Goal: Task Accomplishment & Management: Use online tool/utility

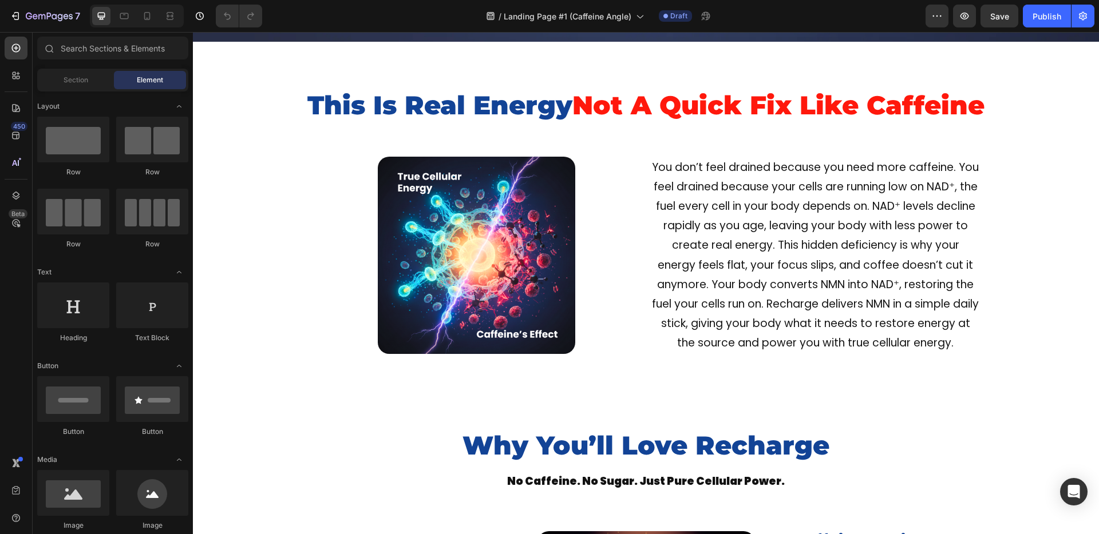
scroll to position [513, 0]
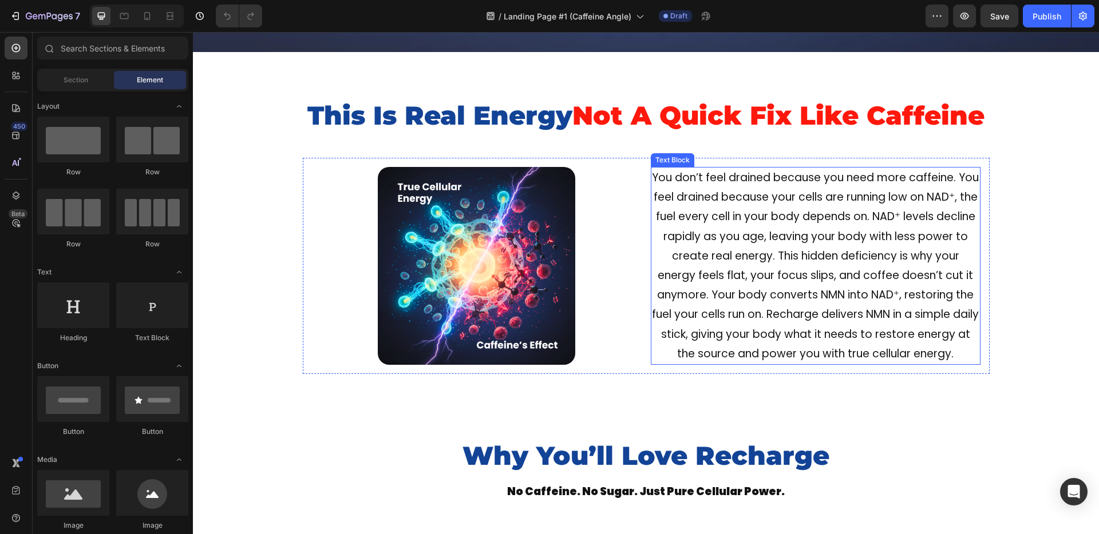
click at [816, 276] on p "You don’t feel drained because you need more caffeine. You feel drained because…" at bounding box center [815, 266] width 327 height 196
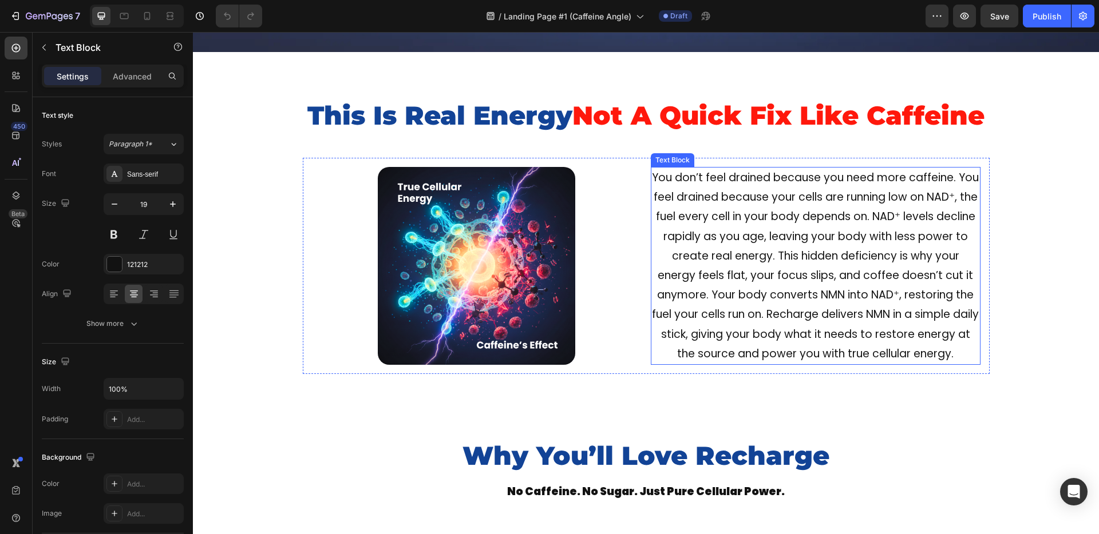
click at [816, 276] on p "You don’t feel drained because you need more caffeine. You feel drained because…" at bounding box center [815, 266] width 327 height 196
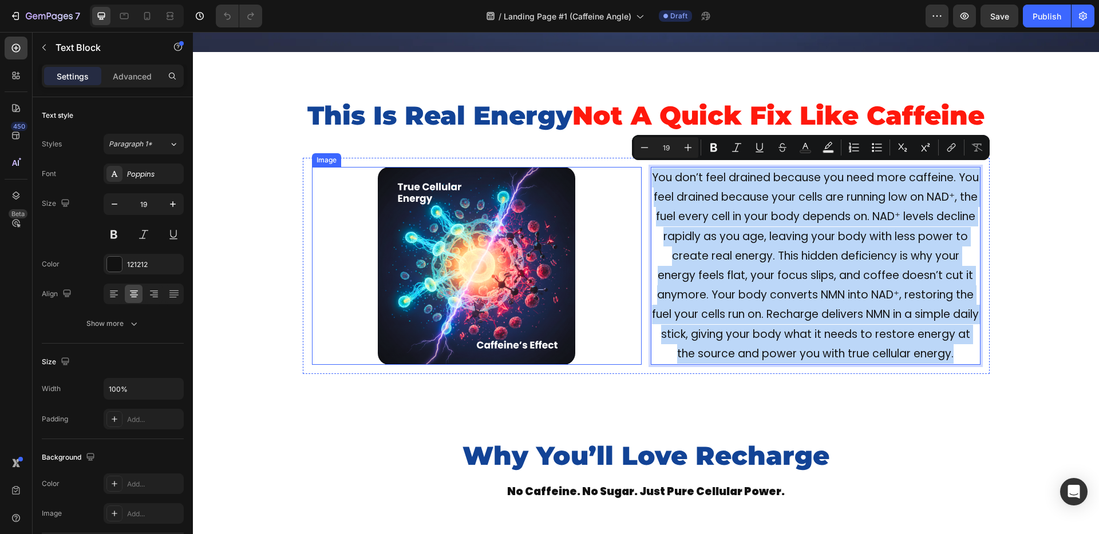
click at [312, 223] on div at bounding box center [477, 266] width 330 height 198
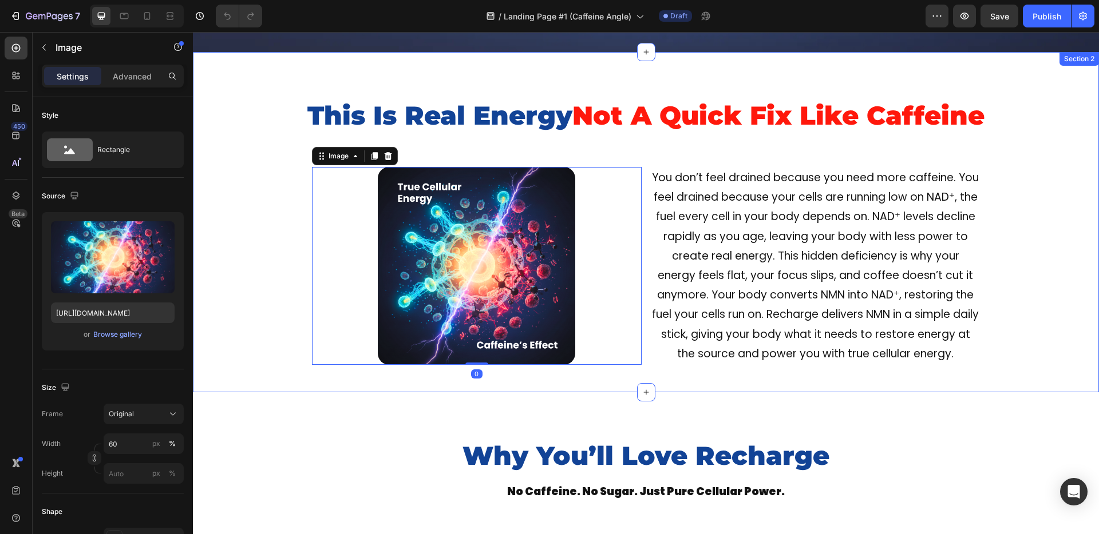
click at [227, 241] on div "This Is Real Energy Not A Quick Fix Like Caffeine Heading Image 0 You don’t fee…" at bounding box center [646, 236] width 906 height 276
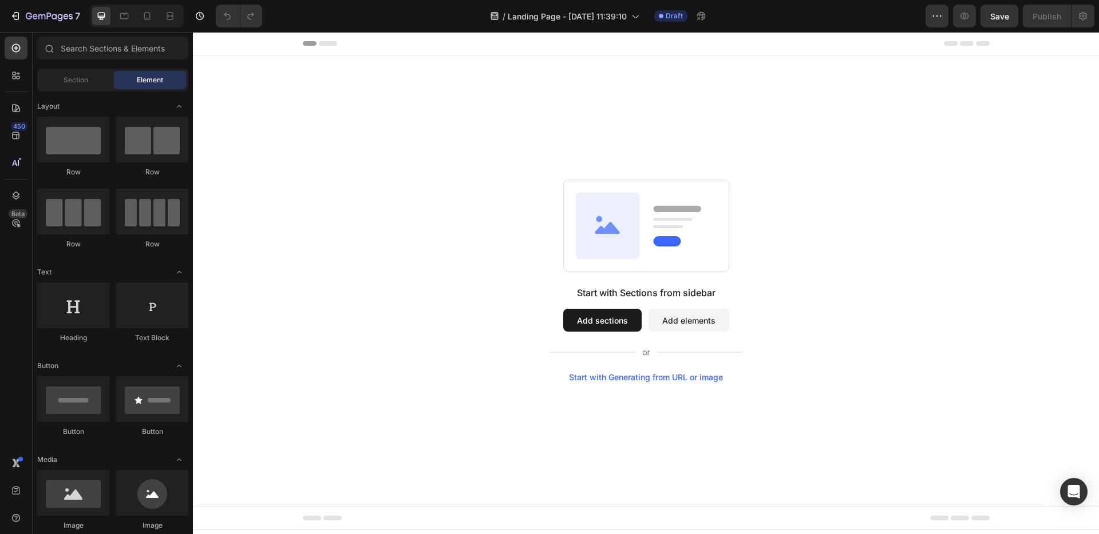
click at [378, 189] on div "Start with Sections from sidebar Add sections Add elements Start with Generatin…" at bounding box center [645, 281] width 823 height 203
click at [635, 379] on div "Start with Generating from URL or image" at bounding box center [646, 377] width 154 height 9
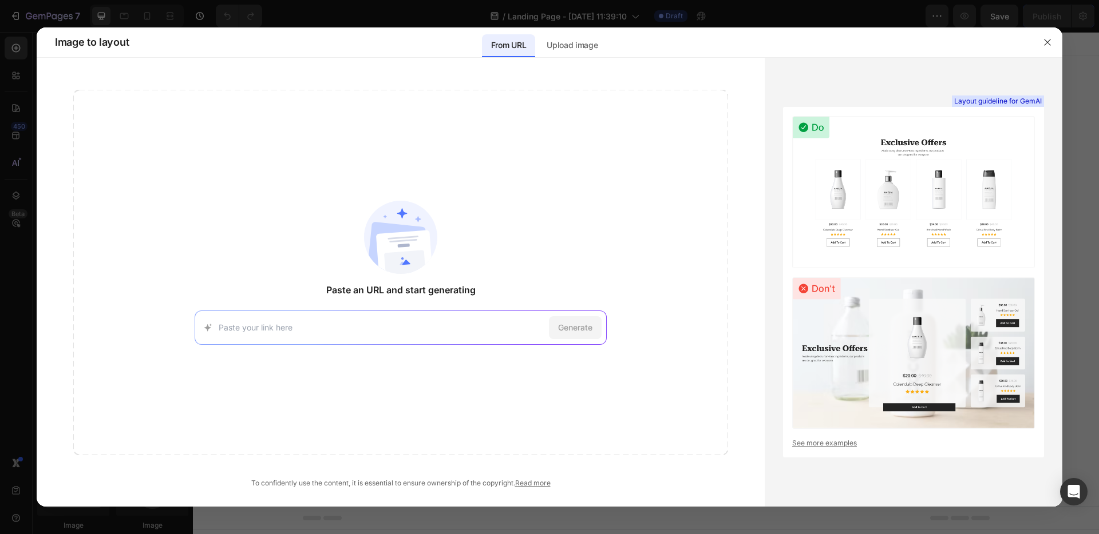
click at [245, 327] on input at bounding box center [382, 328] width 326 height 12
type input "https://try.javvycoffee.com/ps/"
click at [573, 328] on span "Generate" at bounding box center [575, 328] width 34 height 12
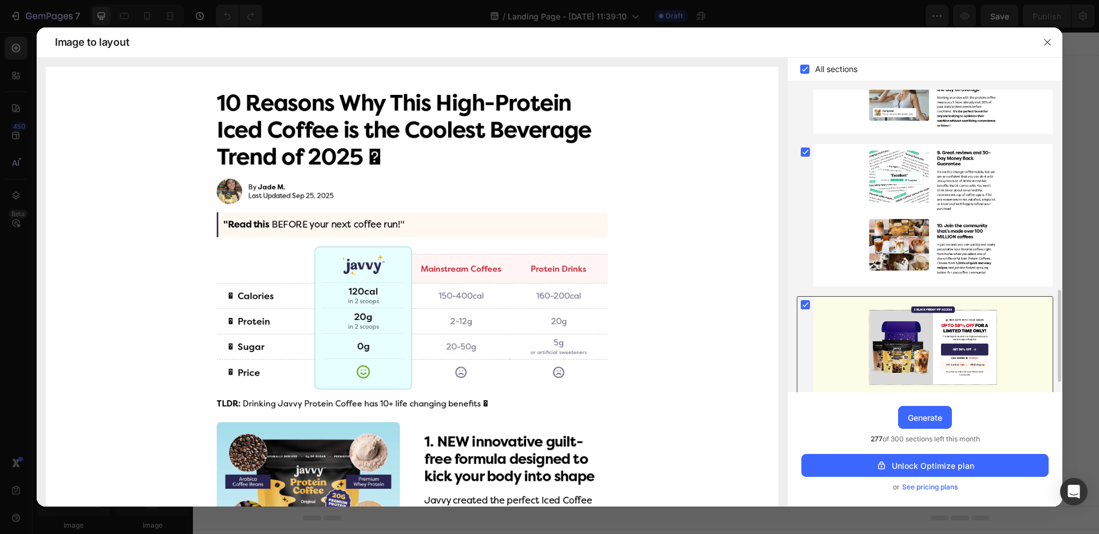
scroll to position [635, 0]
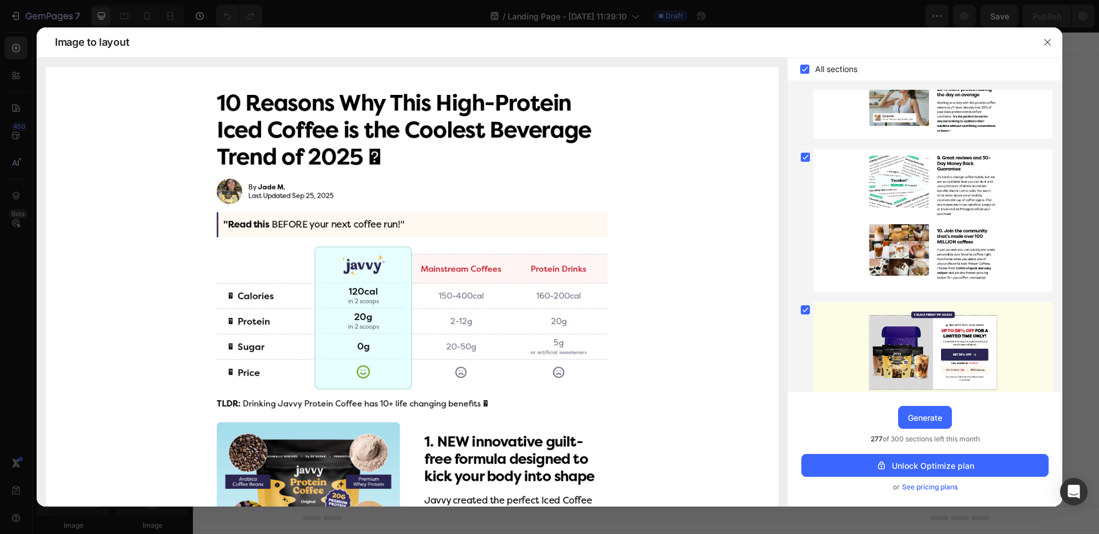
click at [804, 70] on icon at bounding box center [804, 69] width 5 height 5
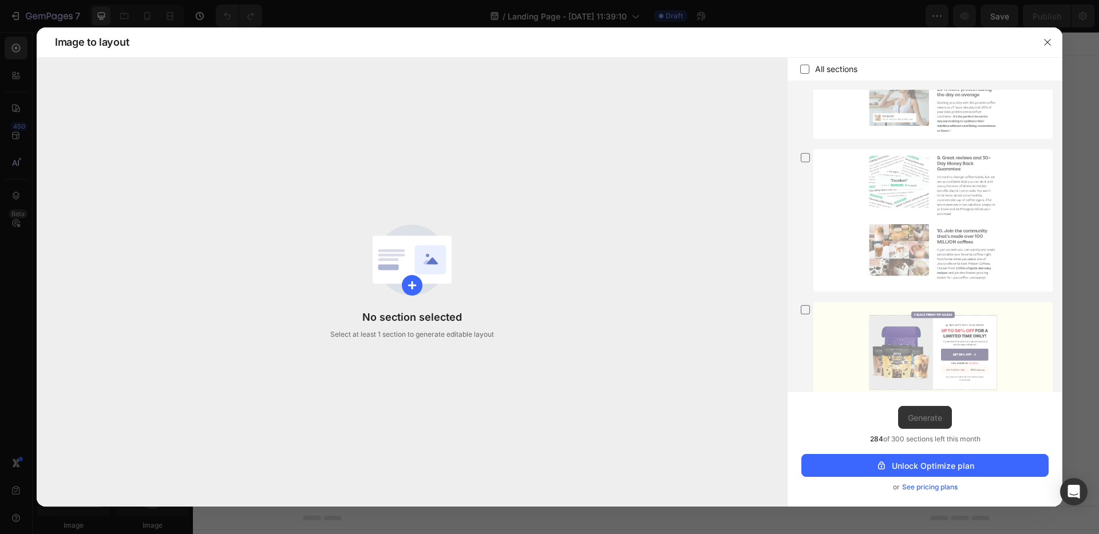
click at [804, 68] on icon at bounding box center [804, 69] width 11 height 11
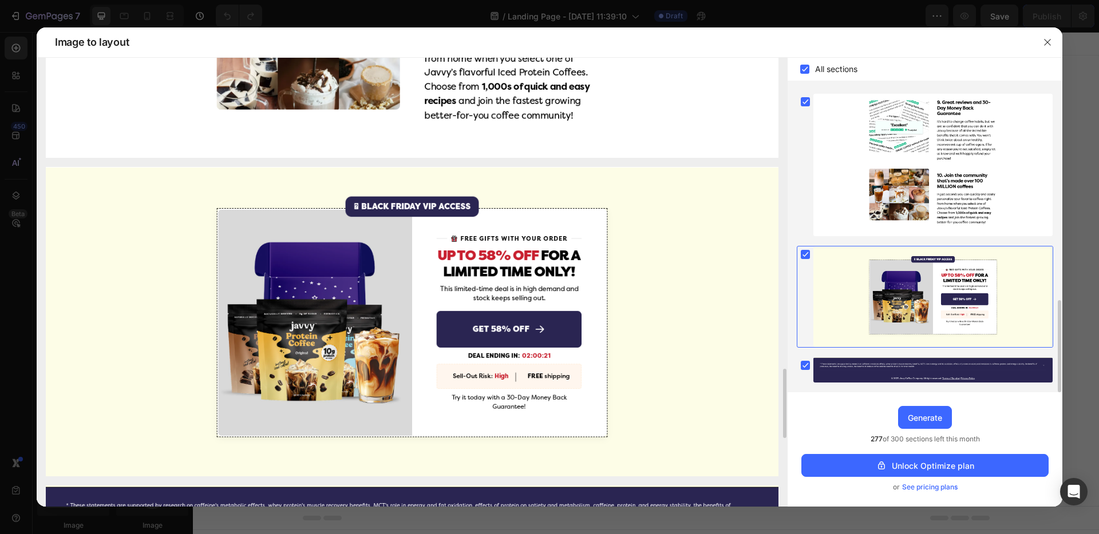
scroll to position [2453, 0]
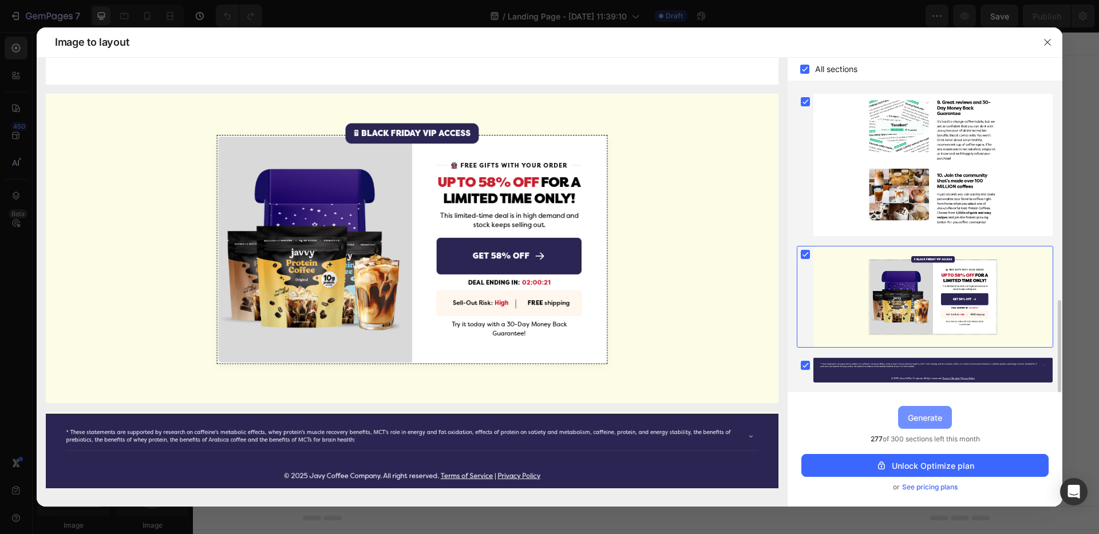
click at [914, 415] on div "Generate" at bounding box center [924, 418] width 34 height 12
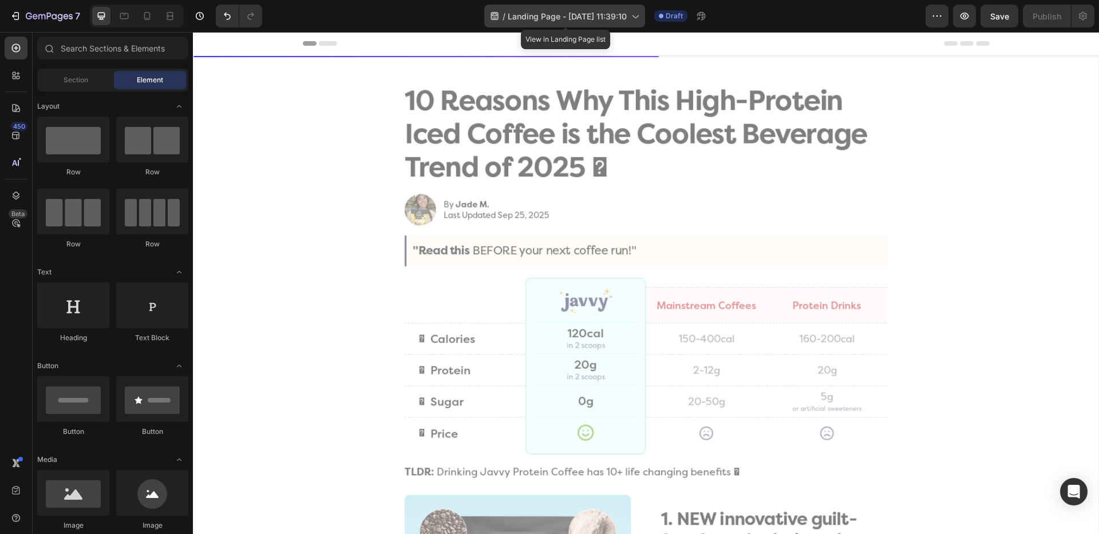
click at [623, 14] on span "Landing Page - Sep 28, 11:39:10" at bounding box center [567, 16] width 119 height 12
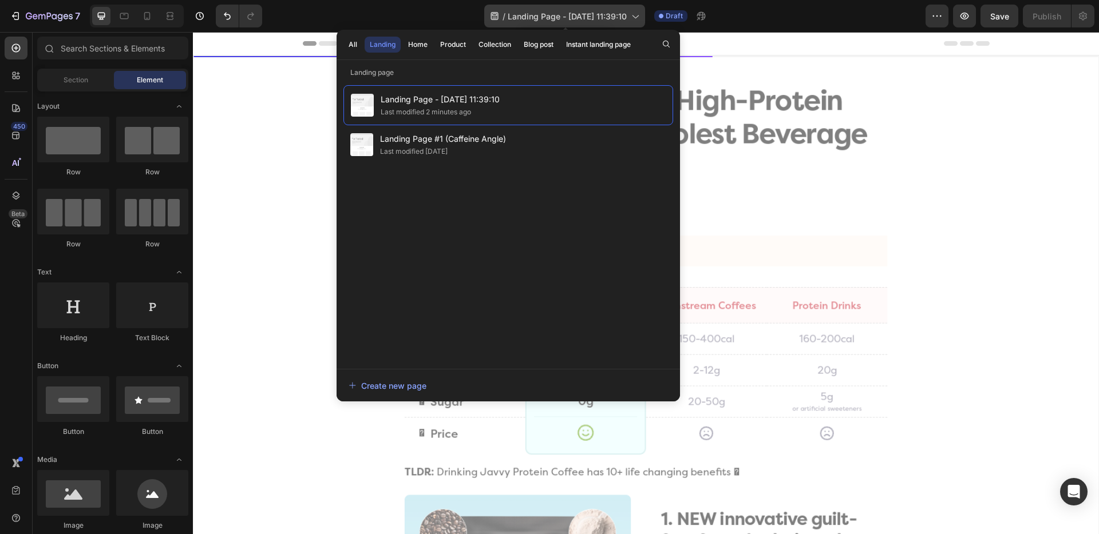
click at [623, 14] on span "Landing Page - Sep 28, 11:39:10" at bounding box center [567, 16] width 119 height 12
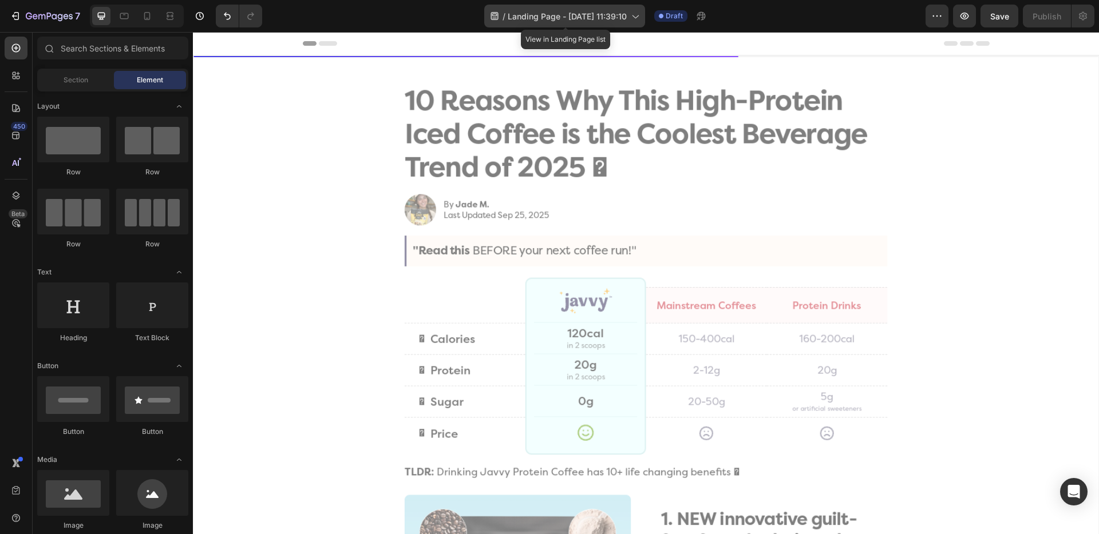
click at [623, 14] on span "Landing Page - Sep 28, 11:39:10" at bounding box center [567, 16] width 119 height 12
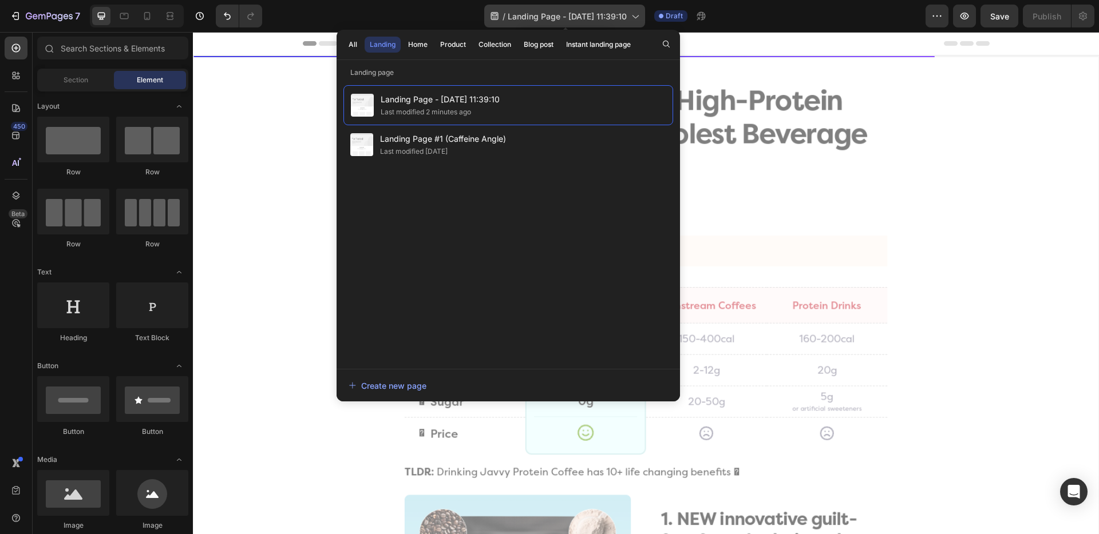
click at [610, 16] on span "Landing Page - Sep 28, 11:39:10" at bounding box center [567, 16] width 119 height 12
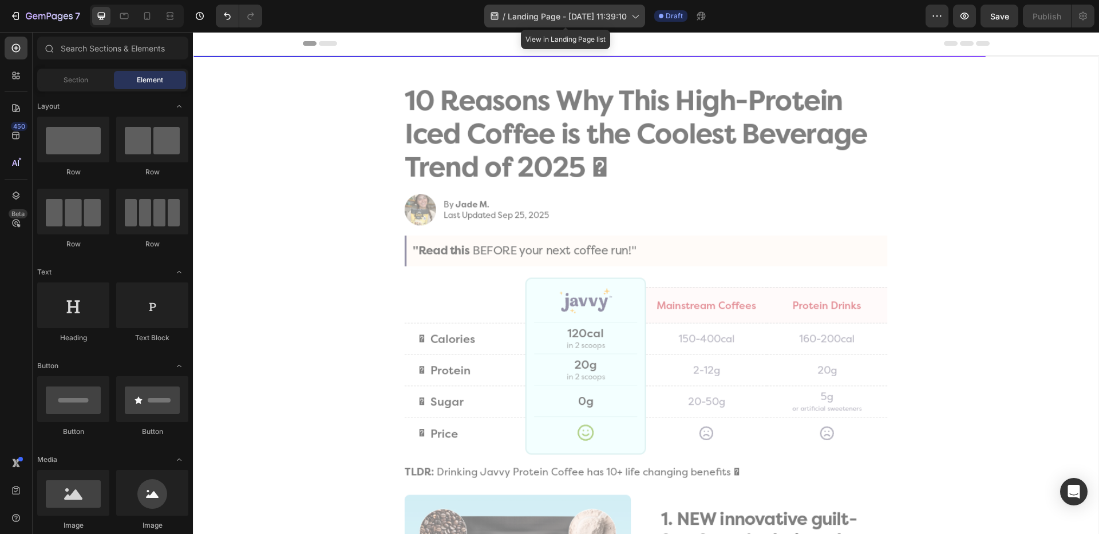
click at [610, 16] on span "Landing Page - Sep 28, 11:39:10" at bounding box center [567, 16] width 119 height 12
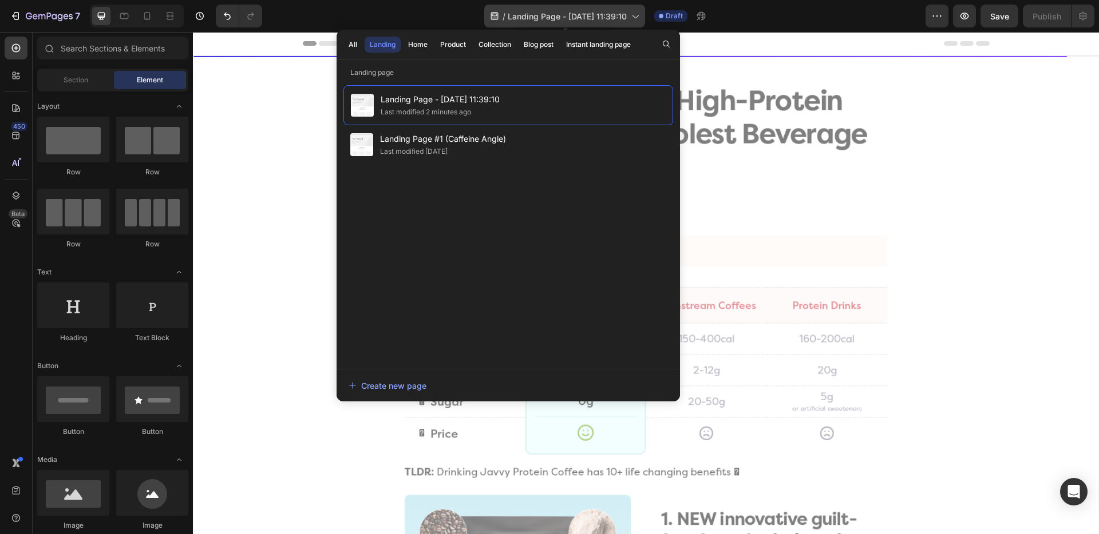
click at [610, 16] on span "Landing Page - Sep 28, 11:39:10" at bounding box center [567, 16] width 119 height 12
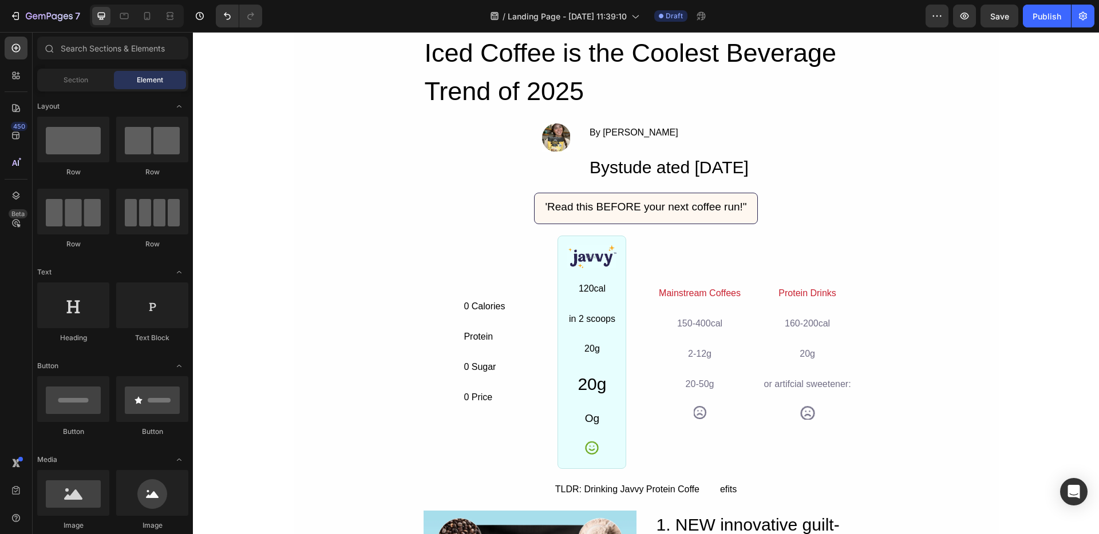
scroll to position [170, 0]
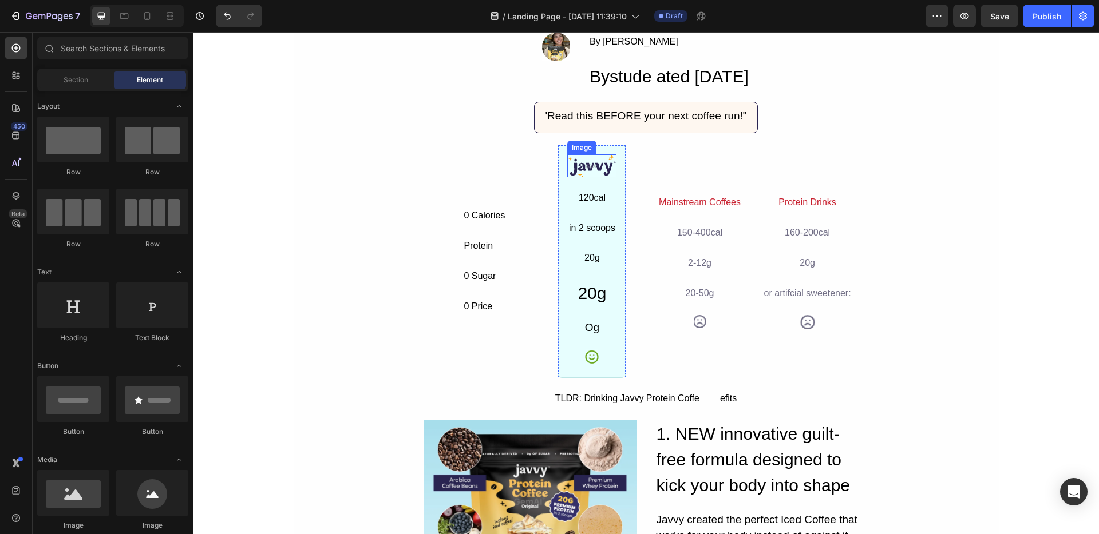
click at [594, 165] on img at bounding box center [591, 165] width 49 height 23
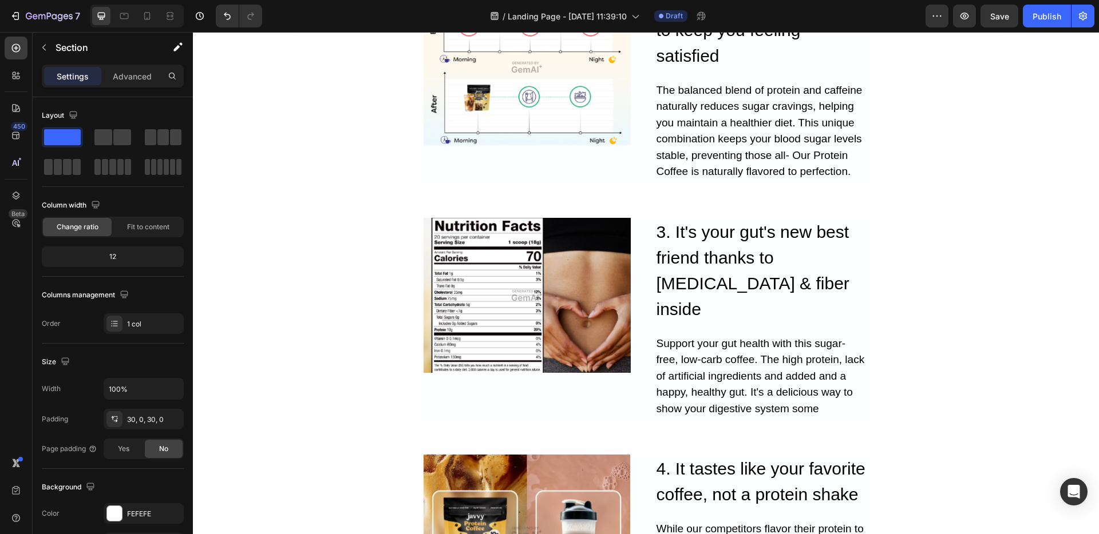
scroll to position [0, 0]
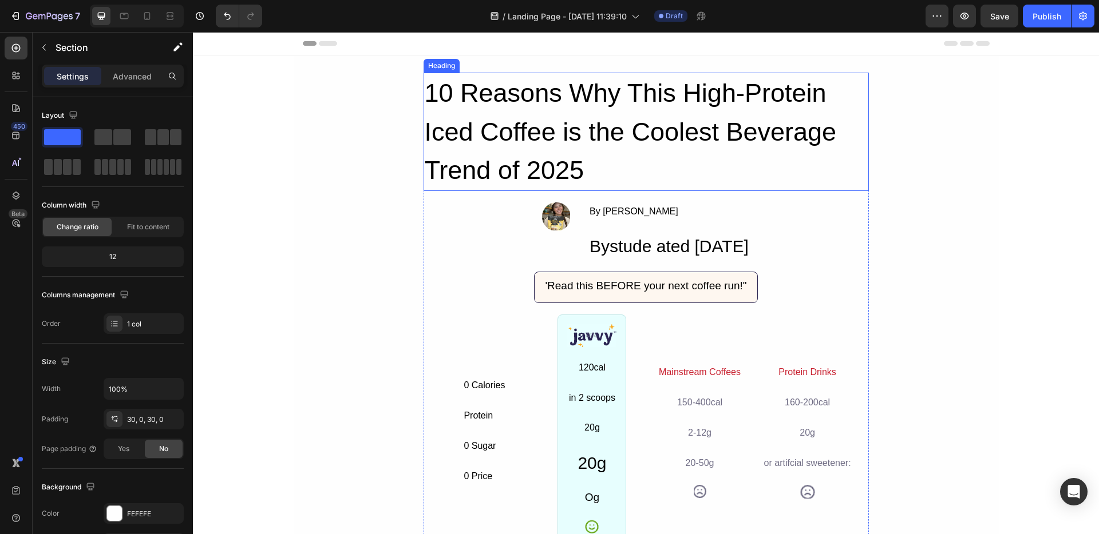
click at [548, 132] on h2 "10 Reasons Why This High-Protein Iced Coffee is the Coolest Beverage Trend of 2…" at bounding box center [645, 132] width 445 height 118
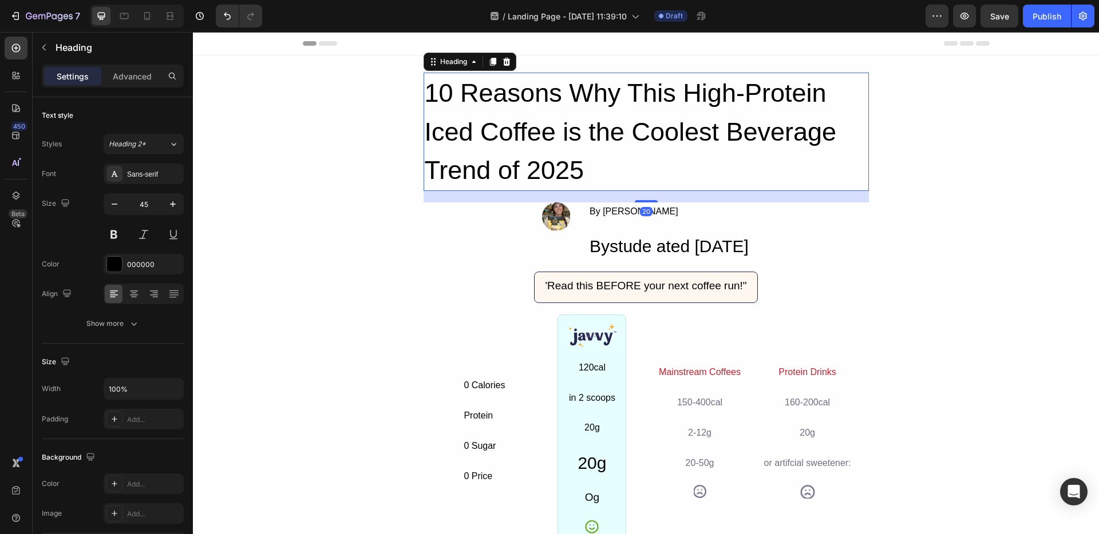
click at [548, 132] on h2 "10 Reasons Why This High-Protein Iced Coffee is the Coolest Beverage Trend of 2…" at bounding box center [645, 132] width 445 height 118
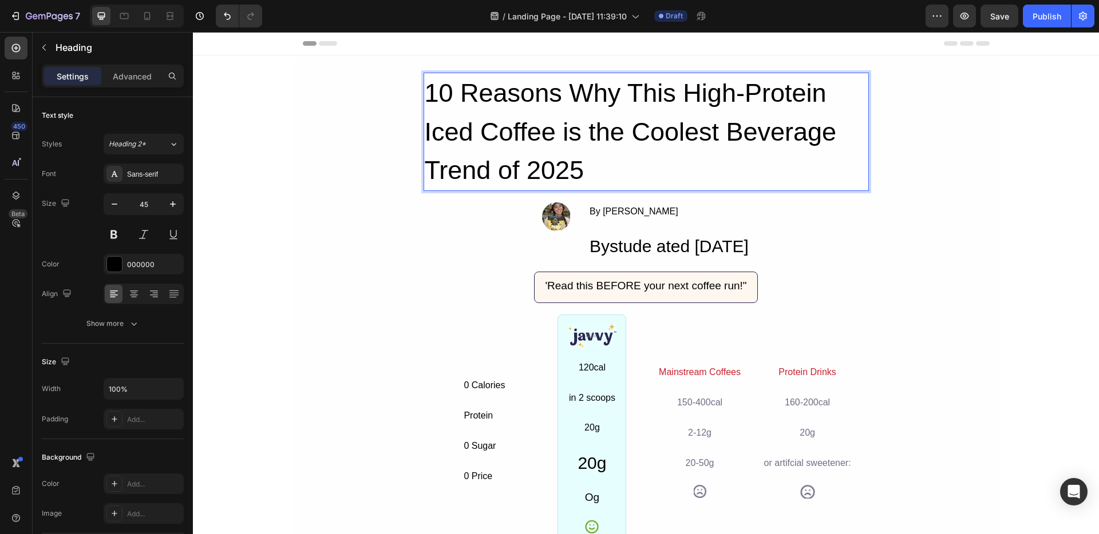
click at [548, 132] on p "10 Reasons Why This High-Protein Iced Coffee is the Coolest Beverage Trend of 2…" at bounding box center [646, 132] width 443 height 116
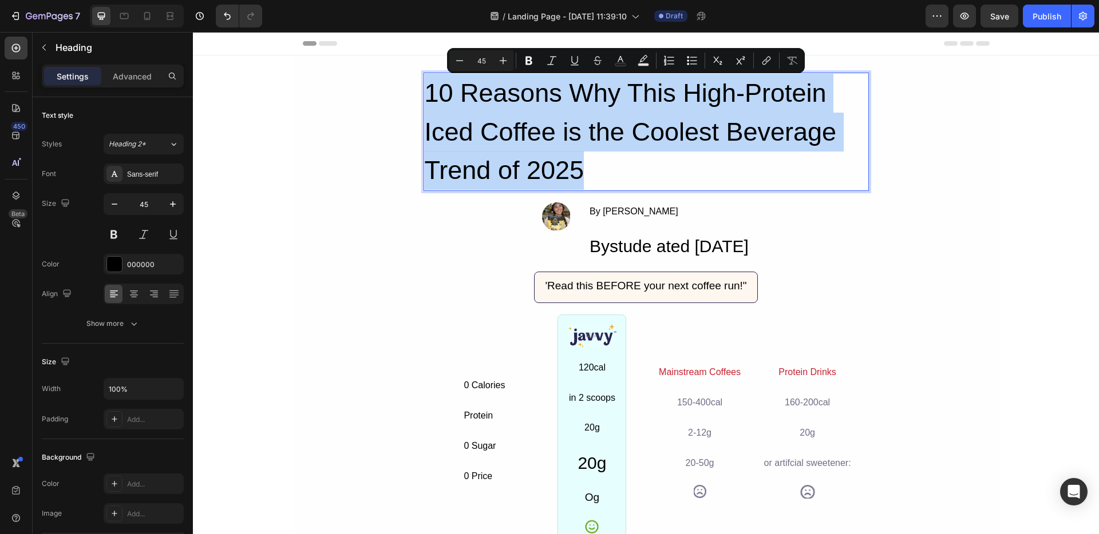
click at [548, 132] on p "10 Reasons Why This High-Protein Iced Coffee is the Coolest Beverage Trend of 2…" at bounding box center [646, 132] width 443 height 116
copy p "10 Reasons Why This High-Protein Iced Coffee is the Coolest Beverage Trend of 2…"
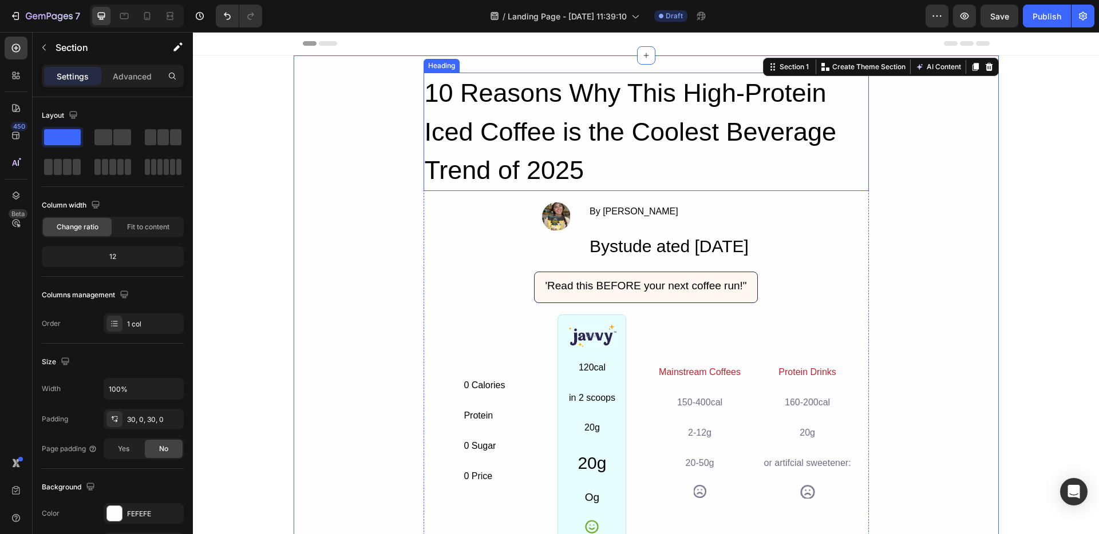
click at [607, 149] on p "10 Reasons Why This High-Protein Iced Coffee is the Coolest Beverage Trend of 2…" at bounding box center [646, 132] width 443 height 116
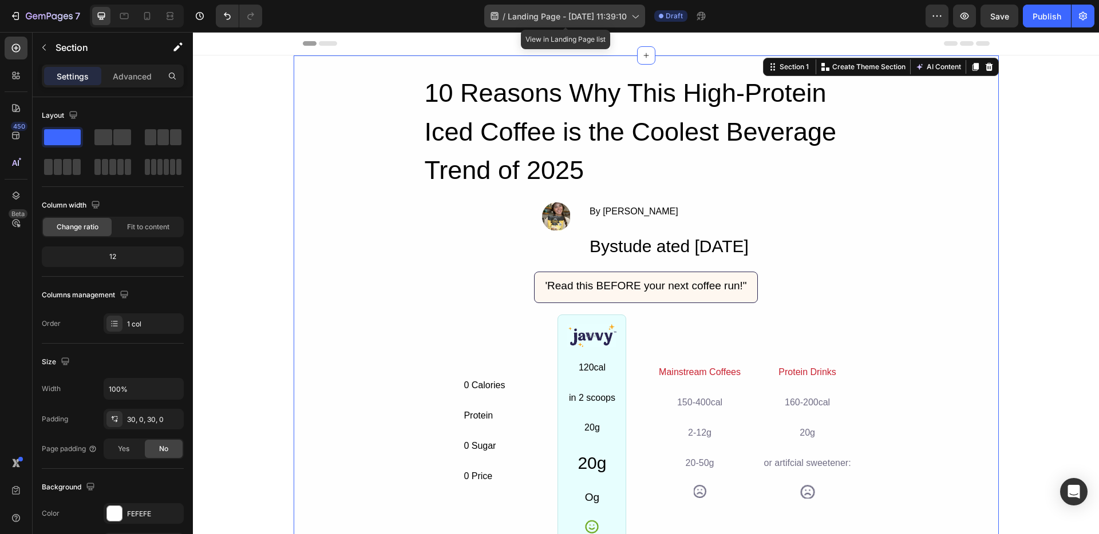
click at [527, 25] on div "/ Landing Page - Sep 28, 11:39:10" at bounding box center [564, 16] width 161 height 23
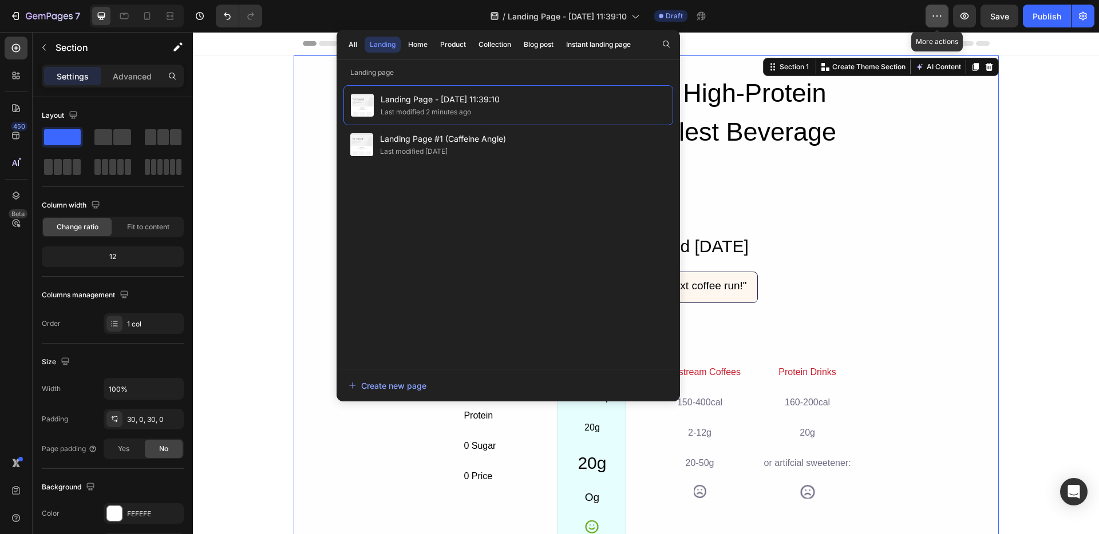
click at [939, 17] on icon "button" at bounding box center [936, 15] width 11 height 11
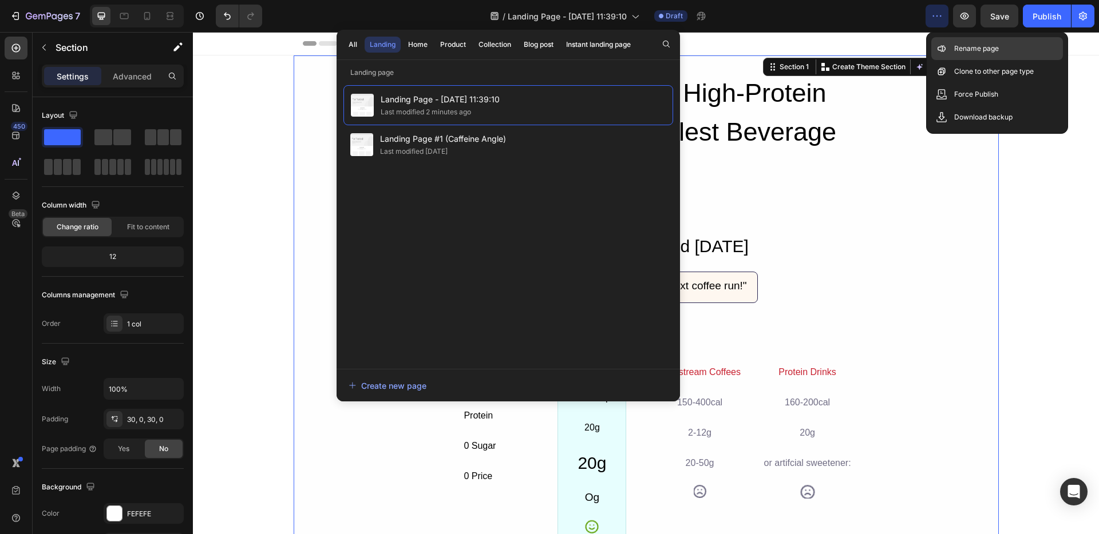
click at [959, 53] on p "Rename page" at bounding box center [976, 48] width 45 height 11
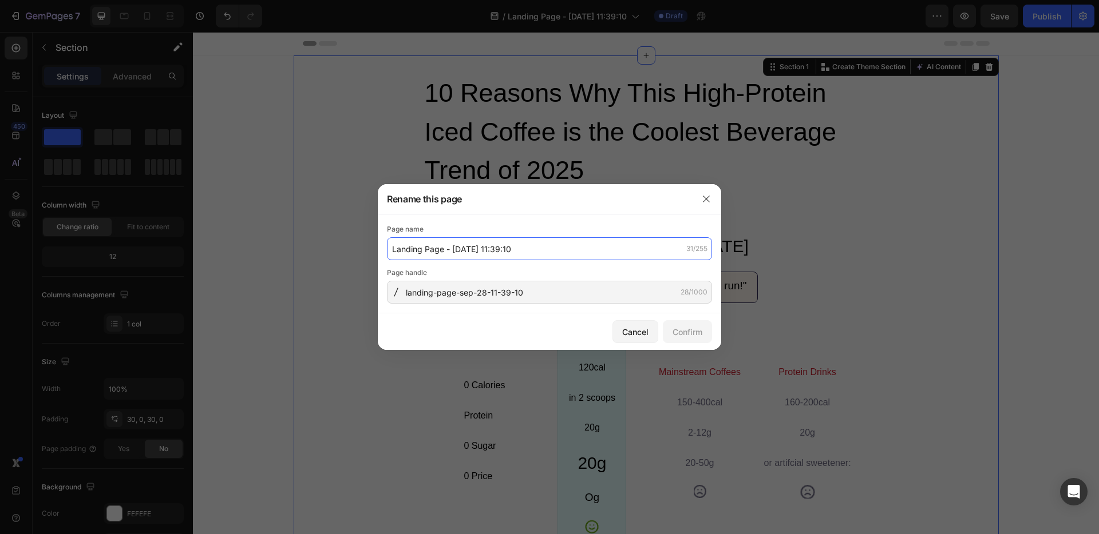
click at [470, 252] on input "Landing Page - Sep 28, 11:39:10" at bounding box center [549, 248] width 325 height 23
click at [535, 246] on input "Landing Page - Sep 28, 11:39:10" at bounding box center [549, 248] width 325 height 23
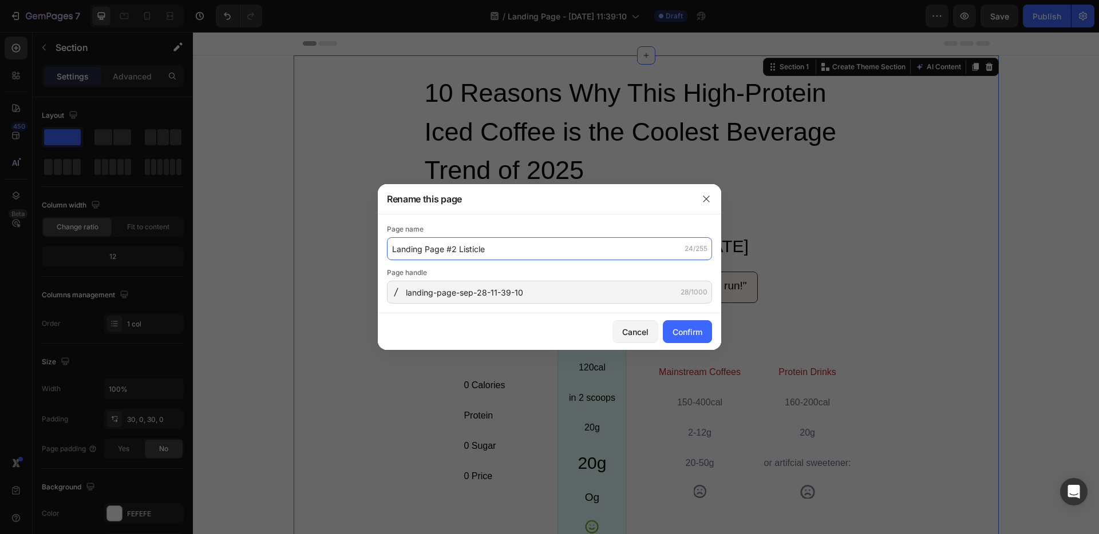
click at [494, 251] on input "Landing Page #2 Listicle" at bounding box center [549, 248] width 325 height 23
type input "Landing Page #2 Listicle #1"
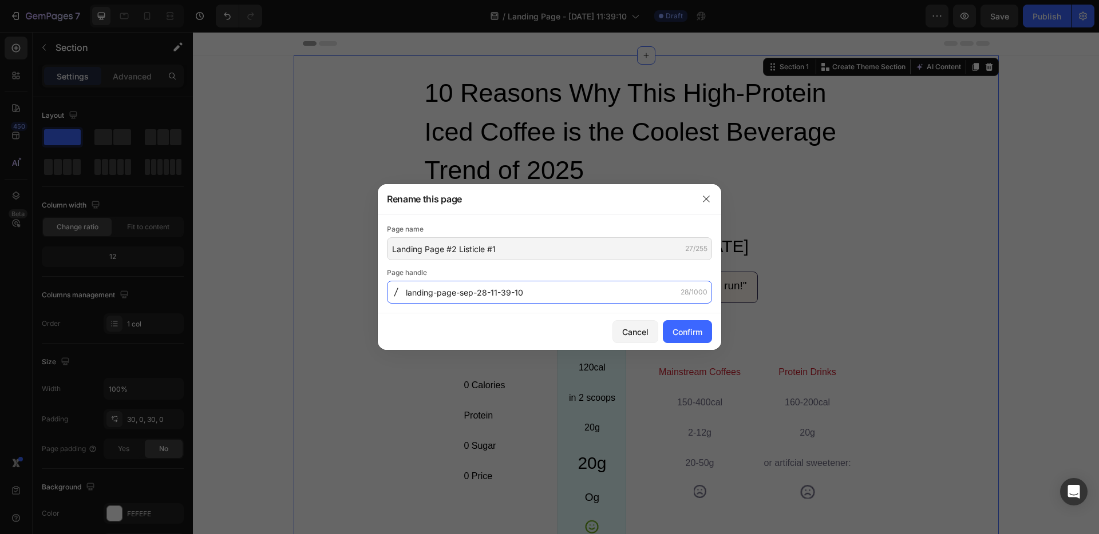
click at [532, 291] on input "landing-page-sep-28-11-39-10" at bounding box center [549, 292] width 325 height 23
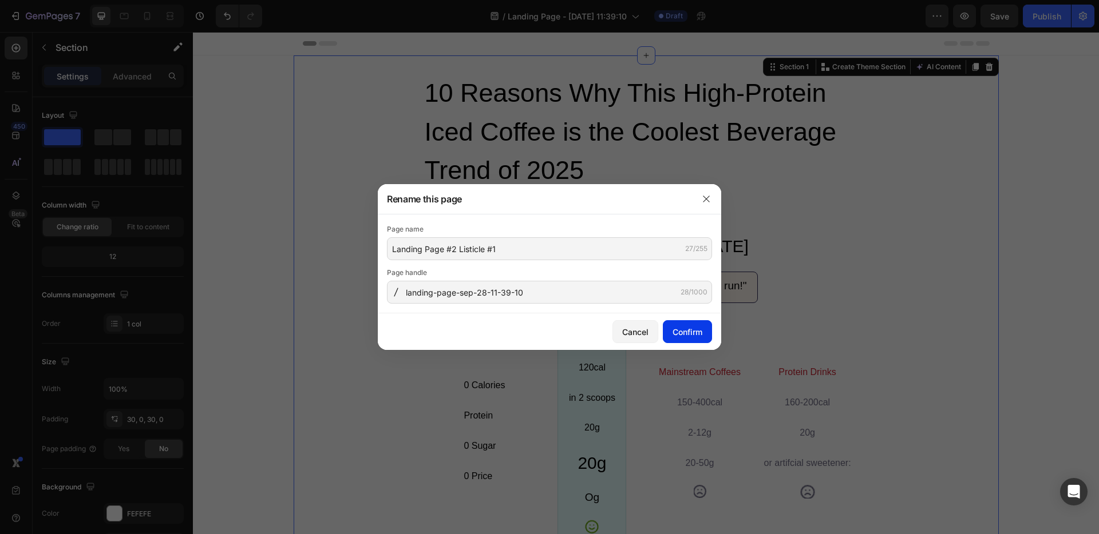
click at [687, 334] on div "Confirm" at bounding box center [687, 332] width 30 height 12
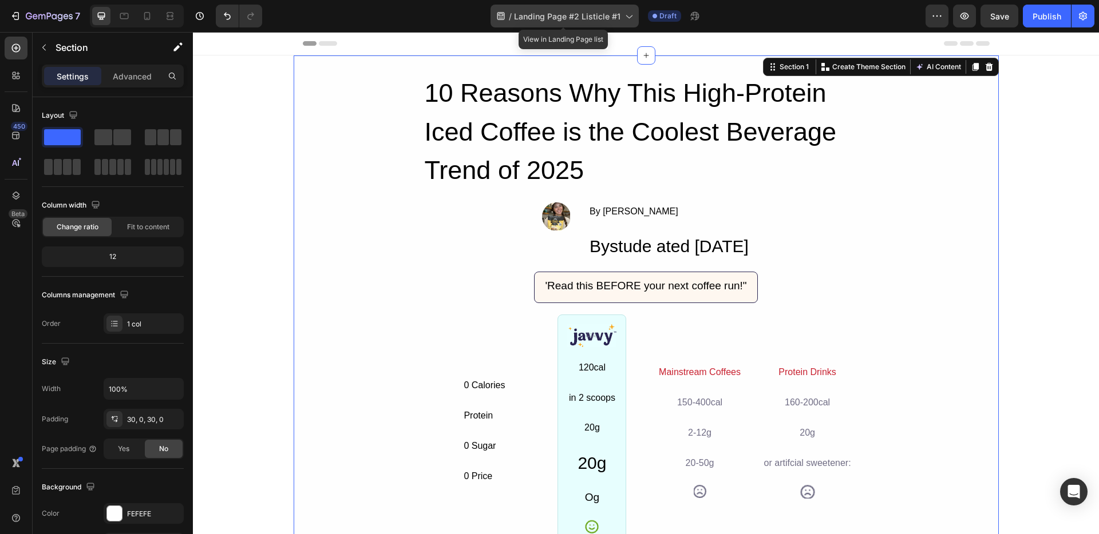
click at [628, 17] on icon at bounding box center [628, 15] width 11 height 11
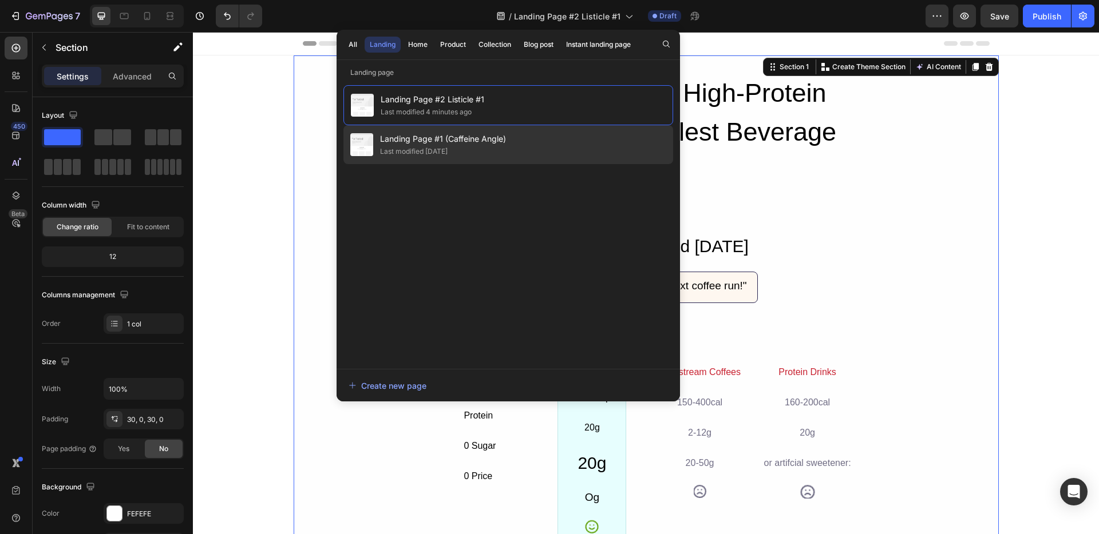
click at [405, 146] on div "Last modified 2 days ago" at bounding box center [414, 151] width 68 height 11
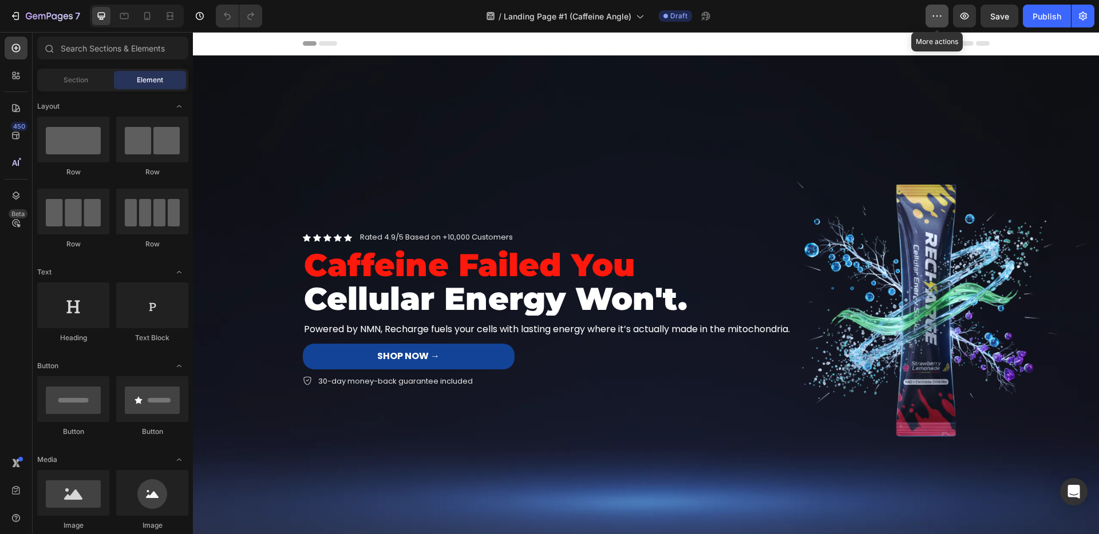
click at [930, 19] on button "button" at bounding box center [936, 16] width 23 height 23
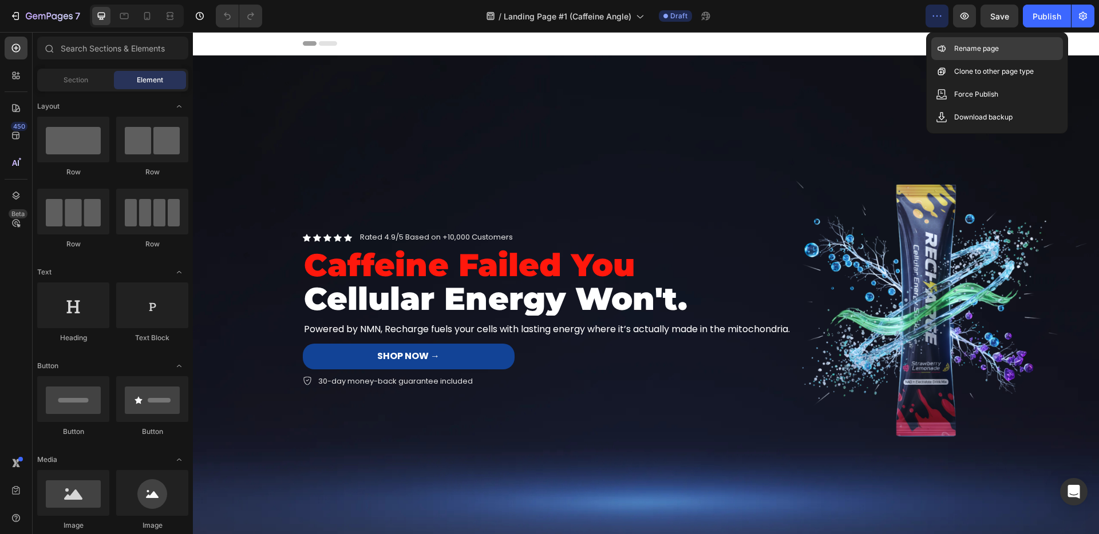
click at [947, 53] on div "Rename page" at bounding box center [997, 48] width 132 height 23
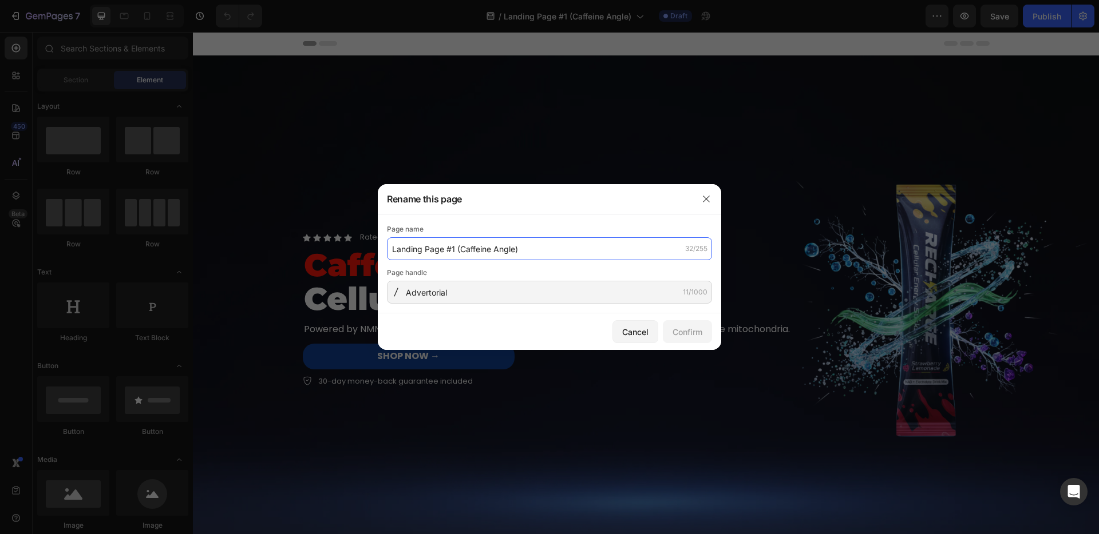
click at [528, 243] on input "Landing Page #1 (Caffeine Angle)" at bounding box center [549, 248] width 325 height 23
click at [458, 247] on input "Landing Page #1 (Caffeine Angle)" at bounding box center [549, 248] width 325 height 23
type input "Landing Page #1 Advertorial #1 (Caffeine Angle)"
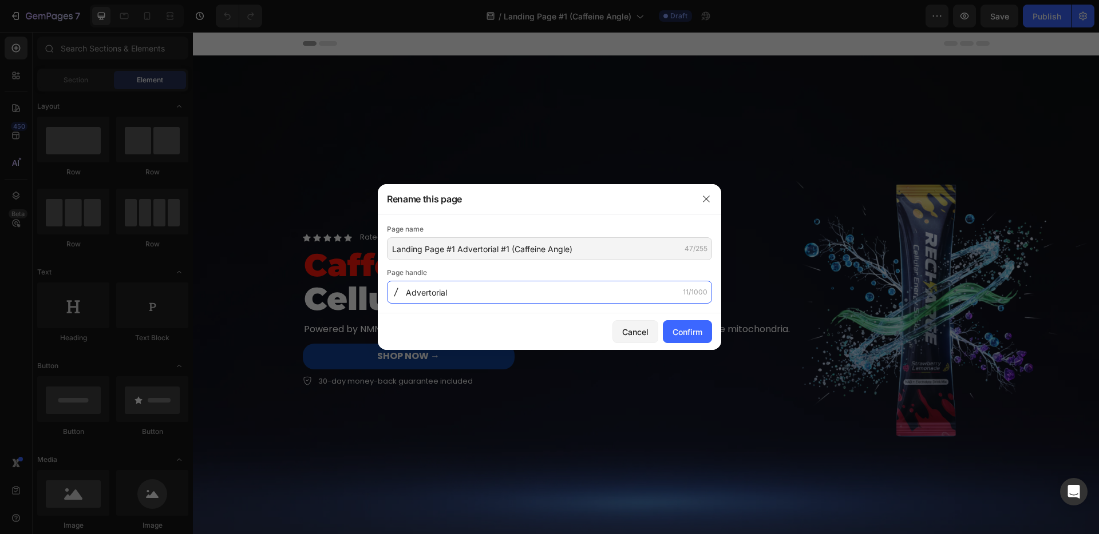
click at [433, 293] on input "Advertorial" at bounding box center [549, 292] width 325 height 23
click at [472, 296] on input "Advertorial" at bounding box center [549, 292] width 325 height 23
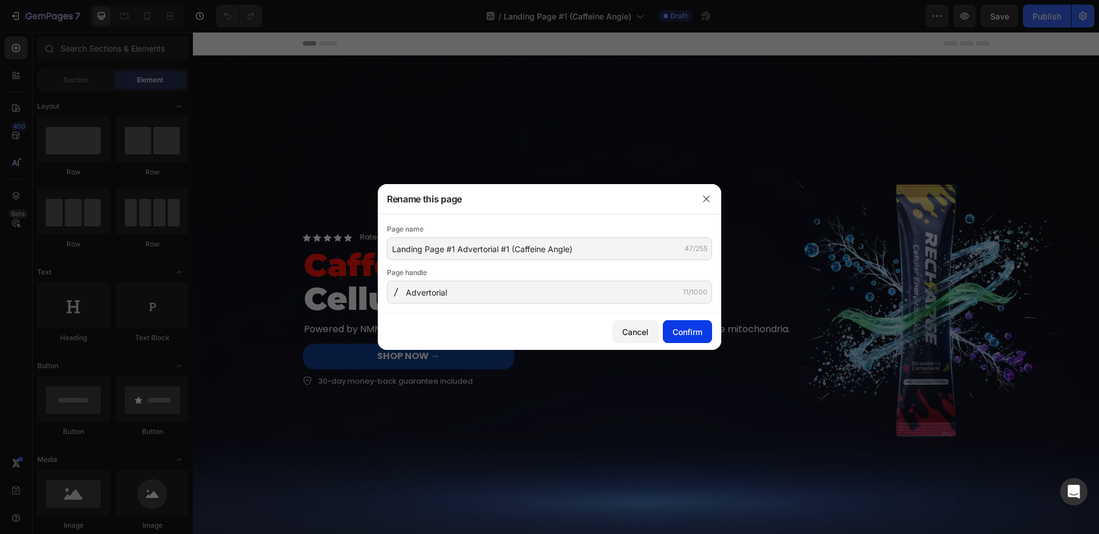
click at [673, 331] on div "Confirm" at bounding box center [687, 332] width 30 height 12
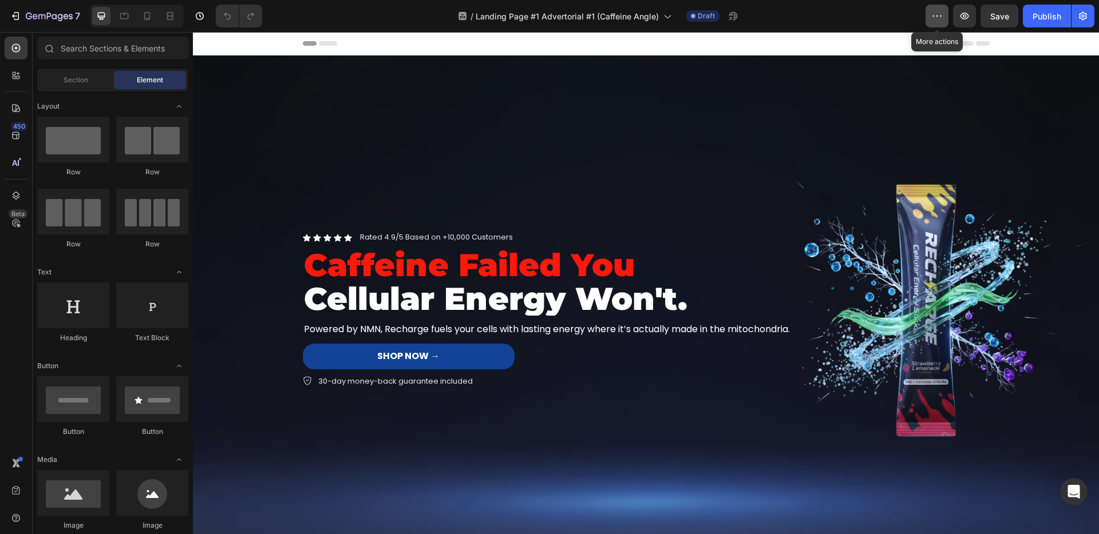
click at [940, 17] on icon "button" at bounding box center [936, 15] width 11 height 11
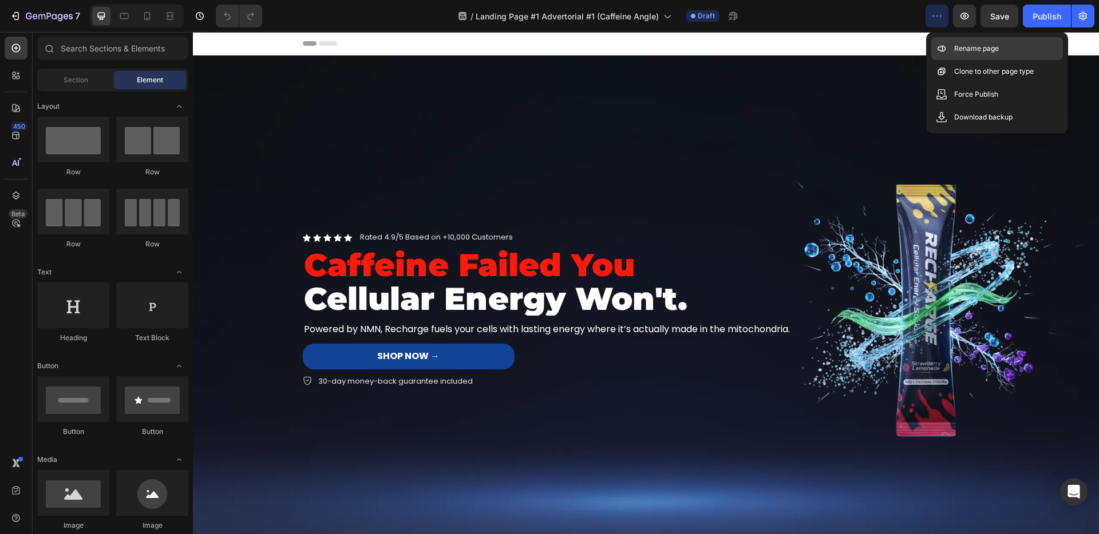
click at [987, 48] on p "Rename page" at bounding box center [976, 48] width 45 height 11
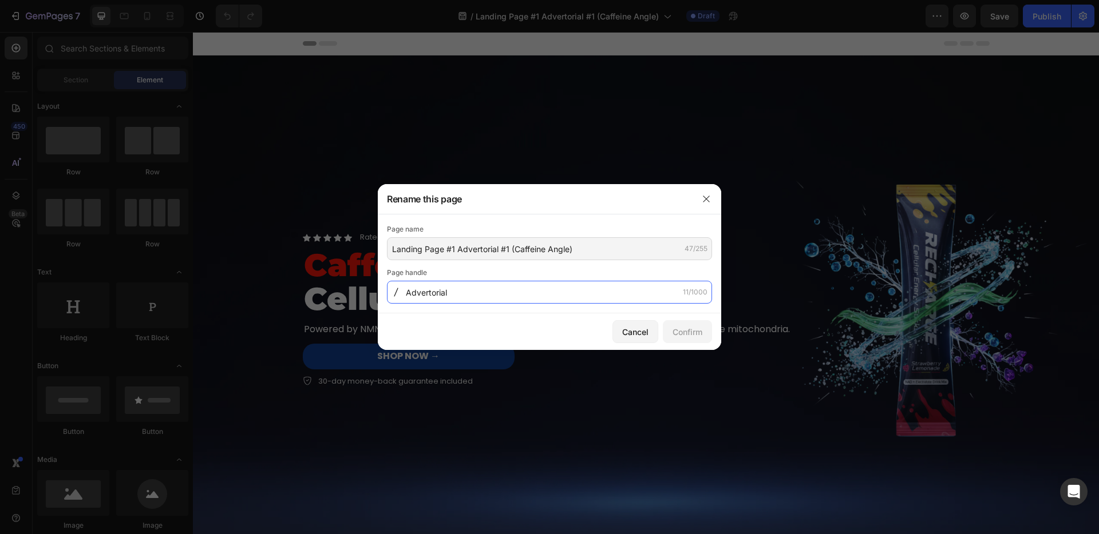
click at [463, 289] on input "Advertorial" at bounding box center [549, 292] width 325 height 23
click at [449, 292] on input "Advertorial" at bounding box center [549, 292] width 325 height 23
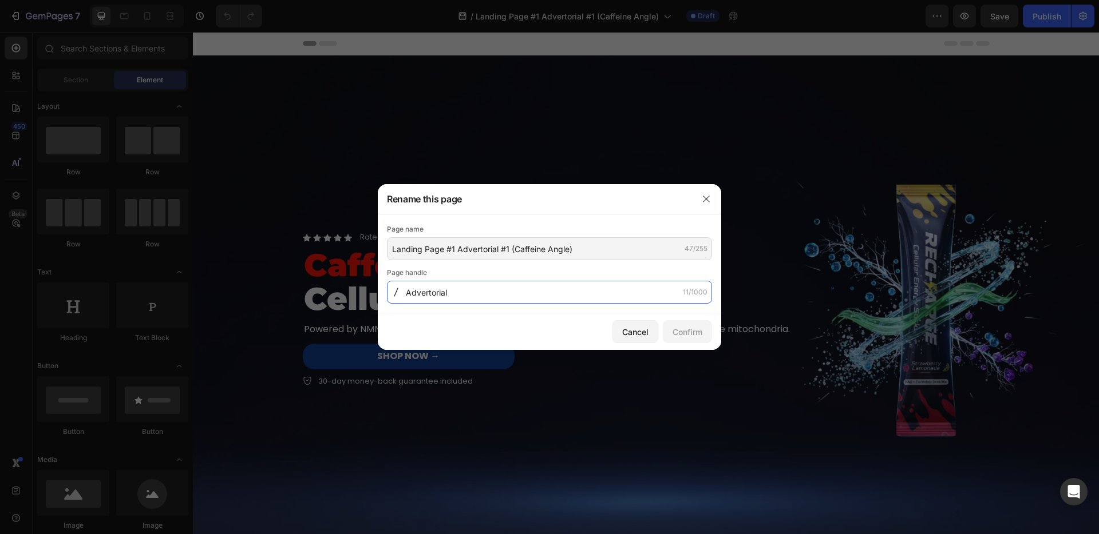
click at [449, 292] on input "Advertorial" at bounding box center [549, 292] width 325 height 23
type input "W"
click at [437, 294] on input "Cellular-Energy" at bounding box center [549, 292] width 325 height 23
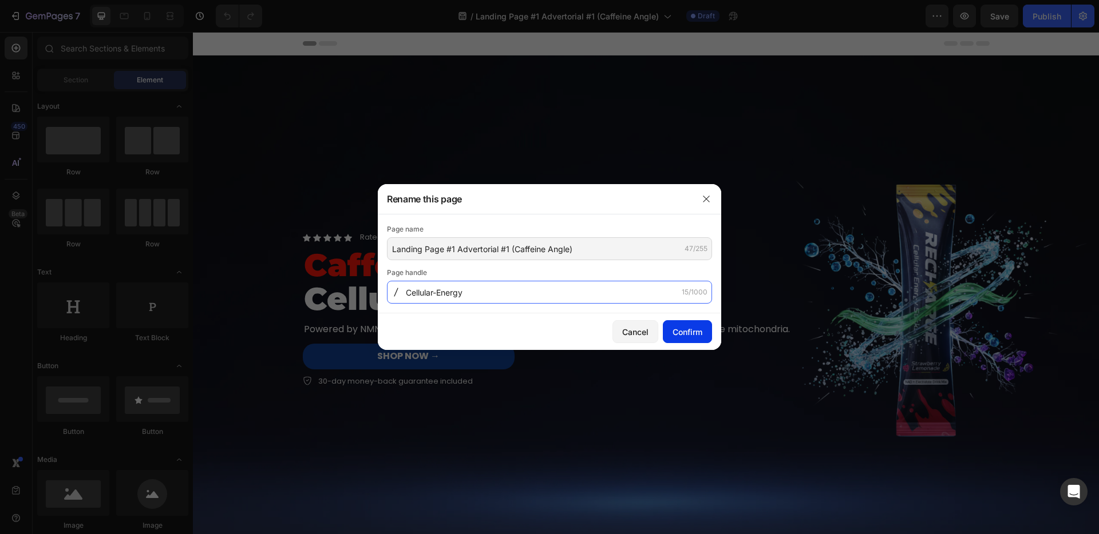
type input "Cellular-Energy"
click at [684, 331] on div "Confirm" at bounding box center [687, 332] width 30 height 12
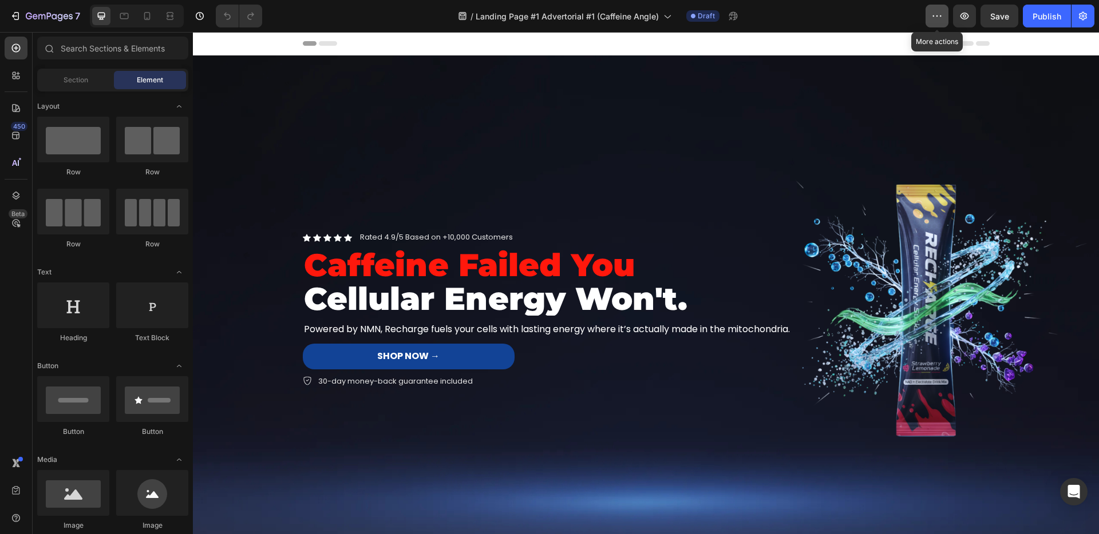
click at [934, 19] on icon "button" at bounding box center [936, 15] width 11 height 11
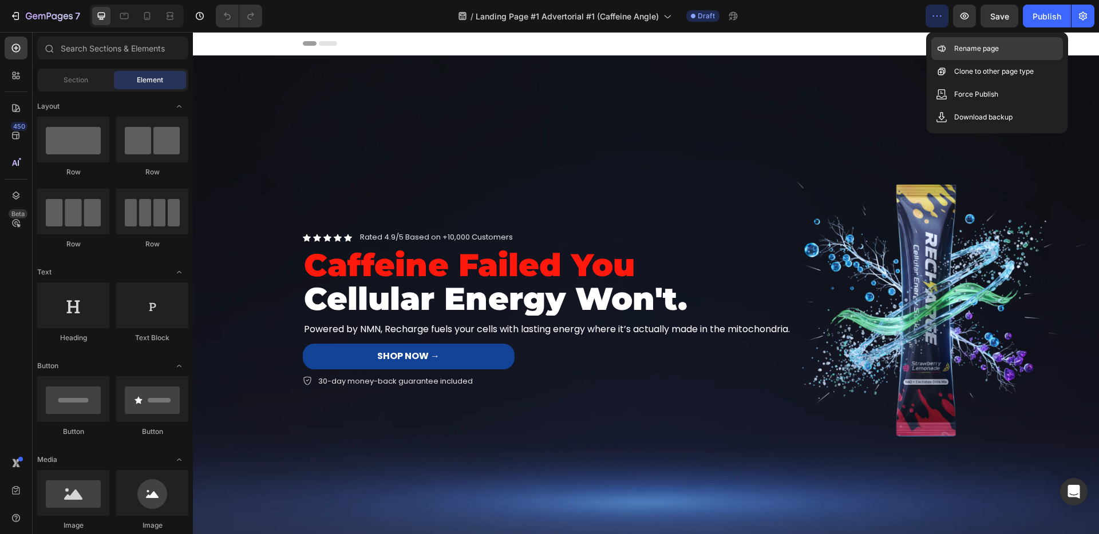
click at [935, 37] on div "Rename page" at bounding box center [997, 48] width 132 height 23
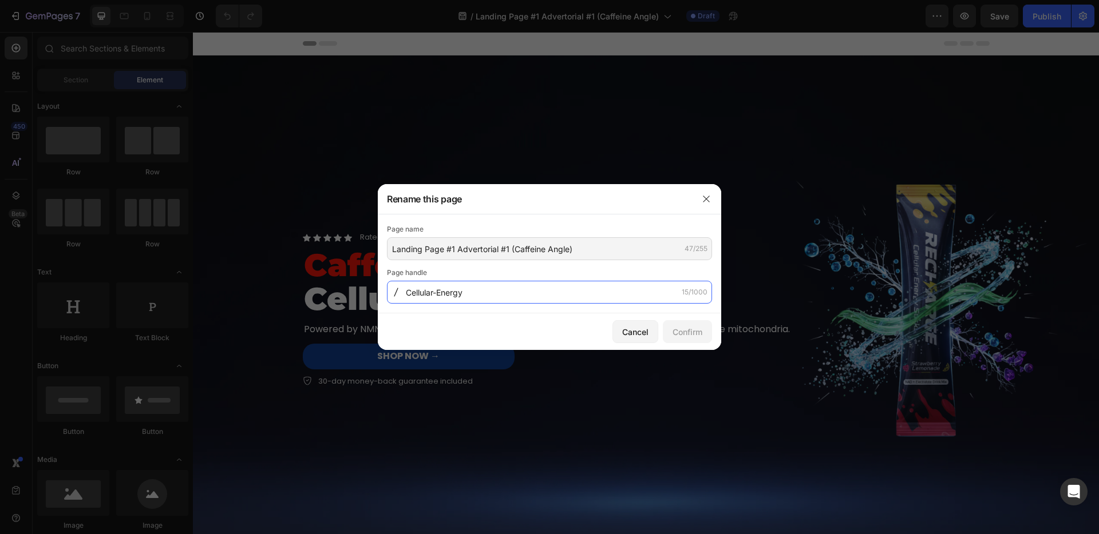
click at [482, 296] on input "Cellular-Energy" at bounding box center [549, 292] width 325 height 23
click at [530, 296] on input "Cellular-Energy-is-greater-than-Caffeiene" at bounding box center [549, 292] width 325 height 23
type input "Why-Caffeine-Does-not-work"
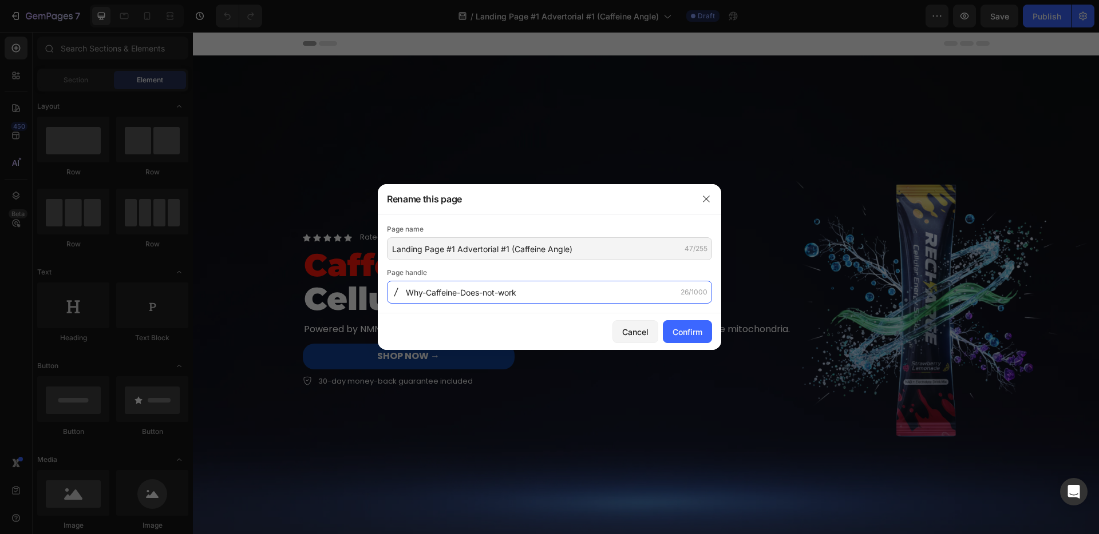
click at [488, 286] on input "Why-Caffeine-Does-not-work" at bounding box center [549, 292] width 325 height 23
click at [455, 292] on input "Cellular-Energy" at bounding box center [549, 292] width 325 height 23
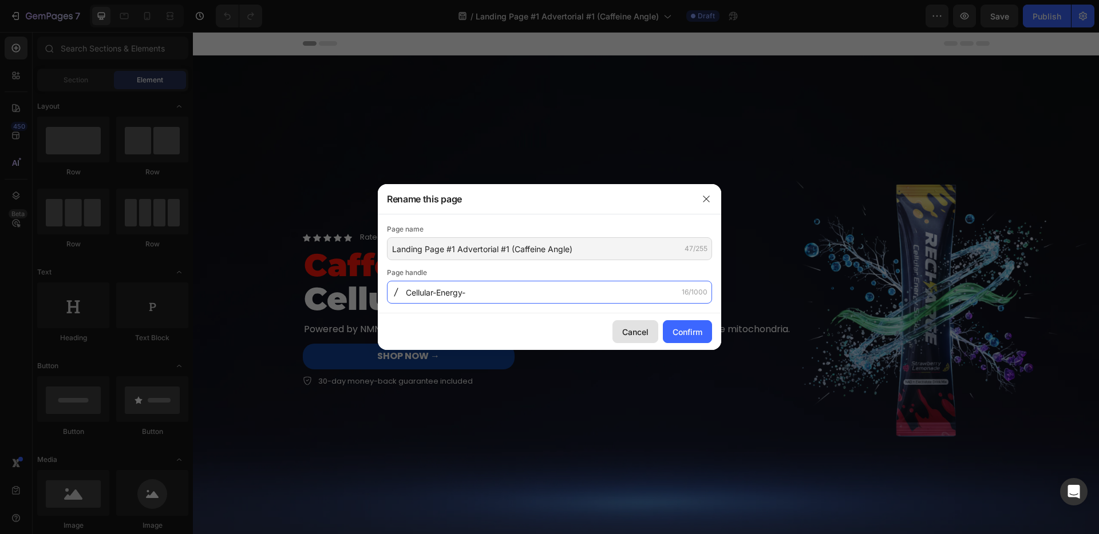
type input "Cellular-Energy-"
click at [624, 331] on div "Cancel" at bounding box center [635, 332] width 26 height 12
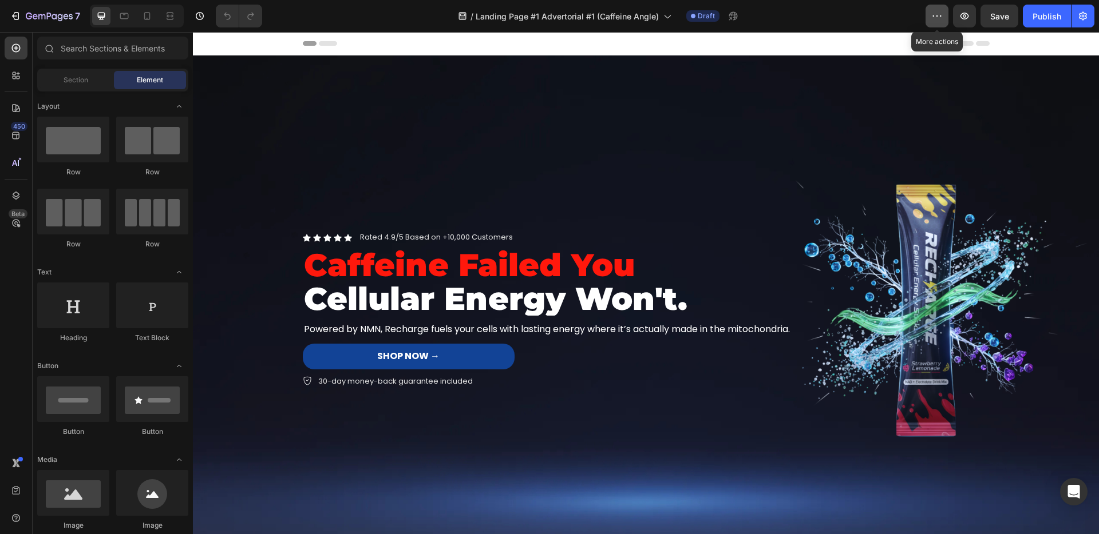
click at [926, 23] on button "button" at bounding box center [936, 16] width 23 height 23
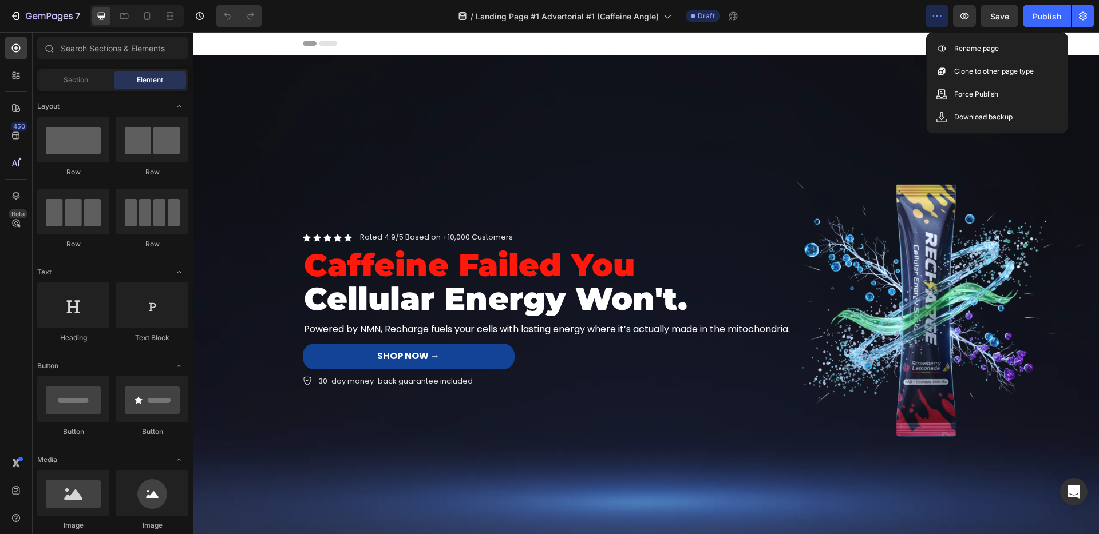
click at [927, 41] on div "Save Preview View live page View history Rename page Clone to other page type F…" at bounding box center [997, 83] width 142 height 102
click at [938, 41] on div "Rename page" at bounding box center [997, 48] width 132 height 23
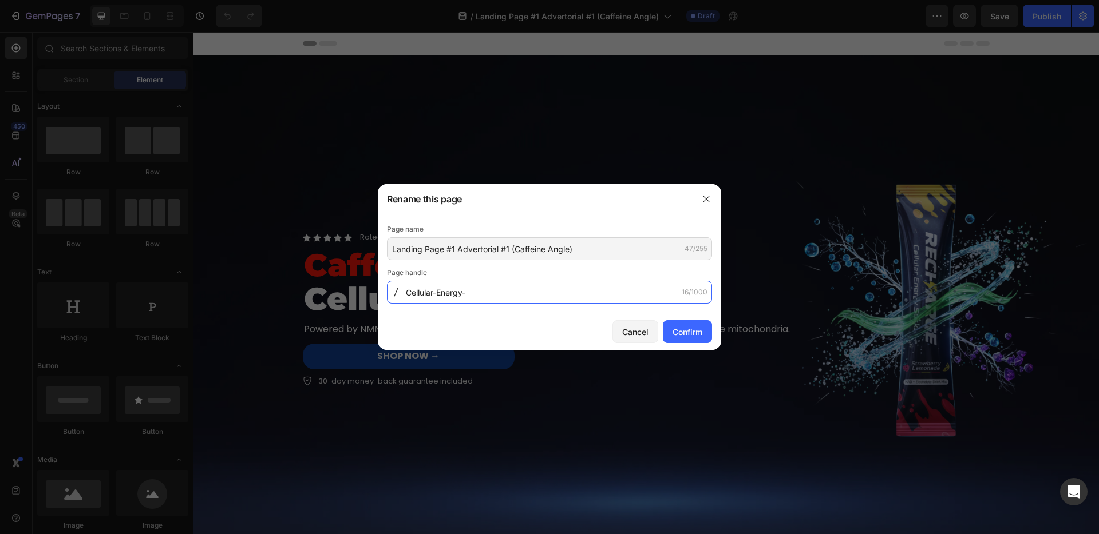
click at [542, 299] on input "Cellular-Energy-" at bounding box center [549, 292] width 325 height 23
click at [532, 294] on input "Cellular-Energy-" at bounding box center [549, 292] width 325 height 23
type input "Cellular-Energy"
click at [470, 292] on input "Cellular-Energy" at bounding box center [549, 292] width 325 height 23
type input "Cellular-Energ"
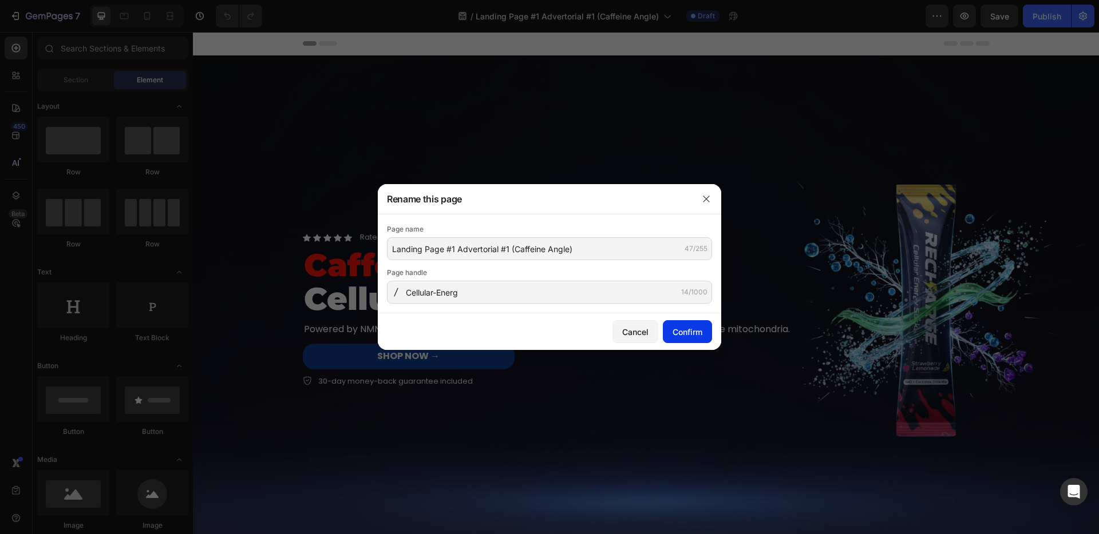
click at [677, 330] on div "Confirm" at bounding box center [687, 332] width 30 height 12
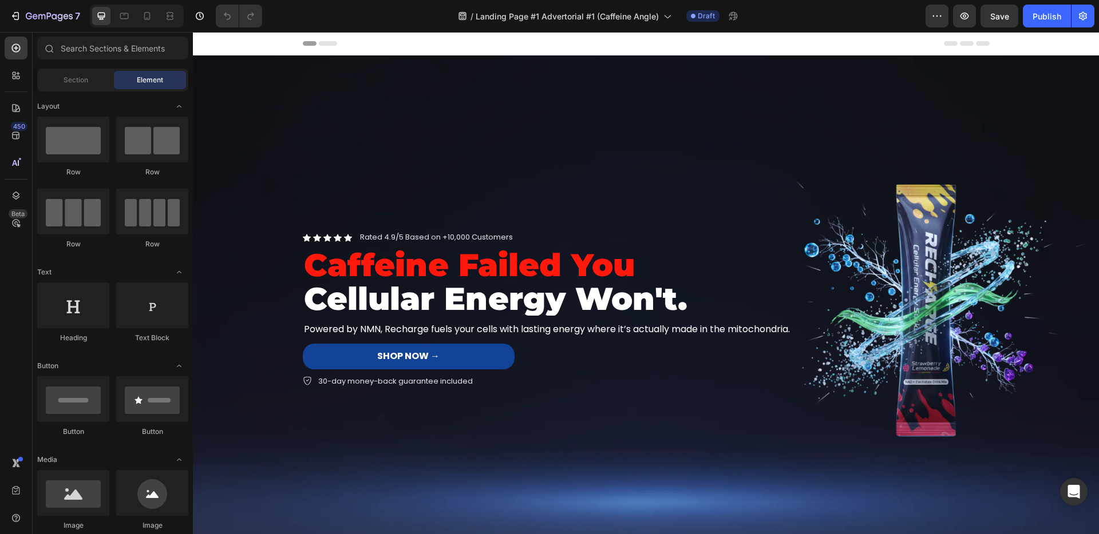
click at [939, 29] on div "7 Version history / Landing Page #1 Advertorial #1 (Caffeine Angle) Draft Previ…" at bounding box center [549, 16] width 1099 height 33
click at [939, 23] on button "button" at bounding box center [936, 16] width 23 height 23
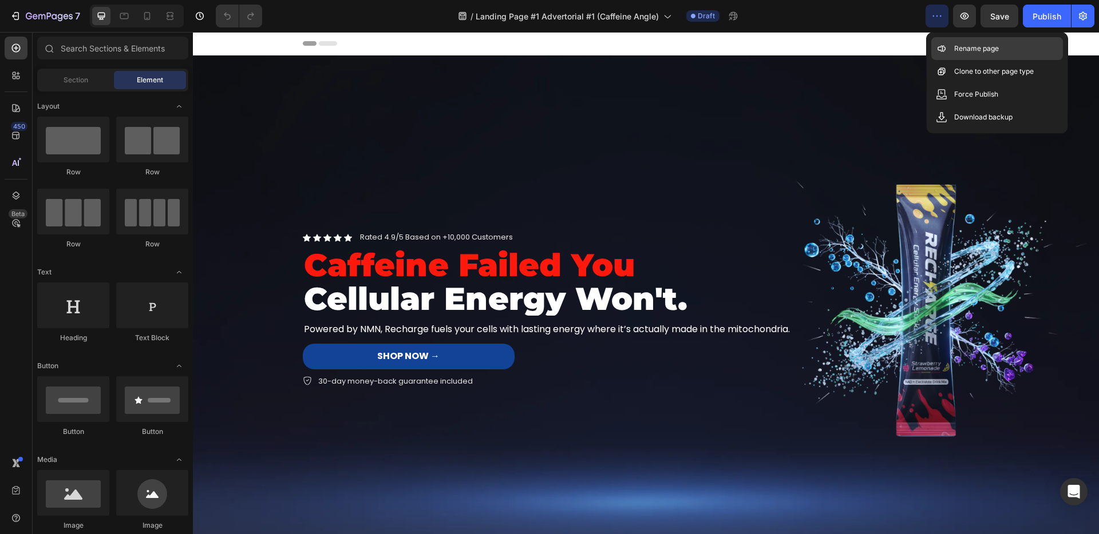
click at [946, 49] on icon at bounding box center [940, 48] width 11 height 11
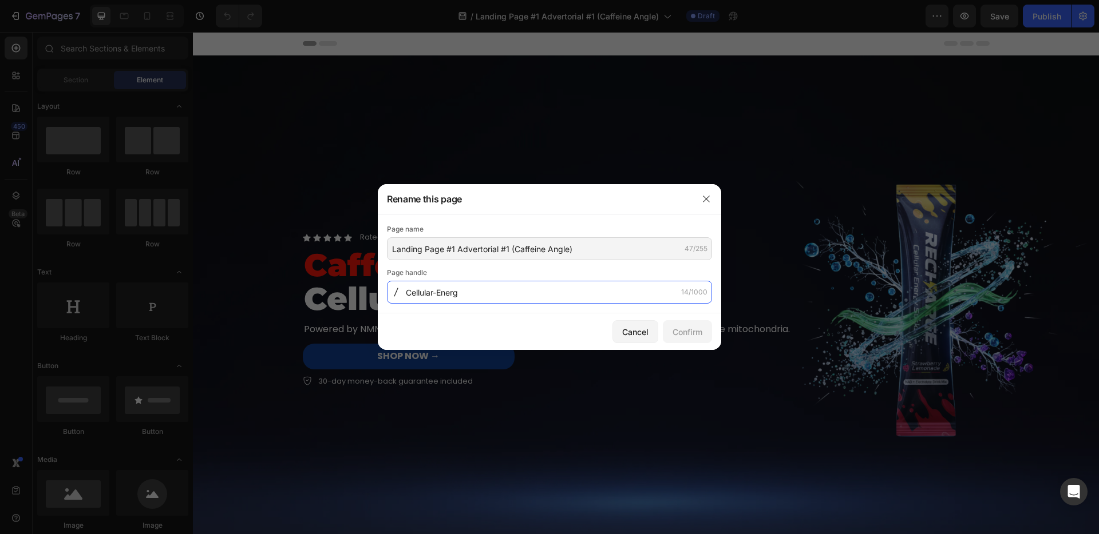
click at [484, 293] on input "Cellular-Energ" at bounding box center [549, 292] width 325 height 23
type input "Cellular-Energy"
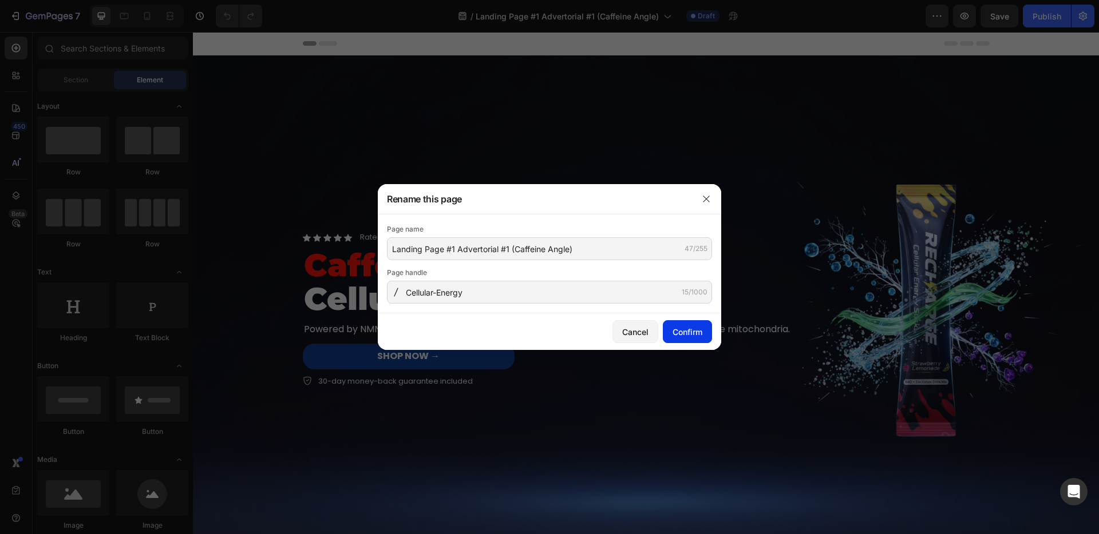
click at [686, 327] on div "Confirm" at bounding box center [687, 332] width 30 height 12
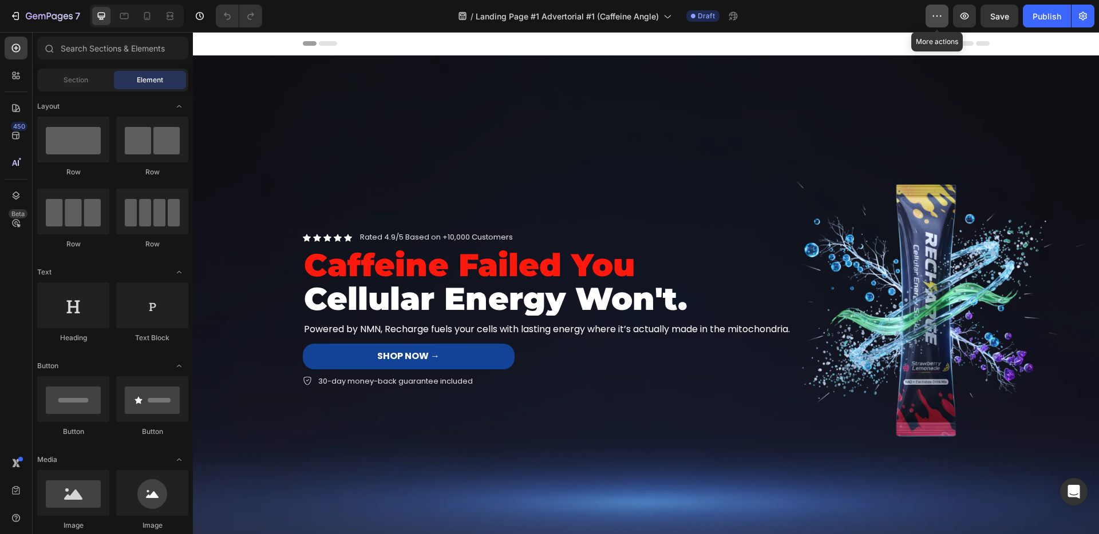
click at [930, 19] on button "button" at bounding box center [936, 16] width 23 height 23
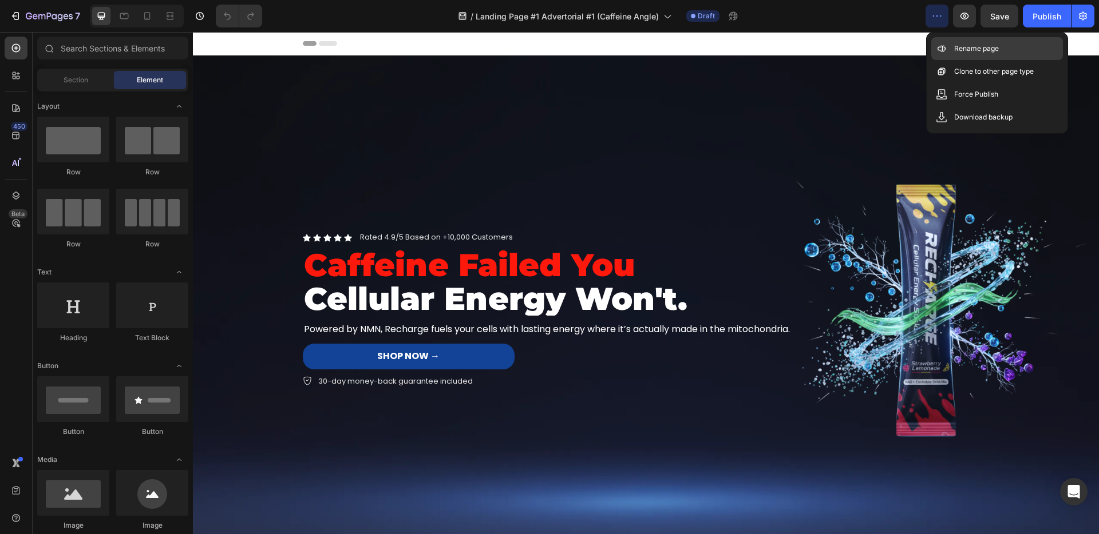
click at [945, 47] on icon at bounding box center [940, 48] width 11 height 11
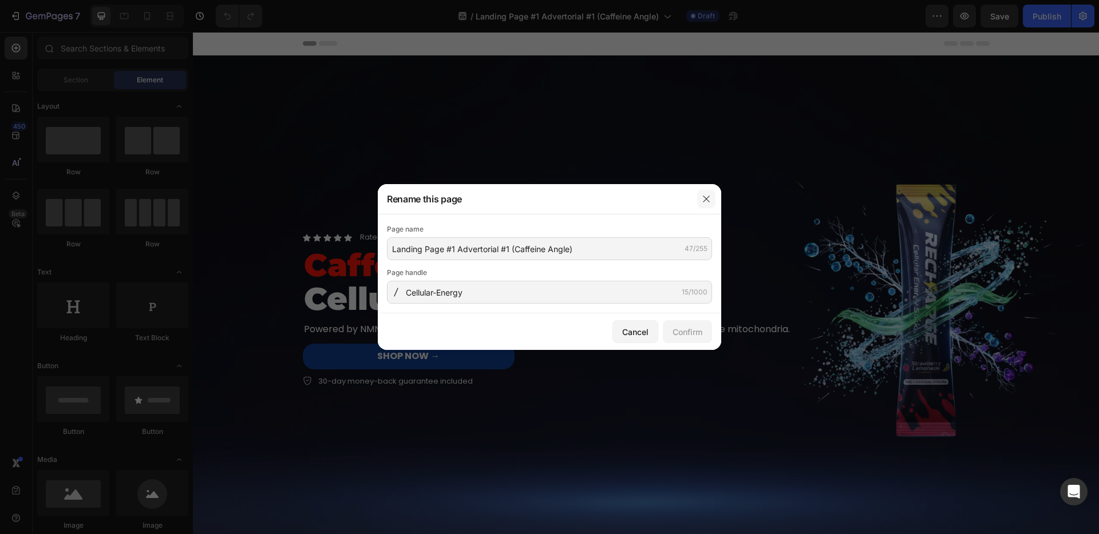
click at [699, 192] on button "button" at bounding box center [706, 199] width 18 height 18
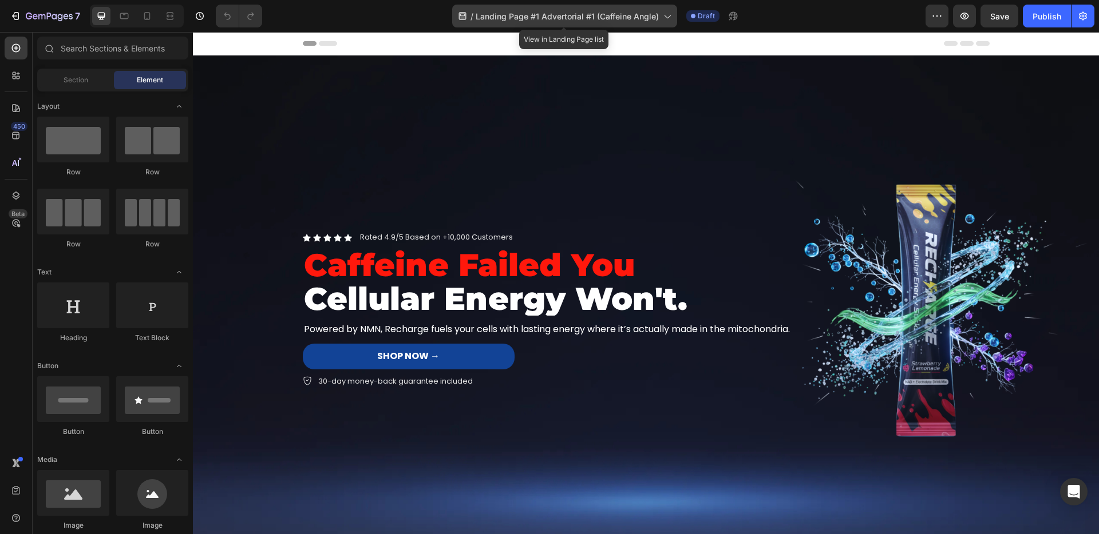
click at [527, 10] on span "Landing Page #1 Advertorial #1 (Caffeine Angle)" at bounding box center [566, 16] width 183 height 12
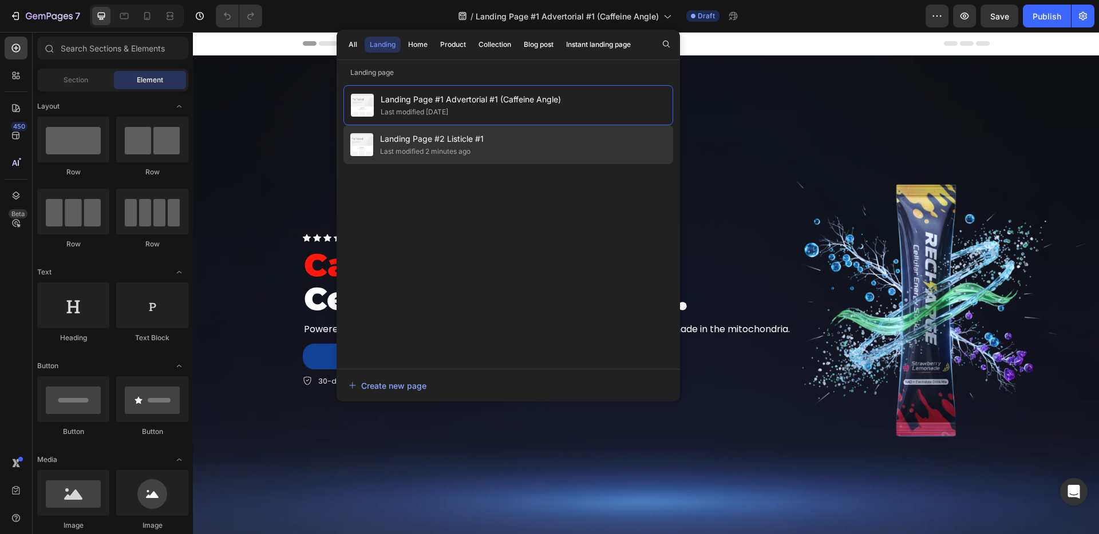
click at [425, 144] on span "Landing Page #2 Listicle #1" at bounding box center [432, 139] width 104 height 14
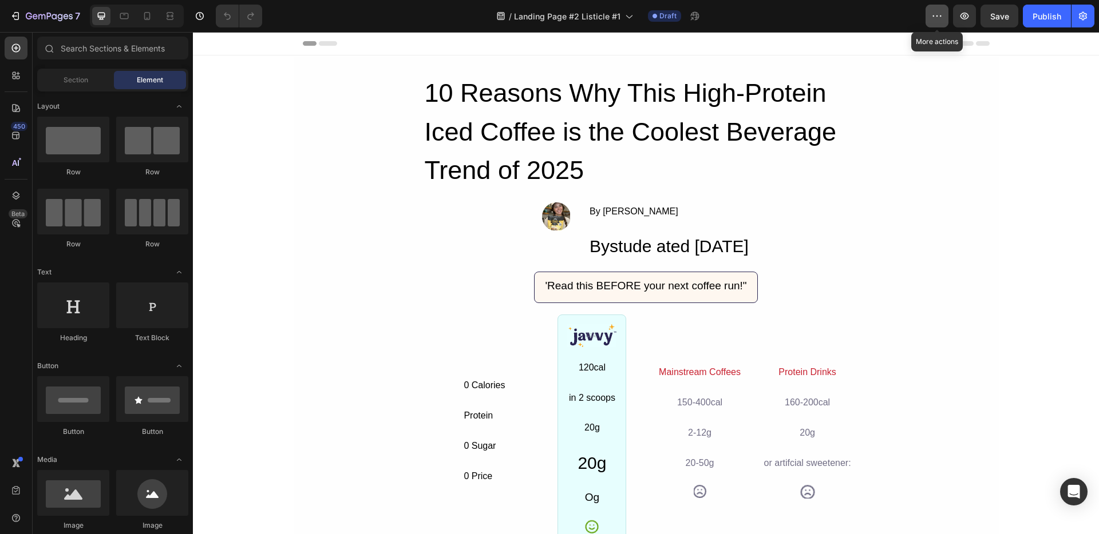
click at [938, 16] on icon "button" at bounding box center [936, 15] width 11 height 11
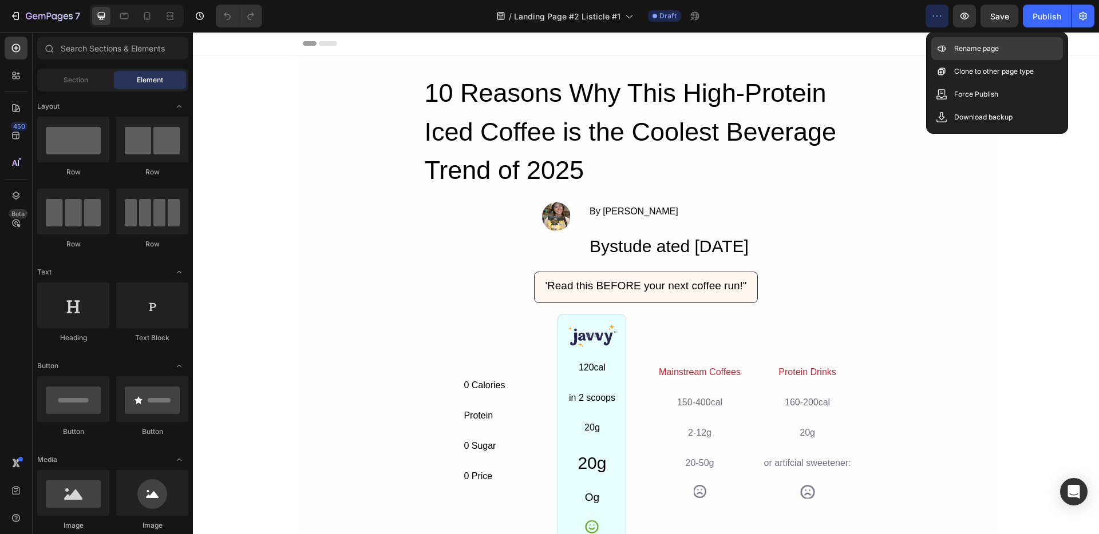
click at [954, 54] on p "Rename page" at bounding box center [976, 48] width 45 height 11
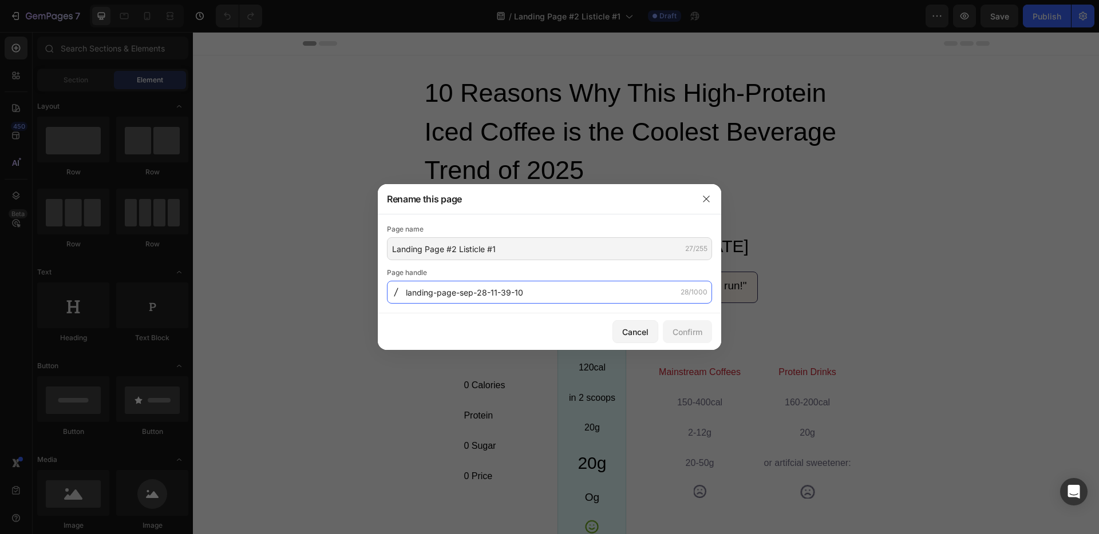
click at [457, 295] on input "landing-page-sep-28-11-39-10" at bounding box center [549, 292] width 325 height 23
paste input "Cellular-Energy"
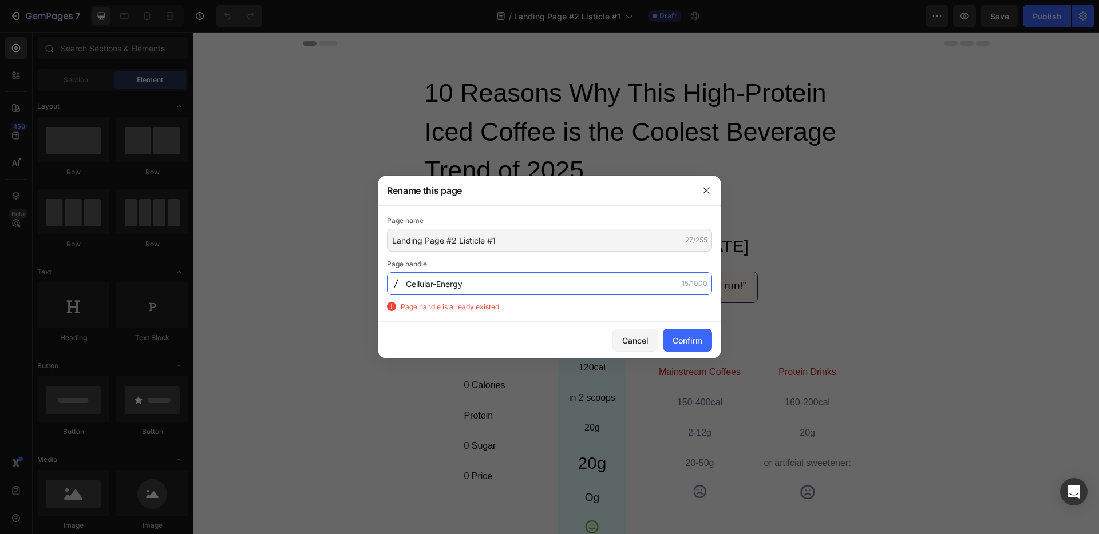
click at [408, 288] on input "Cellular-Energy" at bounding box center [549, 283] width 325 height 23
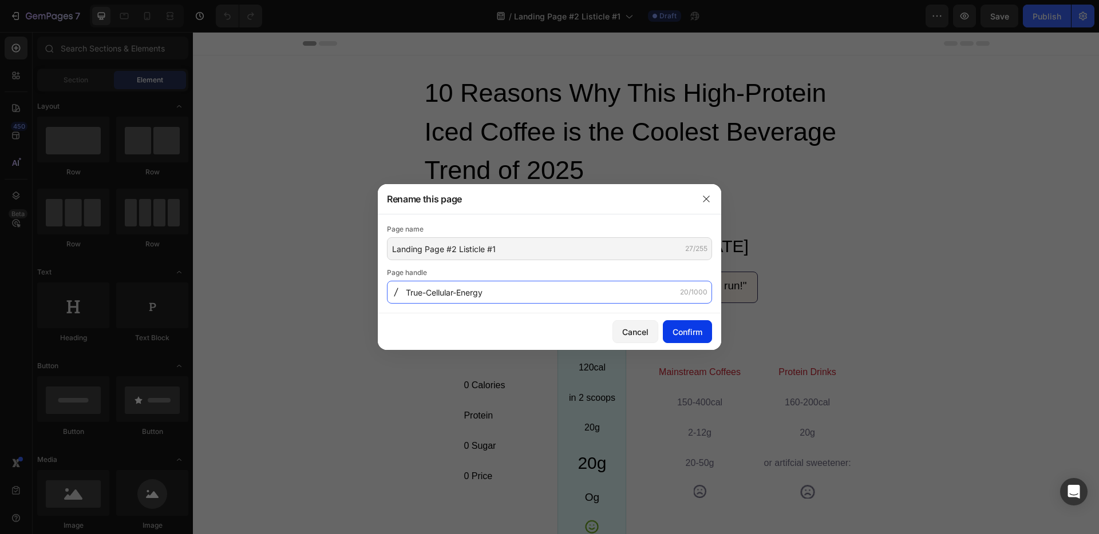
type input "True-Cellular-Energy"
click at [680, 328] on div "Confirm" at bounding box center [687, 332] width 30 height 12
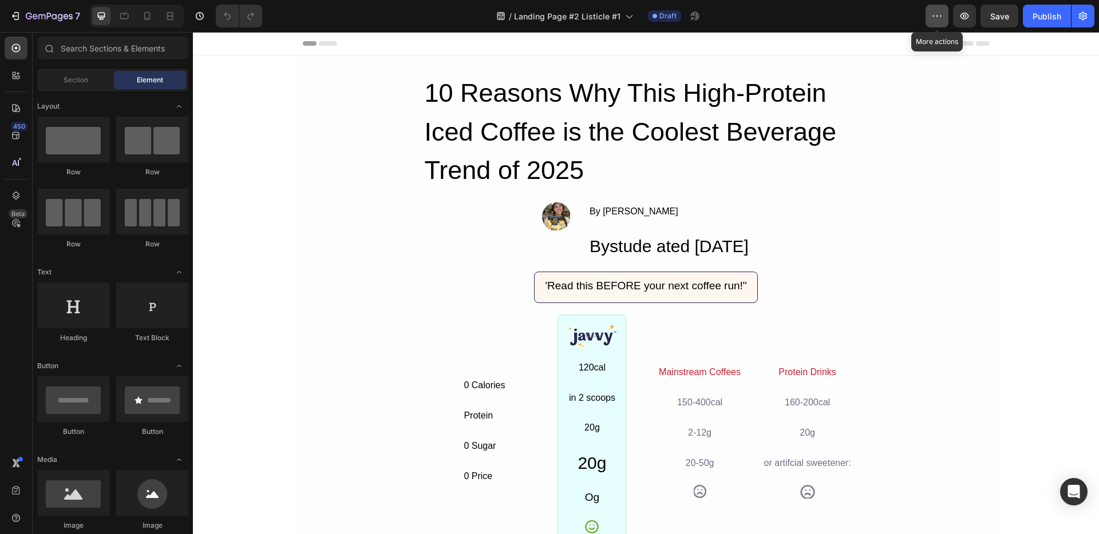
click at [925, 16] on button "button" at bounding box center [936, 16] width 23 height 23
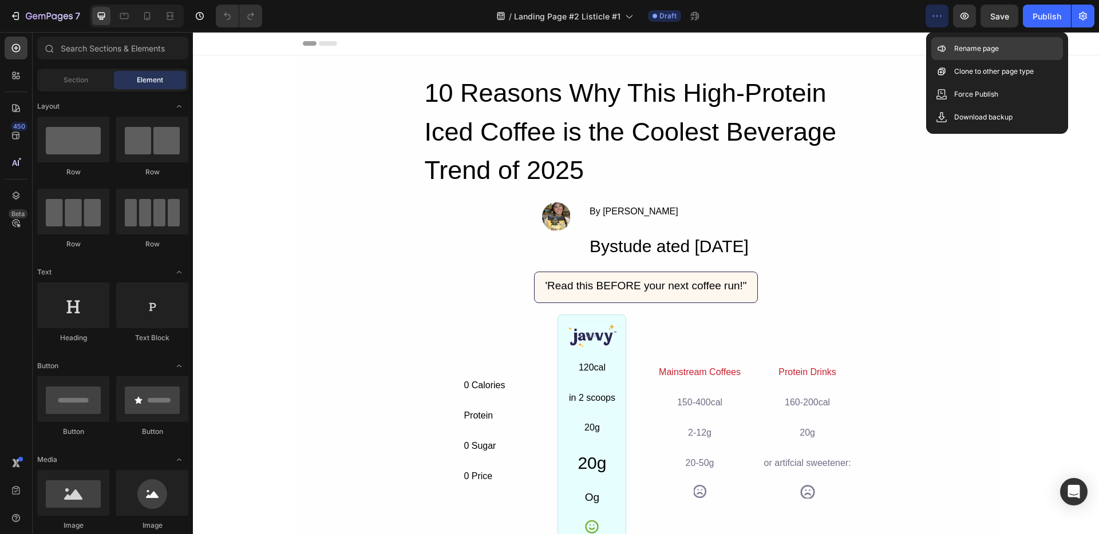
click at [949, 42] on div "Rename page" at bounding box center [997, 48] width 132 height 23
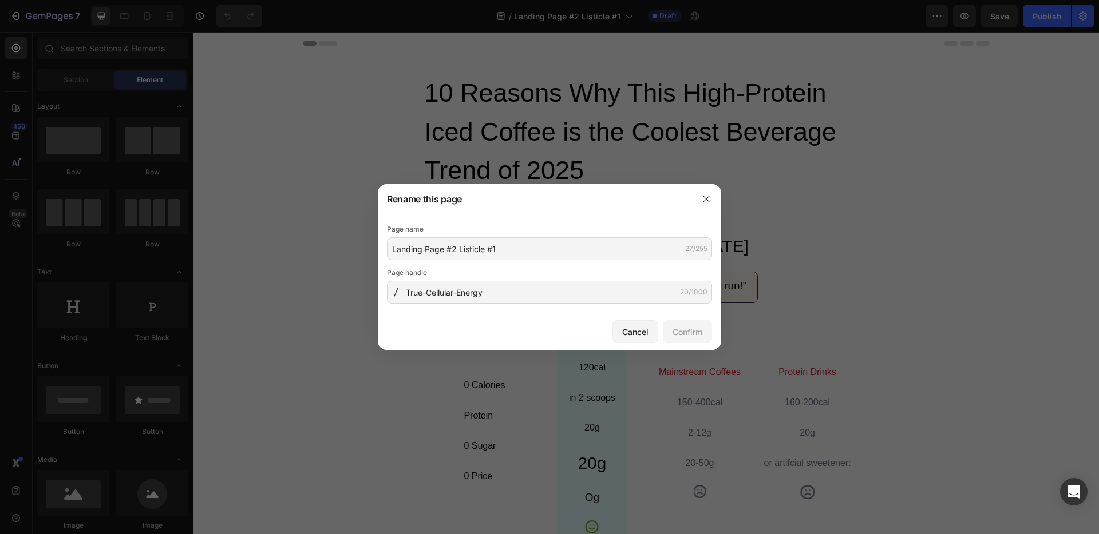
click at [404, 296] on div at bounding box center [396, 292] width 18 height 9
click at [436, 286] on input "True-Cellular-Energy" at bounding box center [549, 292] width 325 height 23
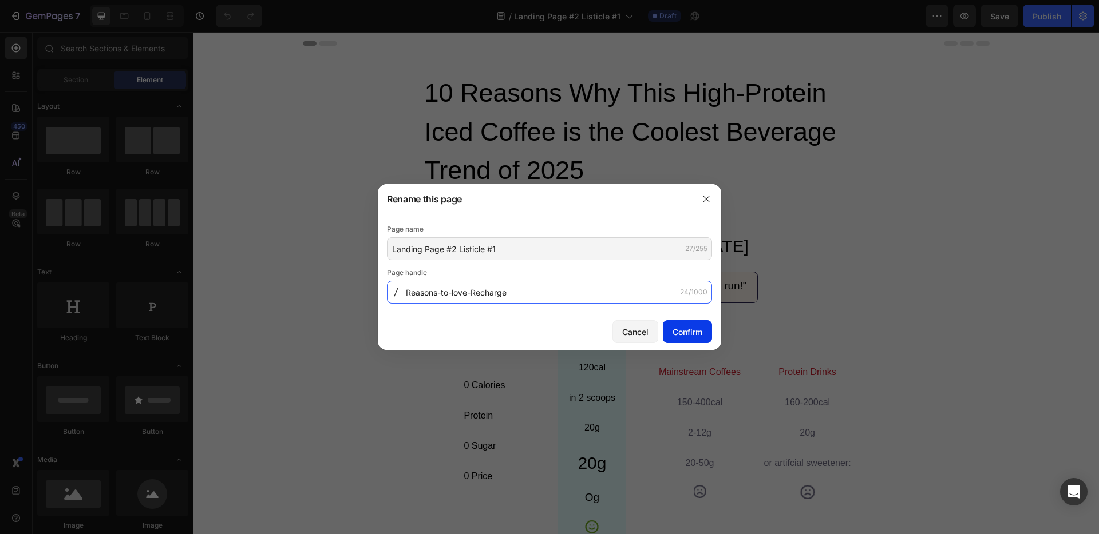
type input "Reasons-to-love-Recharge"
click at [668, 327] on button "Confirm" at bounding box center [687, 331] width 49 height 23
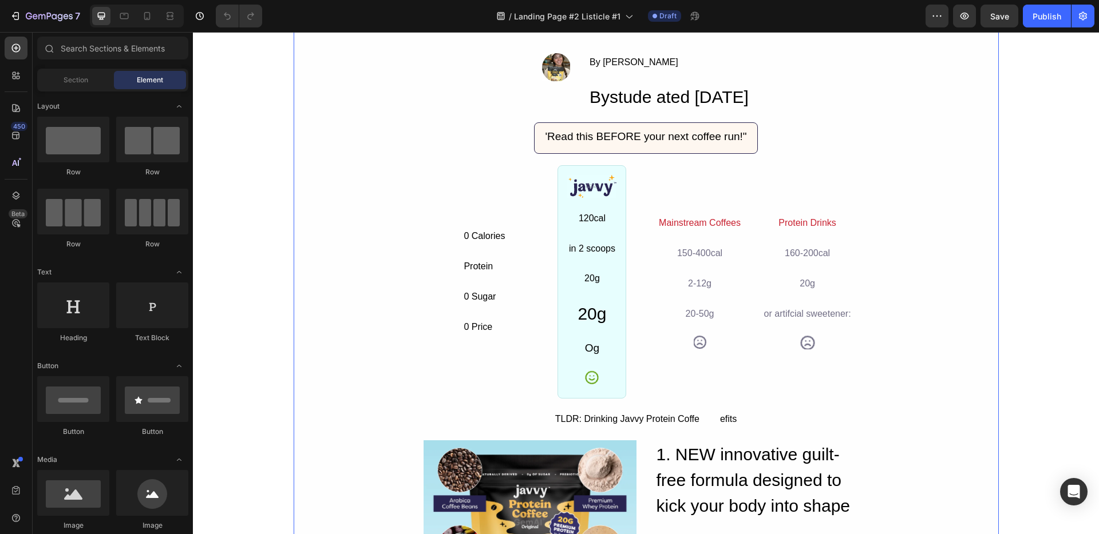
scroll to position [145, 0]
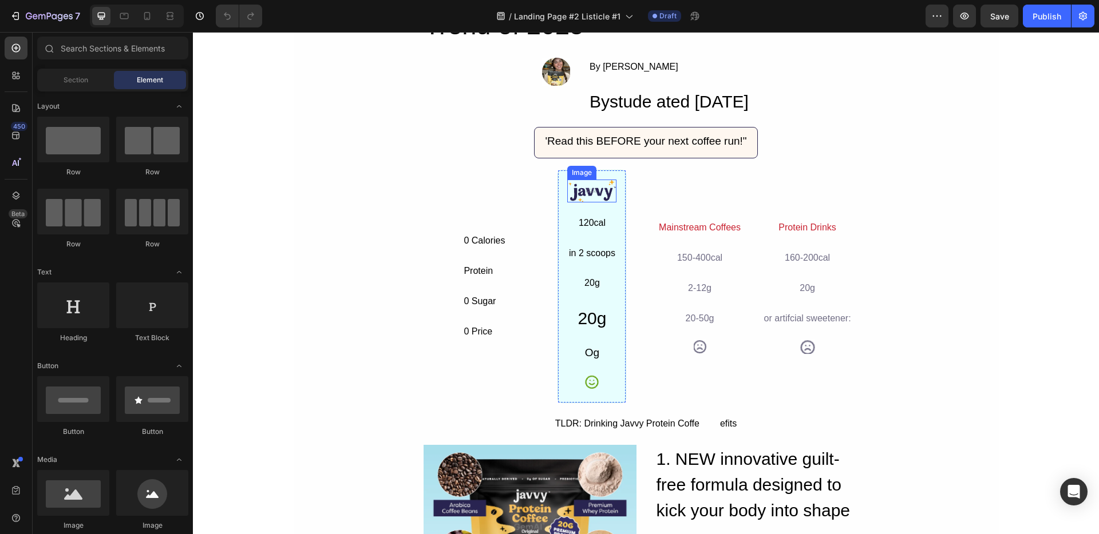
click at [582, 188] on img at bounding box center [591, 191] width 49 height 23
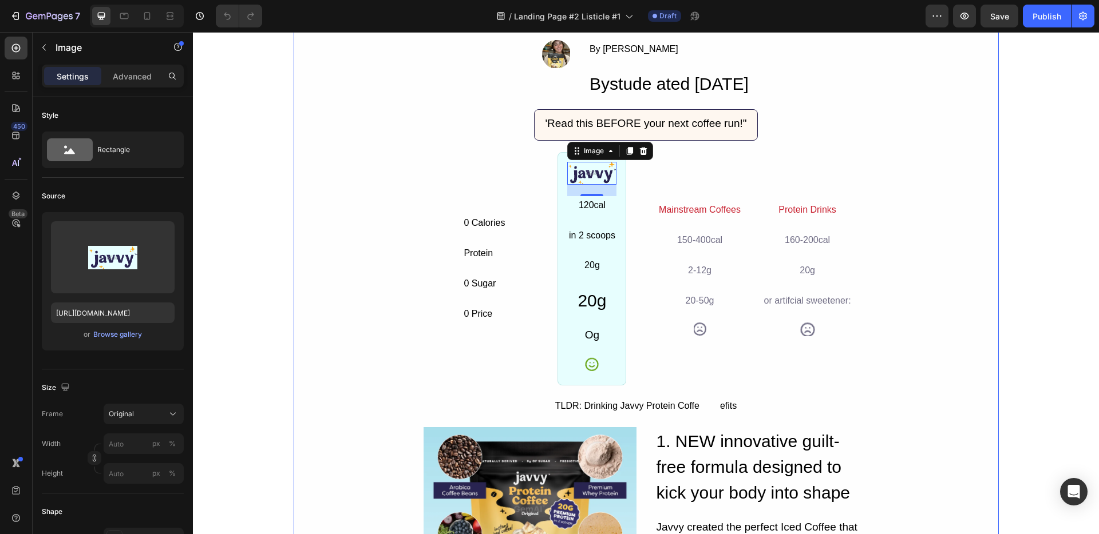
scroll to position [0, 0]
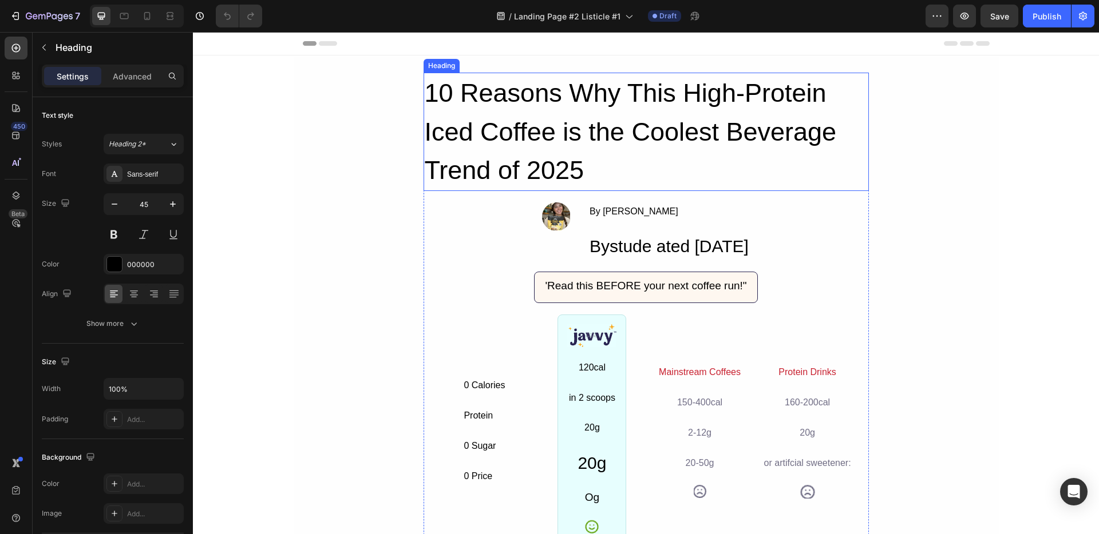
click at [595, 159] on h2 "10 Reasons Why This High-Protein Iced Coffee is the Coolest Beverage Trend of 2…" at bounding box center [645, 132] width 445 height 118
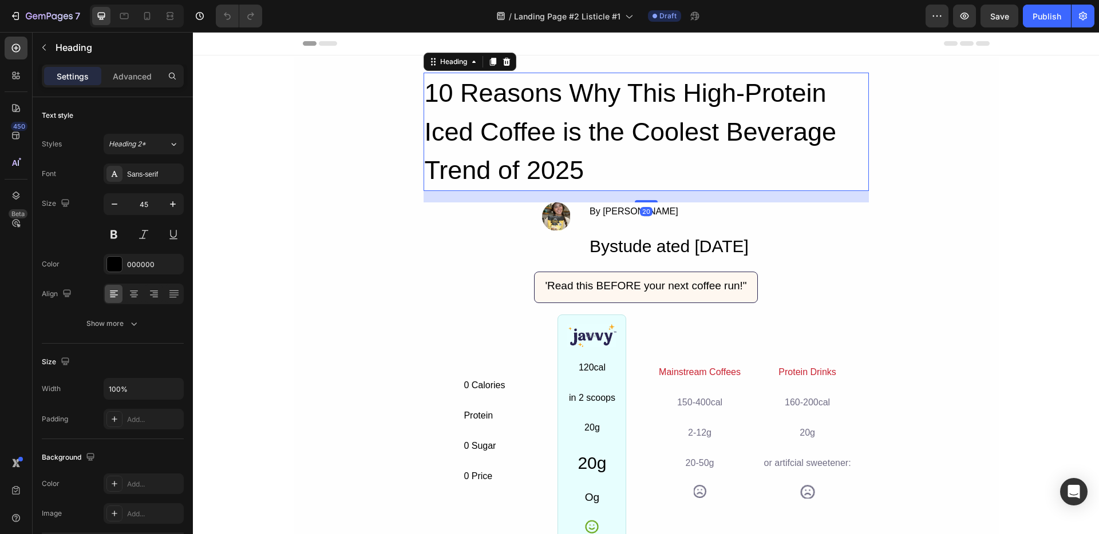
click at [590, 165] on h2 "10 Reasons Why This High-Protein Iced Coffee is the Coolest Beverage Trend of 2…" at bounding box center [645, 132] width 445 height 118
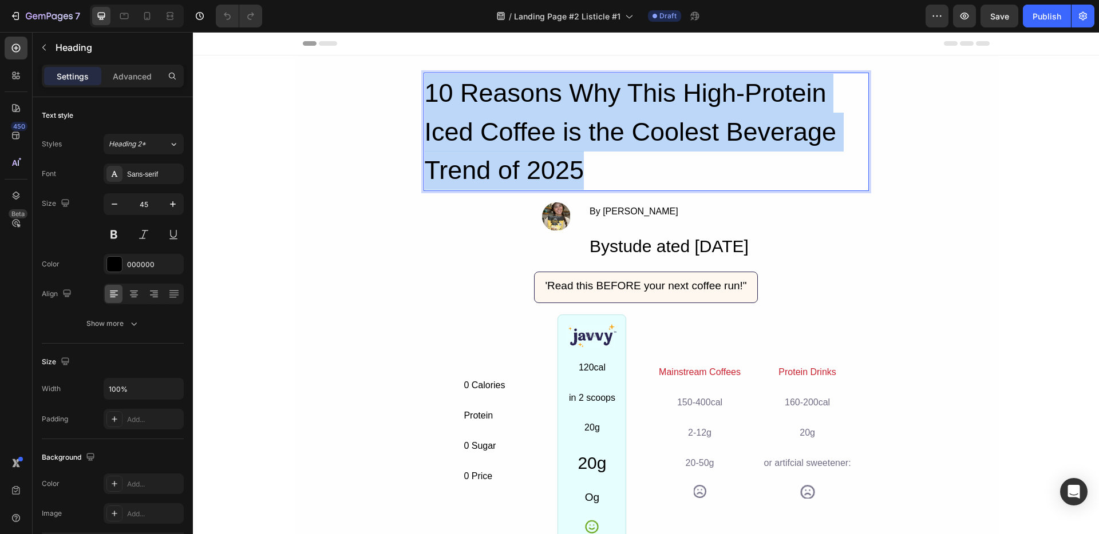
drag, startPoint x: 590, startPoint y: 165, endPoint x: 426, endPoint y: 96, distance: 179.0
click at [426, 96] on p "10 Reasons Why This High-Protein Iced Coffee is the Coolest Beverage Trend of 2…" at bounding box center [646, 132] width 443 height 116
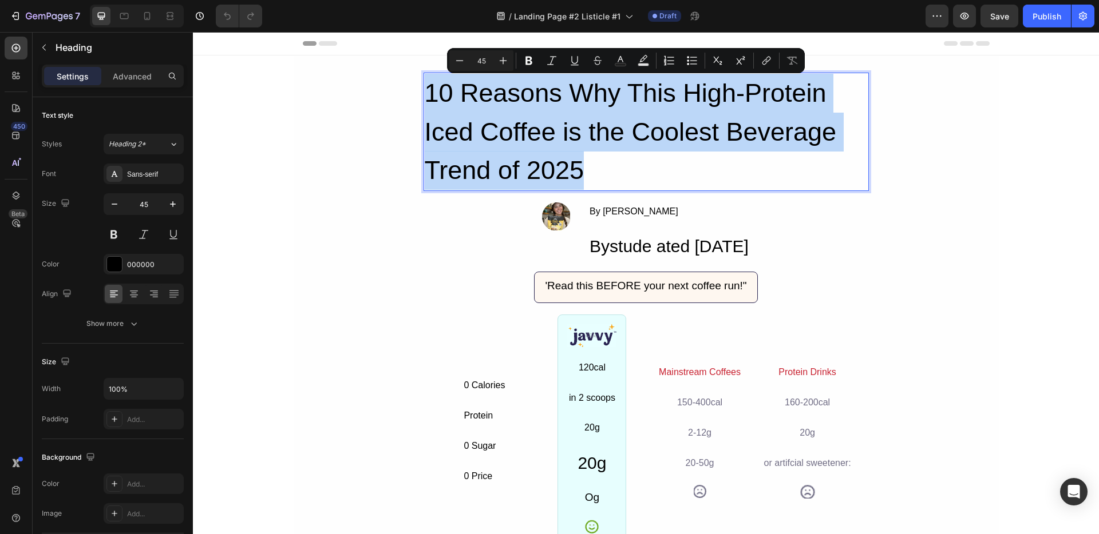
copy p "10 Reasons Why This High-Protein Iced Coffee is the Coolest Beverage Trend of 2…"
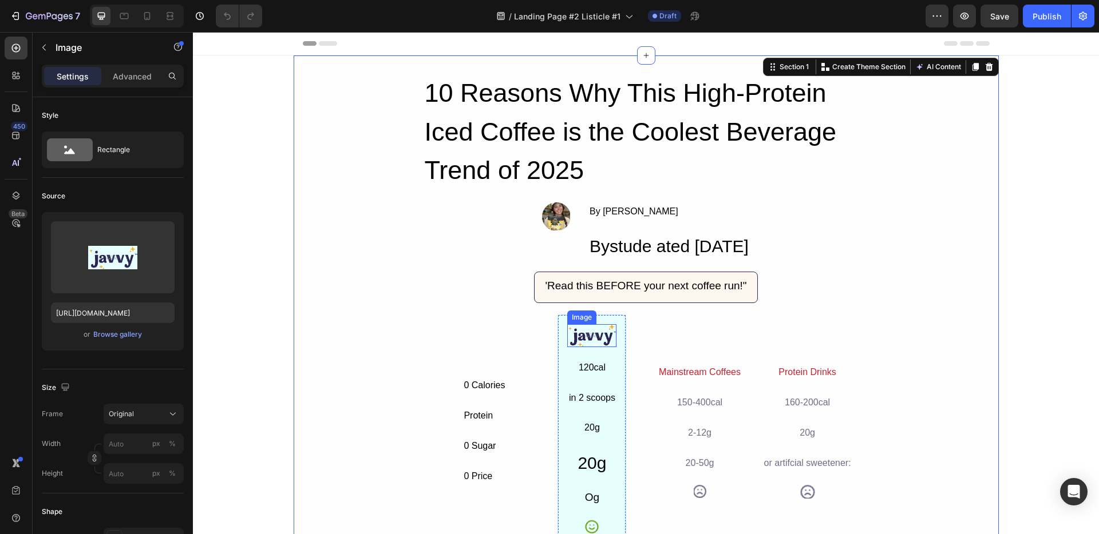
click at [586, 339] on img at bounding box center [591, 335] width 49 height 23
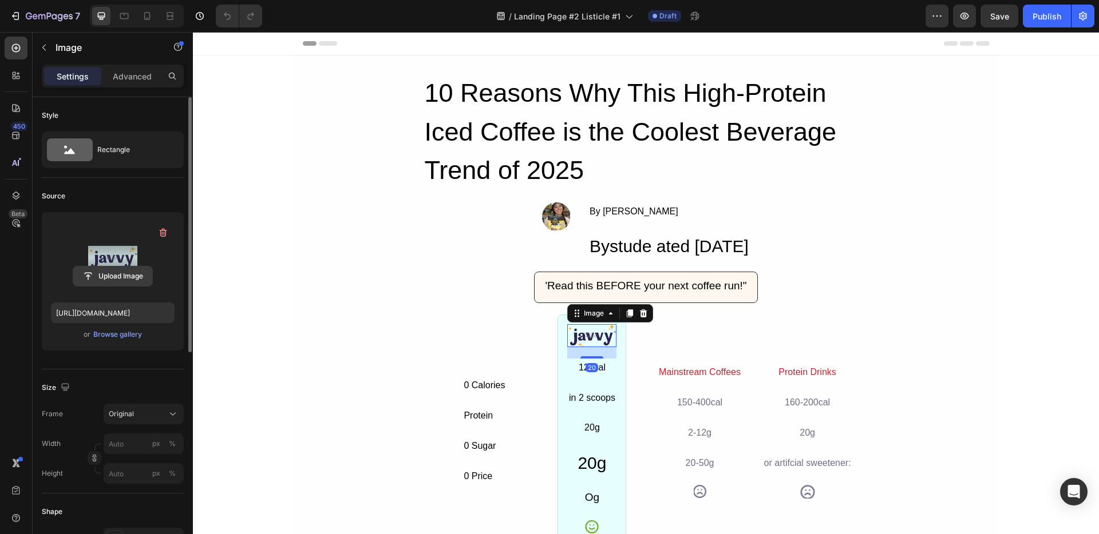
click at [126, 270] on input "file" at bounding box center [112, 276] width 79 height 19
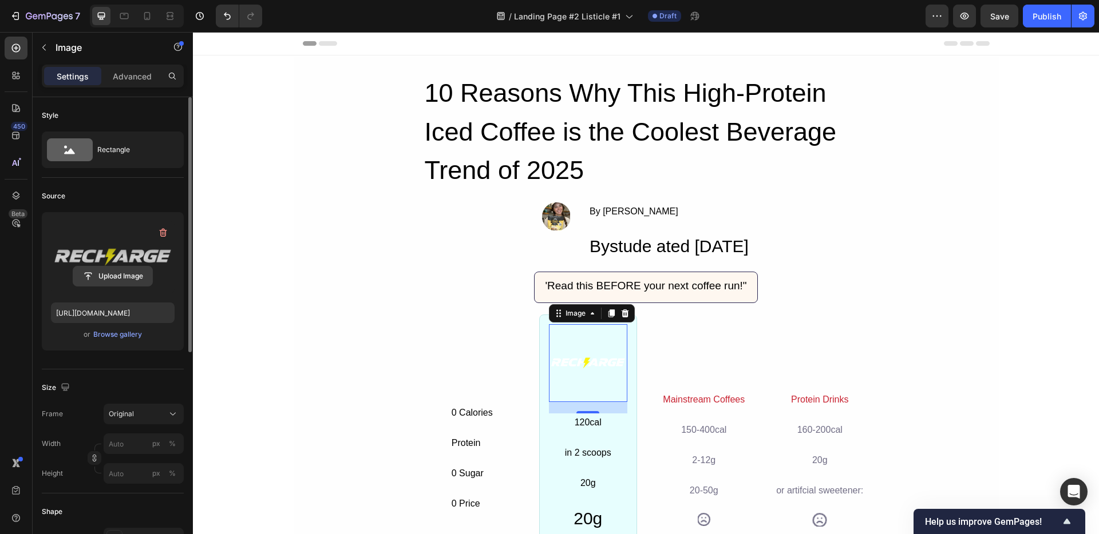
click at [109, 277] on input "file" at bounding box center [112, 276] width 79 height 19
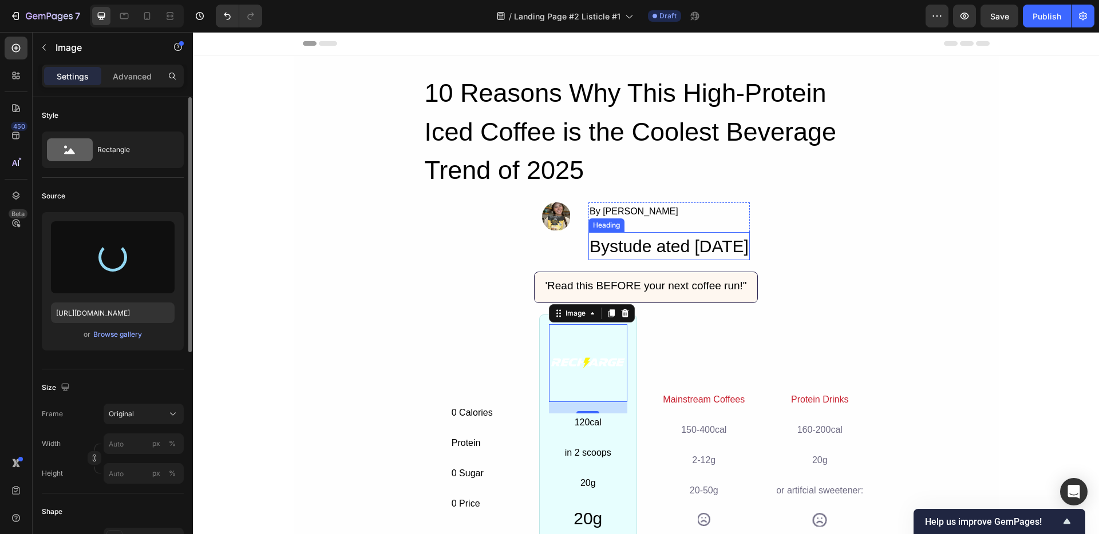
type input "https://cdn.shopify.com/s/files/1/0950/9548/8807/files/gempages_583996418721579…"
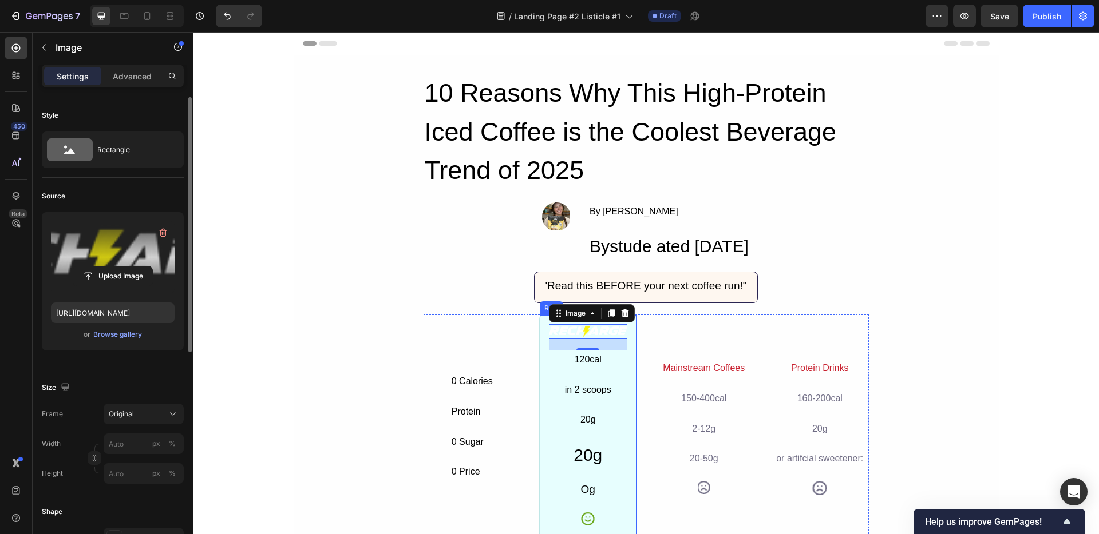
click at [539, 364] on div "Image 20 120cal Text Block in 2 scoops Text Block 20g Text Block 20g Heading Og…" at bounding box center [588, 427] width 98 height 225
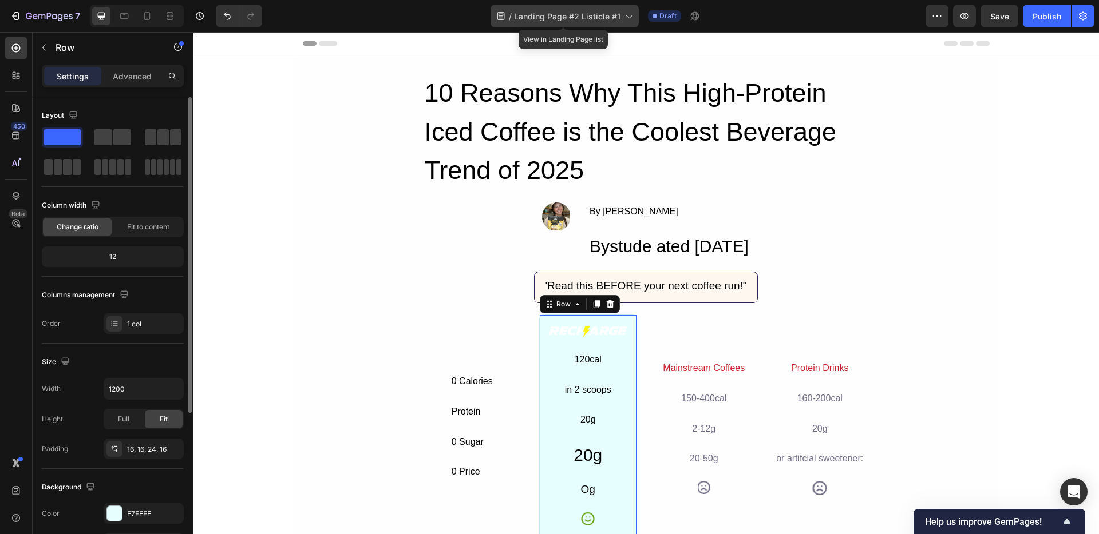
click at [528, 14] on span "Landing Page #2 Listicle #1" at bounding box center [567, 16] width 106 height 12
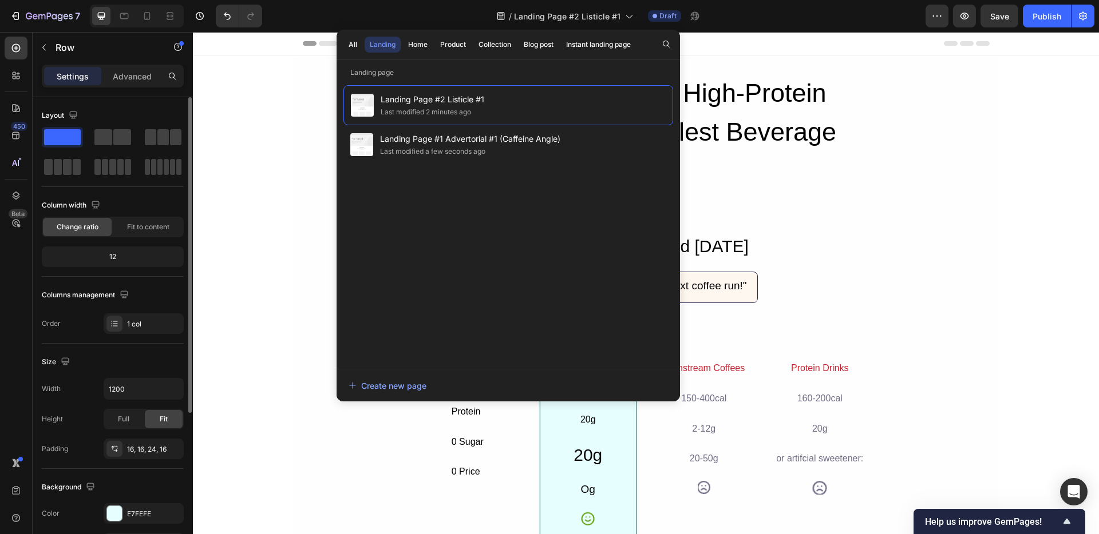
click at [694, 234] on h2 "Bystude ated [DATE]" at bounding box center [668, 246] width 161 height 28
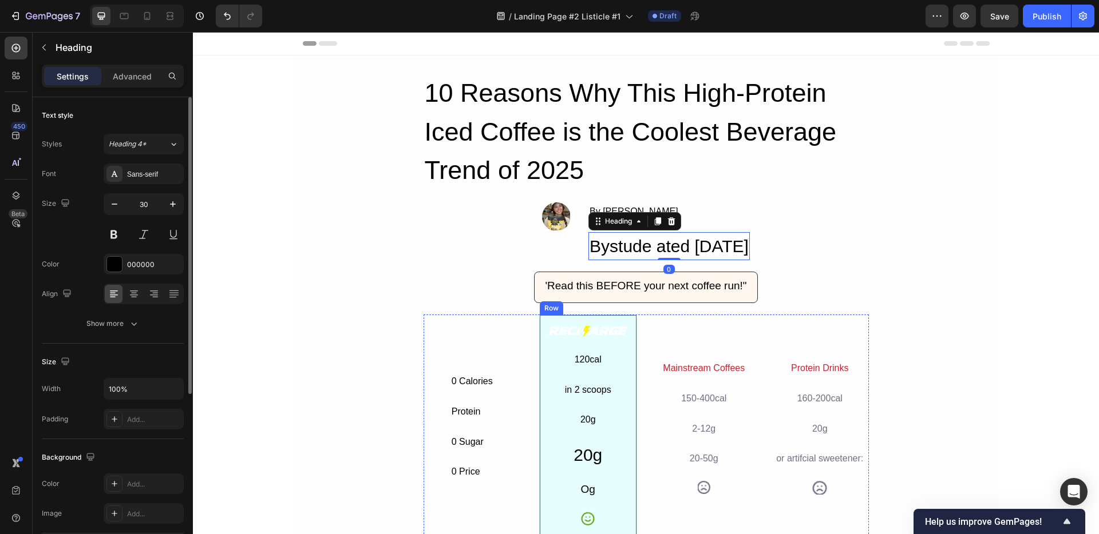
click at [540, 342] on div "Image 120cal Text Block in 2 scoops Text Block 20g Text Block 20g Heading Og Te…" at bounding box center [588, 427] width 98 height 225
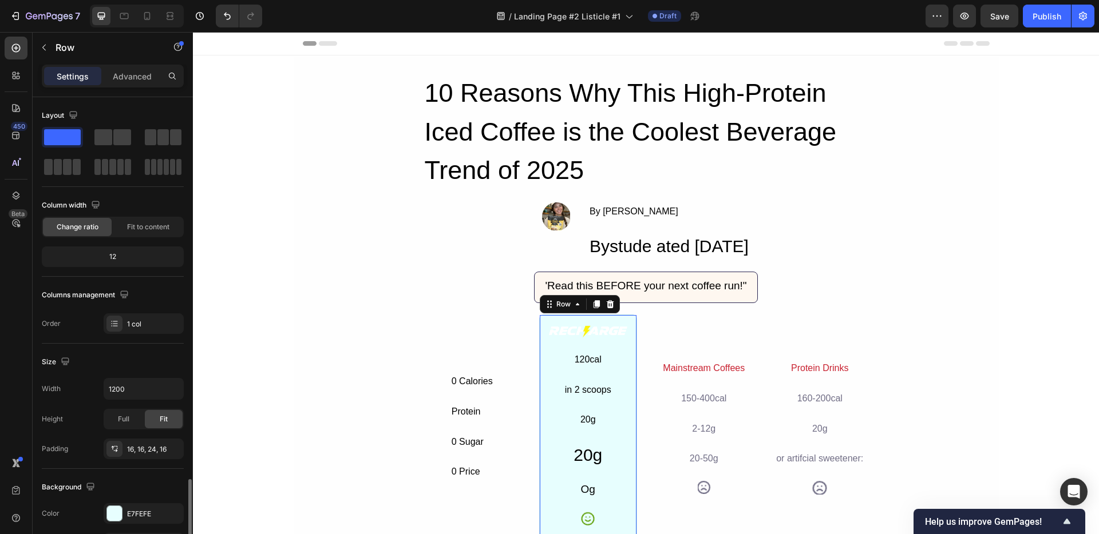
scroll to position [228, 0]
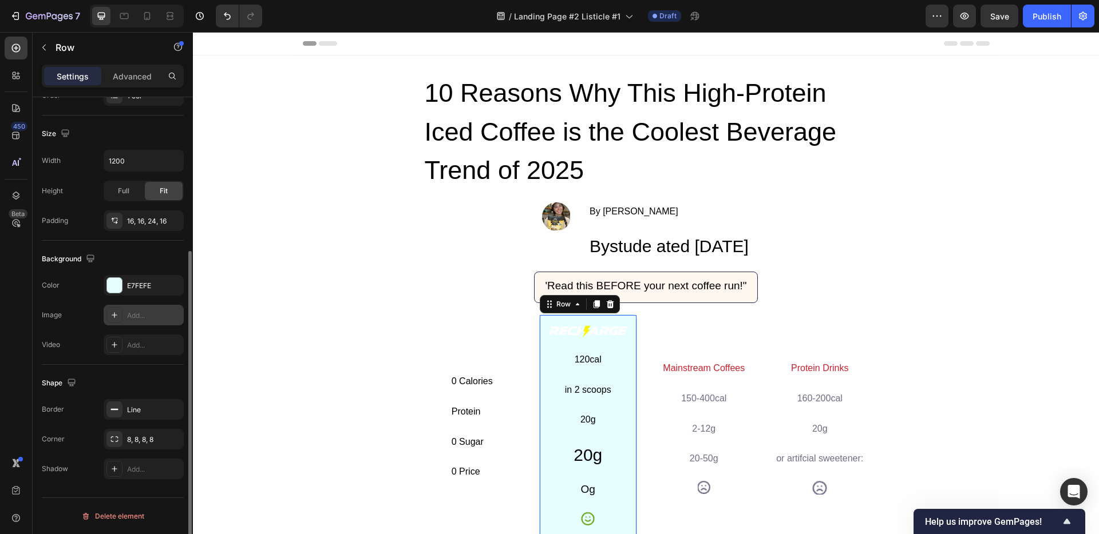
drag, startPoint x: 136, startPoint y: 279, endPoint x: 158, endPoint y: 307, distance: 36.3
click at [136, 279] on div "E7FEFE" at bounding box center [144, 285] width 80 height 21
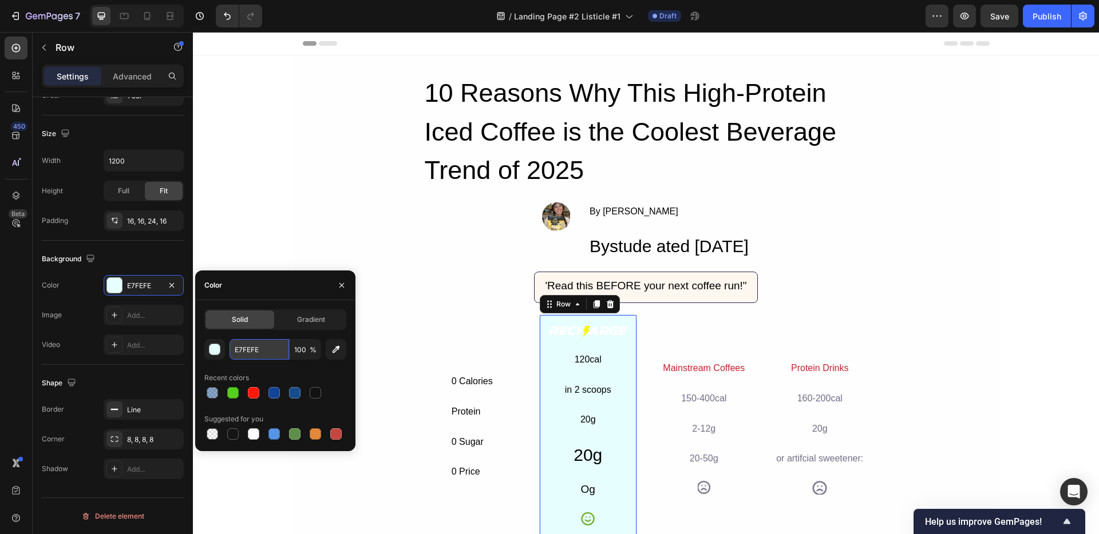
click at [256, 351] on input "E7FEFE" at bounding box center [259, 349] width 60 height 21
paste input "124396"
type input "124396"
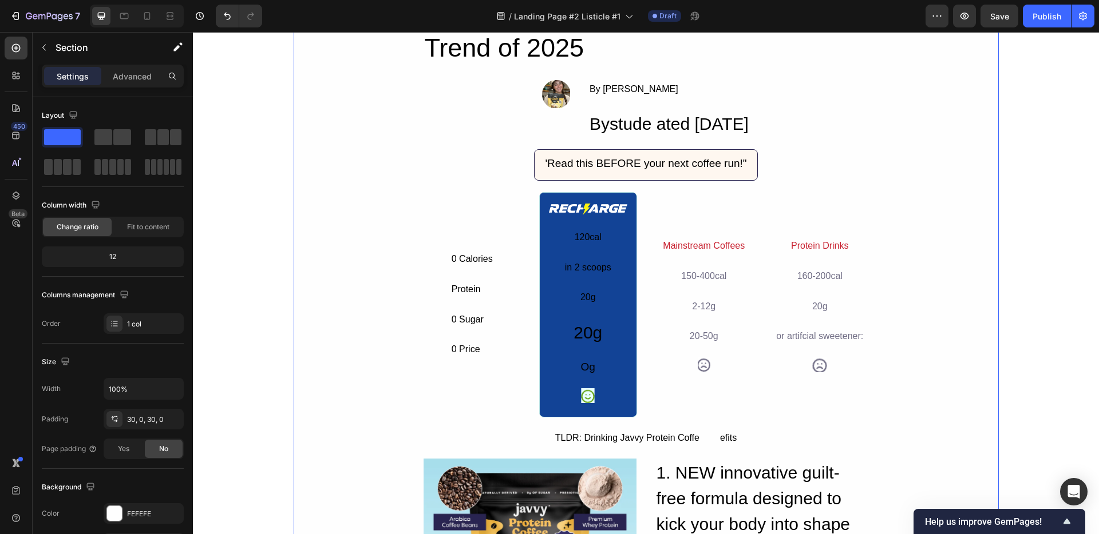
scroll to position [108, 0]
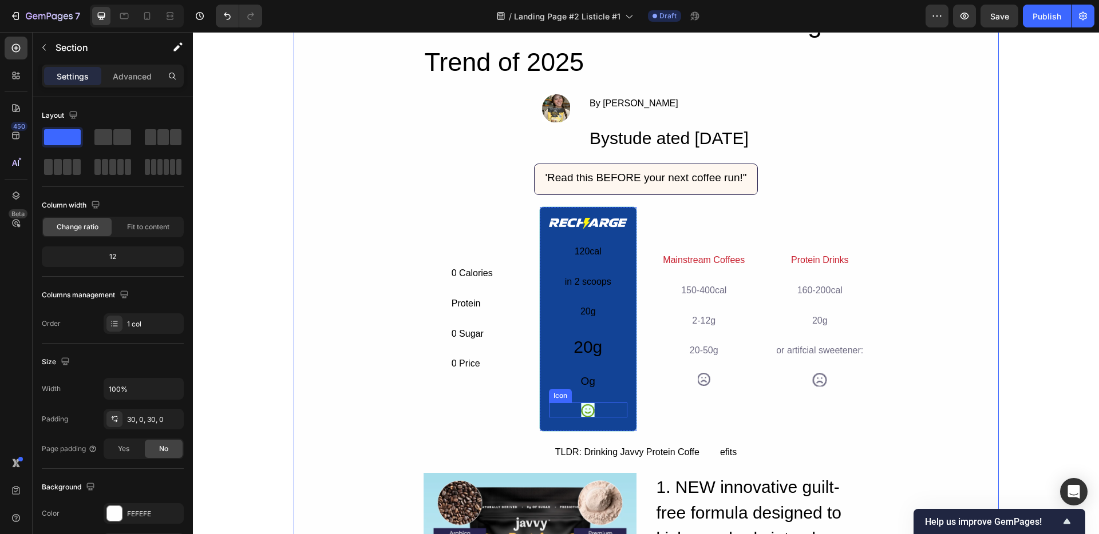
click at [587, 409] on image at bounding box center [587, 410] width 15 height 15
click at [620, 212] on div "Image 120cal Text Block in 2 scoops Text Block 20g Text Block 20g Heading Og Te…" at bounding box center [588, 319] width 98 height 225
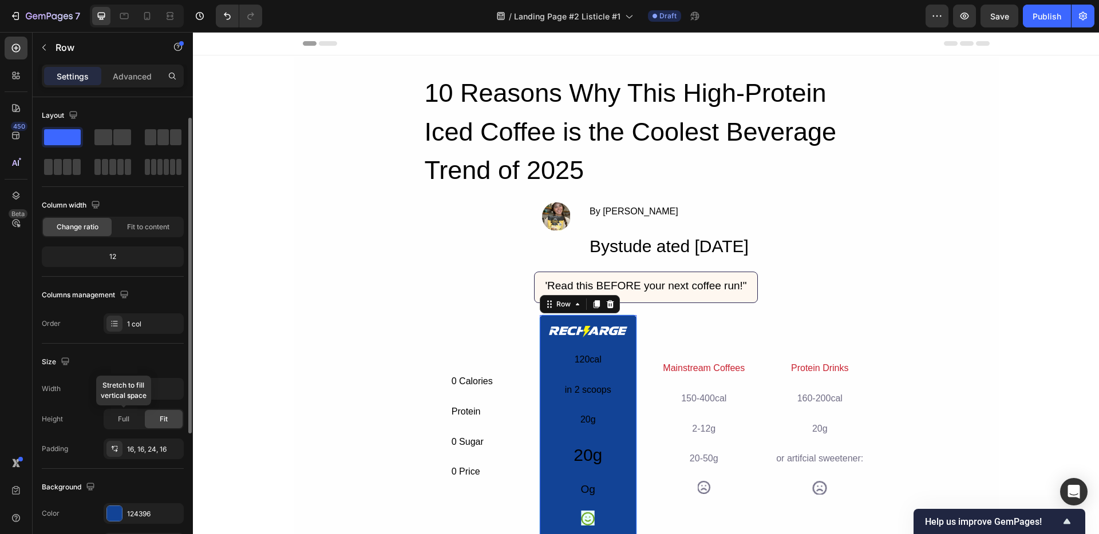
scroll to position [47, 0]
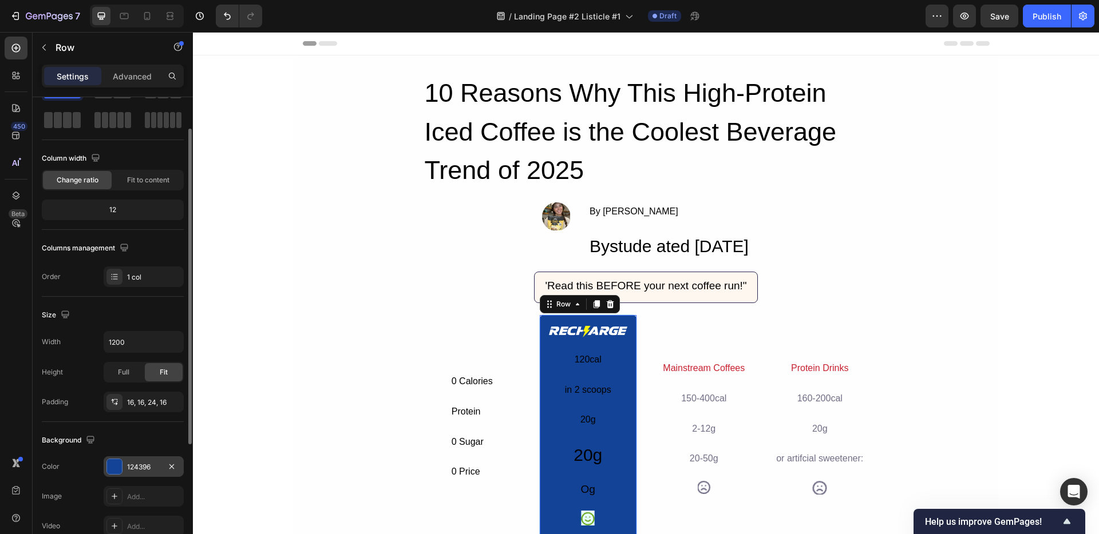
click at [147, 462] on div "124396" at bounding box center [143, 467] width 33 height 10
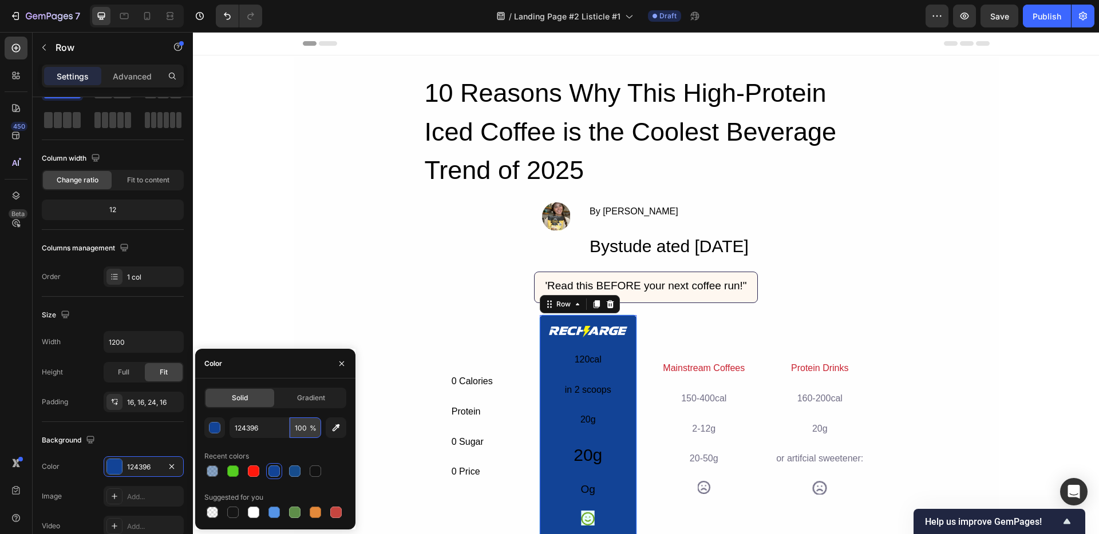
click at [304, 428] on input "100" at bounding box center [305, 428] width 31 height 21
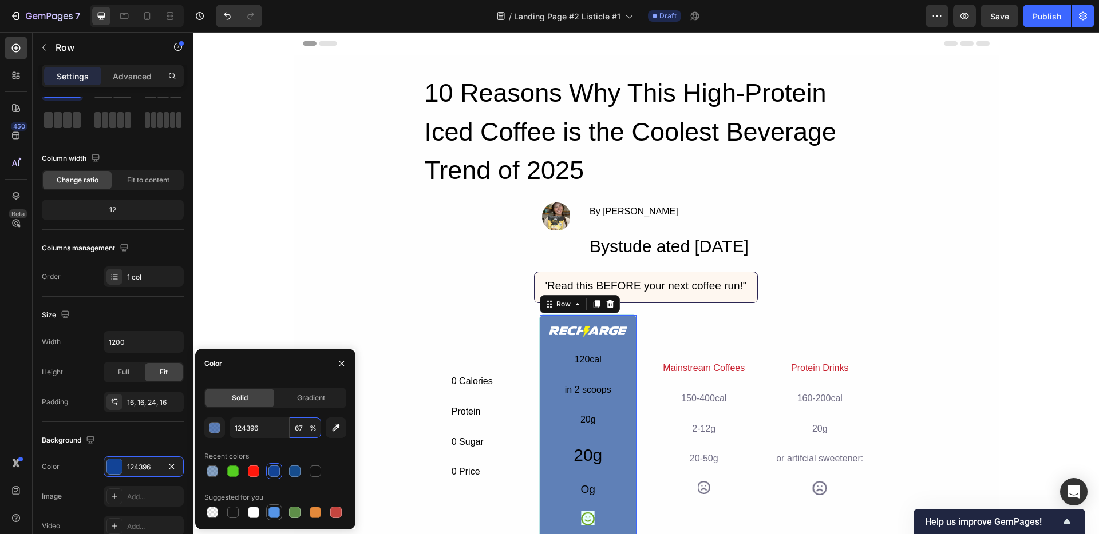
type input "67"
click at [269, 513] on div at bounding box center [273, 512] width 11 height 11
type input "5594E7"
type input "100"
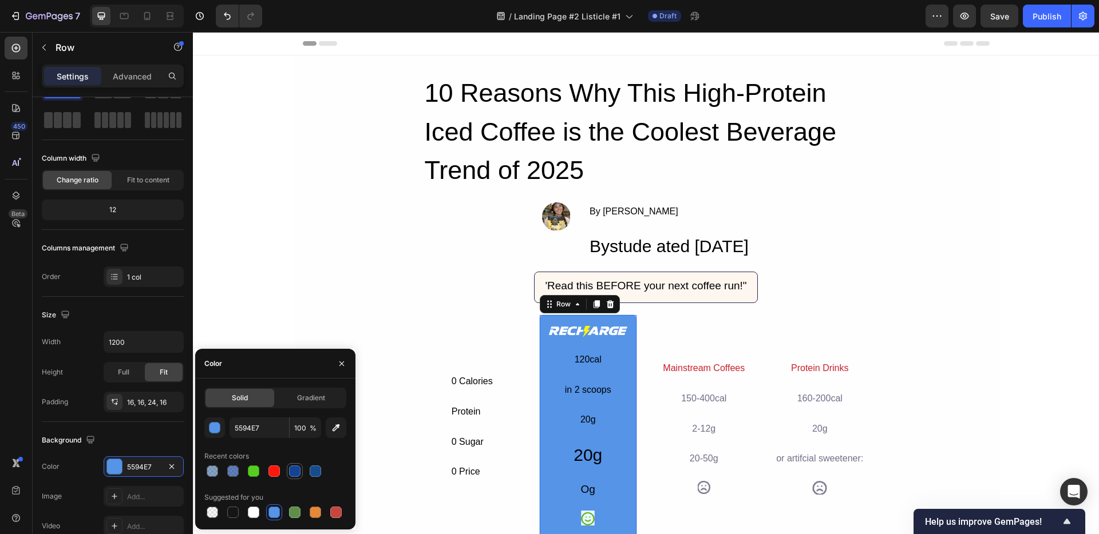
click at [294, 471] on div at bounding box center [294, 471] width 11 height 11
type input "124396"
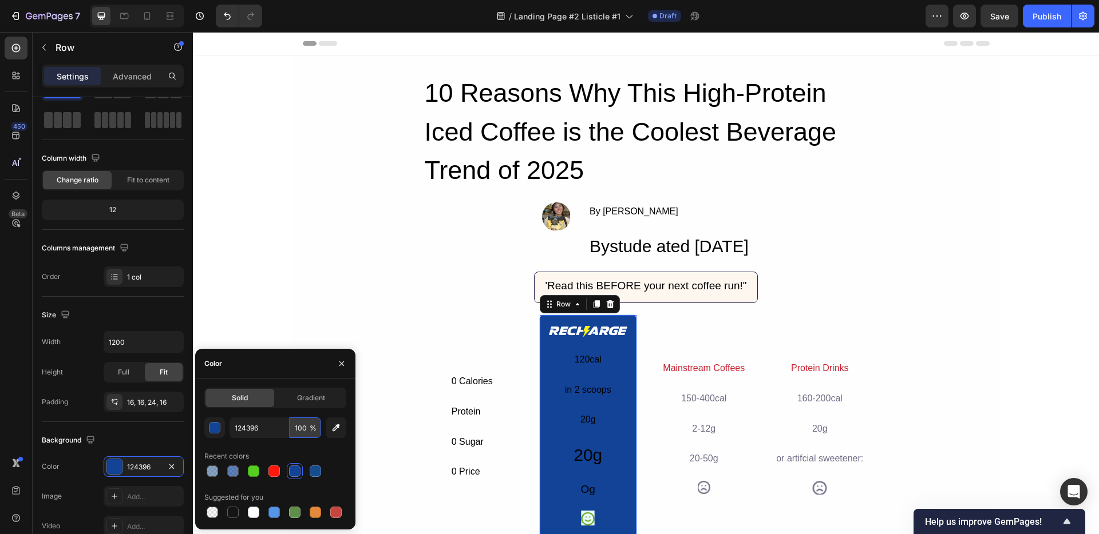
click at [306, 427] on input "100" at bounding box center [305, 428] width 31 height 21
click at [585, 357] on div "120cal" at bounding box center [588, 360] width 78 height 19
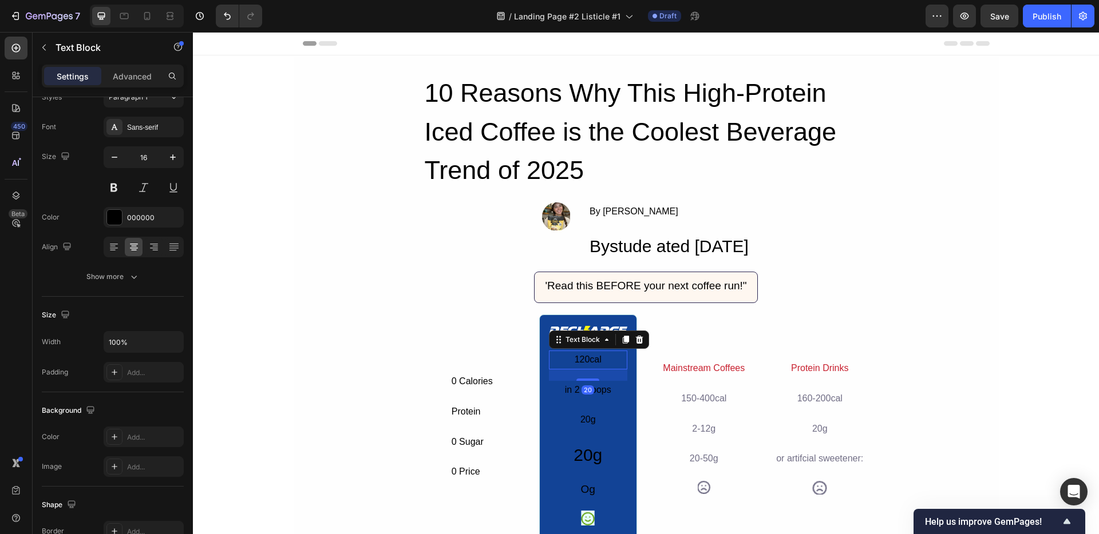
scroll to position [0, 0]
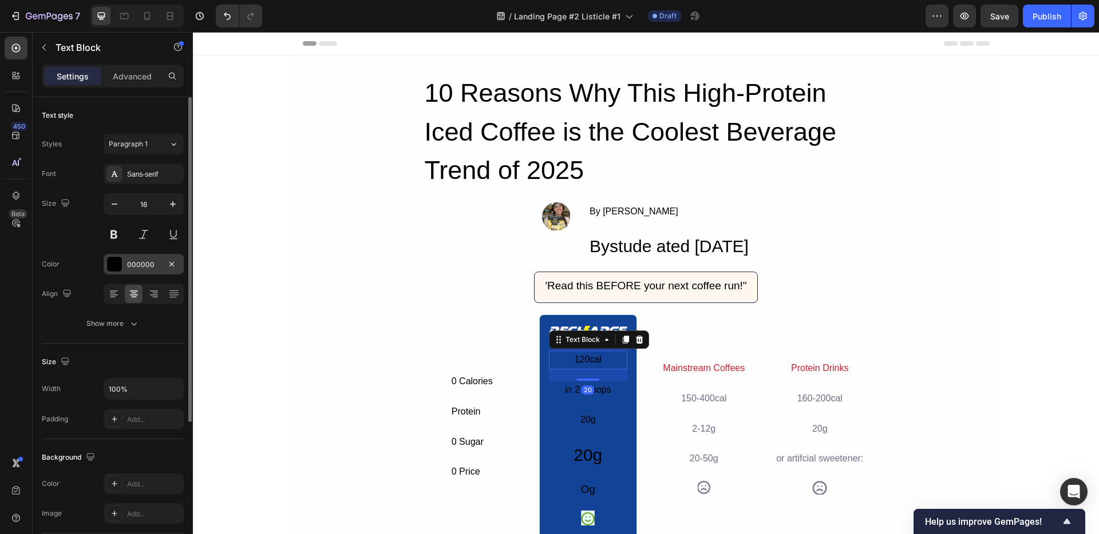
click at [137, 260] on div "000000" at bounding box center [143, 265] width 33 height 10
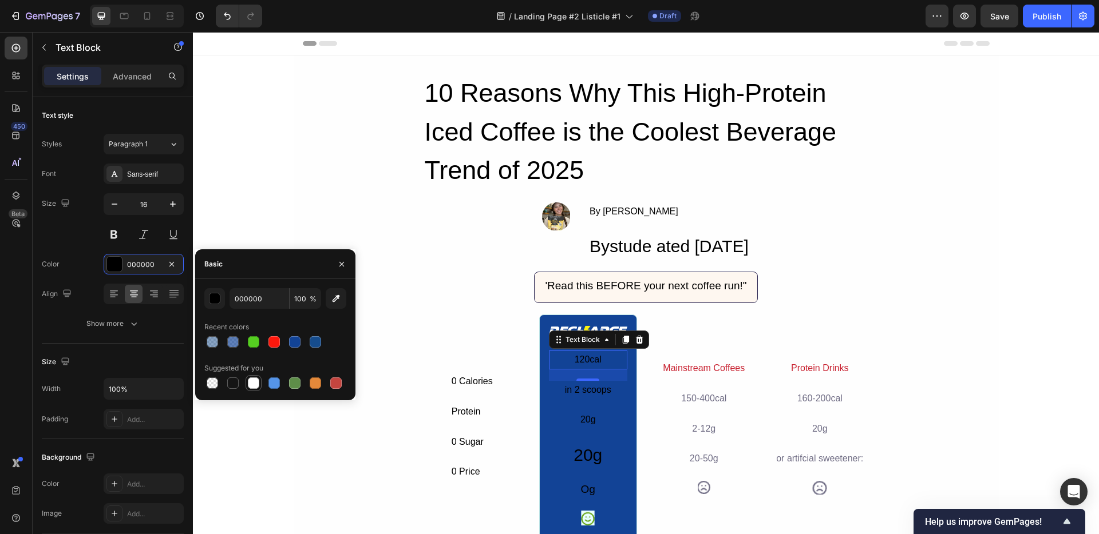
click at [249, 384] on div at bounding box center [253, 383] width 11 height 11
type input "FFFFFF"
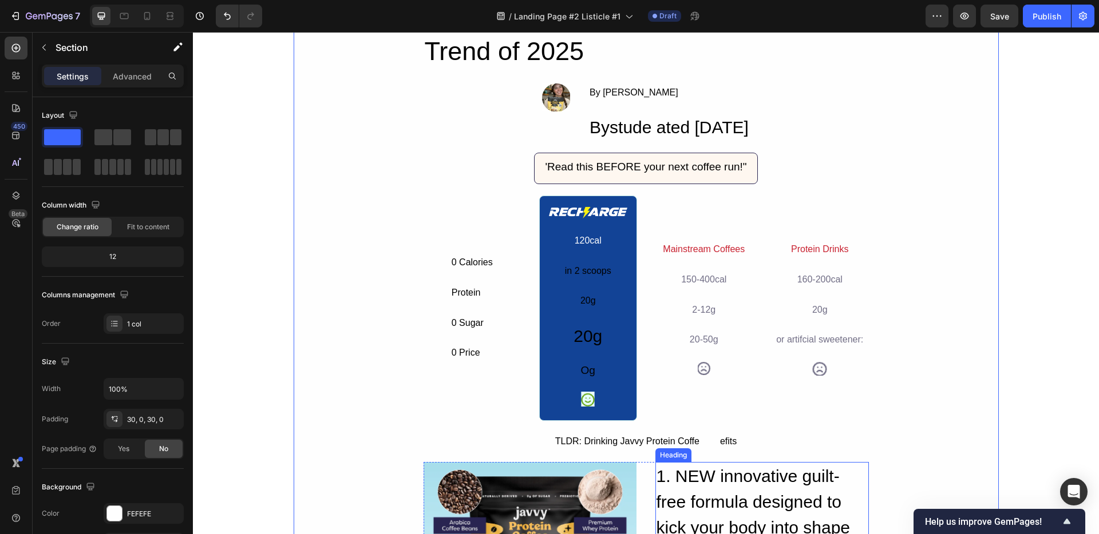
scroll to position [118, 0]
click at [568, 269] on div "in 2 scoops" at bounding box center [588, 272] width 78 height 19
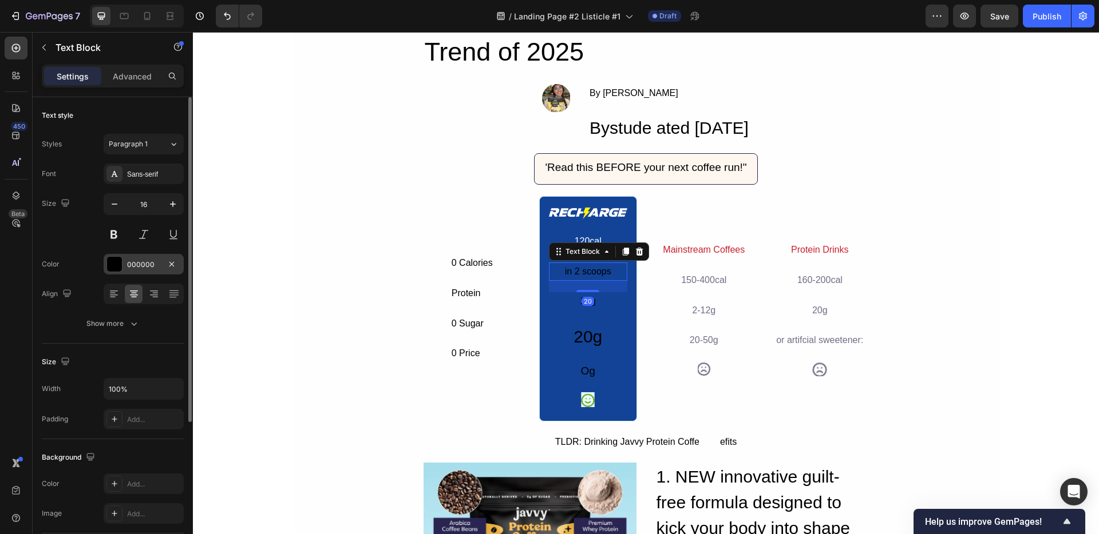
click at [129, 260] on div "000000" at bounding box center [143, 265] width 33 height 10
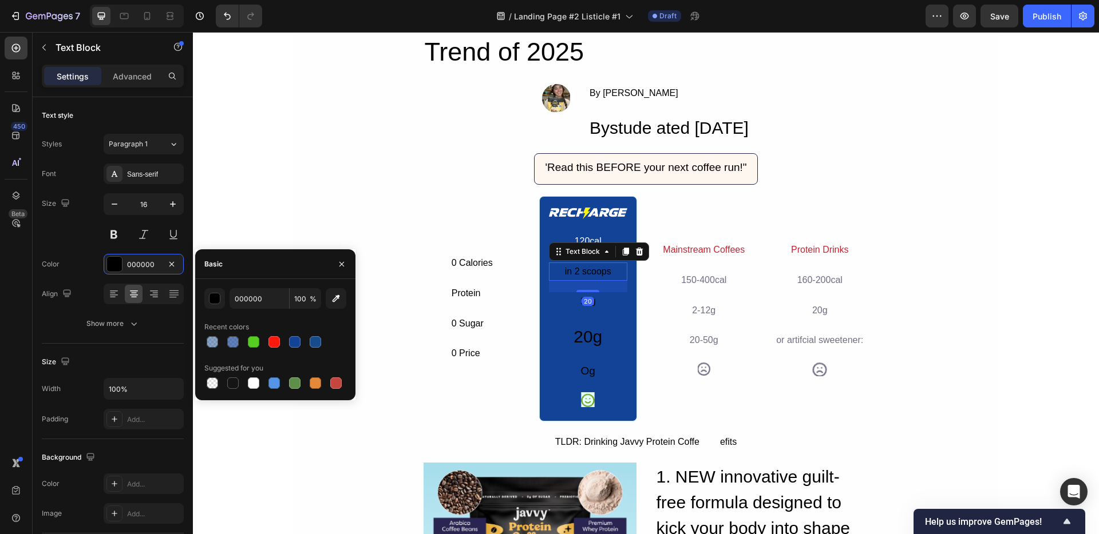
drag, startPoint x: 249, startPoint y: 380, endPoint x: 353, endPoint y: 366, distance: 105.1
click at [249, 380] on div at bounding box center [253, 383] width 11 height 11
type input "FFFFFF"
click at [580, 327] on h2 "20g" at bounding box center [588, 337] width 78 height 28
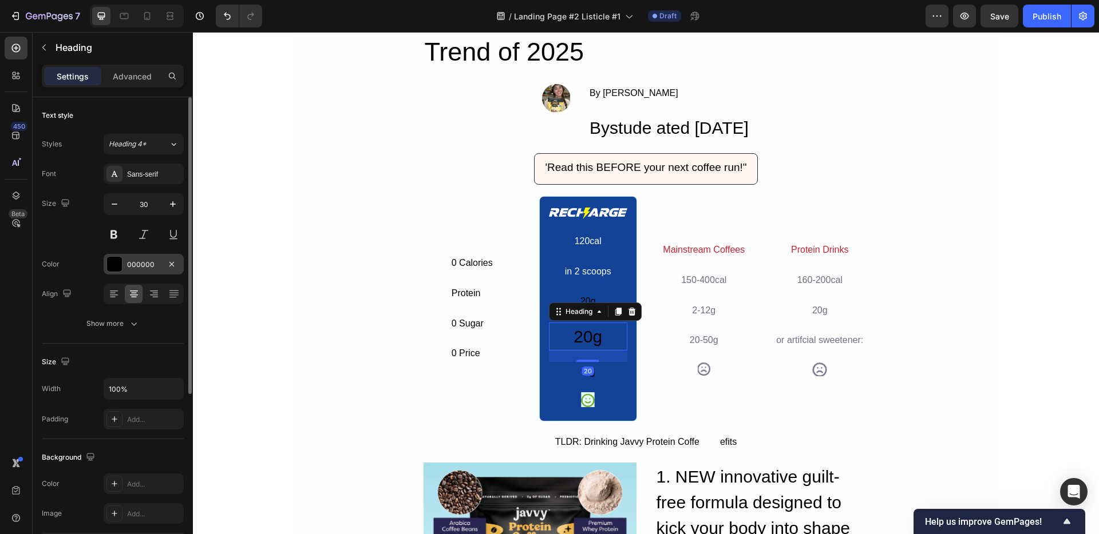
click at [146, 260] on div "000000" at bounding box center [143, 265] width 33 height 10
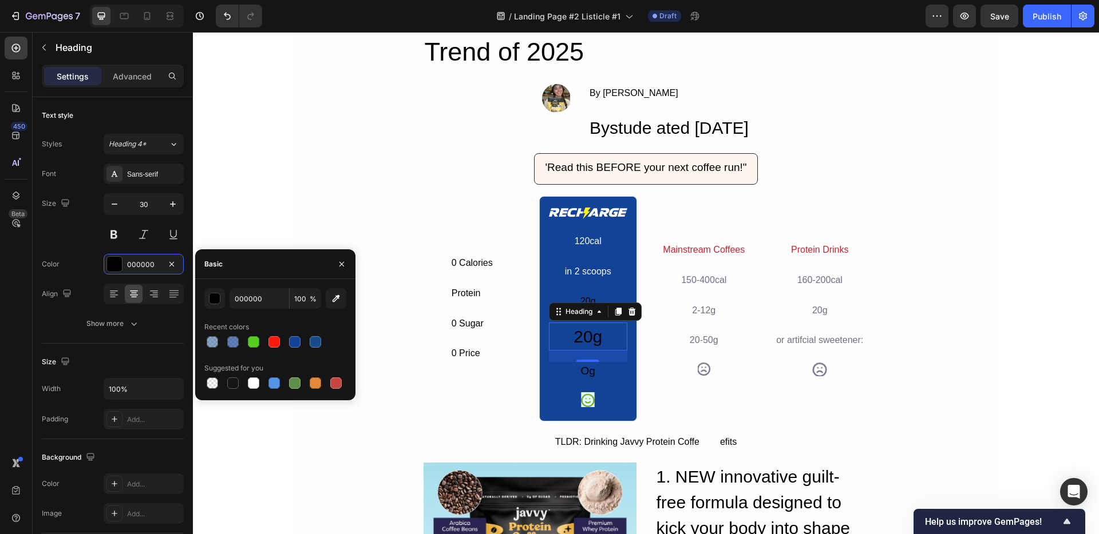
click at [266, 383] on div at bounding box center [274, 383] width 16 height 16
click at [261, 386] on div at bounding box center [253, 383] width 16 height 16
type input "FFFFFF"
click at [578, 376] on div "Og" at bounding box center [588, 371] width 78 height 19
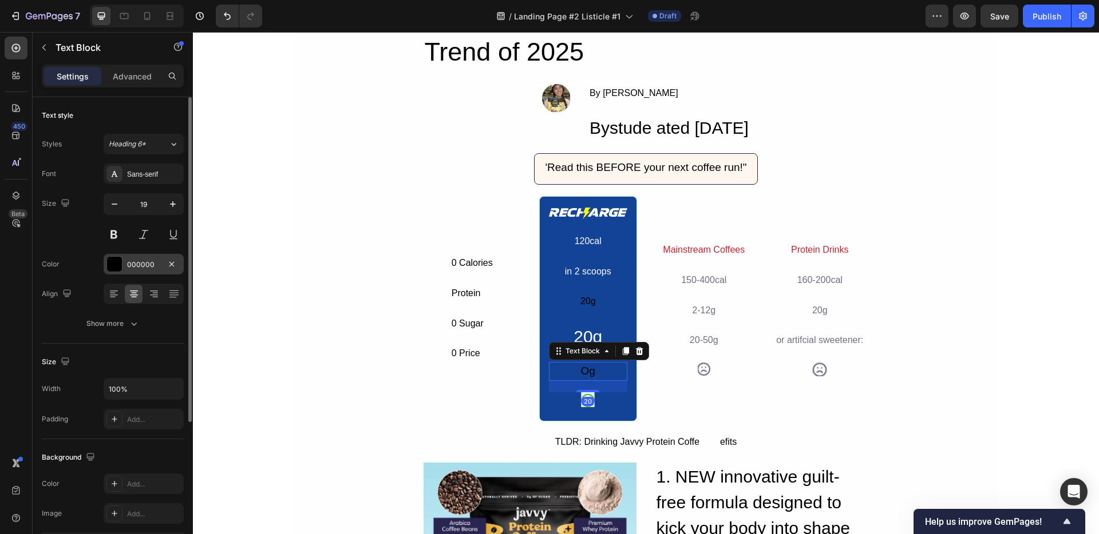
click at [156, 261] on div "000000" at bounding box center [143, 265] width 33 height 10
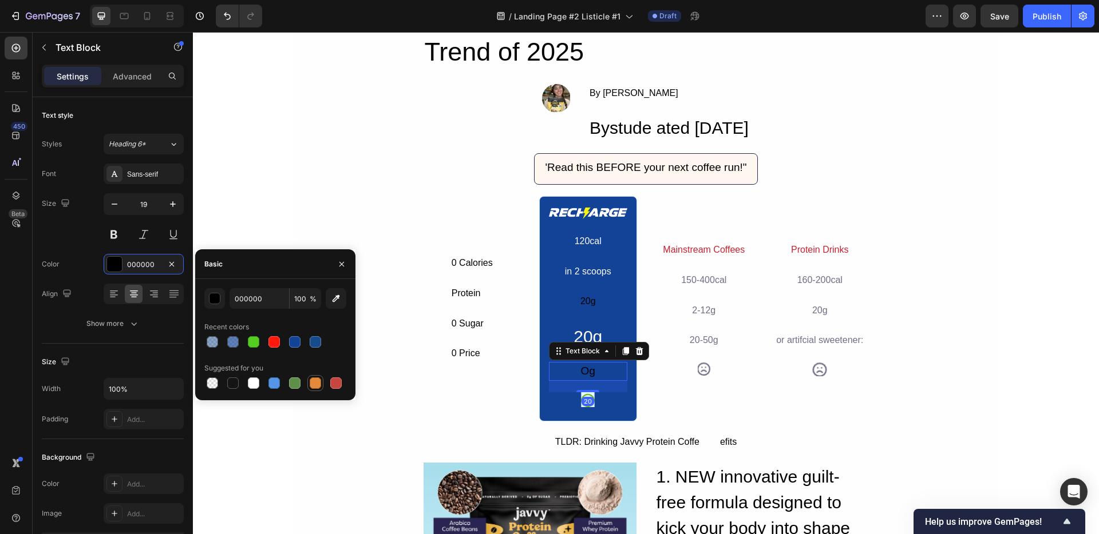
drag, startPoint x: 248, startPoint y: 380, endPoint x: 316, endPoint y: 380, distance: 68.7
click at [248, 380] on div at bounding box center [253, 383] width 11 height 11
type input "FFFFFF"
click at [573, 307] on div "20g" at bounding box center [588, 301] width 78 height 19
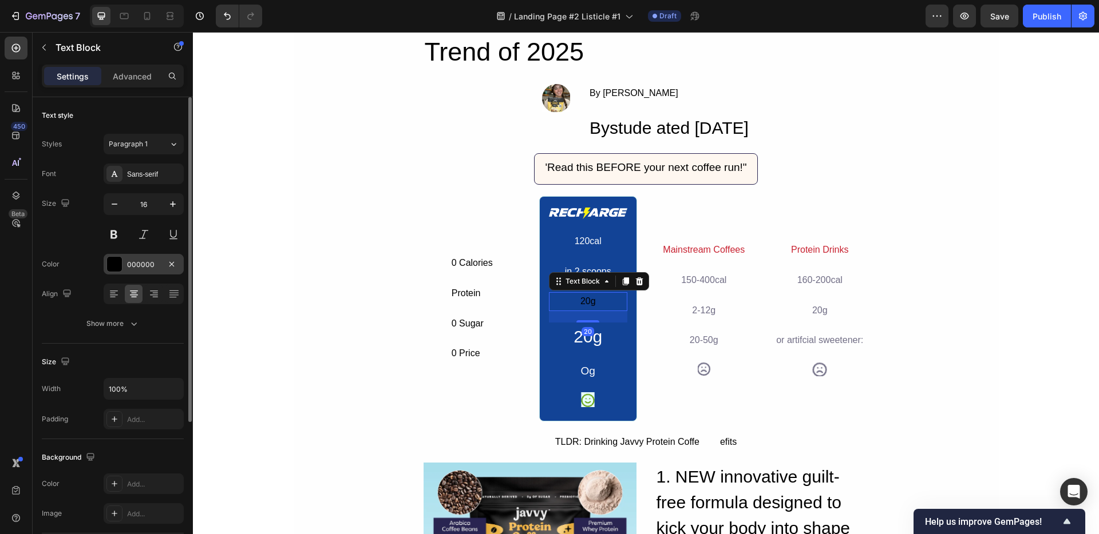
click at [158, 271] on div "000000" at bounding box center [144, 264] width 80 height 21
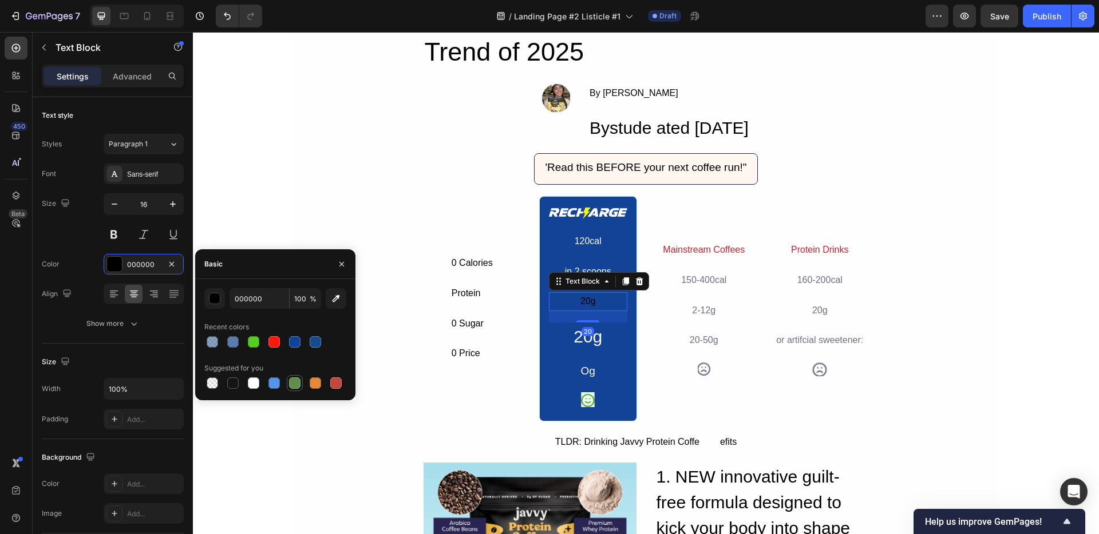
drag, startPoint x: 251, startPoint y: 383, endPoint x: 302, endPoint y: 383, distance: 50.4
click at [252, 383] on div at bounding box center [253, 383] width 11 height 11
type input "FFFFFF"
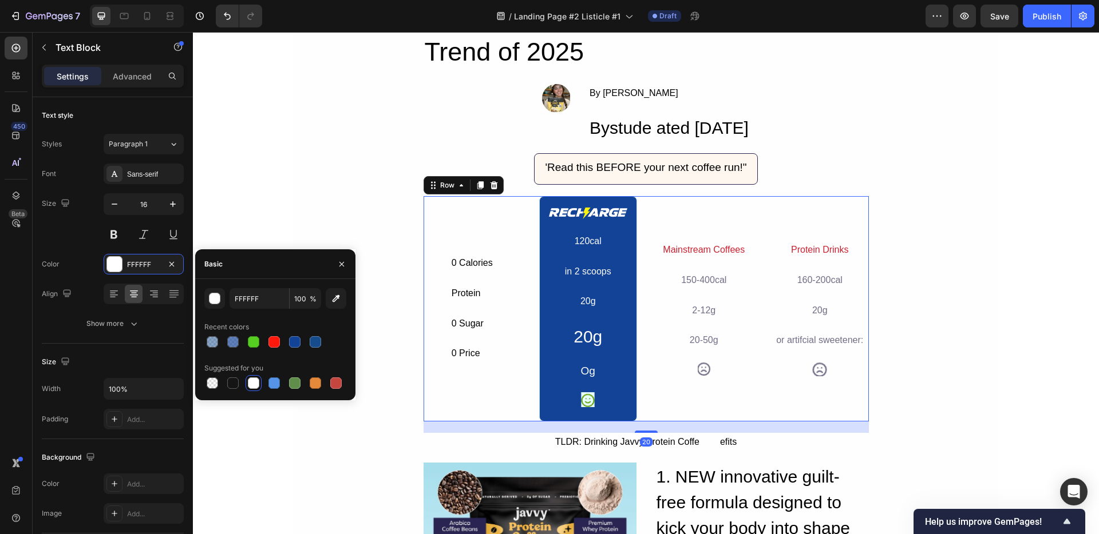
drag, startPoint x: 430, startPoint y: 416, endPoint x: 507, endPoint y: 413, distance: 77.3
click at [430, 416] on div "0 Calories Text Block Protein Text Block 0 Sugar Text Block 0 Price Text Block …" at bounding box center [472, 308] width 98 height 225
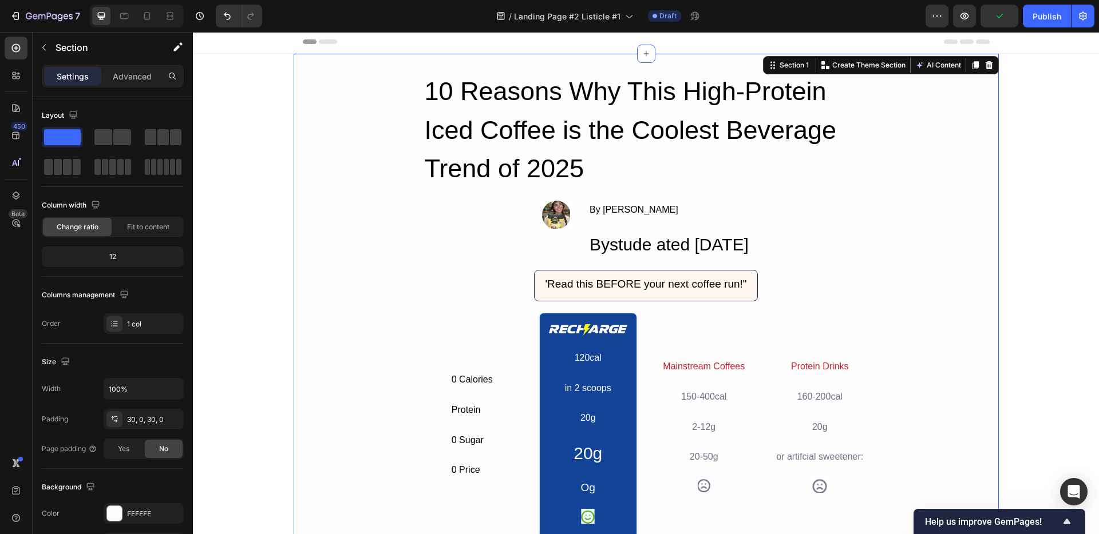
scroll to position [0, 0]
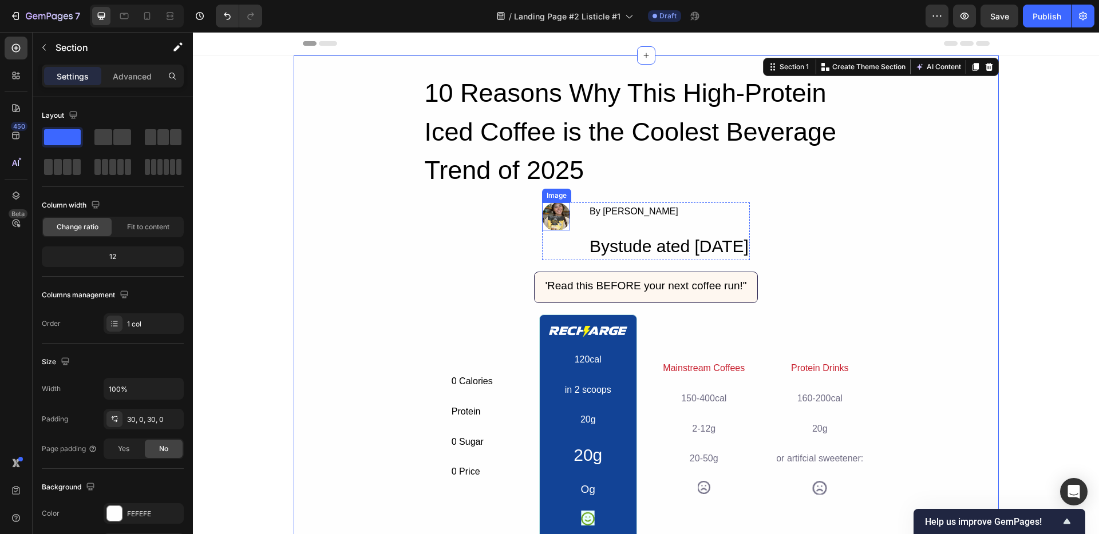
click at [542, 213] on img at bounding box center [556, 217] width 28 height 28
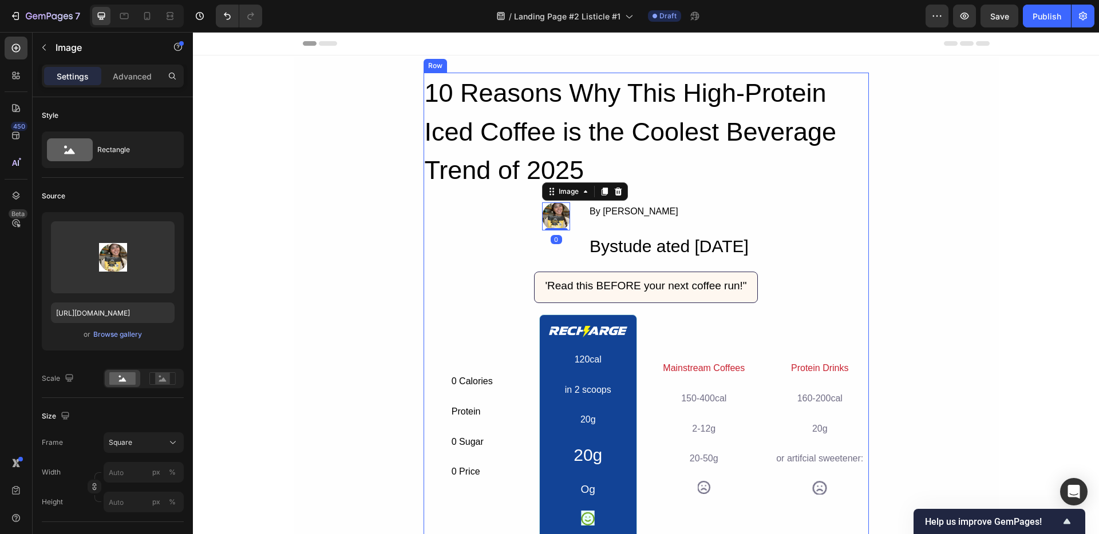
click at [475, 229] on div "10 Reasons Why This High-Protein Iced Coffee is the Coolest Beverage Trend of 2…" at bounding box center [645, 415] width 445 height 684
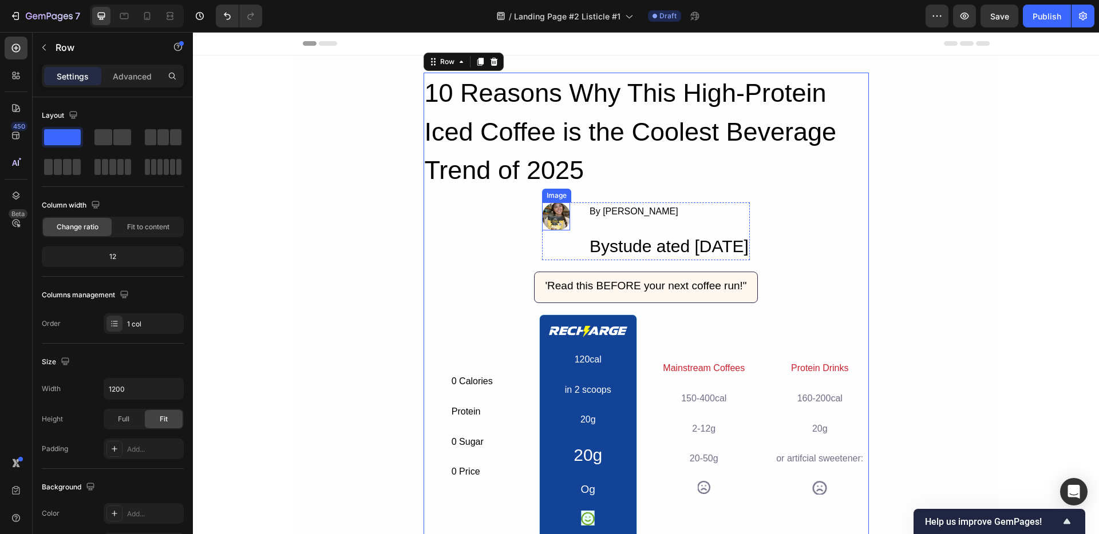
click at [542, 215] on img at bounding box center [556, 217] width 28 height 28
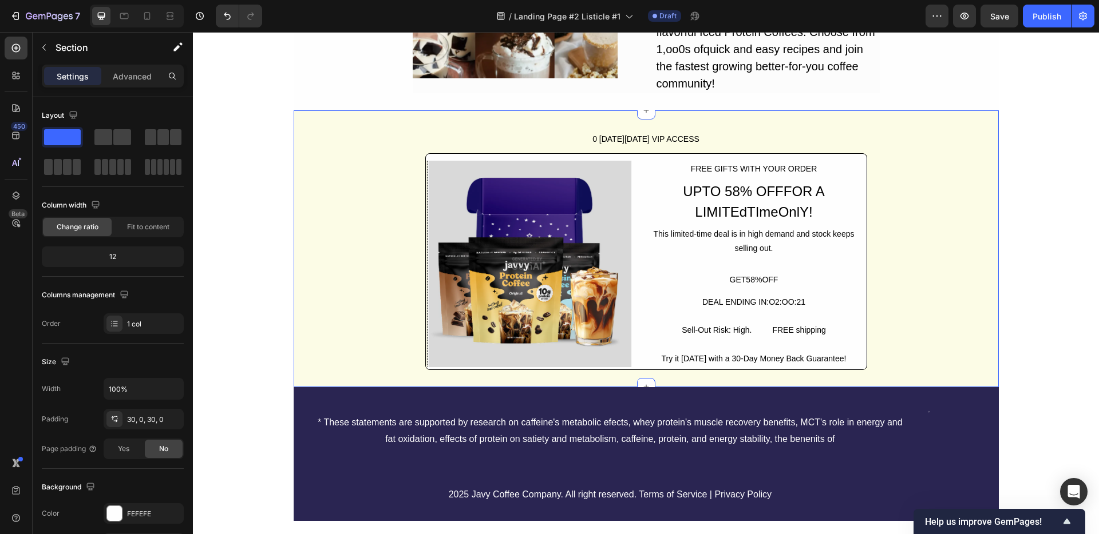
scroll to position [2802, 0]
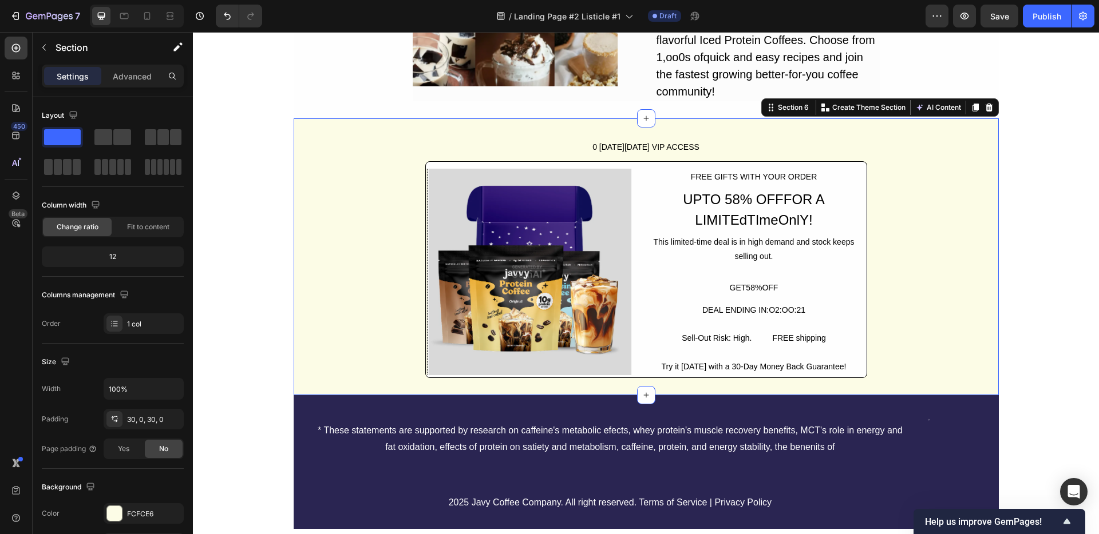
click at [365, 170] on div "0 BLACK FRIDAY VIP ACCESS Button Image FREE GIFTS WITH YOUR ORDER Text Block UP…" at bounding box center [646, 257] width 705 height 243
click at [933, 233] on div "0 BLACK FRIDAY VIP ACCESS Button Image FREE GIFTS WITH YOUR ORDER Text Block UP…" at bounding box center [646, 257] width 705 height 243
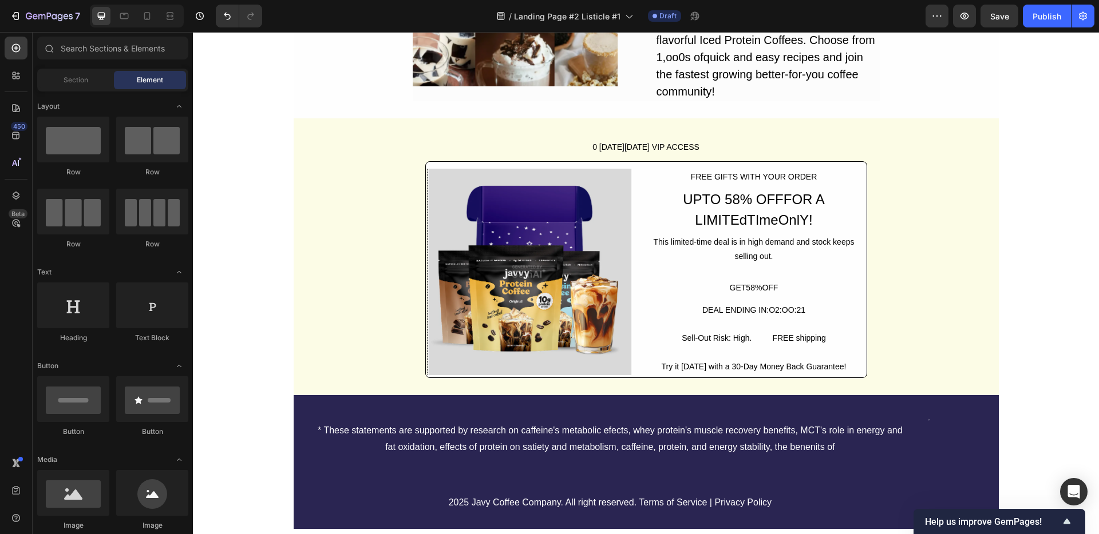
click at [644, 122] on icon at bounding box center [645, 118] width 9 height 9
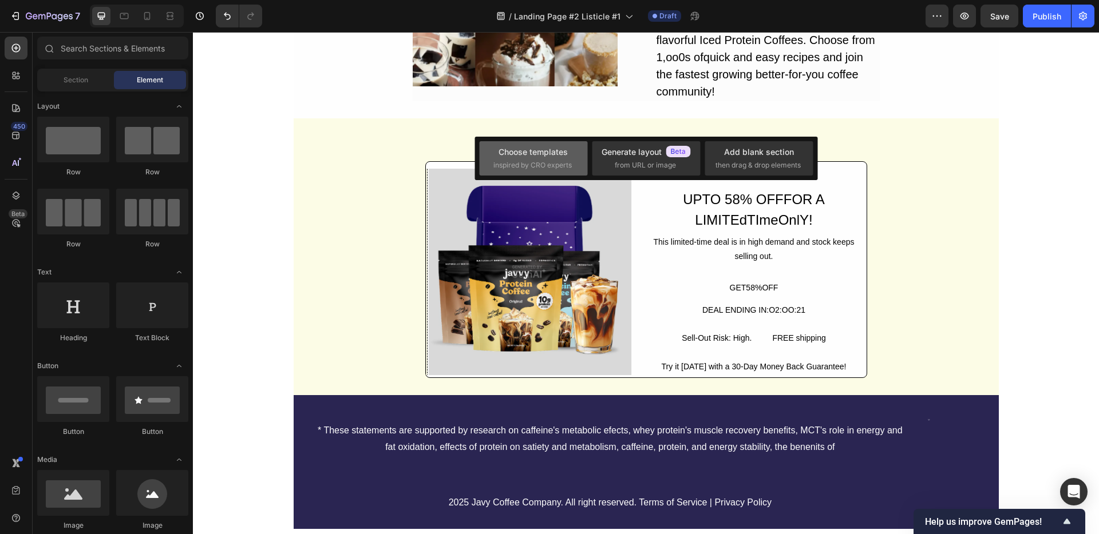
click at [564, 158] on div "Choose templates" at bounding box center [532, 152] width 69 height 12
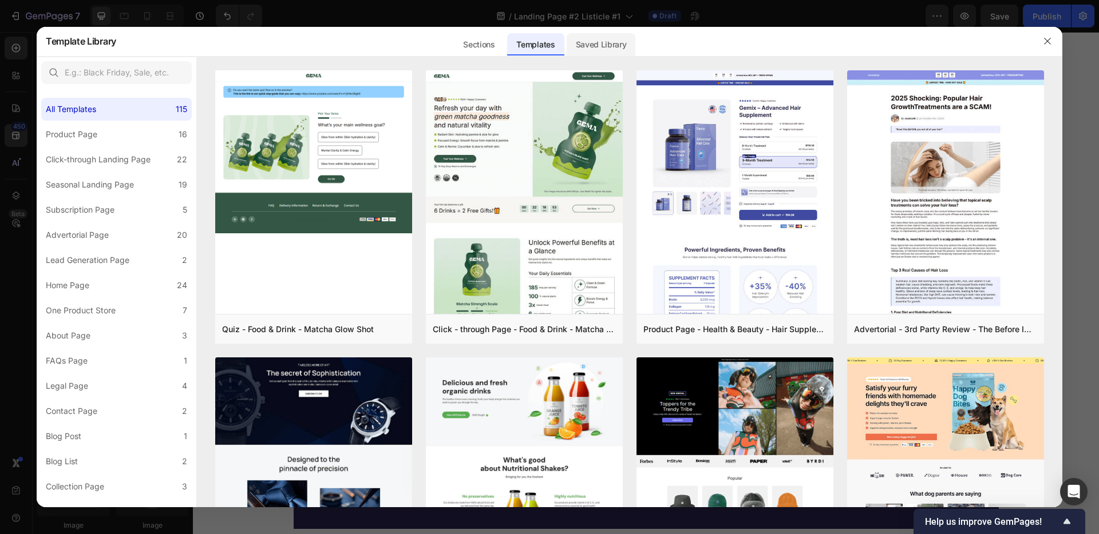
click at [592, 41] on div "Saved Library" at bounding box center [600, 44] width 69 height 23
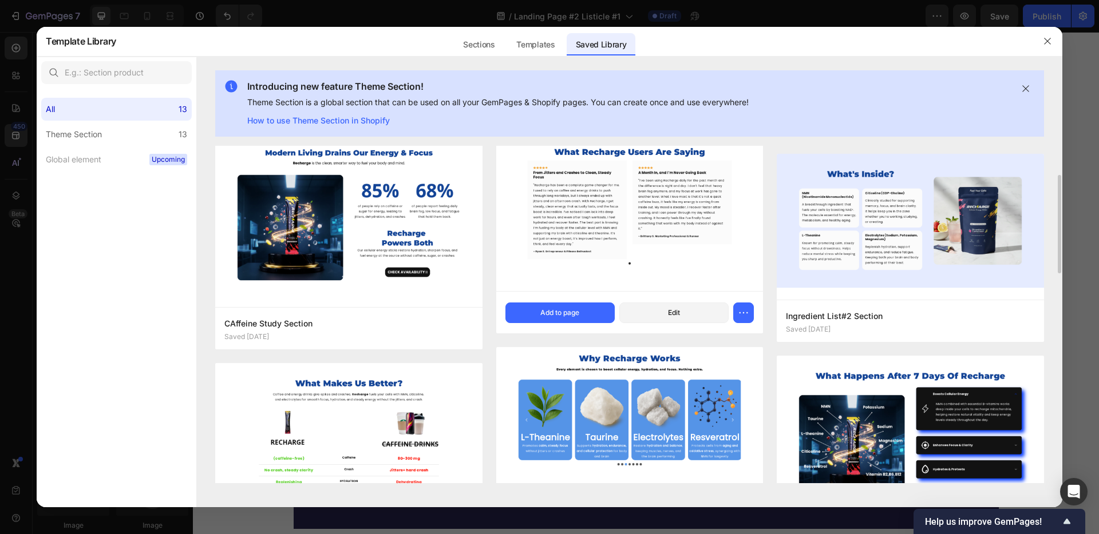
scroll to position [0, 0]
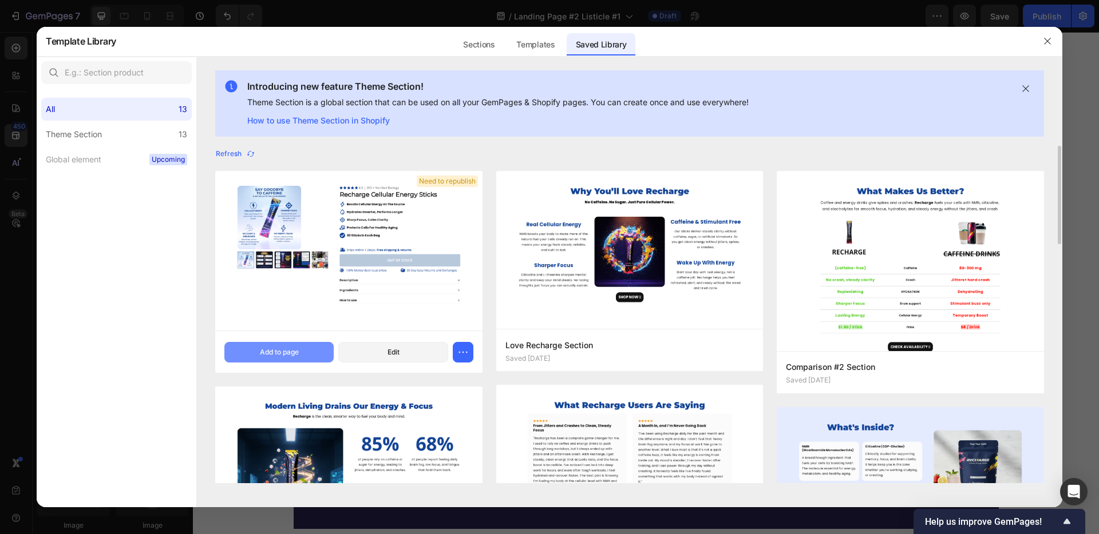
click at [286, 351] on div "Add to page" at bounding box center [279, 352] width 39 height 10
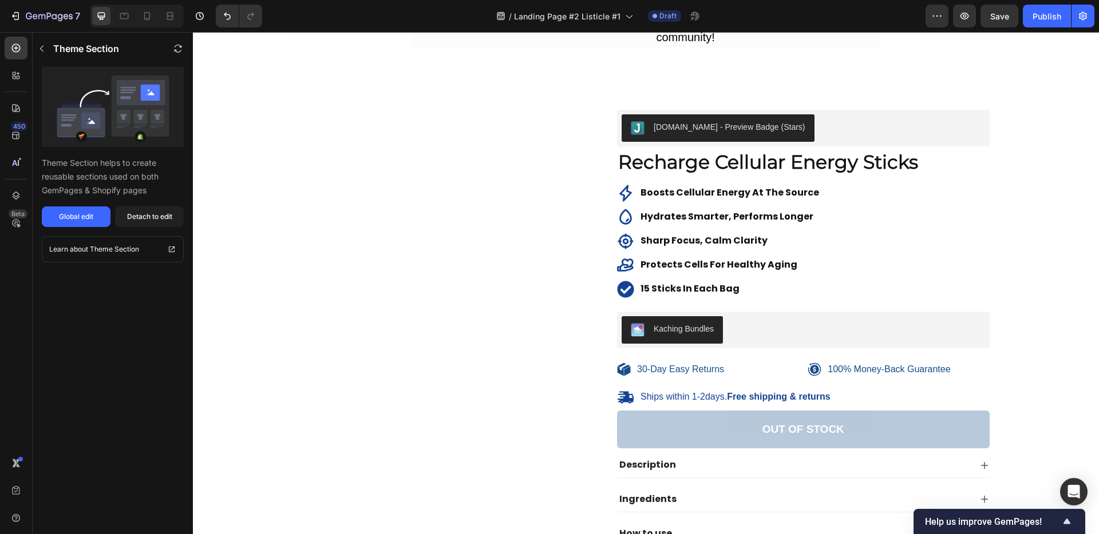
scroll to position [2719, 0]
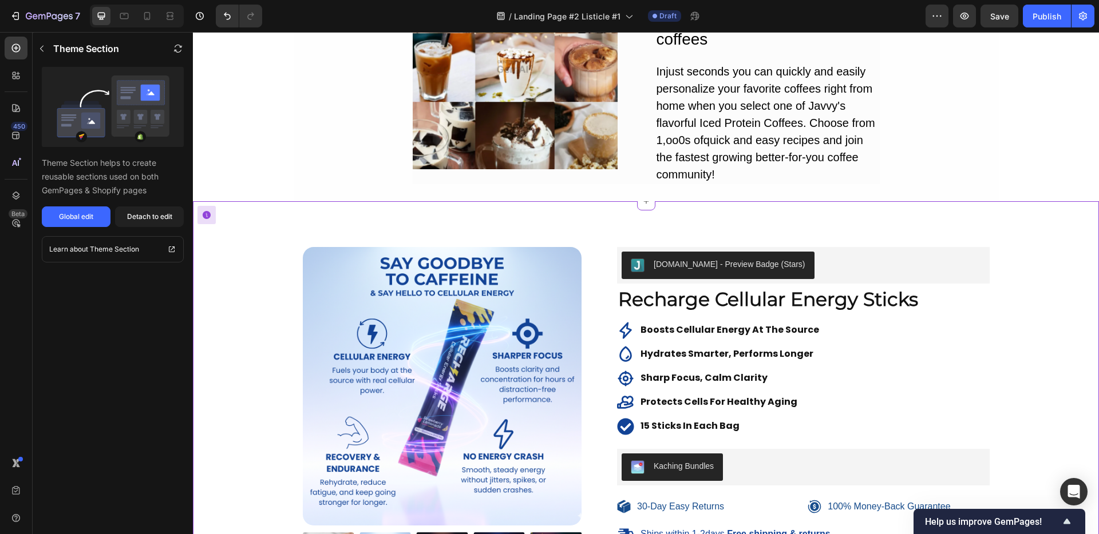
click at [264, 272] on div "Product Images Judge.me - Preview Badge (Stars) Judge.me Recharge Cellular Ener…" at bounding box center [645, 474] width 889 height 455
click at [140, 221] on div "Detach to edit" at bounding box center [149, 217] width 45 height 10
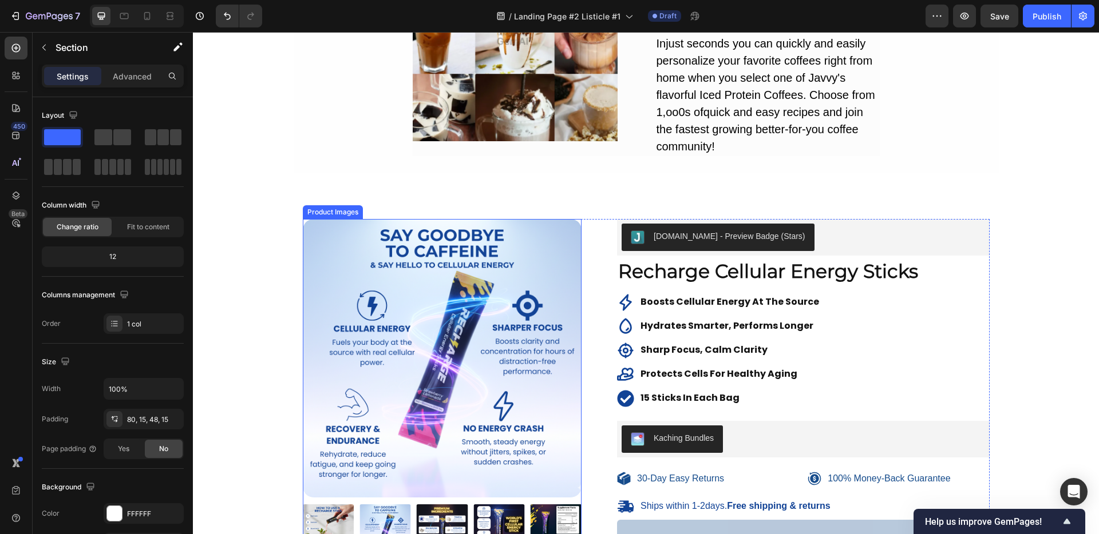
scroll to position [2727, 0]
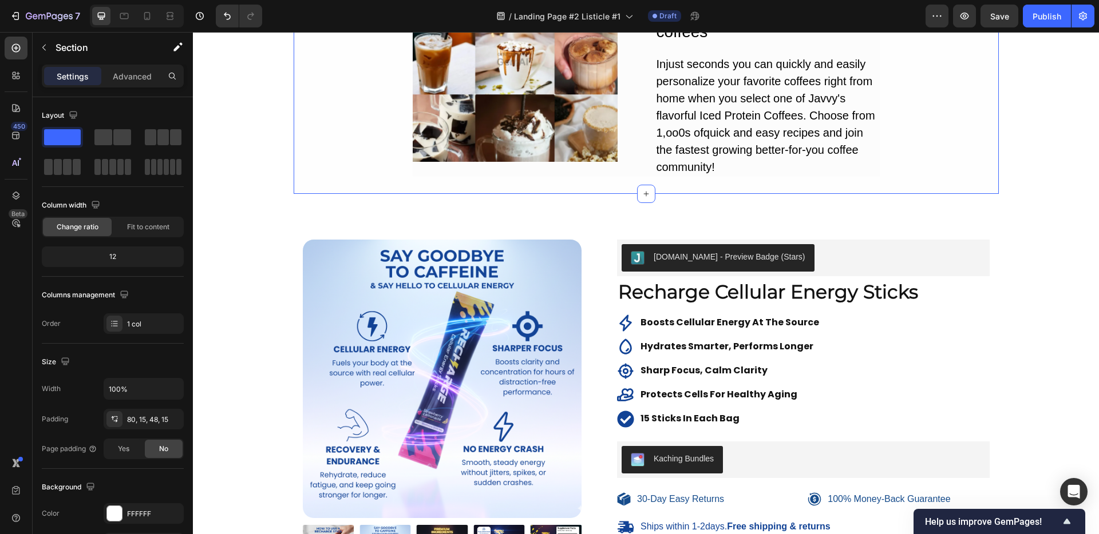
click at [1042, 224] on div "Product Images Judge.me - Preview Badge (Stars) Judge.me Recharge Cellular Ener…" at bounding box center [646, 458] width 906 height 529
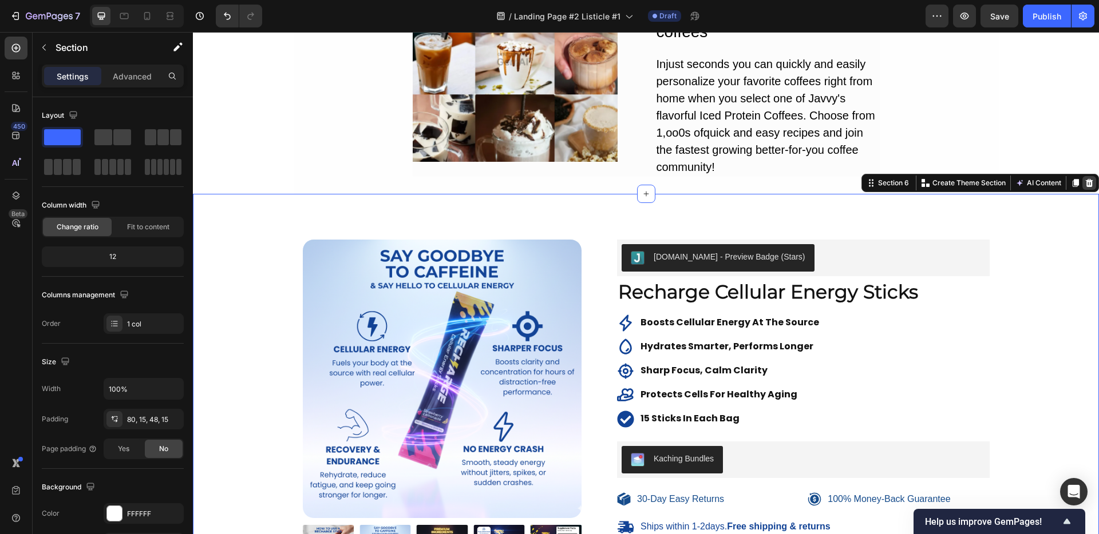
click at [1085, 185] on icon at bounding box center [1088, 183] width 7 height 8
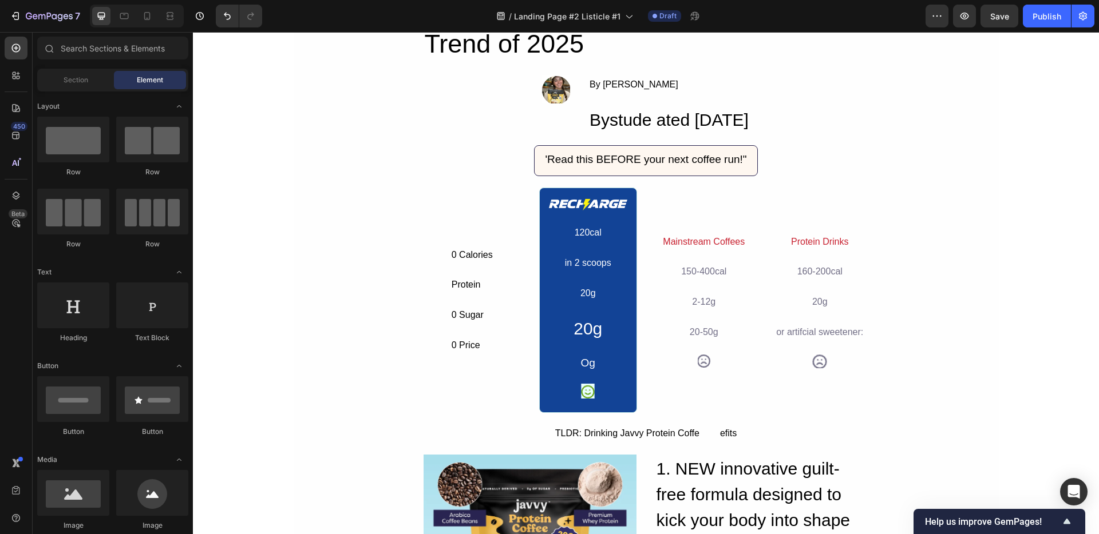
scroll to position [0, 0]
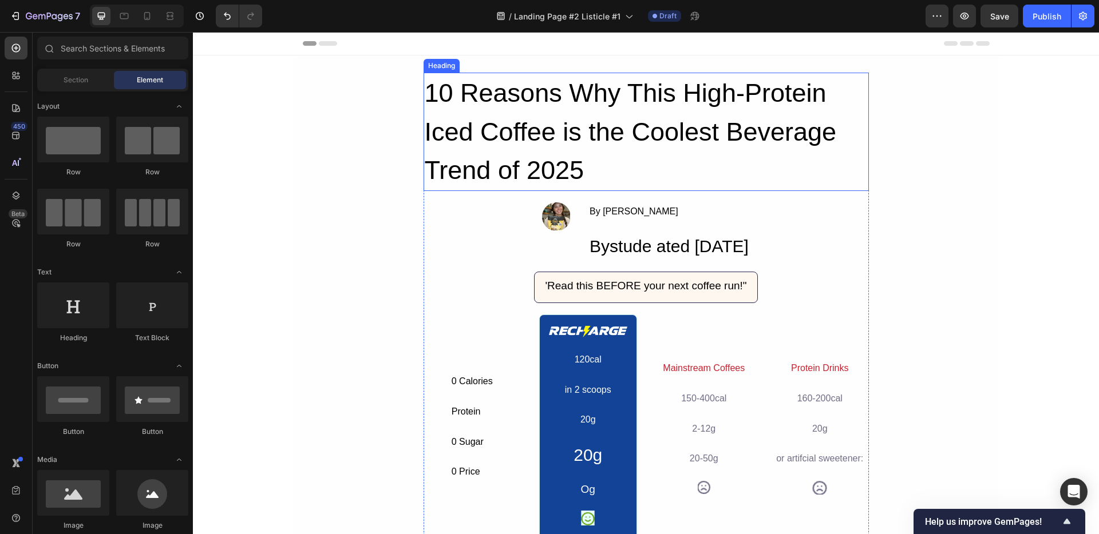
click at [491, 81] on h2 "10 Reasons Why This High-Protein Iced Coffee is the Coolest Beverage Trend of 2…" at bounding box center [645, 132] width 445 height 118
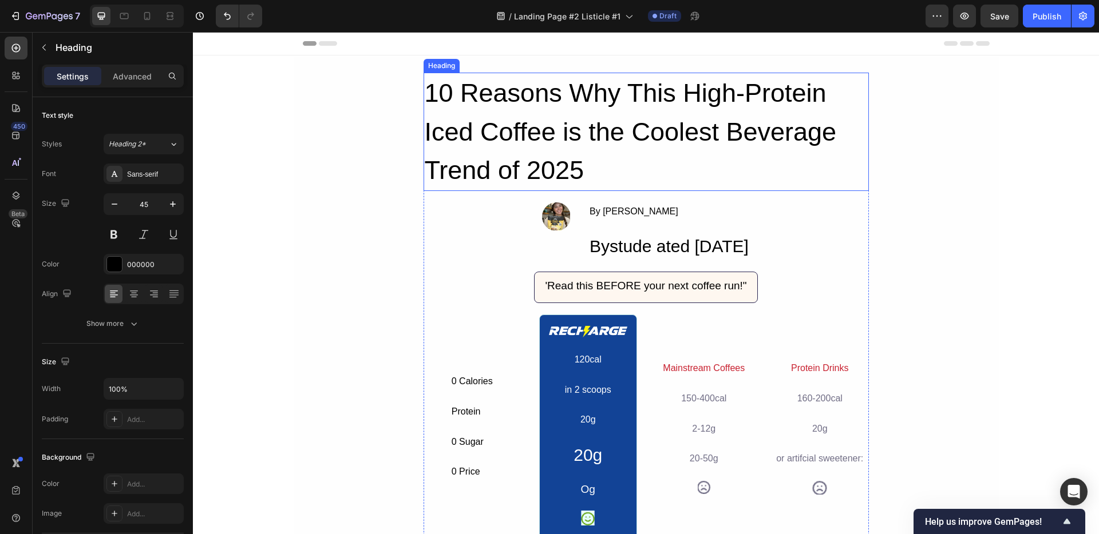
click at [491, 81] on h2 "10 Reasons Why This High-Protein Iced Coffee is the Coolest Beverage Trend of 2…" at bounding box center [645, 132] width 445 height 118
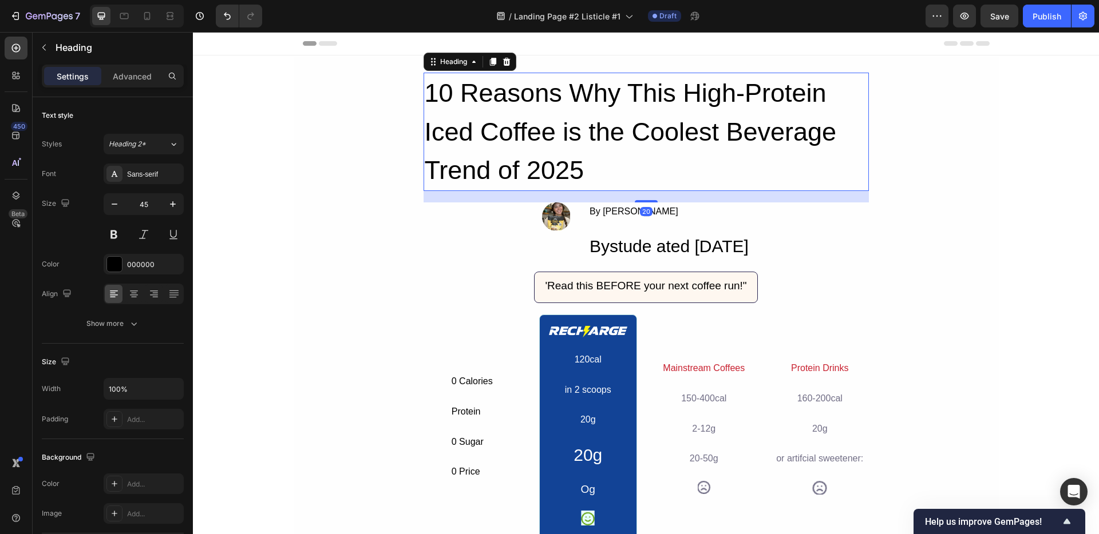
click at [491, 81] on p "10 Reasons Why This High-Protein Iced Coffee is the Coolest Beverage Trend of 2…" at bounding box center [646, 132] width 443 height 116
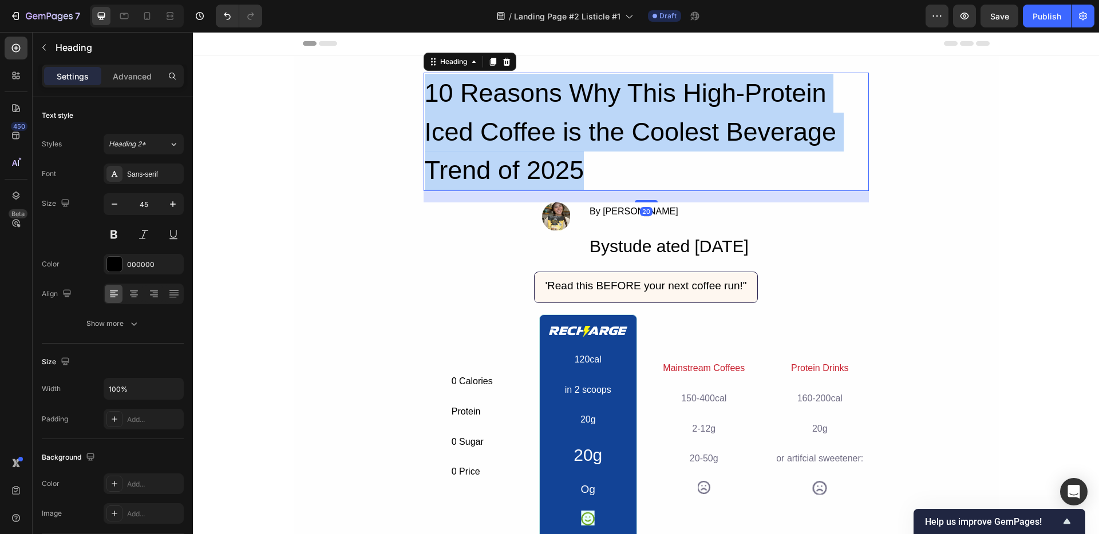
click at [491, 81] on p "10 Reasons Why This High-Protein Iced Coffee is the Coolest Beverage Trend of 2…" at bounding box center [646, 132] width 443 height 116
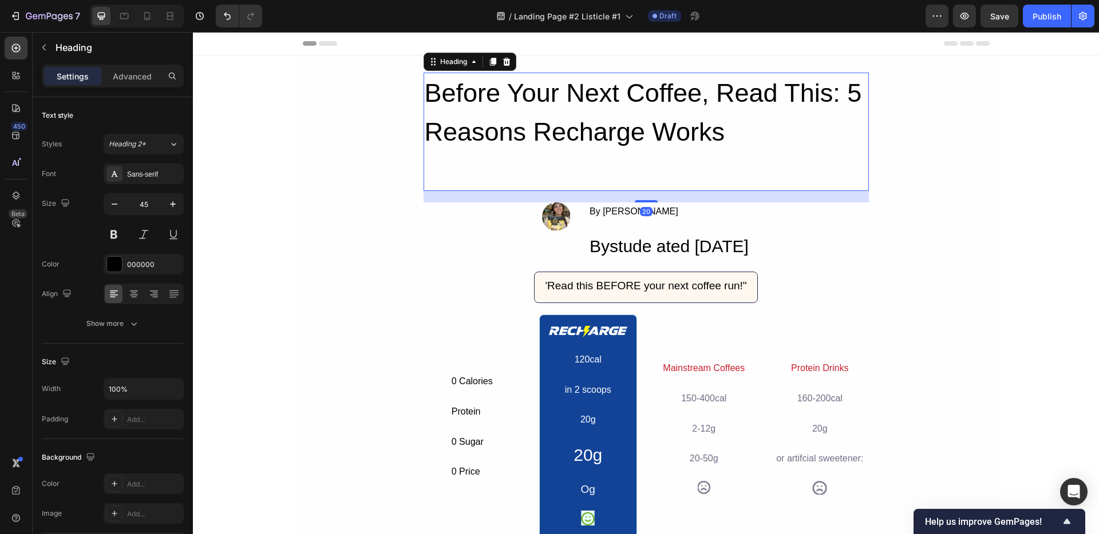
click at [498, 136] on p "Before Your Next Coffee, Read This: 5 Reasons Recharge Works" at bounding box center [646, 132] width 443 height 116
click at [146, 177] on div "Sans-serif" at bounding box center [154, 174] width 54 height 10
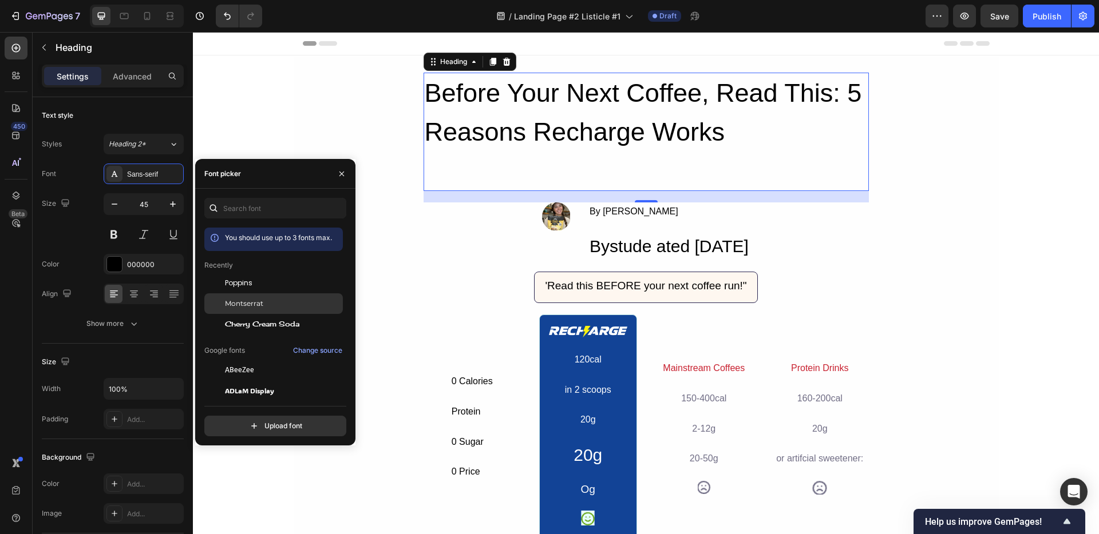
click at [243, 298] on div "Montserrat" at bounding box center [273, 304] width 138 height 21
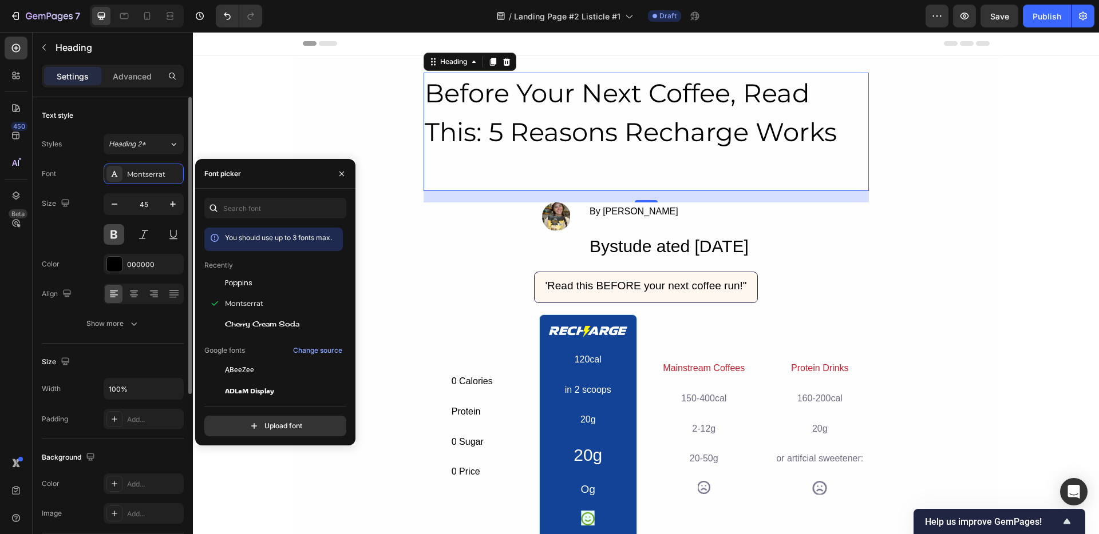
click at [122, 230] on button at bounding box center [114, 234] width 21 height 21
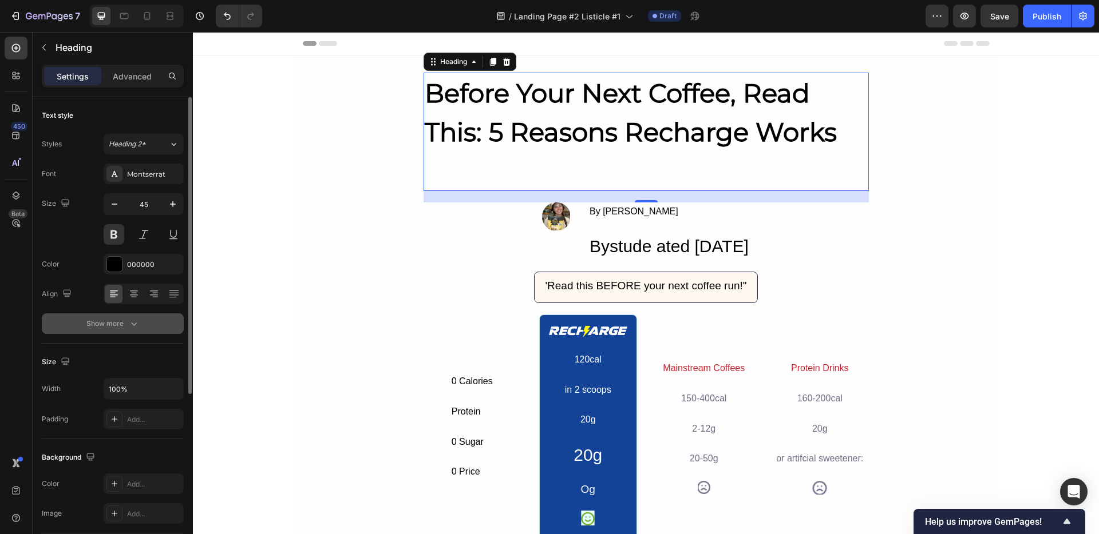
click at [120, 322] on div "Show more" at bounding box center [112, 323] width 53 height 11
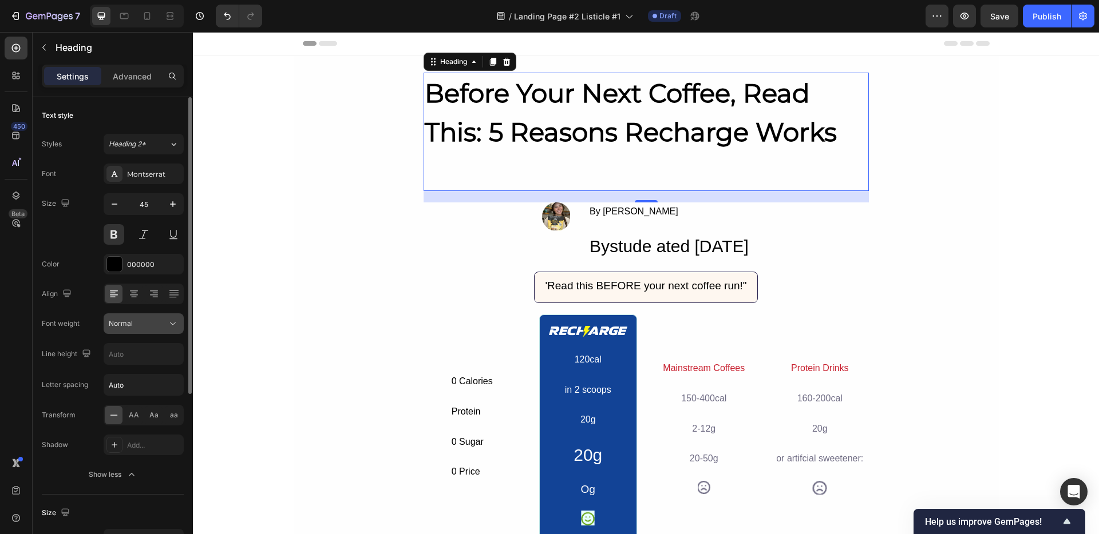
click at [116, 333] on button "Normal" at bounding box center [144, 324] width 80 height 21
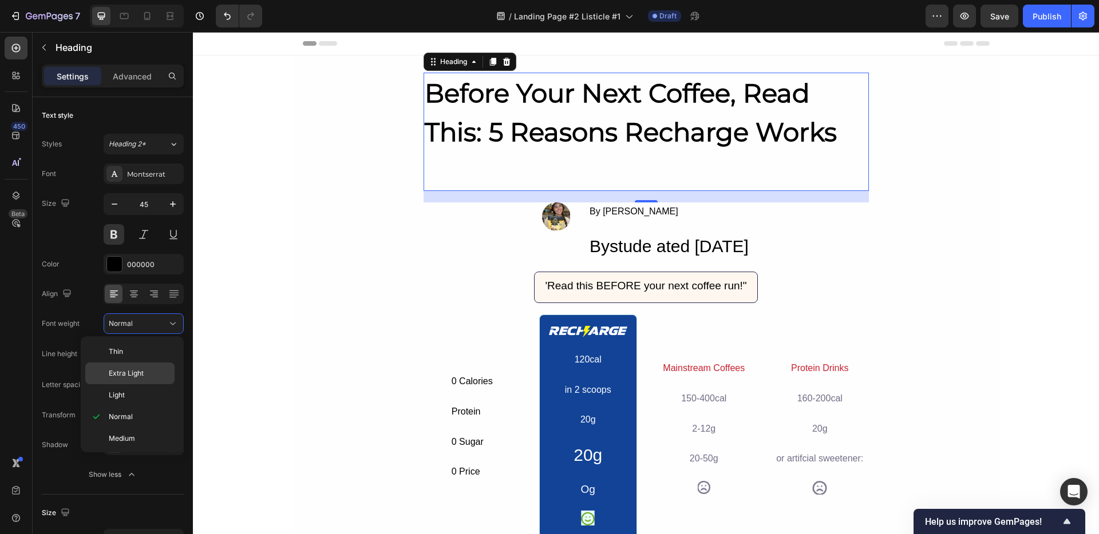
scroll to position [89, 0]
click at [125, 429] on div "Black" at bounding box center [129, 437] width 89 height 22
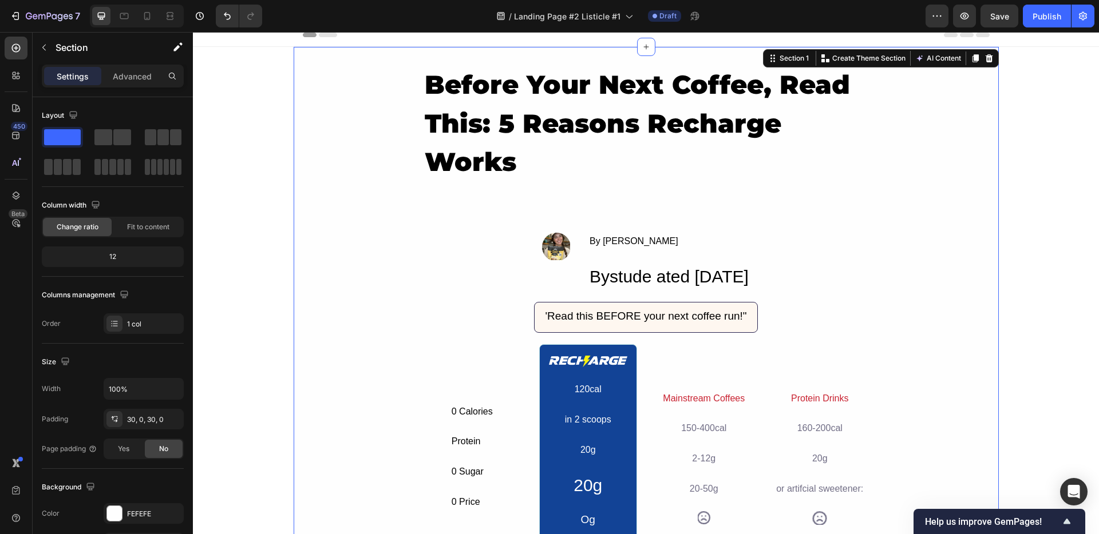
scroll to position [1, 0]
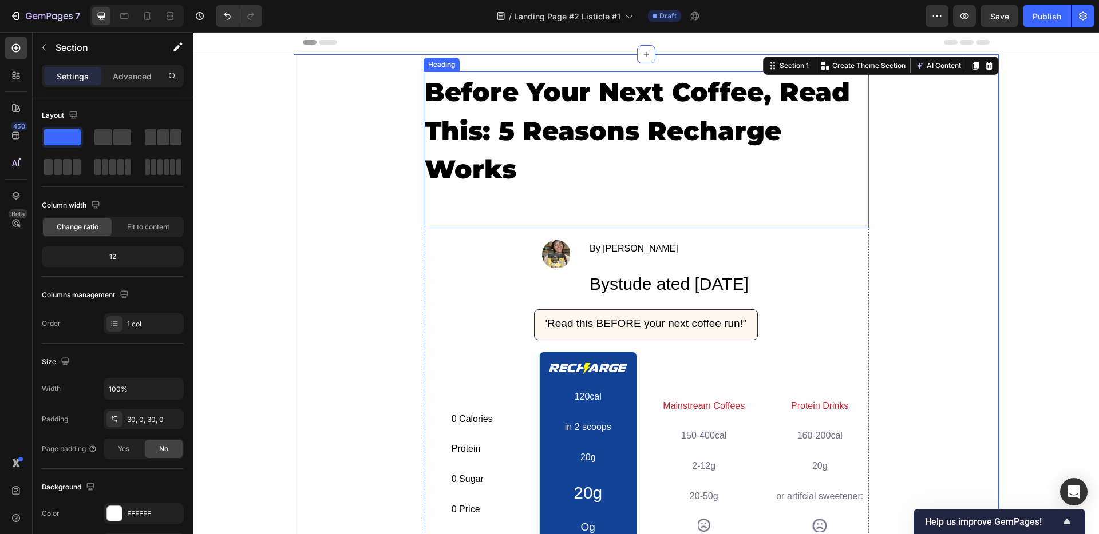
click at [508, 167] on h2 "Before Your Next Coffee, Read This: 5 Reasons Recharge Works" at bounding box center [645, 150] width 445 height 157
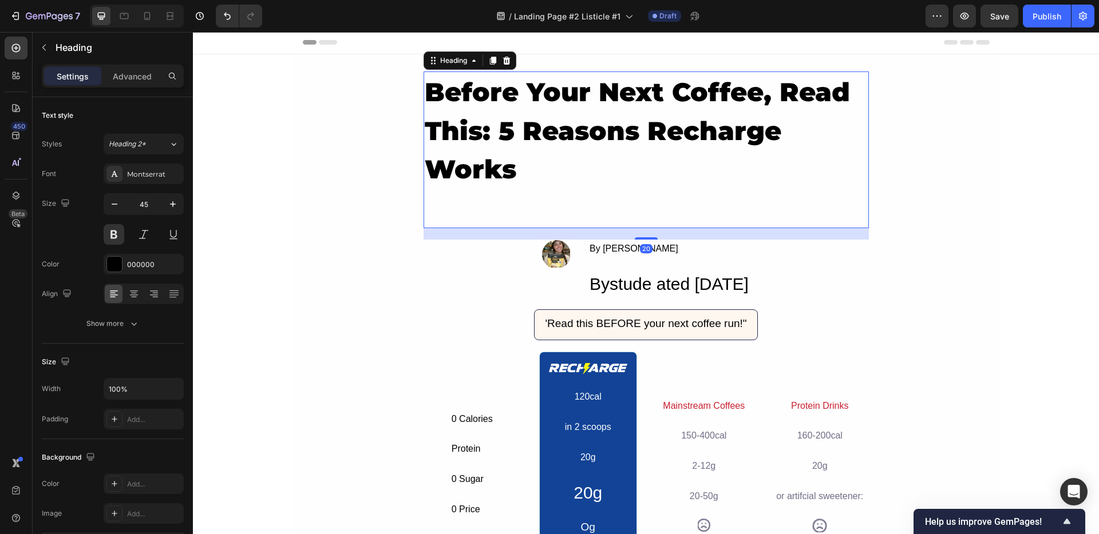
click at [508, 167] on h2 "Before Your Next Coffee, Read This: 5 Reasons Recharge Works" at bounding box center [645, 150] width 445 height 157
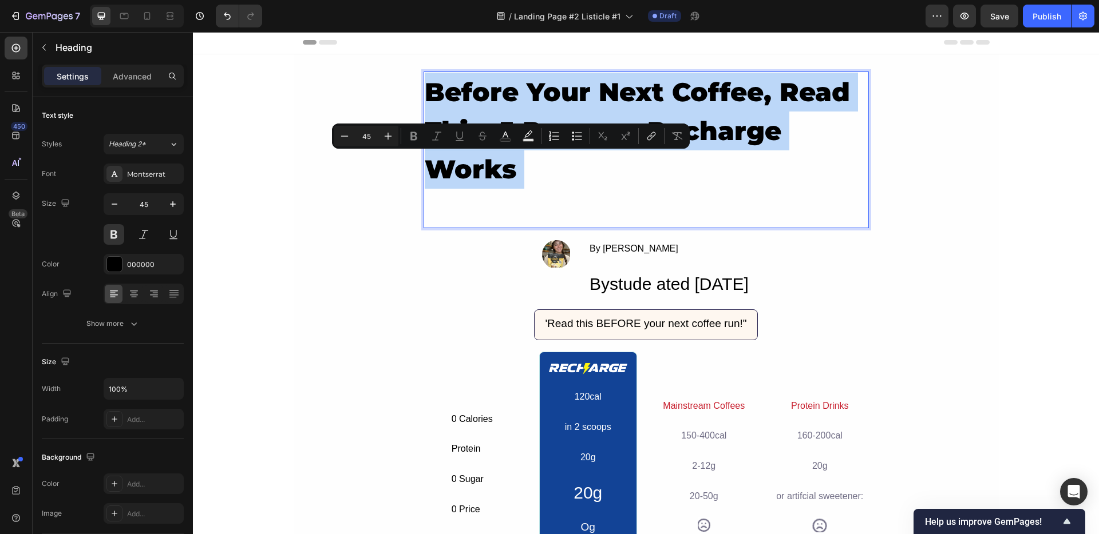
click at [508, 167] on p "Before Your Next Coffee, Read This: 5 Reasons Recharge Works" at bounding box center [646, 150] width 443 height 154
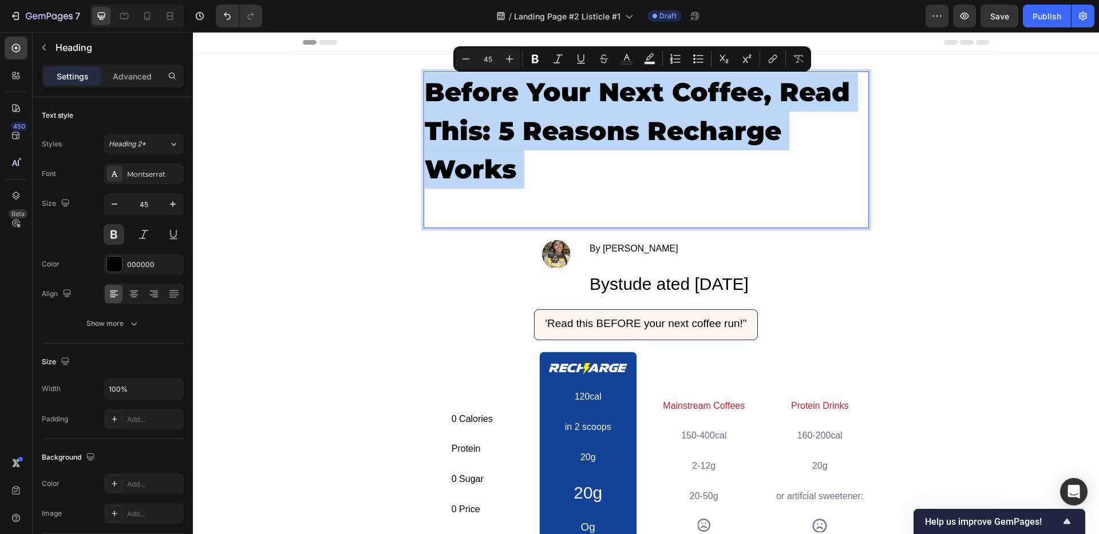
click at [520, 167] on p "Before Your Next Coffee, Read This: 5 Reasons Recharge Works" at bounding box center [646, 150] width 443 height 154
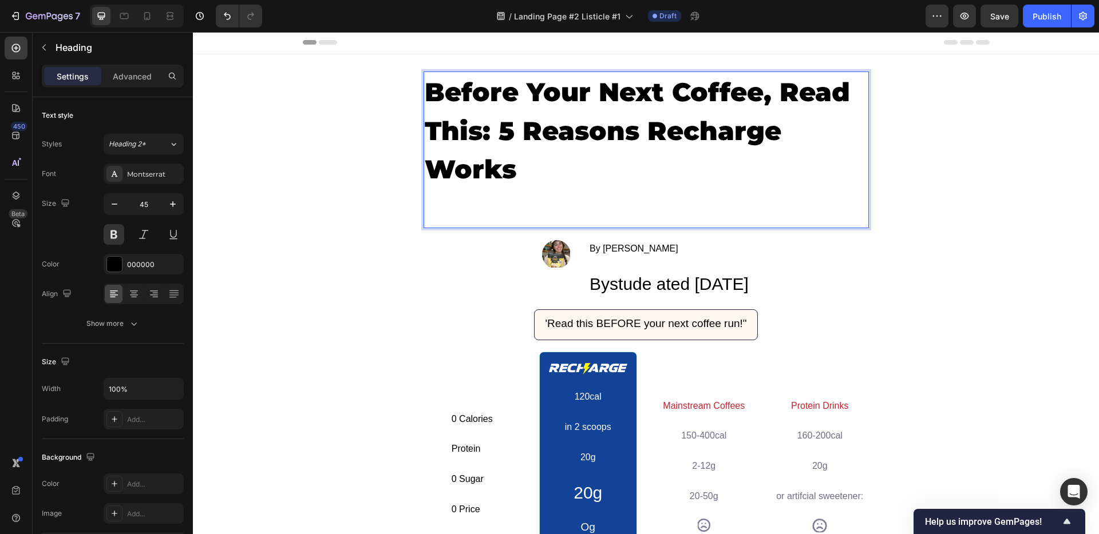
click at [482, 173] on p "Before Your Next Coffee, Read This: 5 Reasons Recharge Works" at bounding box center [646, 150] width 443 height 154
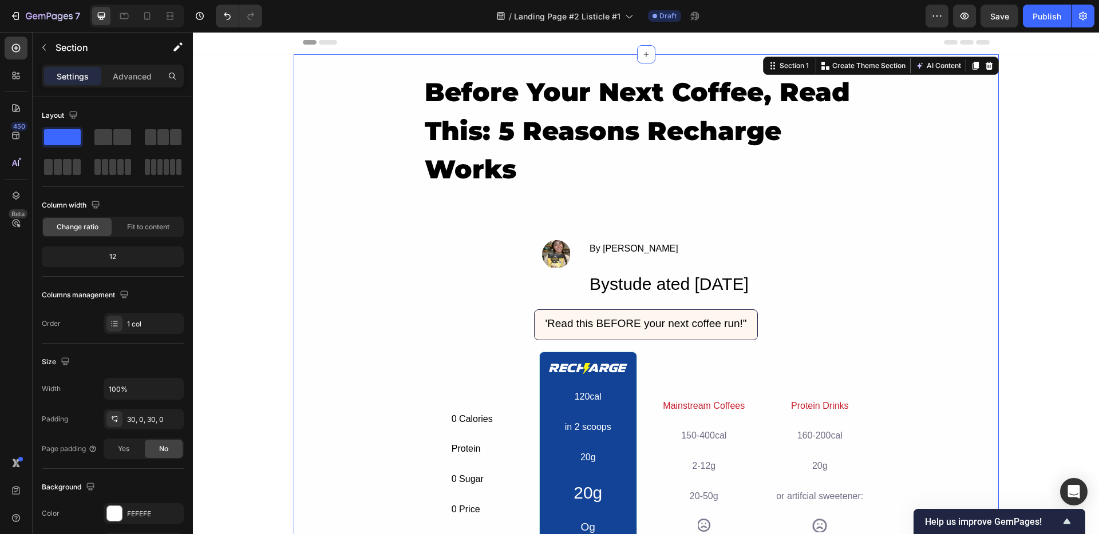
click at [428, 95] on p "Before Your Next Coffee, Read This: 5 Reasons Recharge Works" at bounding box center [646, 150] width 443 height 154
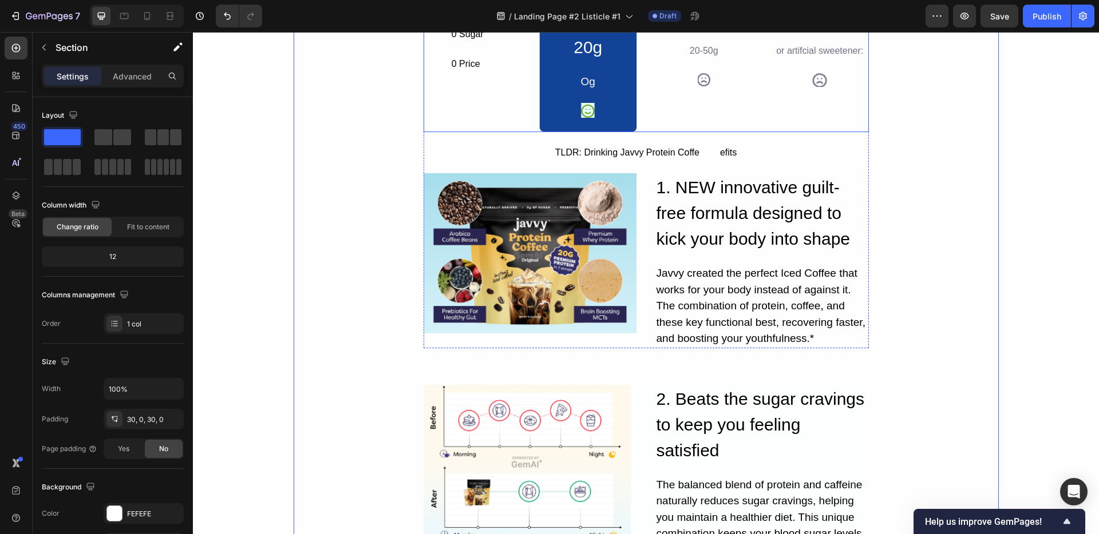
scroll to position [391, 0]
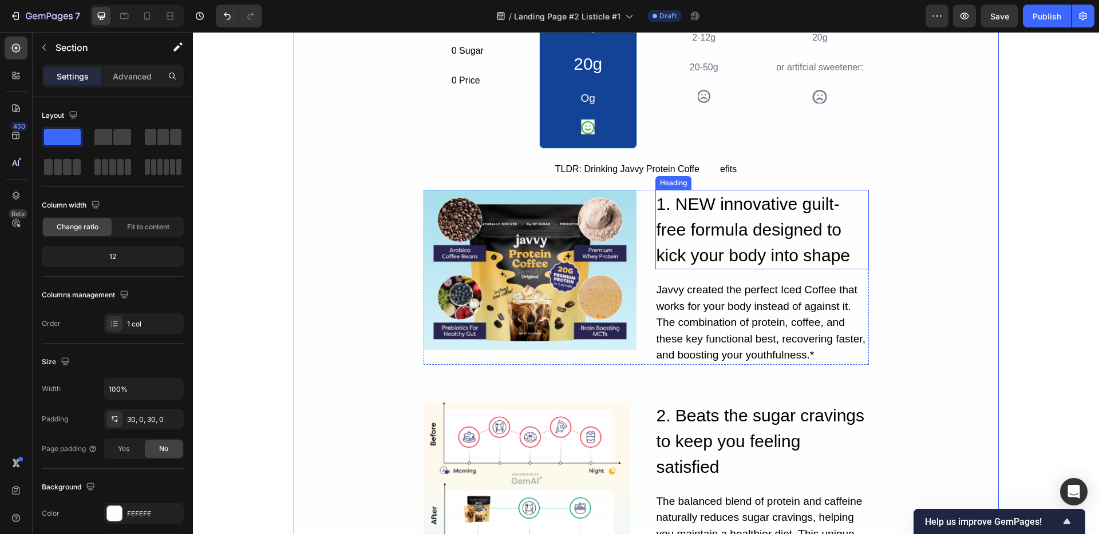
click at [706, 233] on h2 "1. NEW innovative guilt- free formula designed to kick your body into shape" at bounding box center [761, 230] width 213 height 80
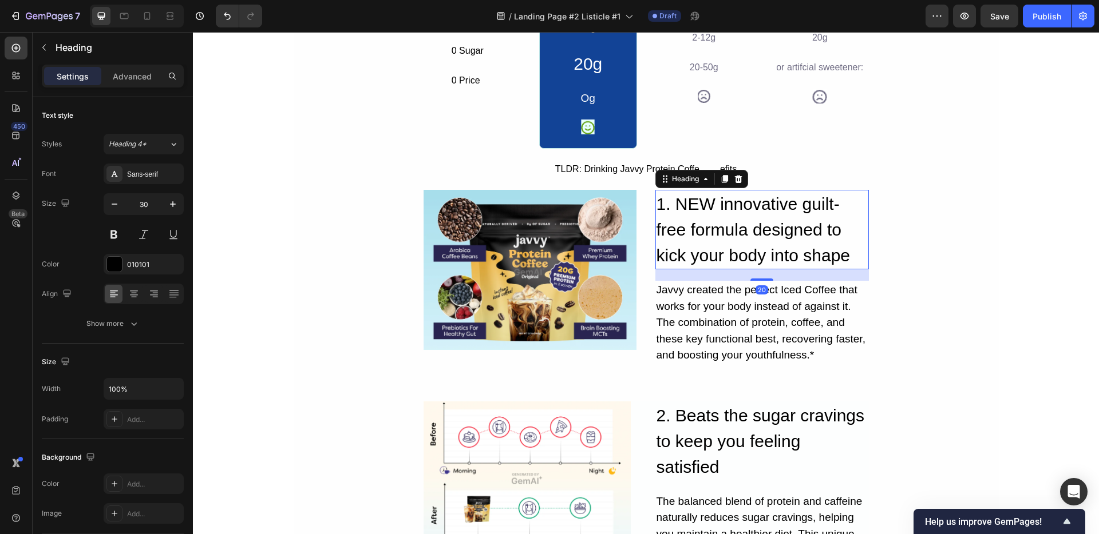
click at [706, 233] on h2 "1. NEW innovative guilt- free formula designed to kick your body into shape" at bounding box center [761, 230] width 213 height 80
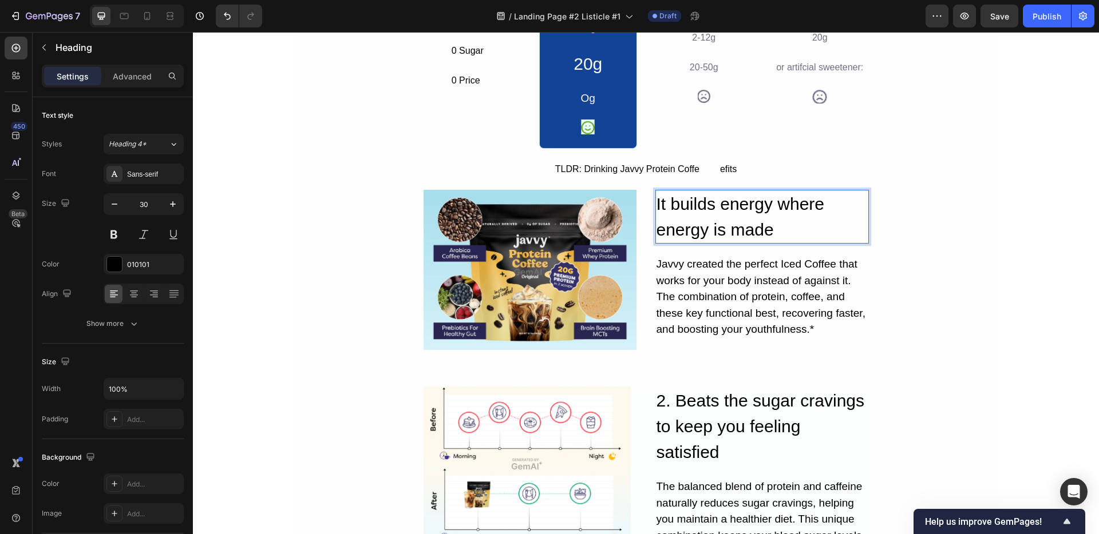
click at [676, 211] on p "It builds energy where energy is made" at bounding box center [761, 216] width 211 height 51
click at [784, 227] on p "1. It builds energy where energy is made" at bounding box center [761, 216] width 211 height 51
click at [675, 212] on p "1. It builds energy where energy is made" at bounding box center [761, 216] width 211 height 51
click at [678, 431] on h2 "2. Beats the sugar cravings to keep you feeling satisfied" at bounding box center [761, 427] width 213 height 80
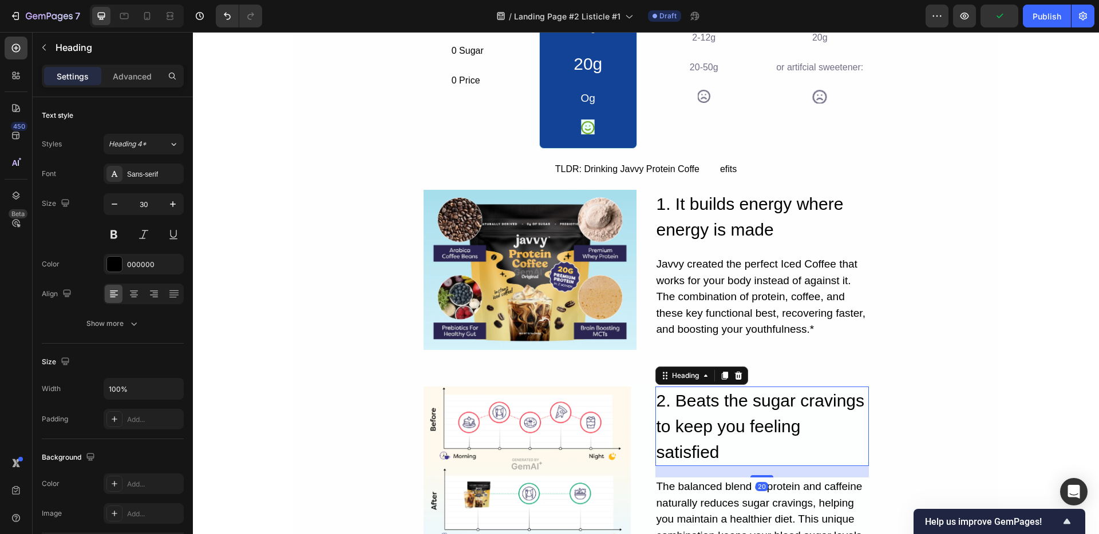
click at [676, 406] on h2 "2. Beats the sugar cravings to keep you feeling satisfied" at bounding box center [761, 427] width 213 height 80
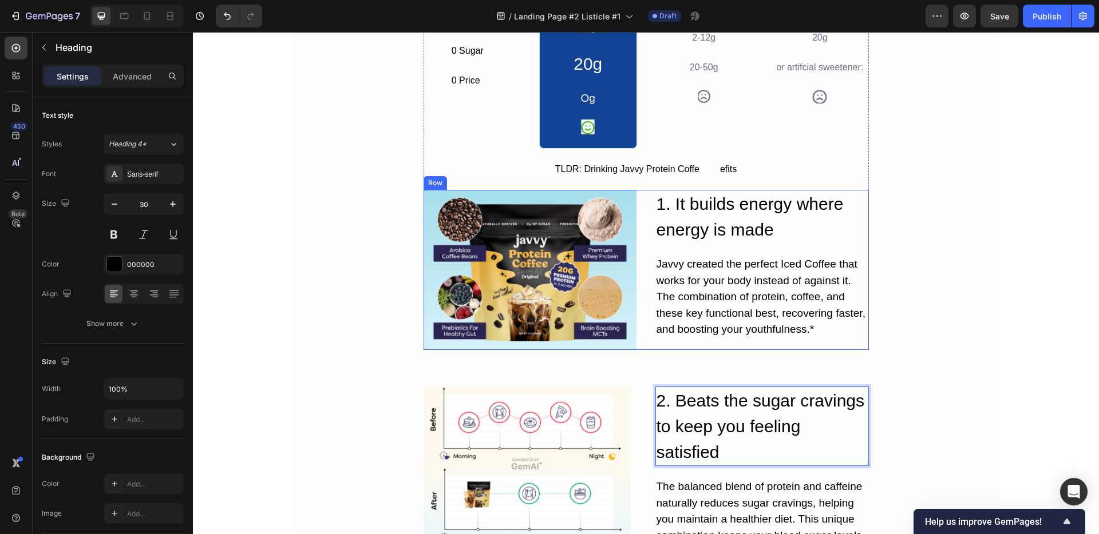
click at [736, 239] on p "1. It builds energy where energy is made" at bounding box center [761, 216] width 211 height 51
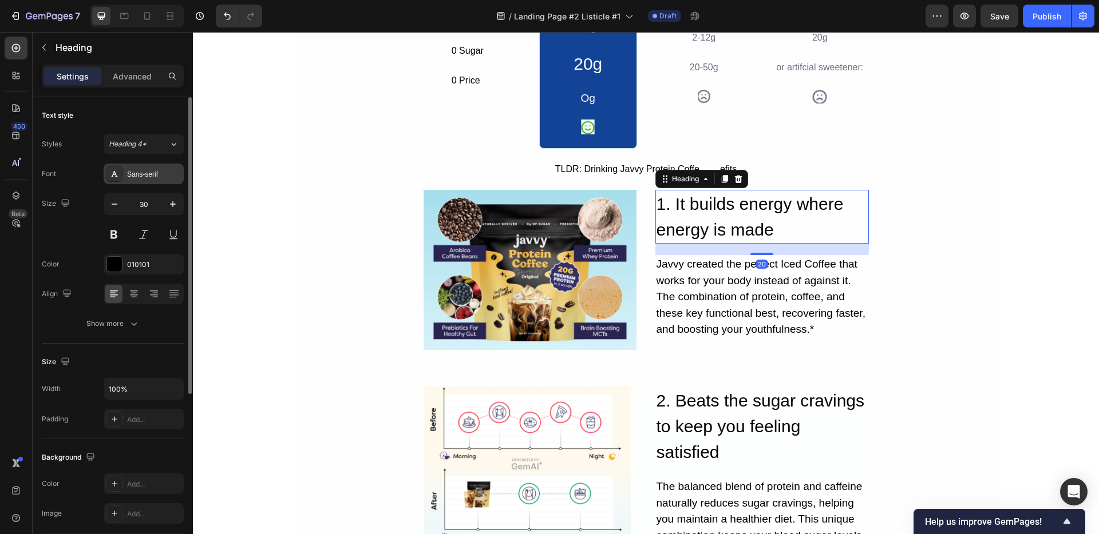
click at [139, 172] on div "Sans-serif" at bounding box center [154, 174] width 54 height 10
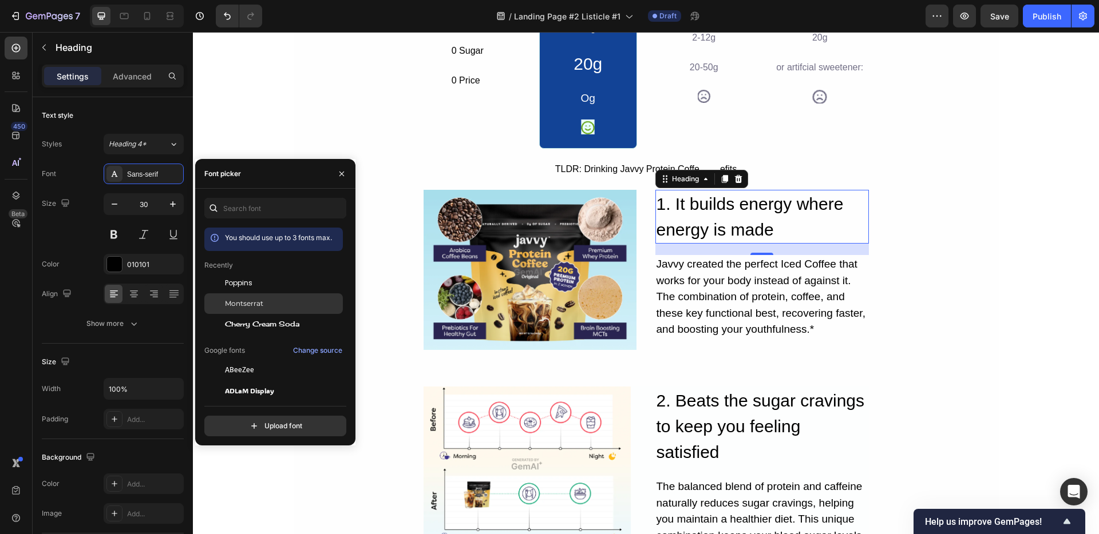
click at [231, 300] on span "Montserrat" at bounding box center [244, 304] width 38 height 10
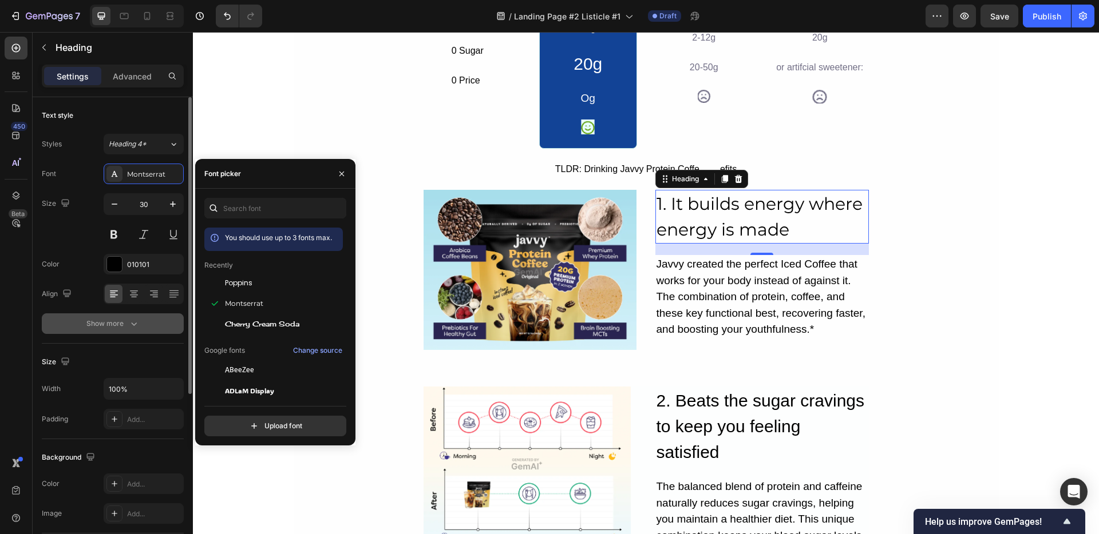
click at [126, 327] on div "Show more" at bounding box center [112, 323] width 53 height 11
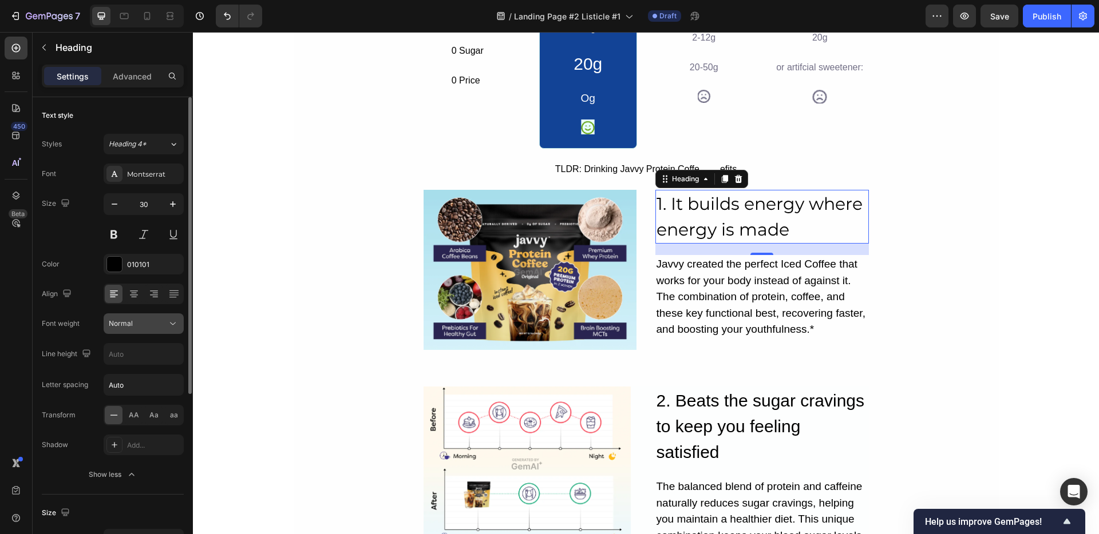
click at [118, 327] on span "Normal" at bounding box center [121, 323] width 24 height 9
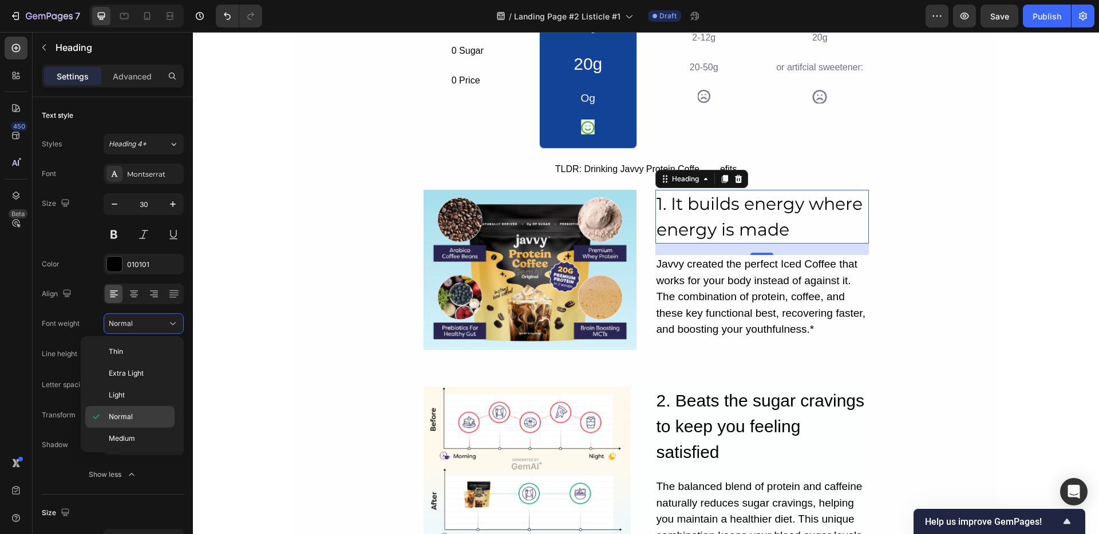
scroll to position [89, 0]
click at [114, 430] on div "Black" at bounding box center [129, 437] width 89 height 22
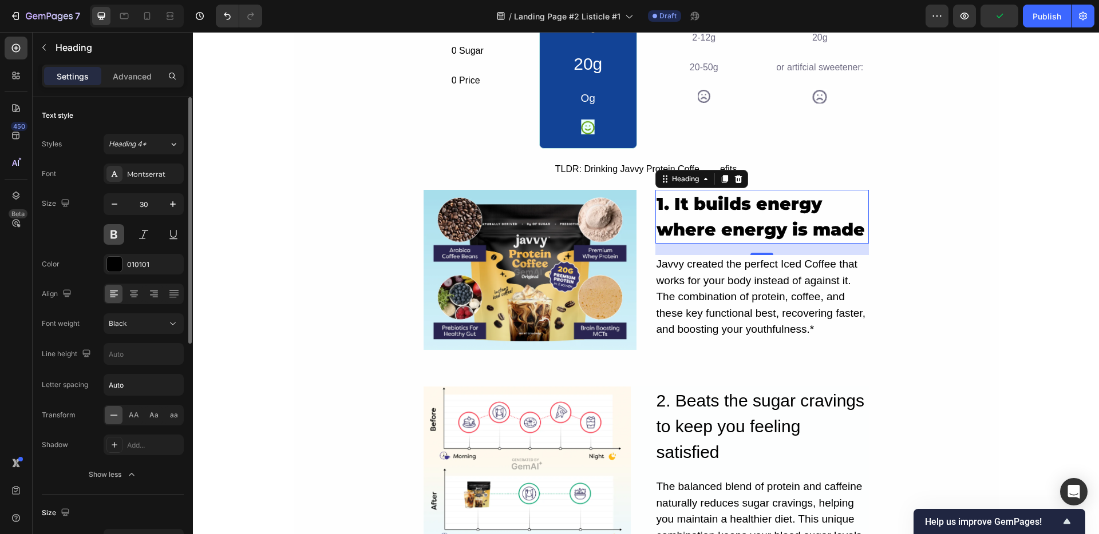
click at [107, 233] on button at bounding box center [114, 234] width 21 height 21
click at [746, 231] on p "1. It builds energy where energy is made" at bounding box center [761, 216] width 211 height 51
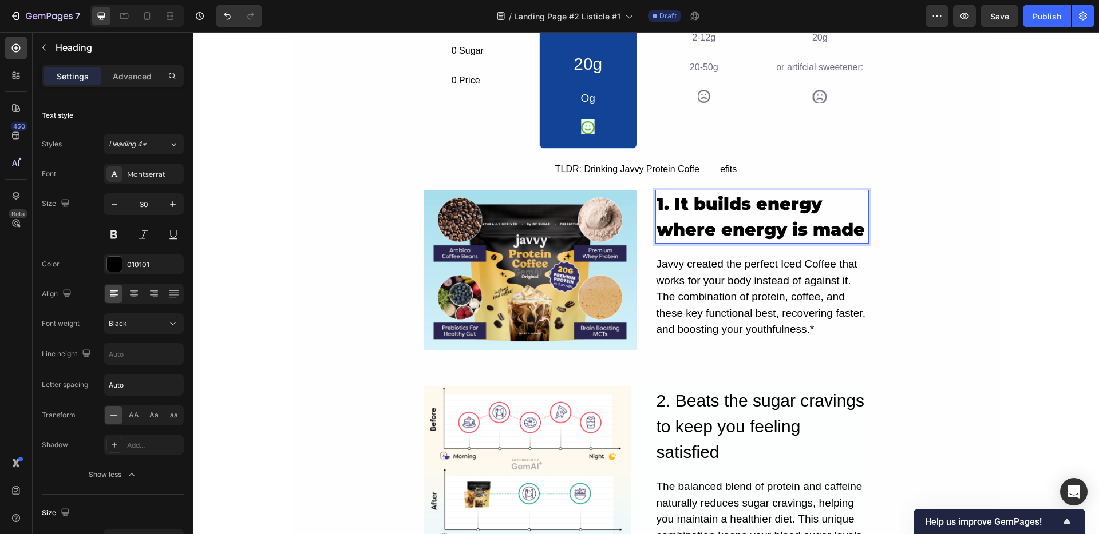
click at [746, 231] on p "1. It builds energy where energy is made" at bounding box center [761, 216] width 211 height 51
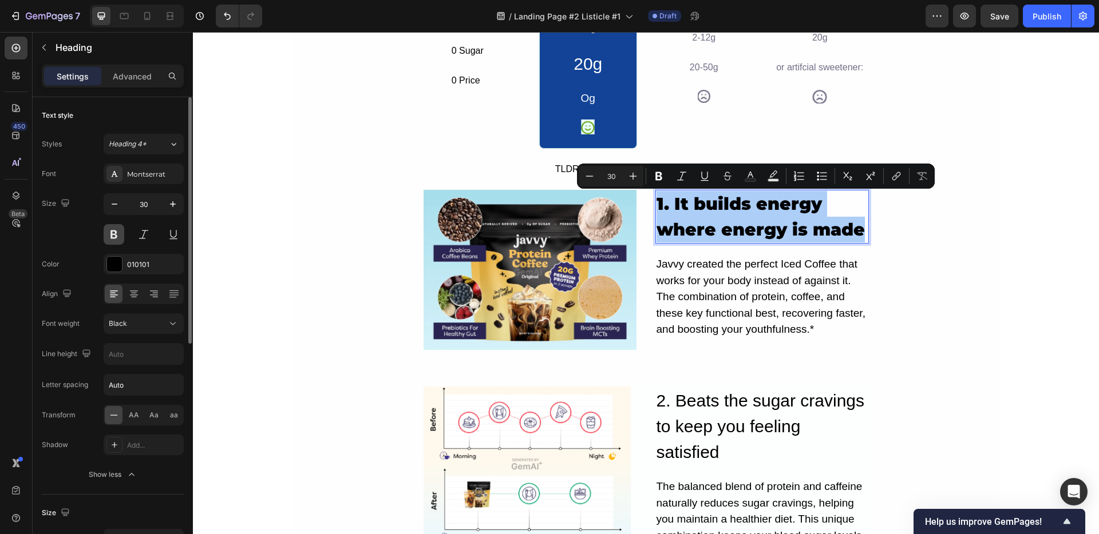
click at [110, 237] on button at bounding box center [114, 234] width 21 height 21
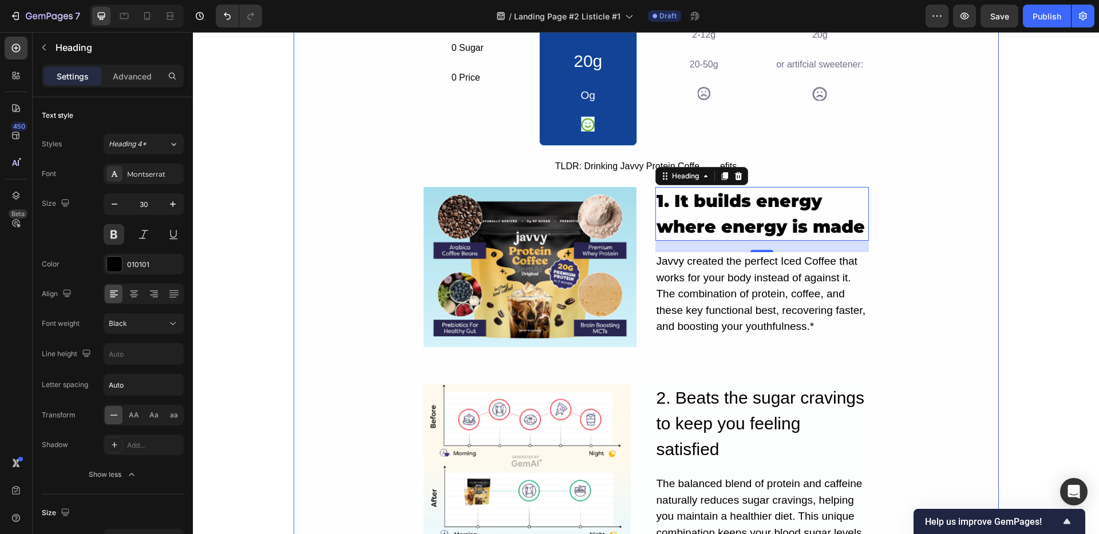
scroll to position [467, 0]
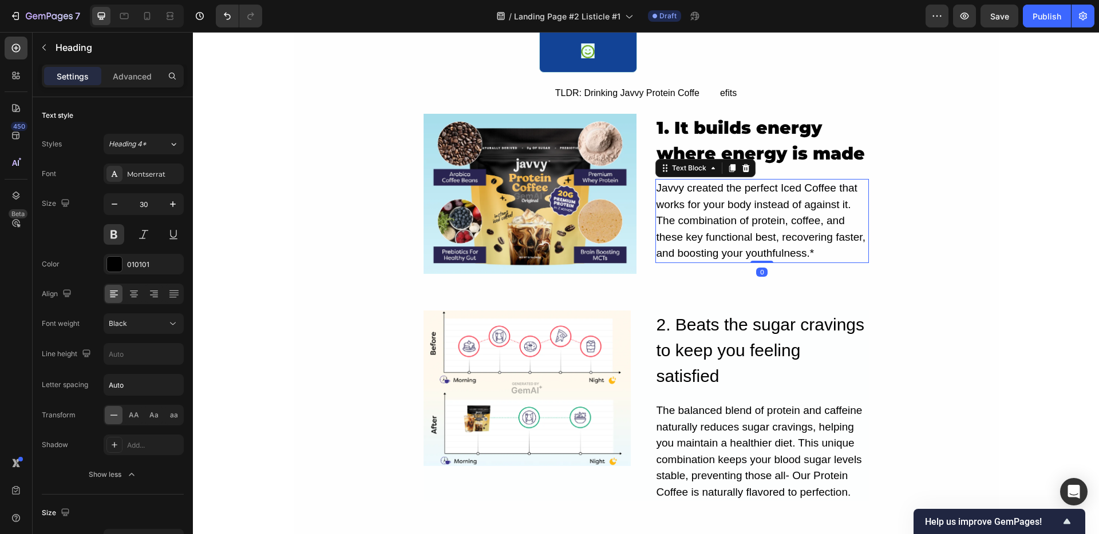
click at [661, 207] on div "Javvy created the perfect Iced Coffee that works for your body instead of again…" at bounding box center [761, 221] width 213 height 84
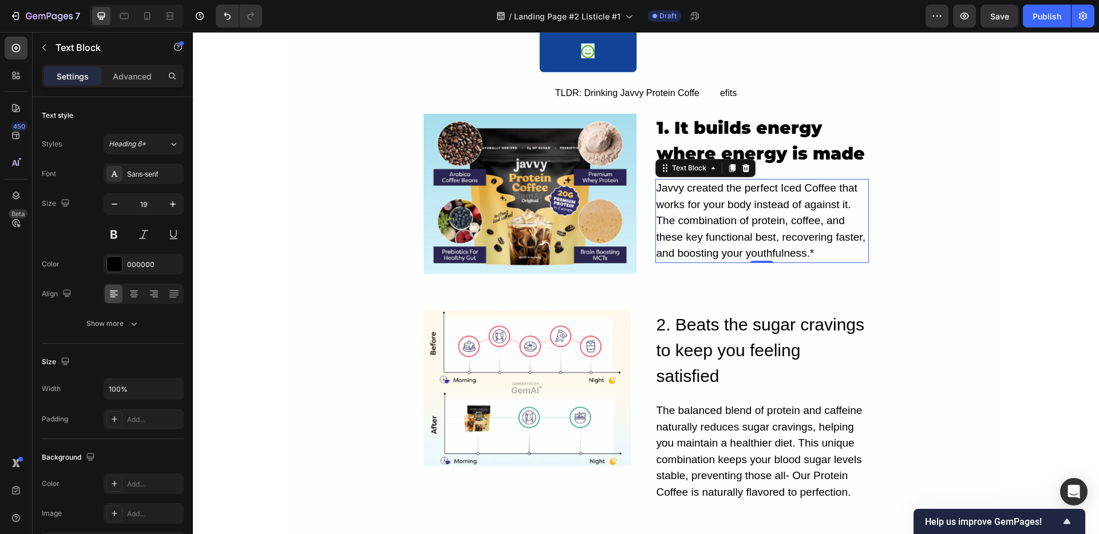
click at [716, 239] on div "Javvy created the perfect Iced Coffee that works for your body instead of again…" at bounding box center [761, 221] width 213 height 84
click at [716, 239] on p "Javvy created the perfect Iced Coffee that works for your body instead of again…" at bounding box center [761, 221] width 211 height 82
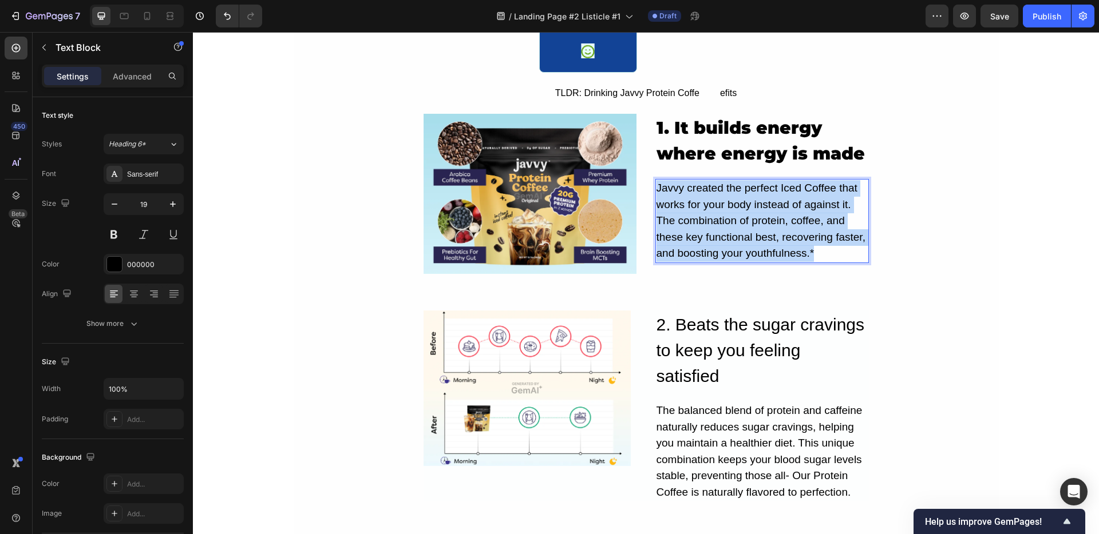
click at [716, 239] on p "Javvy created the perfect Iced Coffee that works for your body instead of again…" at bounding box center [761, 221] width 211 height 82
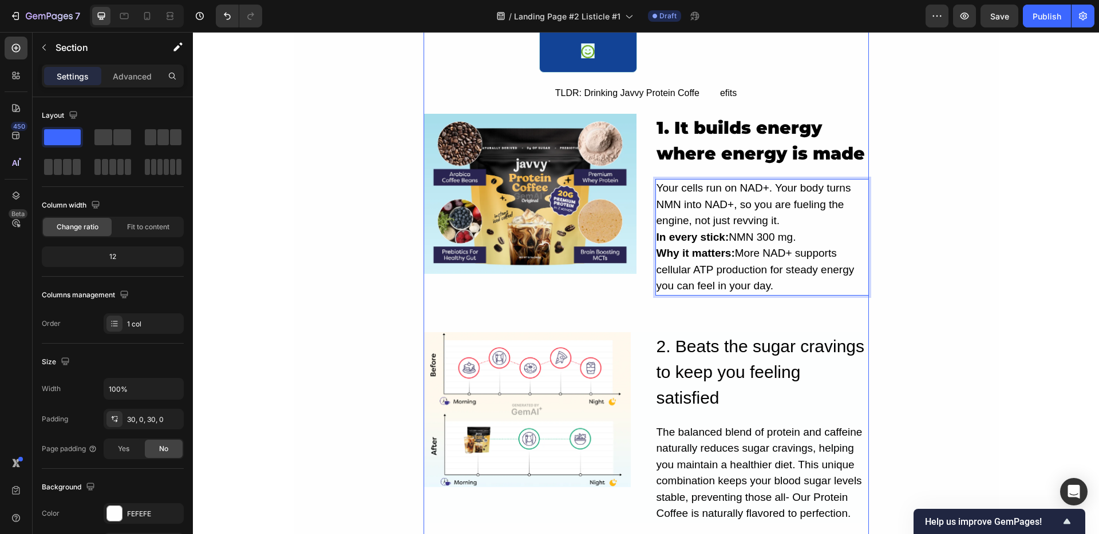
click at [925, 272] on div "5 Real Reasons Recharge Beats Caffeine For All-Day Energy Heading Image By Jade…" at bounding box center [646, 417] width 705 height 1624
click at [798, 247] on p "Your cells run on NAD+. Your body turns NMN into NAD+, so you are fueling the e…" at bounding box center [761, 237] width 211 height 114
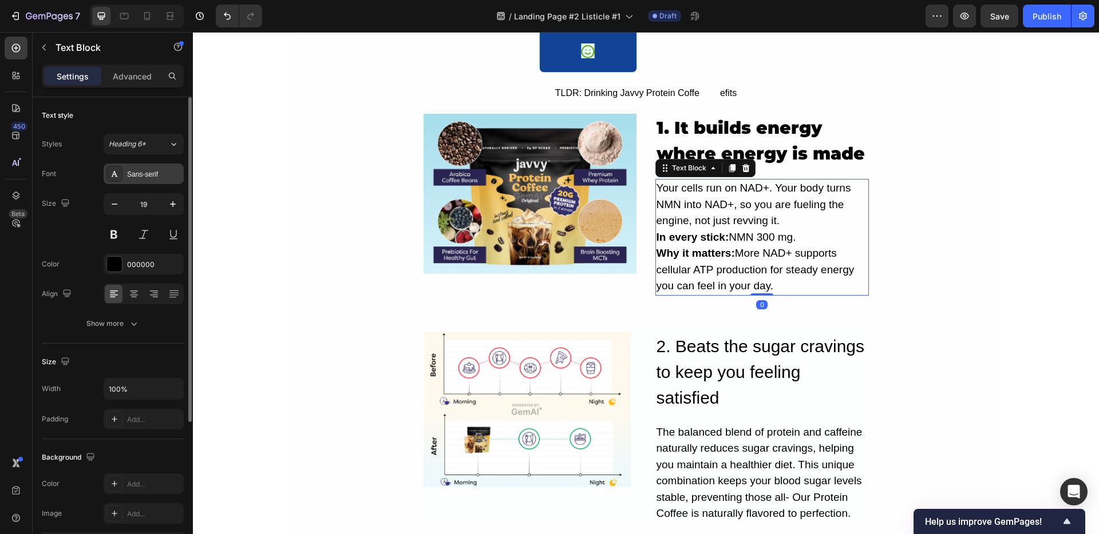
click at [143, 180] on div "Sans-serif" at bounding box center [144, 174] width 80 height 21
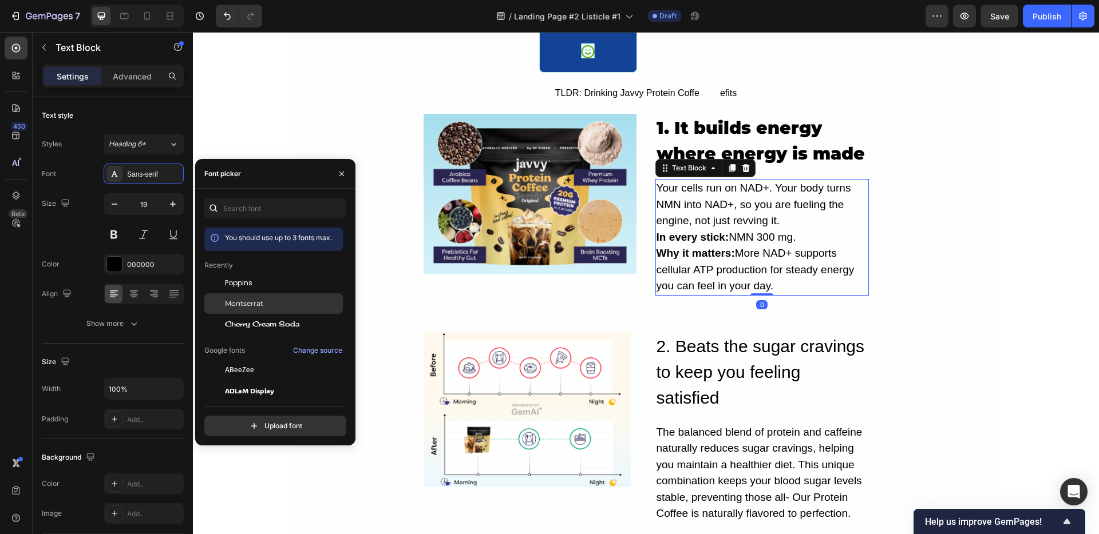
click at [253, 303] on span "Montserrat" at bounding box center [244, 304] width 38 height 10
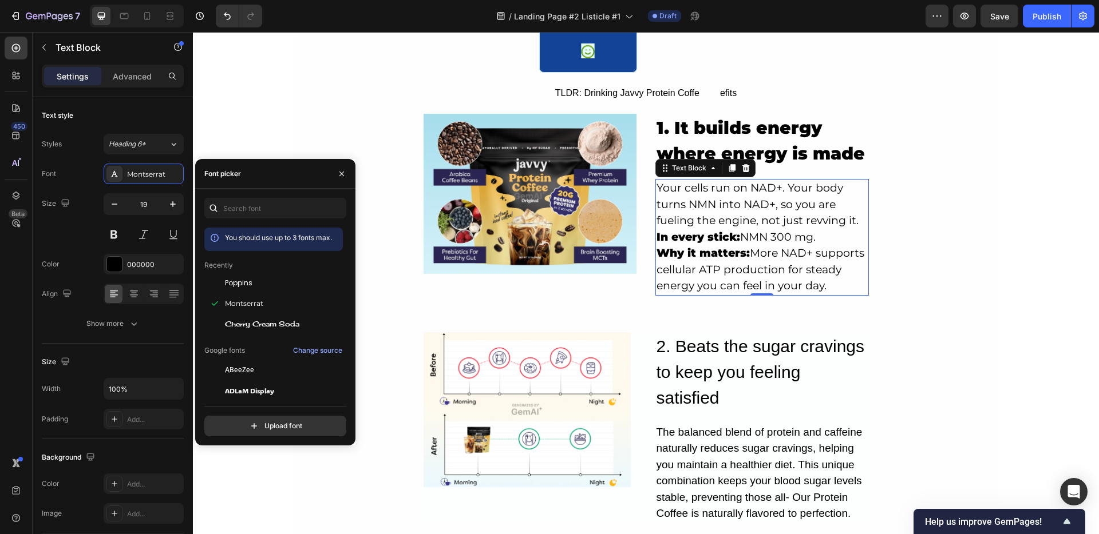
click at [338, 195] on div "You should use up to 3 fonts max. Recently Poppins Montserrat Cherry Cream Soda…" at bounding box center [275, 317] width 160 height 257
click at [230, 283] on span "Poppins" at bounding box center [238, 283] width 27 height 10
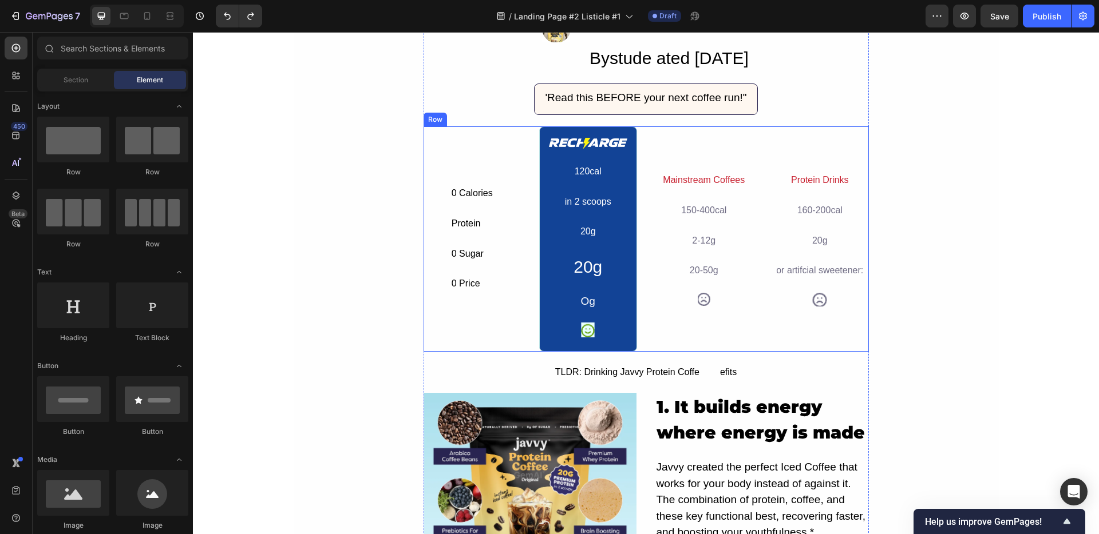
scroll to position [200, 0]
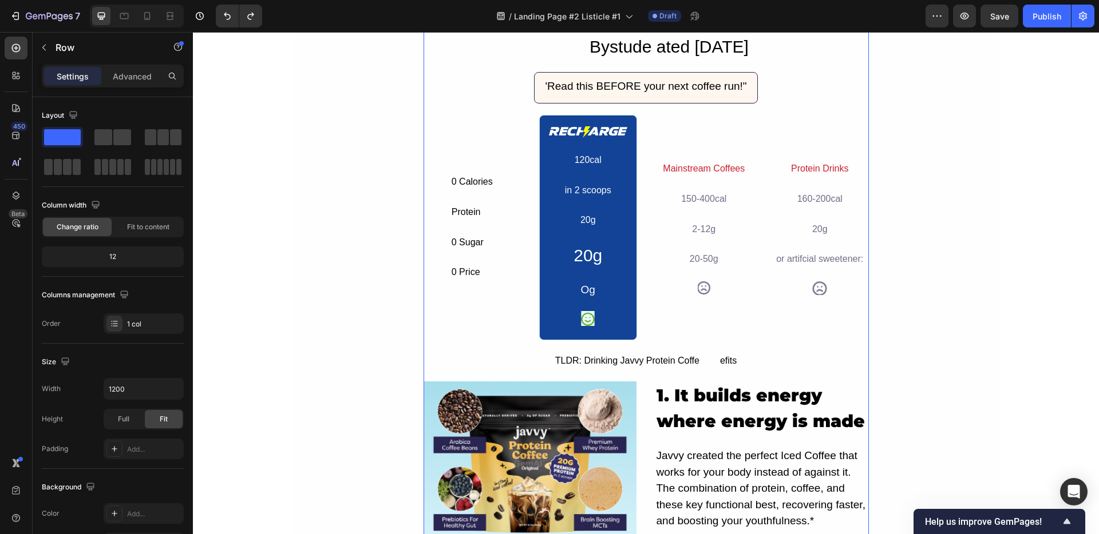
click at [645, 344] on div "5 Real Reasons Recharge Beats Caffeine For All-Day Energy Heading Image By Jade…" at bounding box center [645, 207] width 445 height 669
click at [649, 338] on div "0 Calories Text Block Protein Text Block 0 Sugar Text Block 0 Price Text Block …" at bounding box center [645, 227] width 445 height 225
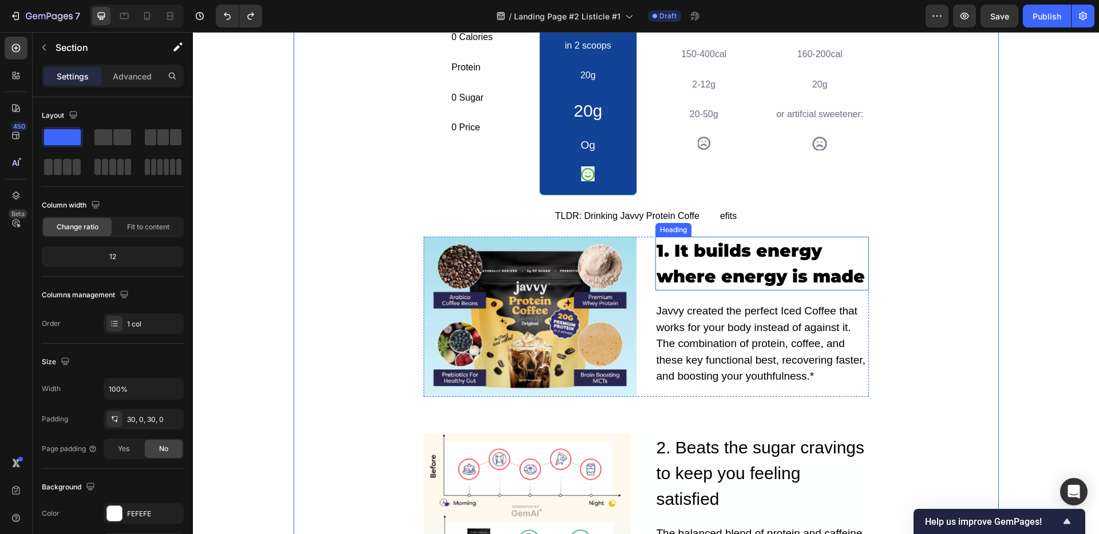
scroll to position [441, 0]
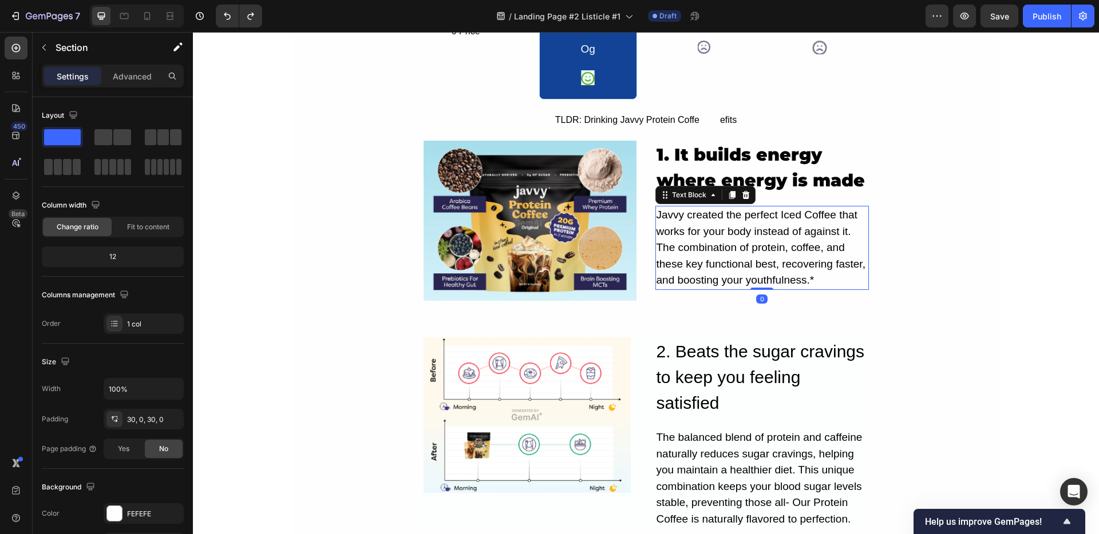
click at [703, 275] on div "Javvy created the perfect Iced Coffee that works for your body instead of again…" at bounding box center [761, 248] width 213 height 84
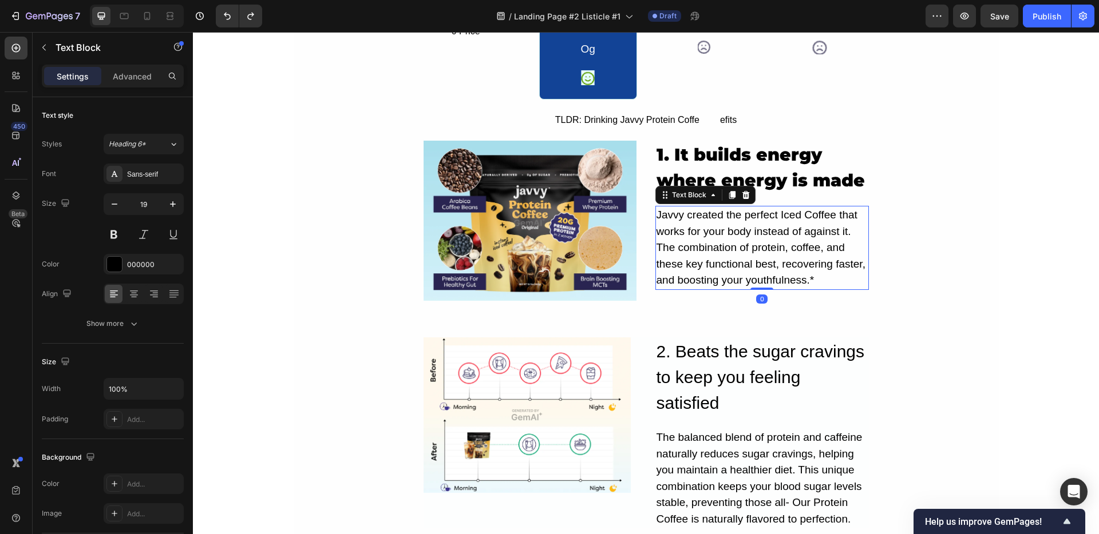
click at [703, 275] on div "Javvy created the perfect Iced Coffee that works for your body instead of again…" at bounding box center [761, 248] width 213 height 84
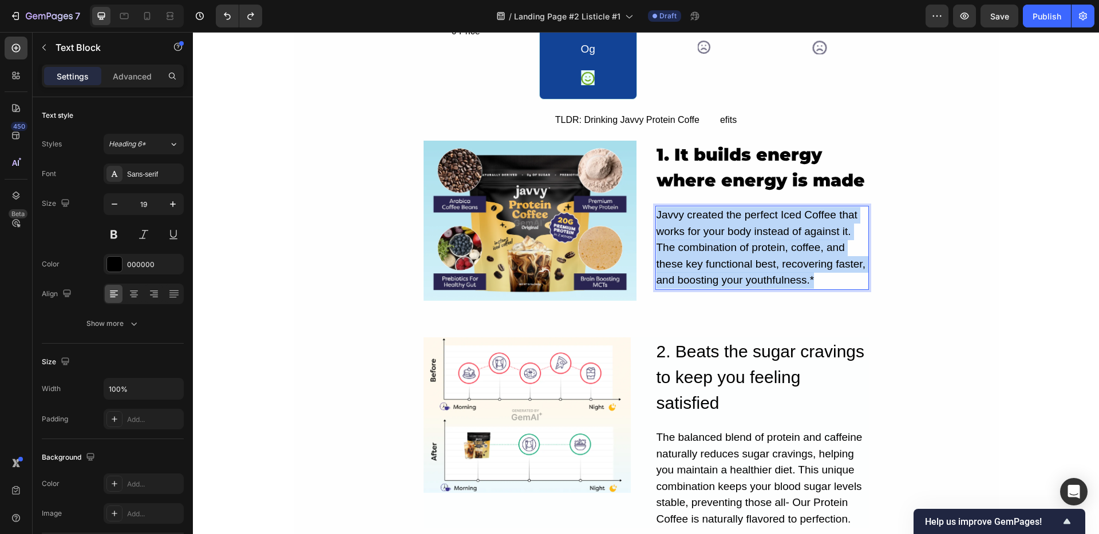
click at [703, 275] on p "Javvy created the perfect Iced Coffee that works for your body instead of again…" at bounding box center [761, 248] width 211 height 82
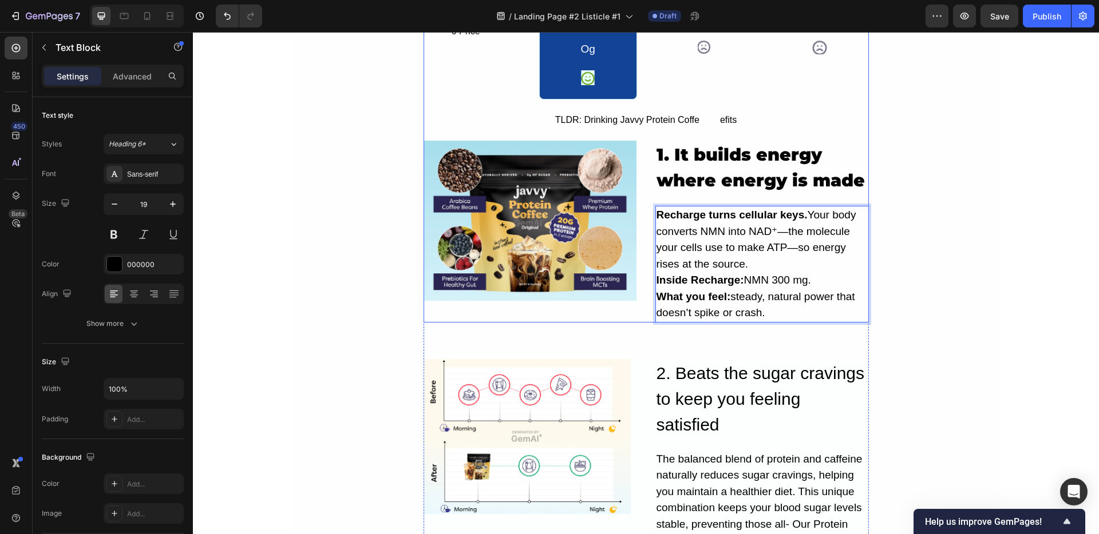
scroll to position [0, 0]
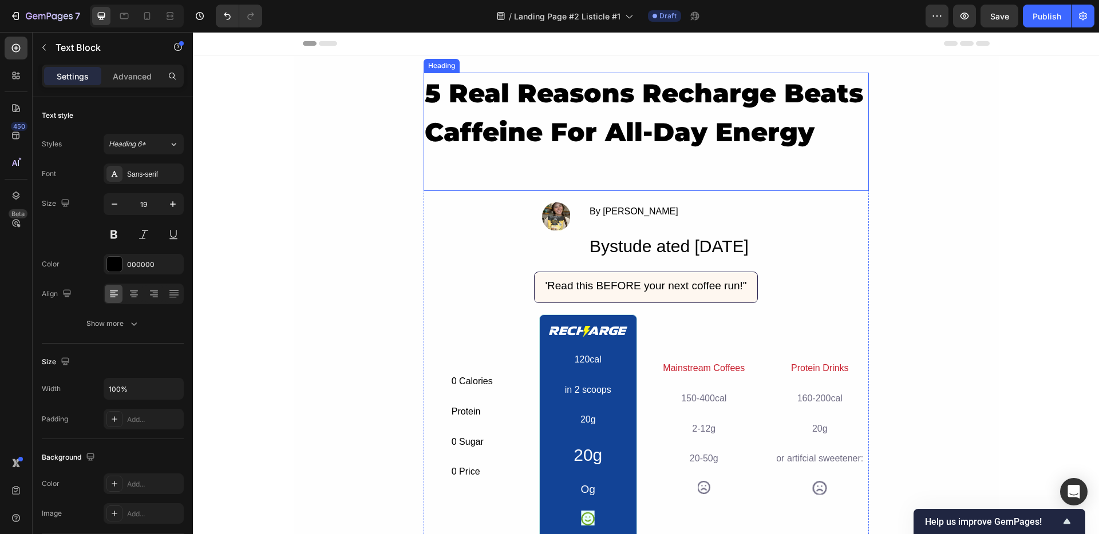
click at [514, 118] on p "5 Real Reasons Recharge Beats Caffeine For All-Day Energy" at bounding box center [646, 132] width 443 height 116
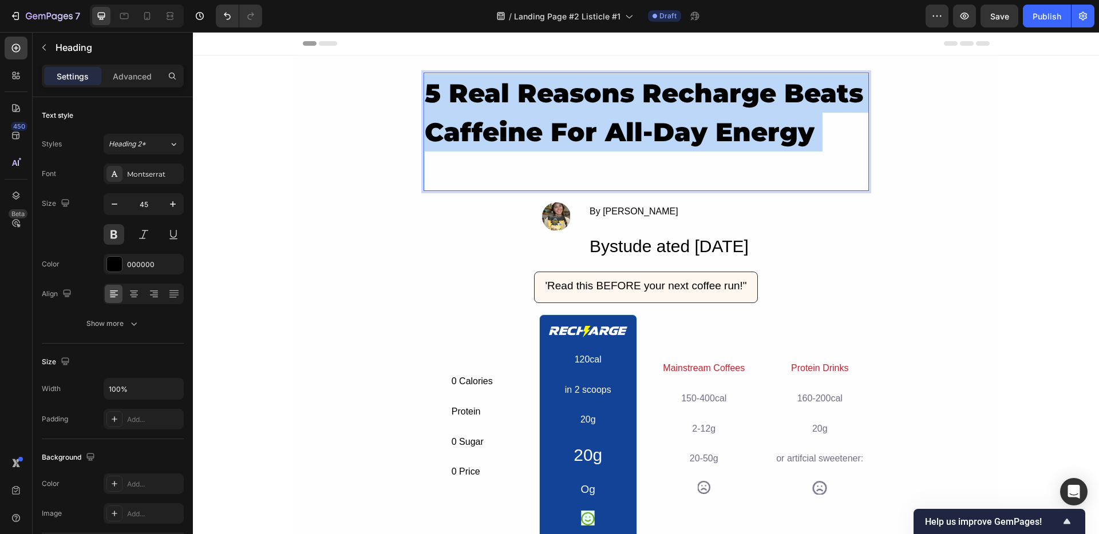
click at [514, 118] on p "5 Real Reasons Recharge Beats Caffeine For All-Day Energy" at bounding box center [646, 132] width 443 height 116
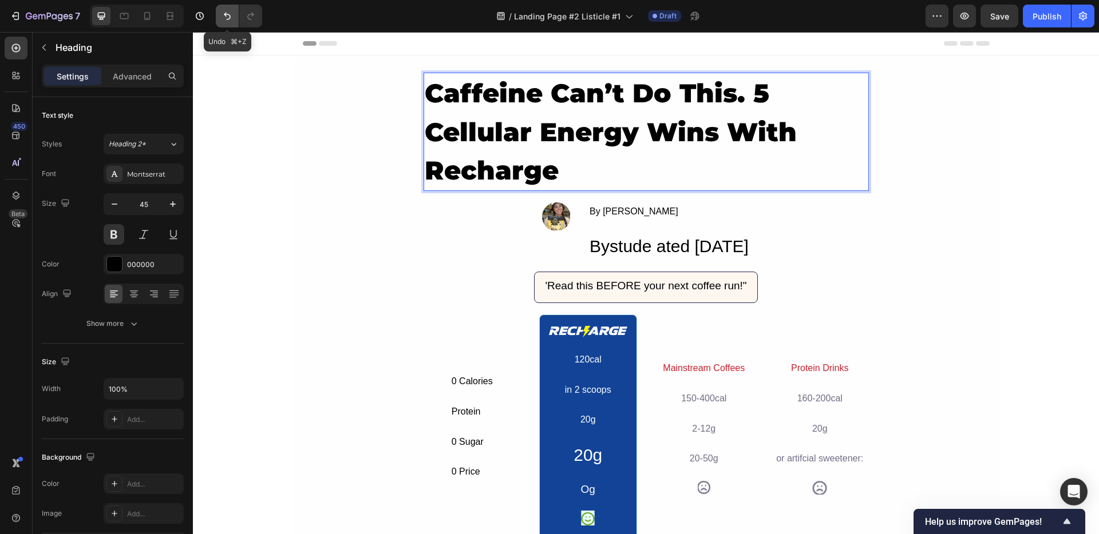
click at [231, 18] on icon "Undo/Redo" at bounding box center [226, 15] width 11 height 11
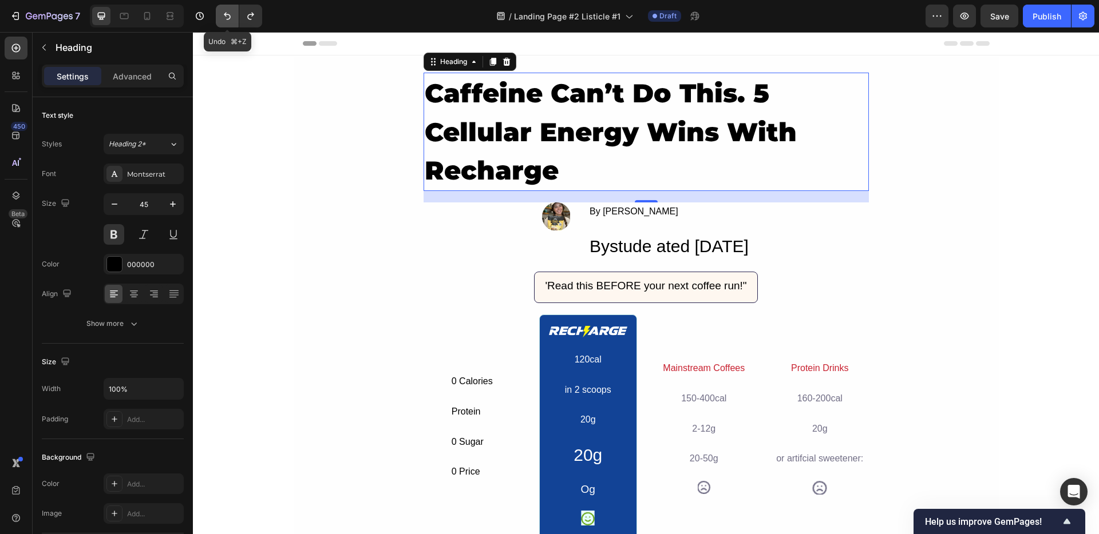
click at [221, 15] on icon "Undo/Redo" at bounding box center [226, 15] width 11 height 11
click at [222, 10] on icon "Undo/Redo" at bounding box center [226, 15] width 11 height 11
click at [252, 15] on icon "Undo/Redo" at bounding box center [250, 16] width 6 height 7
click at [227, 15] on icon "Undo/Redo" at bounding box center [226, 15] width 11 height 11
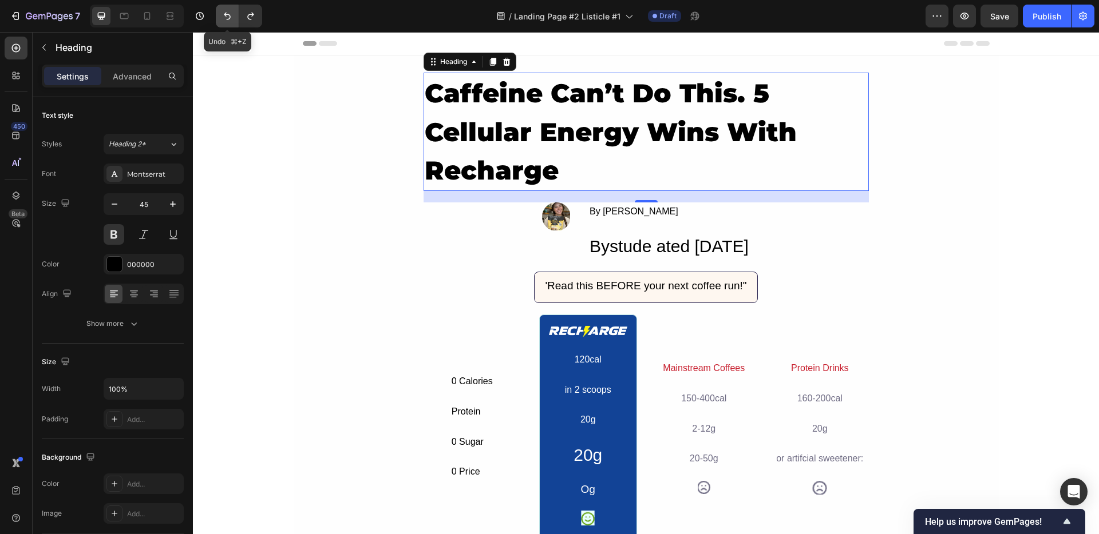
click at [227, 15] on icon "Undo/Redo" at bounding box center [226, 15] width 11 height 11
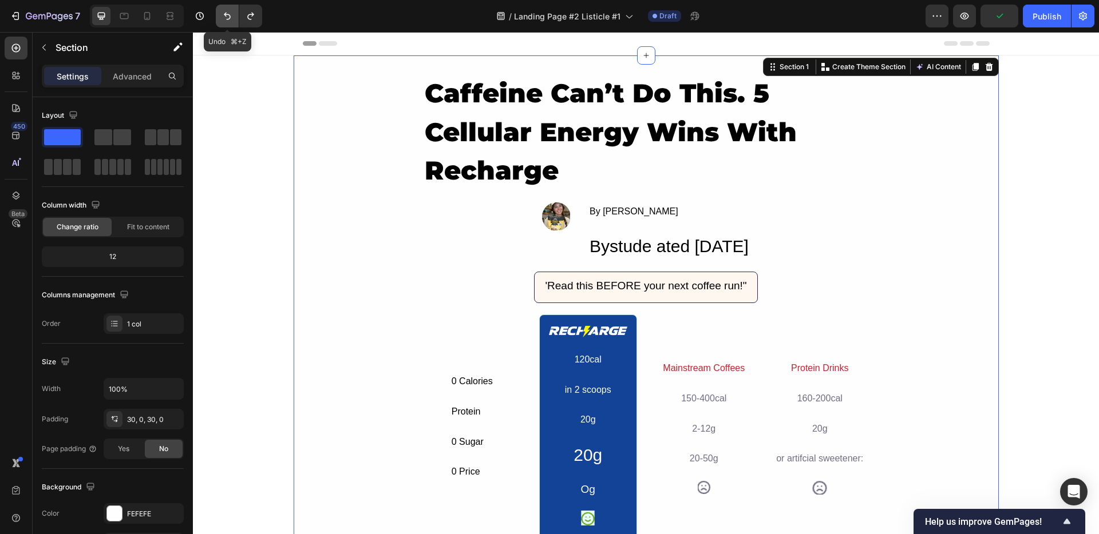
click at [220, 17] on button "Undo/Redo" at bounding box center [227, 16] width 23 height 23
click at [249, 20] on icon "Undo/Redo" at bounding box center [250, 15] width 11 height 11
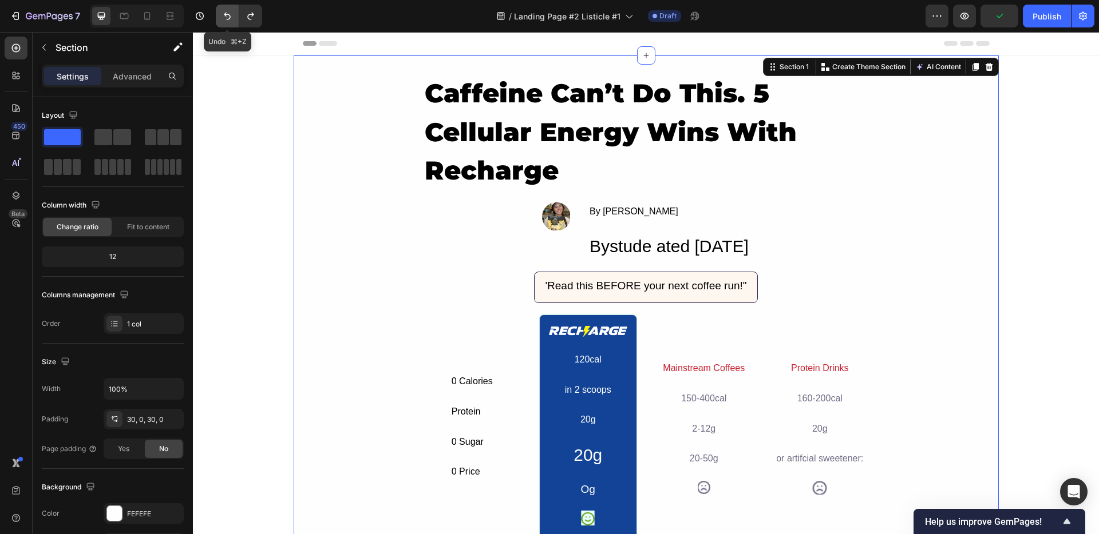
click at [230, 19] on icon "Undo/Redo" at bounding box center [226, 15] width 11 height 11
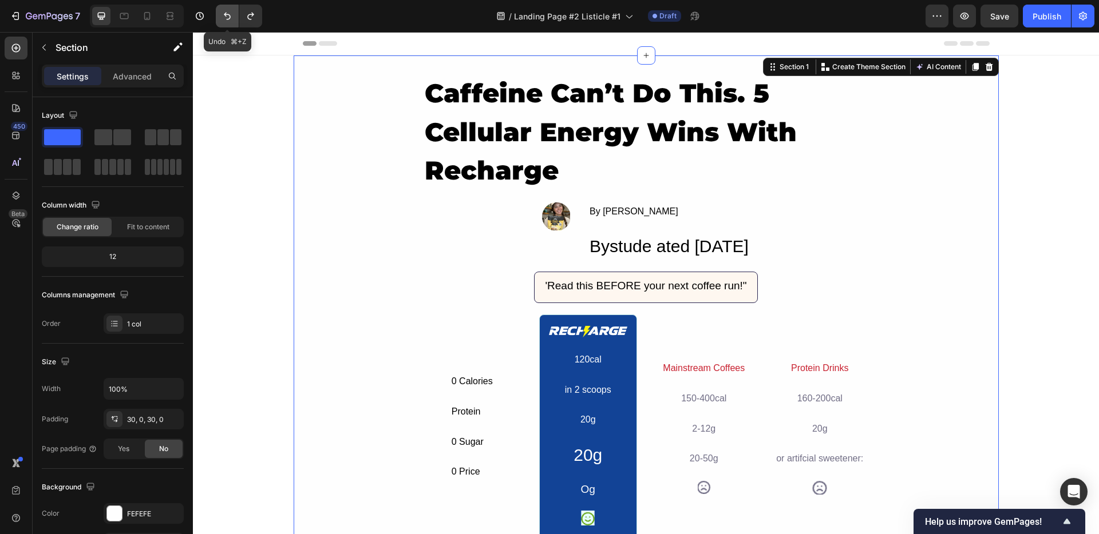
click at [230, 19] on icon "Undo/Redo" at bounding box center [226, 15] width 11 height 11
click at [528, 97] on p "Caffeine Can’t Do This. 5 Cellular Energy Wins With Recharge" at bounding box center [646, 132] width 443 height 116
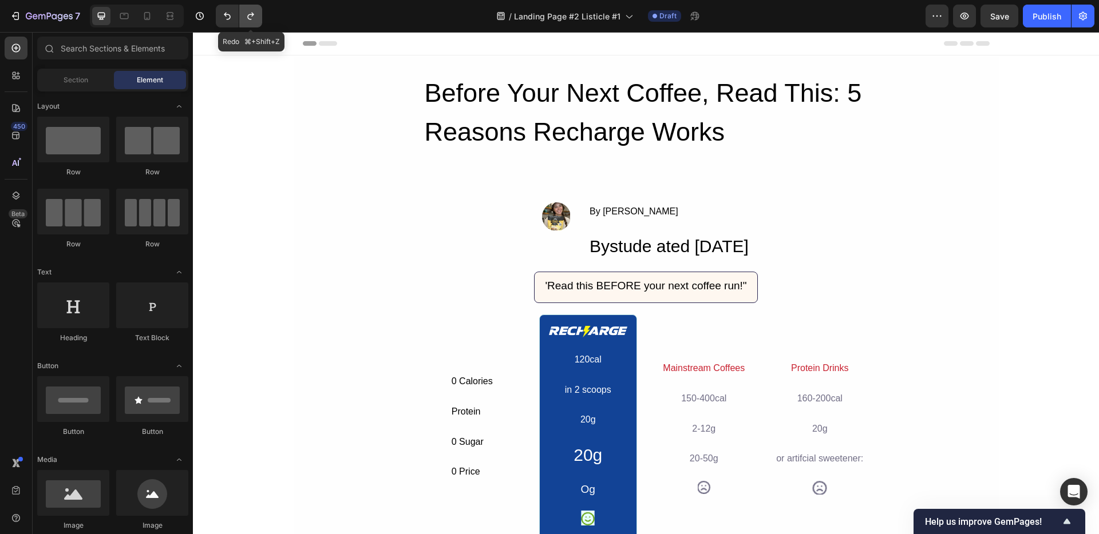
click at [249, 10] on icon "Undo/Redo" at bounding box center [250, 15] width 11 height 11
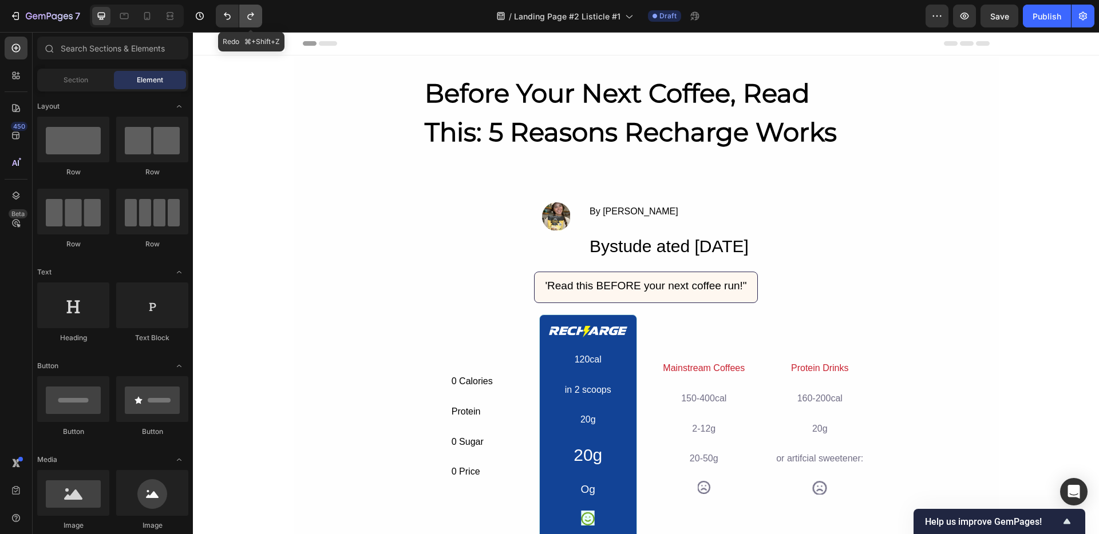
click at [249, 10] on icon "Undo/Redo" at bounding box center [250, 15] width 11 height 11
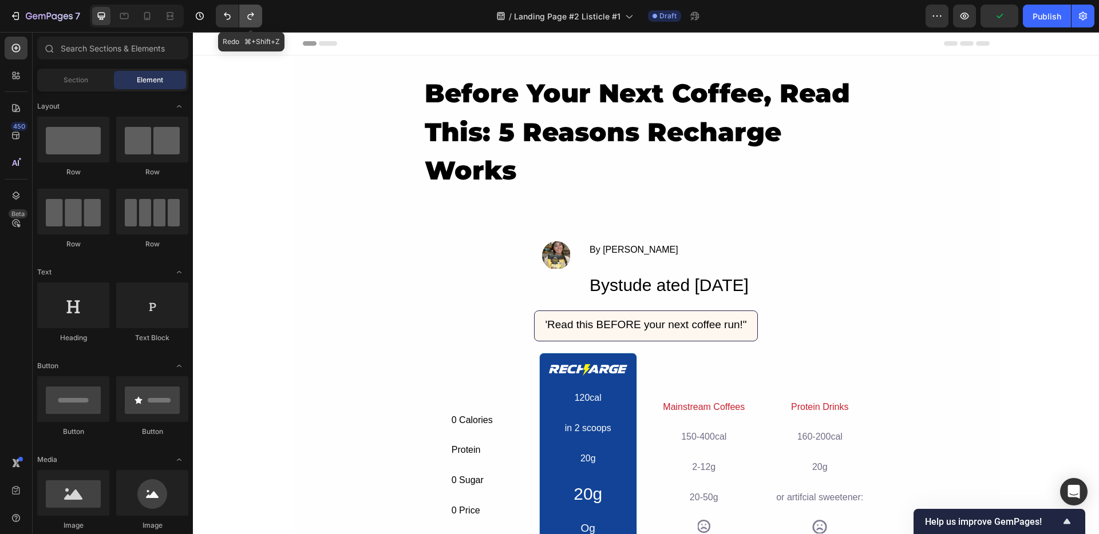
click at [249, 10] on icon "Undo/Redo" at bounding box center [250, 15] width 11 height 11
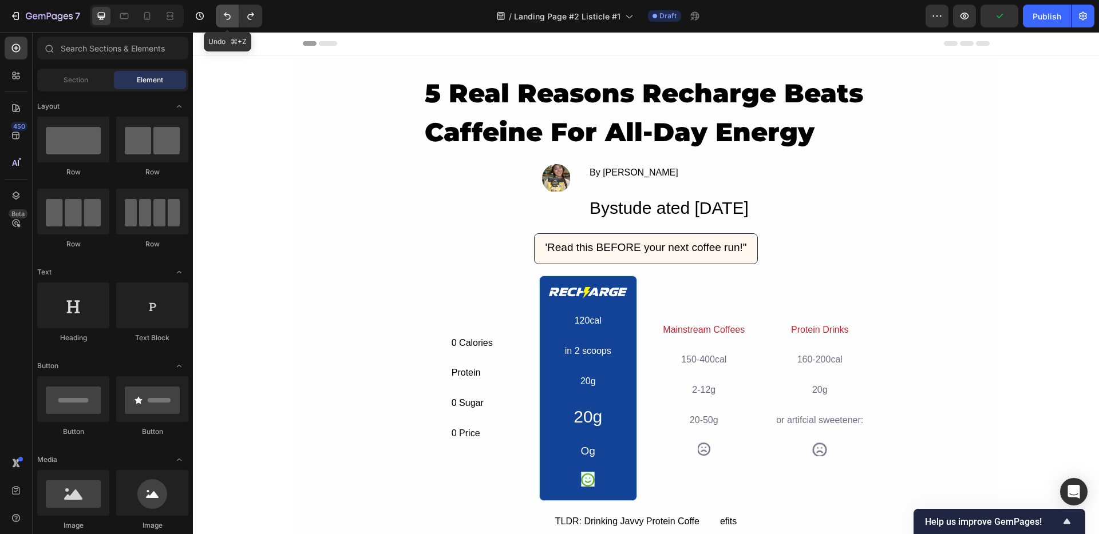
click at [219, 14] on button "Undo/Redo" at bounding box center [227, 16] width 23 height 23
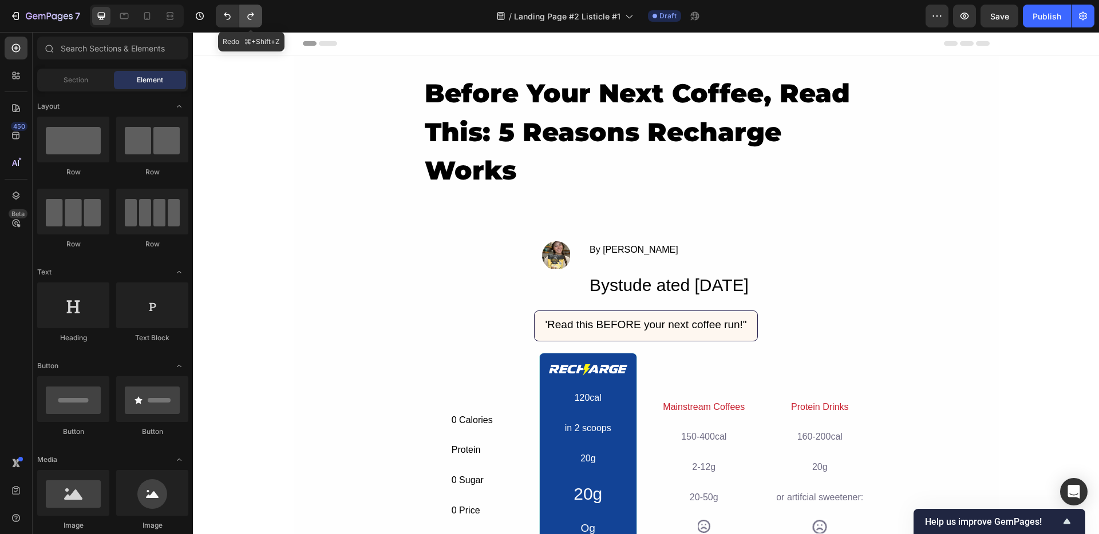
click at [260, 13] on button "Undo/Redo" at bounding box center [250, 16] width 23 height 23
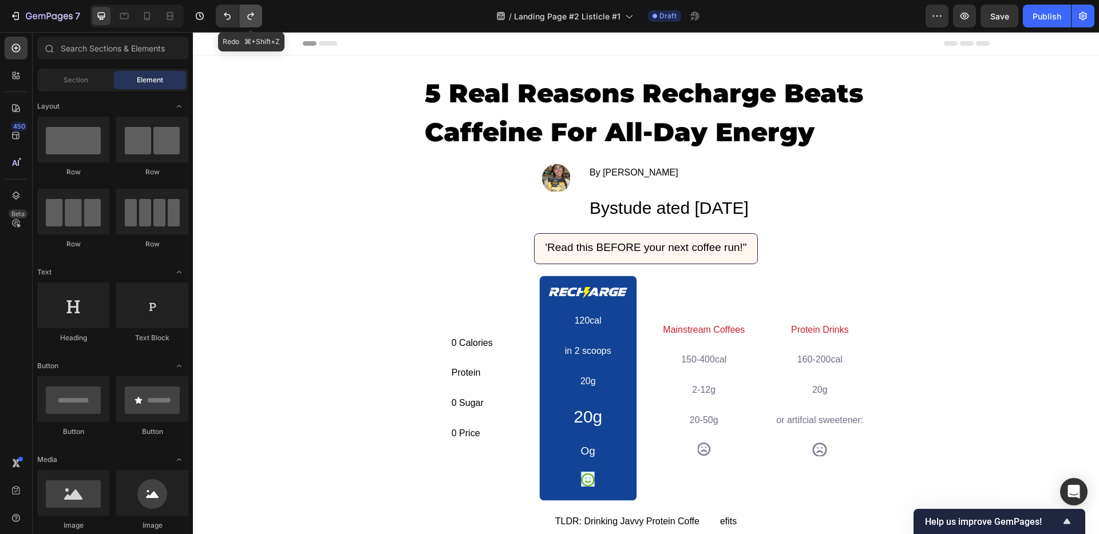
click at [260, 12] on button "Undo/Redo" at bounding box center [250, 16] width 23 height 23
click at [222, 14] on icon "Undo/Redo" at bounding box center [226, 15] width 11 height 11
click at [236, 14] on button "Undo/Redo" at bounding box center [227, 16] width 23 height 23
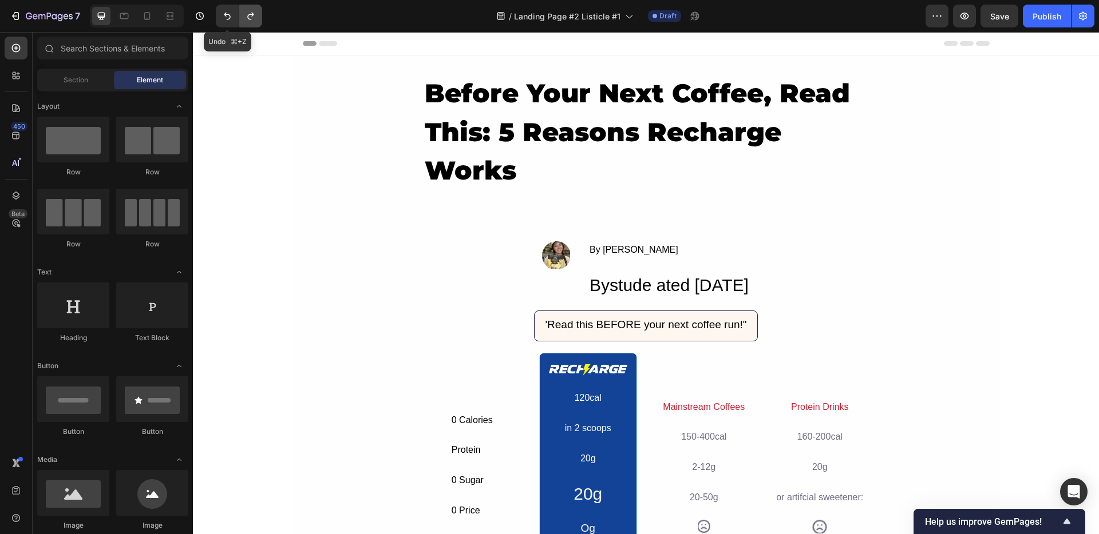
click at [242, 17] on button "Undo/Redo" at bounding box center [250, 16] width 23 height 23
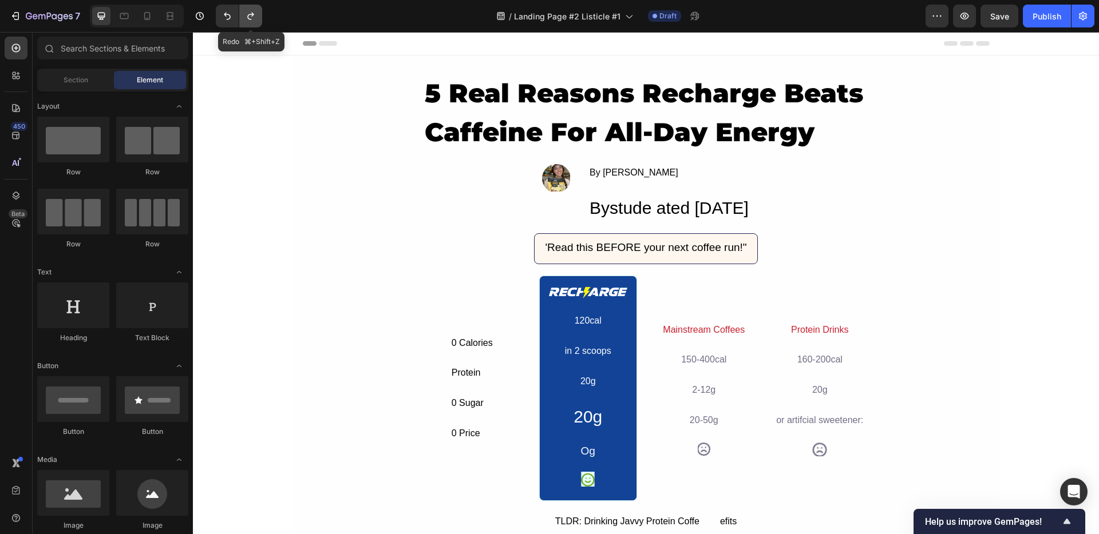
click at [242, 17] on button "Undo/Redo" at bounding box center [250, 16] width 23 height 23
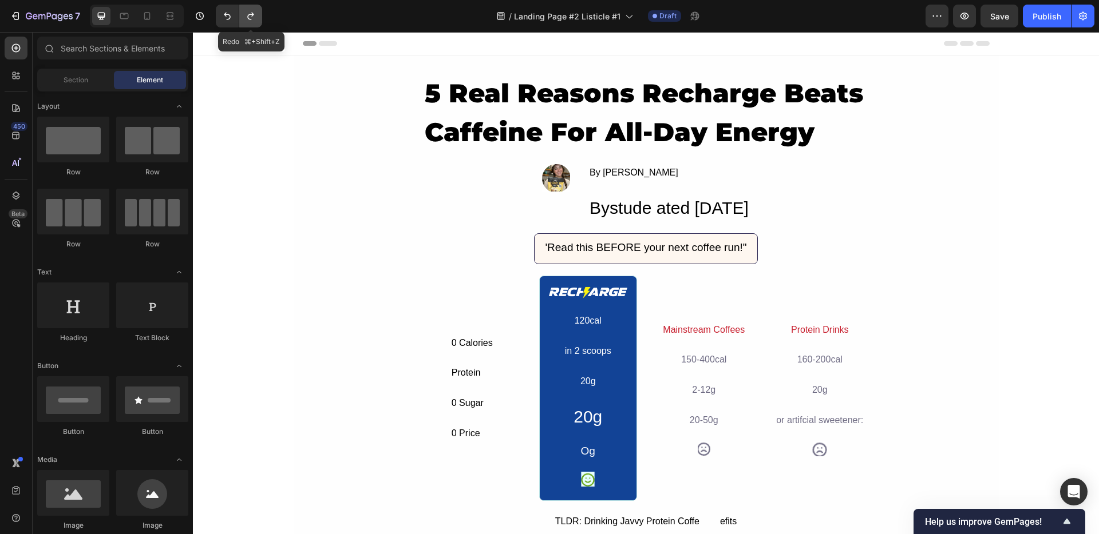
click at [242, 17] on button "Undo/Redo" at bounding box center [250, 16] width 23 height 23
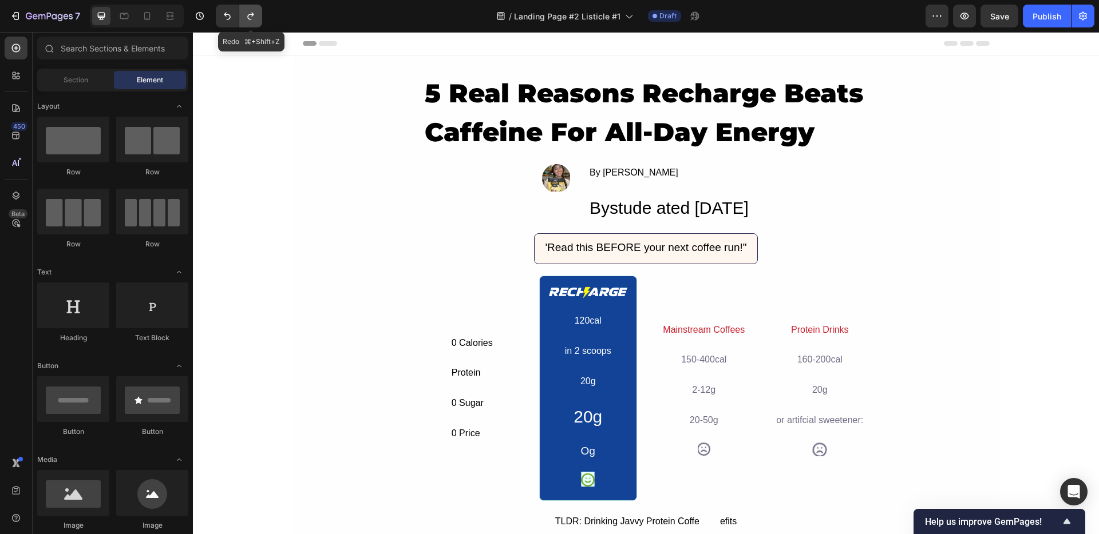
click at [242, 17] on button "Undo/Redo" at bounding box center [250, 16] width 23 height 23
click at [265, 19] on div "7 Version history" at bounding box center [135, 16] width 271 height 23
click at [263, 19] on div "7 Version history" at bounding box center [135, 16] width 271 height 23
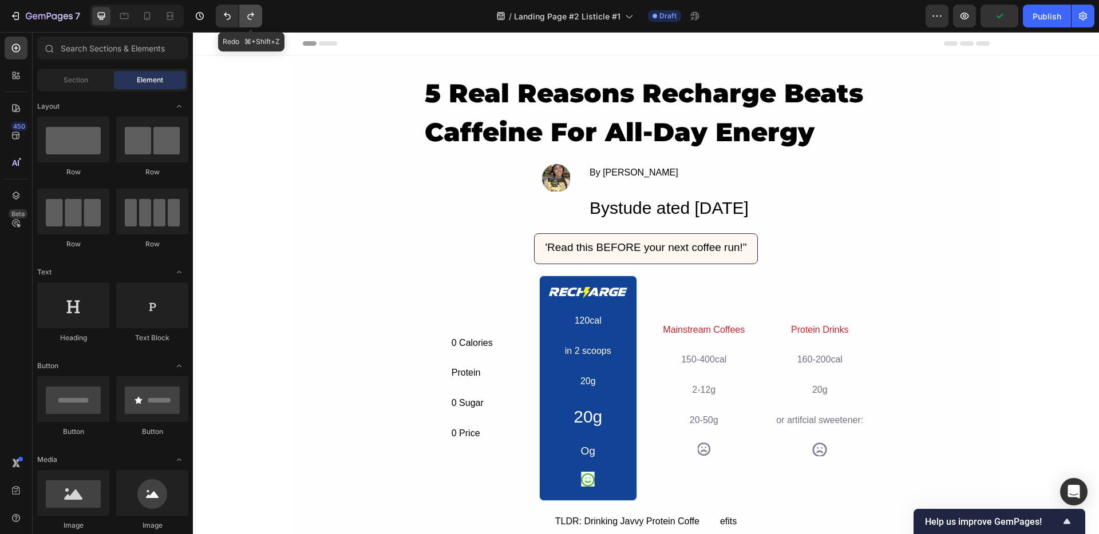
click at [255, 19] on icon "Undo/Redo" at bounding box center [250, 15] width 11 height 11
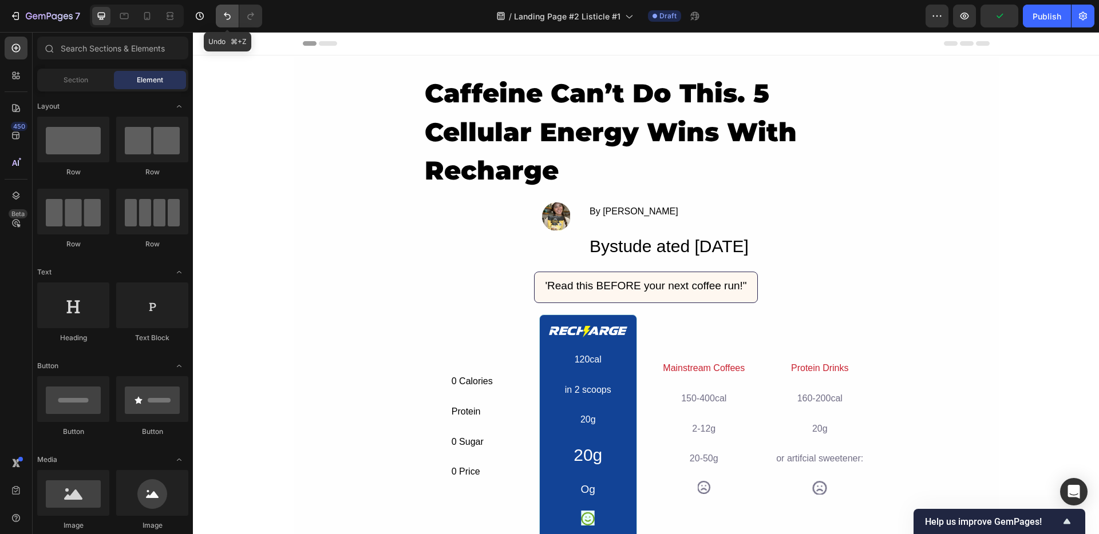
click at [223, 17] on icon "Undo/Redo" at bounding box center [226, 15] width 11 height 11
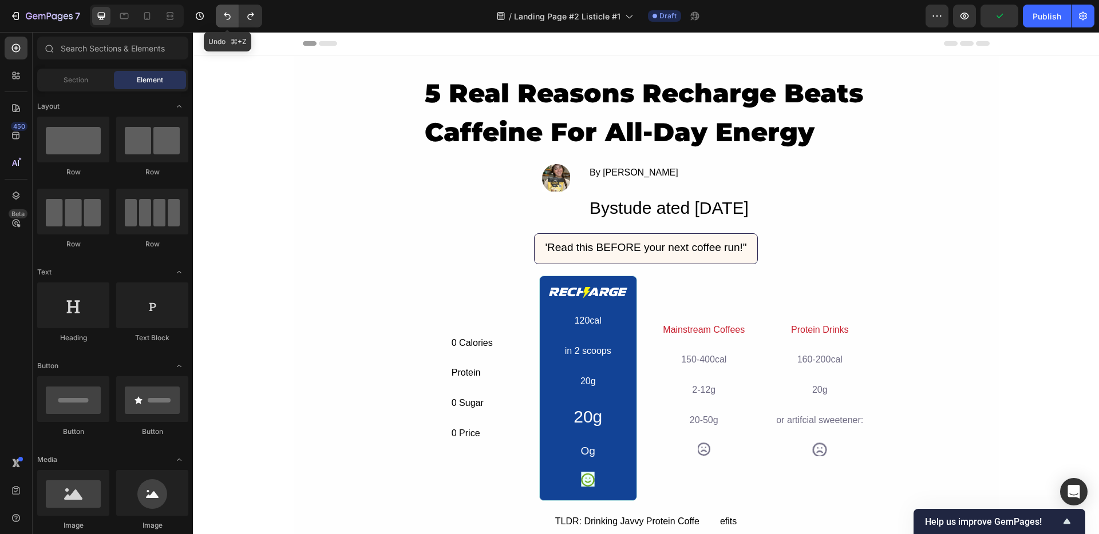
click at [223, 17] on icon "Undo/Redo" at bounding box center [226, 15] width 11 height 11
click at [240, 17] on button "Undo/Redo" at bounding box center [250, 16] width 23 height 23
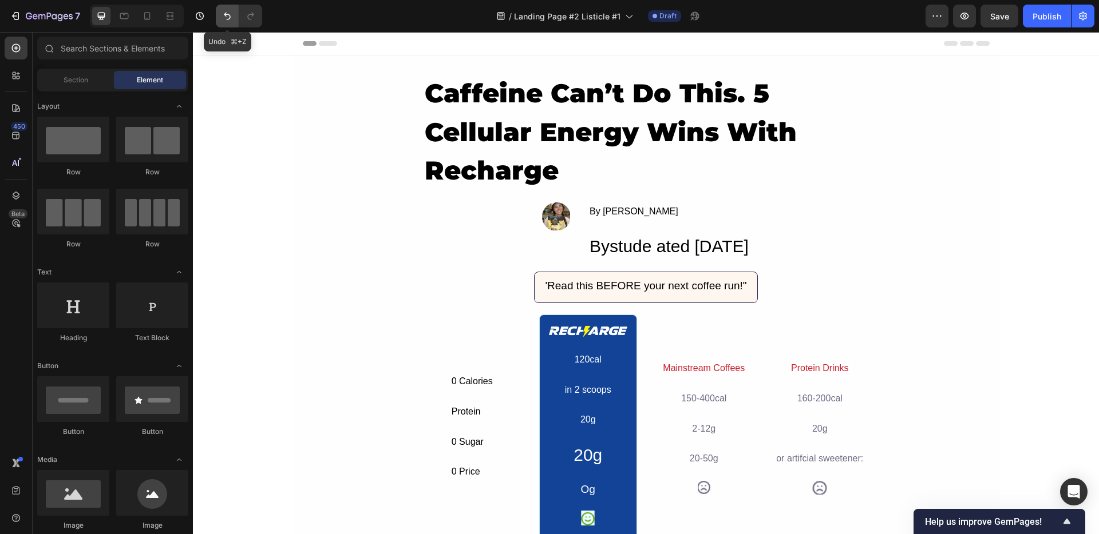
click at [229, 17] on icon "Undo/Redo" at bounding box center [227, 16] width 7 height 7
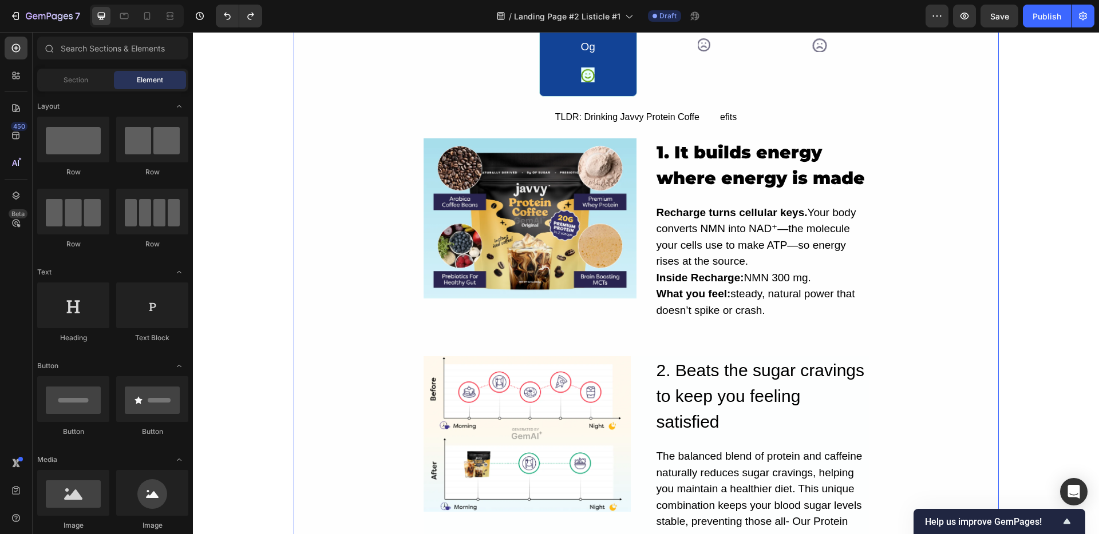
scroll to position [406, 0]
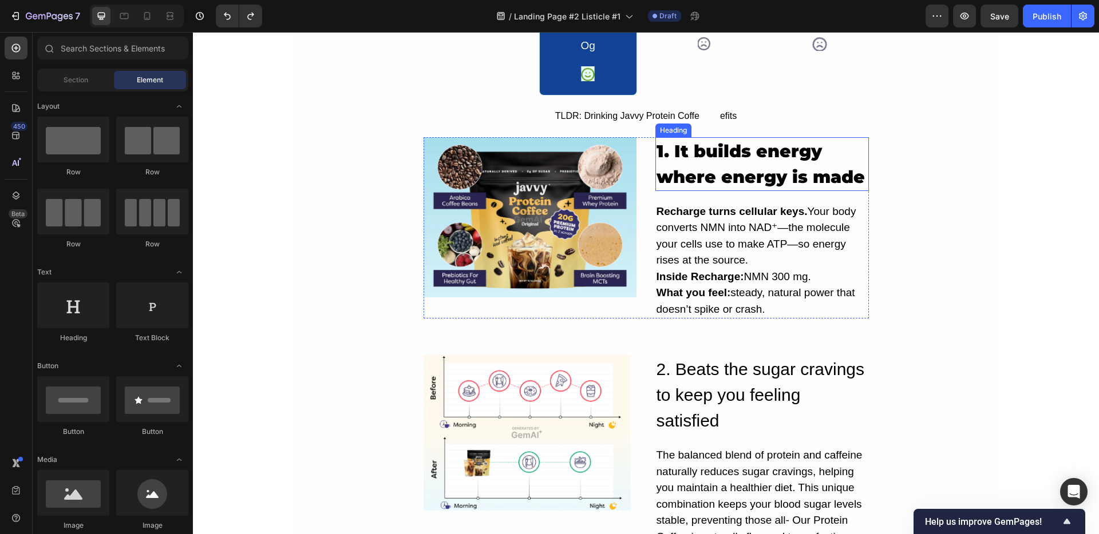
click at [729, 158] on h2 "1. It builds energy where energy is made" at bounding box center [761, 164] width 213 height 54
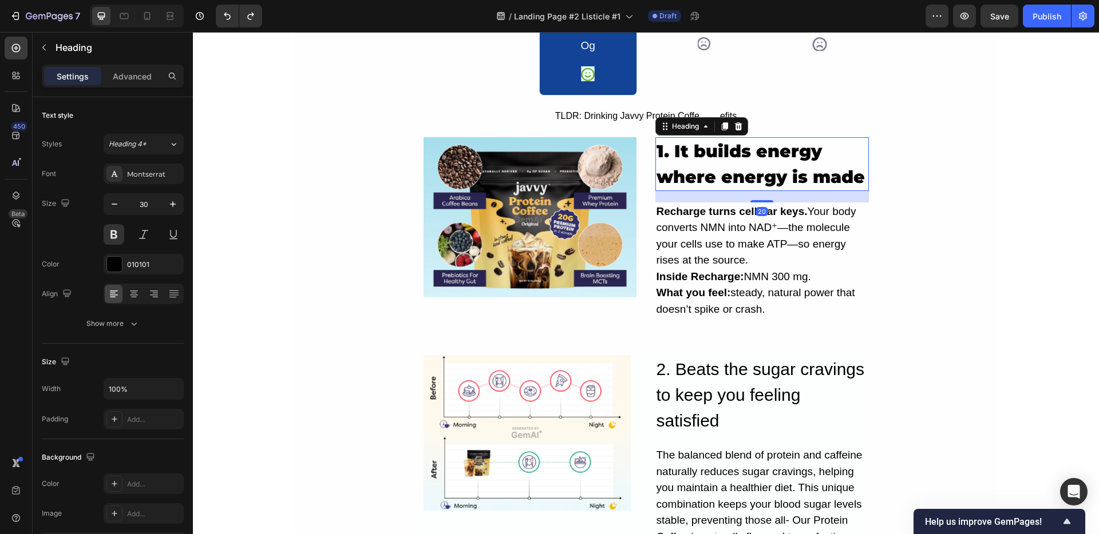
click at [729, 158] on h2 "1. It builds energy where energy is made" at bounding box center [761, 164] width 213 height 54
click at [729, 158] on p "1. It builds energy where energy is made" at bounding box center [761, 163] width 211 height 51
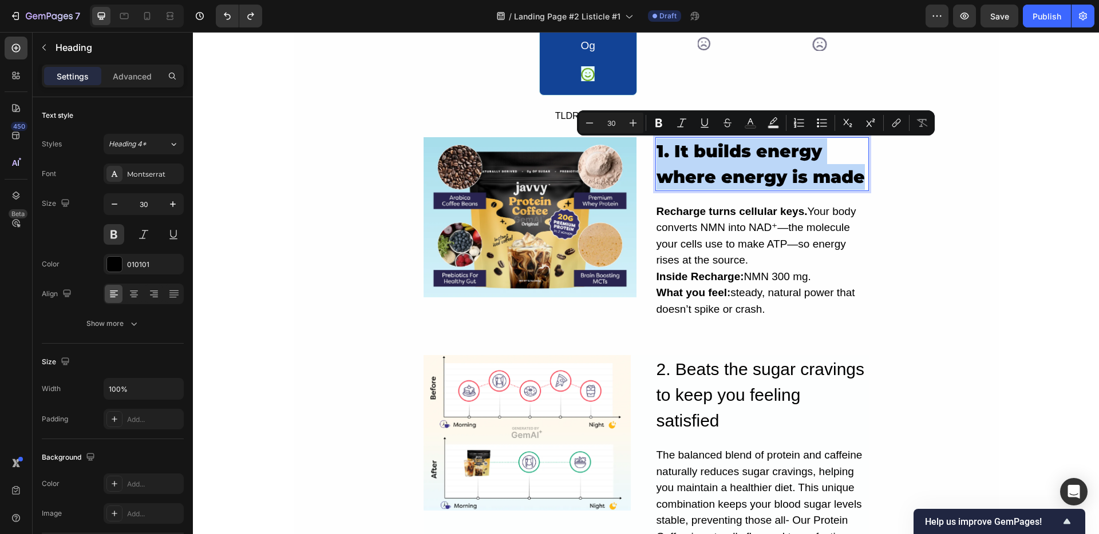
click at [678, 150] on p "1. It builds energy where energy is made" at bounding box center [761, 163] width 211 height 51
click at [667, 152] on p "1. It builds energy where energy is made" at bounding box center [761, 163] width 211 height 51
drag, startPoint x: 672, startPoint y: 154, endPoint x: 923, endPoint y: 190, distance: 253.8
click at [924, 191] on div "5 Real Reasons Recharge Beats Caffeine For All-Day Energy Heading Image By Jade…" at bounding box center [646, 459] width 705 height 1585
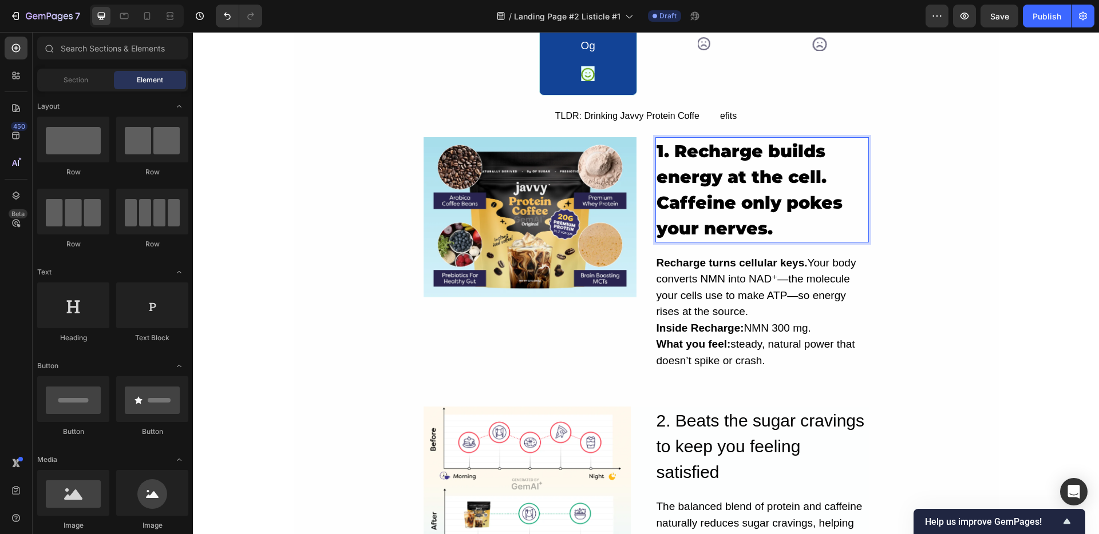
click at [779, 320] on p "Recharge turns cellular keys. Your body converts NMN into NAD⁺—the molecule you…" at bounding box center [761, 312] width 211 height 114
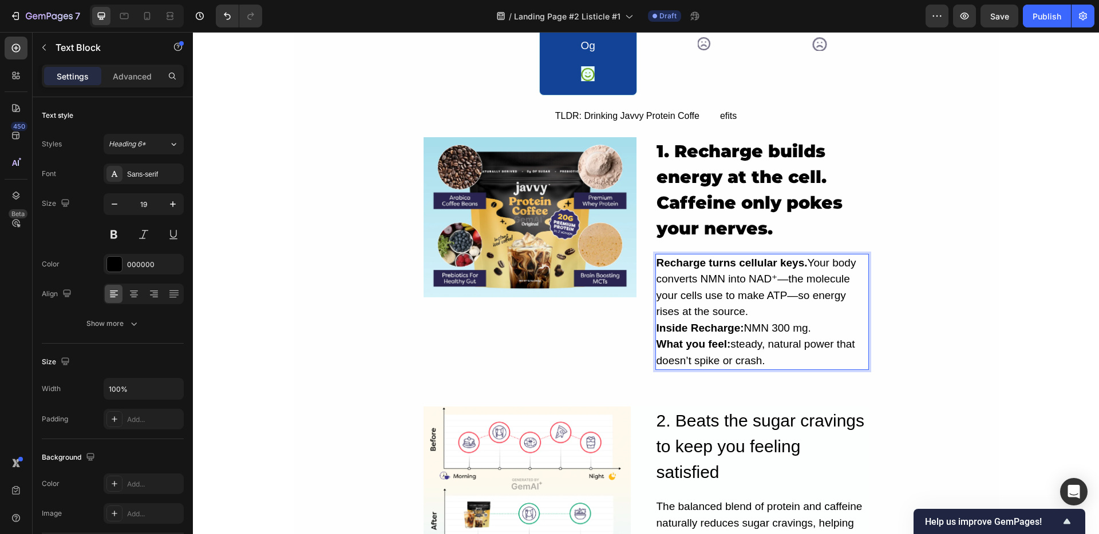
click at [779, 320] on p "Recharge turns cellular keys. Your body converts NMN into NAD⁺—the molecule you…" at bounding box center [761, 312] width 211 height 114
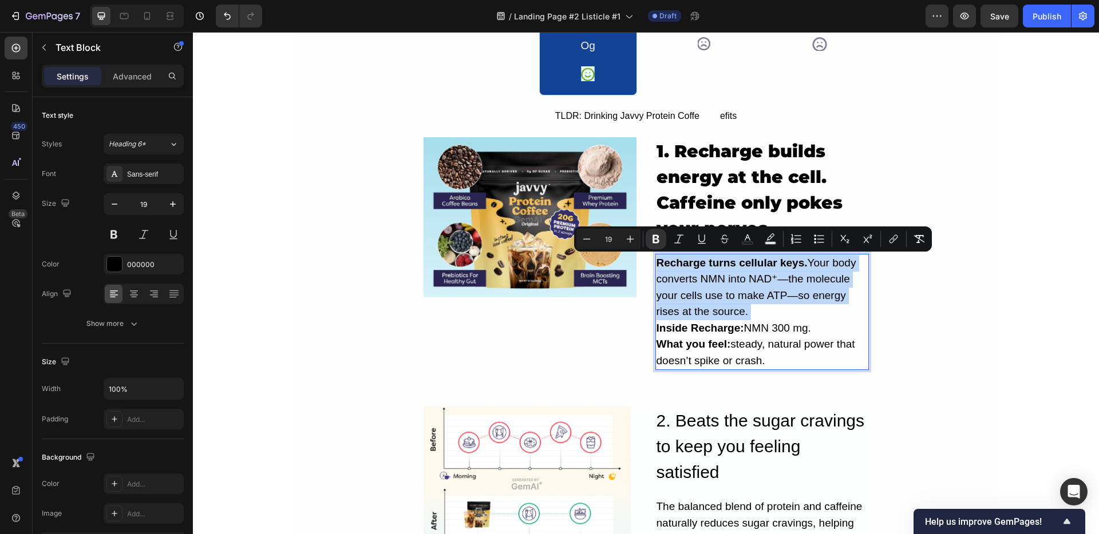
click at [779, 320] on p "Recharge turns cellular keys. Your body converts NMN into NAD⁺—the molecule you…" at bounding box center [761, 312] width 211 height 114
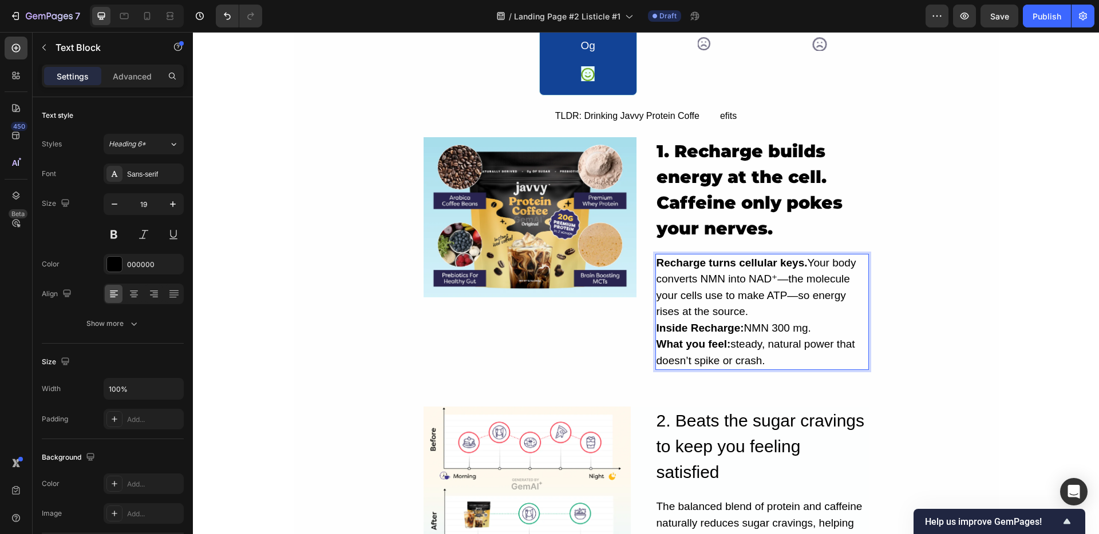
click at [779, 320] on p "Recharge turns cellular keys. Your body converts NMN into NAD⁺—the molecule you…" at bounding box center [761, 312] width 211 height 114
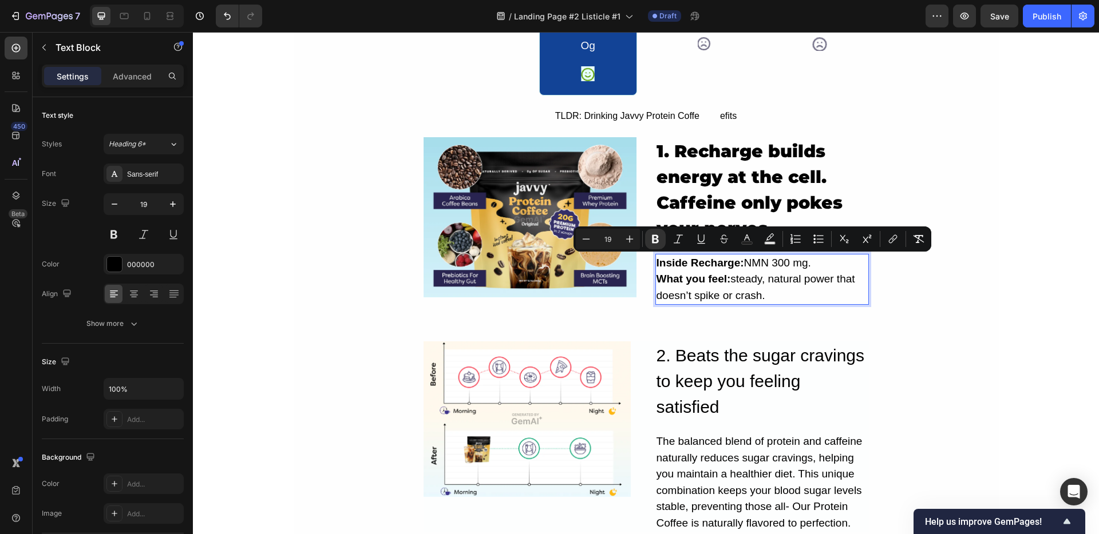
drag, startPoint x: 777, startPoint y: 293, endPoint x: 653, endPoint y: 266, distance: 126.5
click at [656, 266] on p "Inside Recharge: NMN 300 mg. What you feel: steady, natural power that doesn’t …" at bounding box center [761, 279] width 211 height 49
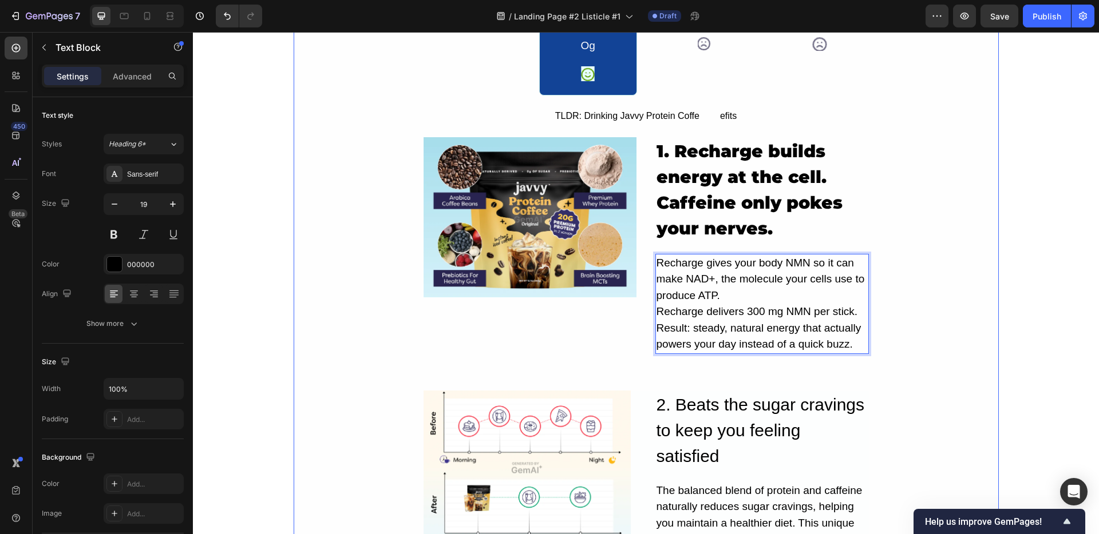
click at [337, 274] on div "5 Real Reasons Recharge Beats Caffeine For All-Day Energy Heading Image By Jade…" at bounding box center [646, 477] width 705 height 1620
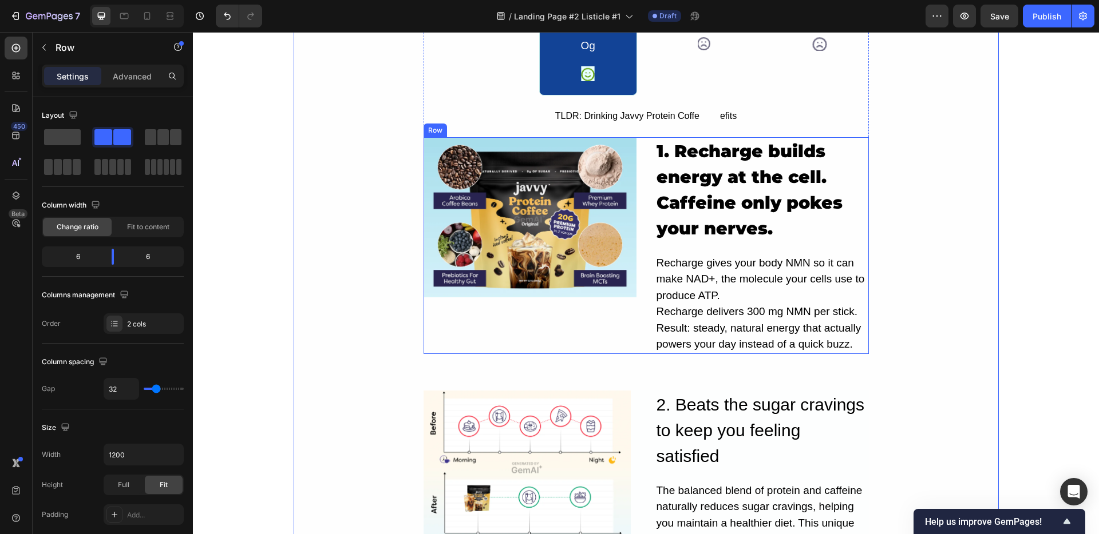
click at [596, 330] on div "Image" at bounding box center [529, 245] width 213 height 217
click at [141, 229] on span "Fit to content" at bounding box center [148, 227] width 42 height 10
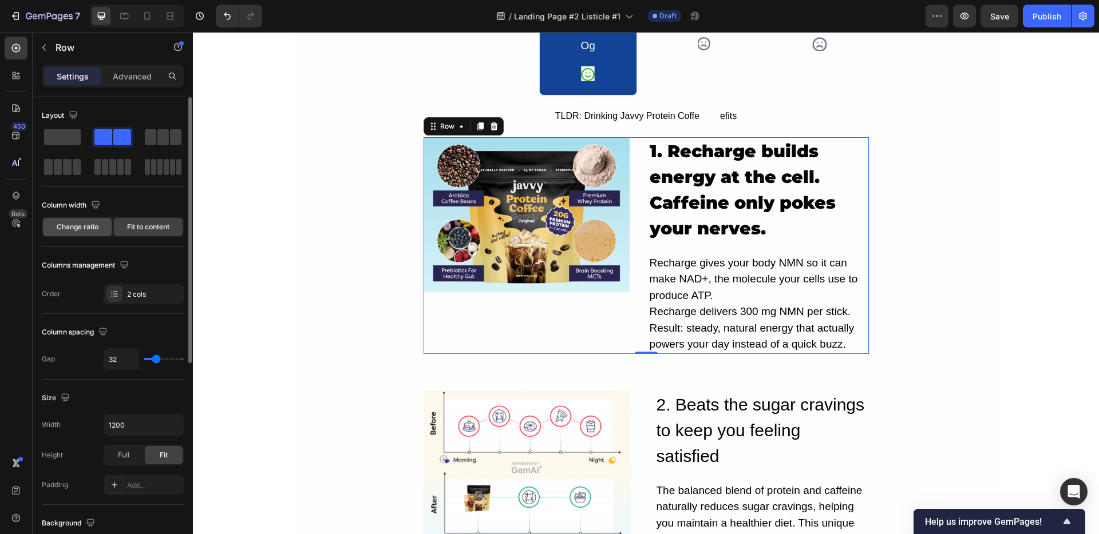
click at [69, 225] on span "Change ratio" at bounding box center [78, 227] width 42 height 10
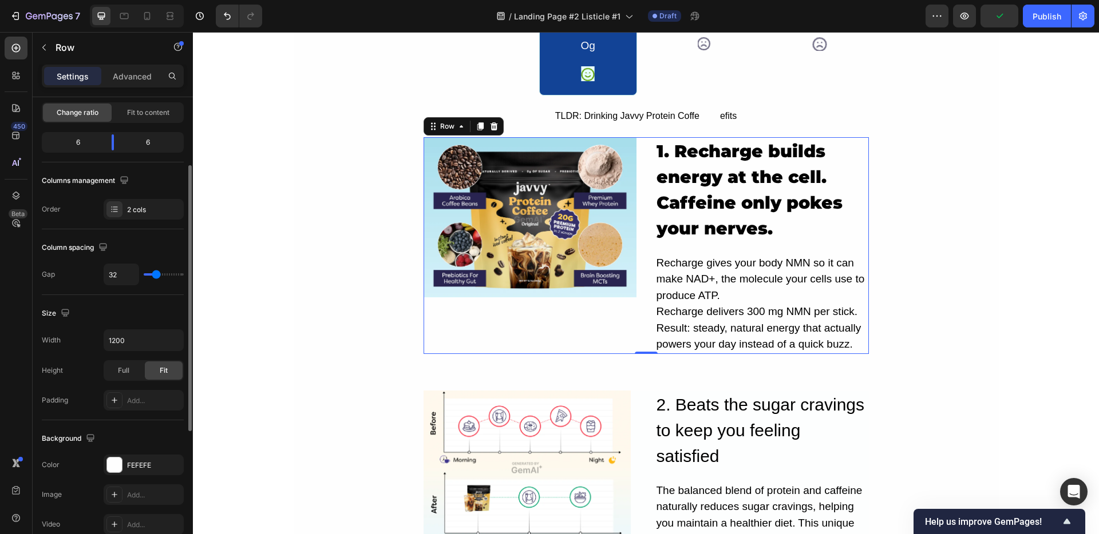
scroll to position [117, 0]
click at [133, 371] on div "Full" at bounding box center [124, 368] width 38 height 18
click at [161, 371] on span "Fit" at bounding box center [164, 368] width 8 height 10
click at [133, 336] on input "1200" at bounding box center [143, 338] width 79 height 21
click at [142, 336] on input "1200" at bounding box center [143, 338] width 79 height 21
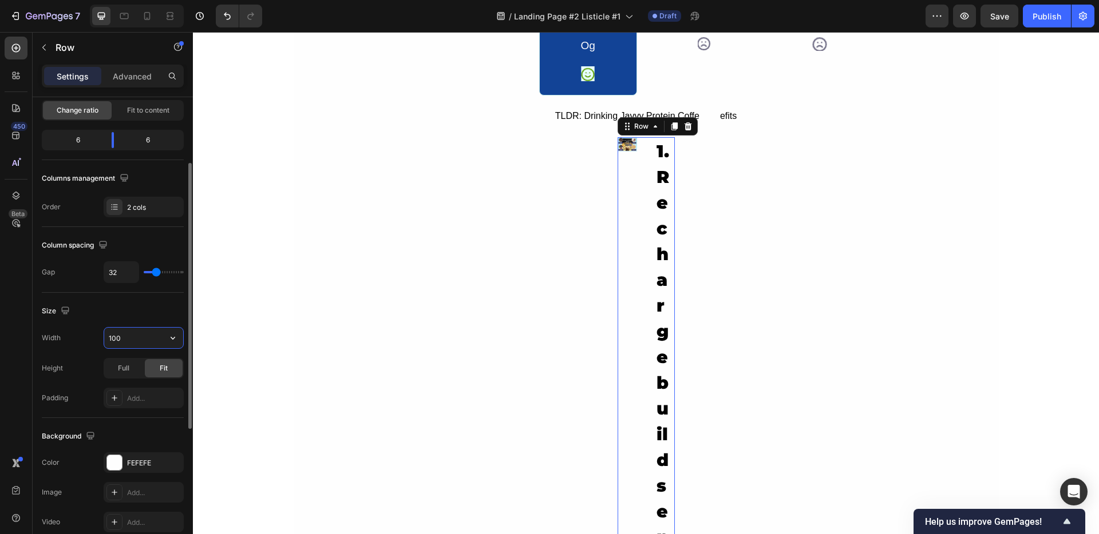
type input "1200"
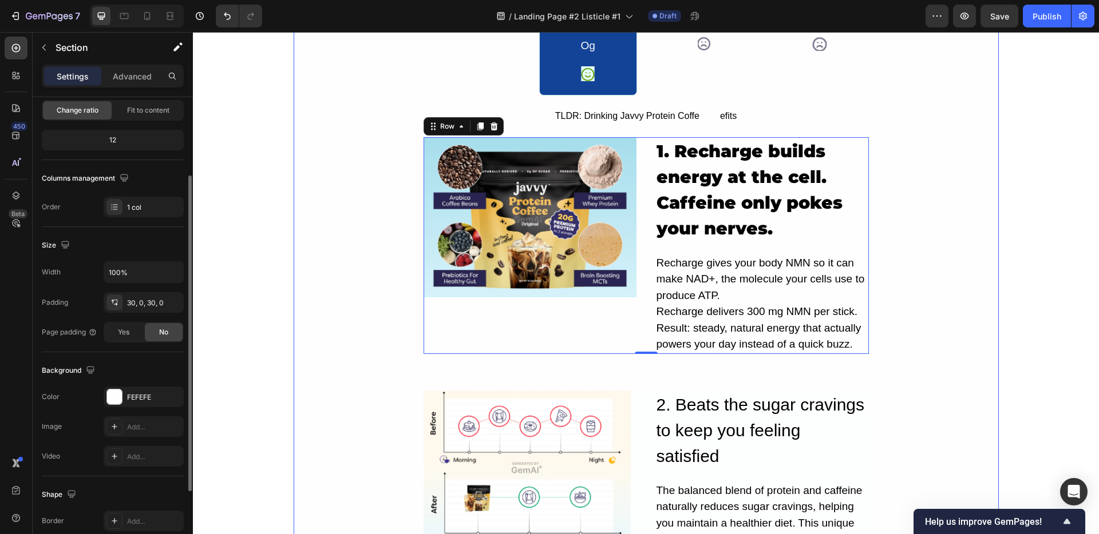
click at [345, 295] on div "5 Real Reasons Recharge Beats Caffeine For All-Day Energy Heading Image By Jade…" at bounding box center [646, 477] width 705 height 1620
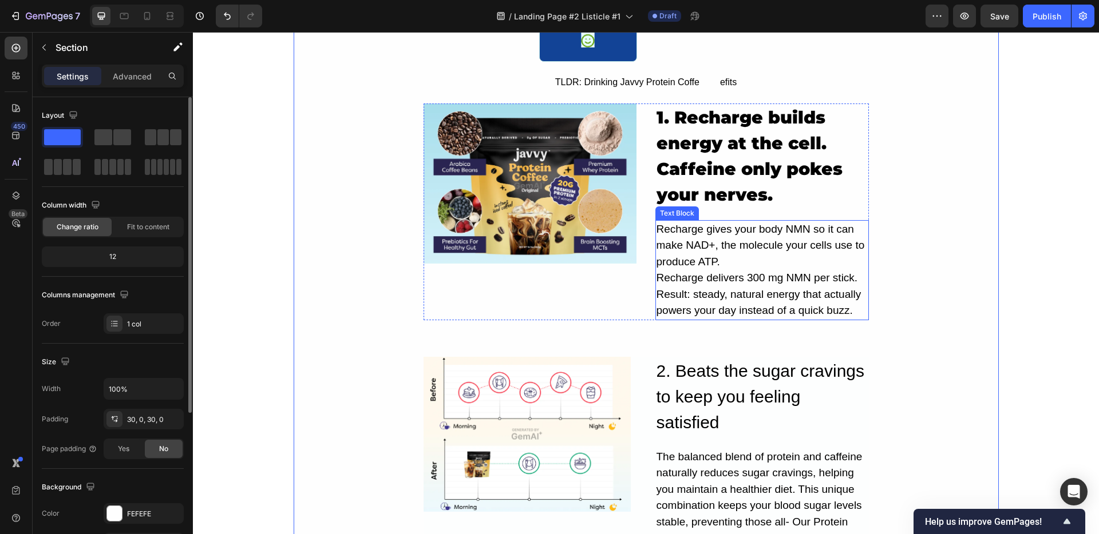
scroll to position [428, 0]
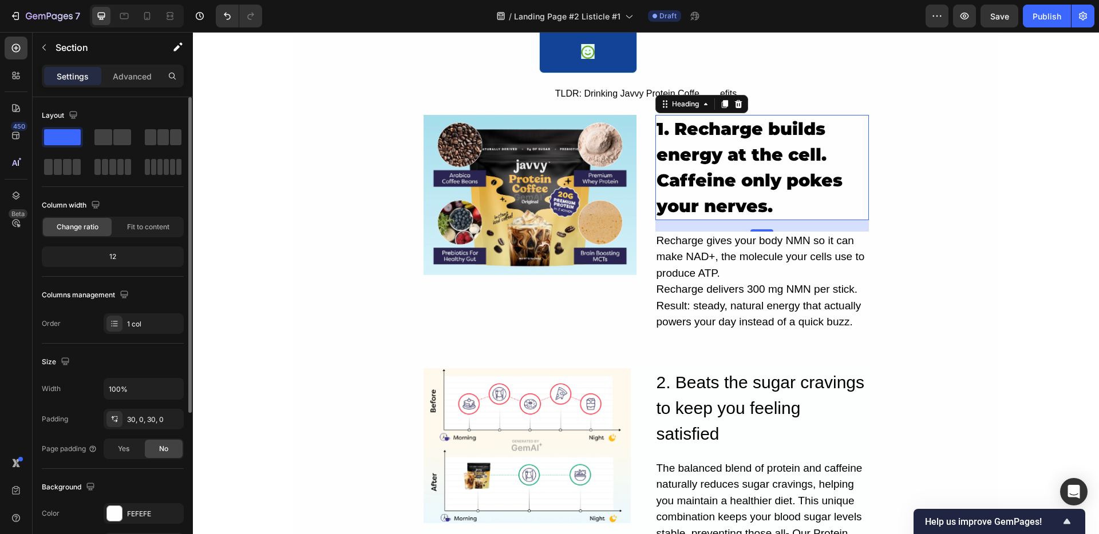
click at [697, 187] on p "1. Recharge builds energy at the cell. Caffeine only pokes your nerves." at bounding box center [761, 167] width 211 height 103
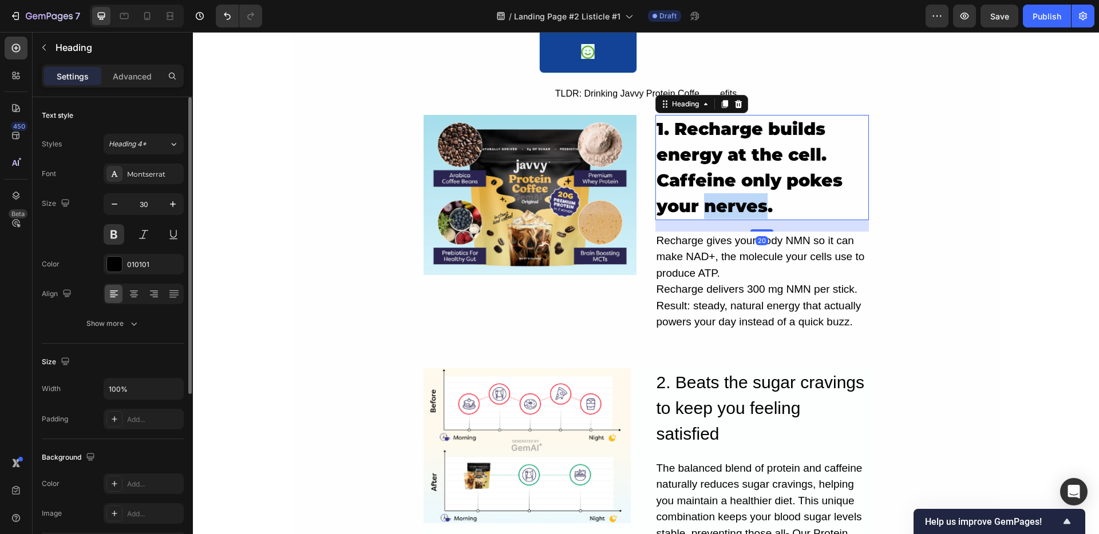
click at [717, 193] on p "1. Recharge builds energy at the cell. Caffeine only pokes your nerves." at bounding box center [761, 167] width 211 height 103
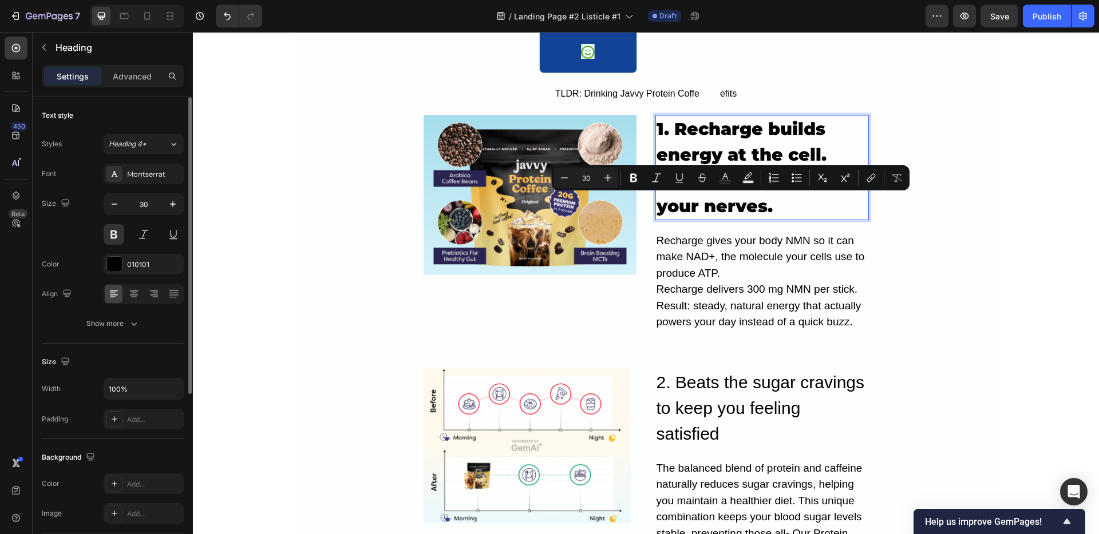
click at [786, 198] on p "1. Recharge builds energy at the cell. Caffeine only pokes your nerves." at bounding box center [761, 167] width 211 height 103
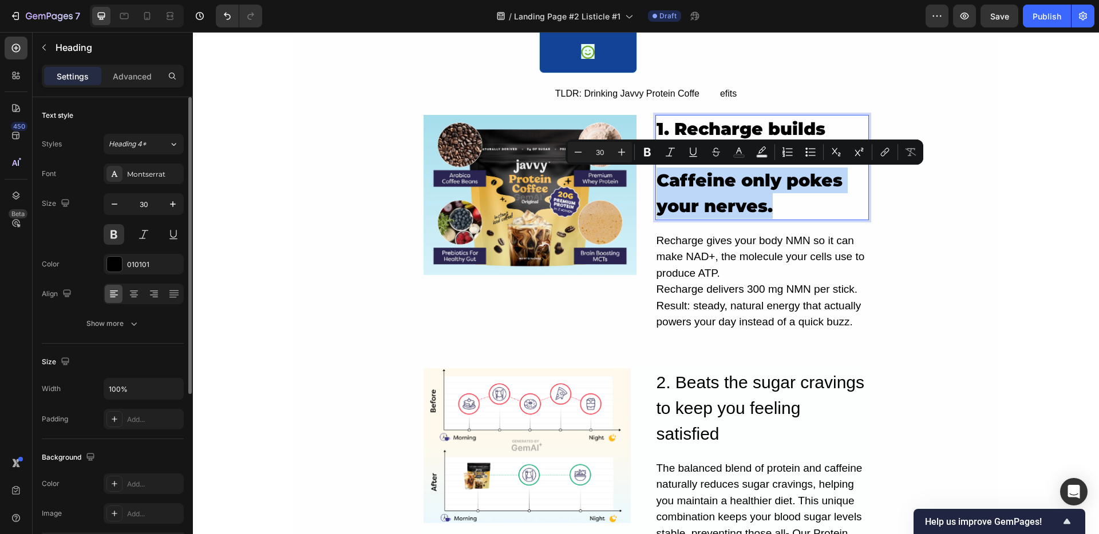
drag, startPoint x: 786, startPoint y: 213, endPoint x: 652, endPoint y: 176, distance: 139.5
click at [656, 176] on p "1. Recharge builds energy at the cell. Caffeine only pokes your nerves." at bounding box center [761, 167] width 211 height 103
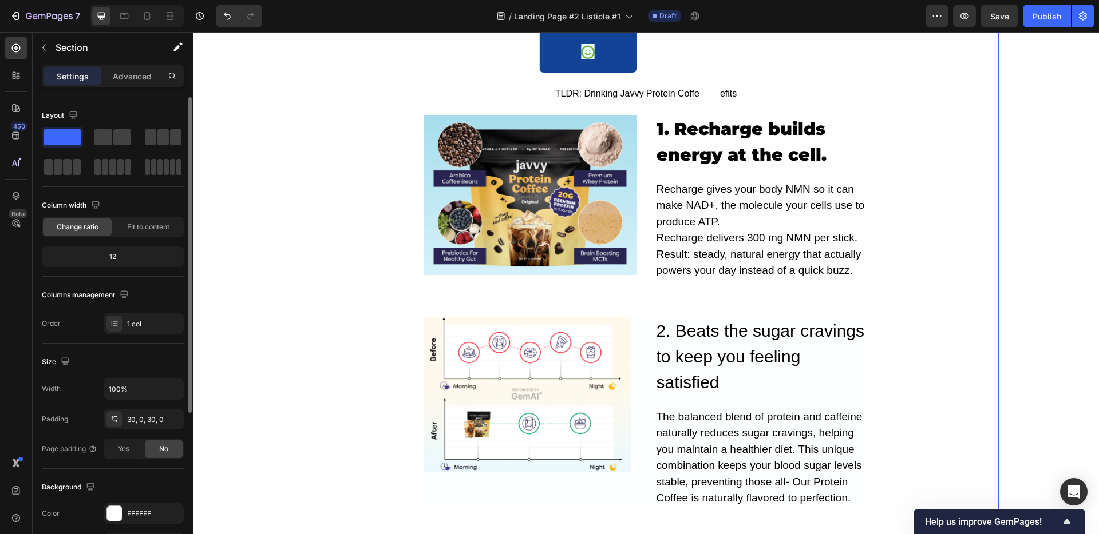
click at [909, 225] on div "5 Real Reasons Recharge Beats Caffeine For All-Day Energy Heading Image By Jade…" at bounding box center [646, 429] width 705 height 1569
click at [701, 206] on p "Recharge gives your body NMN so it can make NAD+, the molecule your cells use t…" at bounding box center [761, 230] width 211 height 98
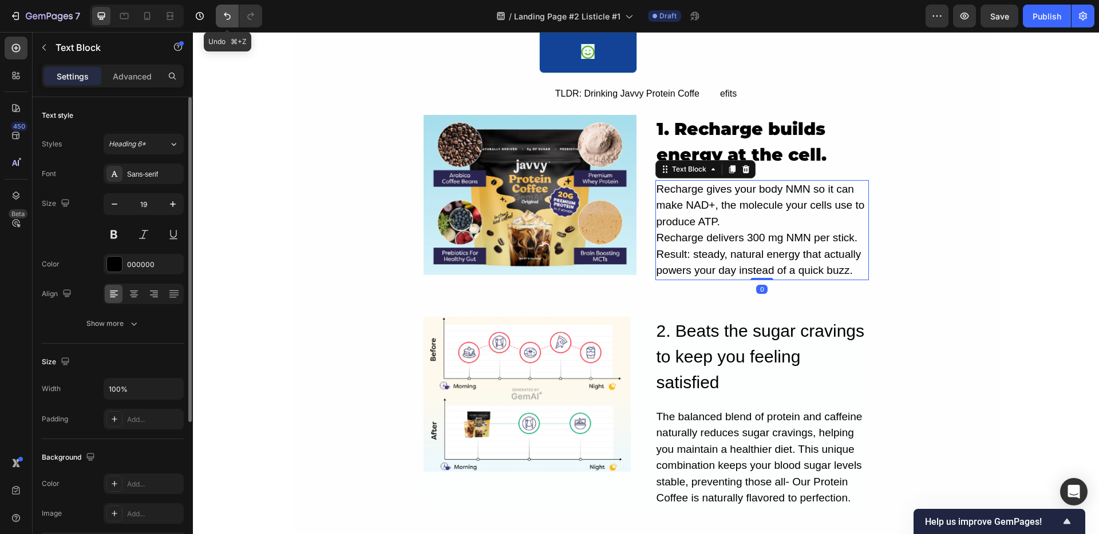
click at [227, 16] on icon "Undo/Redo" at bounding box center [226, 15] width 11 height 11
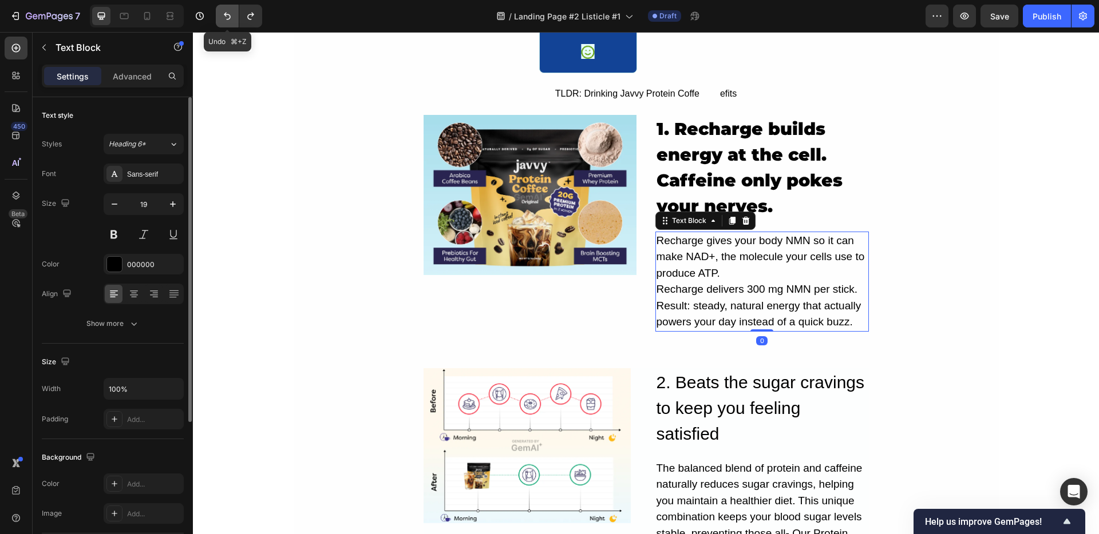
click at [227, 16] on icon "Undo/Redo" at bounding box center [226, 15] width 11 height 11
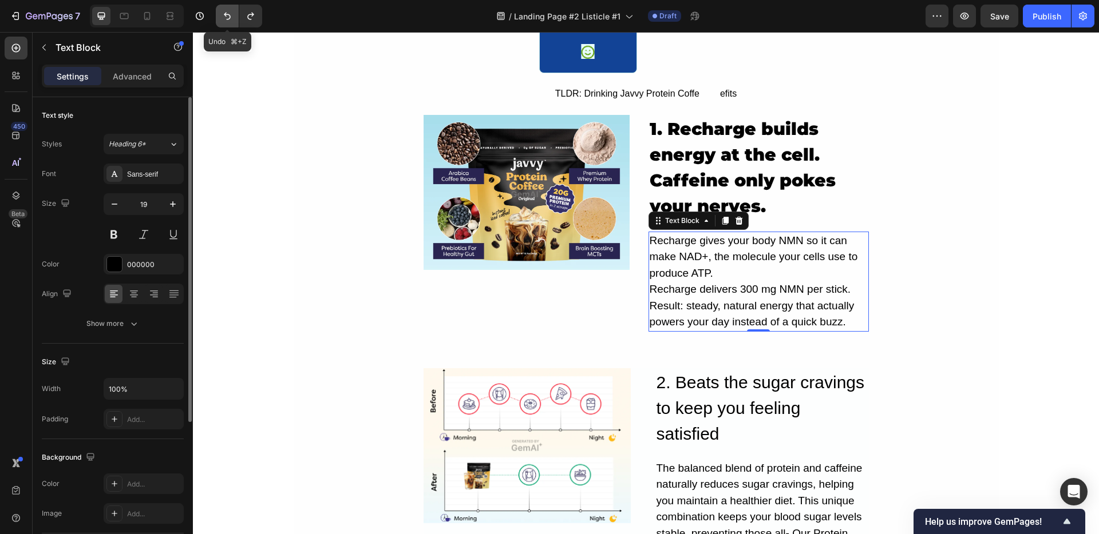
click at [227, 16] on icon "Undo/Redo" at bounding box center [226, 15] width 11 height 11
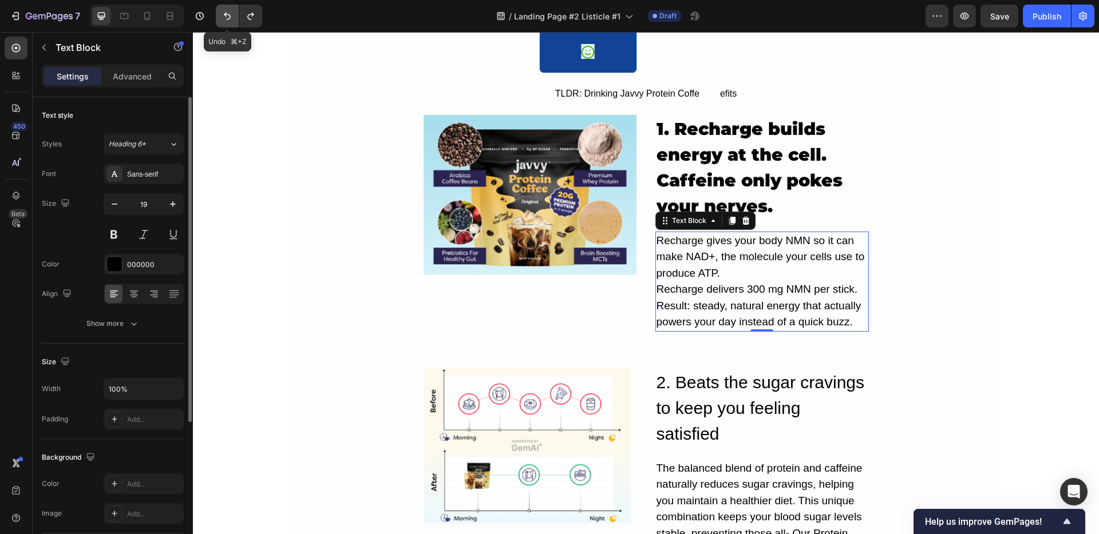
click at [227, 16] on icon "Undo/Redo" at bounding box center [226, 15] width 11 height 11
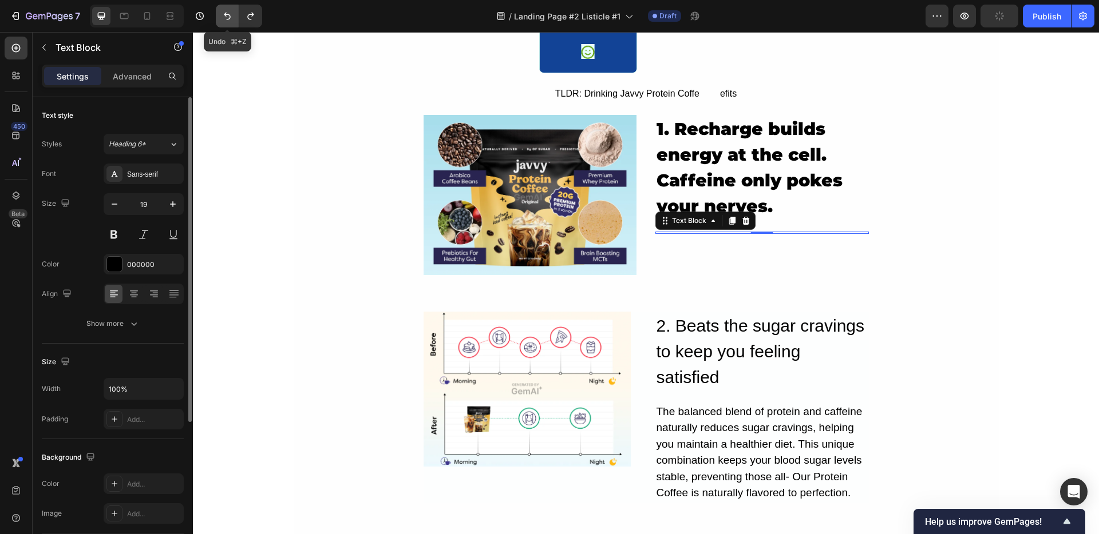
click at [227, 16] on icon "Undo/Redo" at bounding box center [226, 15] width 11 height 11
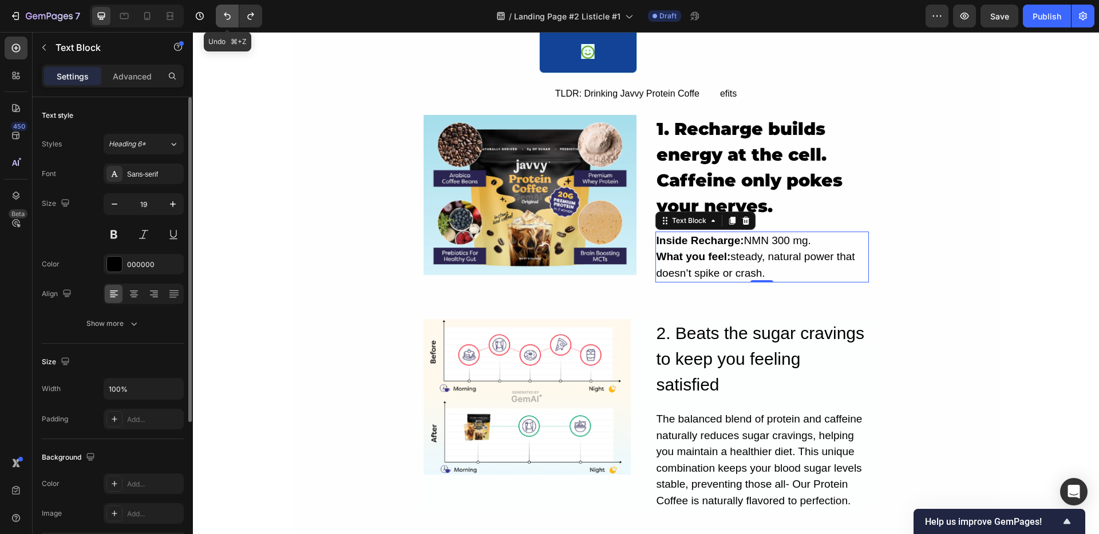
click at [227, 16] on icon "Undo/Redo" at bounding box center [226, 15] width 11 height 11
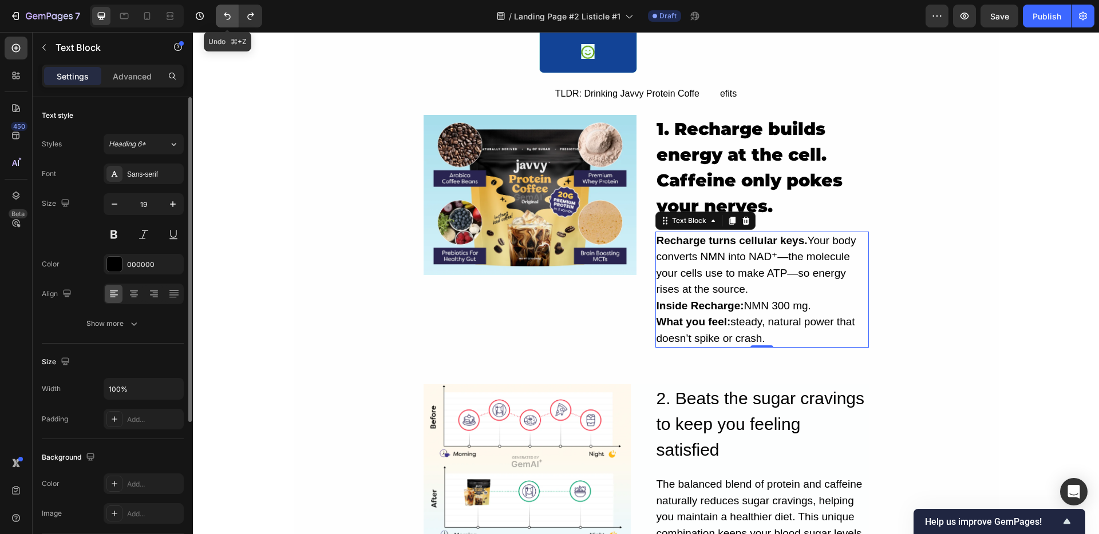
click at [227, 16] on icon "Undo/Redo" at bounding box center [226, 15] width 11 height 11
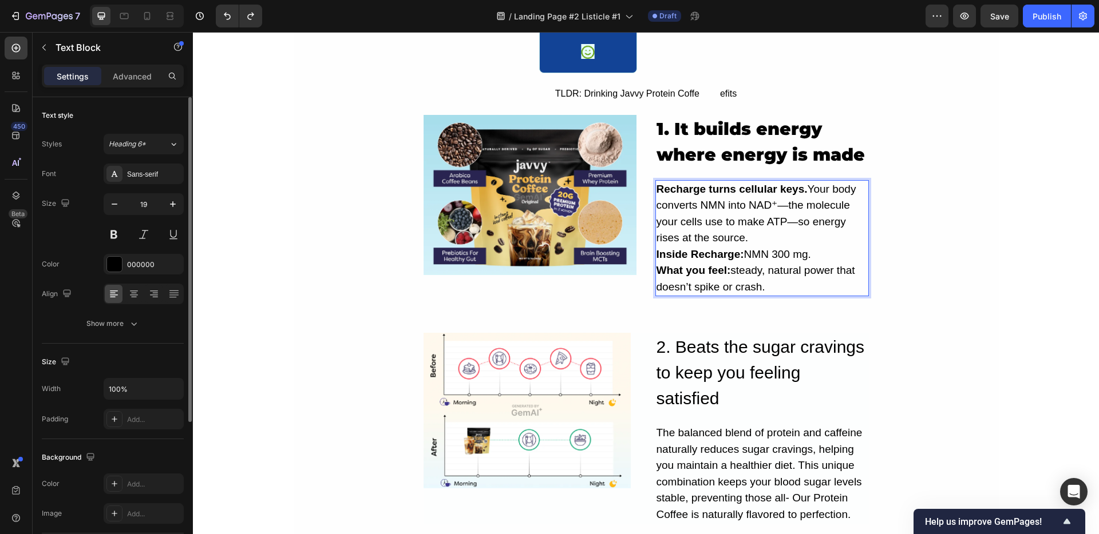
click at [667, 218] on p "Recharge turns cellular keys. Your body converts NMN into NAD⁺—the molecule you…" at bounding box center [761, 238] width 211 height 114
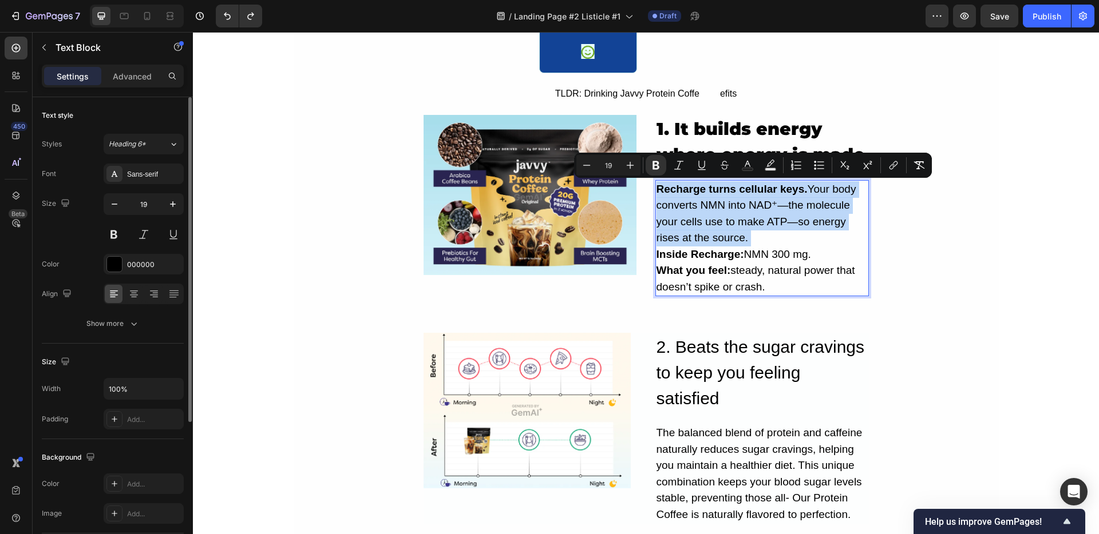
click at [667, 218] on p "Recharge turns cellular keys. Your body converts NMN into NAD⁺—the molecule you…" at bounding box center [761, 238] width 211 height 114
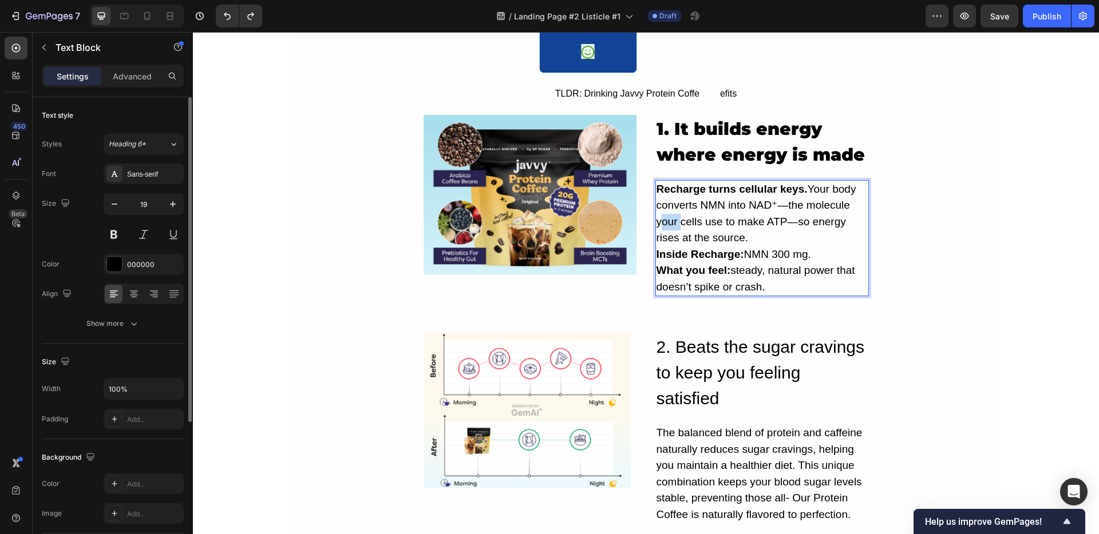
click at [667, 218] on p "Recharge turns cellular keys. Your body converts NMN into NAD⁺—the molecule you…" at bounding box center [761, 238] width 211 height 114
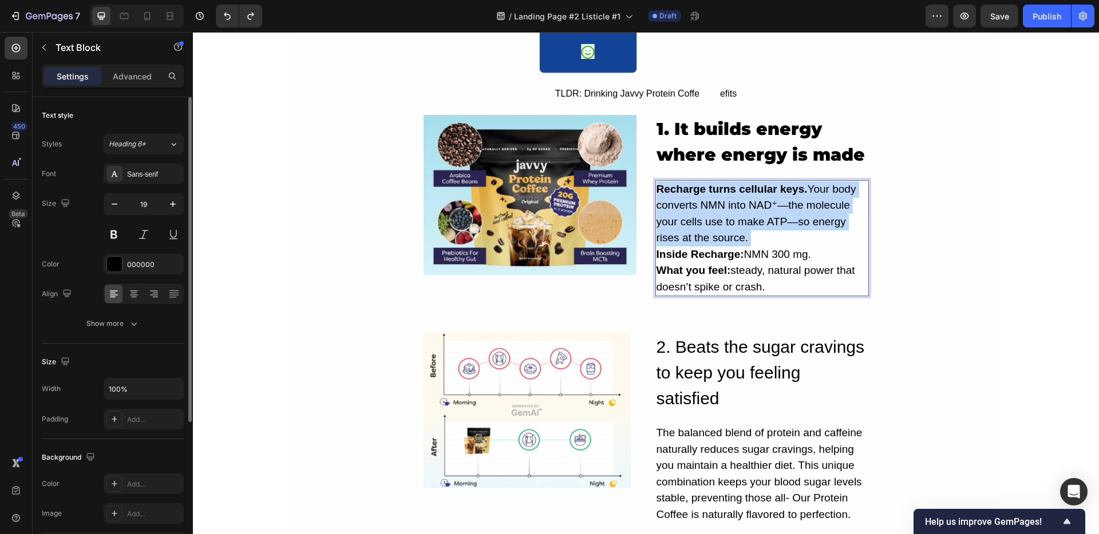
click at [667, 218] on p "Recharge turns cellular keys. Your body converts NMN into NAD⁺—the molecule you…" at bounding box center [761, 238] width 211 height 114
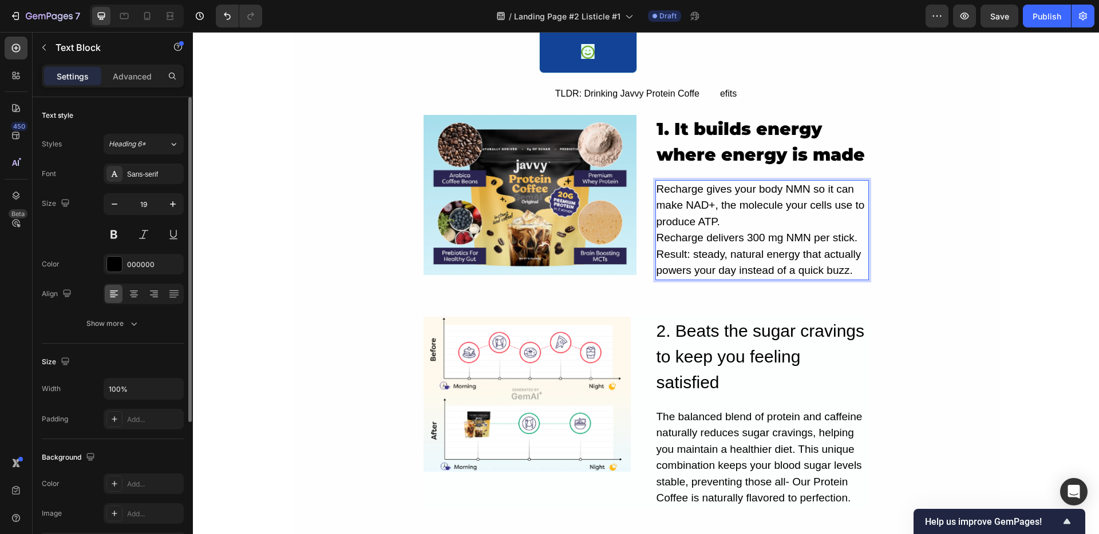
click at [681, 247] on p "Recharge gives your body NMN so it can make NAD+, the molecule your cells use t…" at bounding box center [761, 230] width 211 height 98
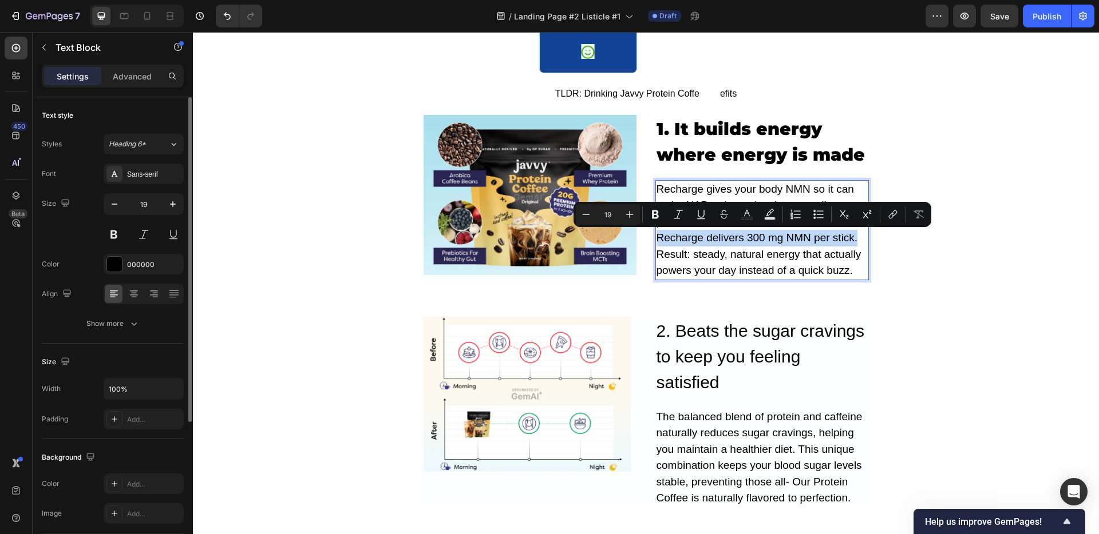
drag, startPoint x: 652, startPoint y: 241, endPoint x: 855, endPoint y: 243, distance: 203.1
click at [855, 242] on p "Recharge gives your body NMN so it can make NAD+, the molecule your cells use t…" at bounding box center [761, 230] width 211 height 98
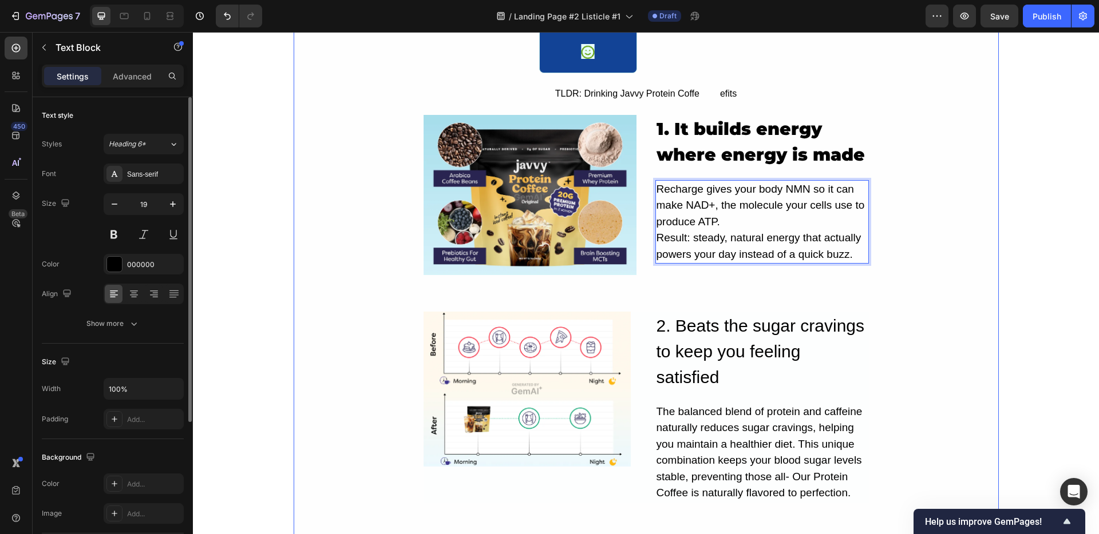
click at [935, 229] on div "5 Real Reasons Recharge Beats Caffeine For All-Day Energy Heading Image By Jade…" at bounding box center [646, 427] width 705 height 1564
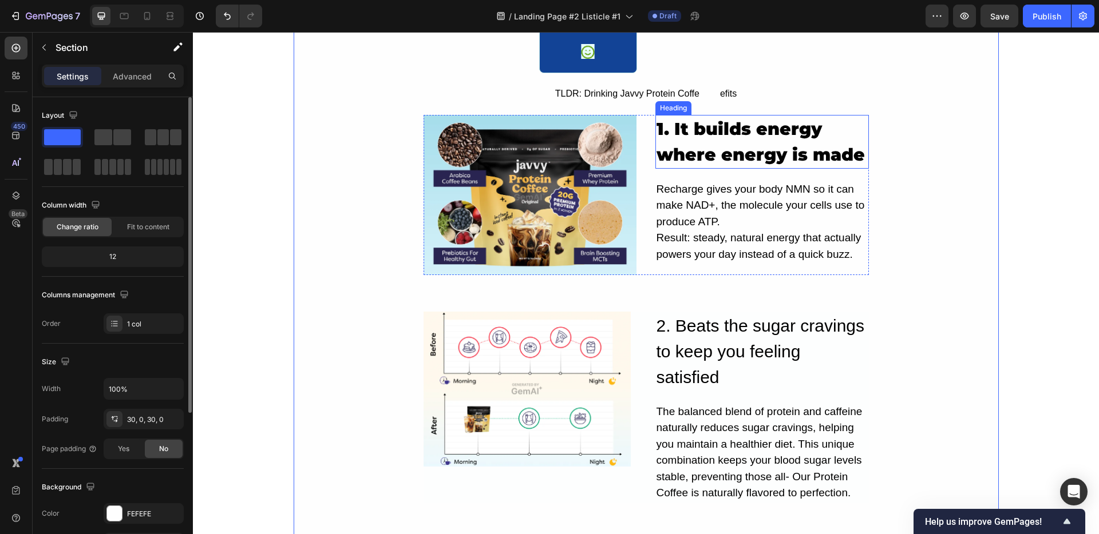
click at [753, 153] on h2 "1. It builds energy where energy is made" at bounding box center [761, 142] width 213 height 54
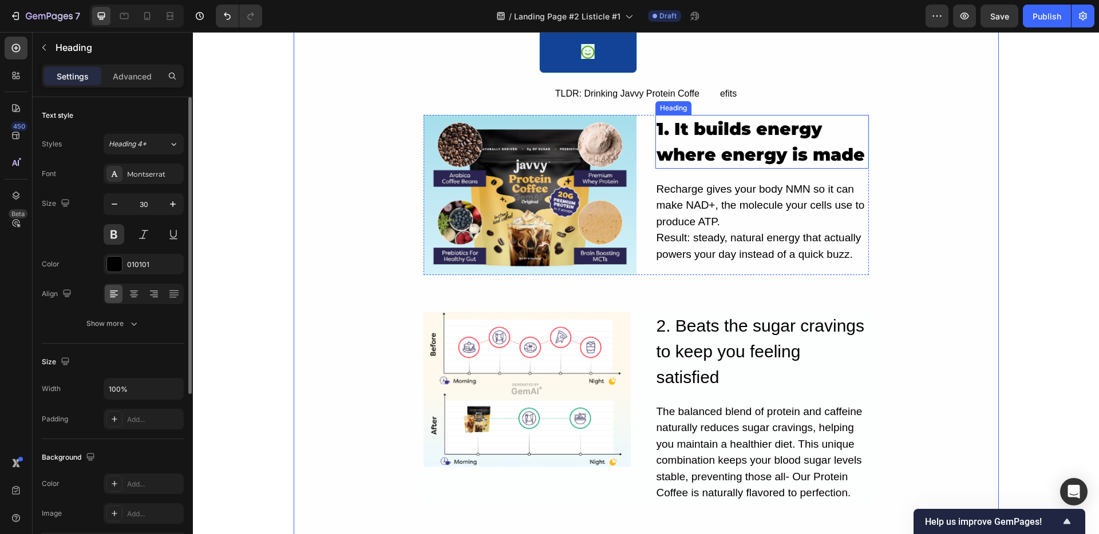
click at [753, 153] on h2 "1. It builds energy where energy is made" at bounding box center [761, 142] width 213 height 54
click at [753, 153] on p "1. It builds energy where energy is made" at bounding box center [761, 141] width 211 height 51
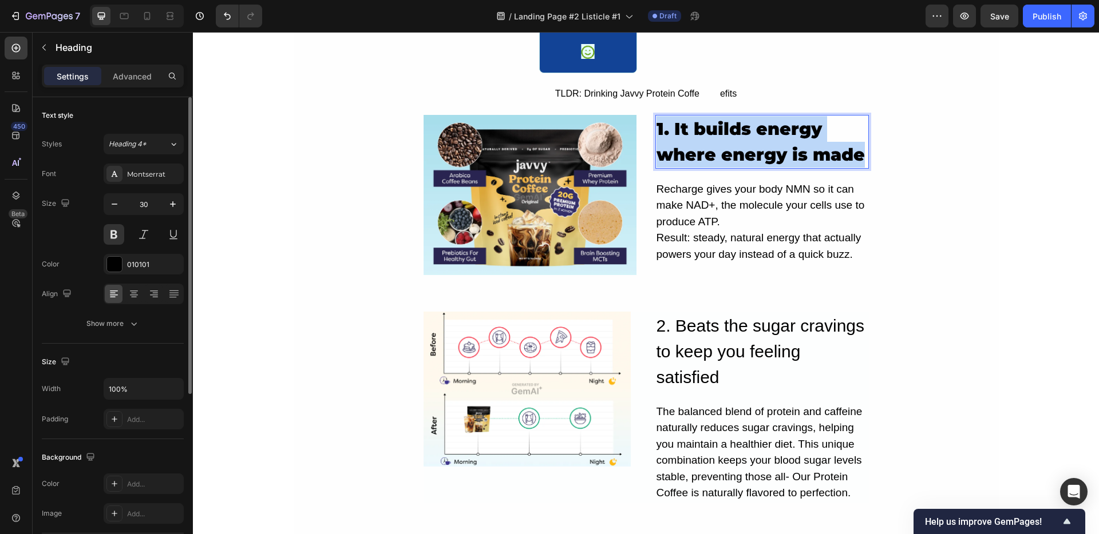
click at [753, 153] on p "1. It builds energy where energy is made" at bounding box center [761, 141] width 211 height 51
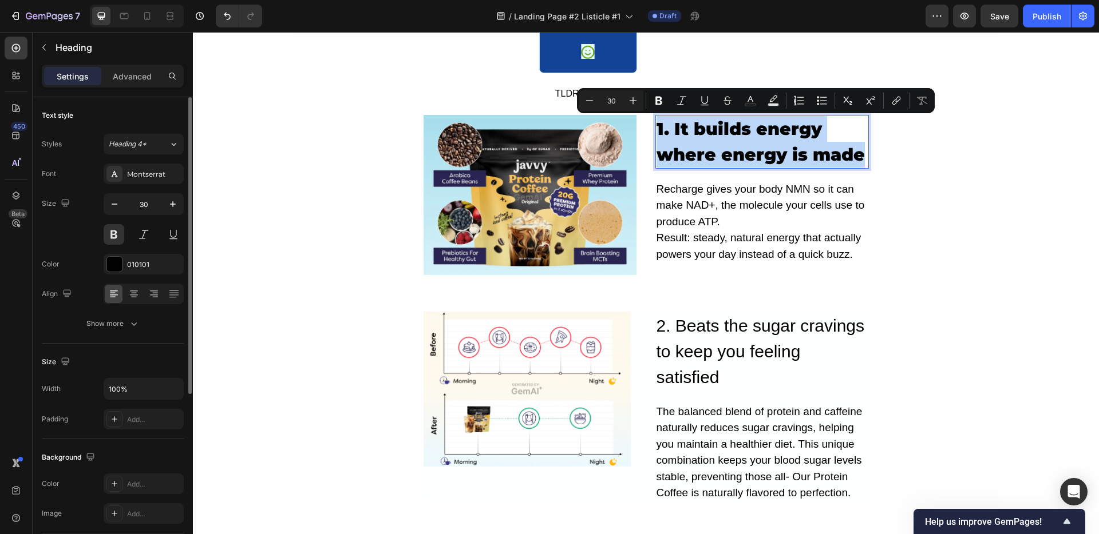
click at [736, 143] on p "1. It builds energy where energy is made" at bounding box center [761, 141] width 211 height 51
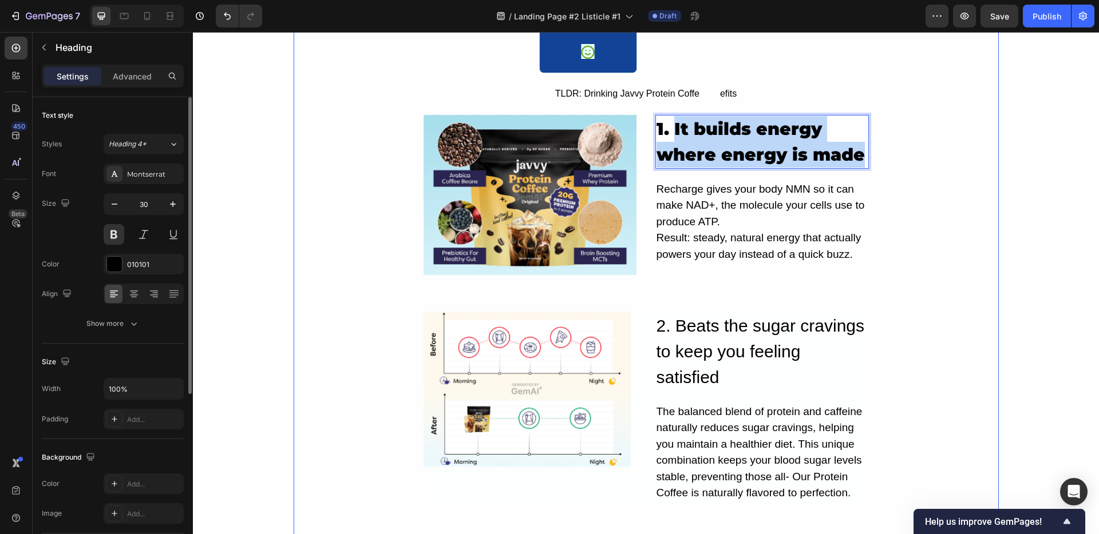
drag, startPoint x: 668, startPoint y: 129, endPoint x: 897, endPoint y: 153, distance: 229.6
click at [897, 153] on div "5 Real Reasons Recharge Beats Caffeine For All-Day Energy Heading Image By Jade…" at bounding box center [646, 427] width 705 height 1564
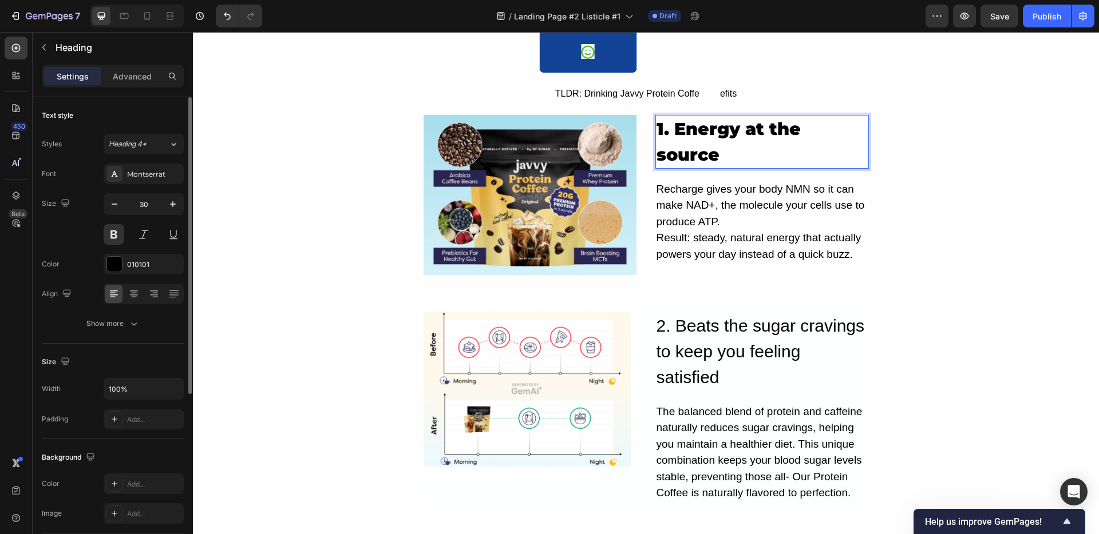
click at [669, 133] on p "1. Energy at the source" at bounding box center [761, 141] width 211 height 51
click at [747, 156] on p "1. Feel pure energy at the source" at bounding box center [761, 141] width 211 height 51
click at [864, 177] on div "5 Real Reasons Recharge Beats Caffeine For All-Day Energy Heading Image By Jade…" at bounding box center [646, 427] width 705 height 1564
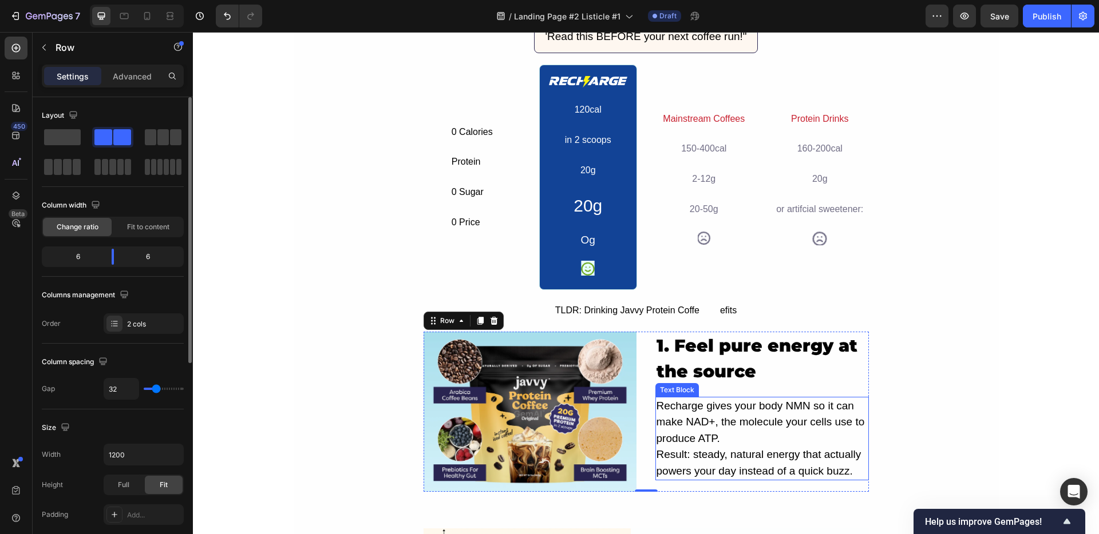
scroll to position [0, 0]
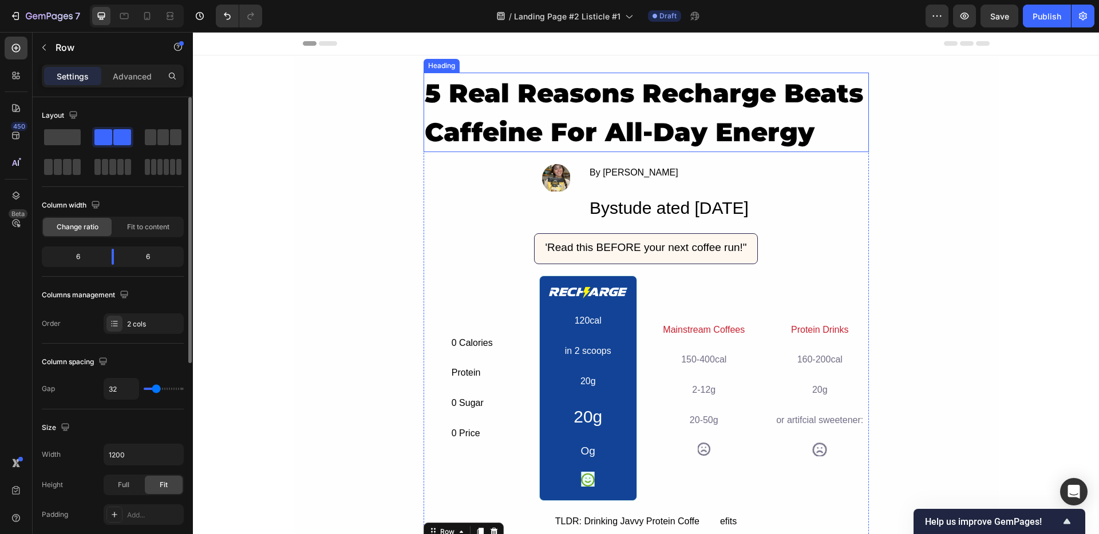
click at [542, 94] on h2 "5 Real Reasons Recharge Beats Caffeine For All-Day Energy" at bounding box center [645, 113] width 445 height 80
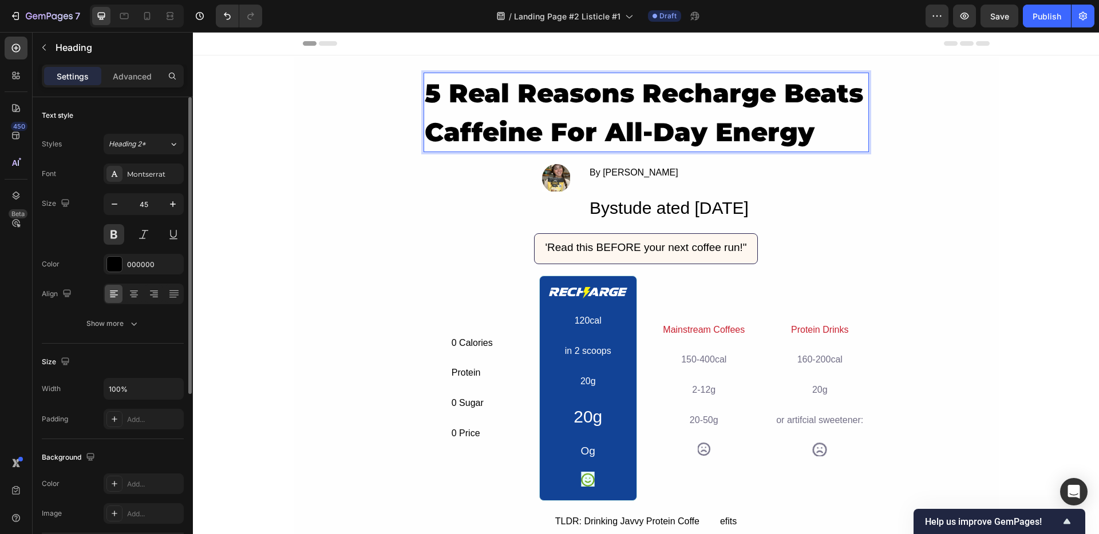
click at [542, 94] on p "5 Real Reasons Recharge Beats Caffeine For All-Day Energy" at bounding box center [646, 112] width 443 height 77
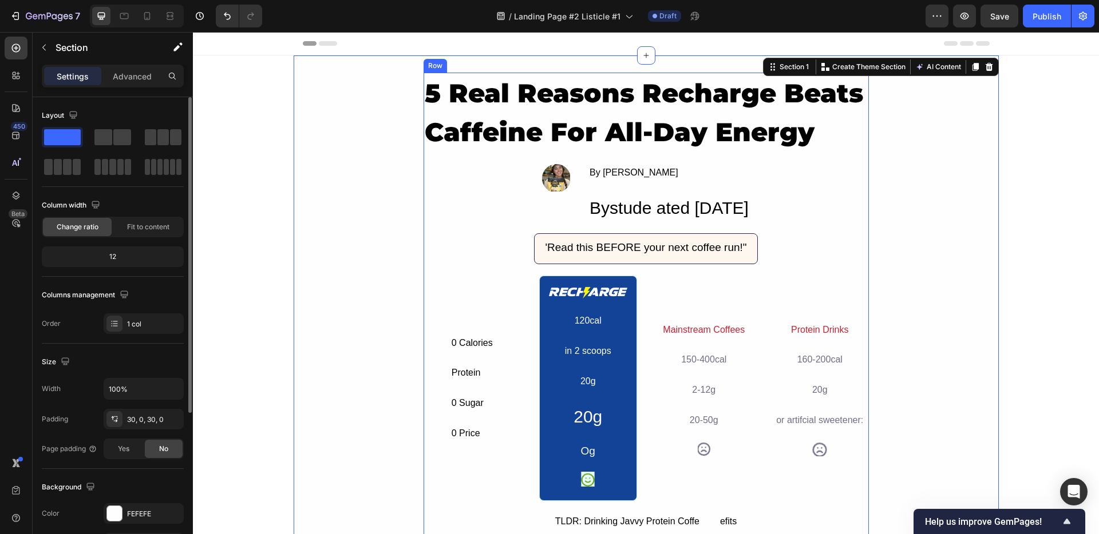
click at [463, 150] on p "5 Real Reasons Recharge Beats Caffeine For All-Day Energy" at bounding box center [646, 112] width 443 height 77
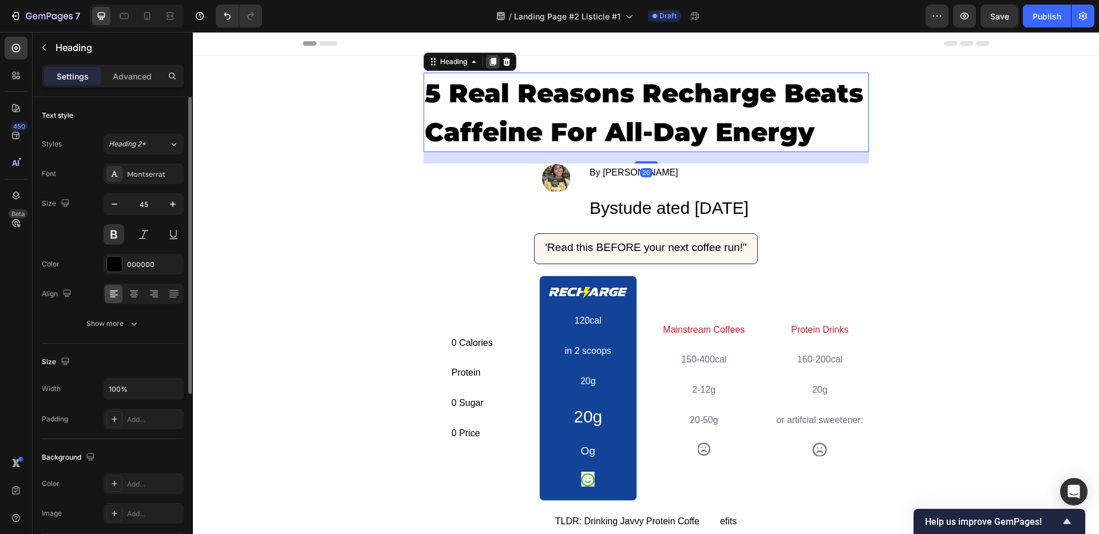
click at [488, 65] on icon at bounding box center [492, 61] width 9 height 9
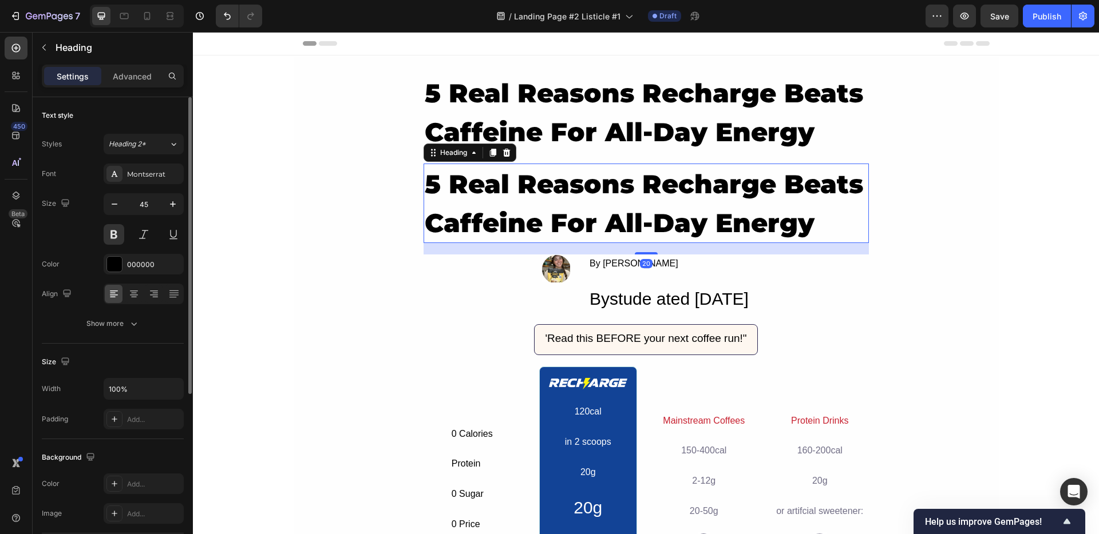
click at [543, 199] on h2 "5 Real Reasons Recharge Beats Caffeine For All-Day Energy" at bounding box center [645, 204] width 445 height 80
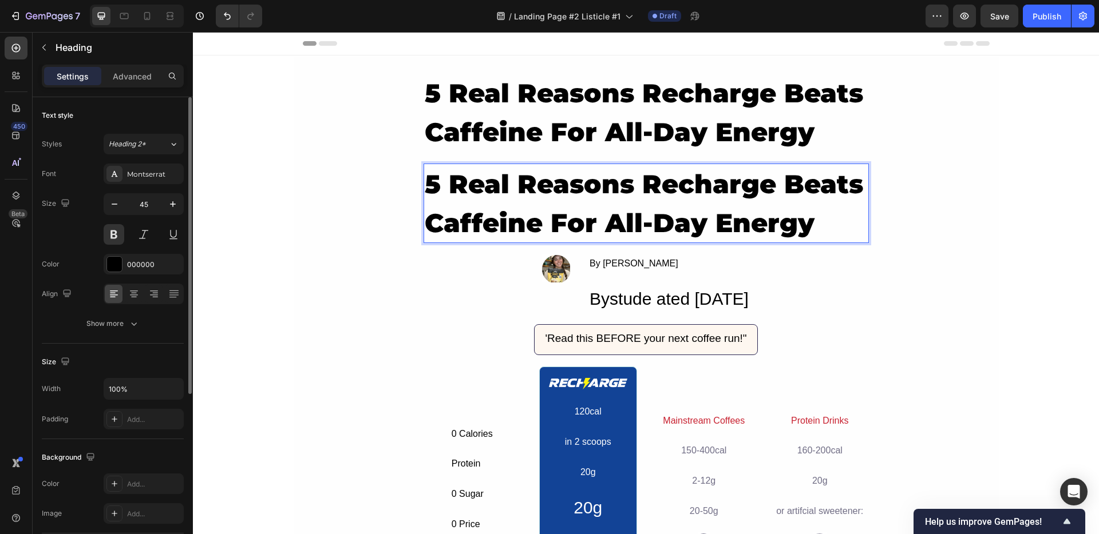
click at [543, 199] on p "5 Real Reasons Recharge Beats Caffeine For All-Day Energy" at bounding box center [646, 203] width 443 height 77
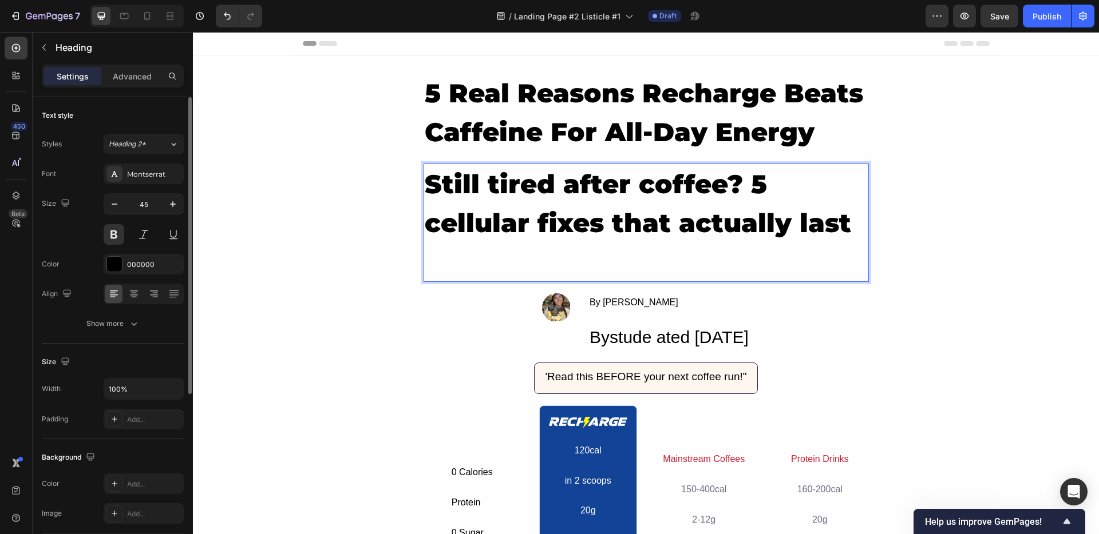
click at [471, 227] on p "Still tired after coffee? 5 cellular fixes that actually last" at bounding box center [646, 203] width 443 height 77
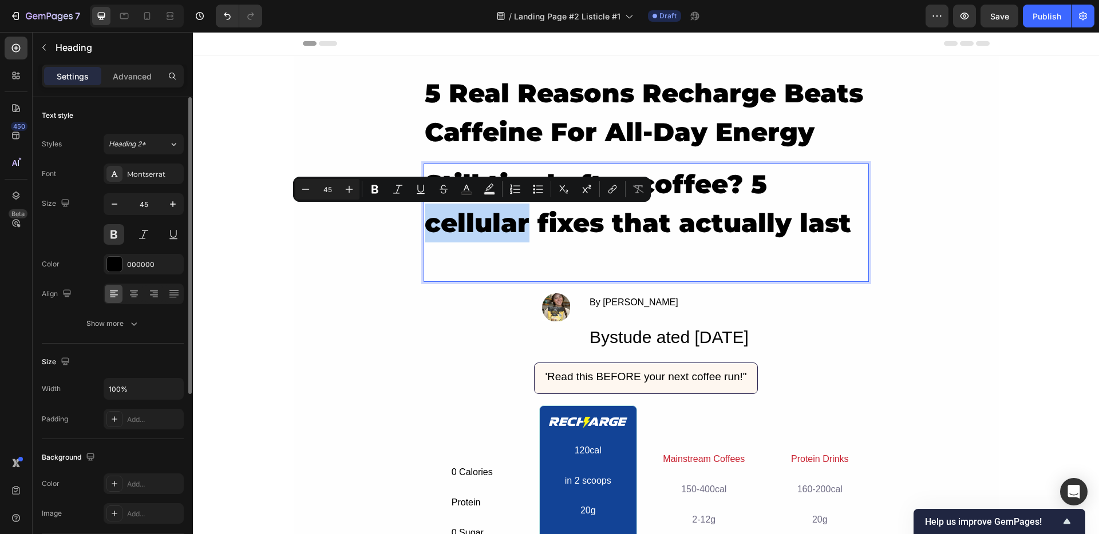
click at [425, 227] on p "Still tired after coffee? 5 cellular fixes that actually last" at bounding box center [646, 203] width 443 height 77
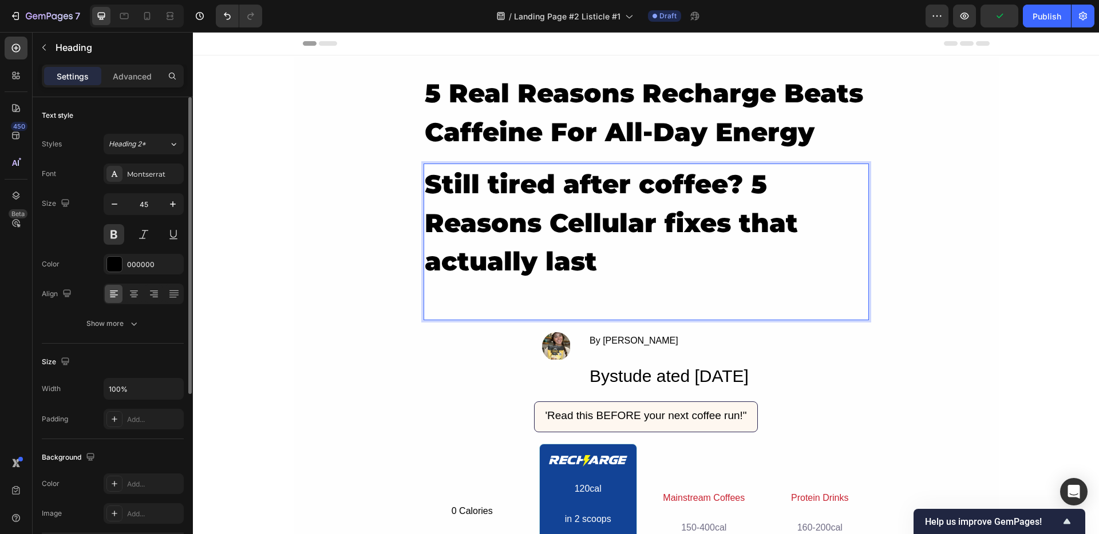
click at [660, 216] on p "Still tired after coffee? 5 Reasons Cellular fixes that actually last" at bounding box center [646, 223] width 443 height 116
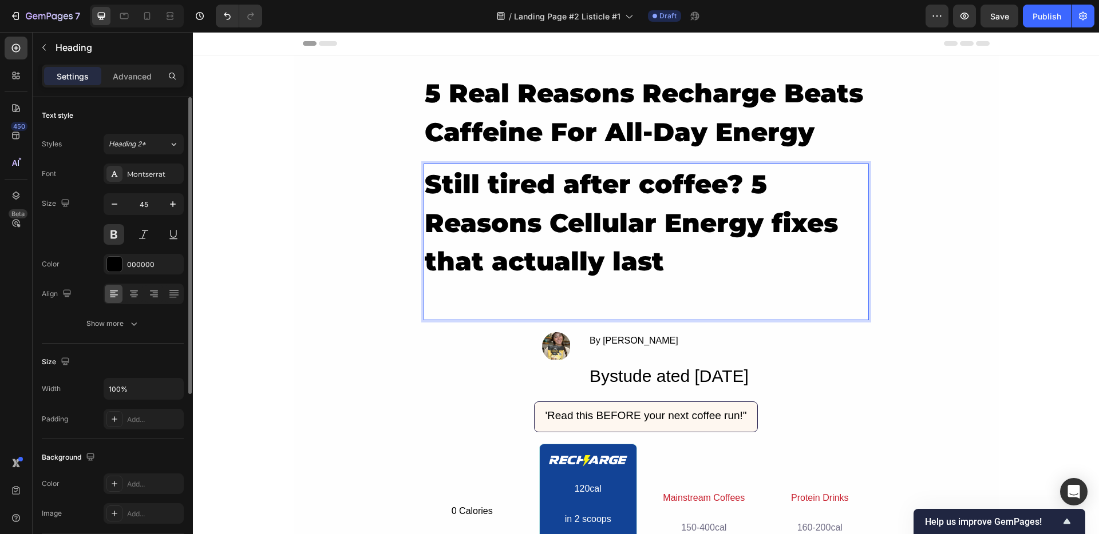
click at [496, 268] on p "Still tired after coffee? 5 Reasons Cellular Energy fixes that actually last" at bounding box center [646, 223] width 443 height 116
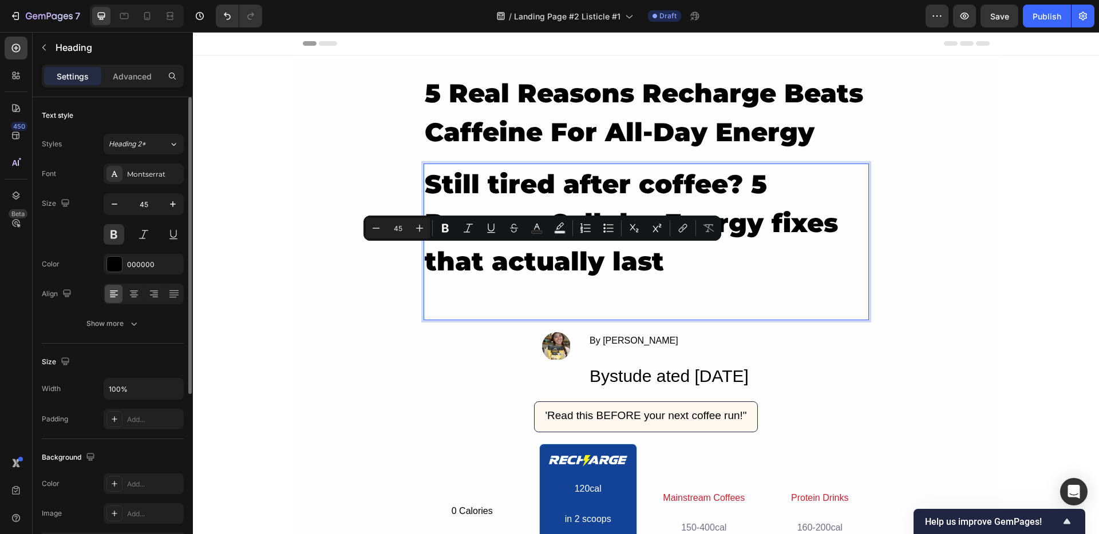
click at [653, 257] on p "Still tired after coffee? 5 Reasons Cellular Energy fixes that actually last" at bounding box center [646, 223] width 443 height 116
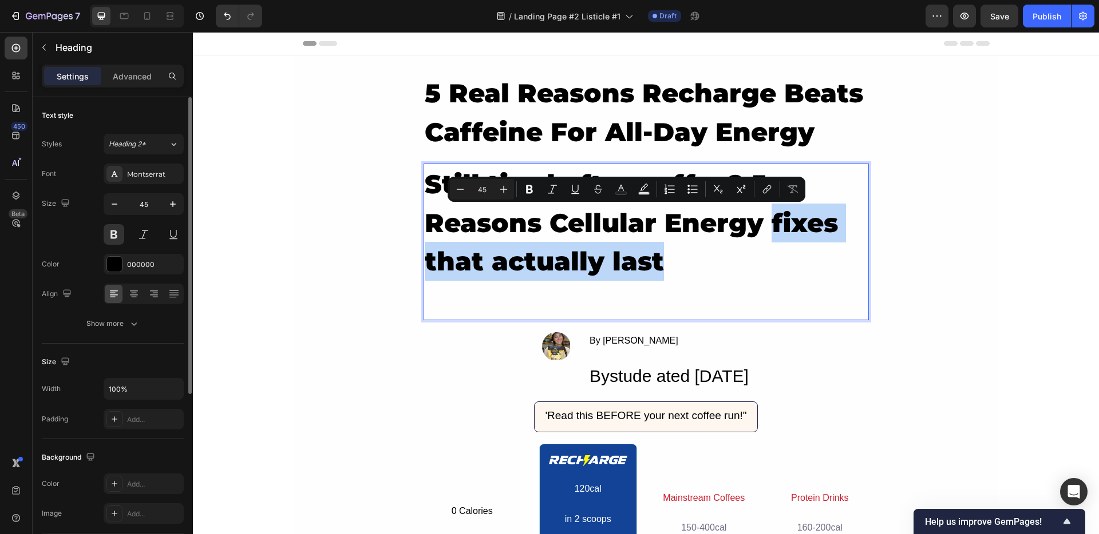
drag, startPoint x: 763, startPoint y: 230, endPoint x: 781, endPoint y: 261, distance: 35.6
click at [781, 261] on p "Still tired after coffee? 5 Reasons Cellular Energy fixes that actually last" at bounding box center [646, 223] width 443 height 116
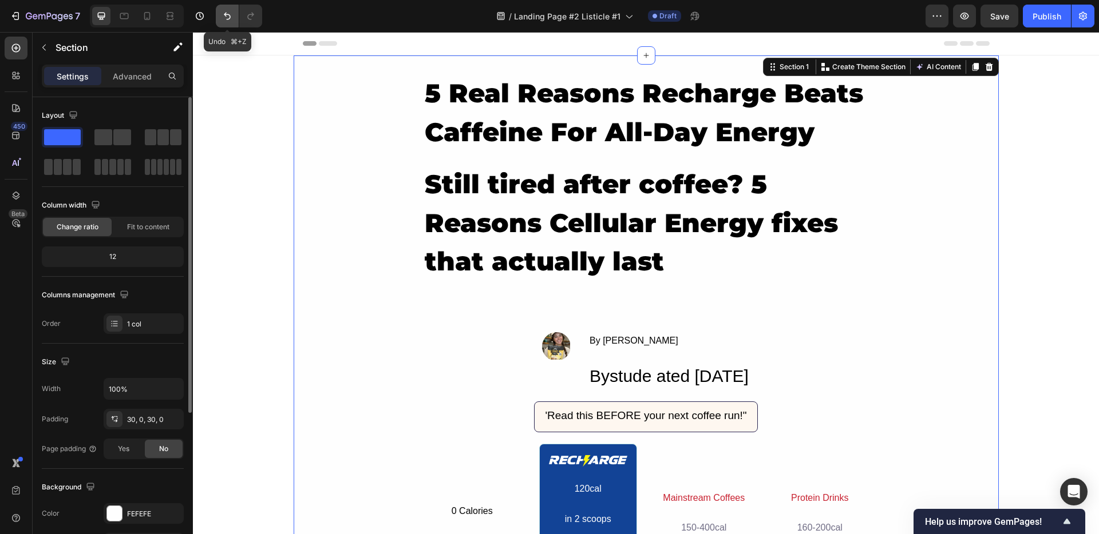
click at [219, 21] on button "Undo/Redo" at bounding box center [227, 16] width 23 height 23
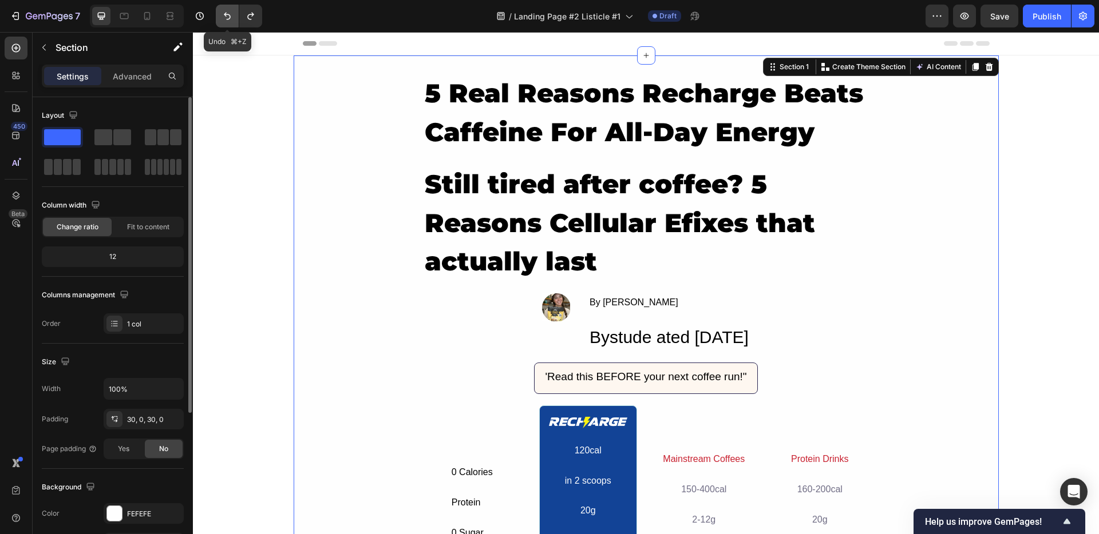
click at [219, 21] on button "Undo/Redo" at bounding box center [227, 16] width 23 height 23
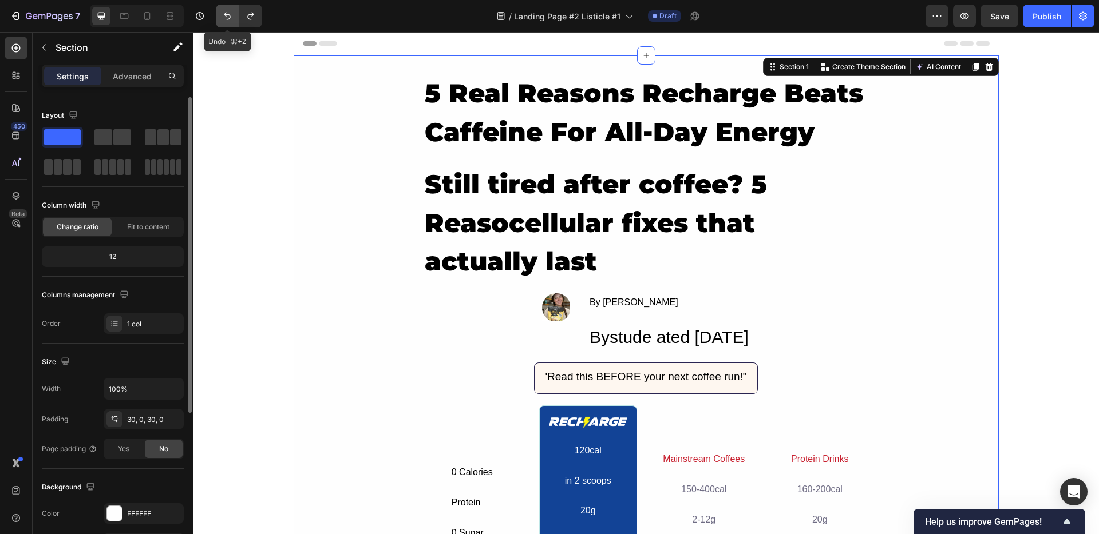
click at [219, 21] on button "Undo/Redo" at bounding box center [227, 16] width 23 height 23
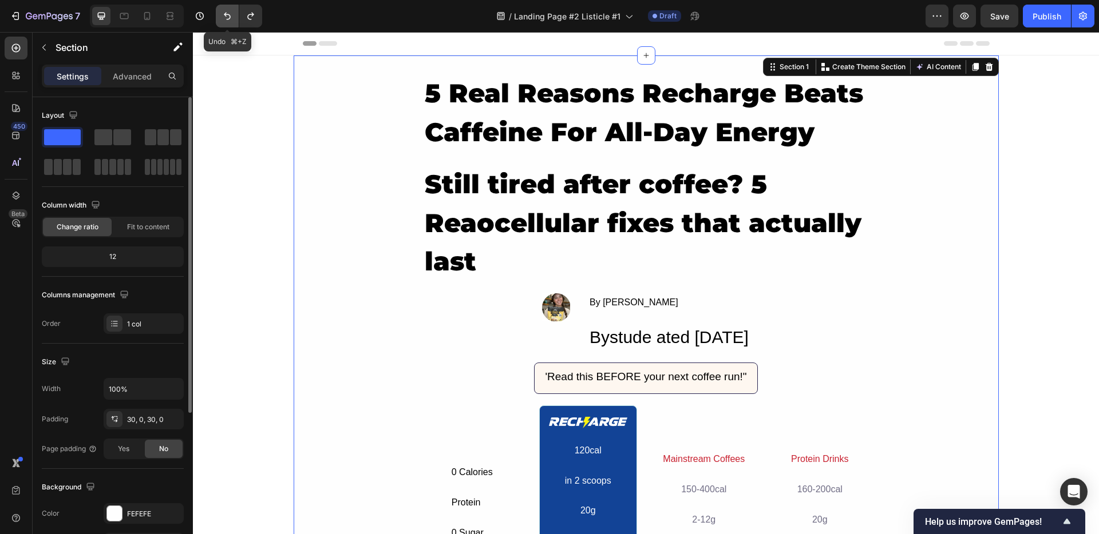
click at [219, 21] on button "Undo/Redo" at bounding box center [227, 16] width 23 height 23
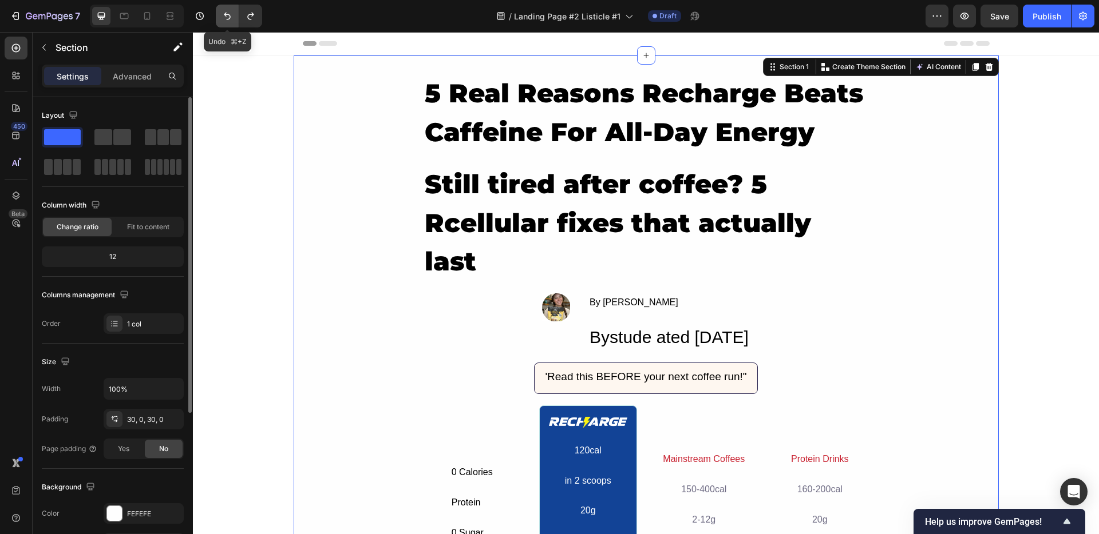
click at [219, 21] on button "Undo/Redo" at bounding box center [227, 16] width 23 height 23
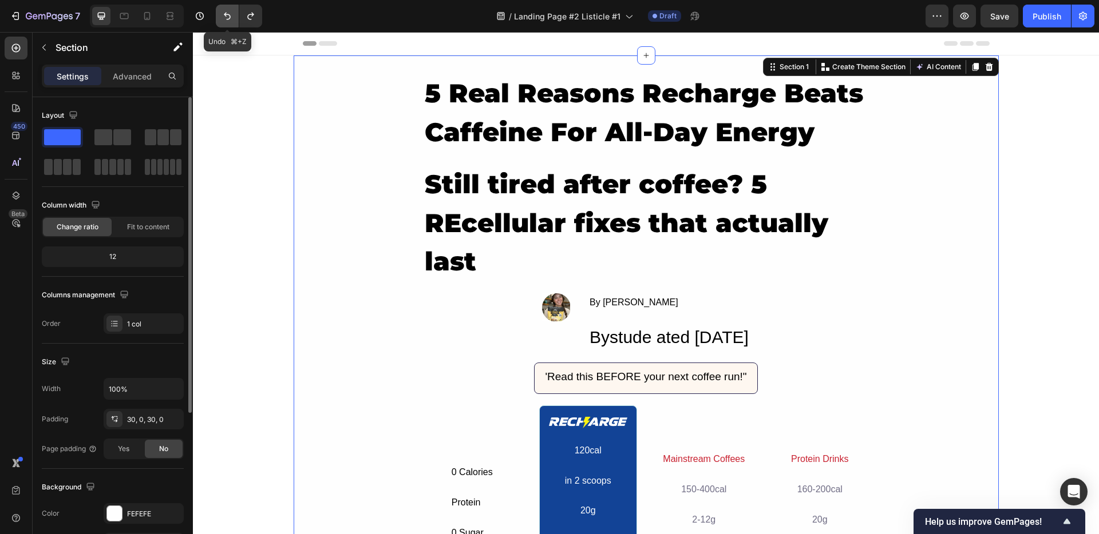
click at [219, 21] on button "Undo/Redo" at bounding box center [227, 16] width 23 height 23
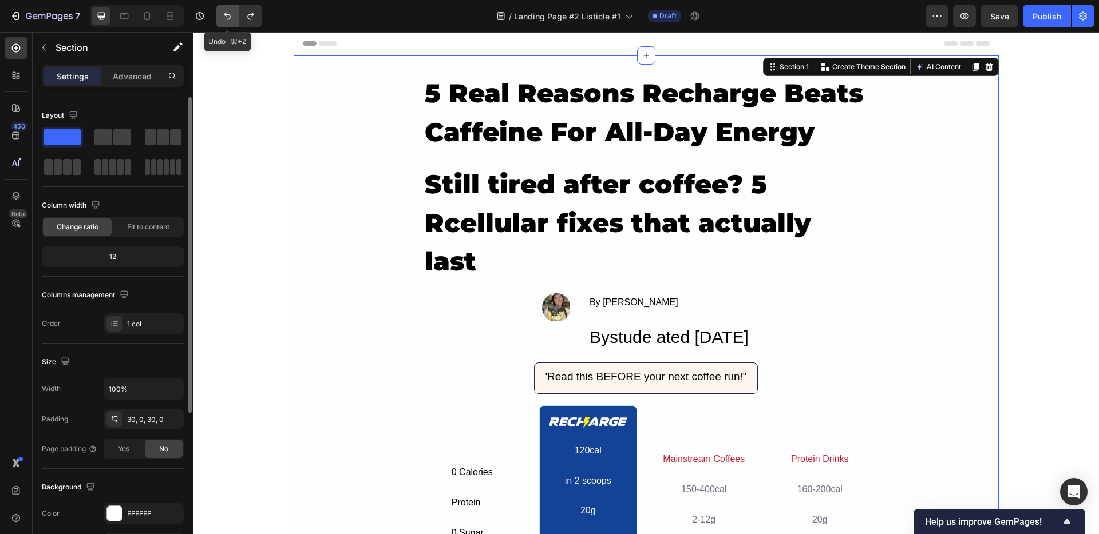
click at [219, 21] on button "Undo/Redo" at bounding box center [227, 16] width 23 height 23
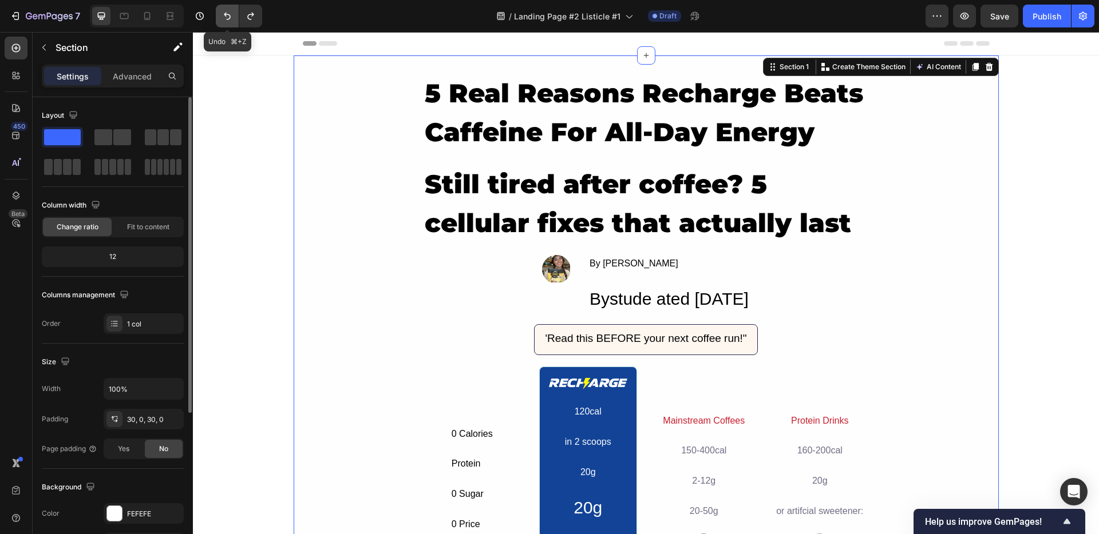
click at [219, 21] on button "Undo/Redo" at bounding box center [227, 16] width 23 height 23
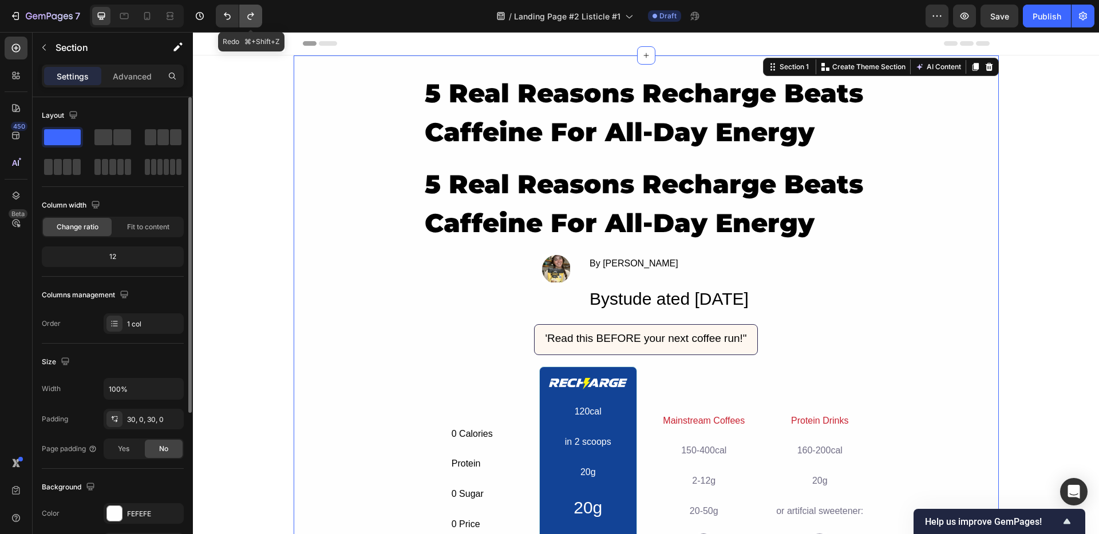
click at [251, 18] on icon "Undo/Redo" at bounding box center [250, 15] width 11 height 11
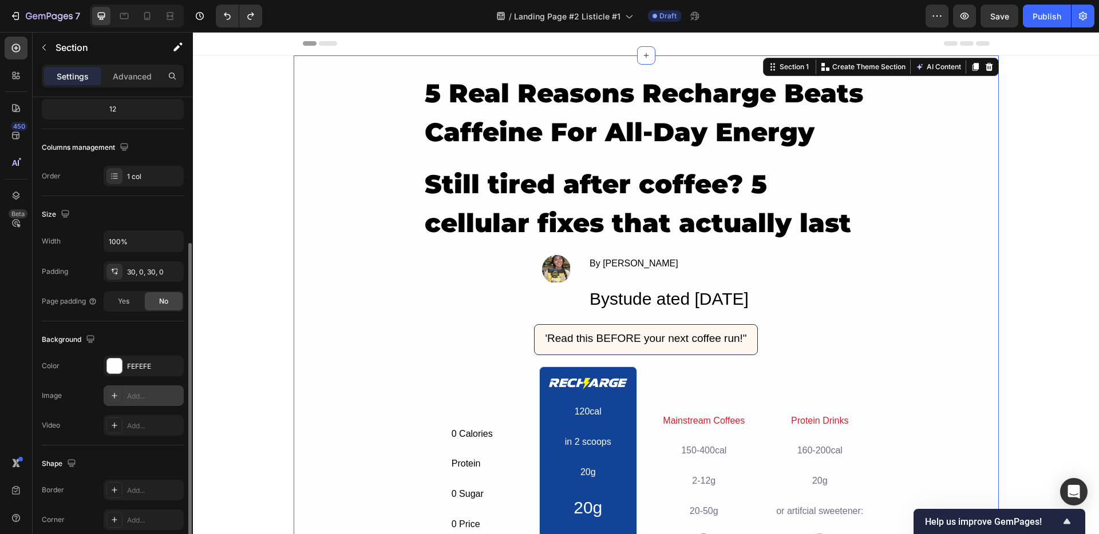
scroll to position [176, 0]
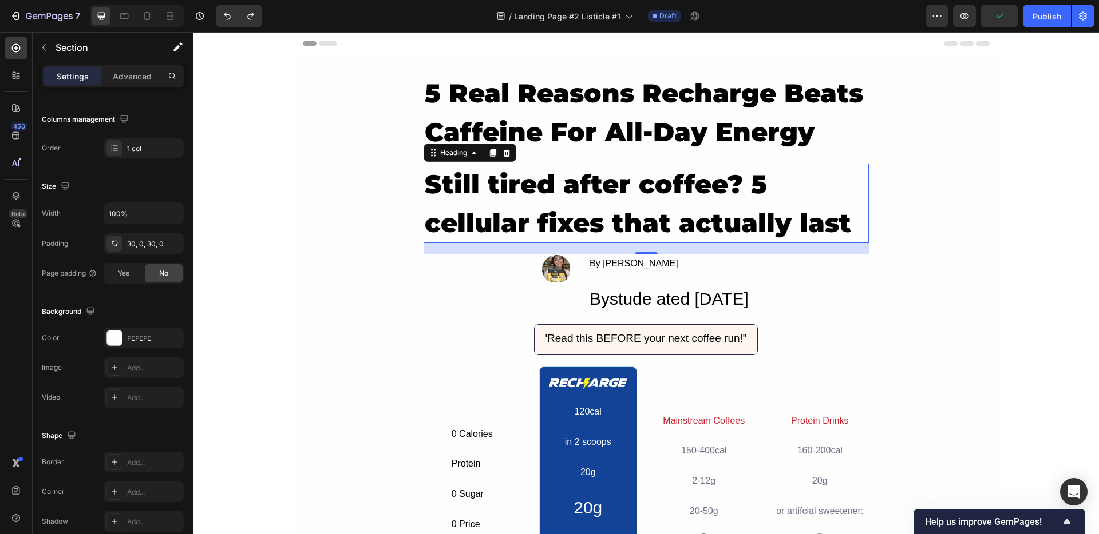
click at [502, 225] on h2 "Still tired after coffee? 5 cellular fixes that actually last" at bounding box center [645, 204] width 445 height 80
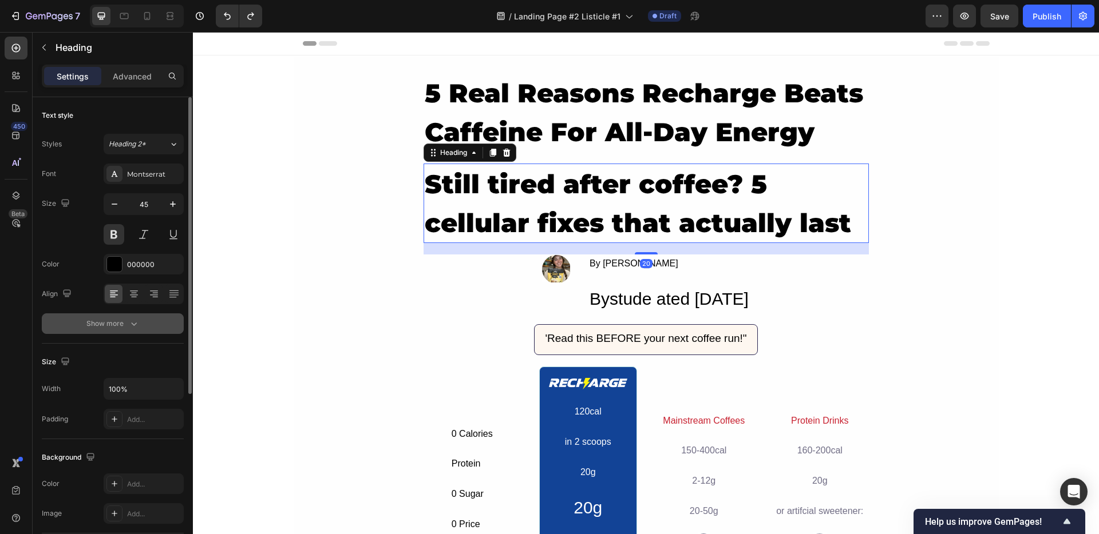
click at [130, 322] on icon "button" at bounding box center [133, 323] width 11 height 11
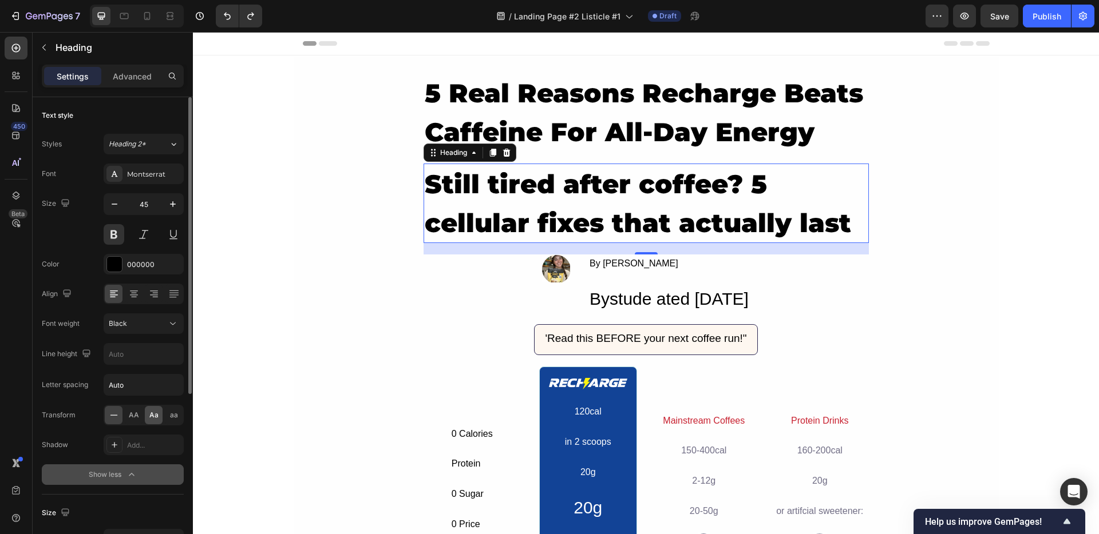
click at [153, 415] on span "Aa" at bounding box center [153, 415] width 9 height 10
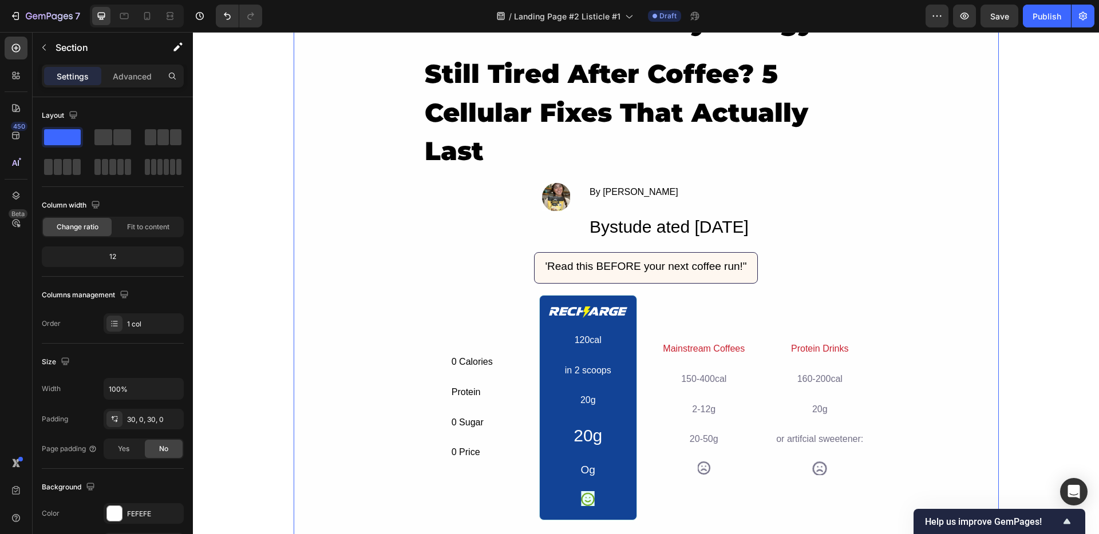
scroll to position [112, 0]
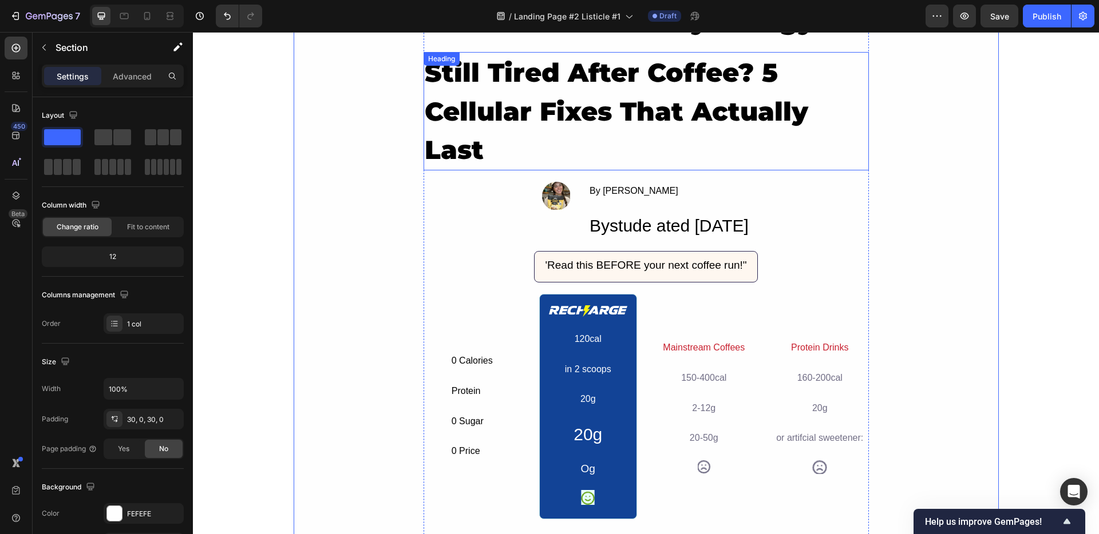
click at [447, 132] on h2 "still tired after coffee? 5 cellular fixes that actually last" at bounding box center [645, 111] width 445 height 118
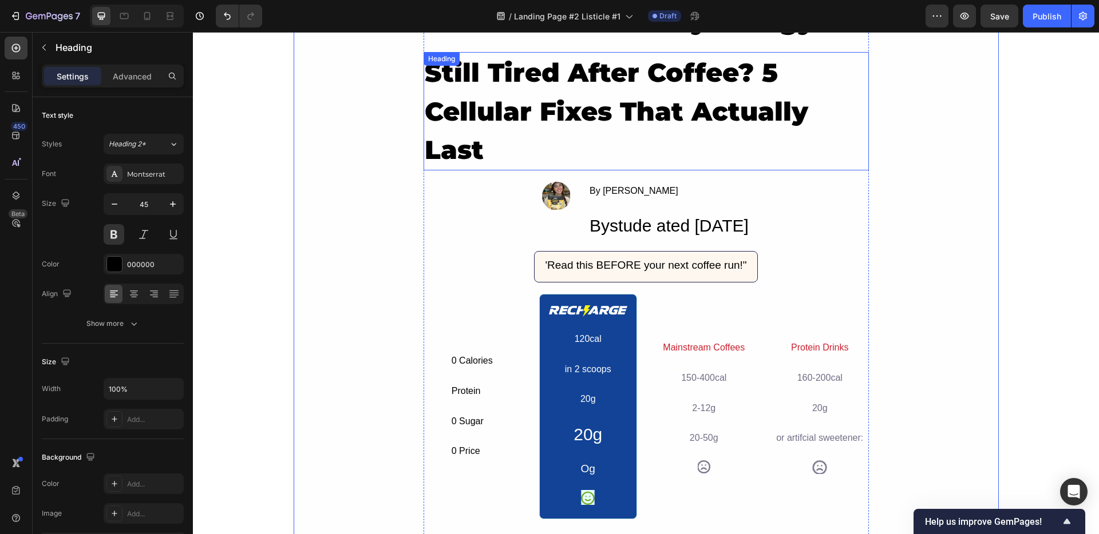
click at [447, 132] on h2 "still tired after coffee? 5 cellular fixes that actually last" at bounding box center [645, 111] width 445 height 118
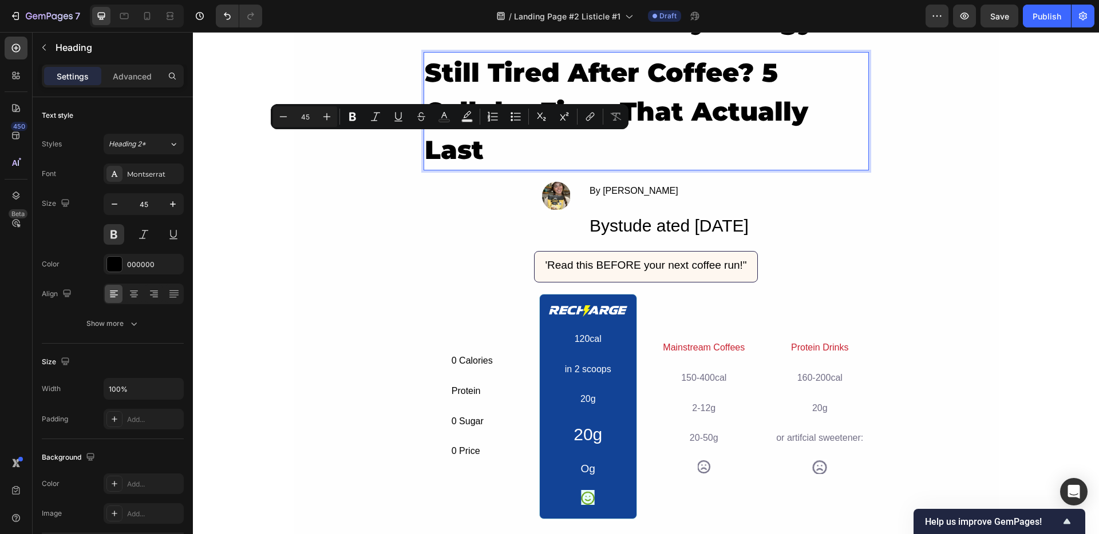
click at [489, 144] on p "still tired after coffee? 5 cellular fixes that actually last" at bounding box center [646, 111] width 443 height 116
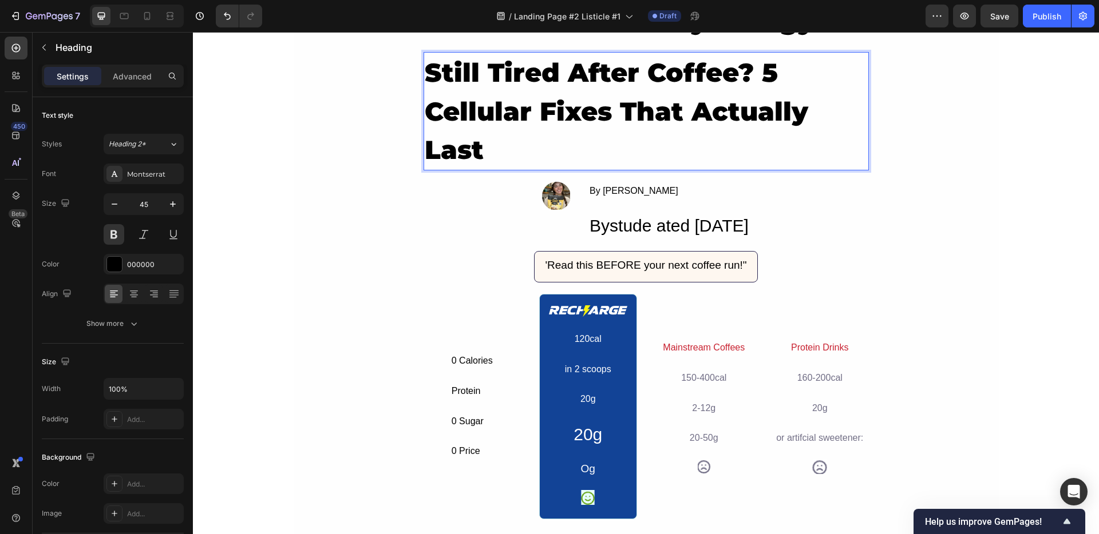
click at [439, 145] on p "still tired after coffee? 5 cellular fixes that actually last" at bounding box center [646, 111] width 443 height 116
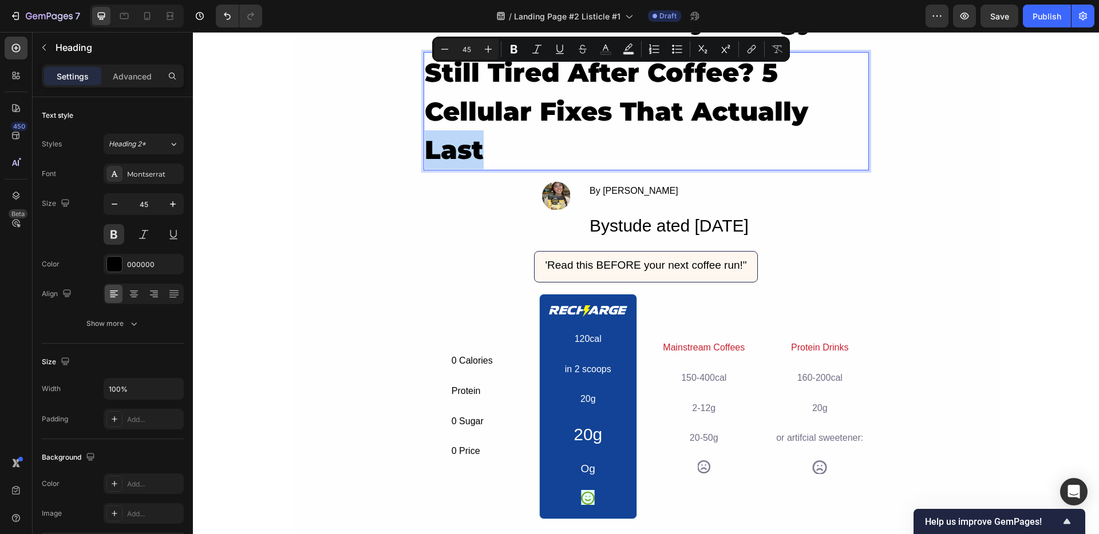
click at [637, 123] on p "still tired after coffee? 5 cellular fixes that actually last" at bounding box center [646, 111] width 443 height 116
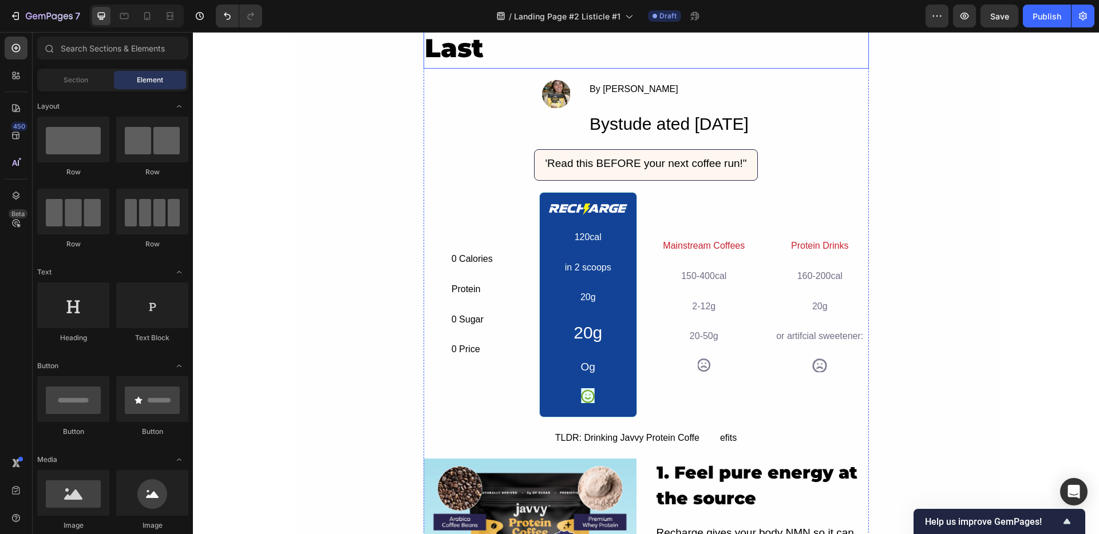
scroll to position [0, 0]
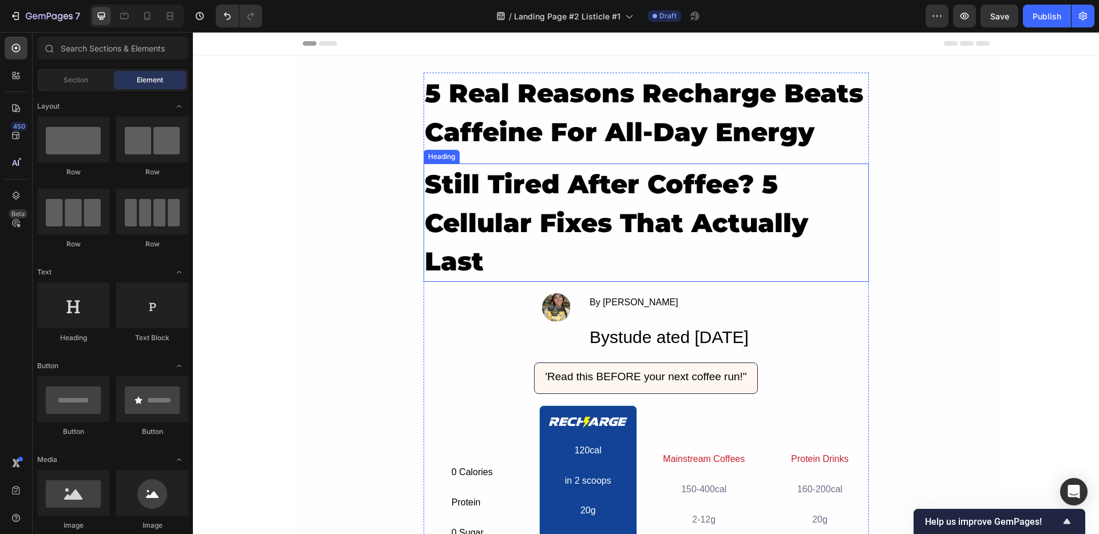
click at [506, 187] on p "still tired after coffee? 5 cellular fixes that actually last" at bounding box center [646, 223] width 443 height 116
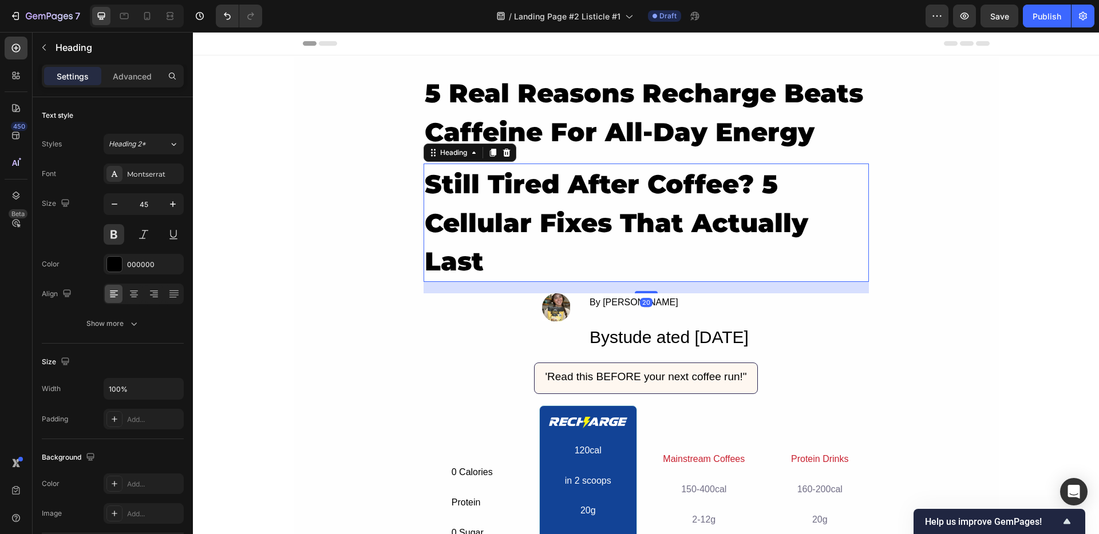
click at [487, 145] on div "Heading" at bounding box center [469, 153] width 93 height 18
click at [488, 156] on icon at bounding box center [492, 152] width 9 height 9
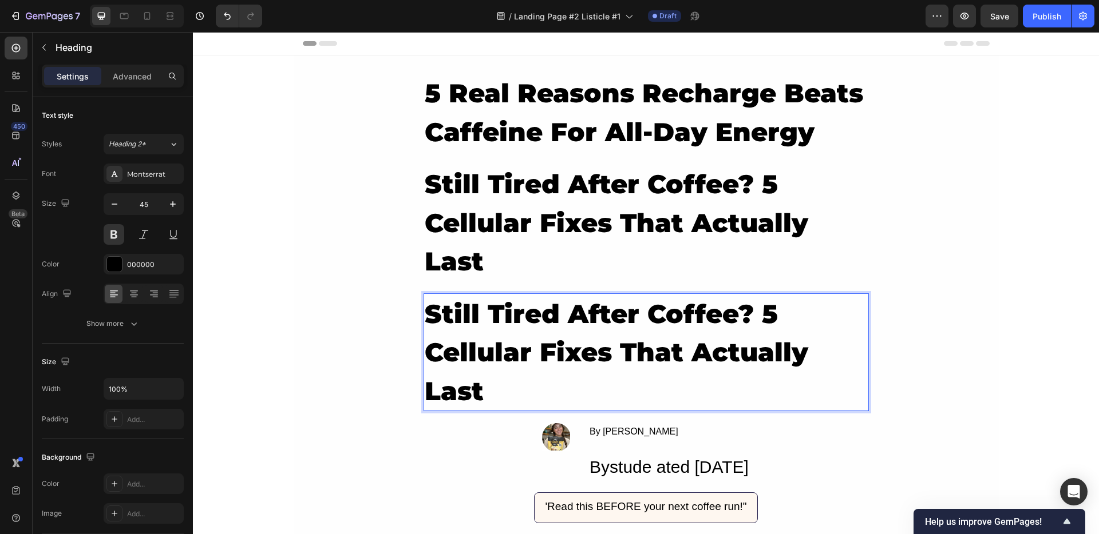
click at [513, 311] on h2 "still tired after coffee? 5 cellular fixes that actually last" at bounding box center [645, 353] width 445 height 118
click at [513, 311] on p "still tired after coffee? 5 cellular fixes that actually last" at bounding box center [646, 353] width 443 height 116
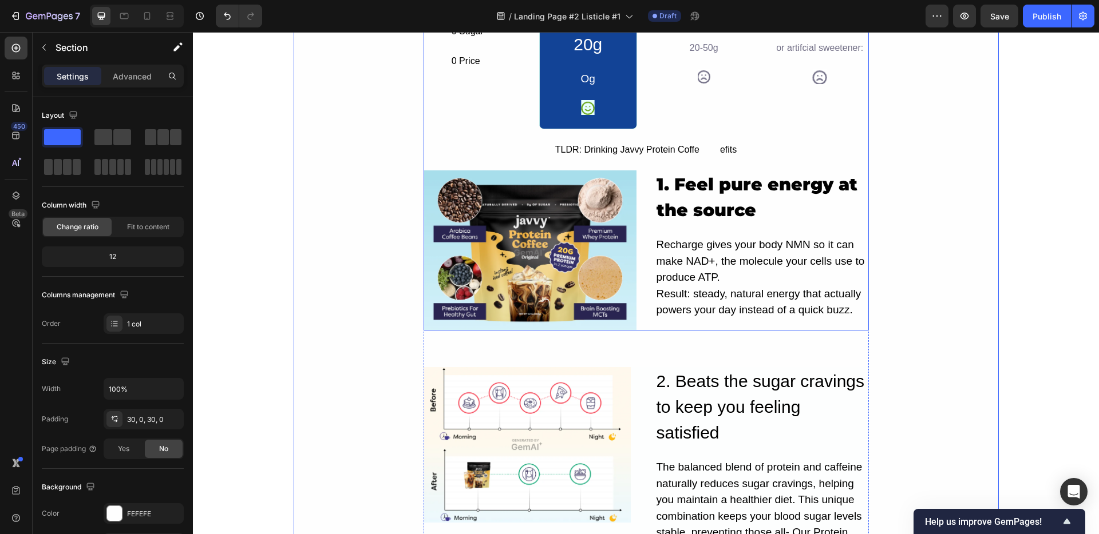
scroll to position [613, 0]
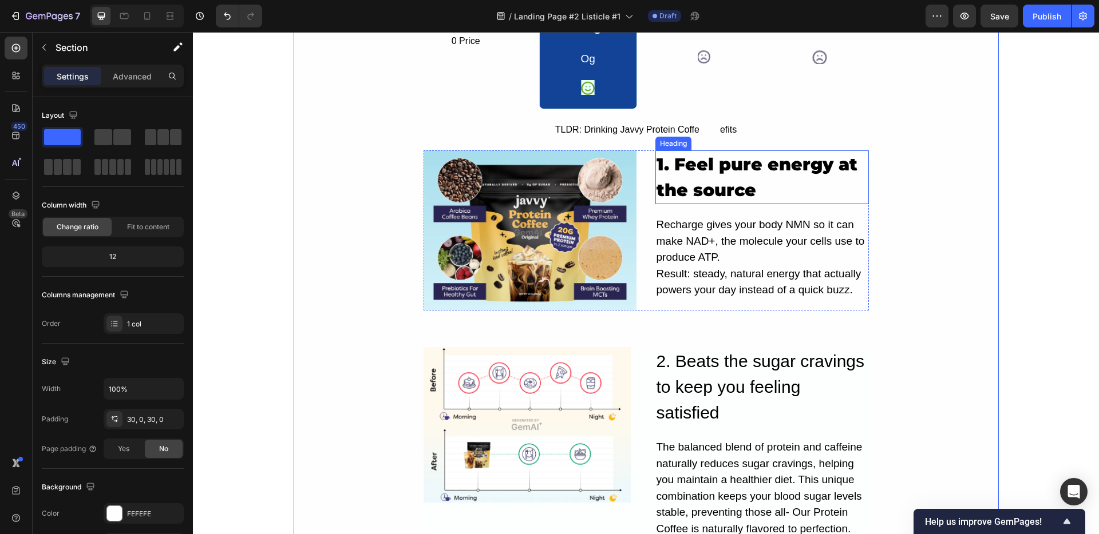
click at [673, 167] on p "1. Feel pure energy at the source" at bounding box center [761, 177] width 211 height 51
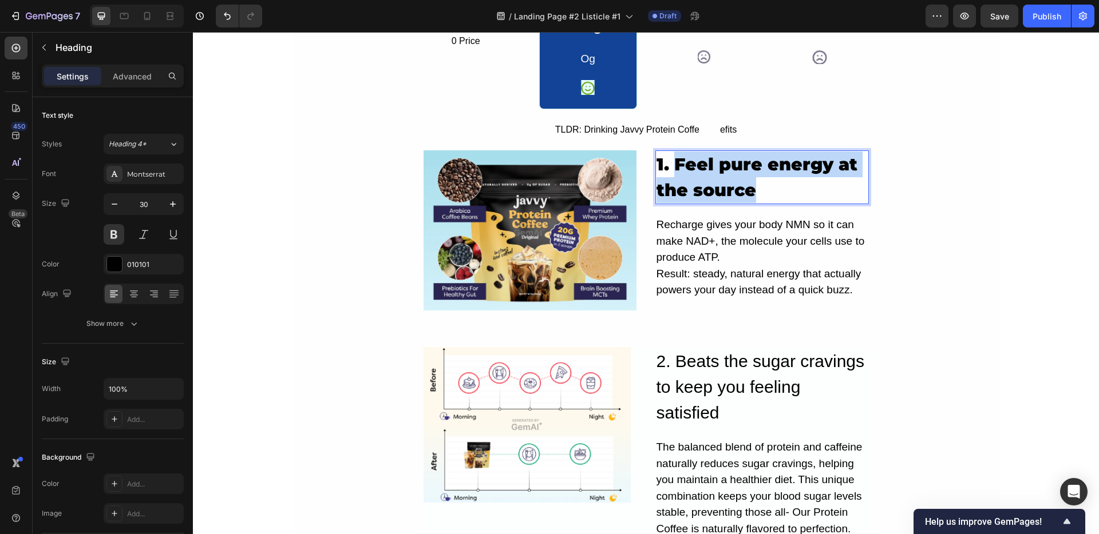
drag, startPoint x: 751, startPoint y: 185, endPoint x: 672, endPoint y: 169, distance: 80.1
click at [672, 169] on p "1. Feel pure energy at the source" at bounding box center [761, 177] width 211 height 51
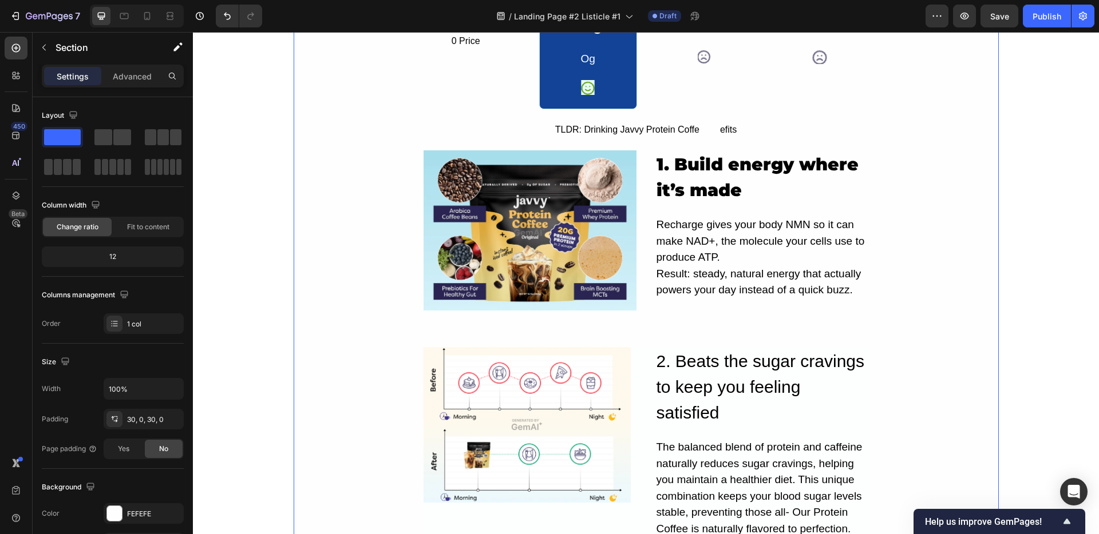
click at [879, 203] on div "5 Real Reasons Recharge Beats Caffeine For All-Day Energy Heading still tired a…" at bounding box center [646, 352] width 705 height 1784
click at [691, 243] on p "Recharge gives your body NMN so it can make NAD+, the molecule your cells use t…" at bounding box center [761, 258] width 211 height 82
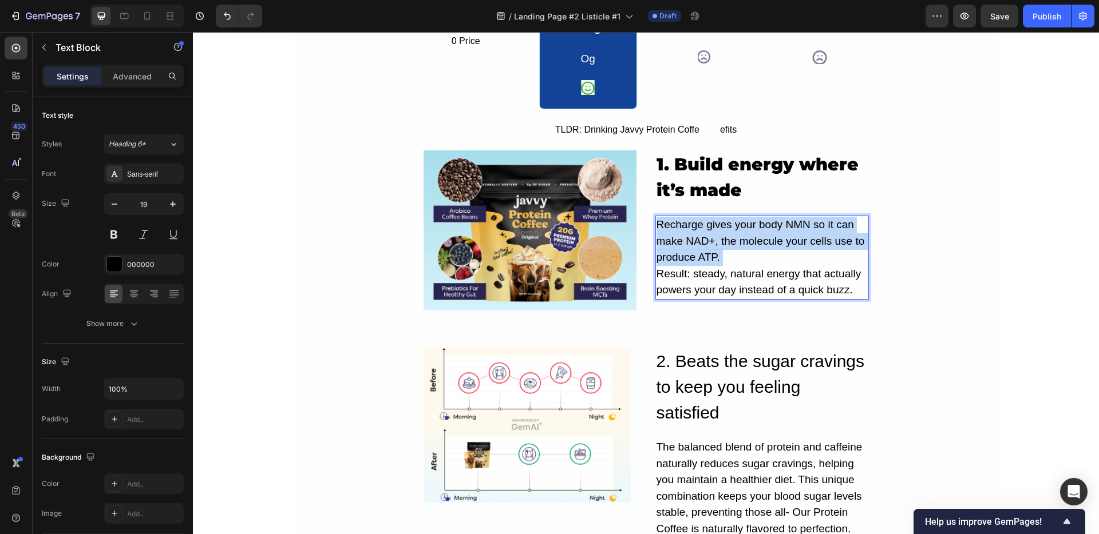
click at [690, 243] on p "Recharge gives your body NMN so it can make NAD+, the molecule your cells use t…" at bounding box center [761, 258] width 211 height 82
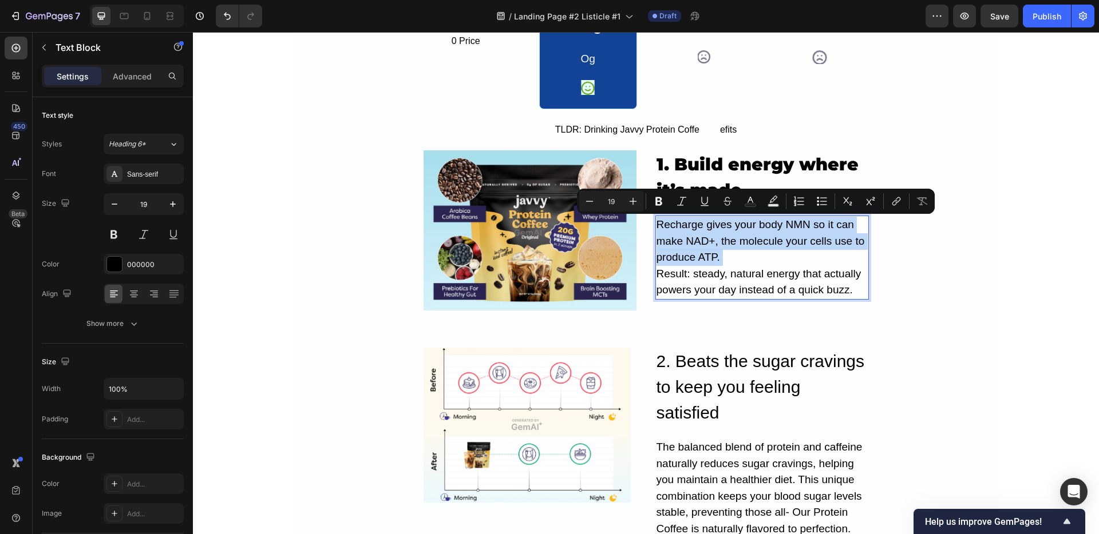
click at [690, 243] on p "Recharge gives your body NMN so it can make NAD+, the molecule your cells use t…" at bounding box center [761, 258] width 211 height 82
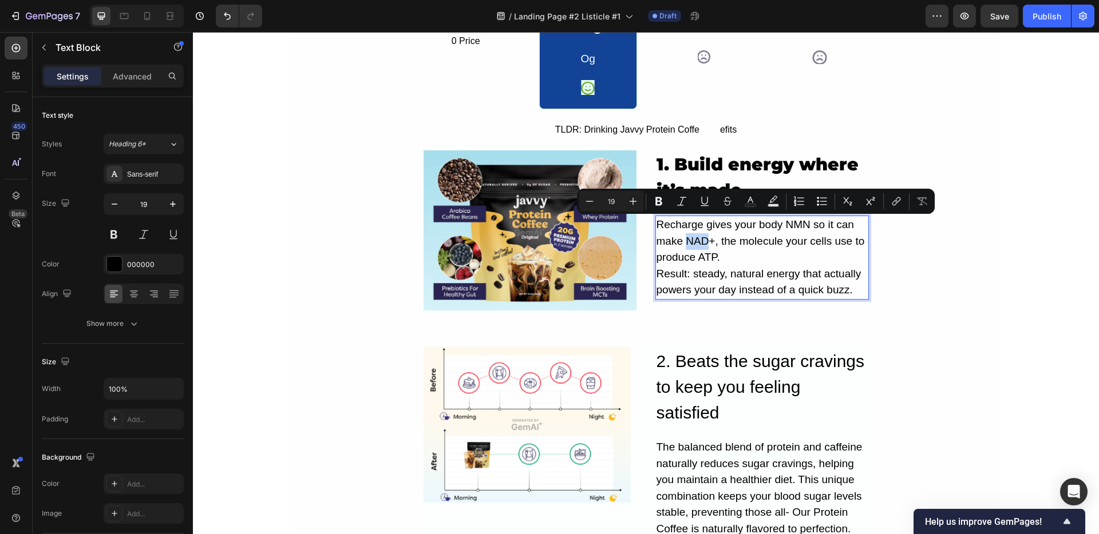
click at [690, 243] on p "Recharge gives your body NMN so it can make NAD+, the molecule your cells use t…" at bounding box center [761, 258] width 211 height 82
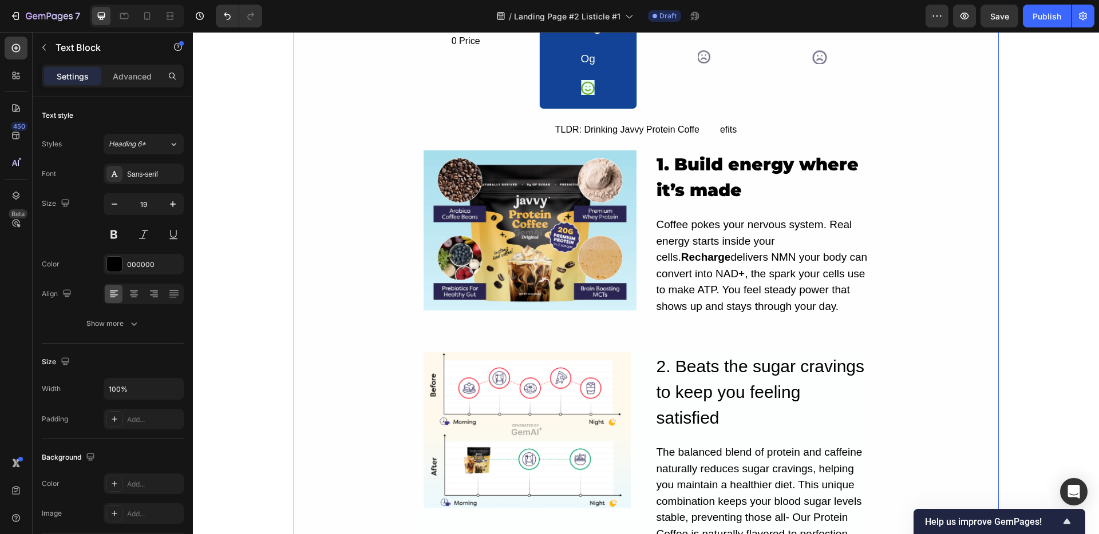
click at [901, 271] on div "5 Real Reasons Recharge Beats Caffeine For All-Day Energy Heading still tired a…" at bounding box center [646, 354] width 705 height 1789
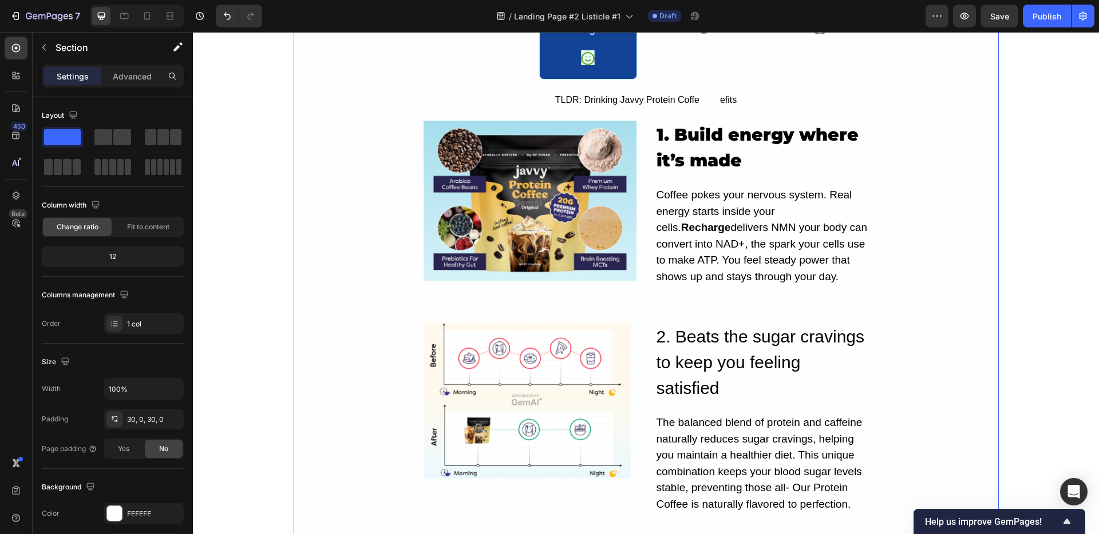
scroll to position [720, 0]
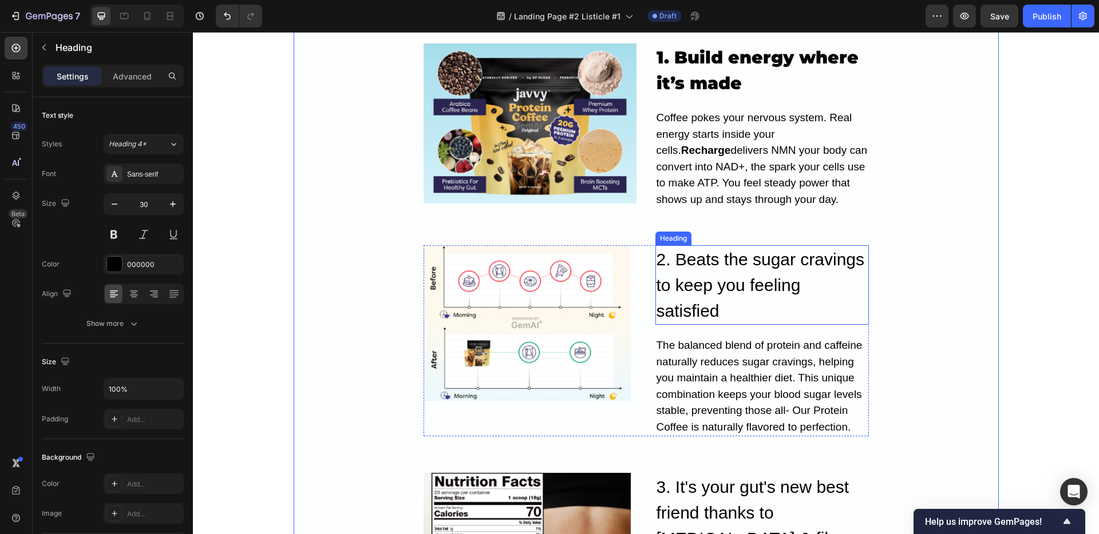
click at [717, 261] on h2 "2. Beats the sugar cravings to keep you feeling satisfied" at bounding box center [761, 285] width 213 height 80
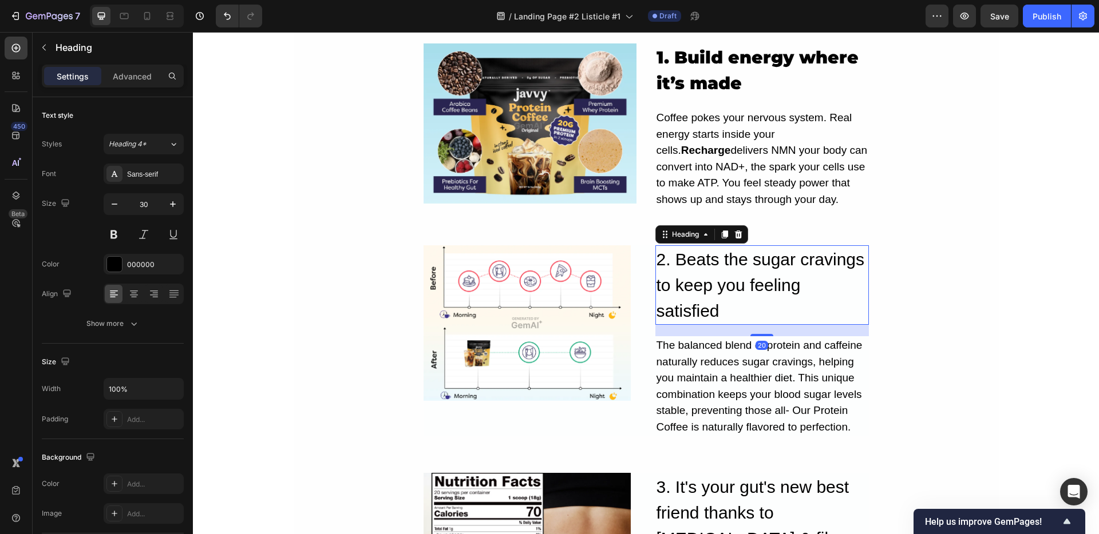
click at [717, 261] on h2 "2. Beats the sugar cravings to keep you feeling satisfied" at bounding box center [761, 285] width 213 height 80
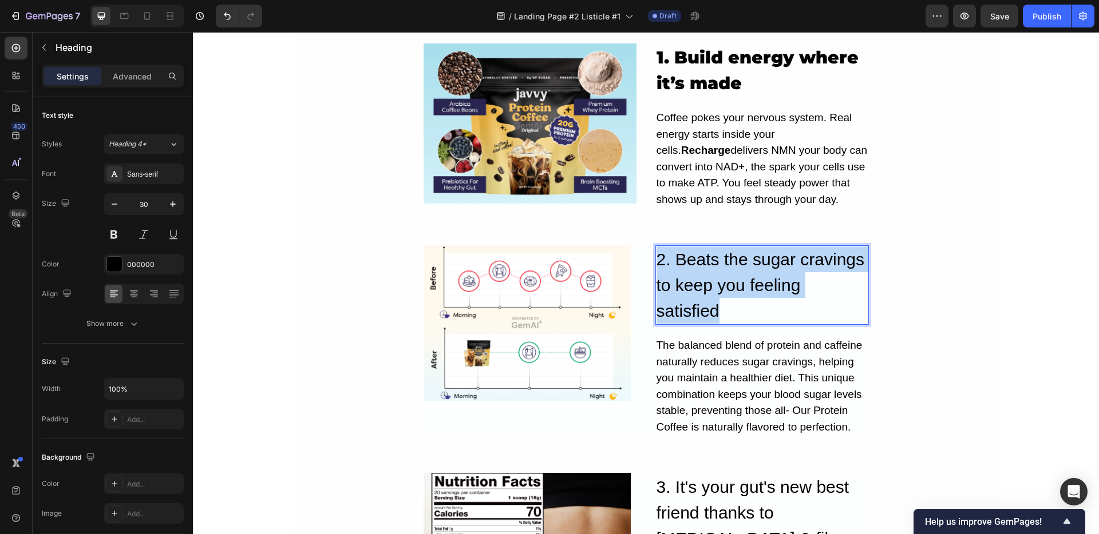
click at [717, 261] on p "2. Beats the sugar cravings to keep you feeling satisfied" at bounding box center [761, 285] width 211 height 77
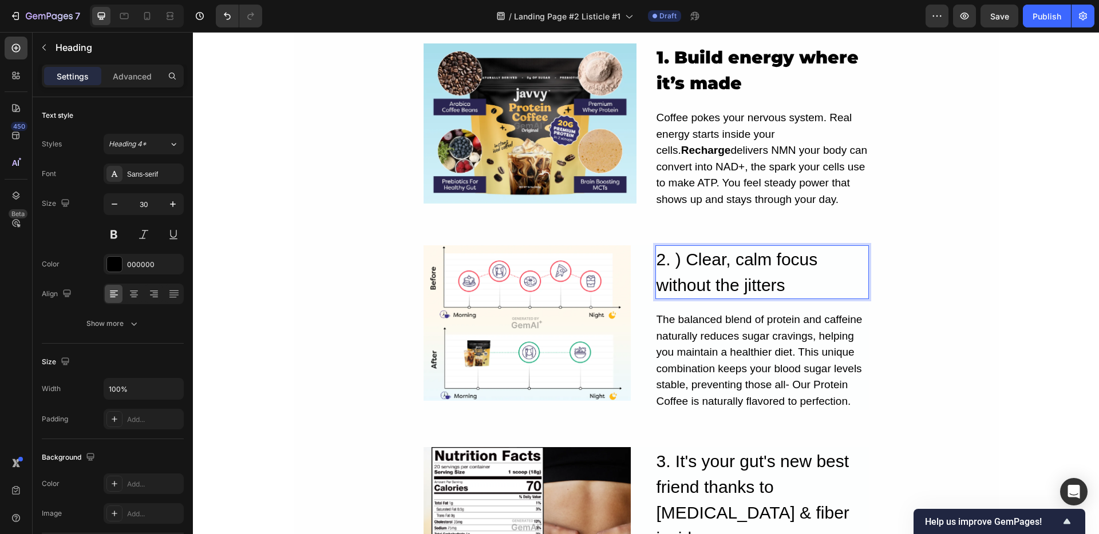
click at [683, 261] on p "2. ) Clear, calm focus without the jitters" at bounding box center [761, 272] width 211 height 51
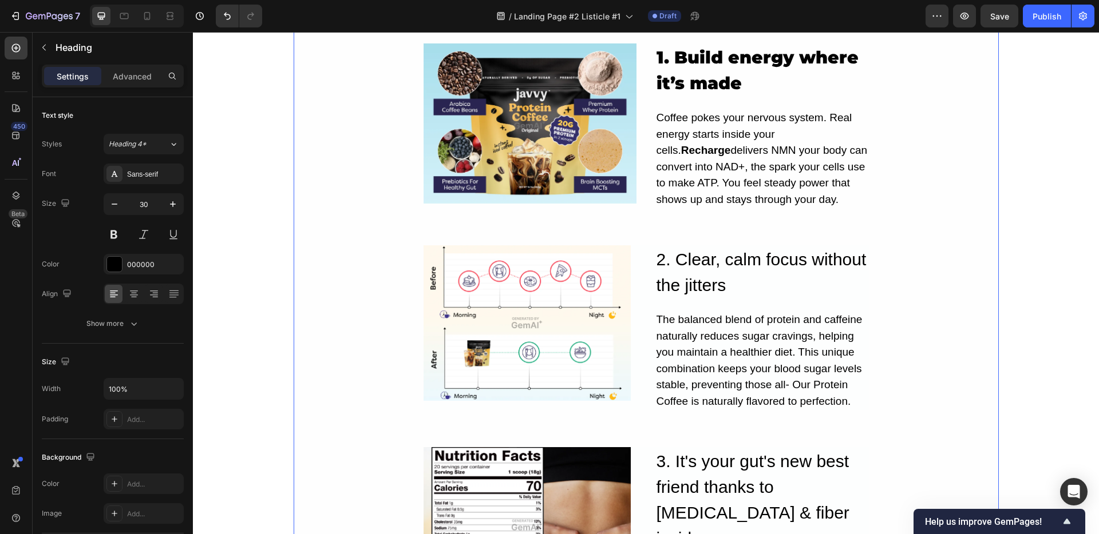
drag, startPoint x: 961, startPoint y: 255, endPoint x: 744, endPoint y: 291, distance: 219.8
click at [961, 255] on div "5 Real Reasons Recharge Beats Caffeine For All-Day Energy Heading still tired a…" at bounding box center [646, 234] width 705 height 1763
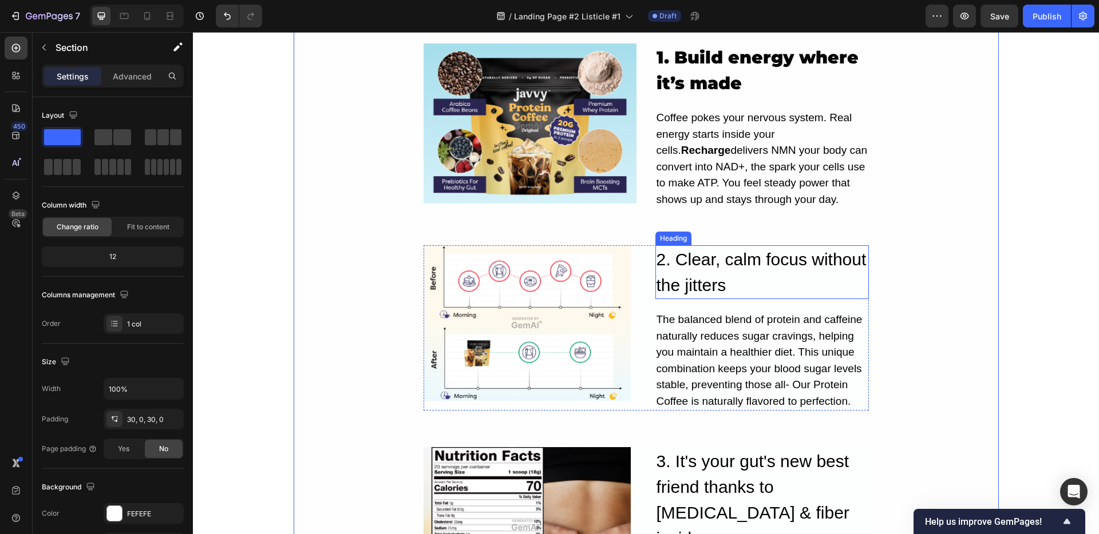
click at [735, 277] on p "2. Clear, calm focus without the jitters" at bounding box center [761, 272] width 211 height 51
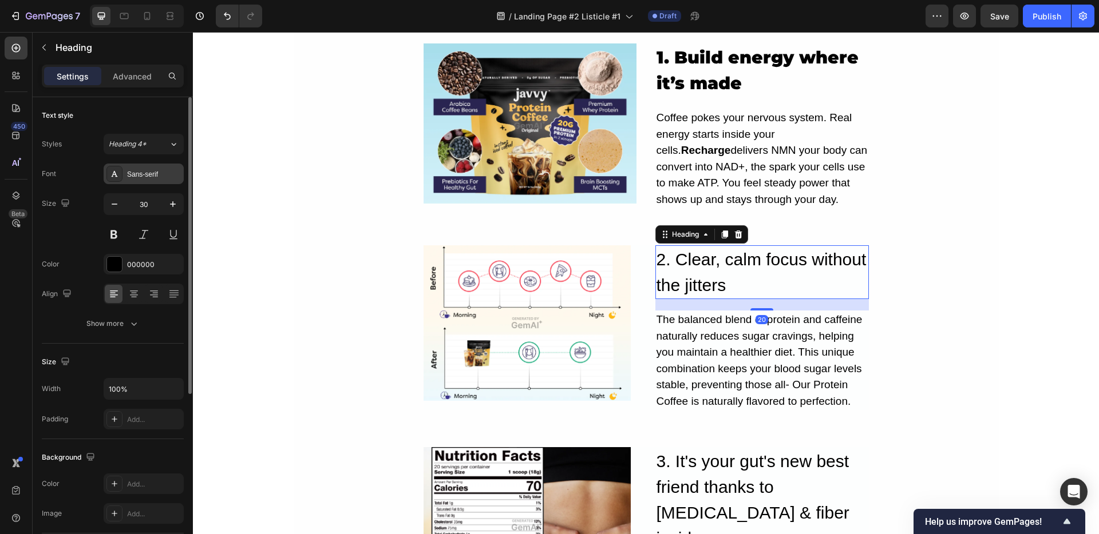
click at [129, 180] on div "Sans-serif" at bounding box center [144, 174] width 80 height 21
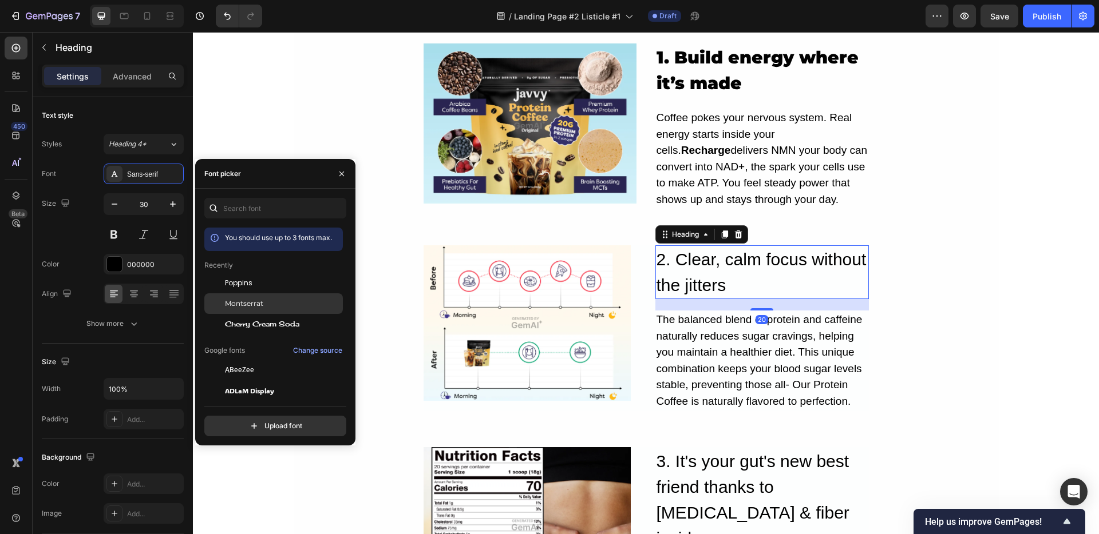
click at [229, 299] on span "Montserrat" at bounding box center [244, 304] width 38 height 10
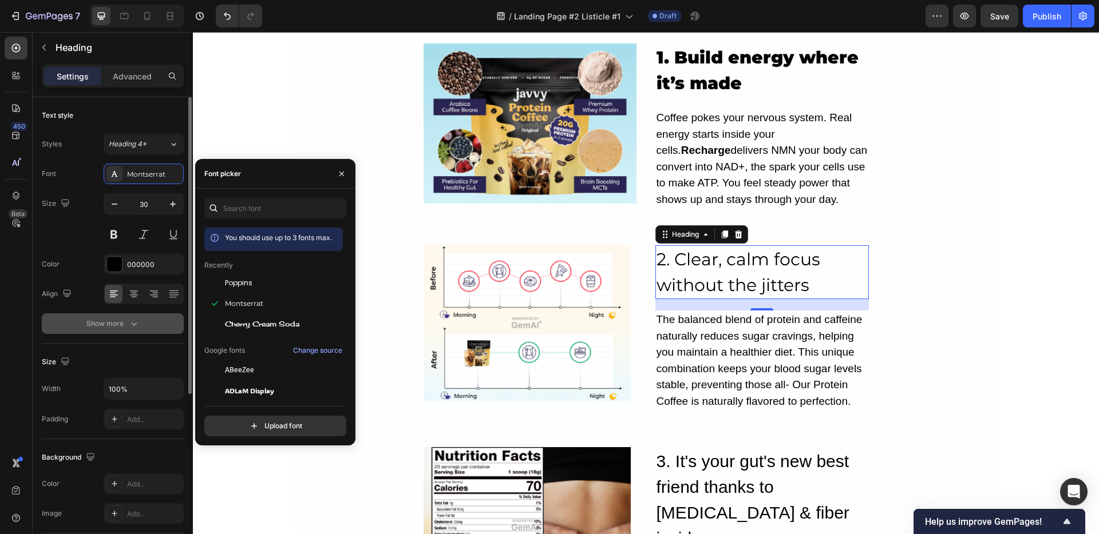
click at [122, 327] on div "Show more" at bounding box center [112, 323] width 53 height 11
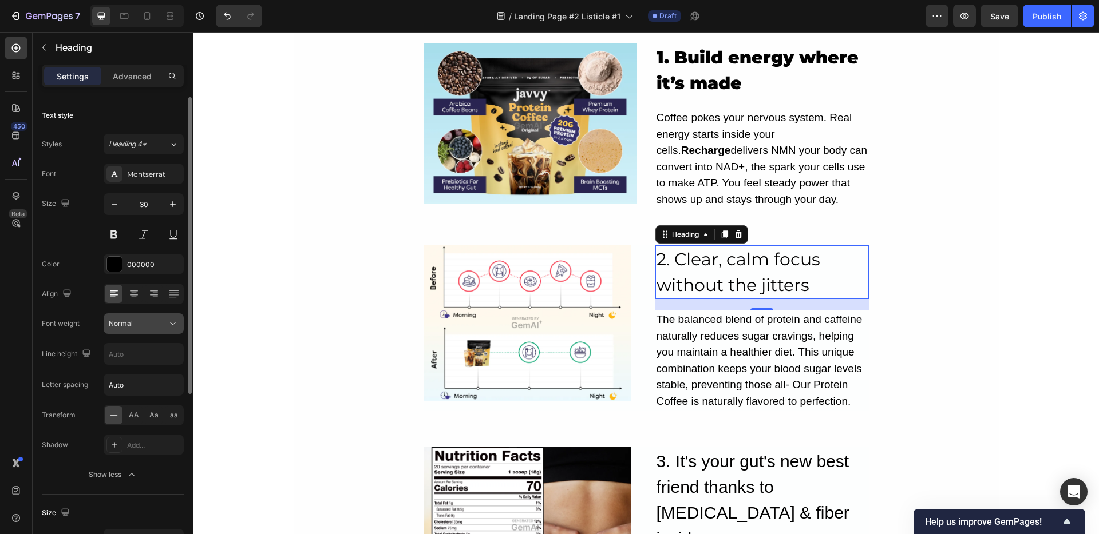
click at [121, 323] on span "Normal" at bounding box center [121, 323] width 24 height 9
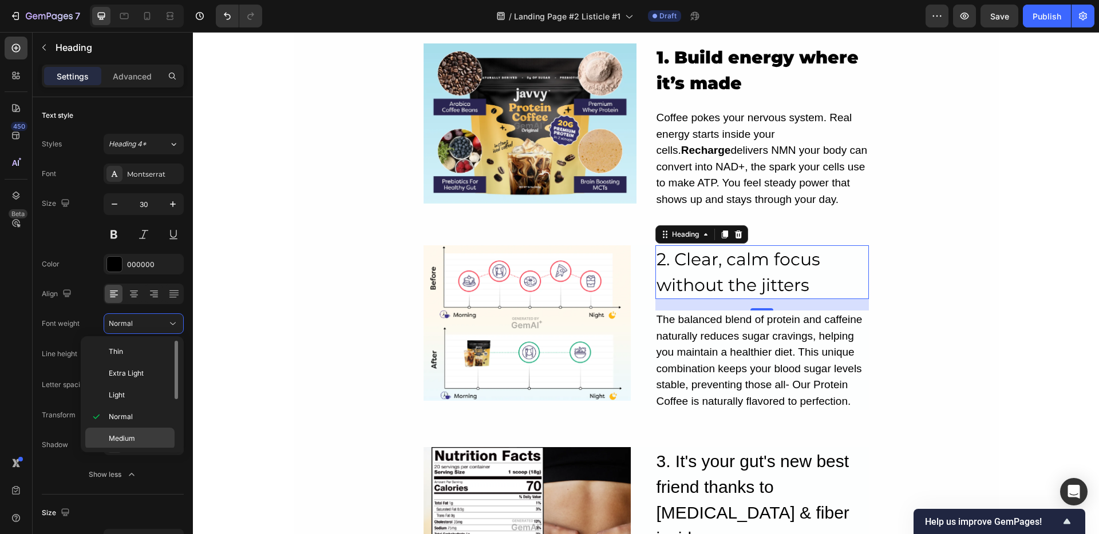
scroll to position [89, 0]
click at [124, 439] on span "Black" at bounding box center [118, 437] width 18 height 10
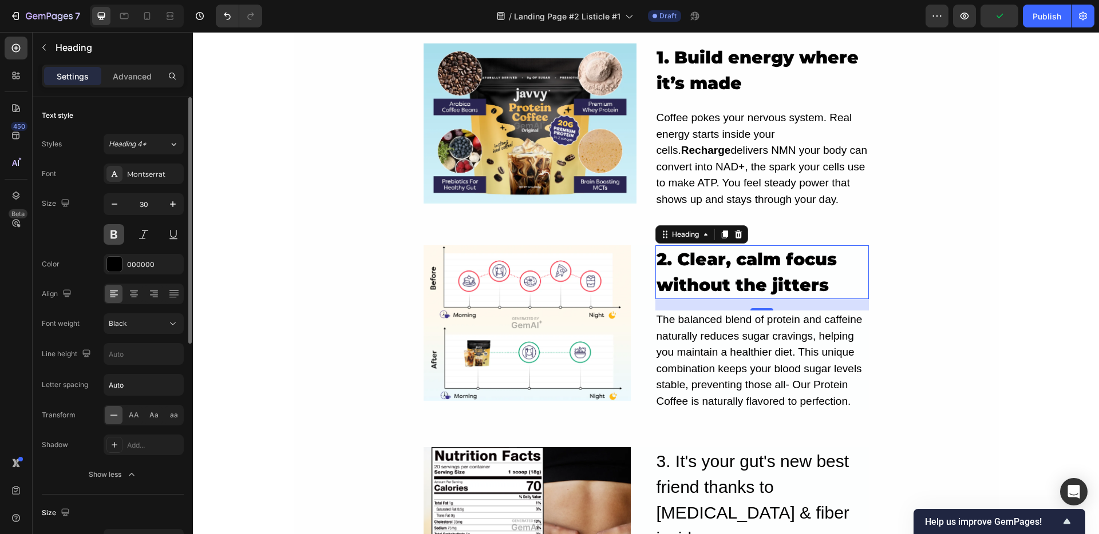
click at [117, 235] on button at bounding box center [114, 234] width 21 height 21
click at [731, 144] on strong "Recharge" at bounding box center [706, 150] width 50 height 12
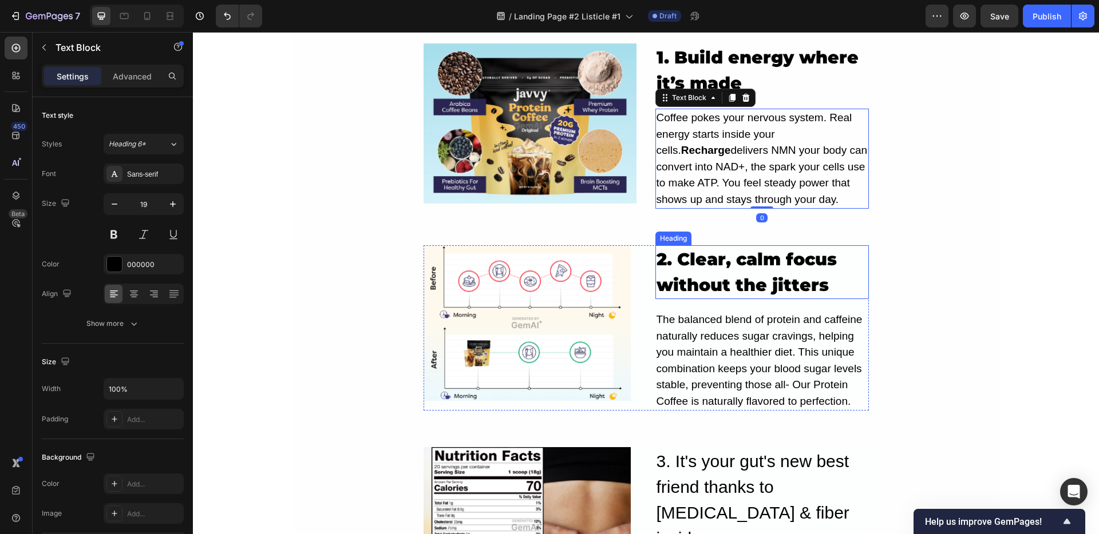
click at [743, 280] on p "2. Clear, calm focus without the jitters" at bounding box center [761, 272] width 211 height 51
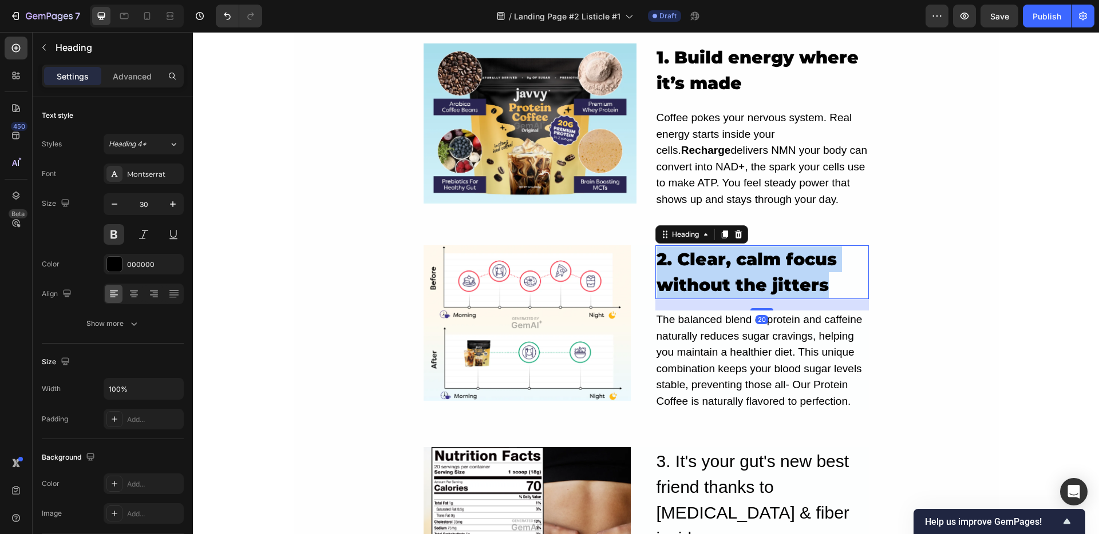
click at [743, 280] on p "2. Clear, calm focus without the jitters" at bounding box center [761, 272] width 211 height 51
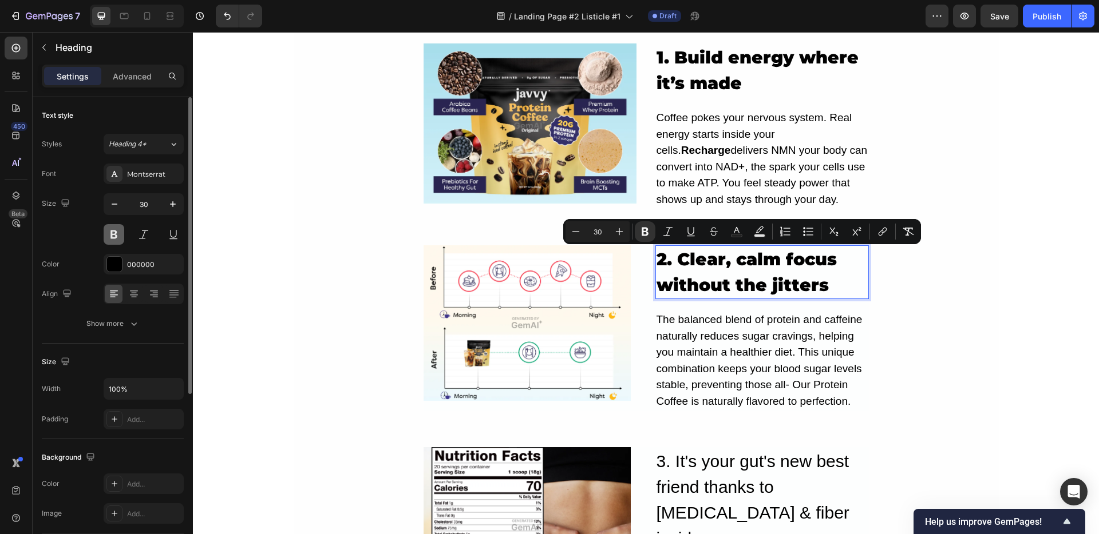
click at [114, 236] on button at bounding box center [114, 234] width 21 height 21
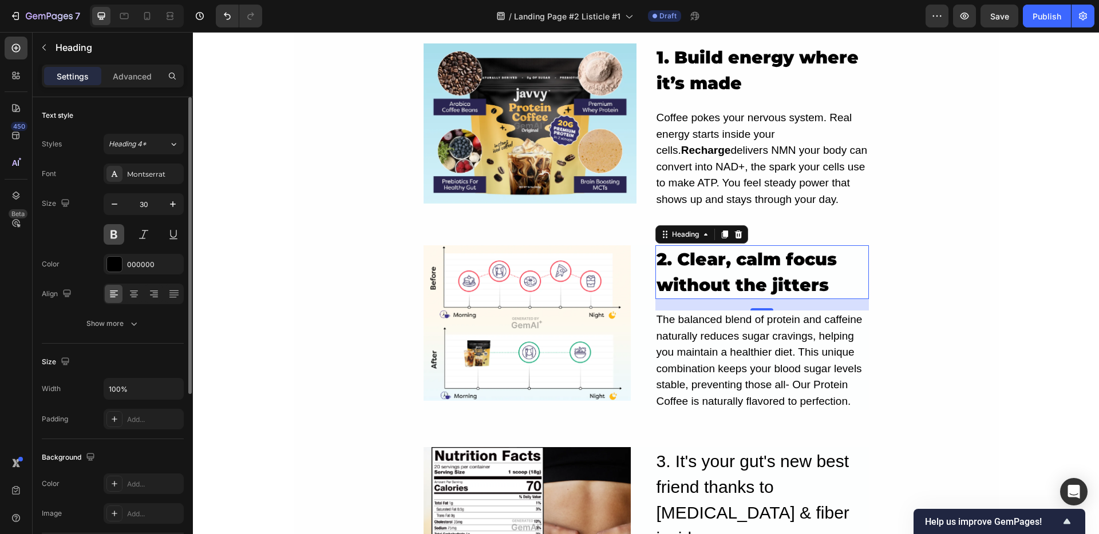
click at [114, 236] on button at bounding box center [114, 234] width 21 height 21
click at [684, 265] on strong "2. Clear, calm focus without the jitters" at bounding box center [746, 272] width 180 height 47
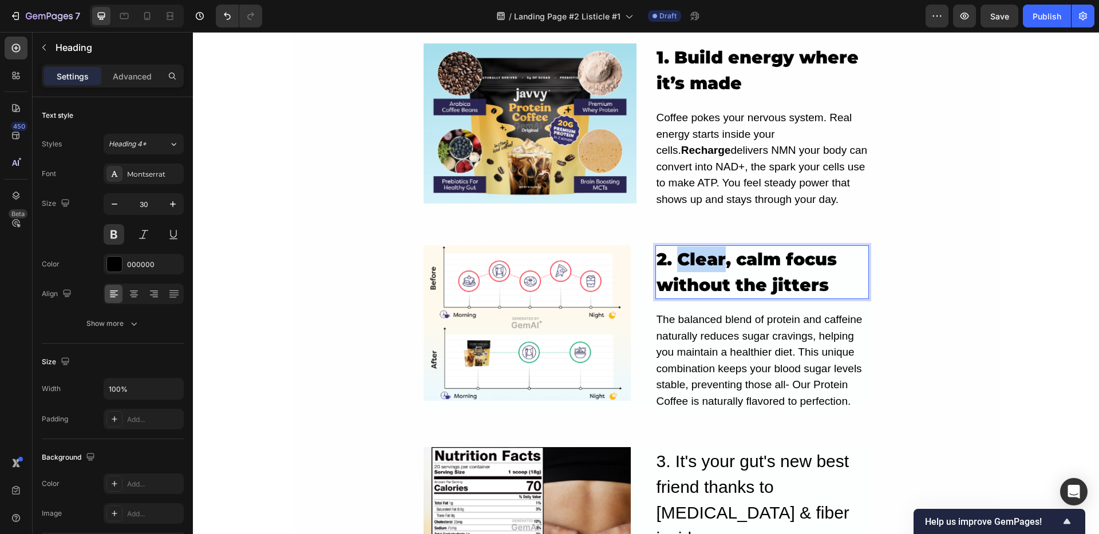
click at [684, 265] on strong "2. Clear, calm focus without the jitters" at bounding box center [746, 272] width 180 height 47
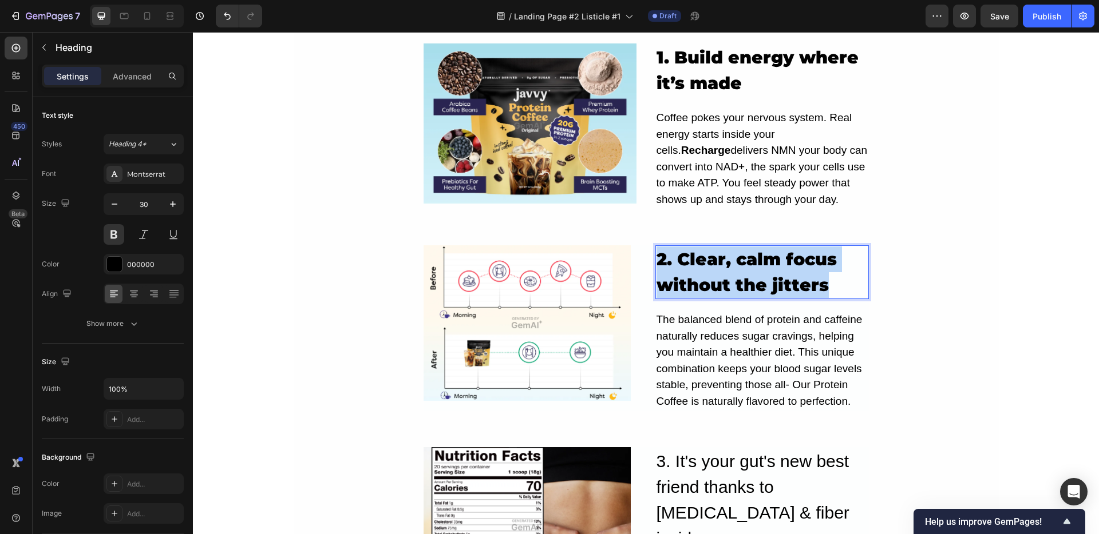
click at [684, 265] on strong "2. Clear, calm focus without the jitters" at bounding box center [746, 272] width 180 height 47
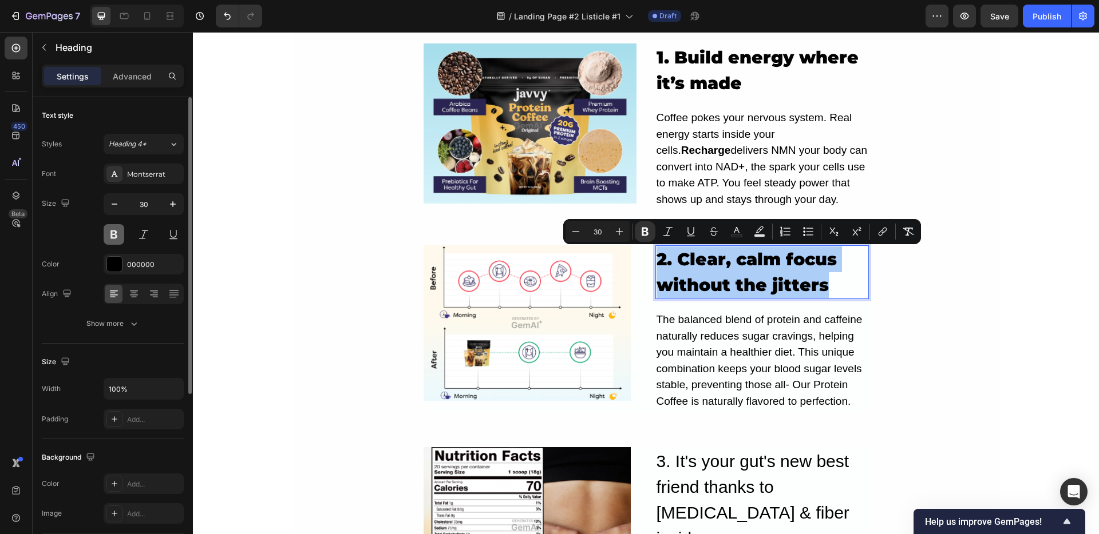
click at [113, 235] on button at bounding box center [114, 234] width 21 height 21
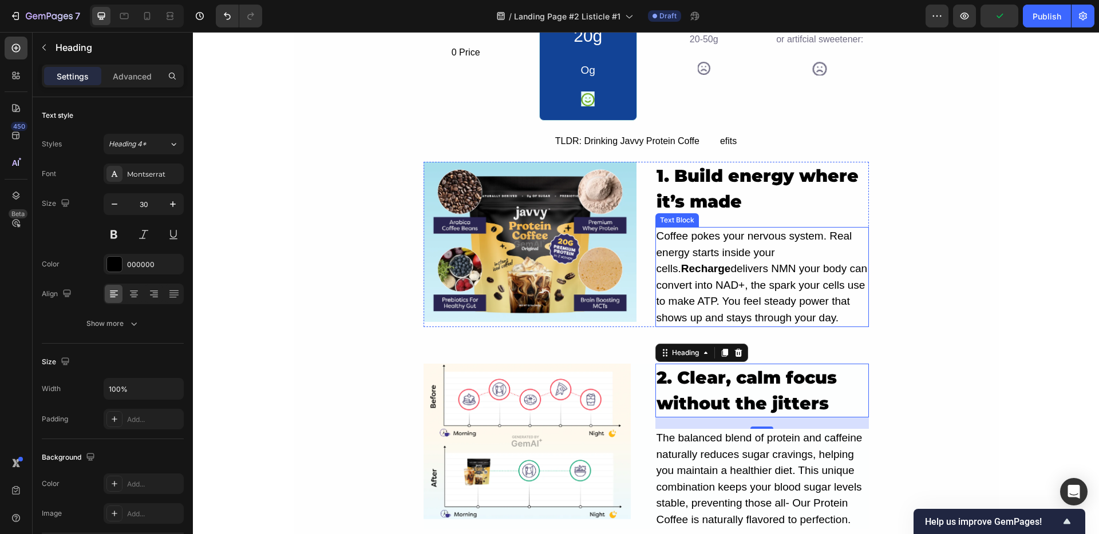
scroll to position [797, 0]
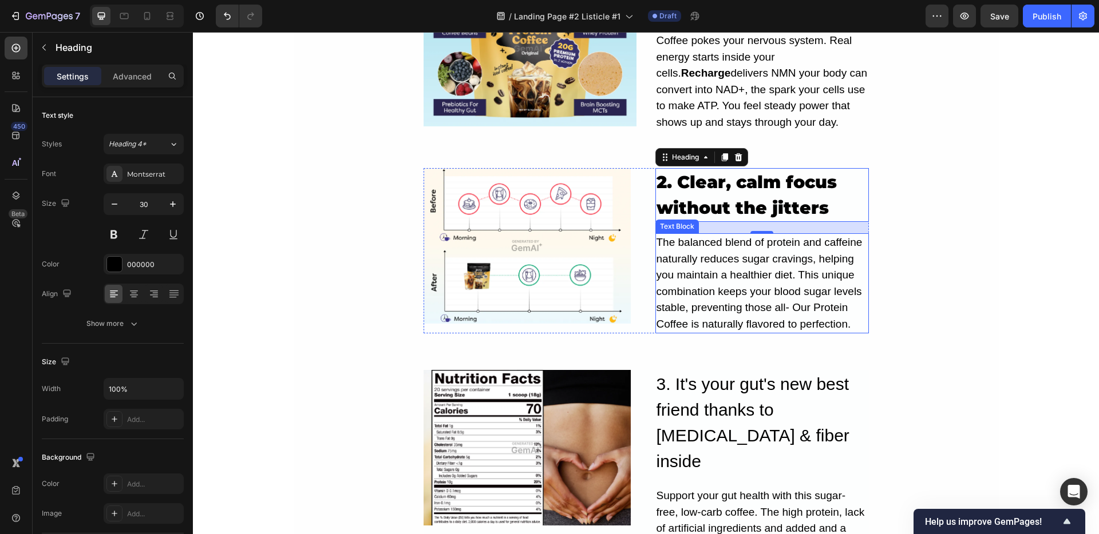
click at [742, 255] on div "The balanced blend of protein and caffeine naturally reduces sugar cravings, he…" at bounding box center [761, 283] width 213 height 100
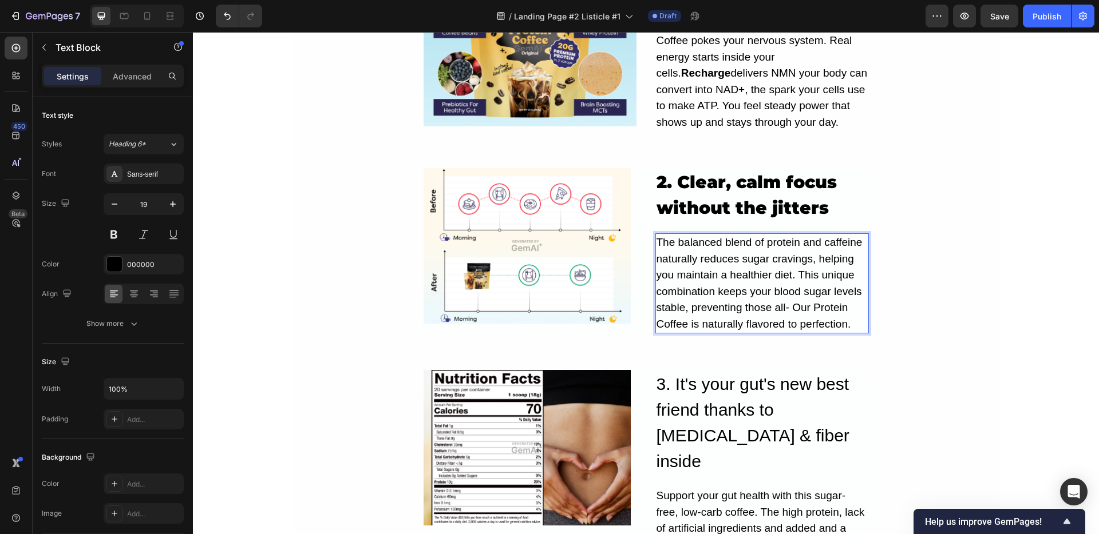
click at [742, 255] on div "The balanced blend of protein and caffeine naturally reduces sugar cravings, he…" at bounding box center [761, 283] width 213 height 100
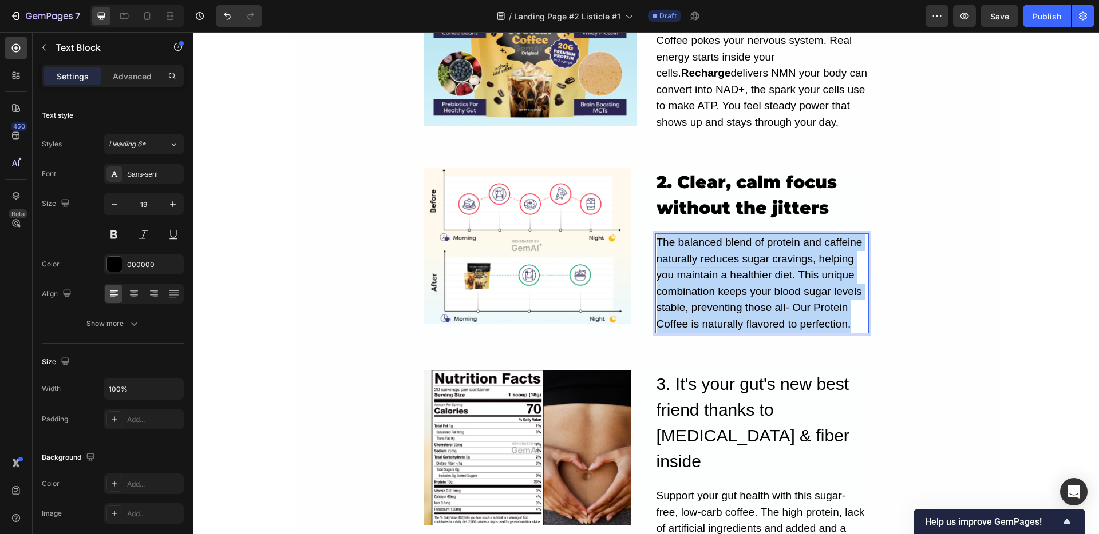
click at [742, 255] on p "The balanced blend of protein and caffeine naturally reduces sugar cravings, he…" at bounding box center [761, 284] width 211 height 98
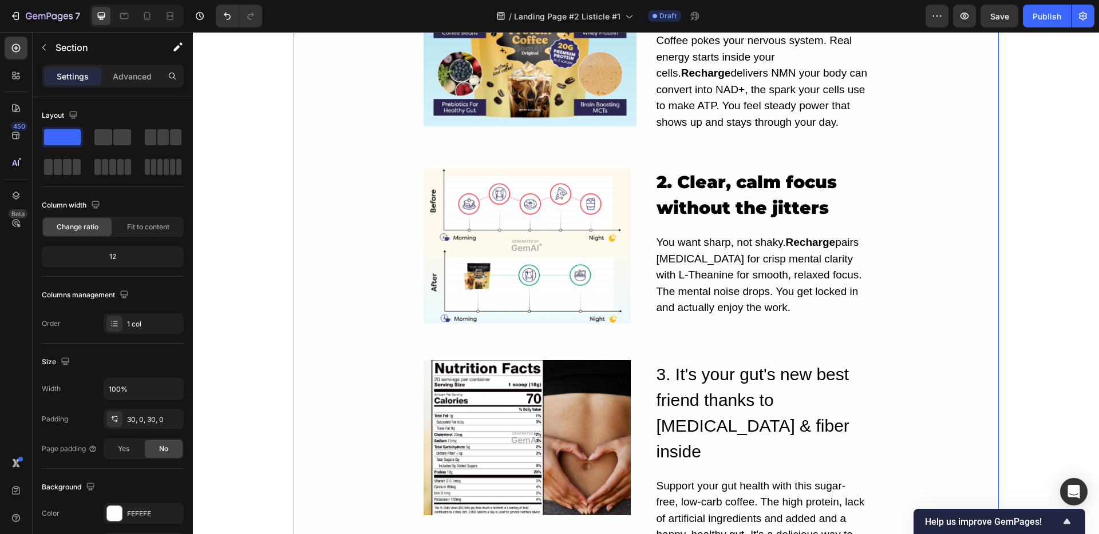
click at [918, 300] on div "5 Real Reasons Recharge Beats Caffeine For All-Day Energy Heading still tired a…" at bounding box center [646, 153] width 705 height 1754
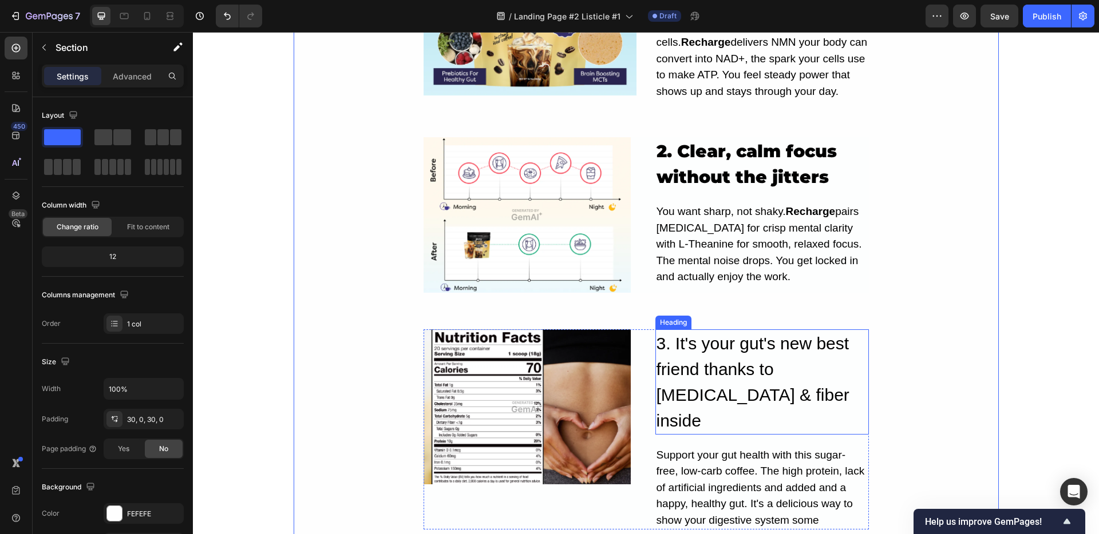
click at [705, 360] on h2 "3. It's your gut's new best friend thanks to prebiotics & fiber inside" at bounding box center [761, 382] width 213 height 105
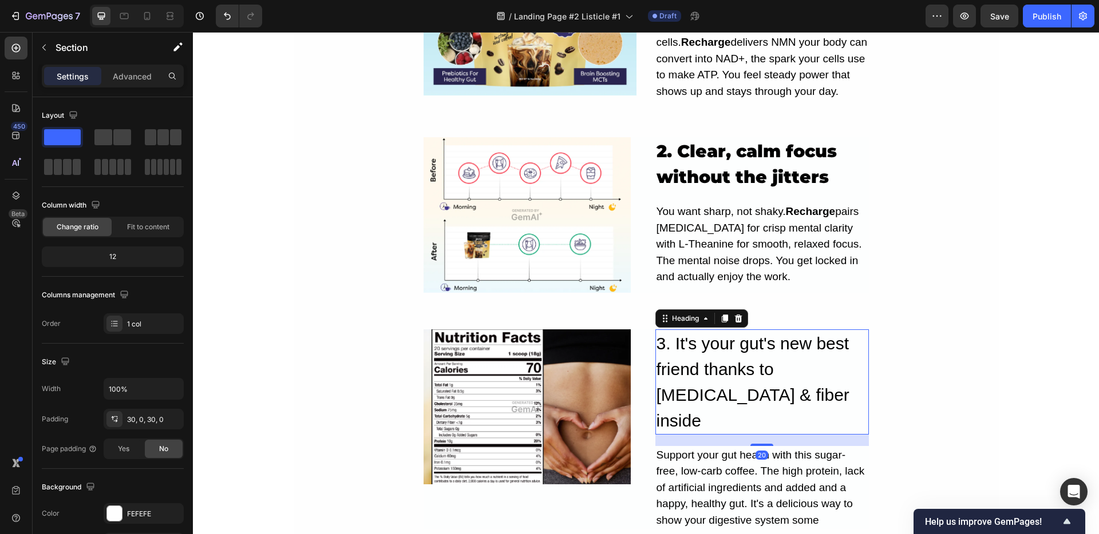
click at [705, 360] on h2 "3. It's your gut's new best friend thanks to prebiotics & fiber inside" at bounding box center [761, 382] width 213 height 105
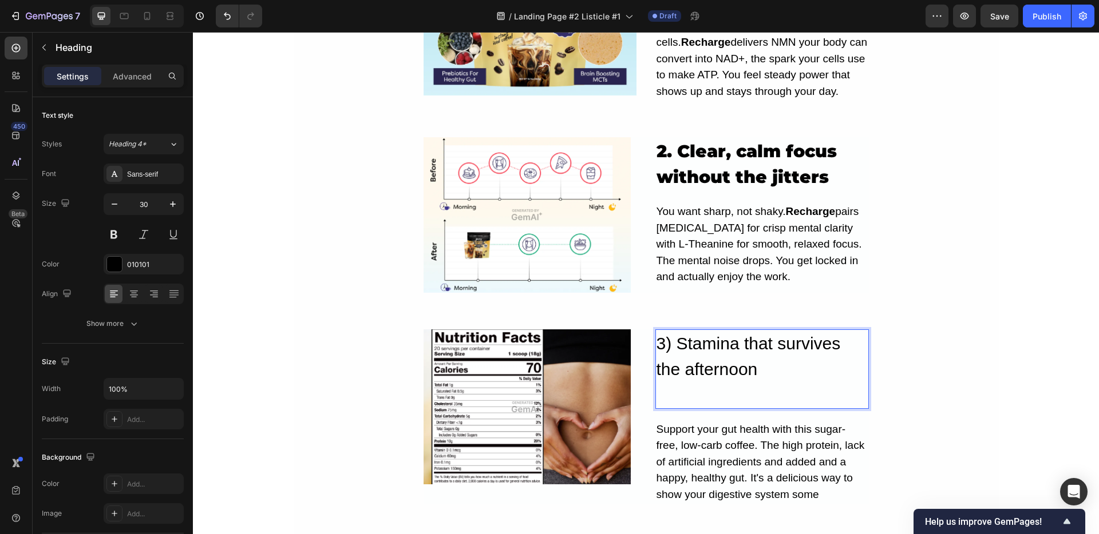
click at [669, 344] on p "3) Stamina that survives the afternoon" at bounding box center [761, 356] width 211 height 51
click at [911, 370] on div "5 Real Reasons Recharge Beats Caffeine For All-Day Energy Heading still tired a…" at bounding box center [646, 109] width 705 height 1728
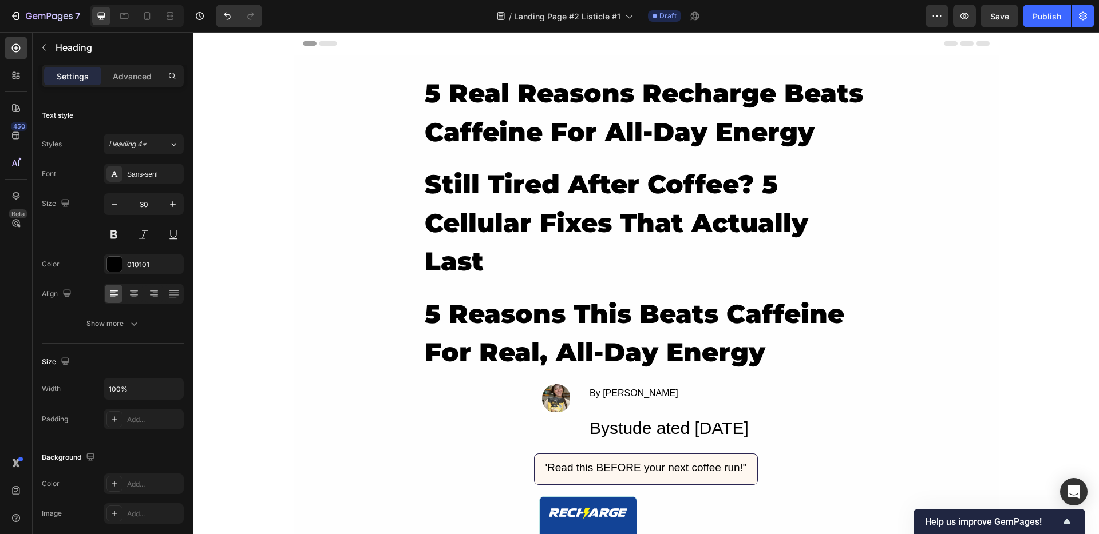
scroll to position [828, 0]
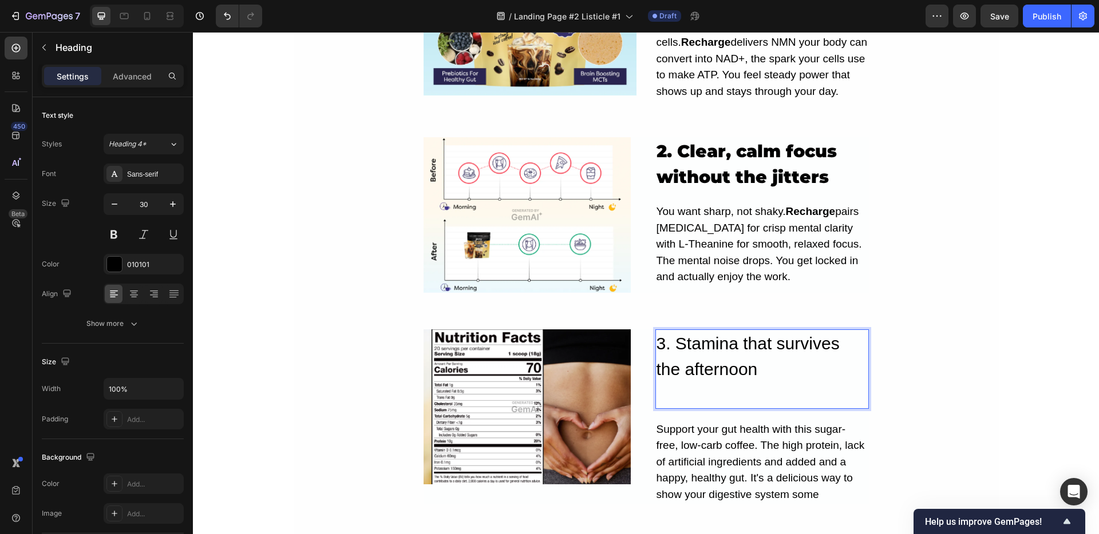
click at [735, 393] on p "3. Stamina that survives the afternoon" at bounding box center [761, 369] width 211 height 77
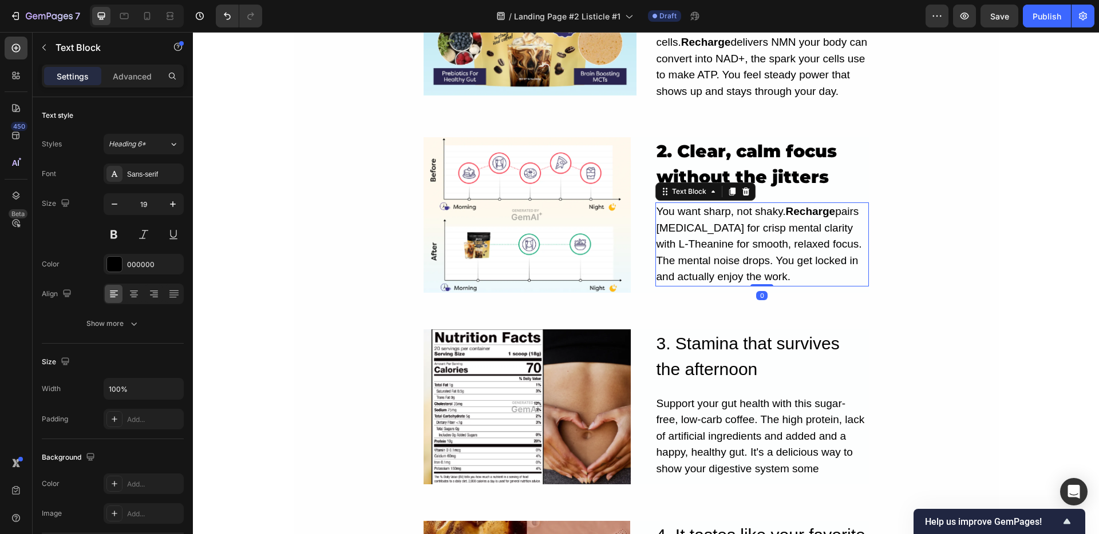
click at [713, 208] on p "You want sharp, not shaky. Recharge pairs [MEDICAL_DATA] for crisp mental clari…" at bounding box center [761, 245] width 211 height 82
click at [707, 153] on strong "2. Clear, calm focus without the jitters" at bounding box center [746, 164] width 180 height 47
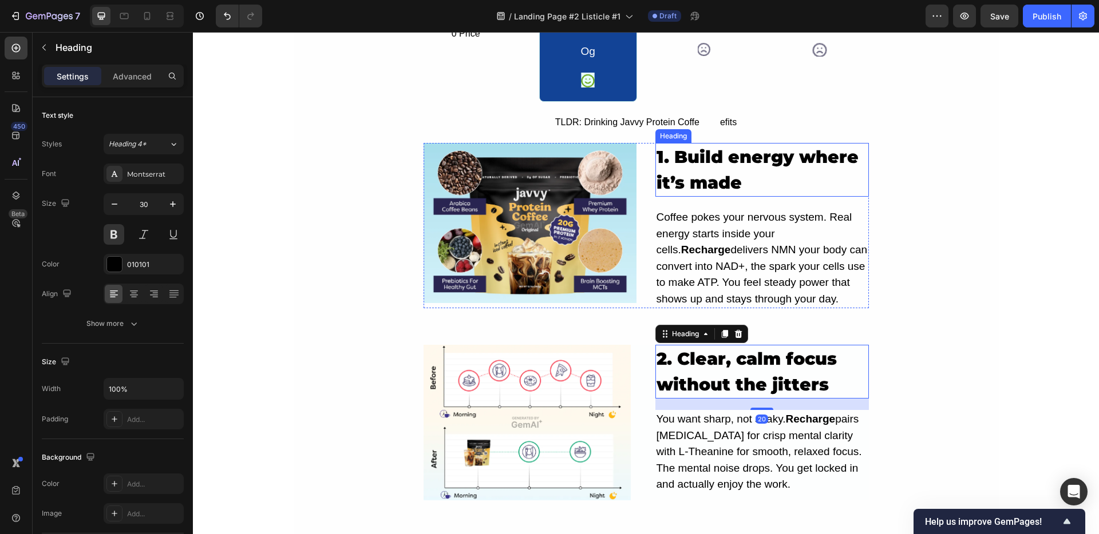
click at [728, 177] on p "1. Build energy where it’s made" at bounding box center [761, 169] width 211 height 51
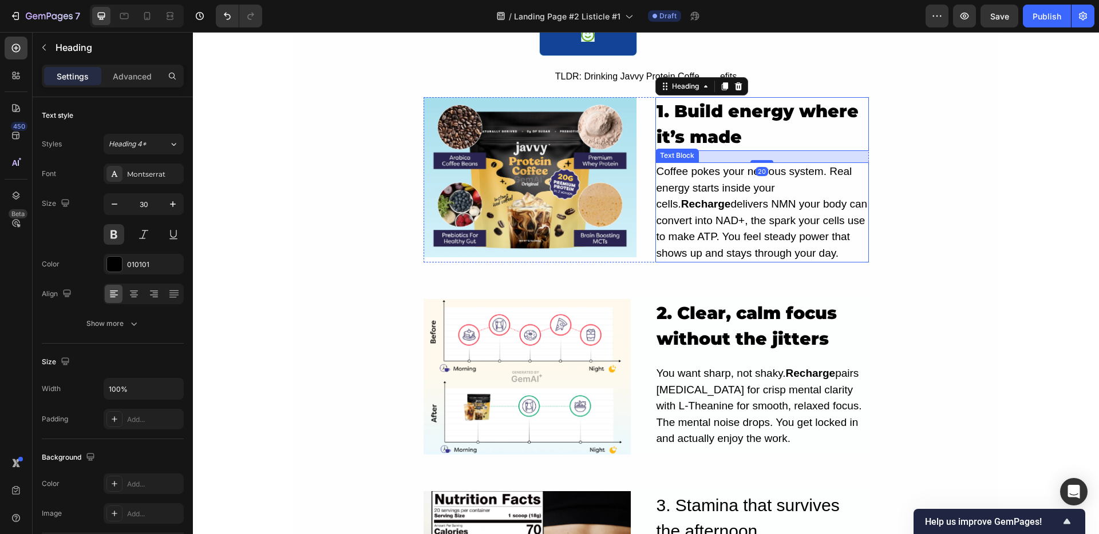
scroll to position [831, 0]
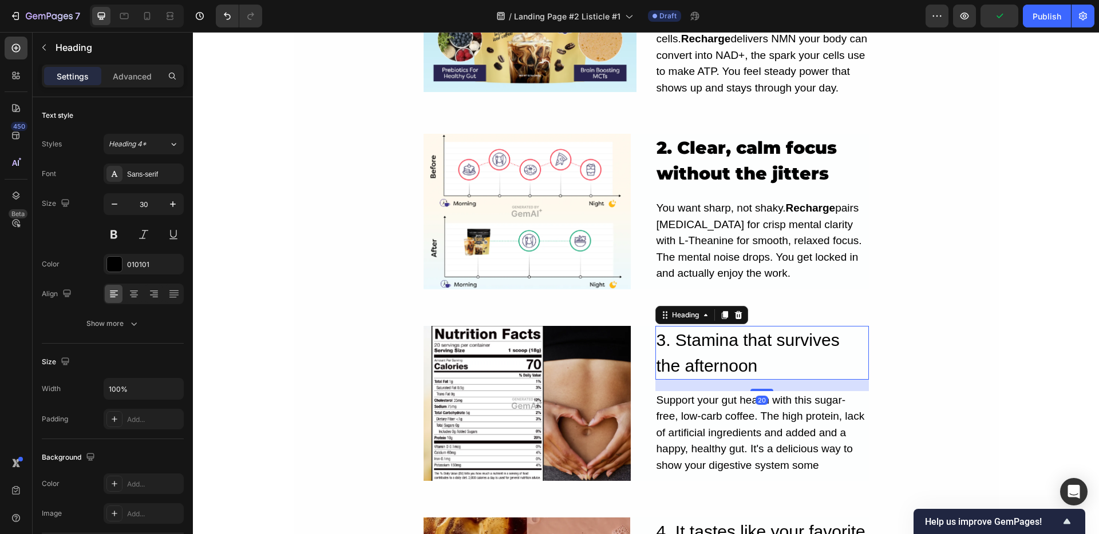
click at [719, 338] on p "3. Stamina that survives the afternoon" at bounding box center [761, 352] width 211 height 51
click at [114, 230] on button at bounding box center [114, 234] width 21 height 21
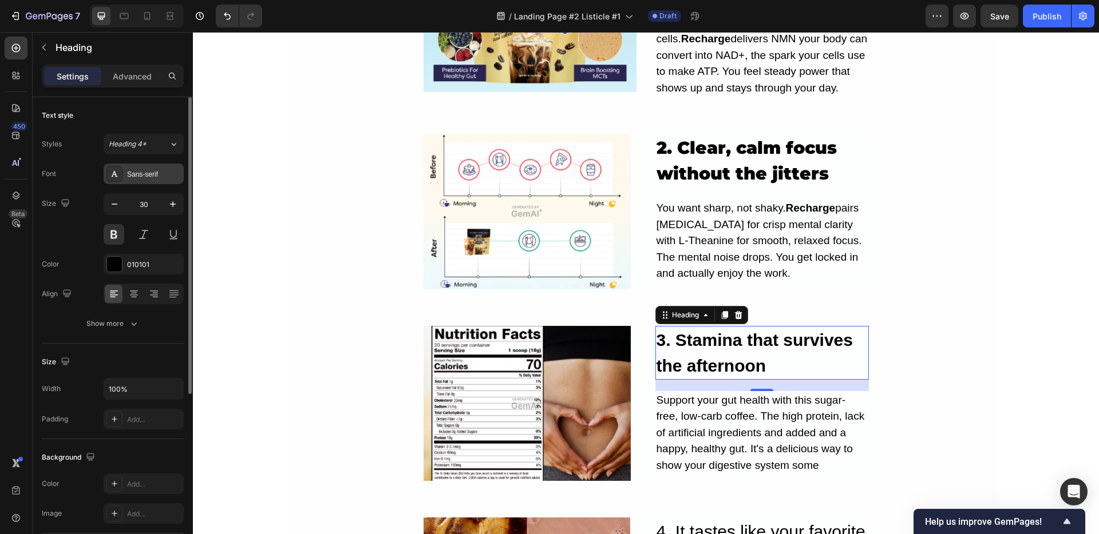
click at [127, 176] on div "Sans-serif" at bounding box center [154, 174] width 54 height 10
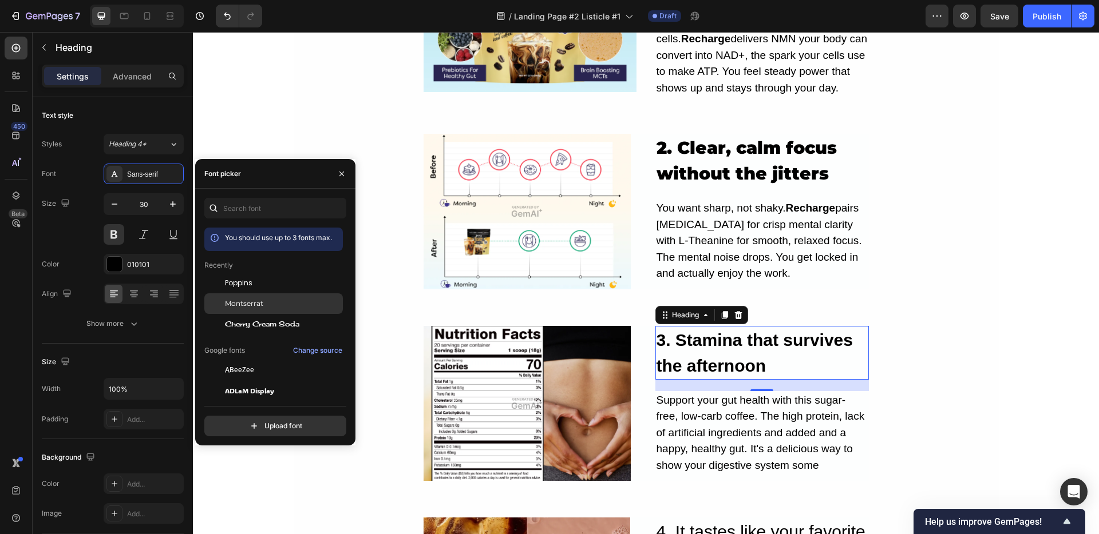
click at [239, 294] on div "Montserrat" at bounding box center [273, 304] width 138 height 21
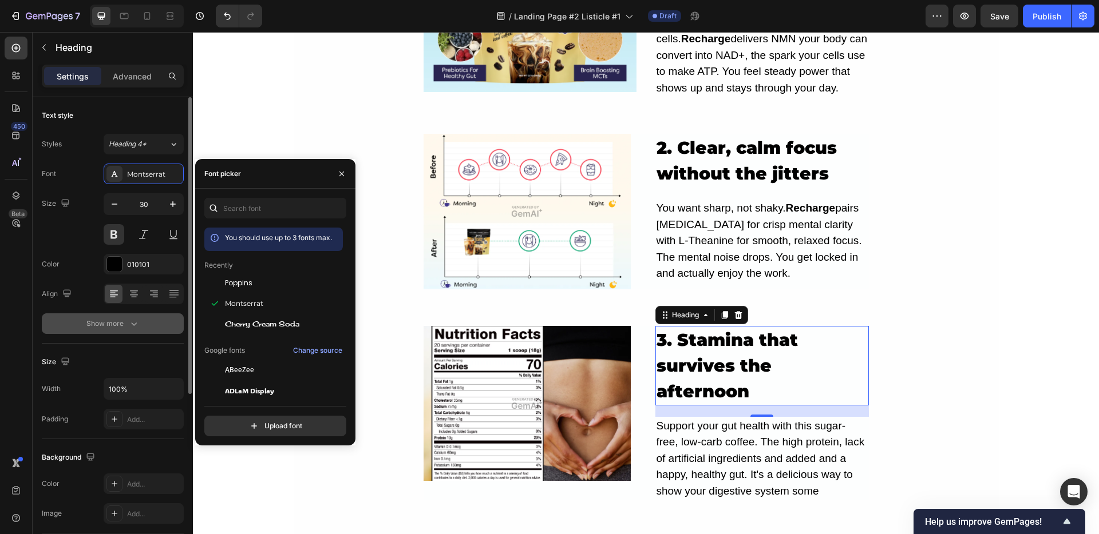
click at [126, 322] on div "Show more" at bounding box center [112, 323] width 53 height 11
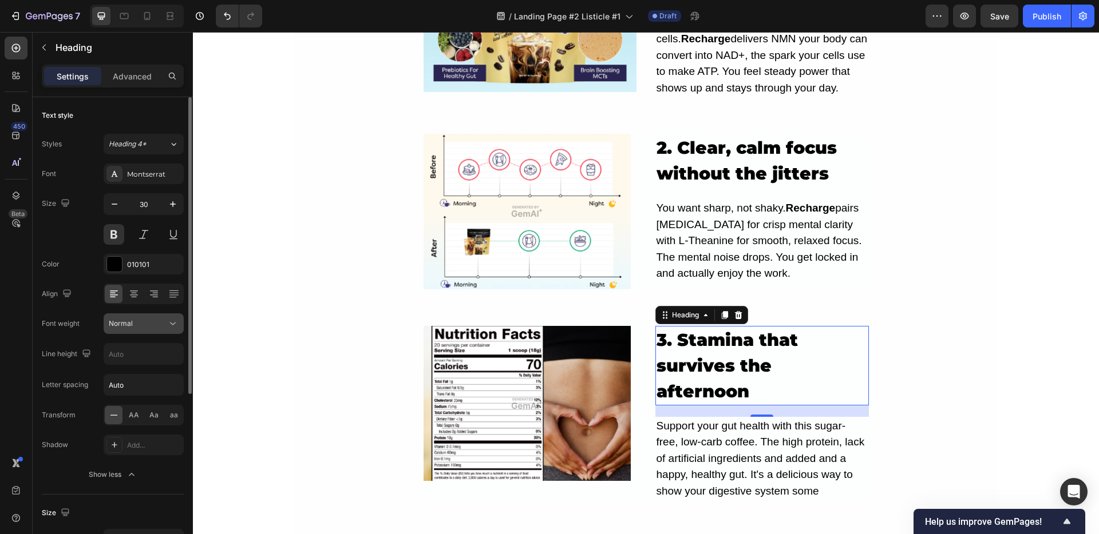
click at [132, 322] on span "Normal" at bounding box center [121, 323] width 24 height 9
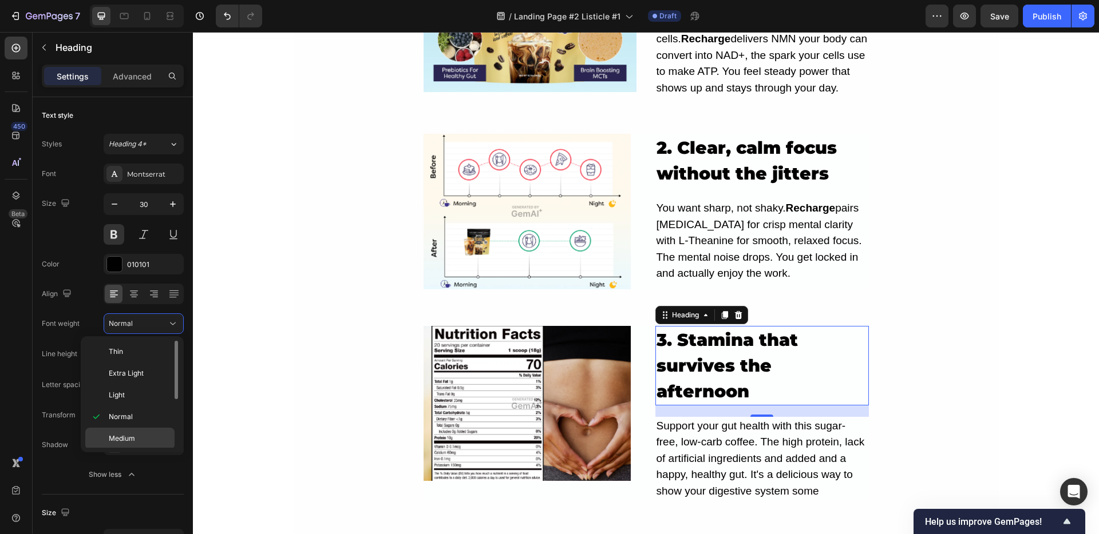
scroll to position [89, 0]
click at [121, 433] on span "Black" at bounding box center [118, 437] width 18 height 10
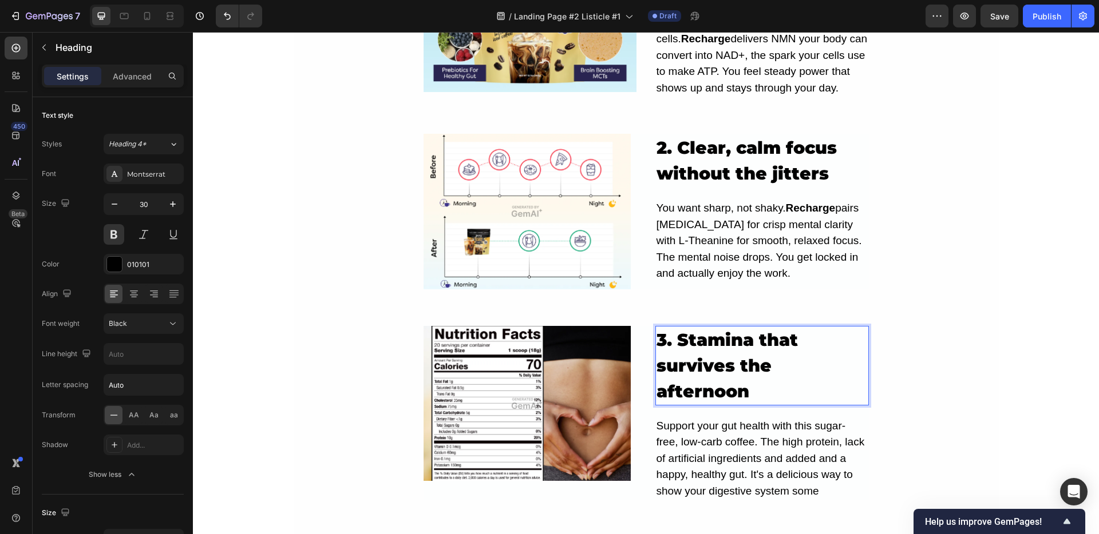
click at [755, 387] on p "3. Stamina that survives the afternoon" at bounding box center [761, 365] width 211 height 77
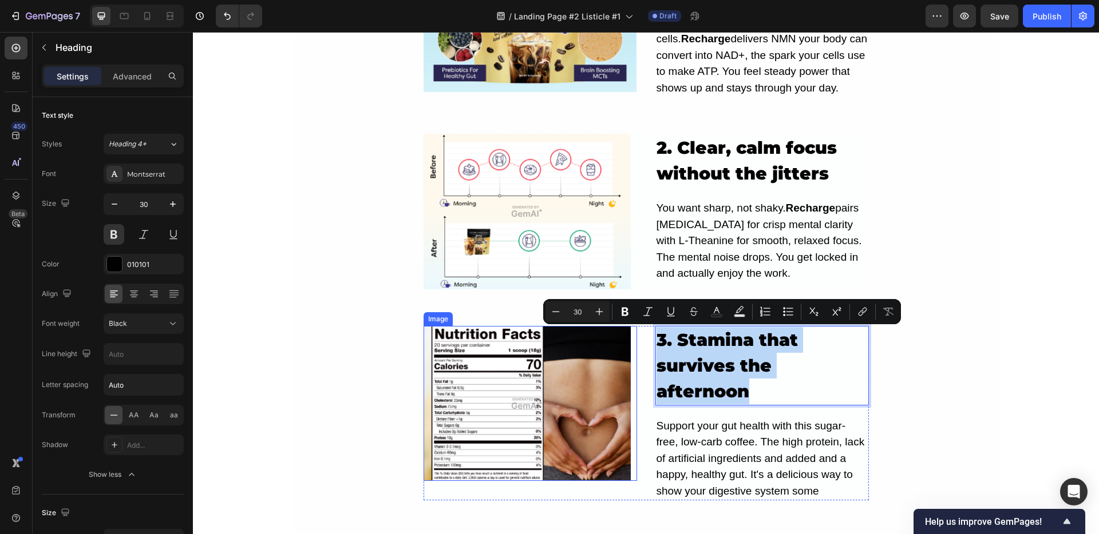
drag, startPoint x: 758, startPoint y: 388, endPoint x: 626, endPoint y: 339, distance: 140.5
click at [626, 339] on div "Image 3. Stamina that survives the afternoon Heading 20 Support your gut health…" at bounding box center [645, 413] width 445 height 175
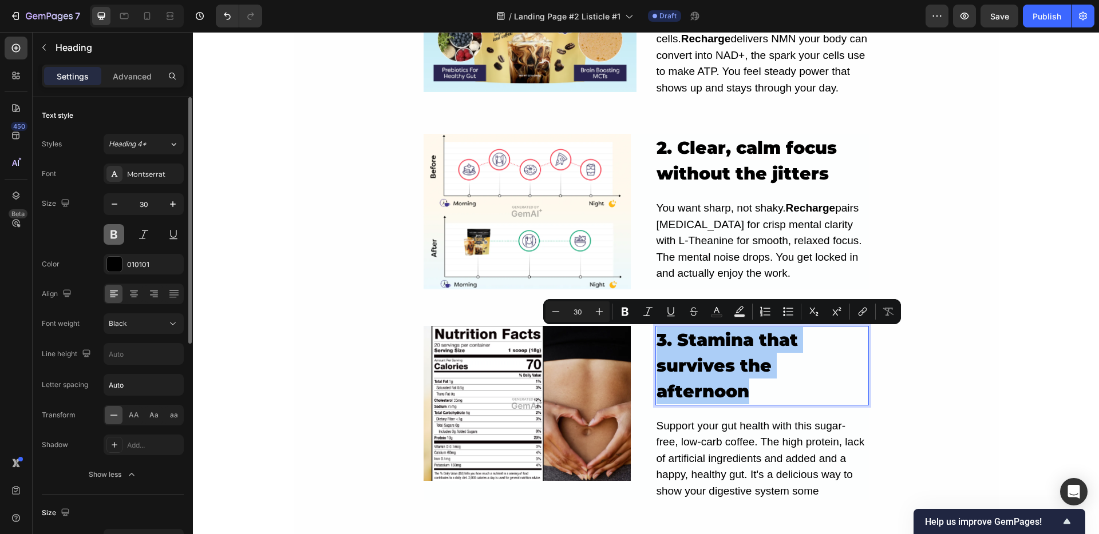
click at [113, 233] on button at bounding box center [114, 234] width 21 height 21
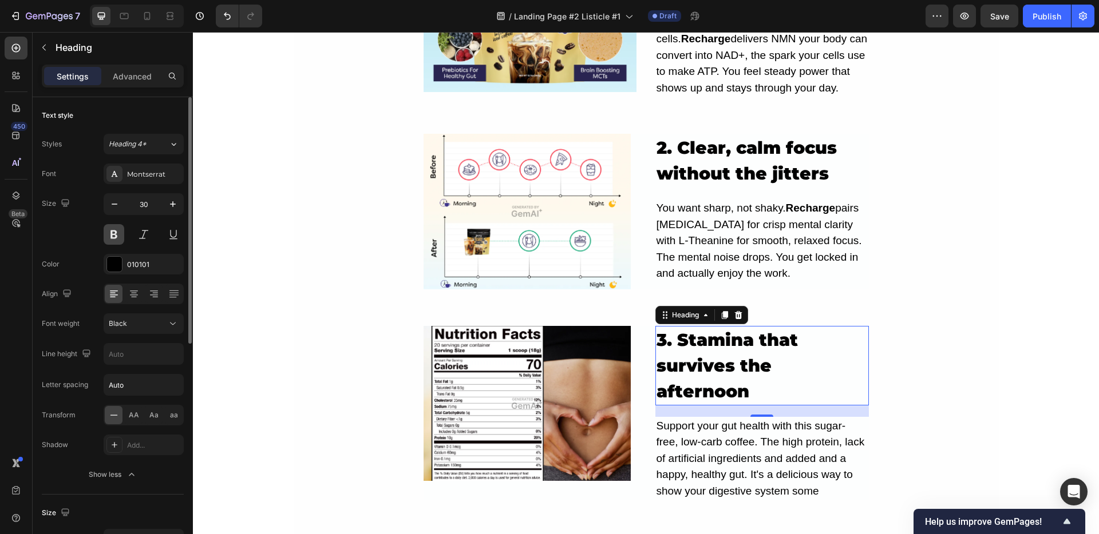
click at [113, 233] on button at bounding box center [114, 234] width 21 height 21
click at [806, 395] on p "3. Stamina that survives the afternoon" at bounding box center [761, 365] width 211 height 77
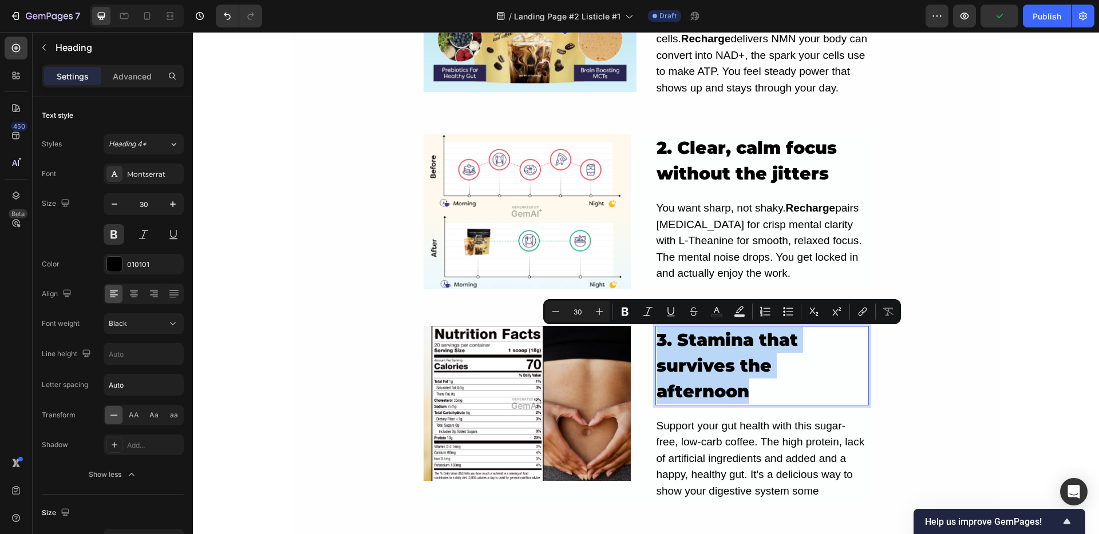
drag, startPoint x: 701, startPoint y: 379, endPoint x: 653, endPoint y: 335, distance: 65.2
click at [656, 335] on p "3. Stamina that survives the afternoon" at bounding box center [761, 365] width 211 height 77
click at [622, 312] on icon "Editor contextual toolbar" at bounding box center [624, 312] width 7 height 9
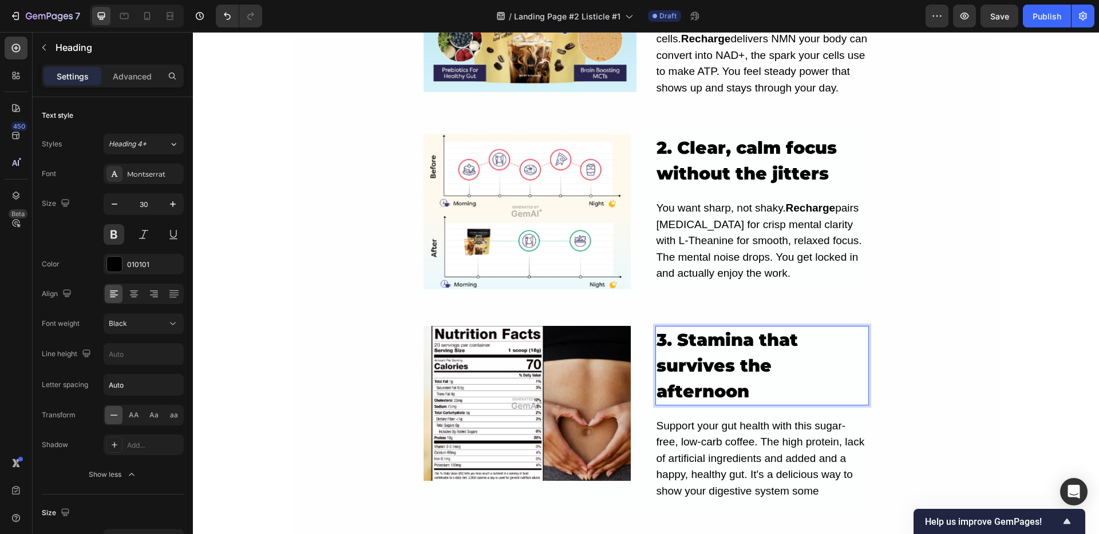
click at [887, 364] on div "5 Real Reasons Recharge Beats Caffeine For All-Day Energy Heading still tired a…" at bounding box center [646, 105] width 705 height 1728
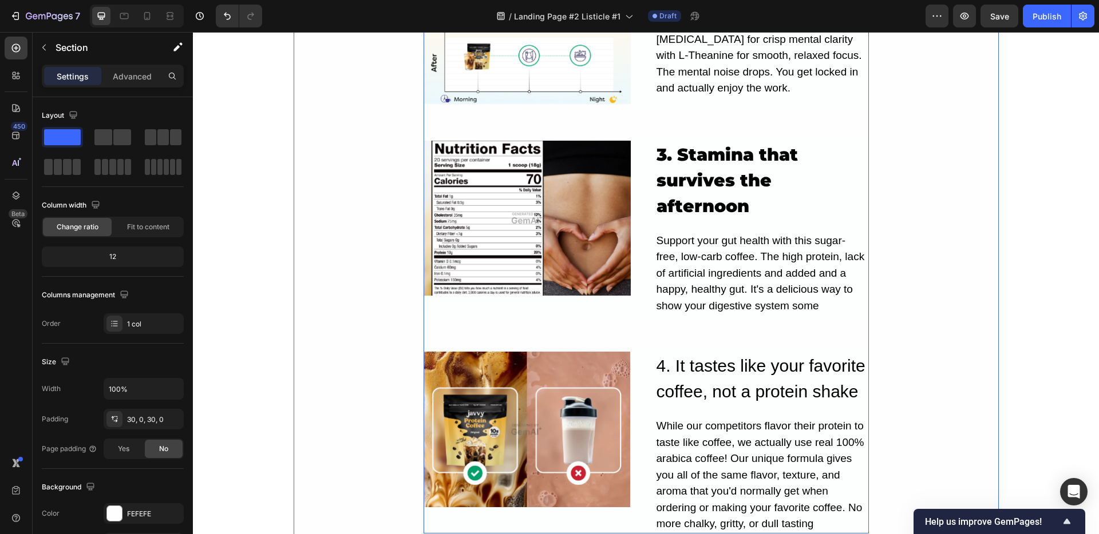
scroll to position [1029, 0]
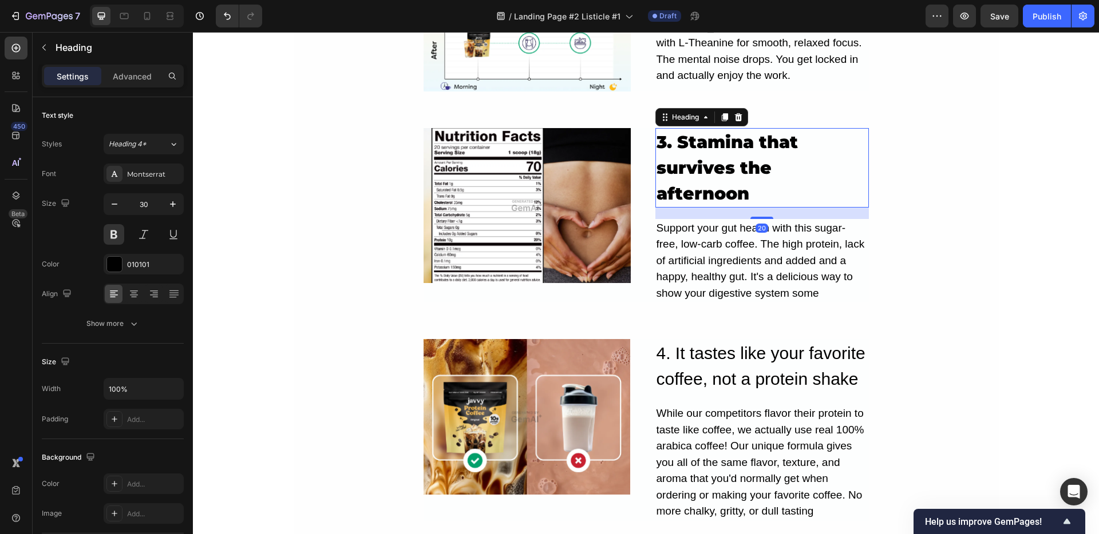
click at [727, 182] on p "⁠⁠⁠⁠⁠⁠⁠ 3. Stamina that survives the afternoon" at bounding box center [761, 167] width 211 height 77
click at [739, 255] on div "Support your gut health with this sugar- free, low-carb coffee. The high protei…" at bounding box center [761, 261] width 213 height 84
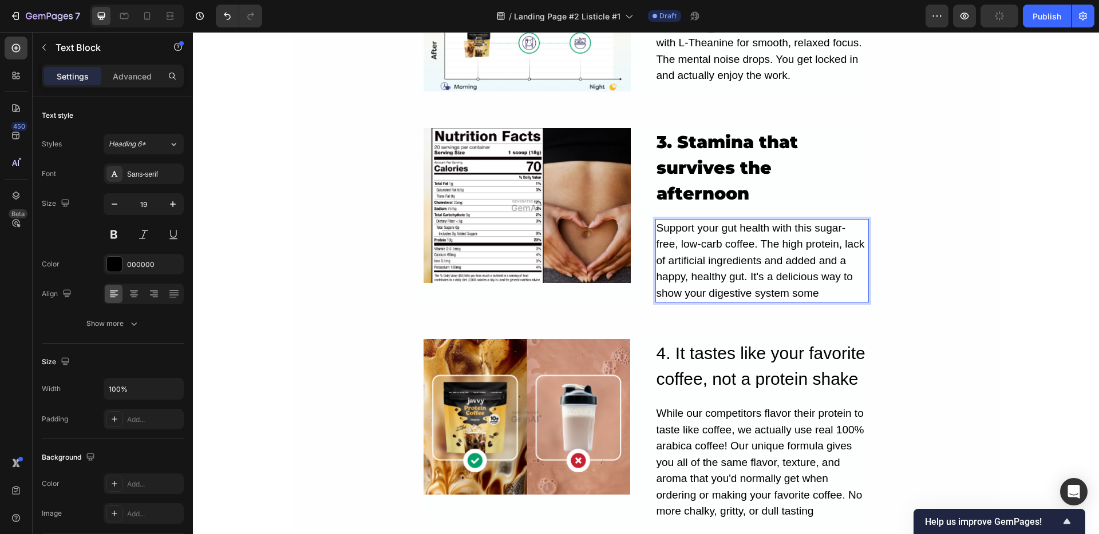
click at [718, 268] on div "Support your gut health with this sugar- free, low-carb coffee. The high protei…" at bounding box center [761, 261] width 213 height 84
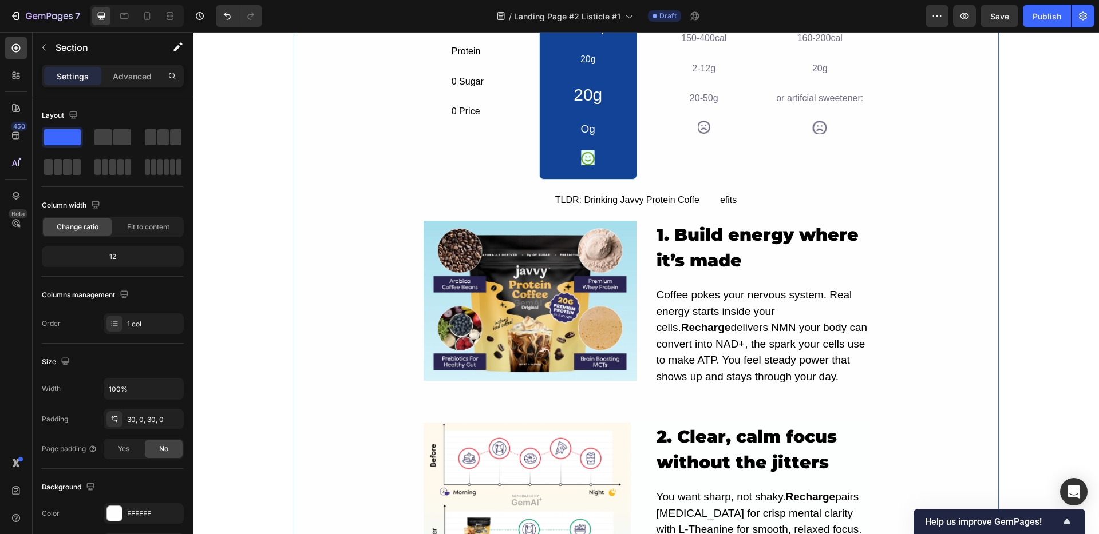
scroll to position [543, 0]
click at [512, 304] on img at bounding box center [529, 300] width 213 height 160
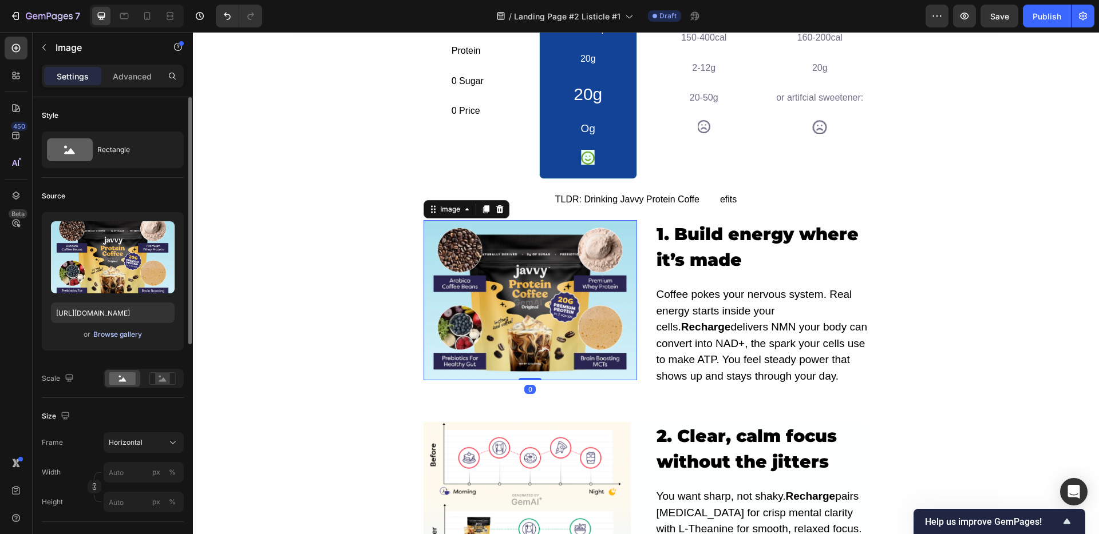
click at [117, 337] on div "Browse gallery" at bounding box center [117, 335] width 49 height 10
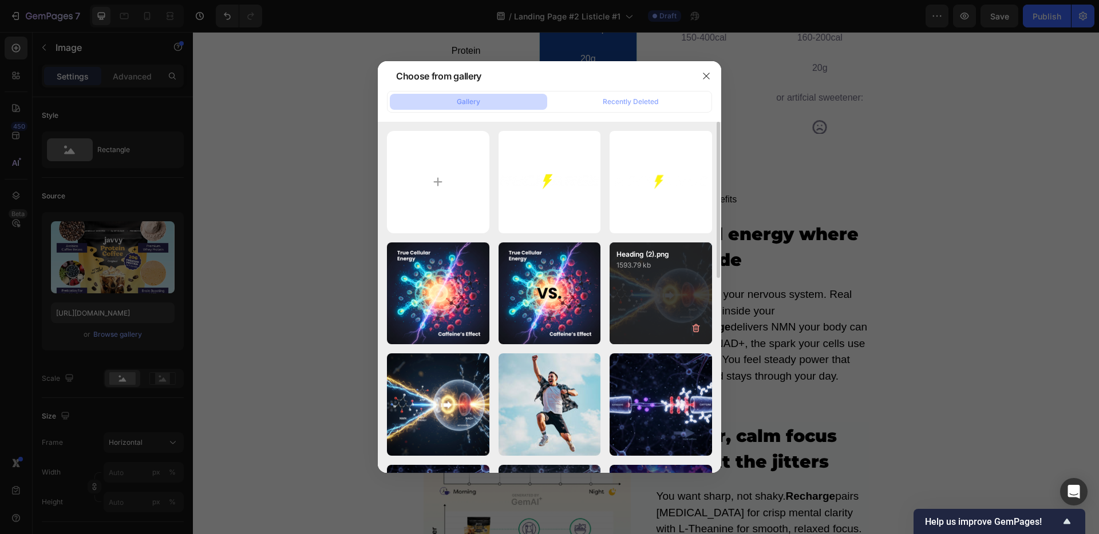
click at [675, 302] on div "Heading (2).png 1593.79 kb" at bounding box center [660, 294] width 102 height 102
type input "[URL][DOMAIN_NAME]"
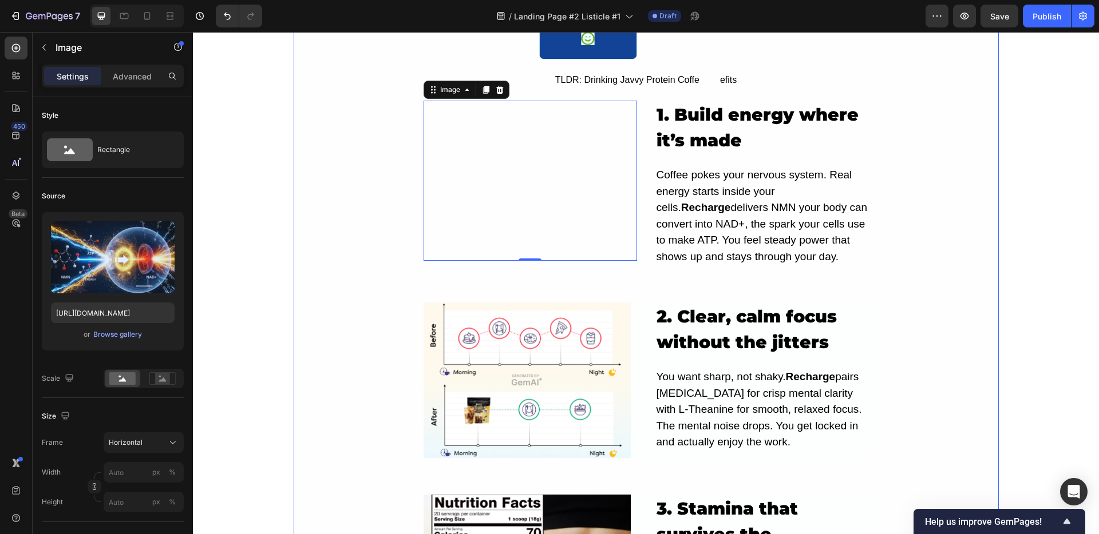
scroll to position [671, 0]
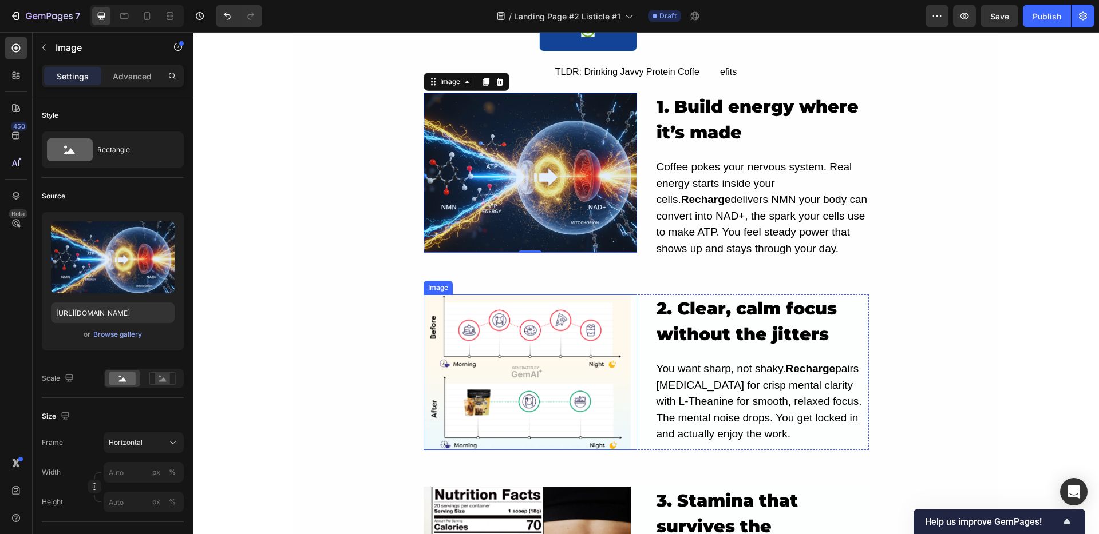
click at [514, 350] on img at bounding box center [526, 373] width 207 height 156
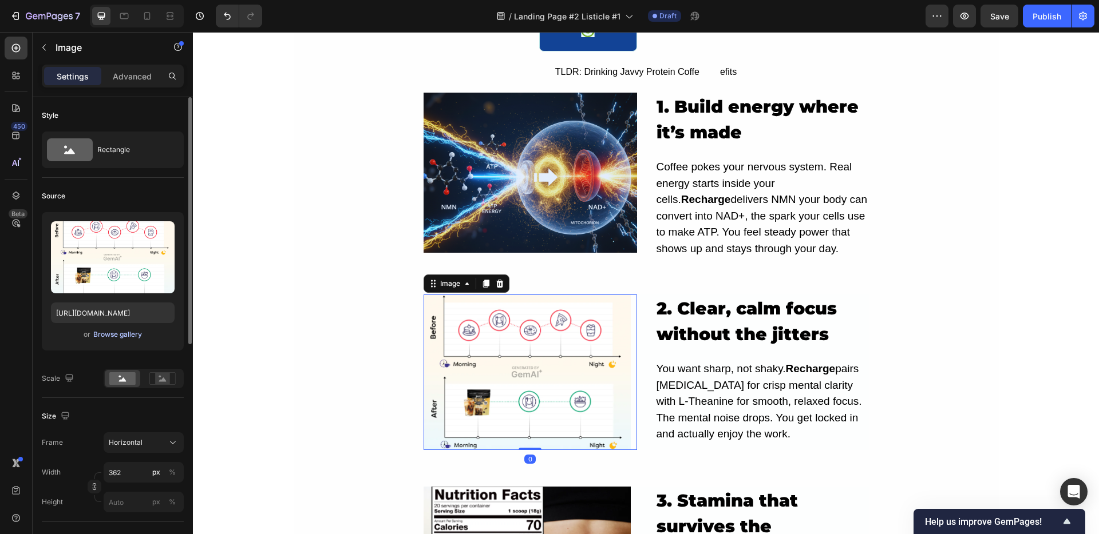
click at [123, 335] on div "Browse gallery" at bounding box center [117, 335] width 49 height 10
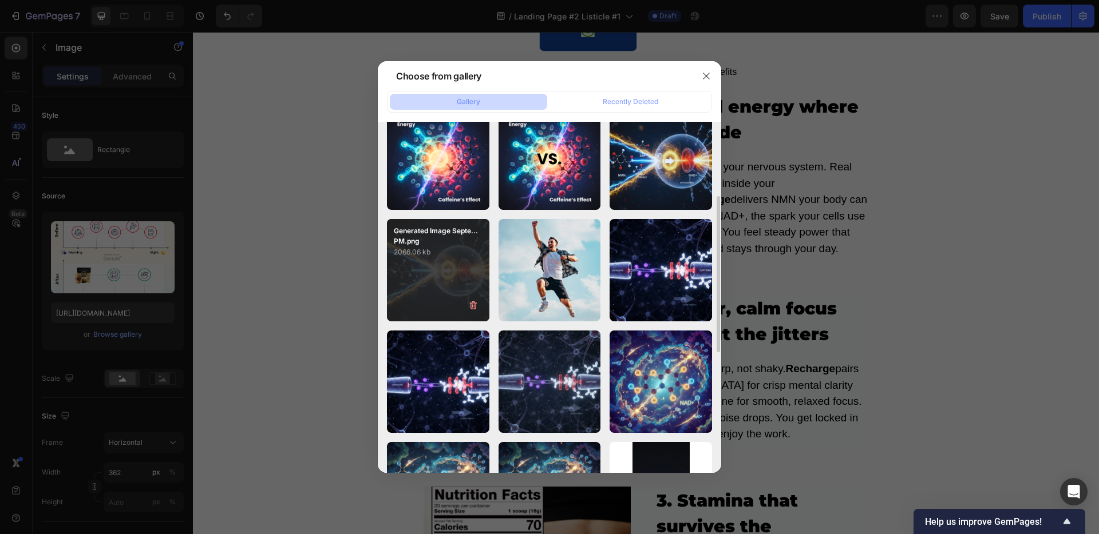
scroll to position [158, 0]
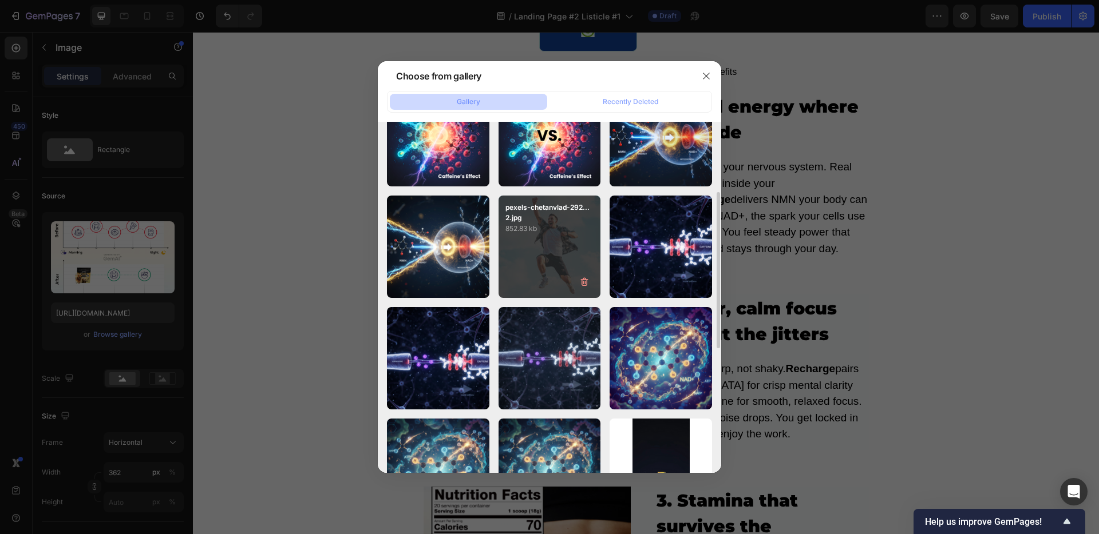
click at [530, 250] on div "pexels-chetanvlad-292... 2.jpg 852.83 kb" at bounding box center [549, 247] width 102 height 102
type input "[URL][DOMAIN_NAME]"
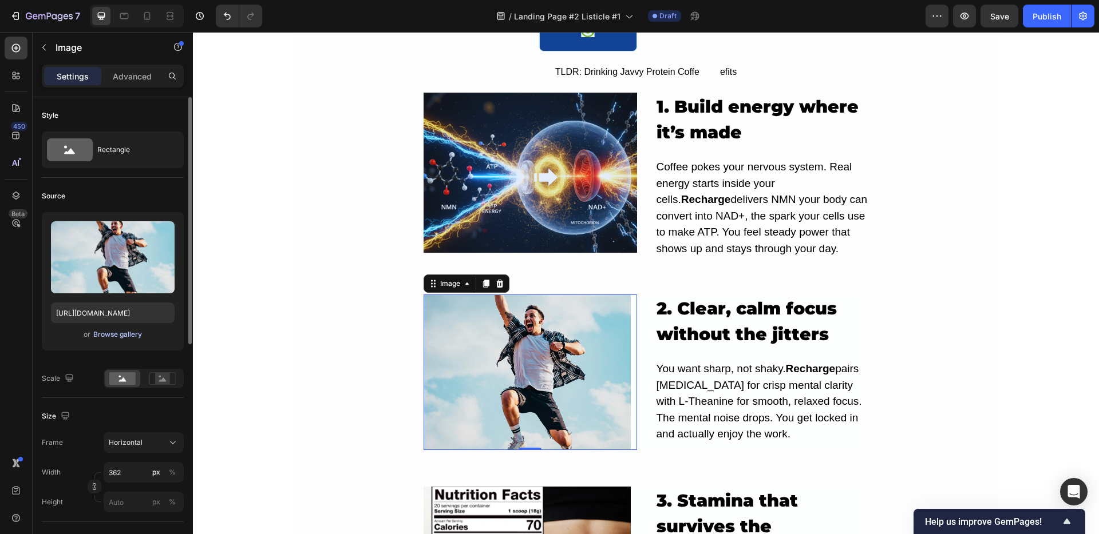
click at [125, 331] on div "Browse gallery" at bounding box center [117, 335] width 49 height 10
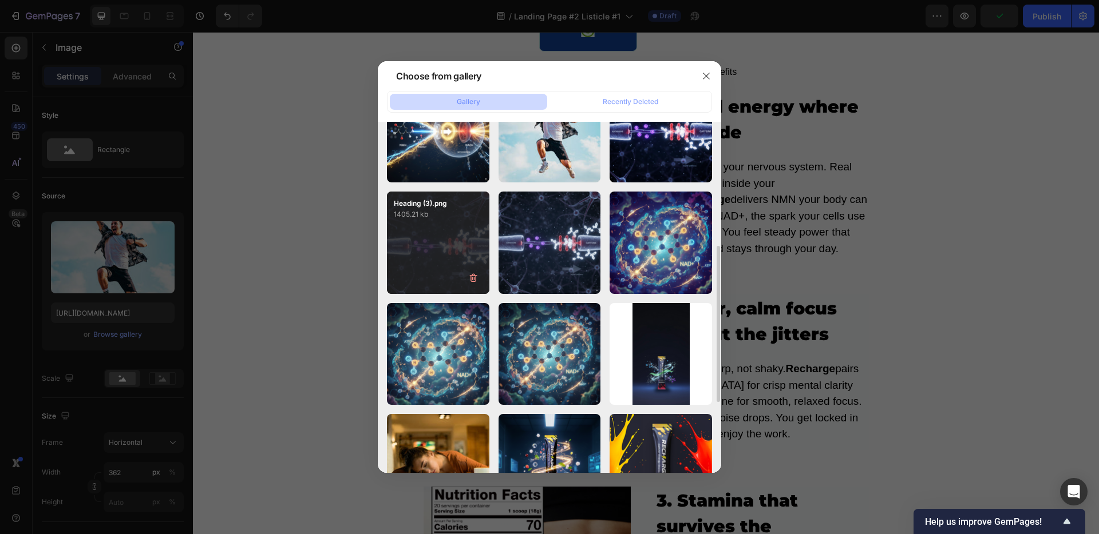
scroll to position [275, 0]
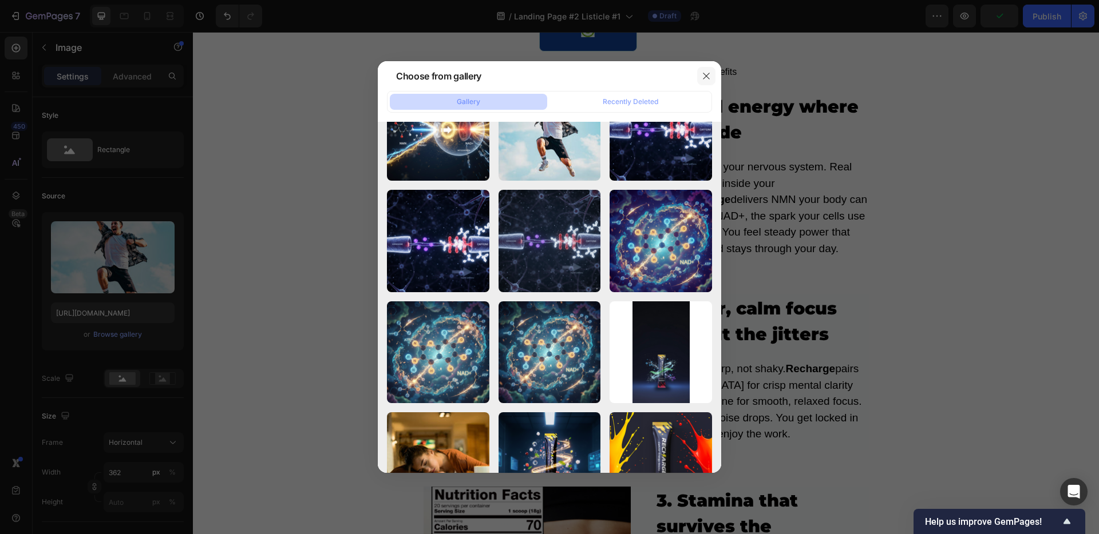
click at [704, 74] on icon "button" at bounding box center [706, 76] width 6 height 6
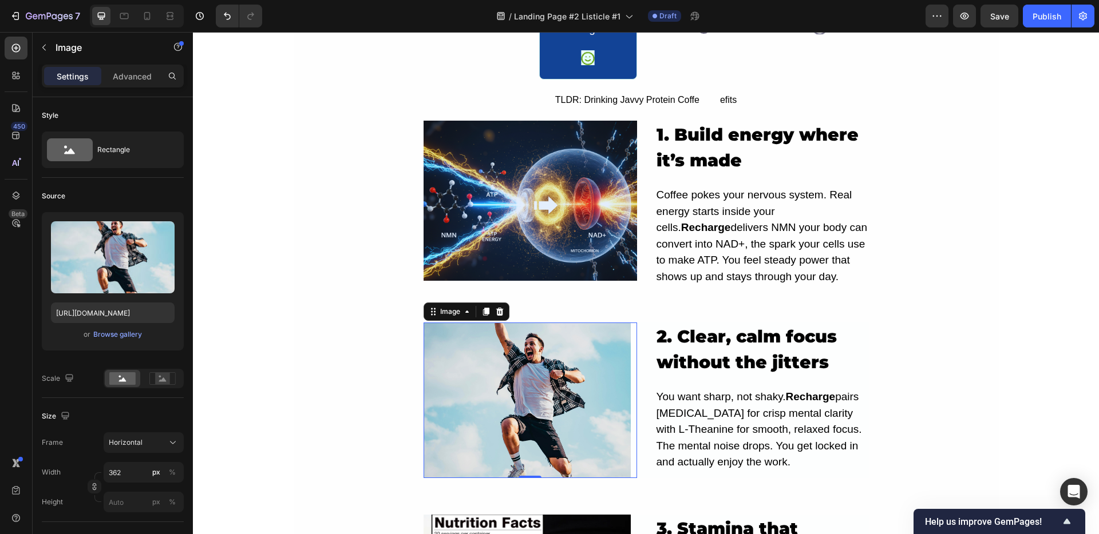
scroll to position [631, 0]
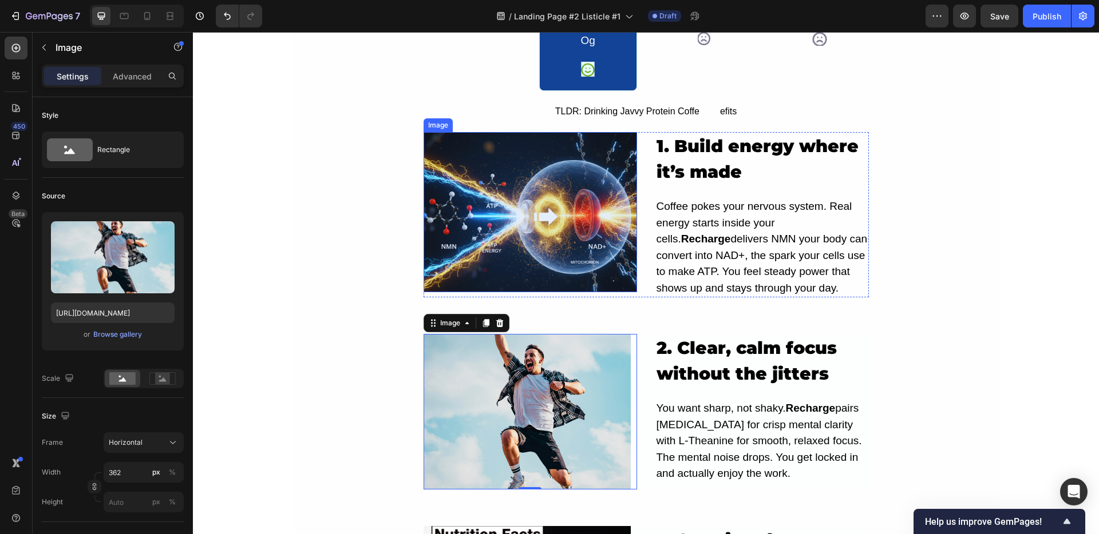
click at [510, 201] on img at bounding box center [529, 212] width 213 height 160
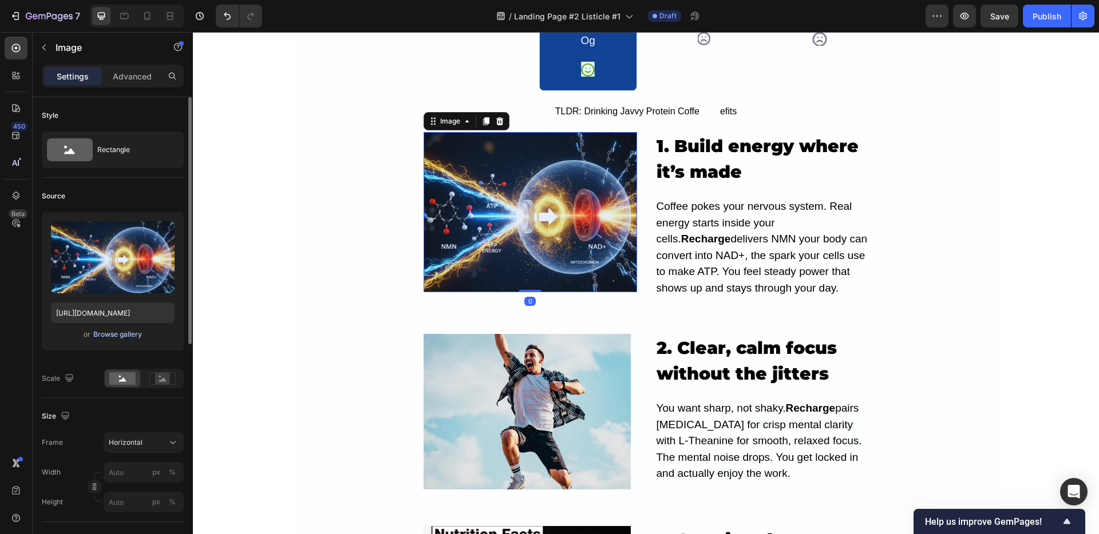
click at [129, 337] on div "Browse gallery" at bounding box center [117, 335] width 49 height 10
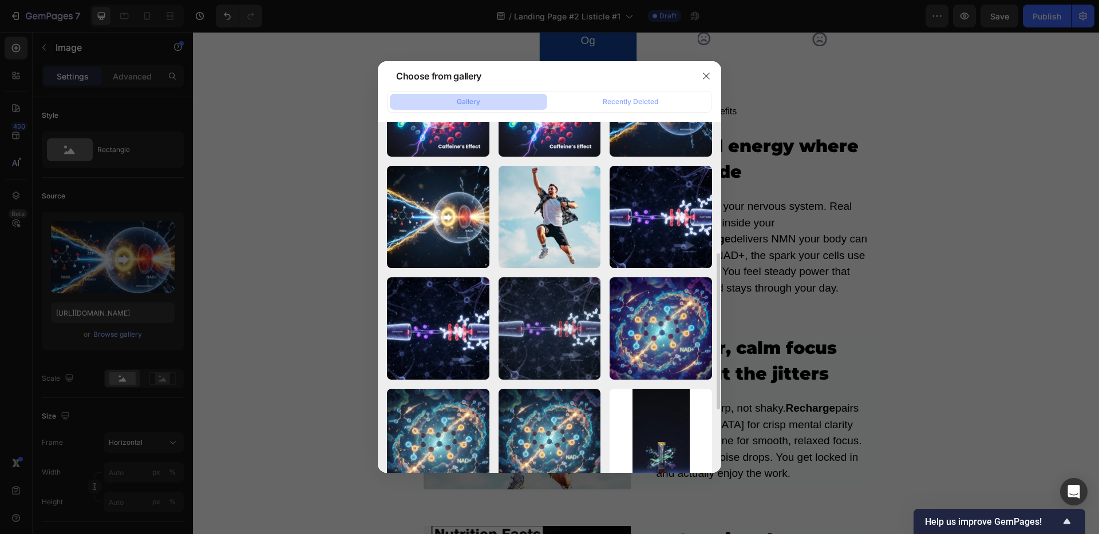
scroll to position [227, 0]
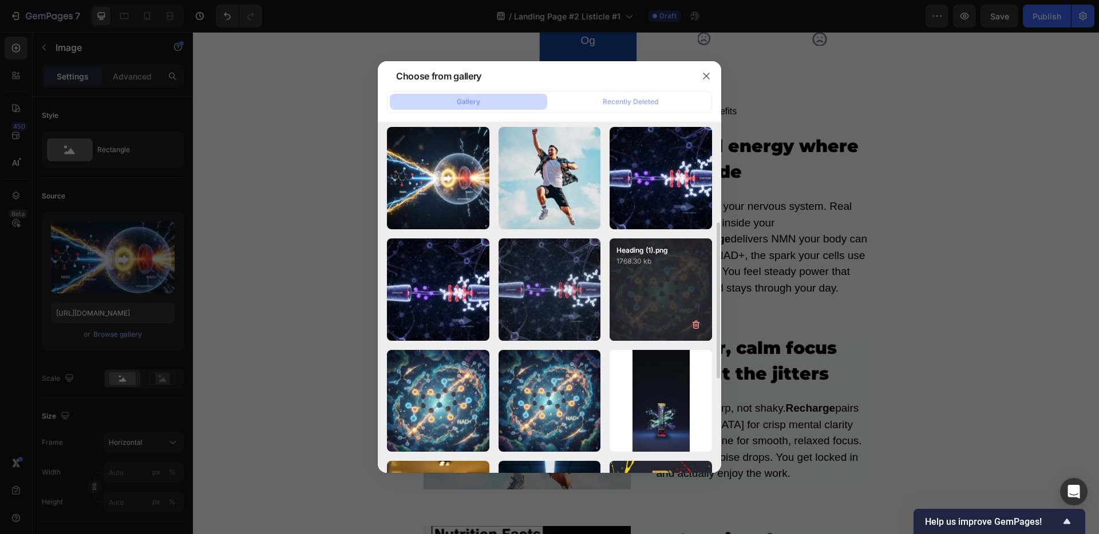
click at [645, 290] on div "Heading (1).png 1768.30 kb" at bounding box center [660, 290] width 102 height 102
type input "[URL][DOMAIN_NAME]"
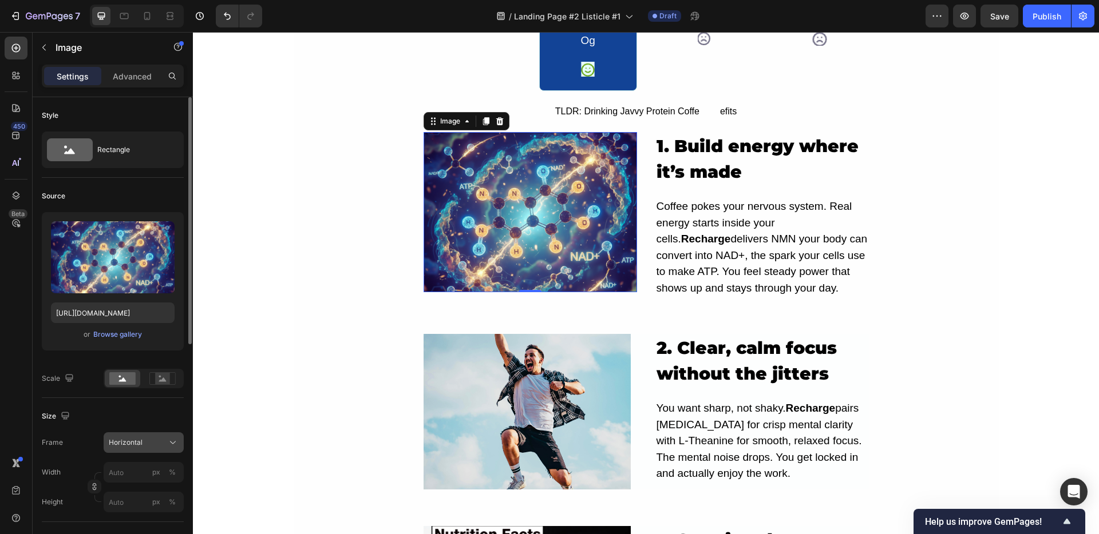
click at [126, 448] on span "Horizontal" at bounding box center [126, 443] width 34 height 10
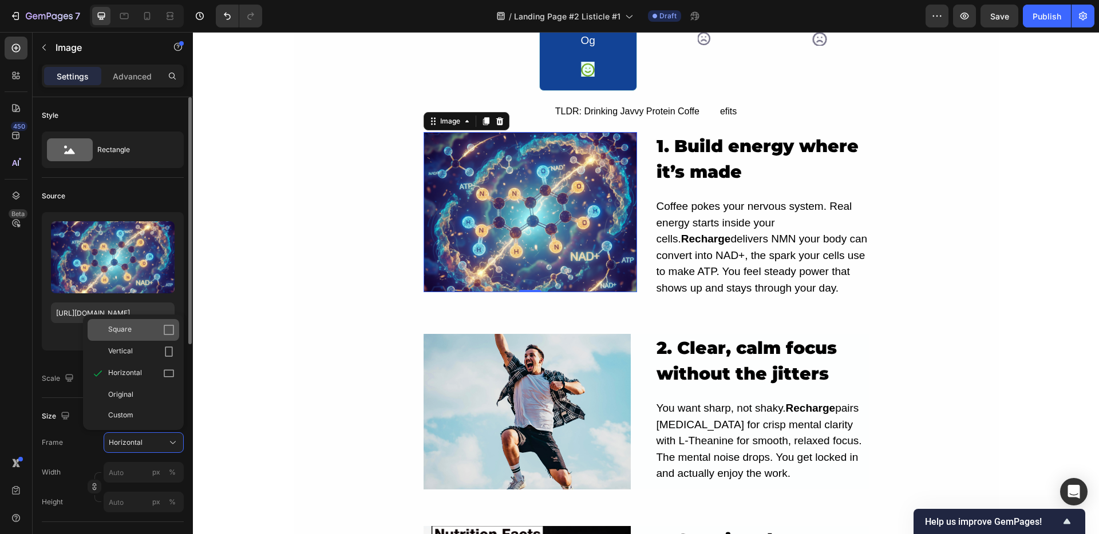
click at [114, 322] on div "Square" at bounding box center [134, 330] width 92 height 22
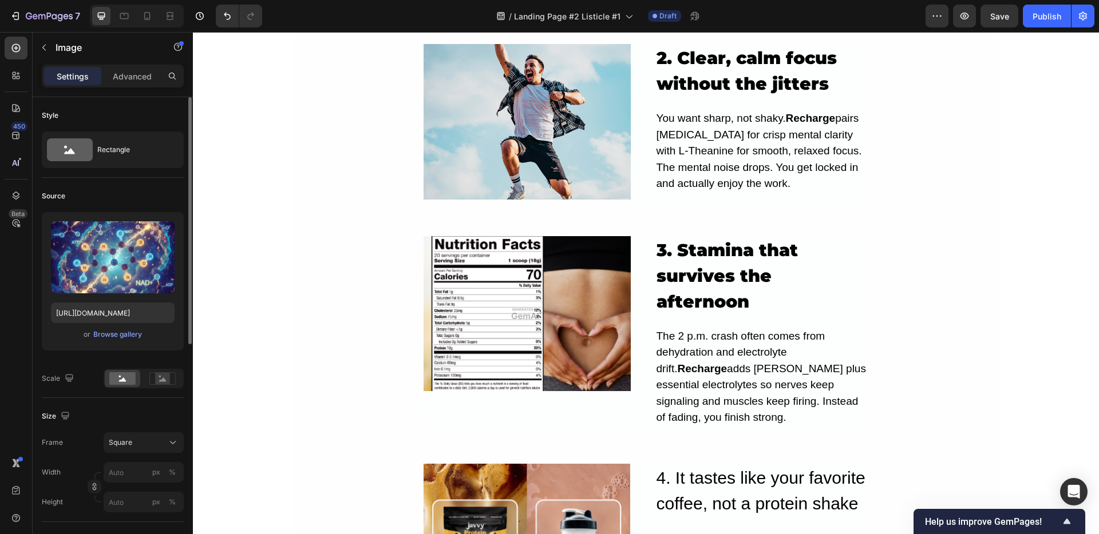
scroll to position [970, 0]
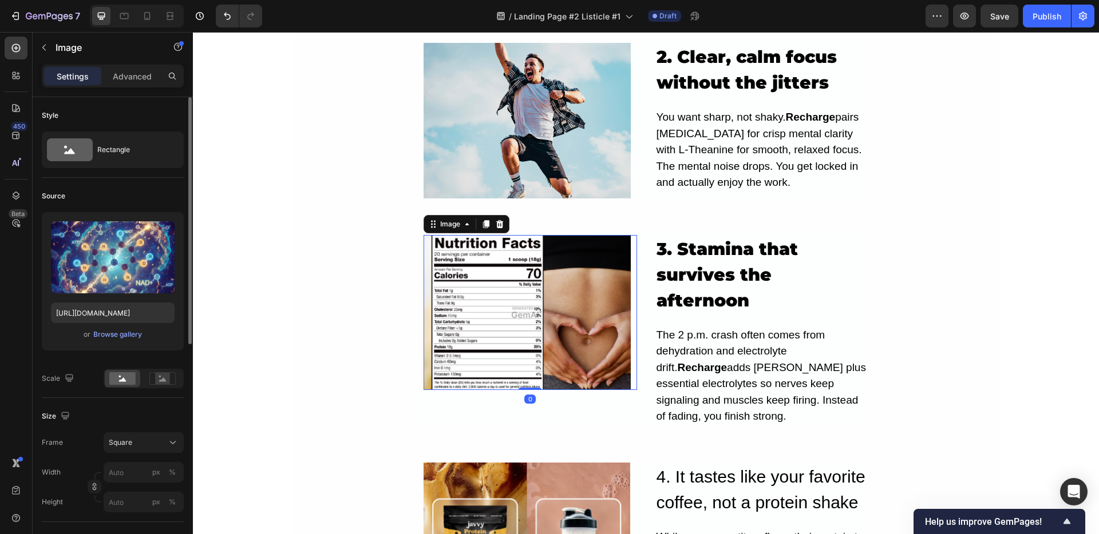
click at [466, 307] on img at bounding box center [526, 313] width 207 height 156
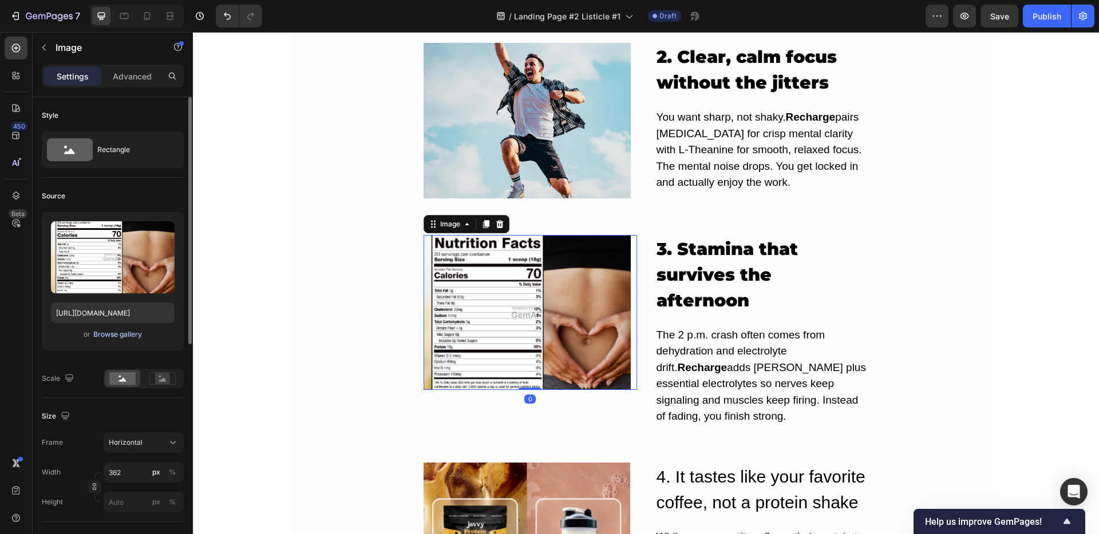
click at [118, 337] on div "Browse gallery" at bounding box center [117, 335] width 49 height 10
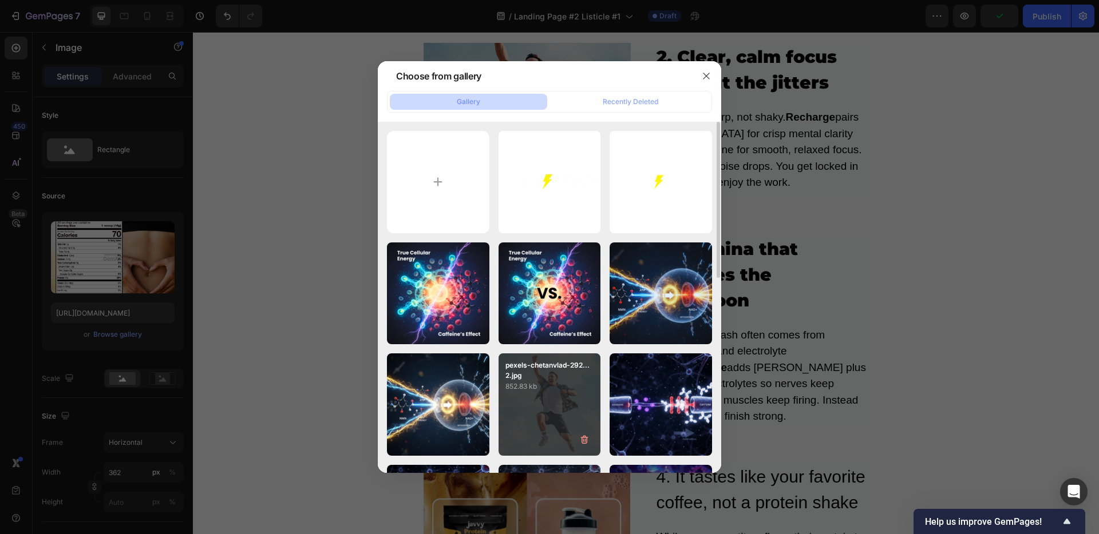
click at [558, 378] on p "pexels-chetanvlad-292... 2.jpg" at bounding box center [549, 370] width 89 height 21
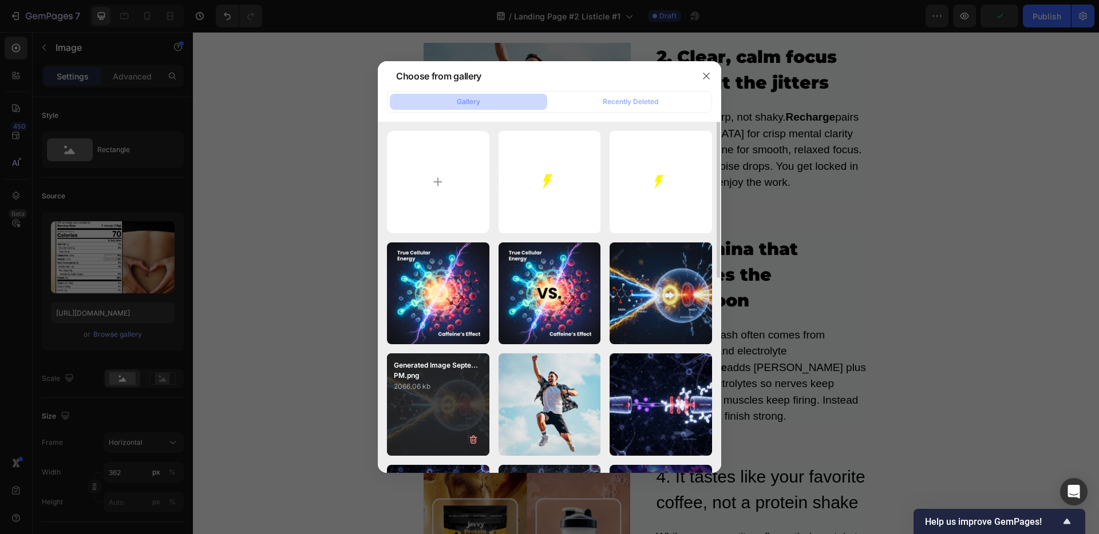
type input "[URL][DOMAIN_NAME]"
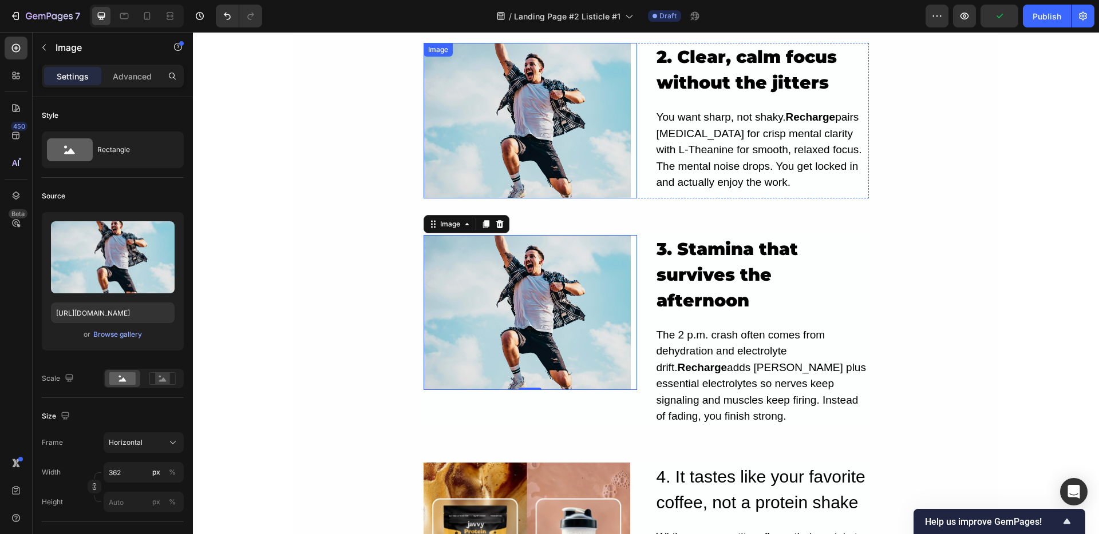
click at [521, 125] on img at bounding box center [526, 121] width 207 height 156
click at [423, 302] on img at bounding box center [526, 313] width 207 height 156
click at [140, 443] on span "Horizontal" at bounding box center [126, 443] width 34 height 10
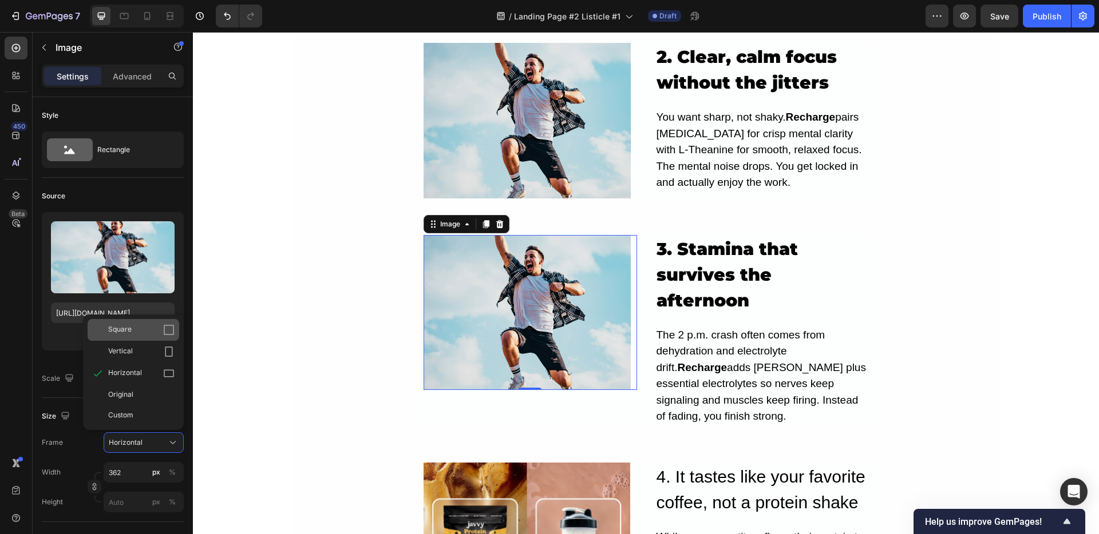
click at [129, 324] on span "Square" at bounding box center [119, 329] width 23 height 11
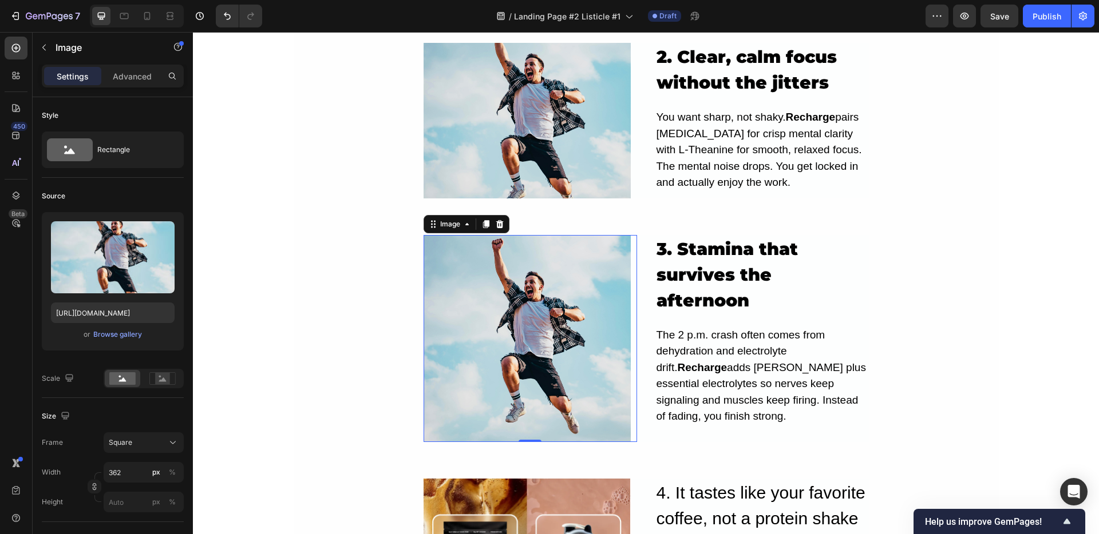
scroll to position [873, 0]
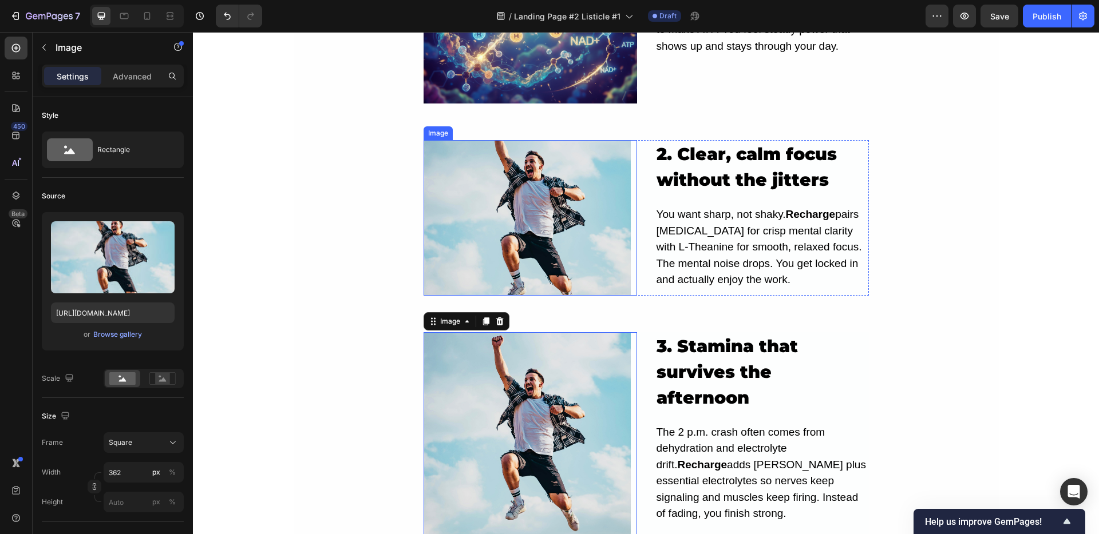
click at [502, 227] on img at bounding box center [526, 218] width 207 height 156
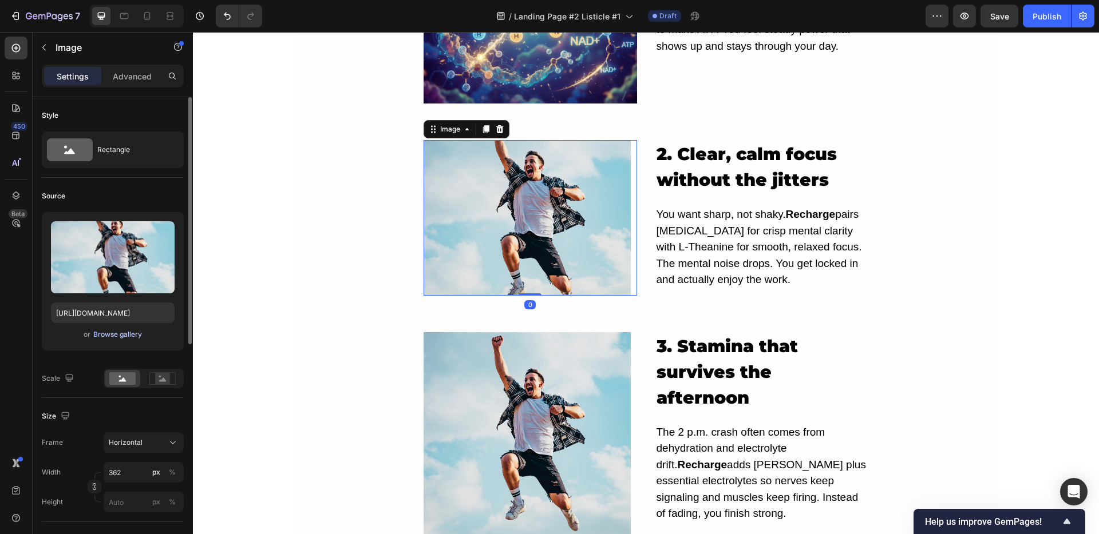
click at [109, 335] on div "Browse gallery" at bounding box center [117, 335] width 49 height 10
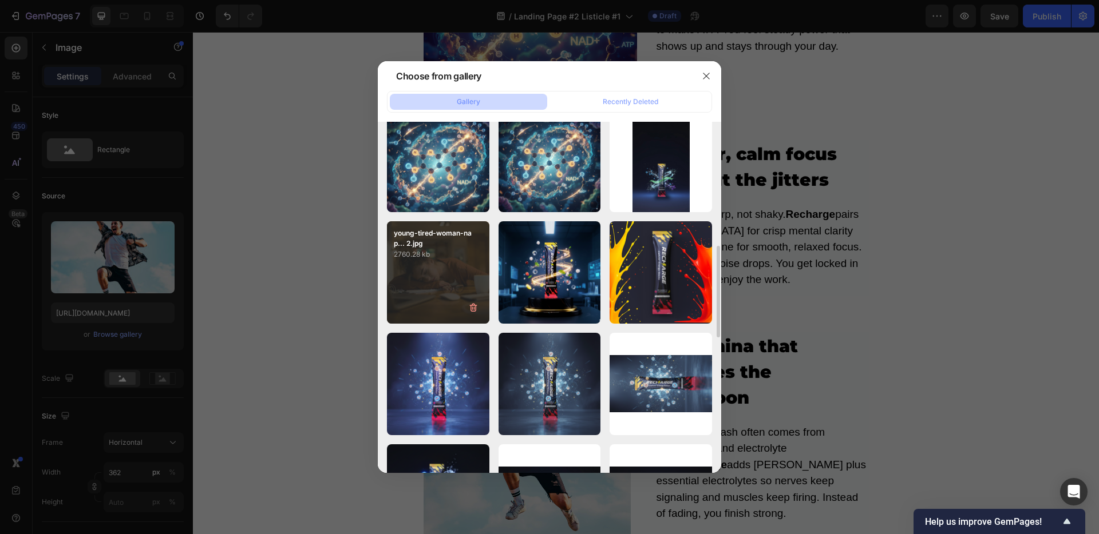
scroll to position [455, 0]
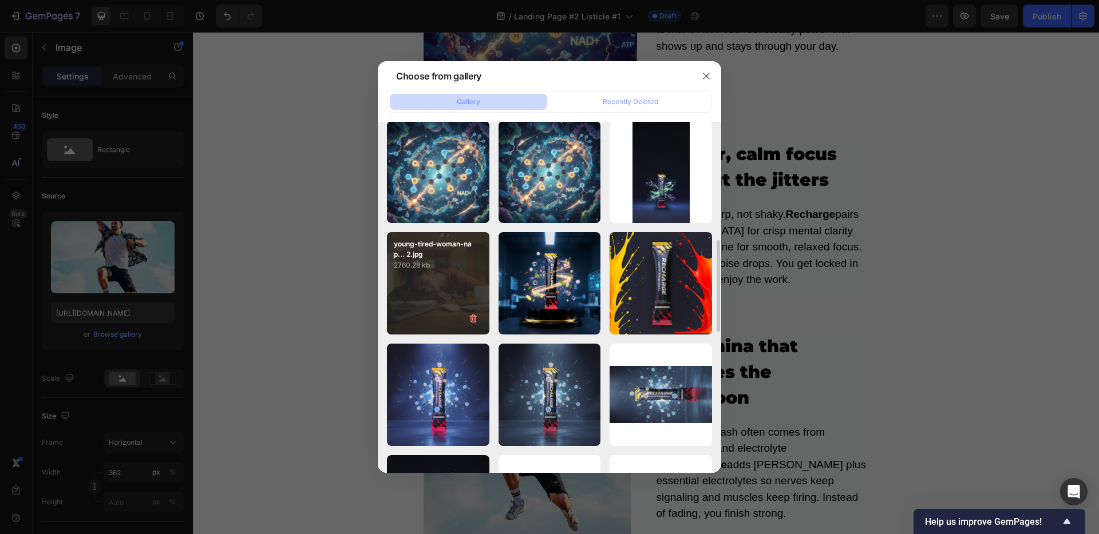
click at [445, 284] on div "young-tired-woman-nap... 2.jpg 2760.28 kb" at bounding box center [438, 283] width 102 height 102
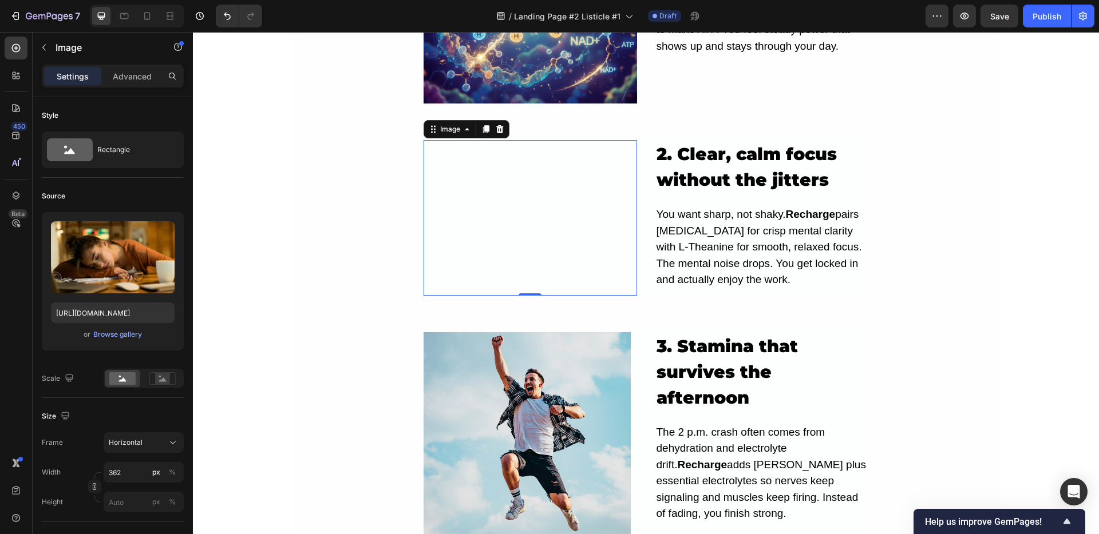
click at [524, 238] on img at bounding box center [526, 218] width 207 height 156
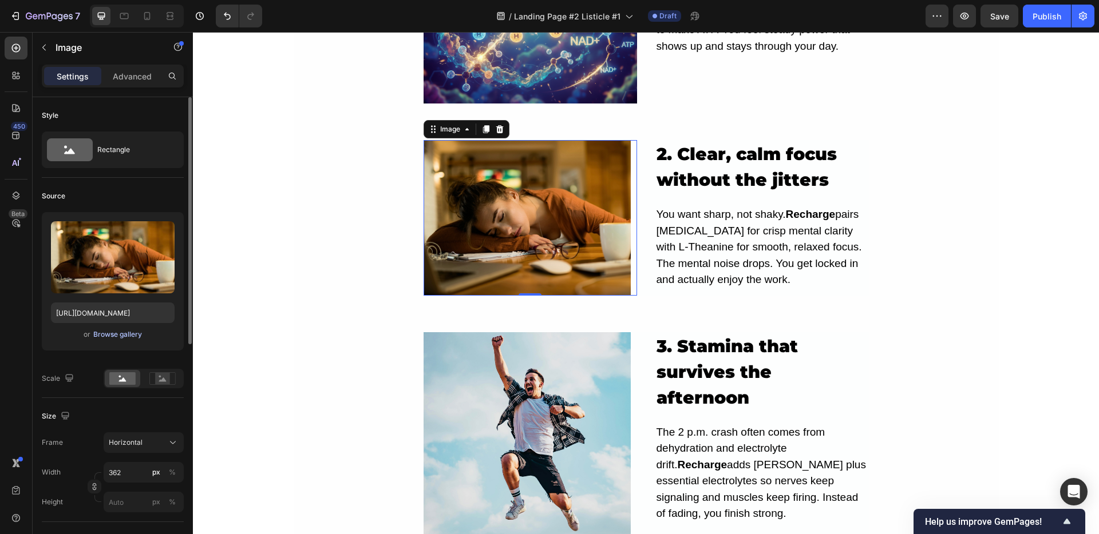
click at [107, 335] on div "Browse gallery" at bounding box center [117, 335] width 49 height 10
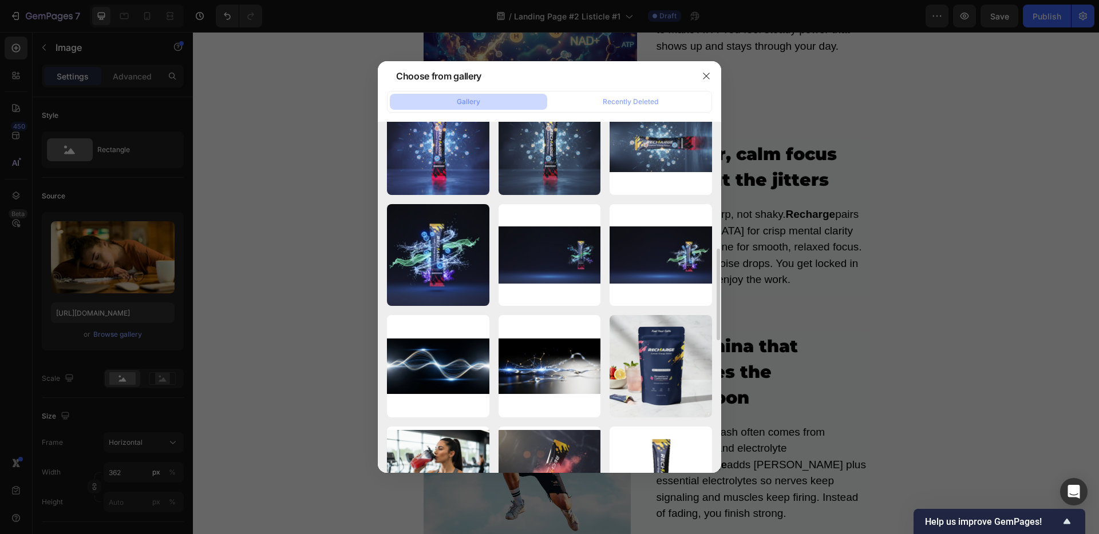
scroll to position [651, 0]
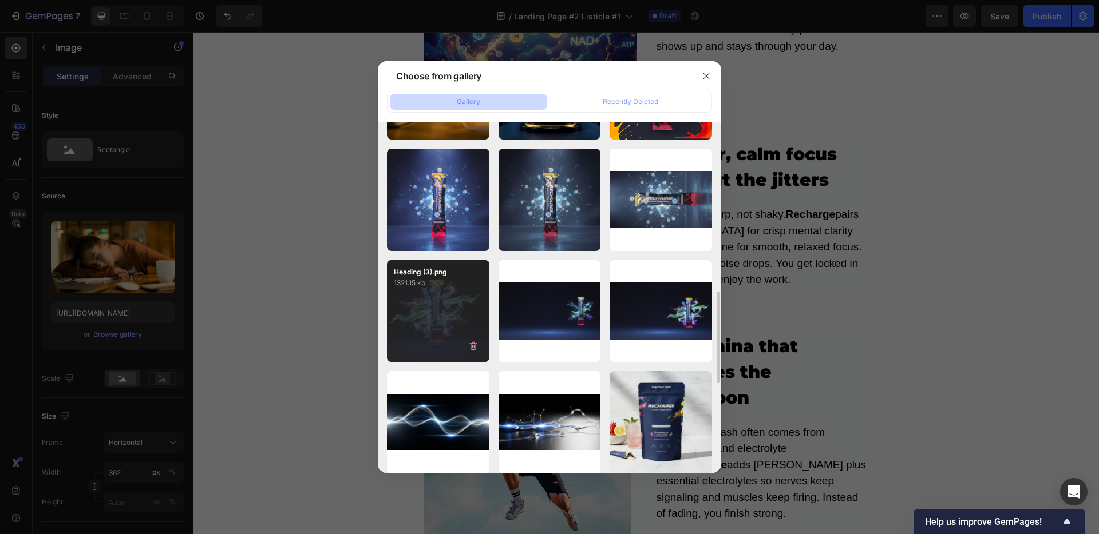
click at [426, 309] on div "Heading (3).png 1321.15 kb" at bounding box center [438, 311] width 102 height 102
type input "[URL][DOMAIN_NAME]"
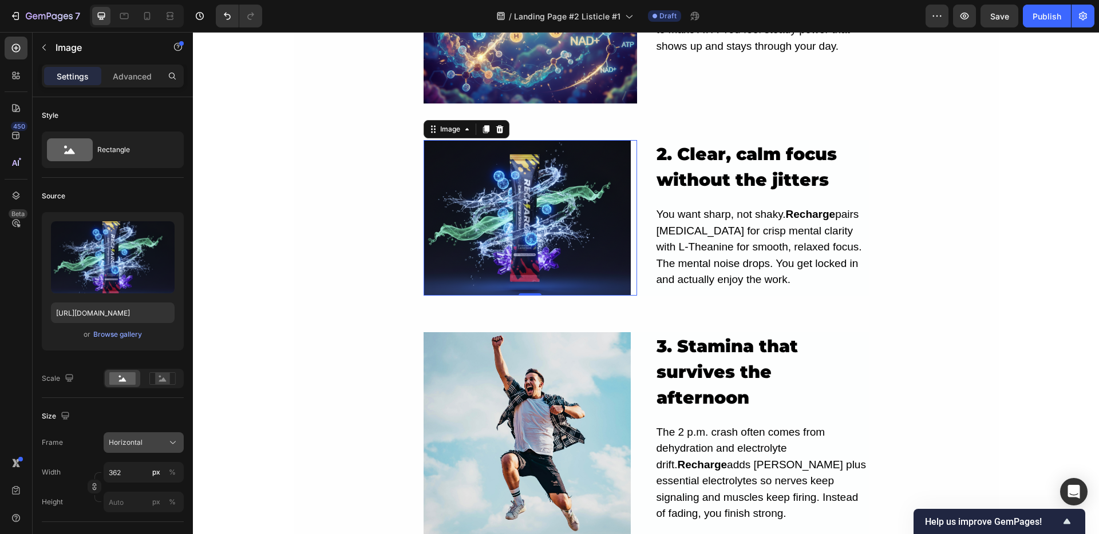
click at [133, 438] on span "Horizontal" at bounding box center [126, 443] width 34 height 10
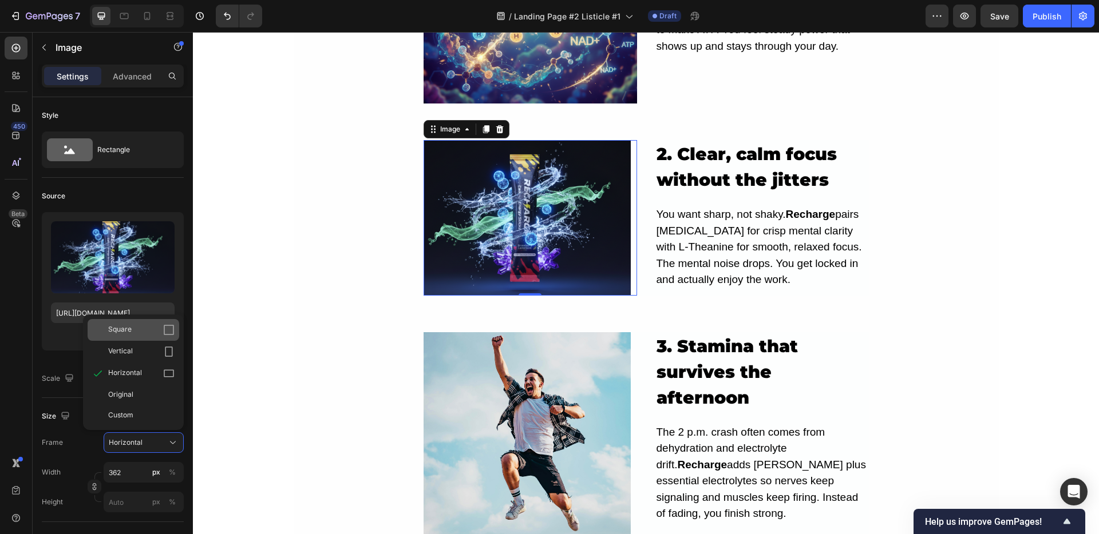
click at [134, 329] on div "Square" at bounding box center [141, 329] width 66 height 11
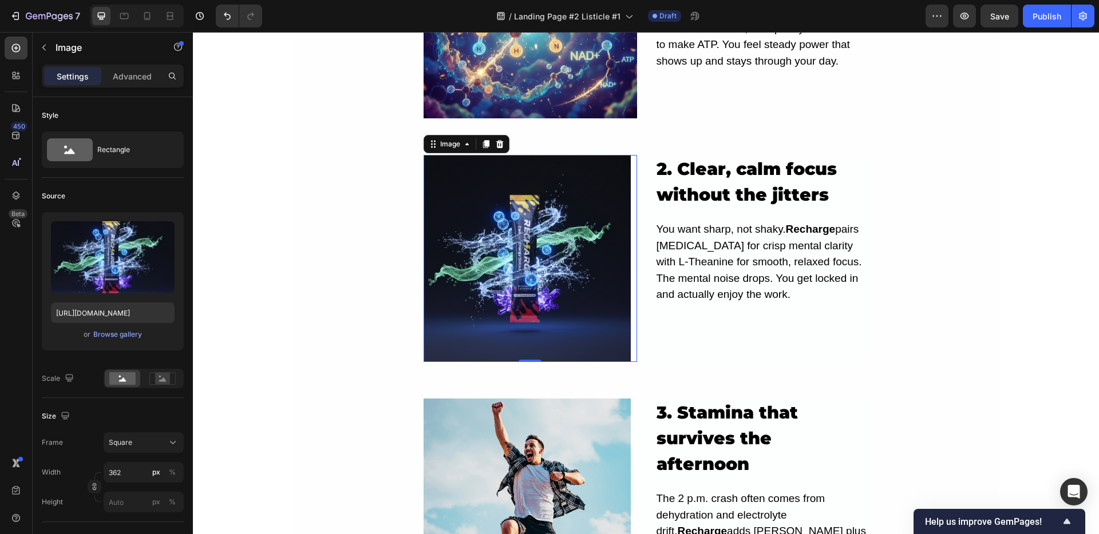
scroll to position [857, 0]
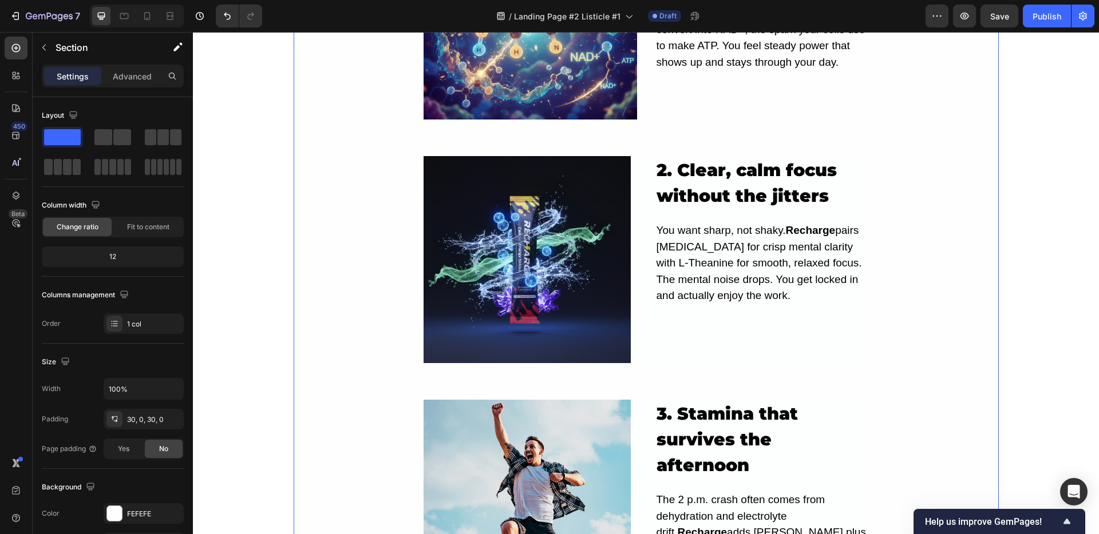
click at [400, 277] on div "5 Real Reasons Recharge Beats Caffeine For All-Day Energy Heading still tired a…" at bounding box center [646, 146] width 705 height 1860
click at [510, 234] on img at bounding box center [526, 259] width 207 height 207
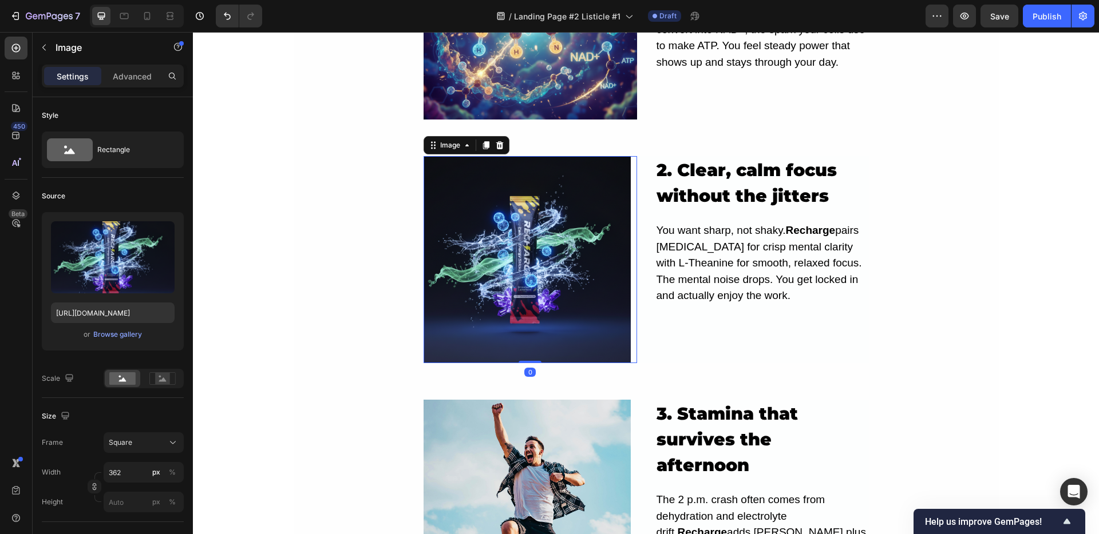
click at [628, 246] on div at bounding box center [529, 259] width 213 height 207
click at [603, 246] on img at bounding box center [526, 259] width 207 height 207
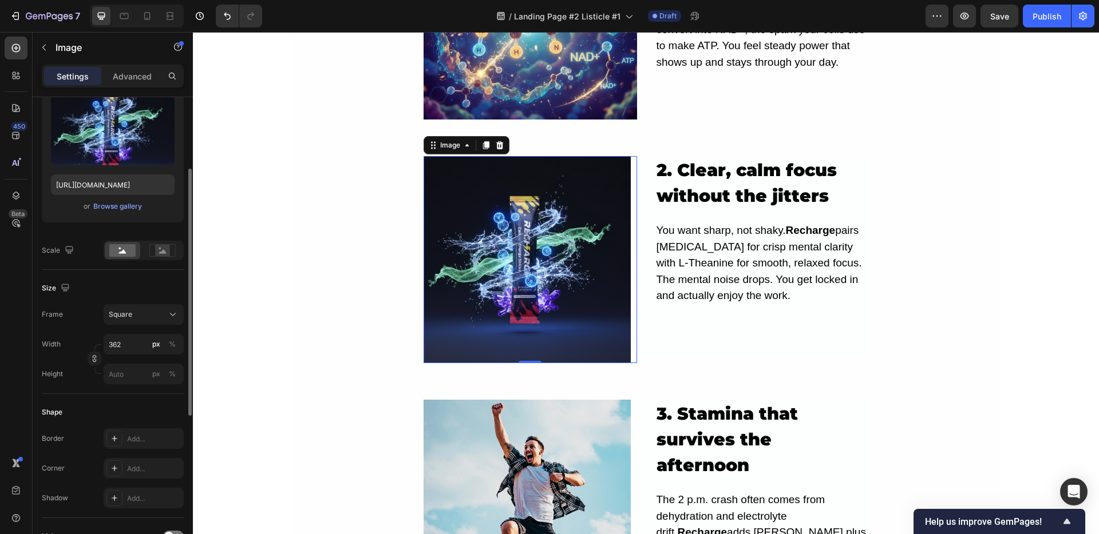
scroll to position [134, 0]
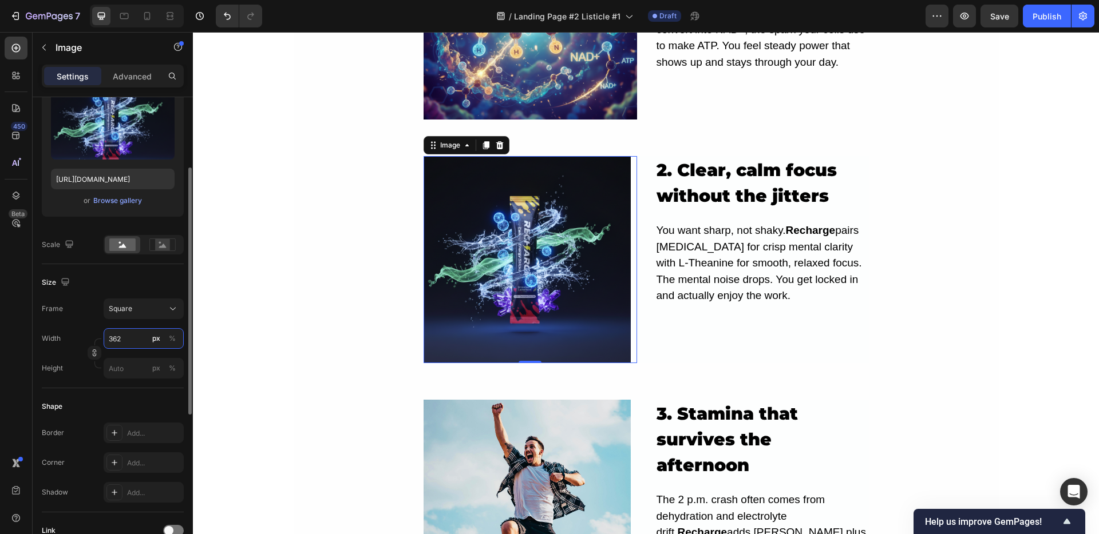
click at [127, 332] on input "362" at bounding box center [144, 338] width 80 height 21
click at [110, 362] on span "Full" at bounding box center [113, 366] width 11 height 10
type input "100"
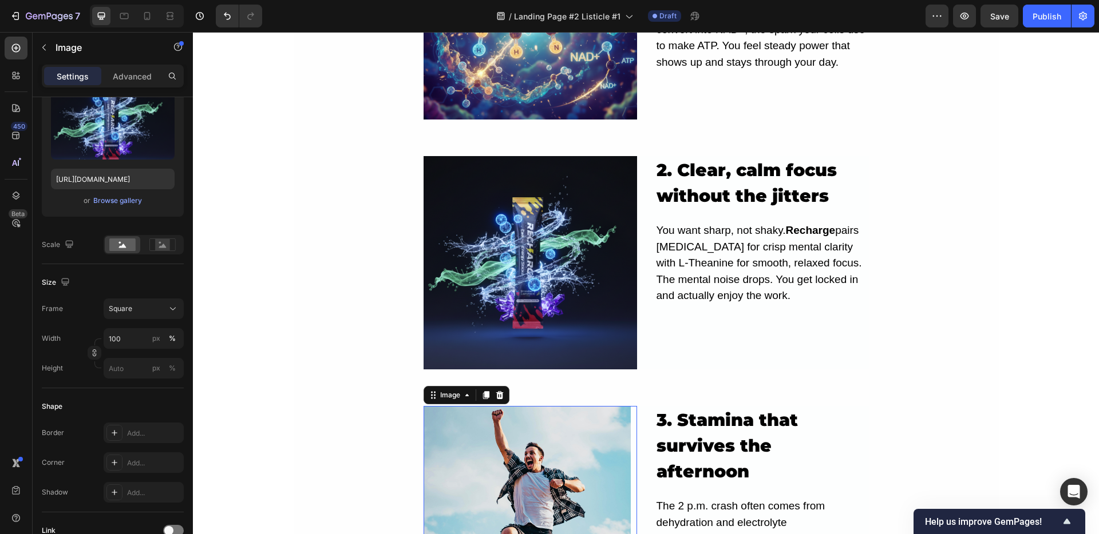
click at [472, 423] on img at bounding box center [526, 509] width 207 height 207
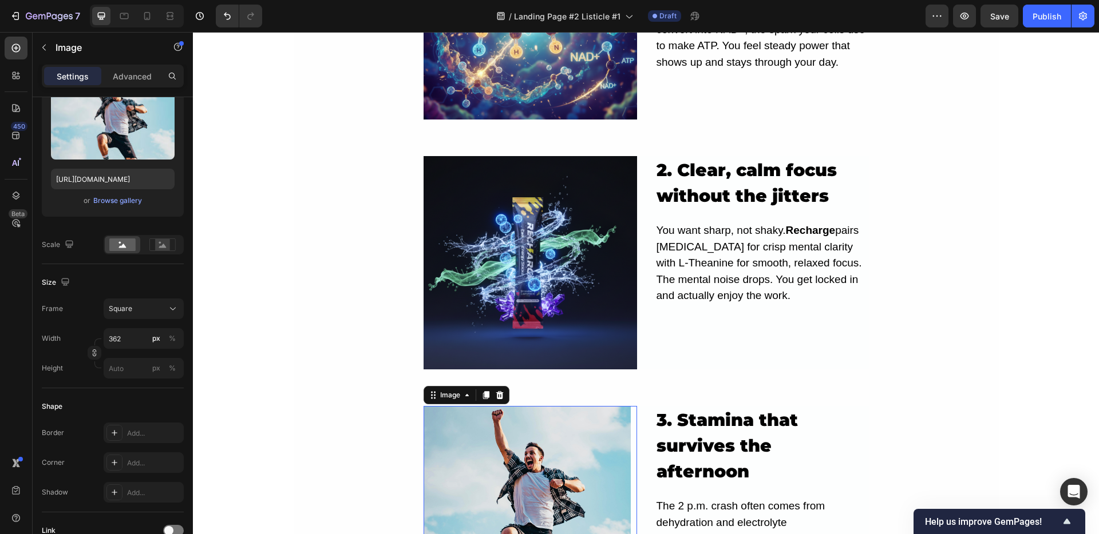
click at [472, 423] on img at bounding box center [526, 509] width 207 height 207
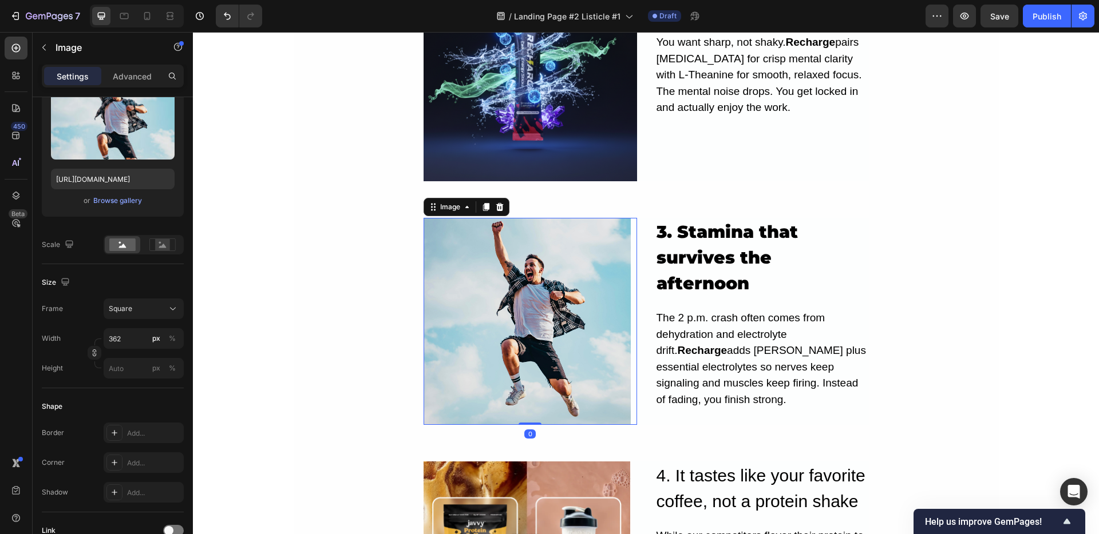
scroll to position [1064, 0]
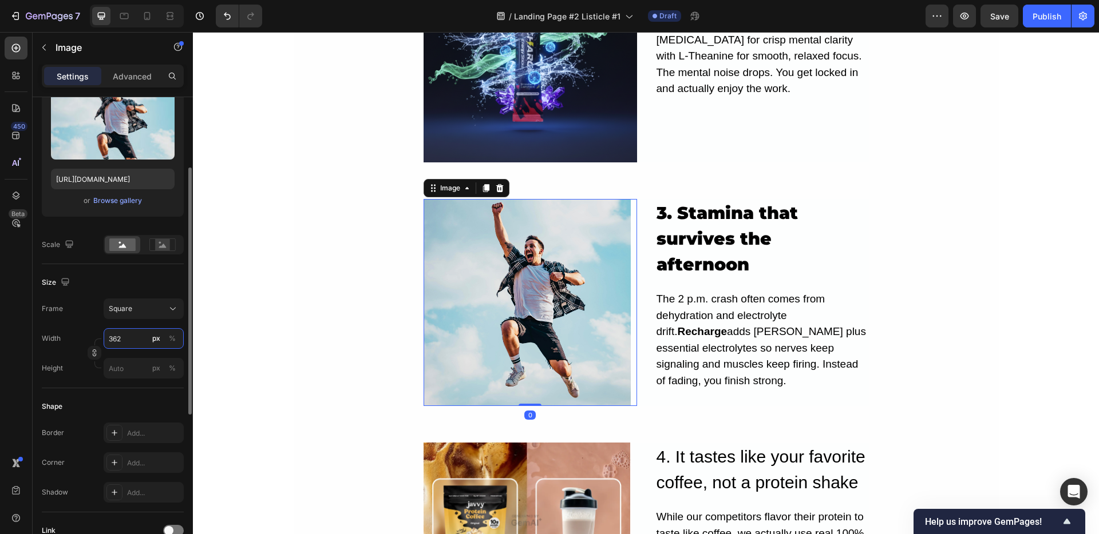
click at [131, 346] on input "362" at bounding box center [144, 338] width 80 height 21
click at [142, 370] on p "Full 100%" at bounding box center [141, 366] width 66 height 10
type input "100"
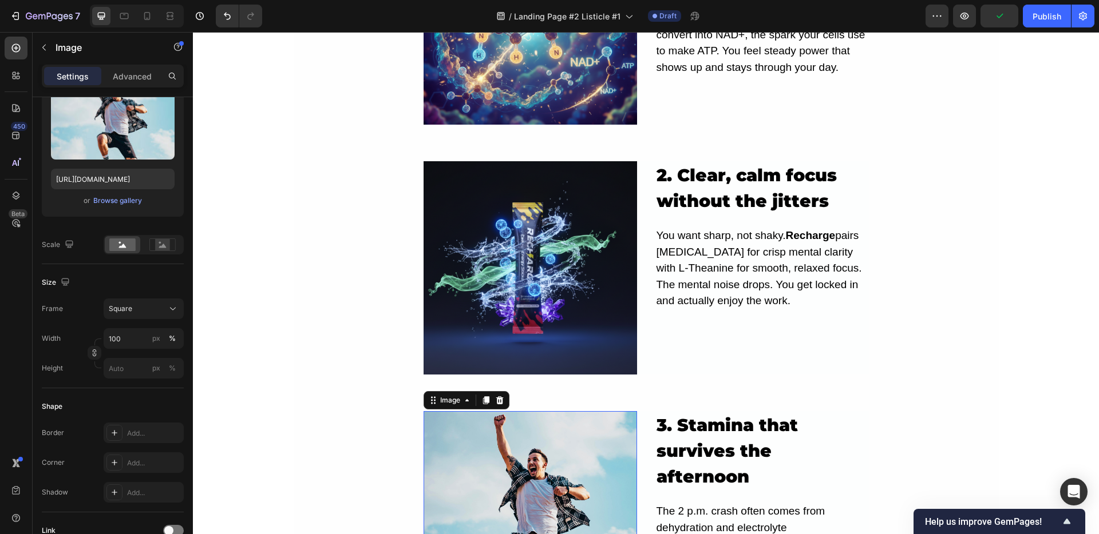
scroll to position [838, 0]
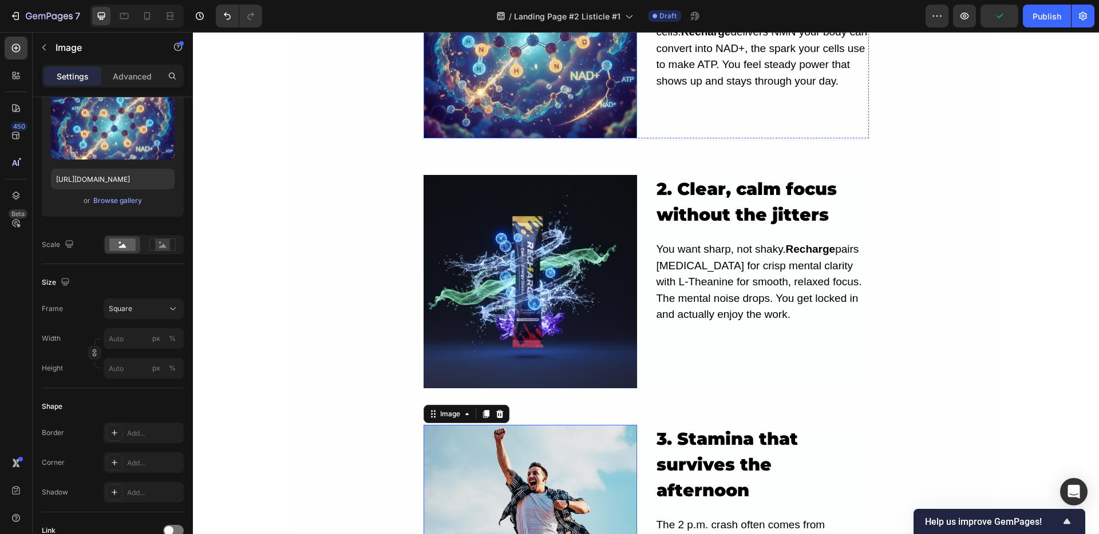
click at [496, 107] on img at bounding box center [529, 31] width 213 height 213
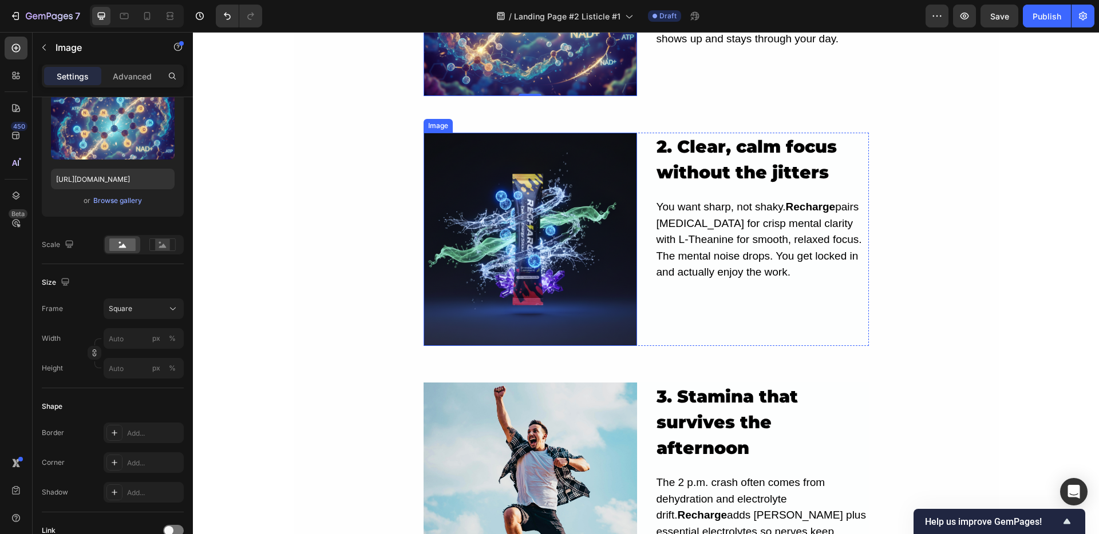
scroll to position [883, 0]
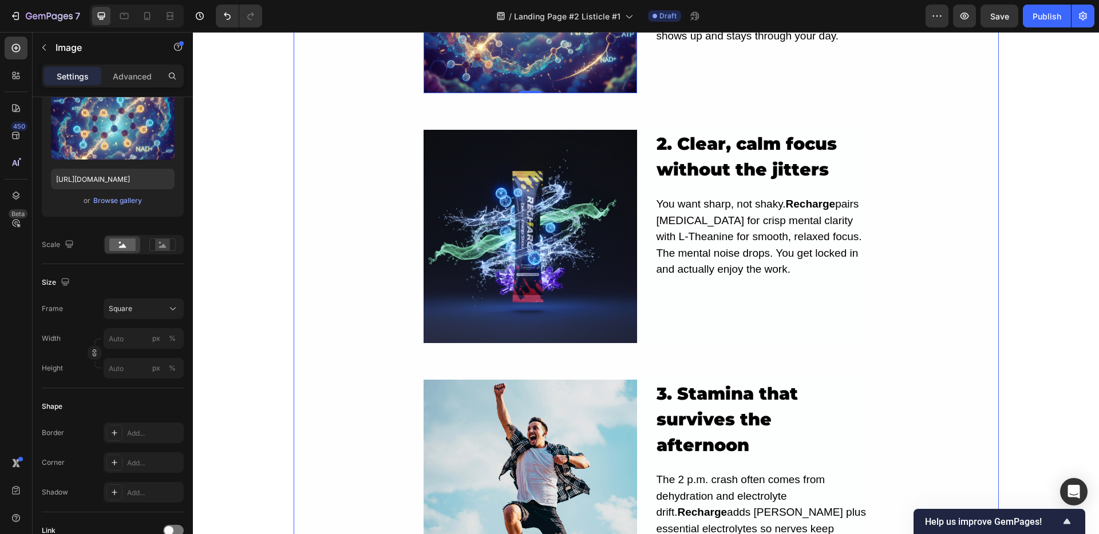
click at [295, 312] on div "5 Real Reasons Recharge Beats Caffeine For All-Day Energy Heading still tired a…" at bounding box center [646, 125] width 705 height 1873
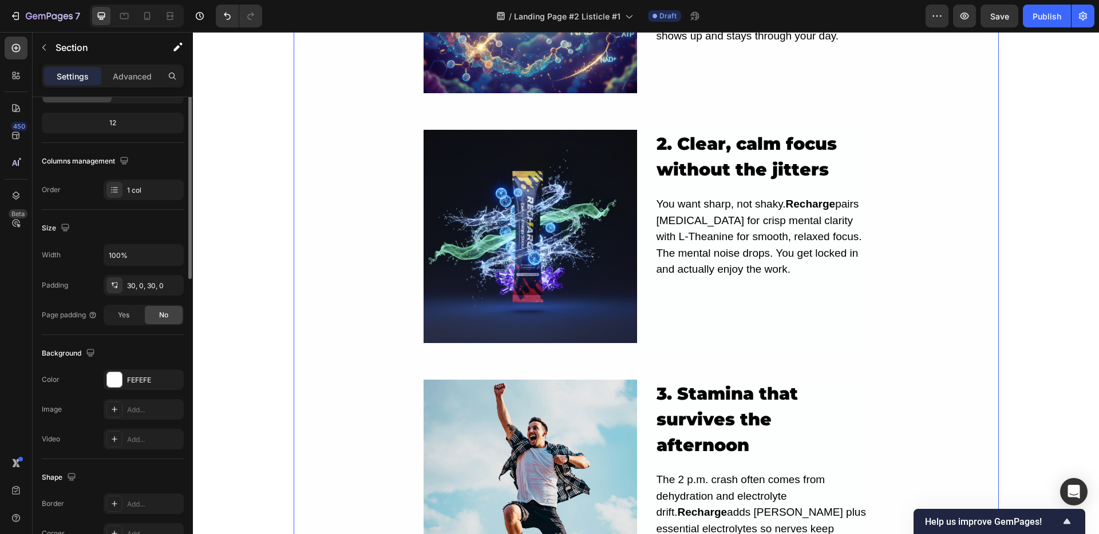
scroll to position [0, 0]
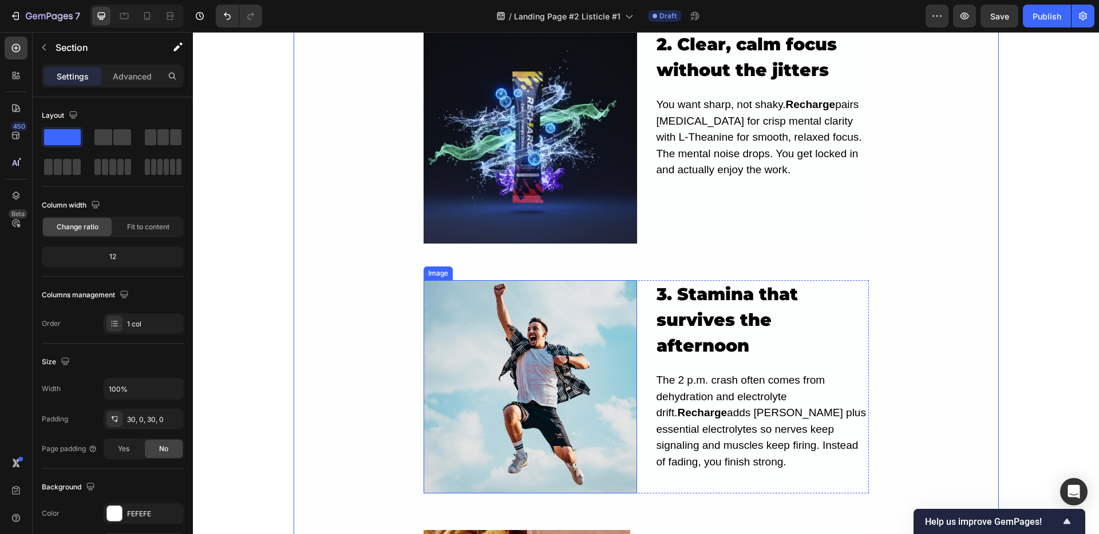
click at [533, 378] on img at bounding box center [529, 386] width 213 height 213
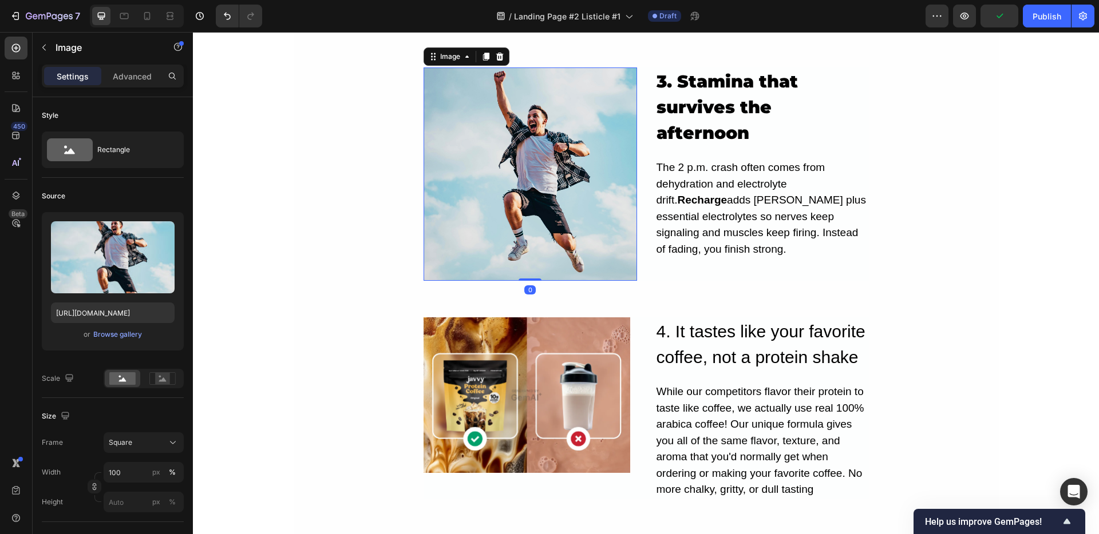
scroll to position [1204, 0]
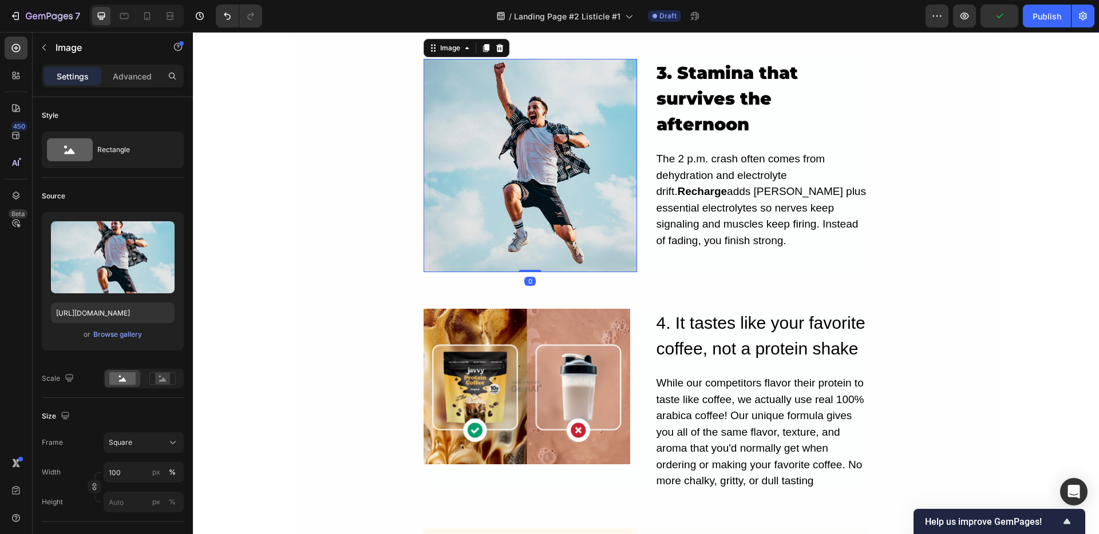
click at [506, 185] on img at bounding box center [529, 165] width 213 height 213
click at [120, 336] on div "Browse gallery" at bounding box center [117, 335] width 49 height 10
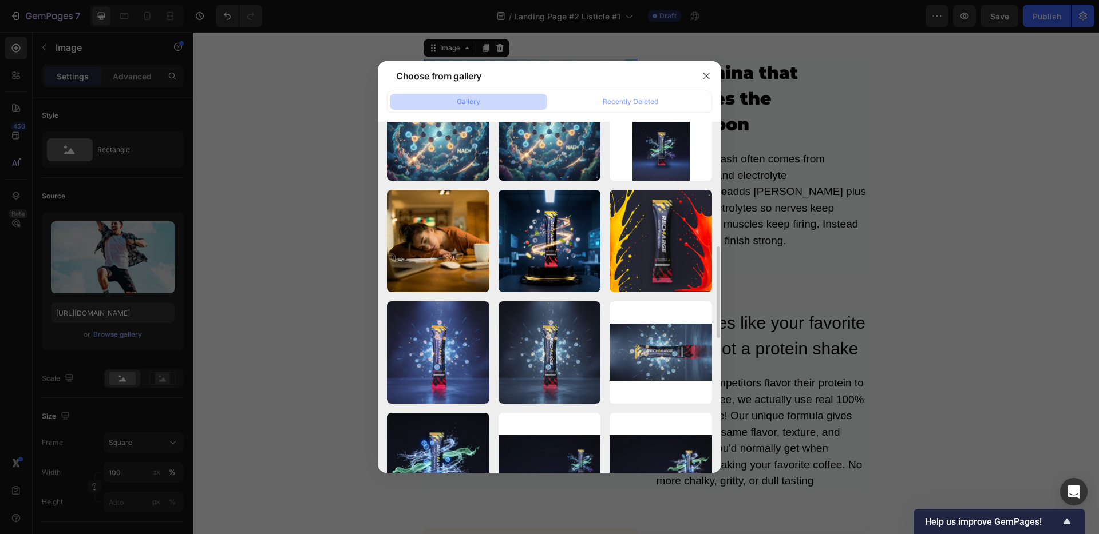
scroll to position [494, 0]
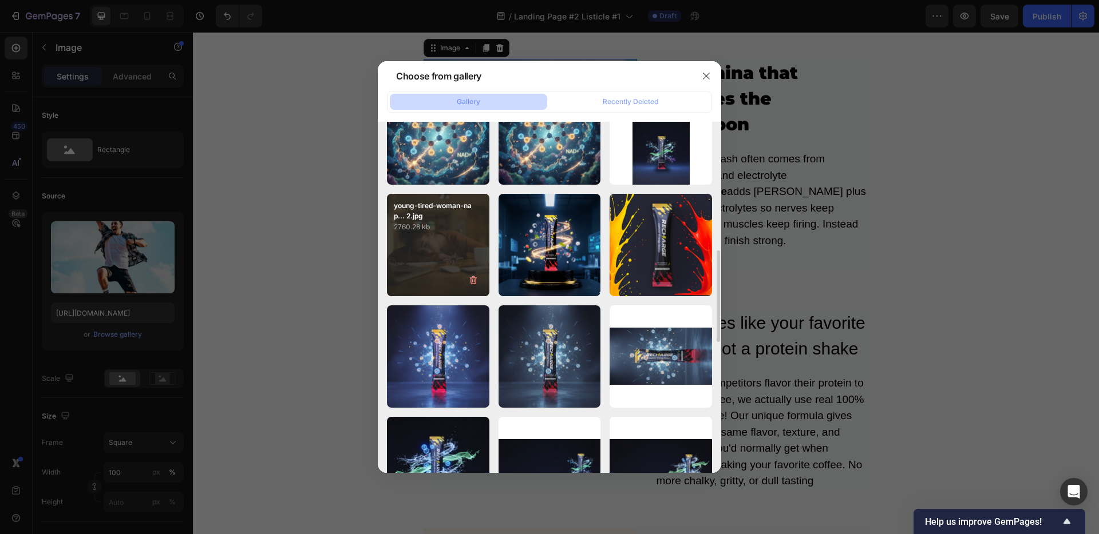
click at [443, 253] on div "young-tired-woman-nap... 2.jpg 2760.28 kb" at bounding box center [438, 245] width 102 height 102
type input "[URL][DOMAIN_NAME]"
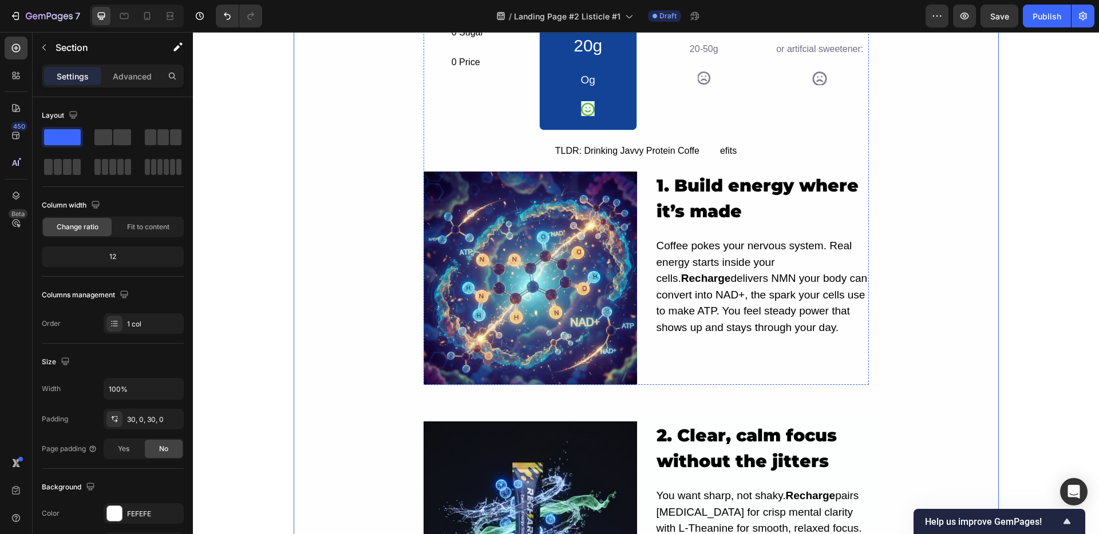
scroll to position [600, 0]
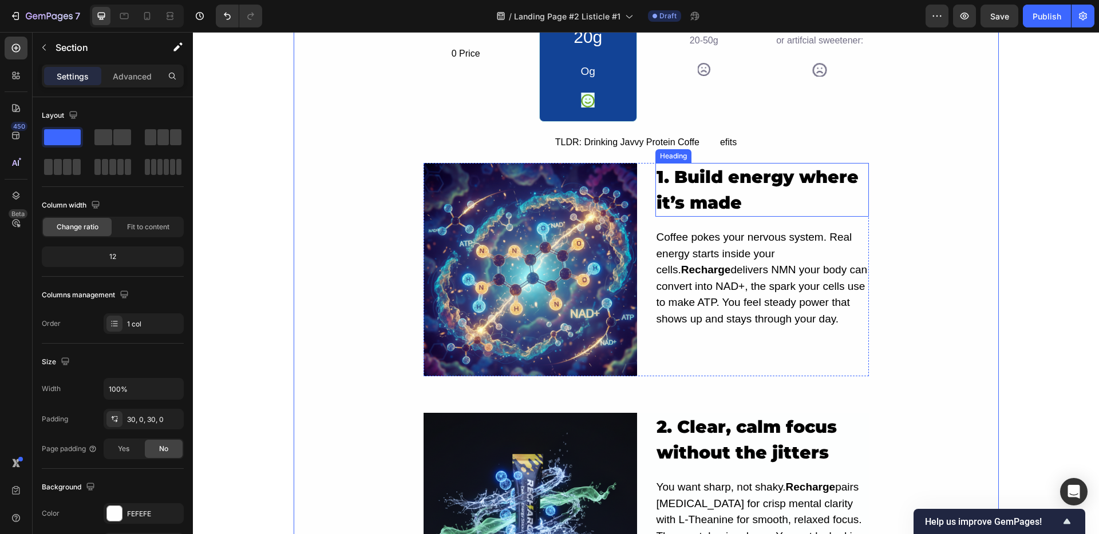
click at [707, 181] on p "1. Build energy where it’s made" at bounding box center [761, 189] width 211 height 51
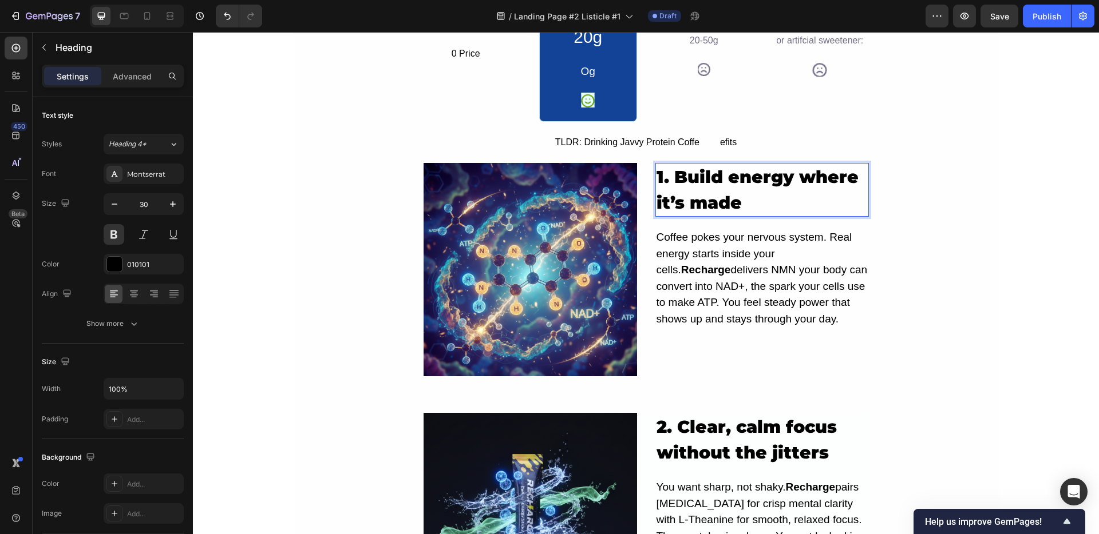
click at [726, 199] on p "1. Build energy where it’s made" at bounding box center [761, 189] width 211 height 51
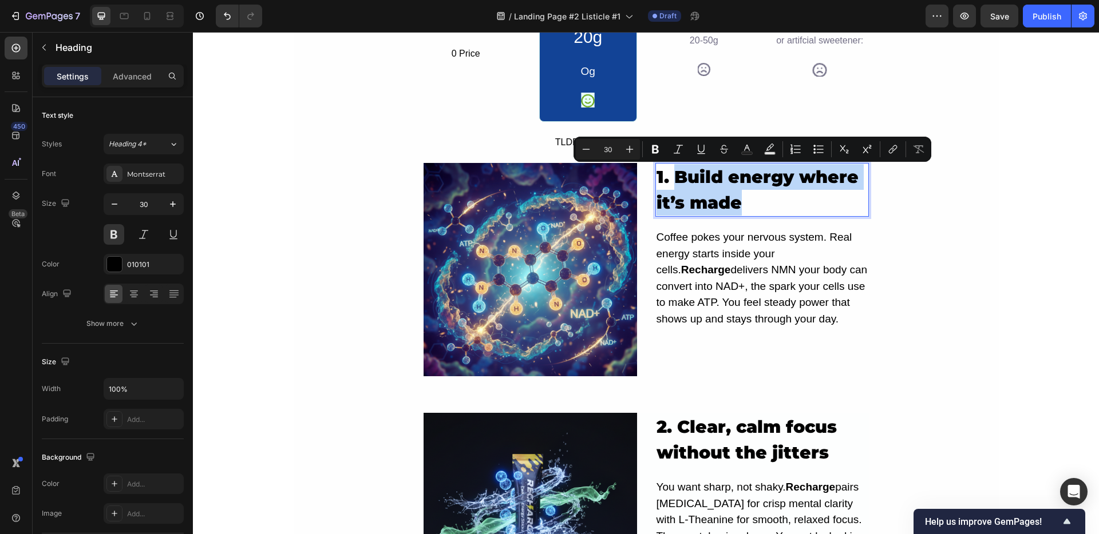
drag, startPoint x: 751, startPoint y: 203, endPoint x: 673, endPoint y: 177, distance: 82.0
click at [673, 177] on p "1. Build energy where it’s made" at bounding box center [761, 189] width 211 height 51
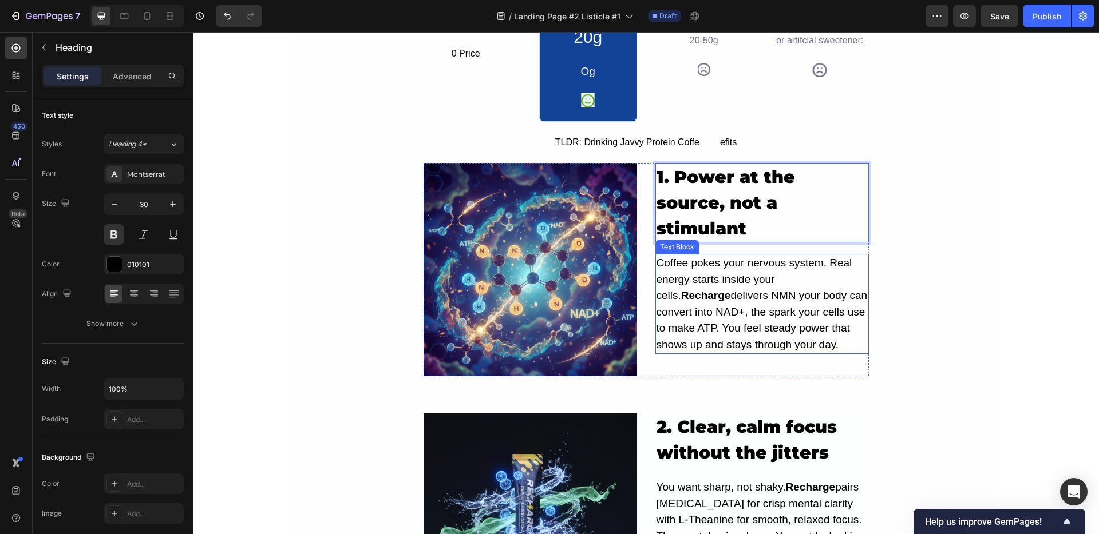
click at [705, 285] on p "Coffee pokes your nervous system. Real energy starts inside your cells. Recharg…" at bounding box center [761, 304] width 211 height 98
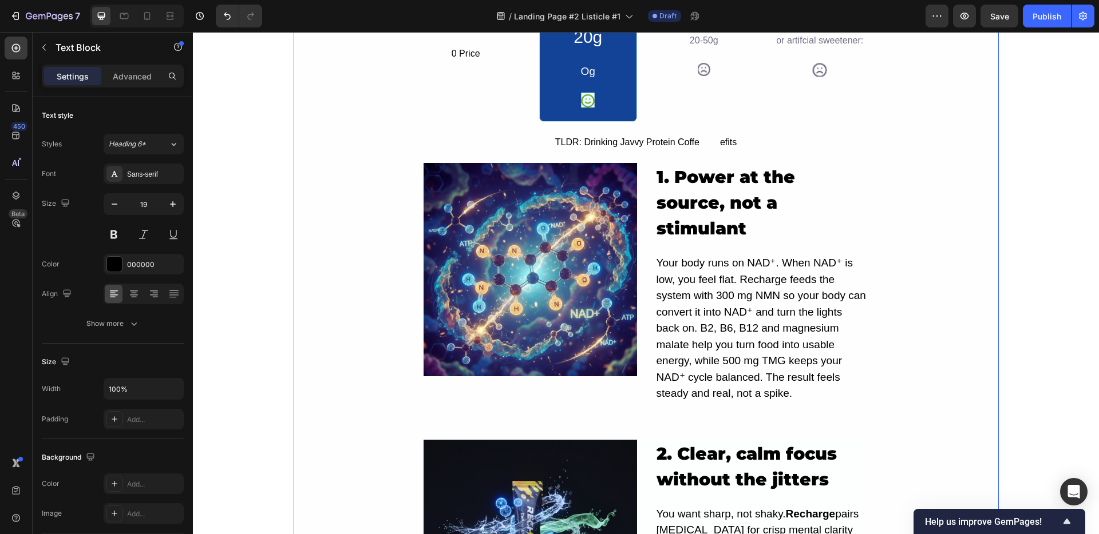
click at [325, 291] on div "5 Real Reasons Recharge Beats Caffeine For All-Day Energy Heading still tired a…" at bounding box center [646, 421] width 705 height 1899
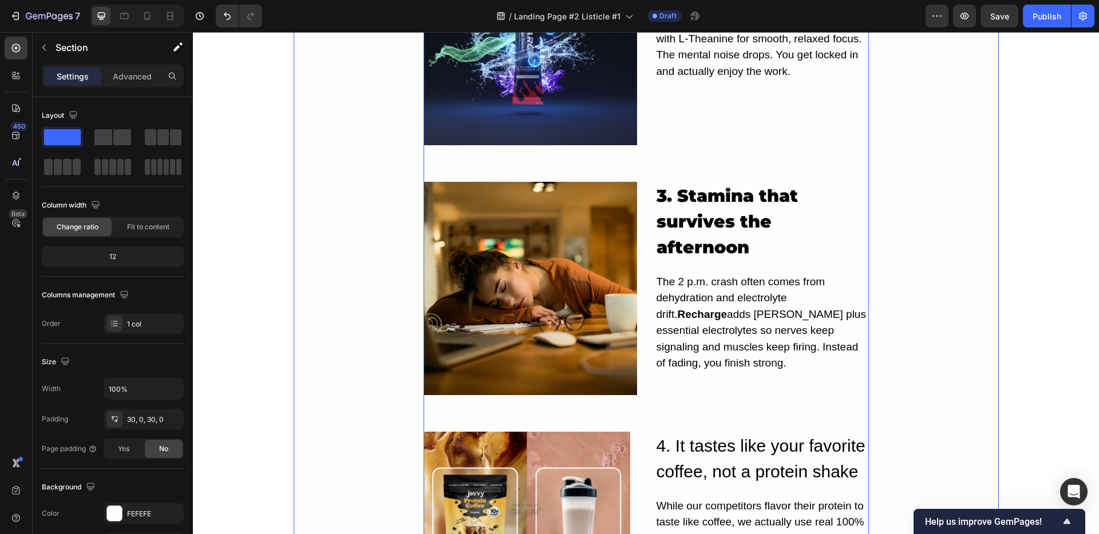
scroll to position [1263, 0]
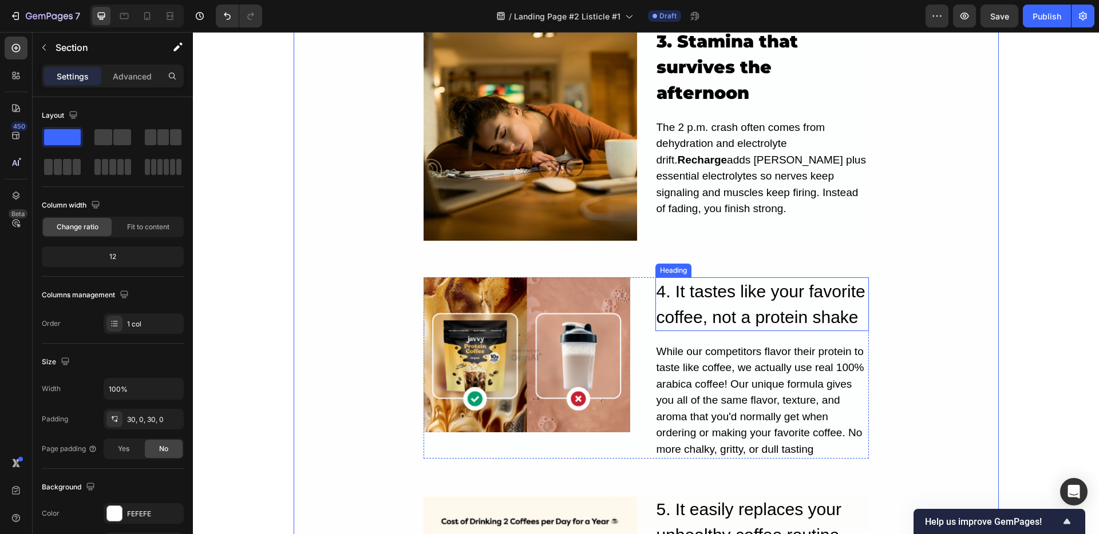
click at [723, 277] on h2 "4. It tastes like your favorite coffee, not a protein shake" at bounding box center [761, 304] width 213 height 54
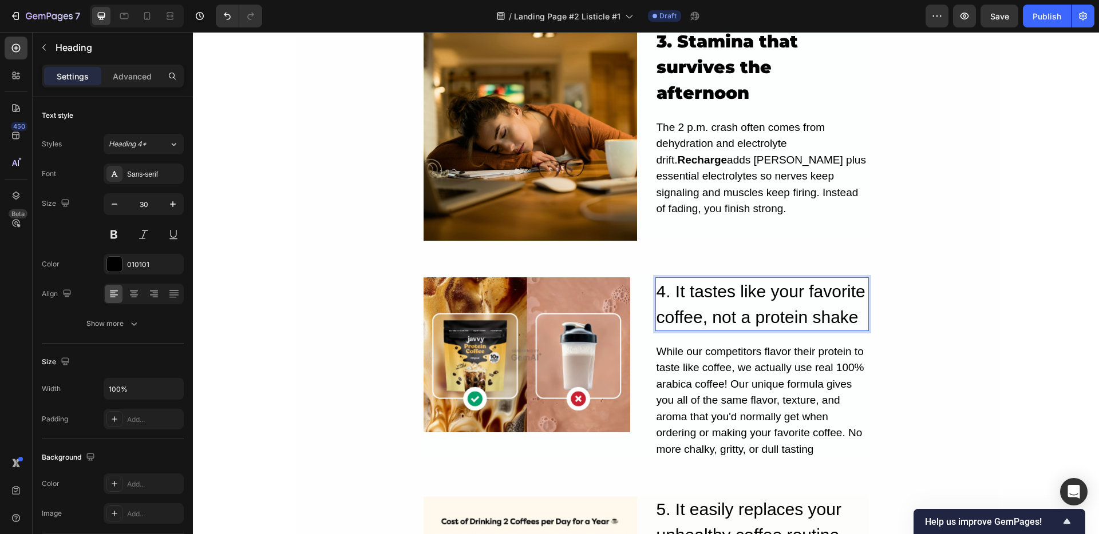
click at [723, 277] on h2 "4. It tastes like your favorite coffee, not a protein shake" at bounding box center [761, 304] width 213 height 54
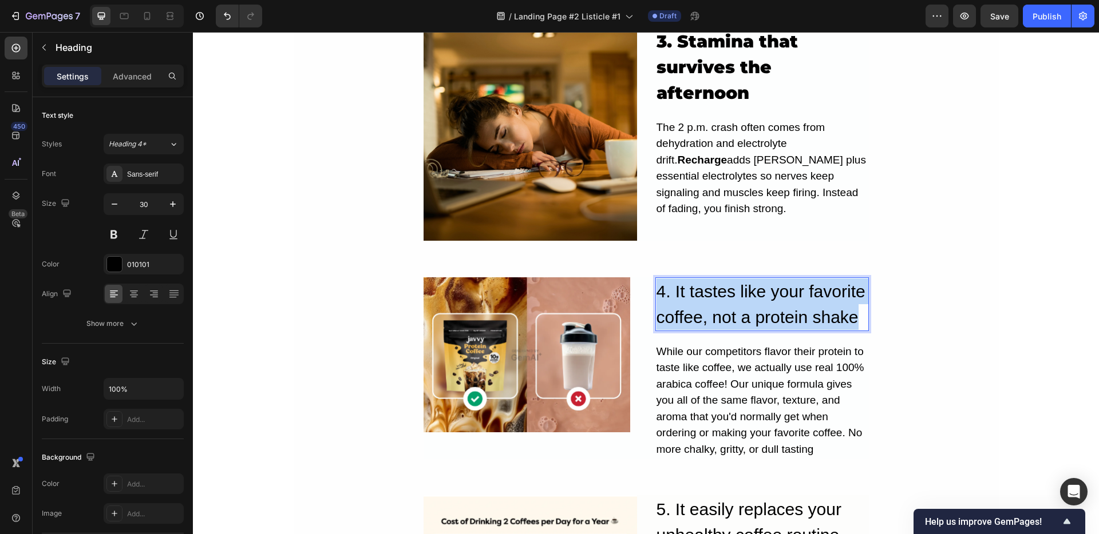
click at [723, 279] on p "4. It tastes like your favorite coffee, not a protein shake" at bounding box center [761, 304] width 211 height 51
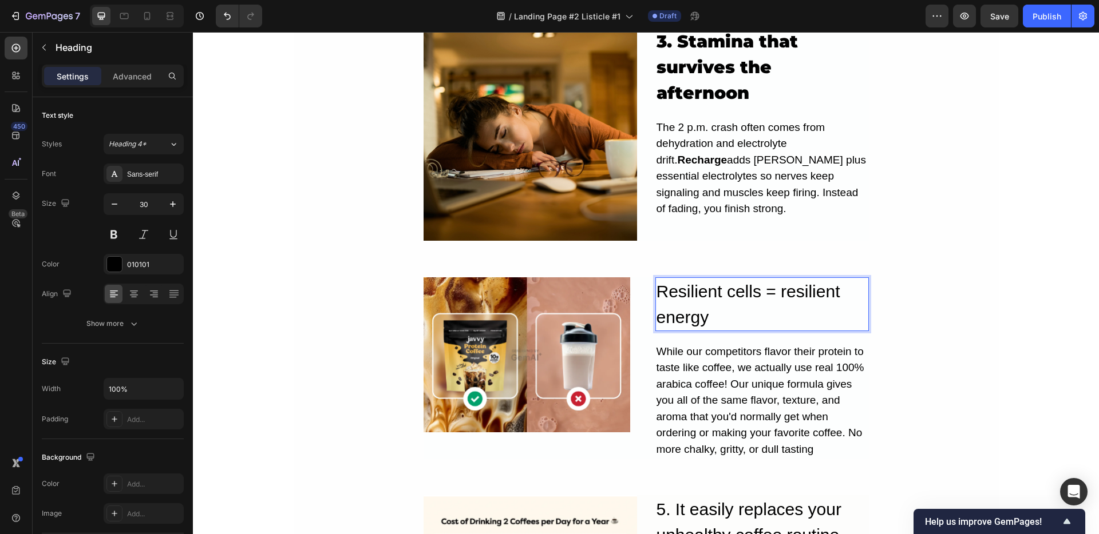
click at [656, 279] on p "Resilient cells = resilient energy" at bounding box center [761, 304] width 211 height 51
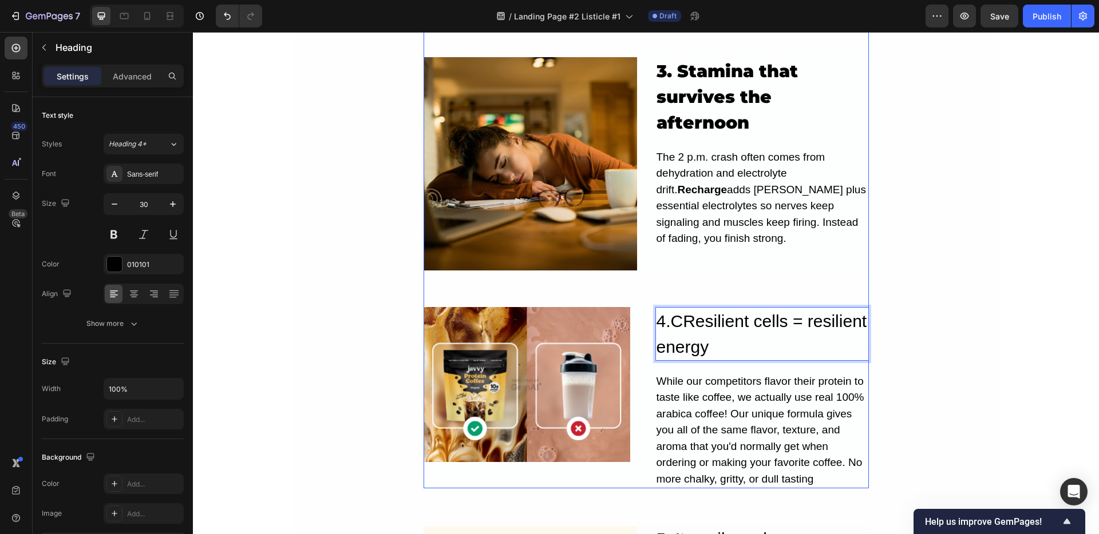
scroll to position [1188, 0]
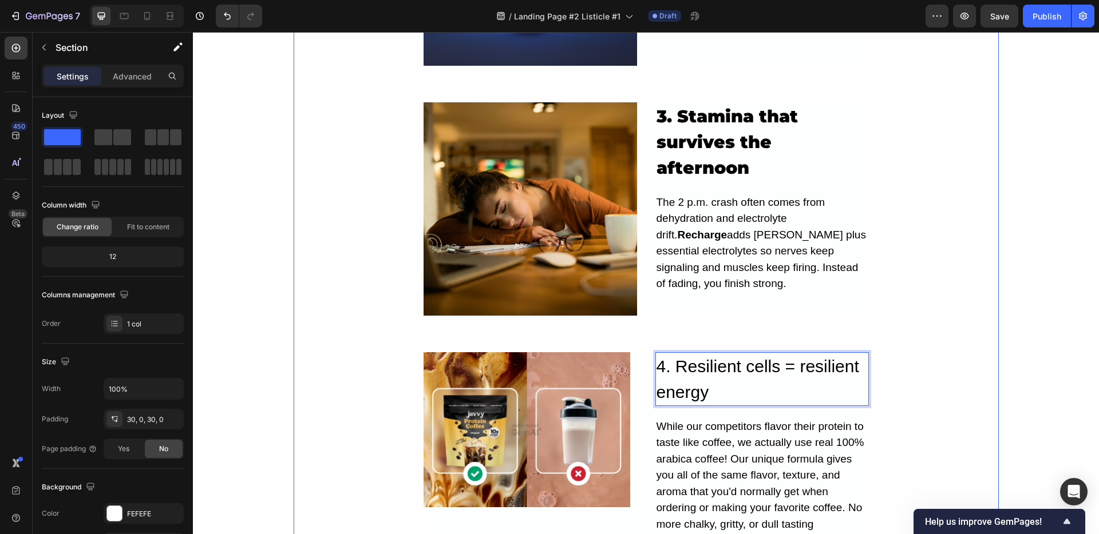
click at [794, 355] on p "4. Resilient cells = resilient energy" at bounding box center [761, 379] width 211 height 51
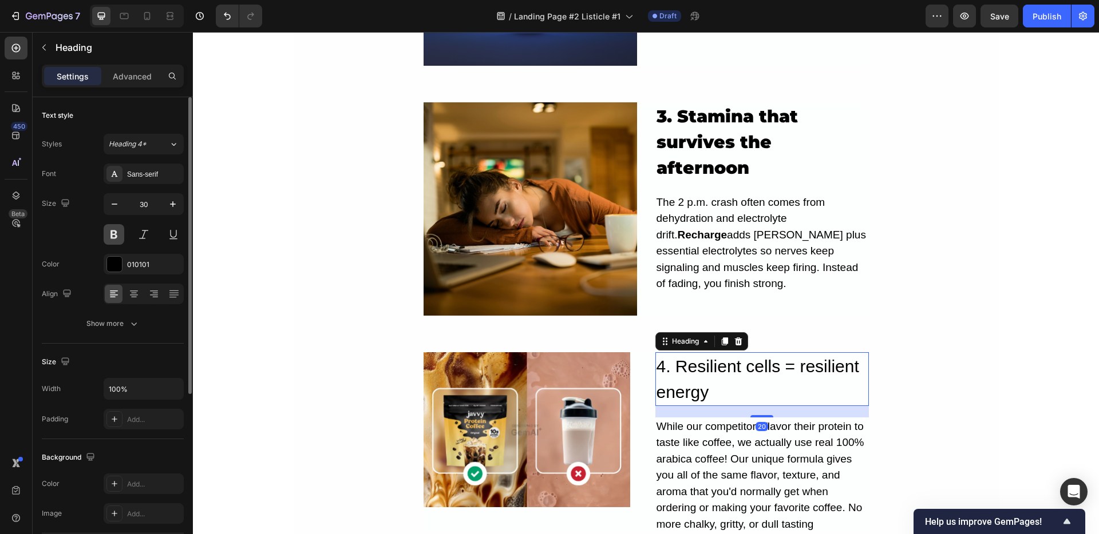
click at [120, 229] on button at bounding box center [114, 234] width 21 height 21
click at [126, 167] on div "Sans-serif" at bounding box center [144, 174] width 80 height 21
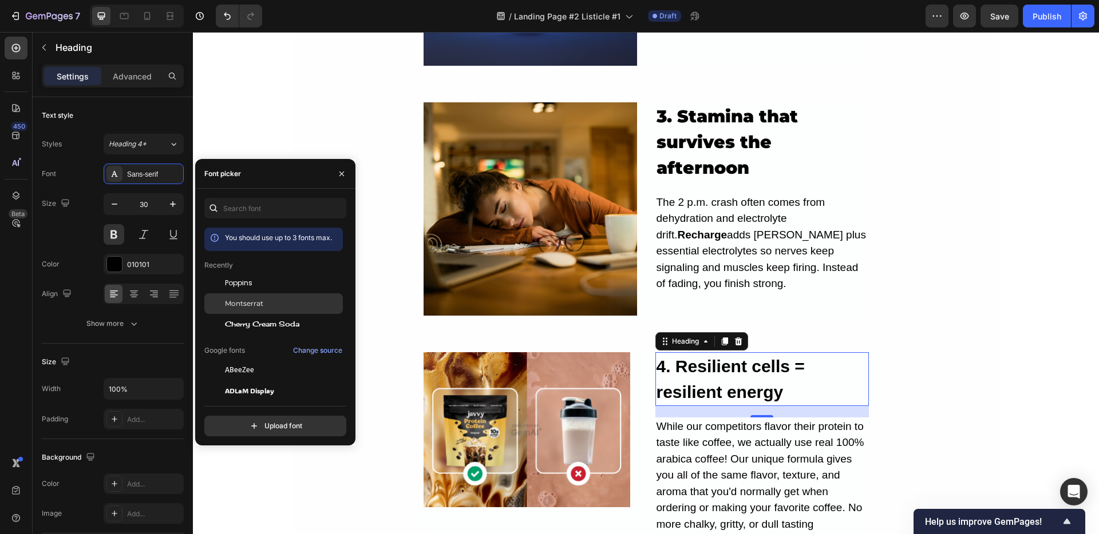
click at [225, 300] on span "Montserrat" at bounding box center [244, 304] width 38 height 10
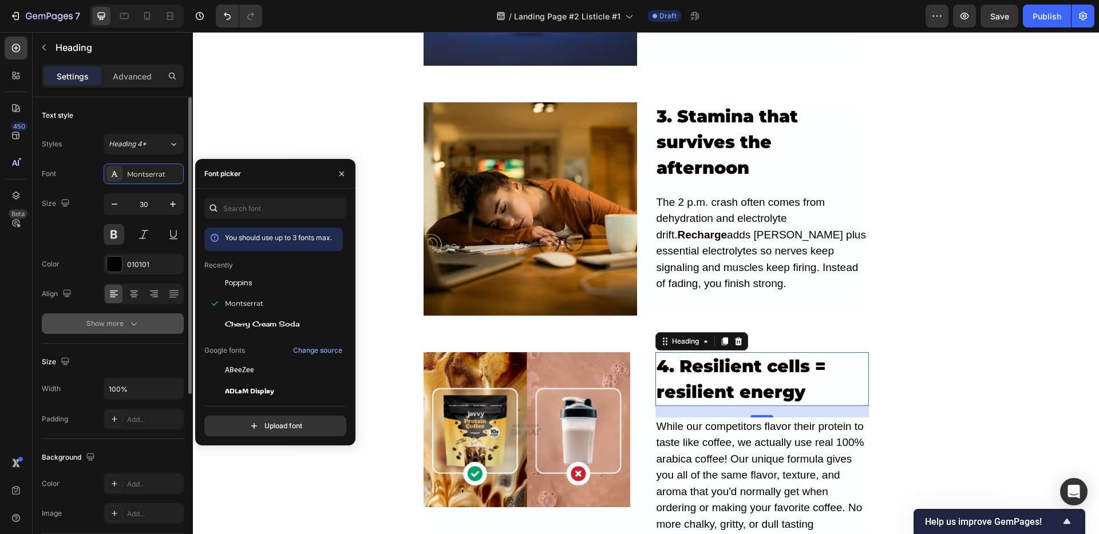
click at [124, 317] on button "Show more" at bounding box center [113, 324] width 142 height 21
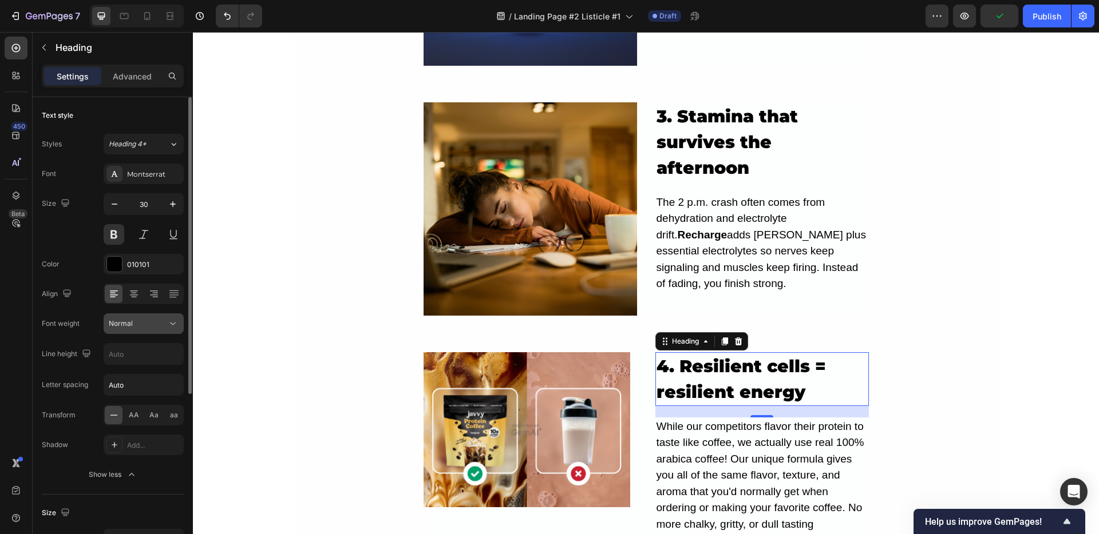
click at [129, 327] on span "Normal" at bounding box center [121, 323] width 24 height 9
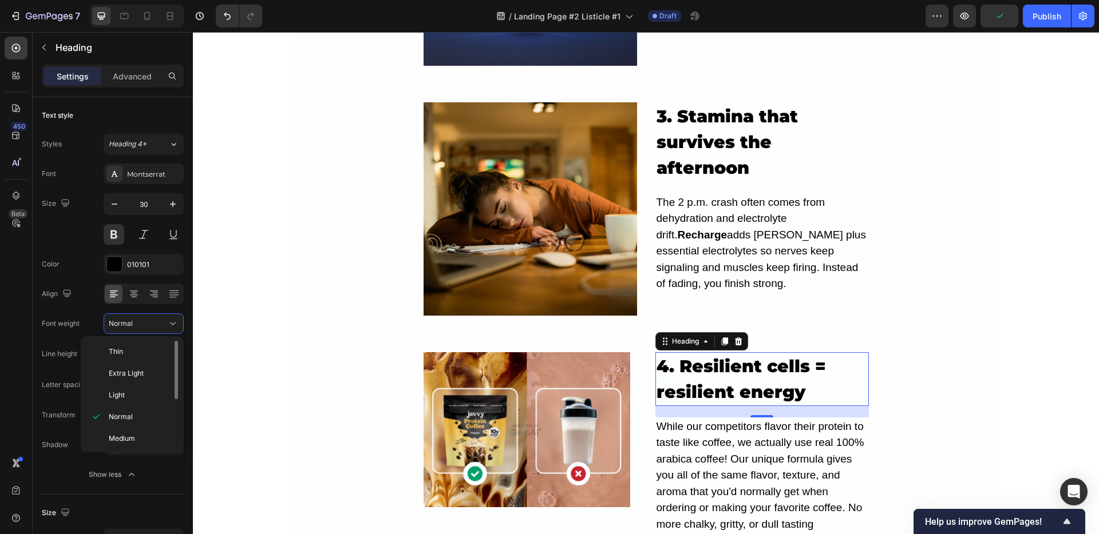
scroll to position [89, 0]
click at [122, 434] on span "Black" at bounding box center [118, 437] width 18 height 10
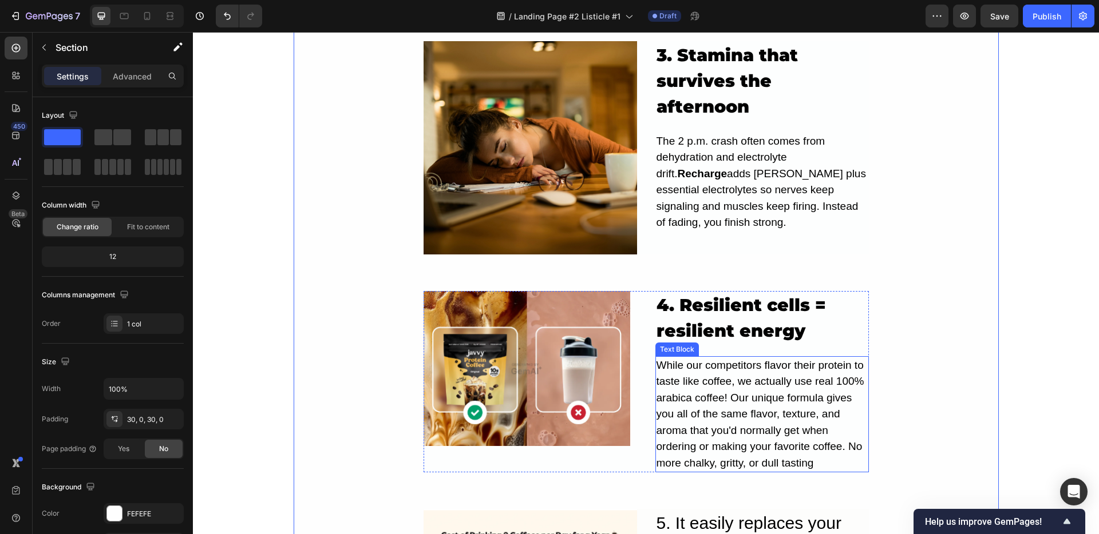
scroll to position [1403, 0]
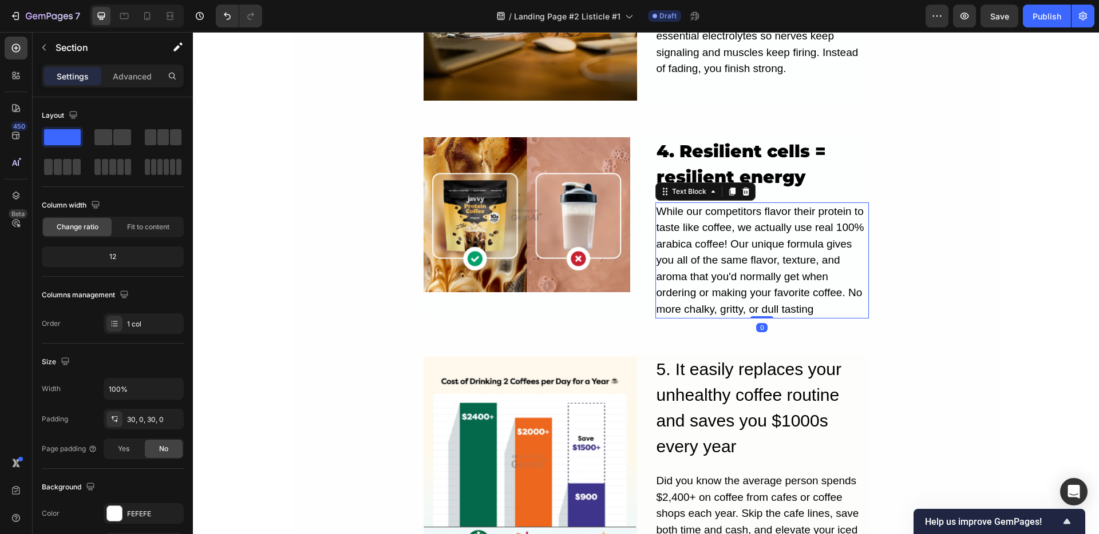
click at [706, 236] on div "While our competitors flavor their protein to taste like coffee, we actually us…" at bounding box center [761, 261] width 213 height 117
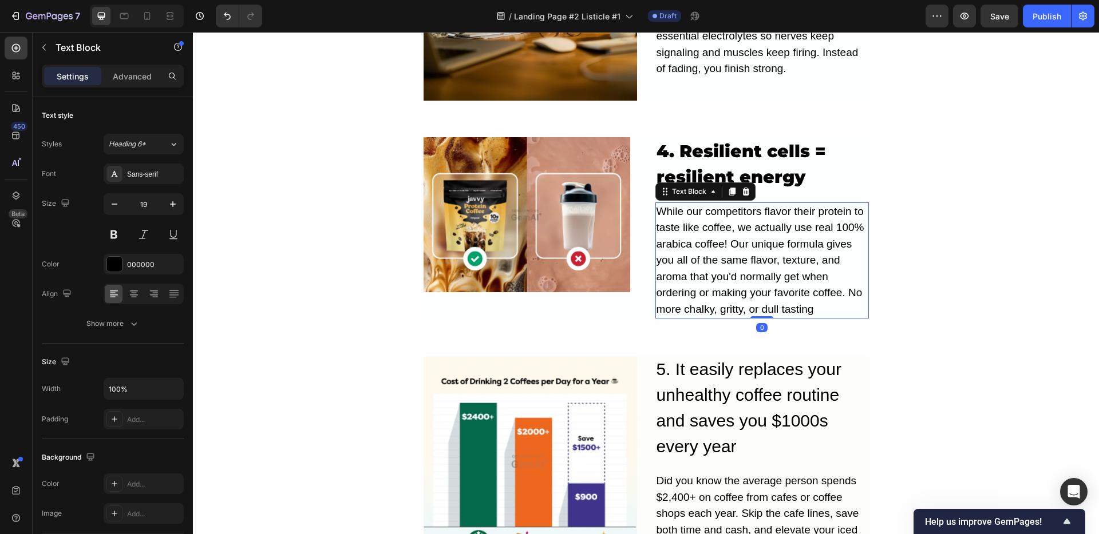
click at [706, 236] on div "While our competitors flavor their protein to taste like coffee, we actually us…" at bounding box center [761, 261] width 213 height 117
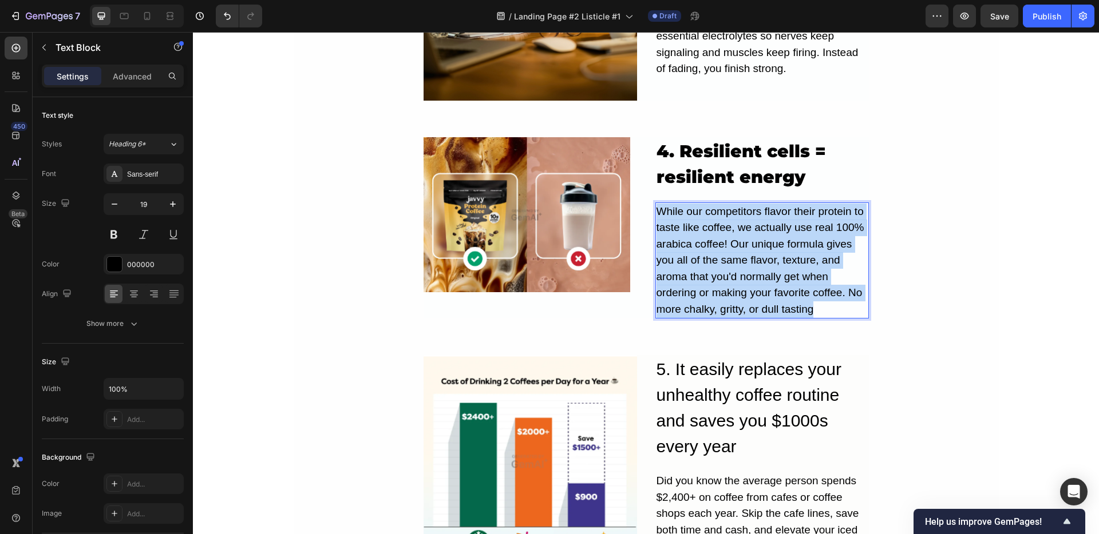
click at [706, 236] on p "While our competitors flavor their protein to taste like coffee, we actually us…" at bounding box center [761, 261] width 211 height 114
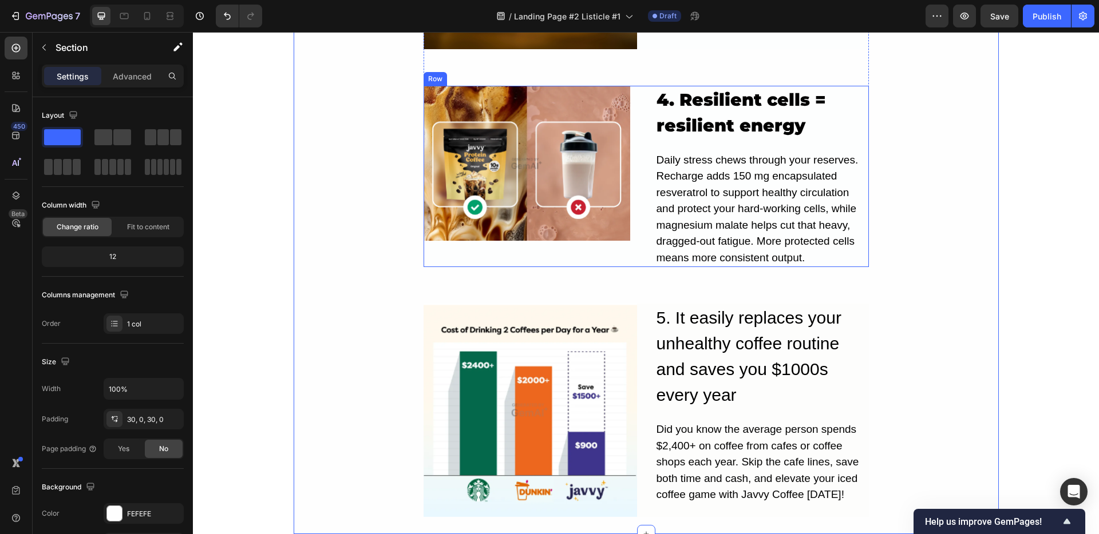
scroll to position [1489, 0]
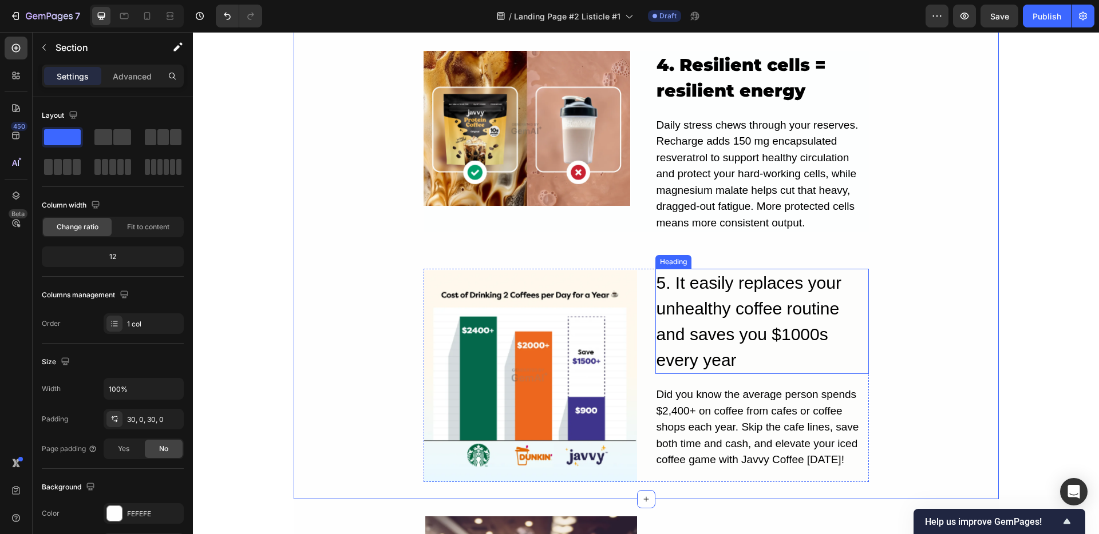
click at [714, 293] on h2 "5. It easily replaces your unhealthy coffee routine and saves you $1000s every …" at bounding box center [761, 321] width 213 height 105
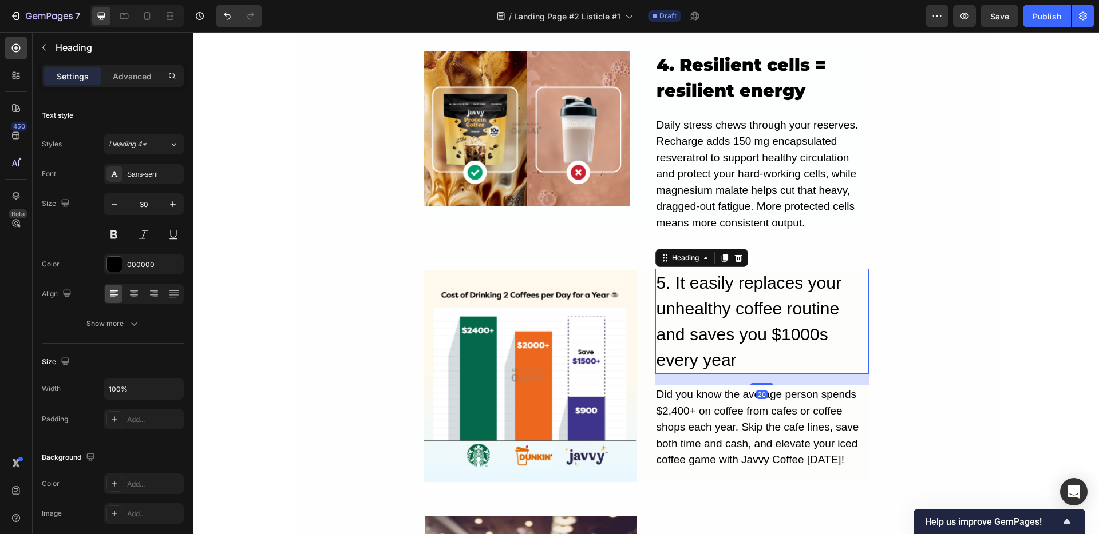
click at [714, 293] on h2 "5. It easily replaces your unhealthy coffee routine and saves you $1000s every …" at bounding box center [761, 321] width 213 height 105
click at [714, 293] on p "5. It easily replaces your unhealthy coffee routine and saves you $1000s every …" at bounding box center [761, 321] width 211 height 103
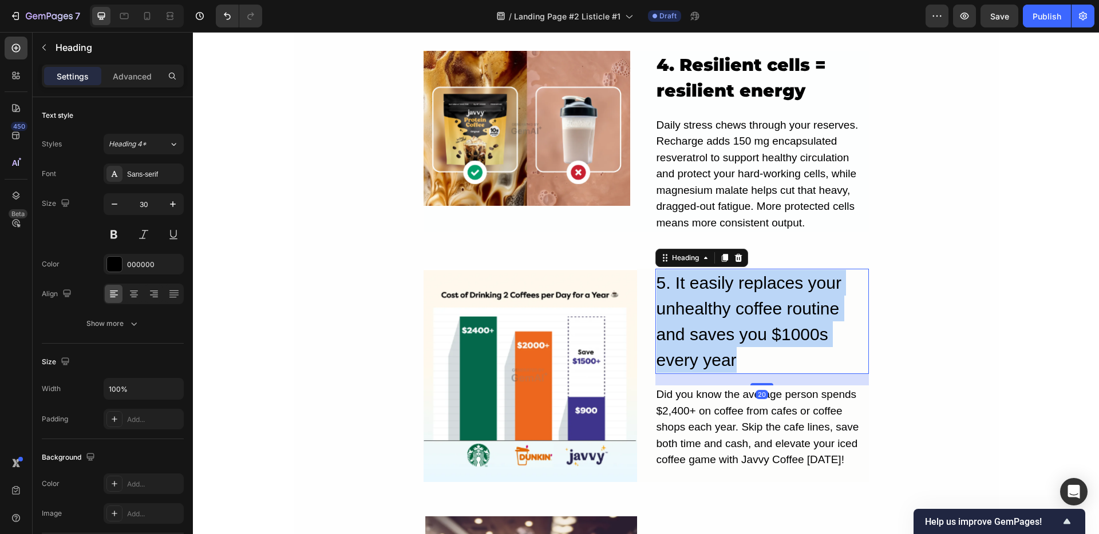
click at [714, 293] on p "5. It easily replaces your unhealthy coffee routine and saves you $1000s every …" at bounding box center [761, 321] width 211 height 103
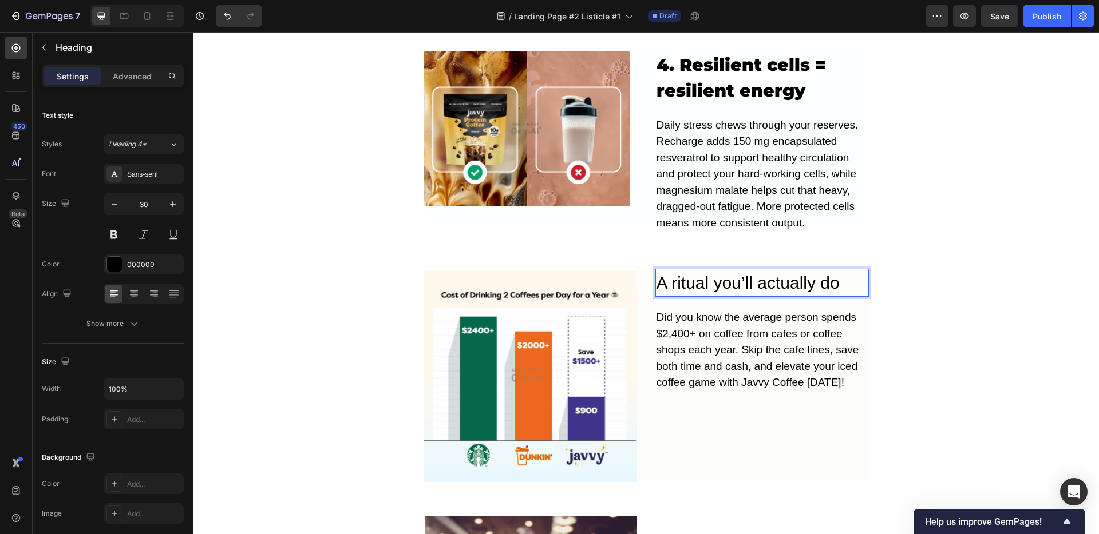
click at [656, 270] on p "A ritual you’ll actually do" at bounding box center [761, 283] width 211 height 26
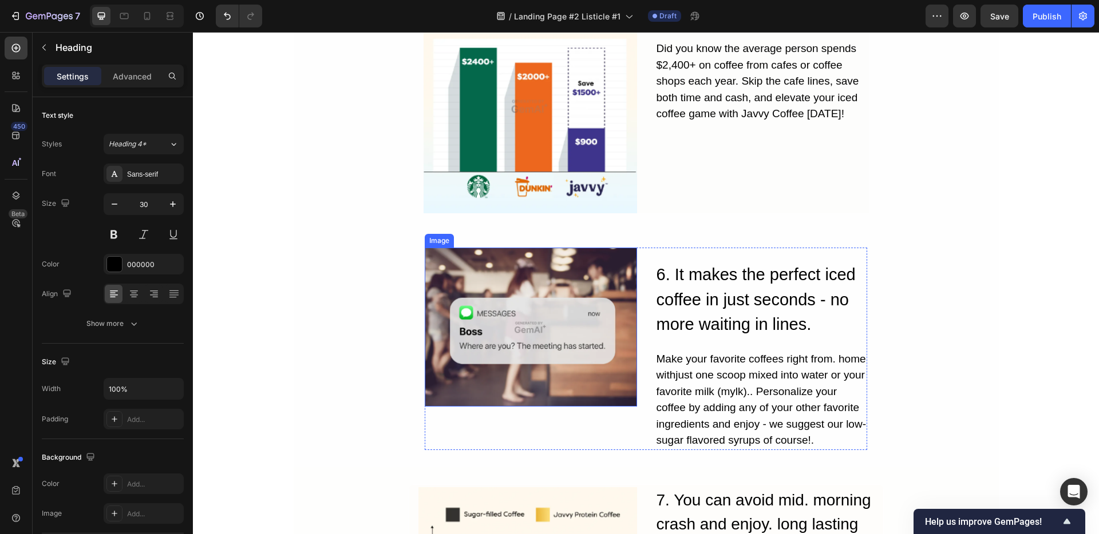
scroll to position [1849, 0]
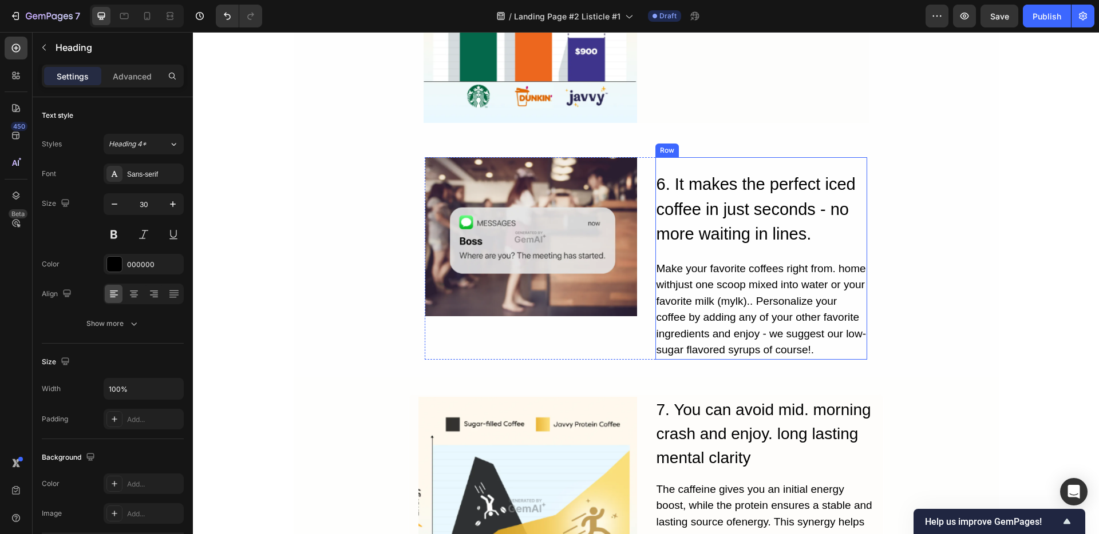
click at [648, 157] on div "Image 6. It makes the perfect iced coffee in just seconds - no more waiting in …" at bounding box center [646, 258] width 442 height 203
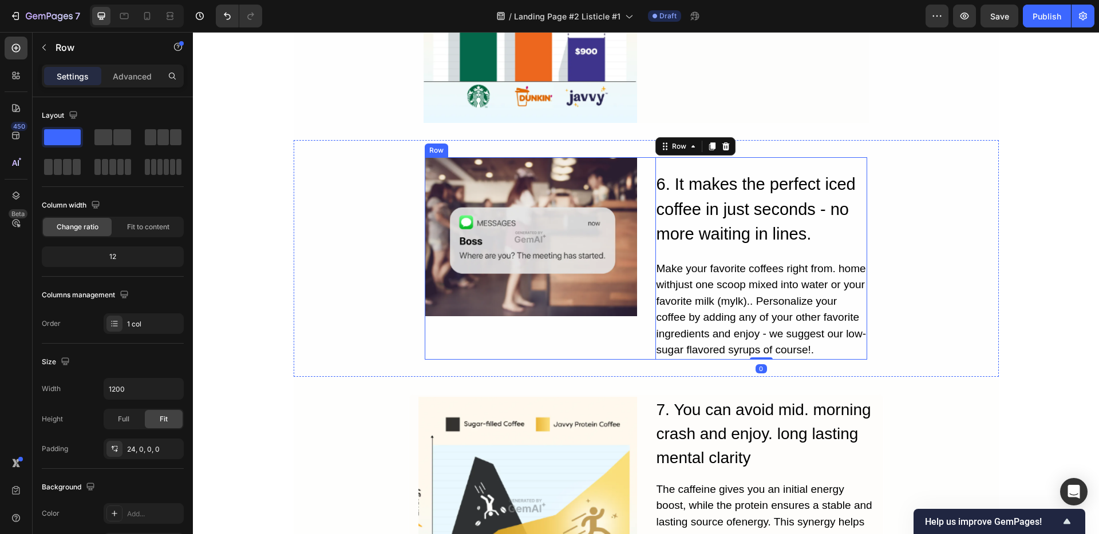
click at [635, 157] on div "Image 6. It makes the perfect iced coffee in just seconds - no more waiting in …" at bounding box center [646, 258] width 442 height 203
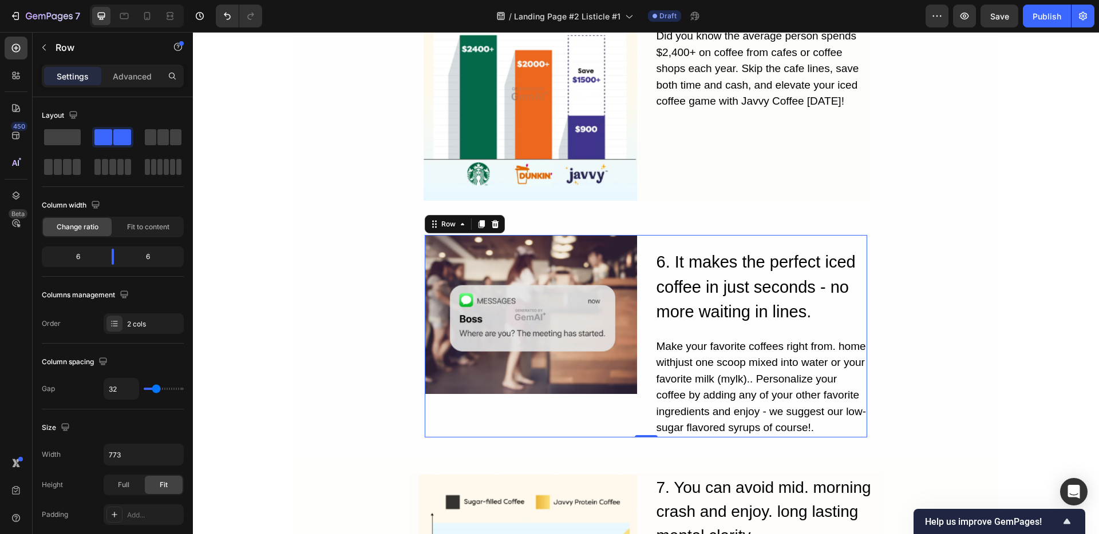
scroll to position [1761, 0]
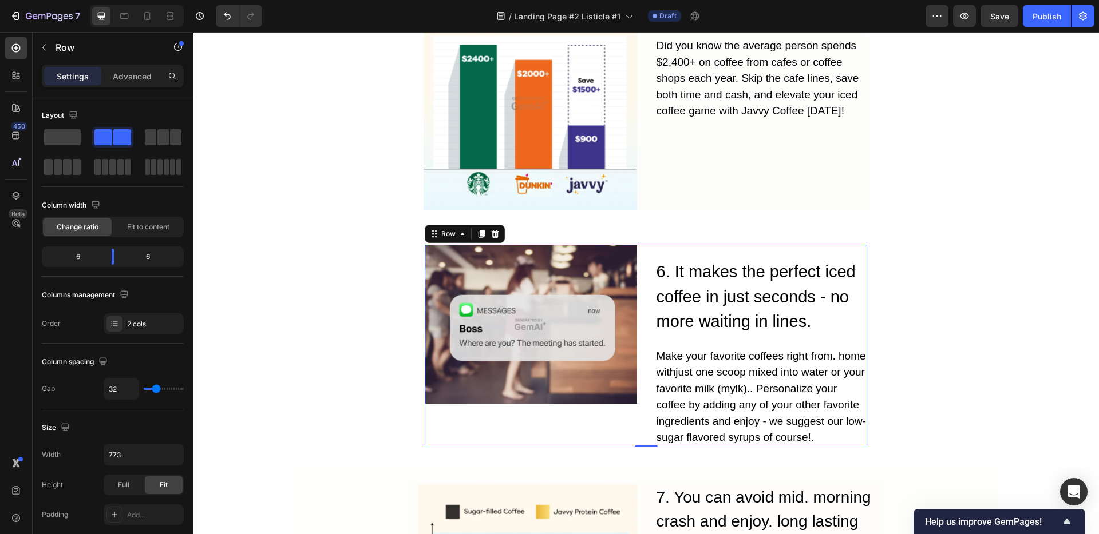
click at [639, 245] on div "Image 6. It makes the perfect iced coffee in just seconds - no more waiting in …" at bounding box center [646, 346] width 442 height 203
click at [495, 227] on div at bounding box center [495, 234] width 14 height 14
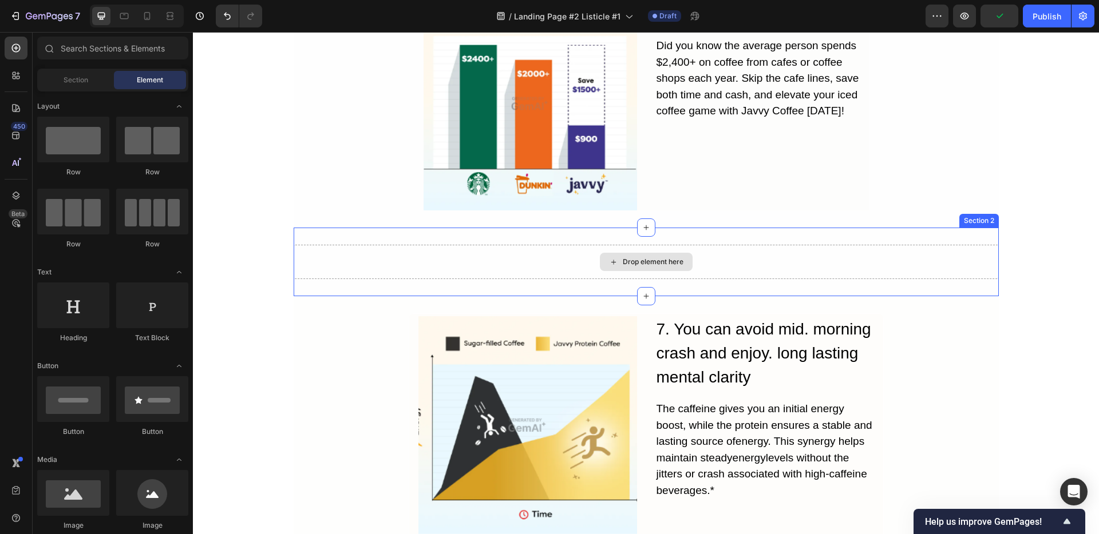
drag, startPoint x: 600, startPoint y: 230, endPoint x: 510, endPoint y: 217, distance: 90.2
click at [600, 253] on div "Drop element here" at bounding box center [646, 262] width 93 height 18
click at [463, 228] on div "Drop element here Section 2" at bounding box center [646, 262] width 705 height 69
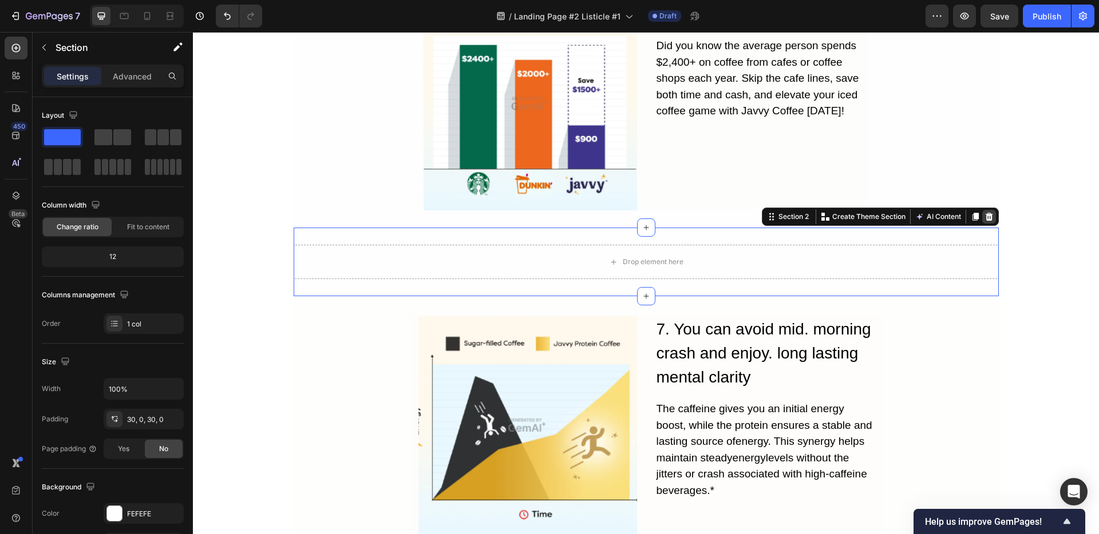
click at [985, 213] on icon at bounding box center [988, 217] width 7 height 8
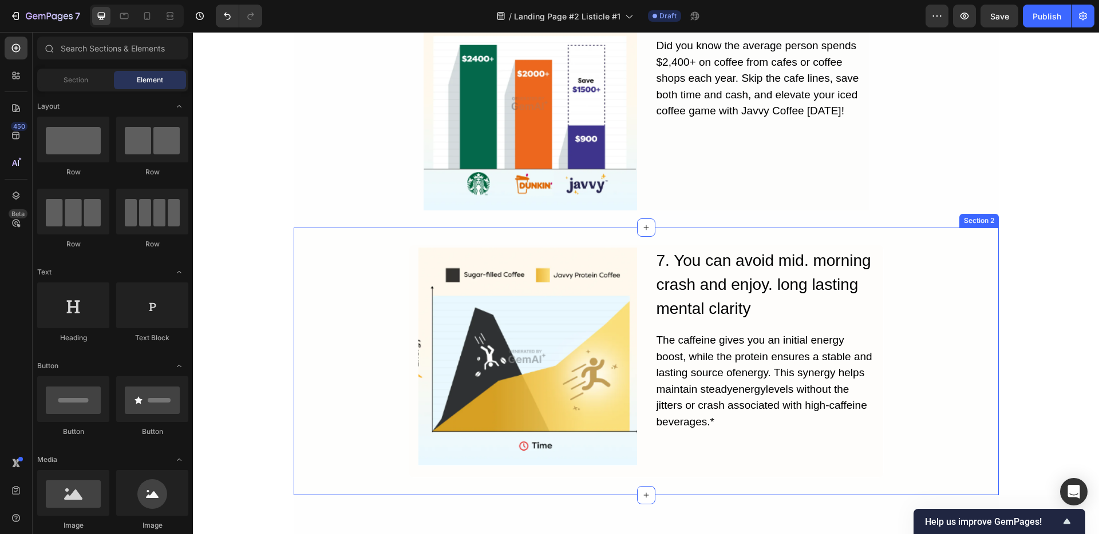
click at [890, 245] on div "Image 7. You can avoid mid. morning crash and enjoy. long lasting mental clarit…" at bounding box center [646, 361] width 705 height 233
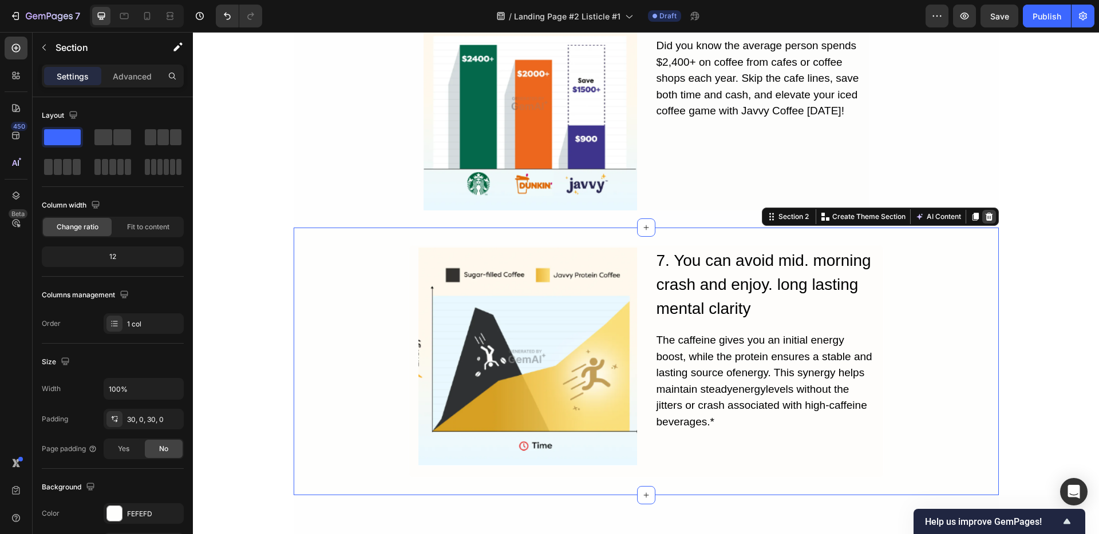
click at [987, 212] on icon at bounding box center [988, 216] width 9 height 9
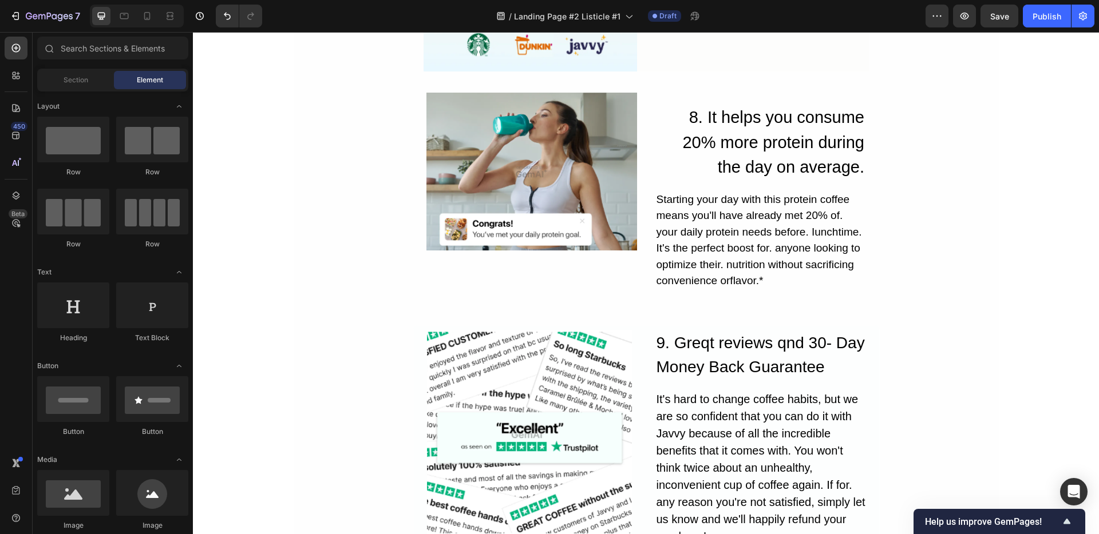
scroll to position [1751, 0]
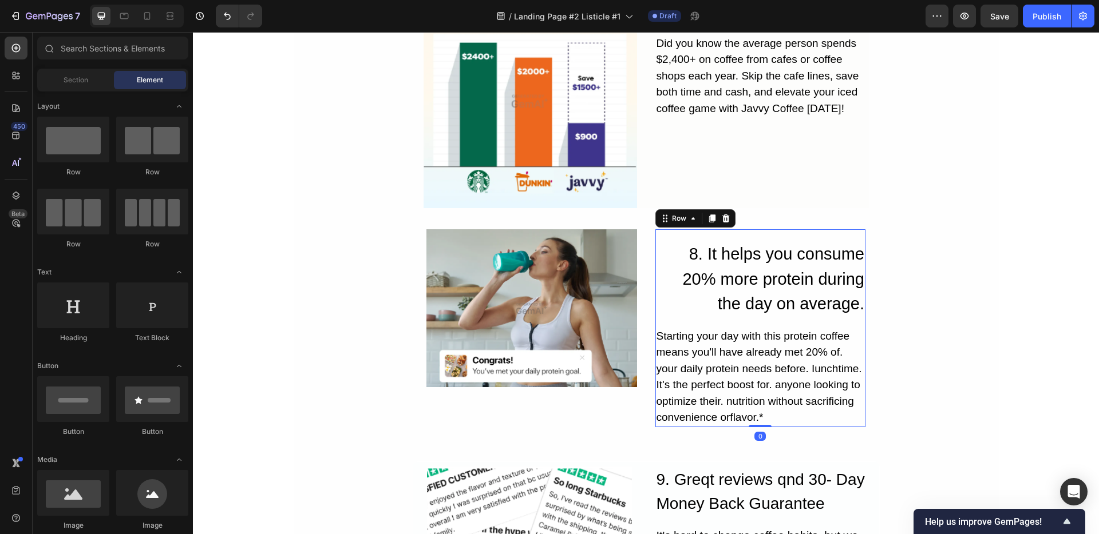
click at [780, 232] on div "8. It helps you consume 20% more protein during the day on average. Heading Sta…" at bounding box center [760, 328] width 211 height 198
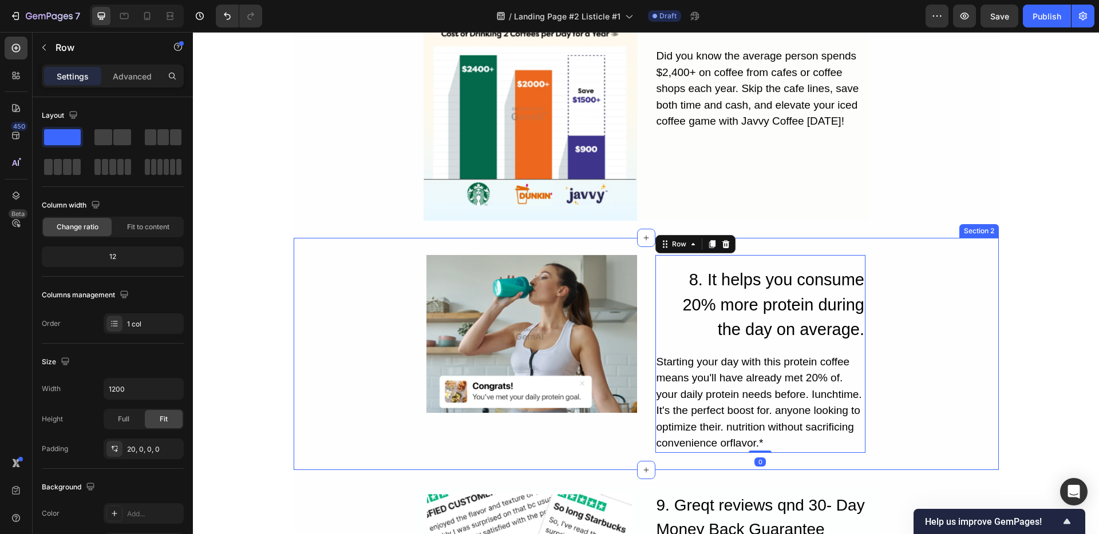
click at [899, 238] on div "Image 8. It helps you consume 20% more protein during the day on average. Headi…" at bounding box center [646, 354] width 705 height 232
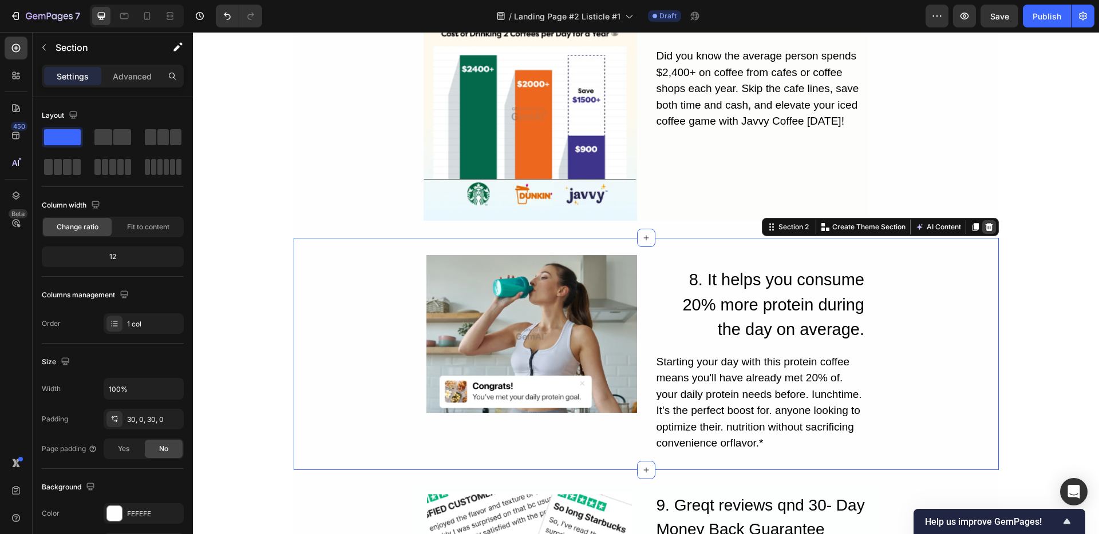
click at [987, 223] on icon at bounding box center [988, 227] width 9 height 9
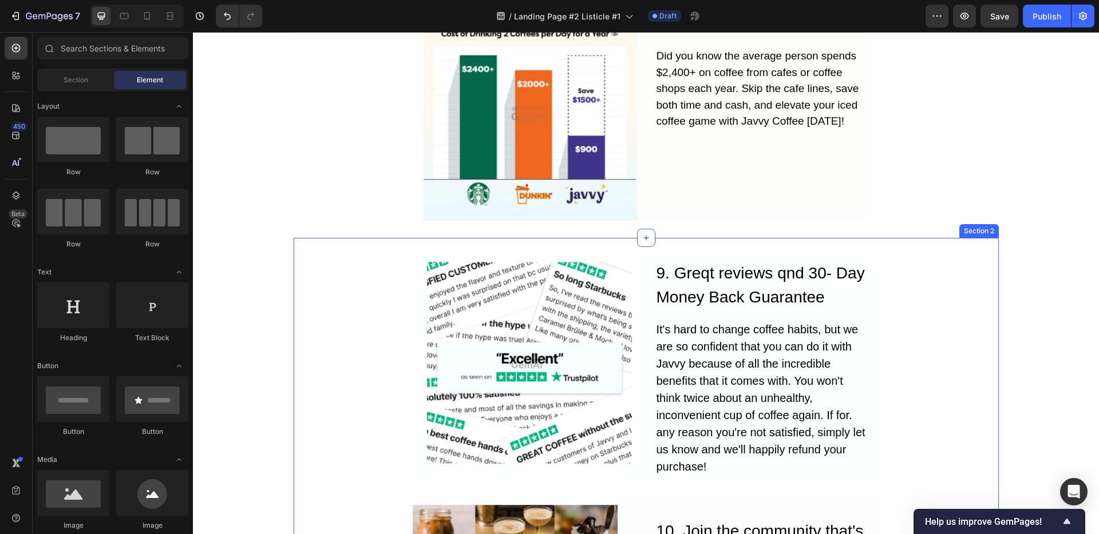
click at [922, 238] on div "Image 9. Greqt reviews qnd 30- Day Money Back Guarantee Heading It's hard to ch…" at bounding box center [646, 490] width 705 height 504
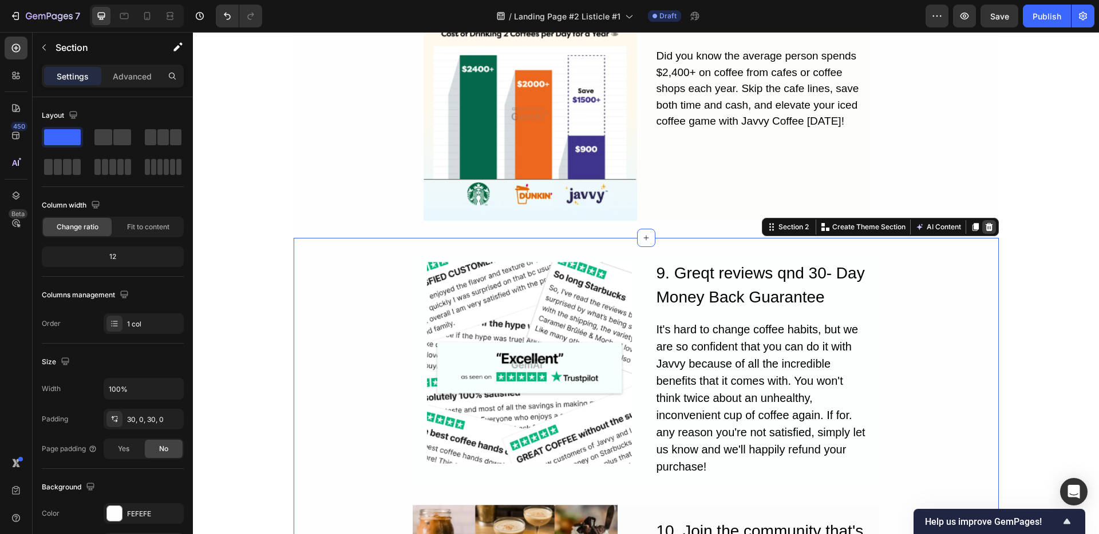
click at [985, 223] on icon at bounding box center [988, 227] width 7 height 8
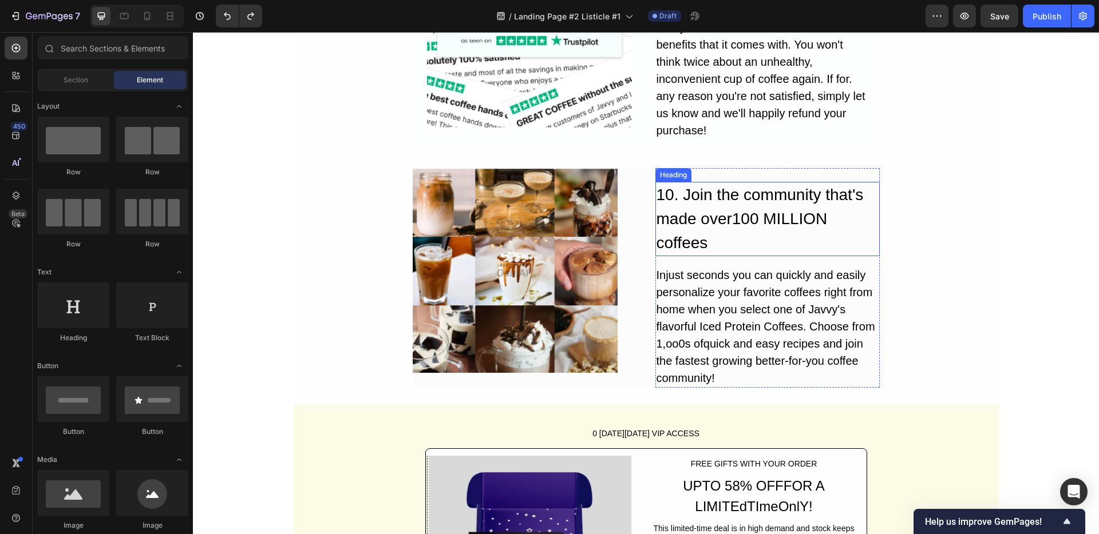
scroll to position [1854, 0]
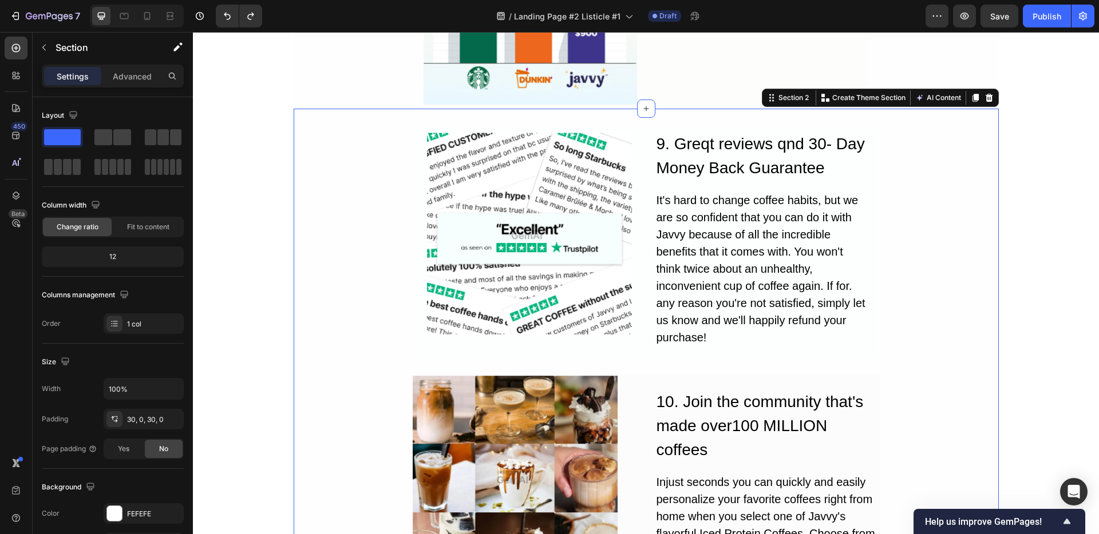
click at [978, 152] on div "Image 9. Greqt reviews qnd 30- Day Money Back Guarantee Heading It's hard to ch…" at bounding box center [646, 360] width 705 height 469
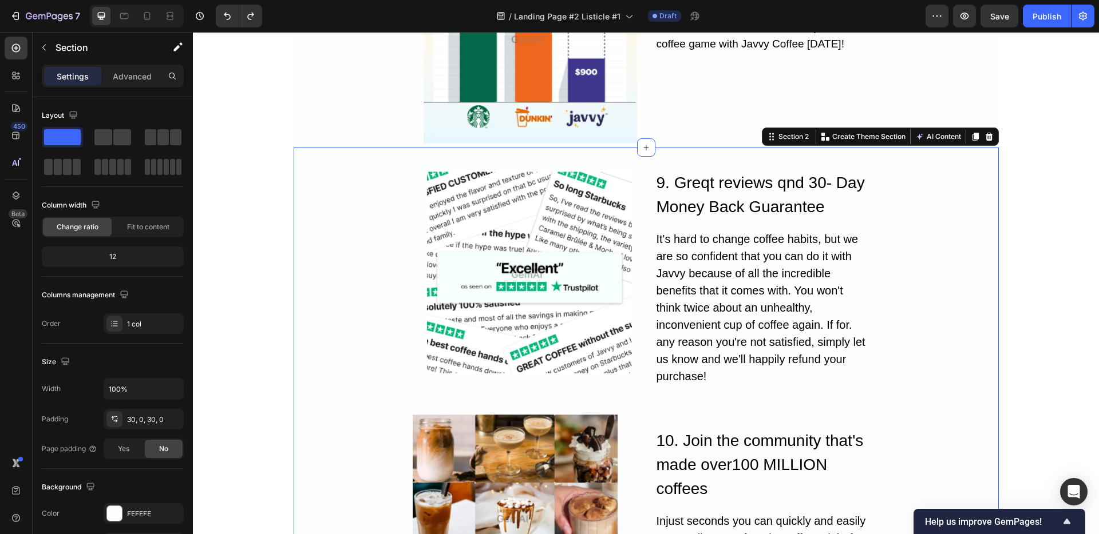
scroll to position [1837, 0]
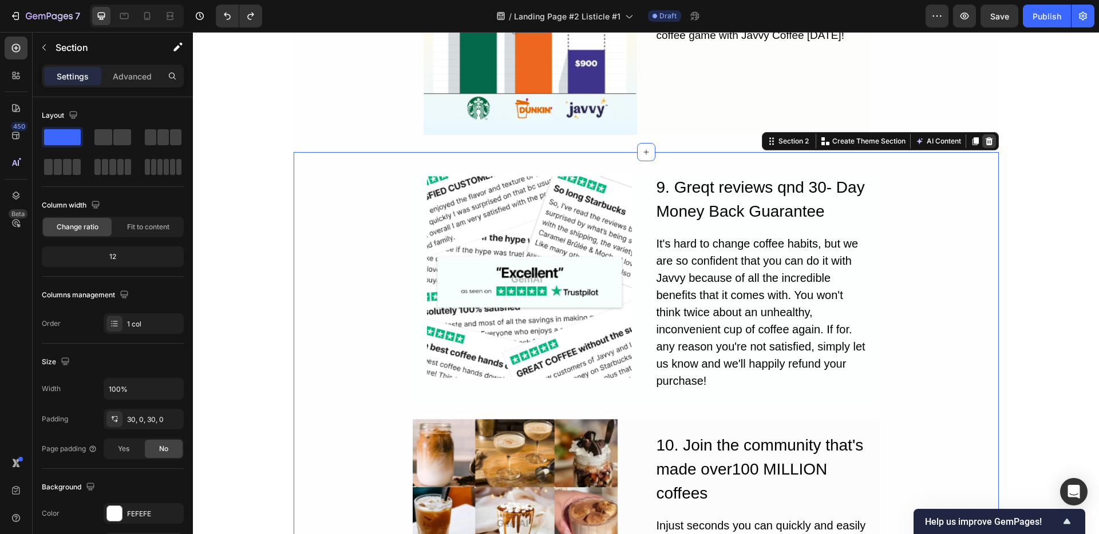
click at [985, 137] on icon at bounding box center [988, 141] width 7 height 8
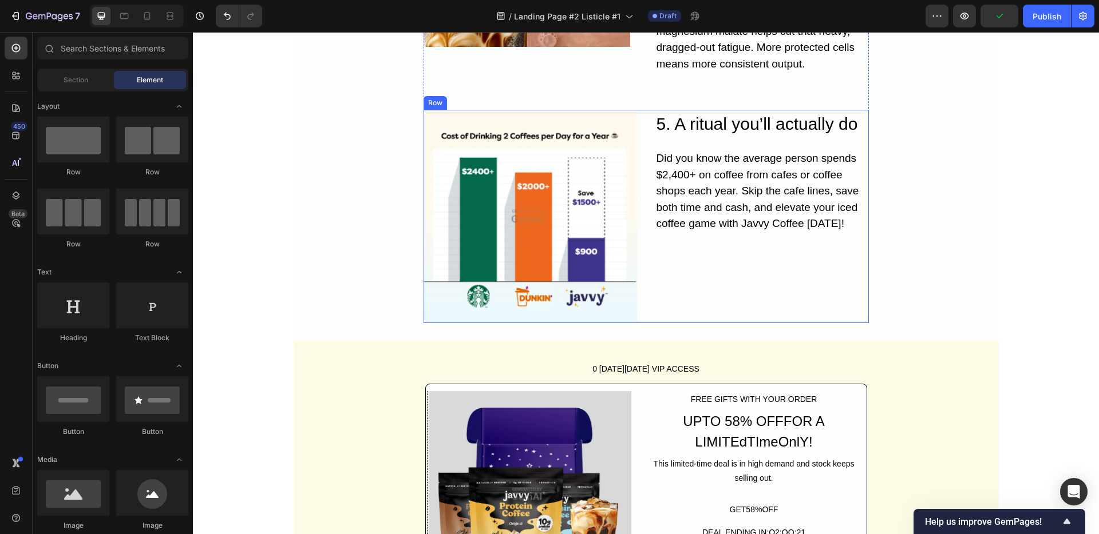
scroll to position [1630, 0]
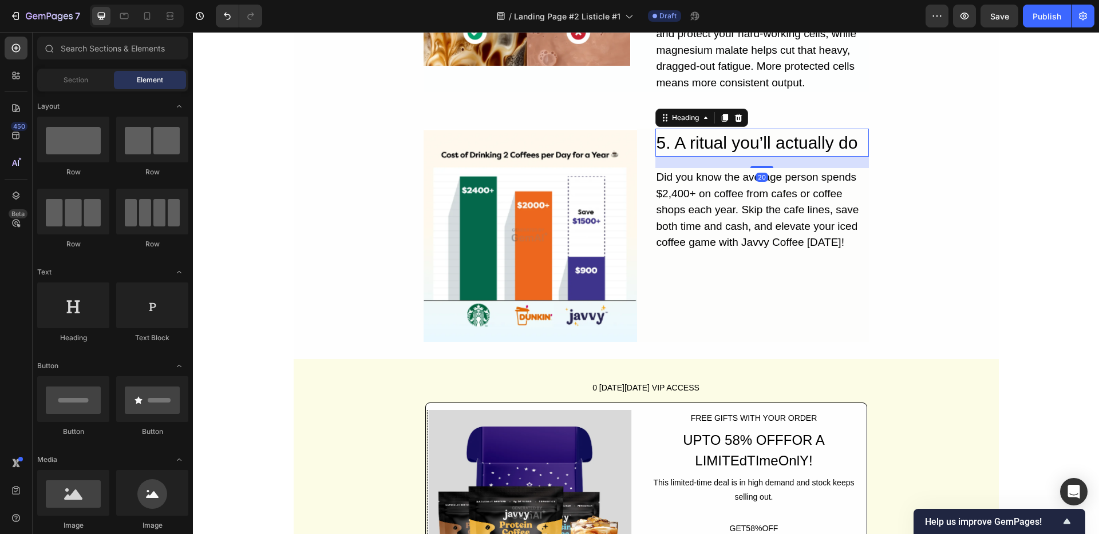
click at [672, 129] on h2 "5. A ritual you’ll actually do" at bounding box center [761, 143] width 213 height 28
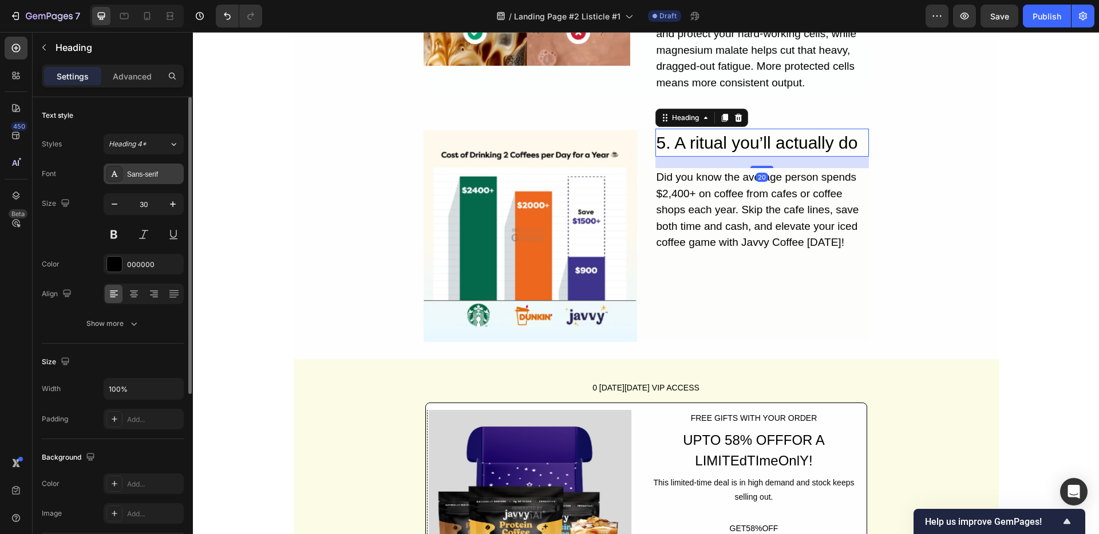
click at [148, 173] on div "Sans-serif" at bounding box center [154, 174] width 54 height 10
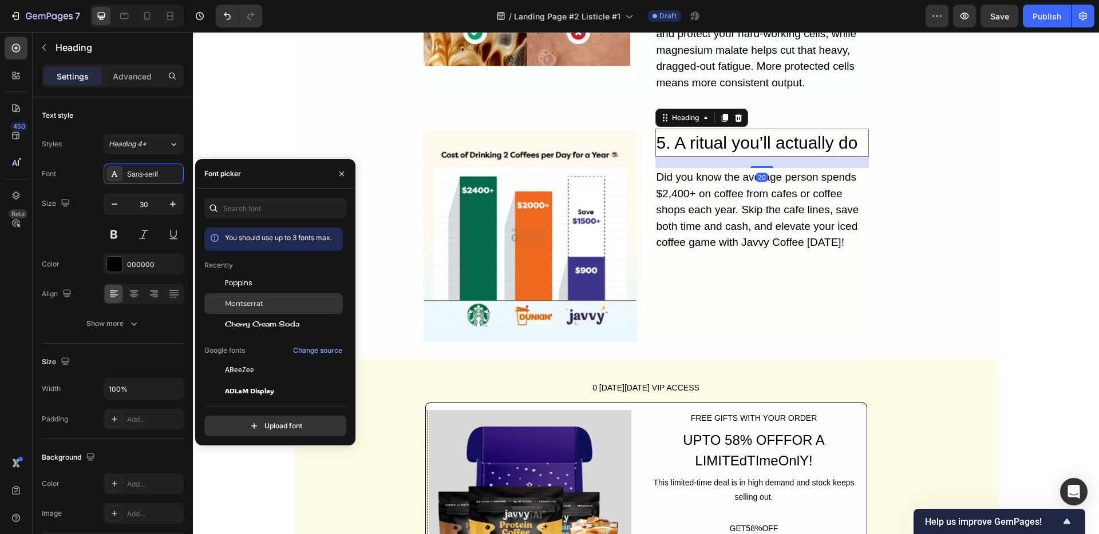
click at [248, 301] on span "Montserrat" at bounding box center [244, 304] width 38 height 10
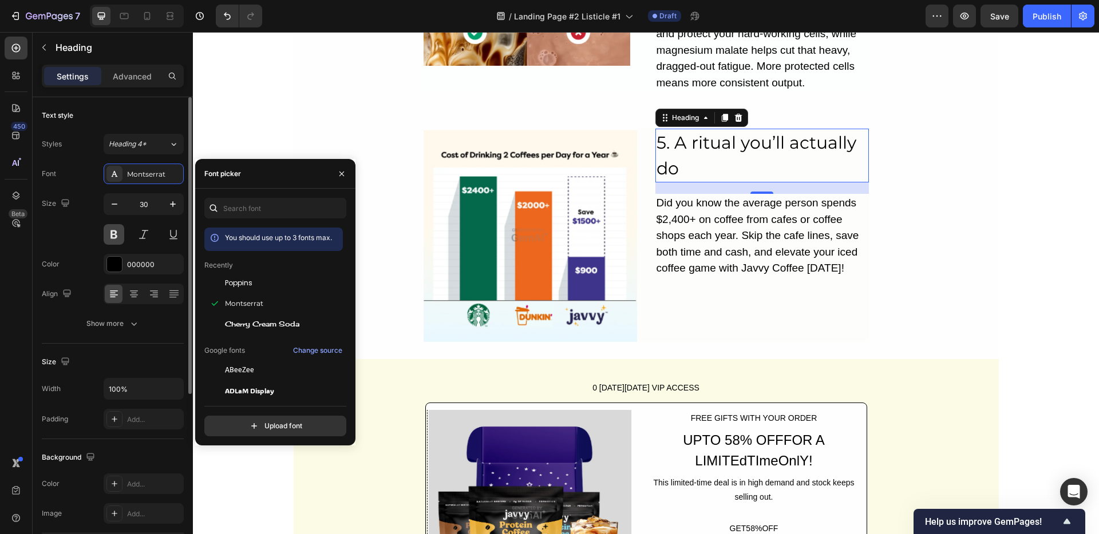
click at [113, 238] on button at bounding box center [114, 234] width 21 height 21
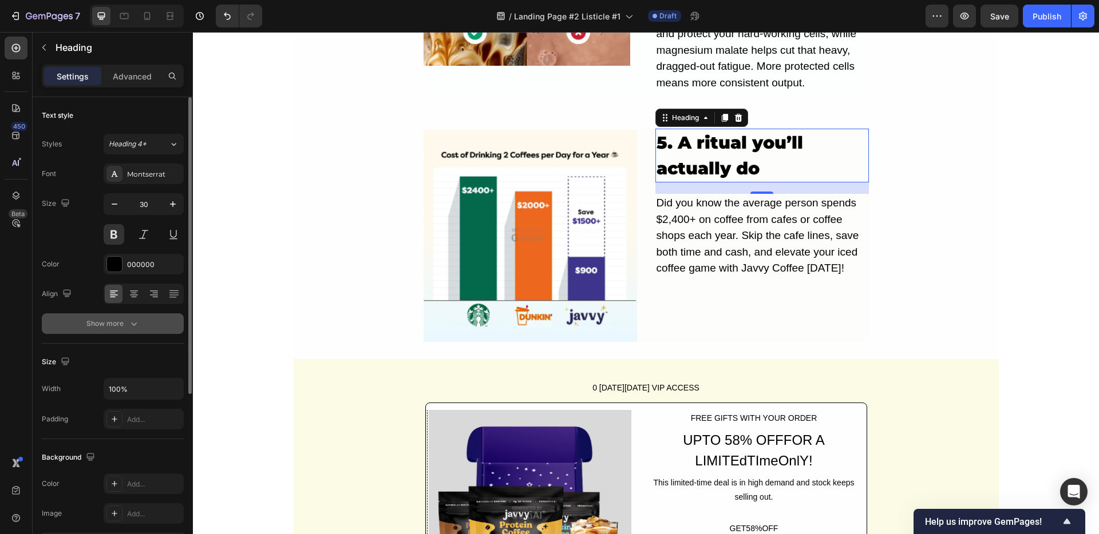
click at [129, 322] on icon "button" at bounding box center [133, 323] width 11 height 11
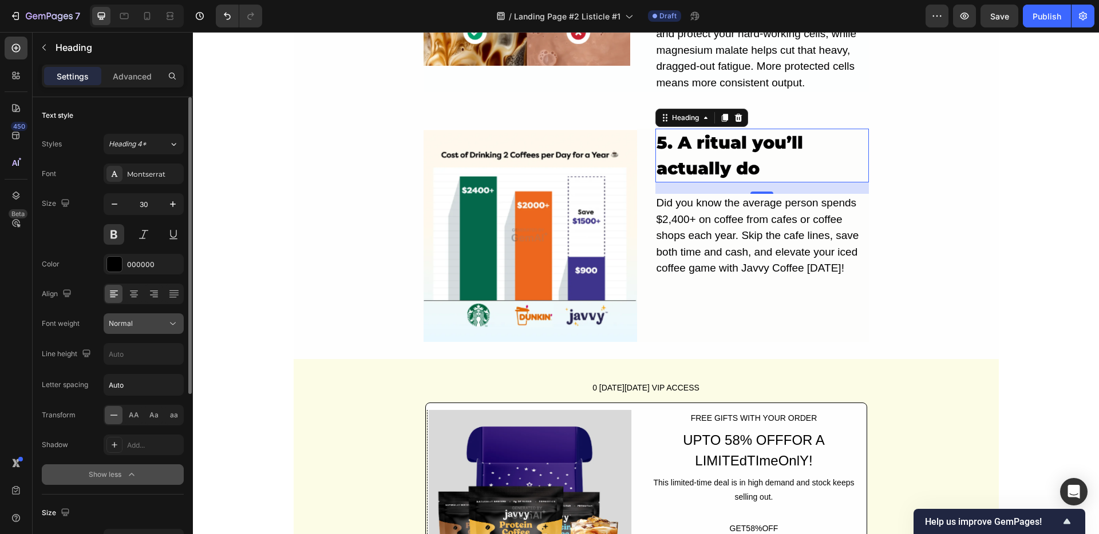
click at [133, 319] on div "Normal" at bounding box center [138, 324] width 58 height 10
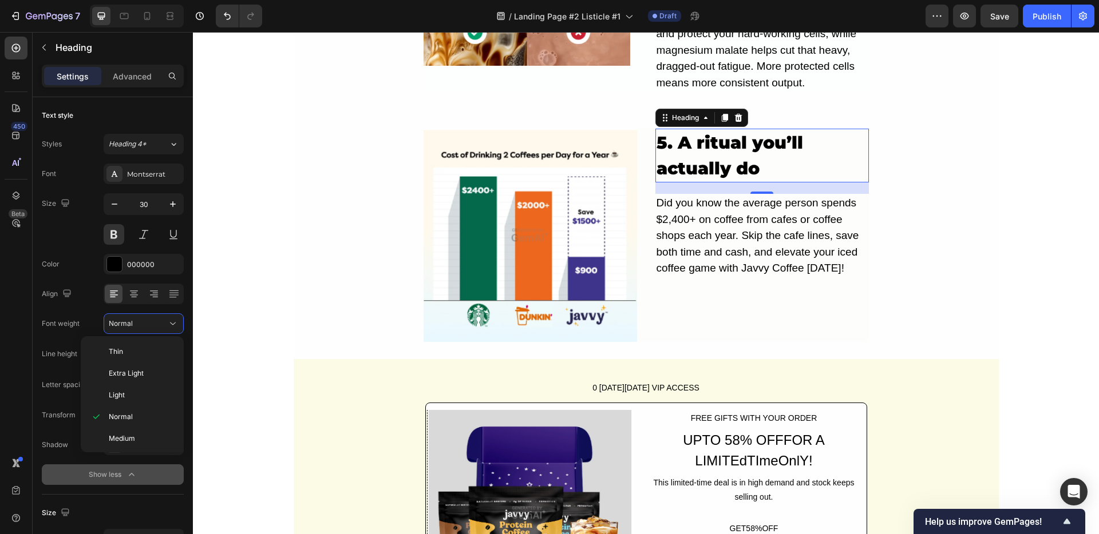
scroll to position [89, 0]
click at [117, 432] on span "Black" at bounding box center [118, 437] width 18 height 10
click at [656, 221] on div "Did you know the average person spends $2,400+ on coffee from cafes or coffee s…" at bounding box center [761, 236] width 213 height 84
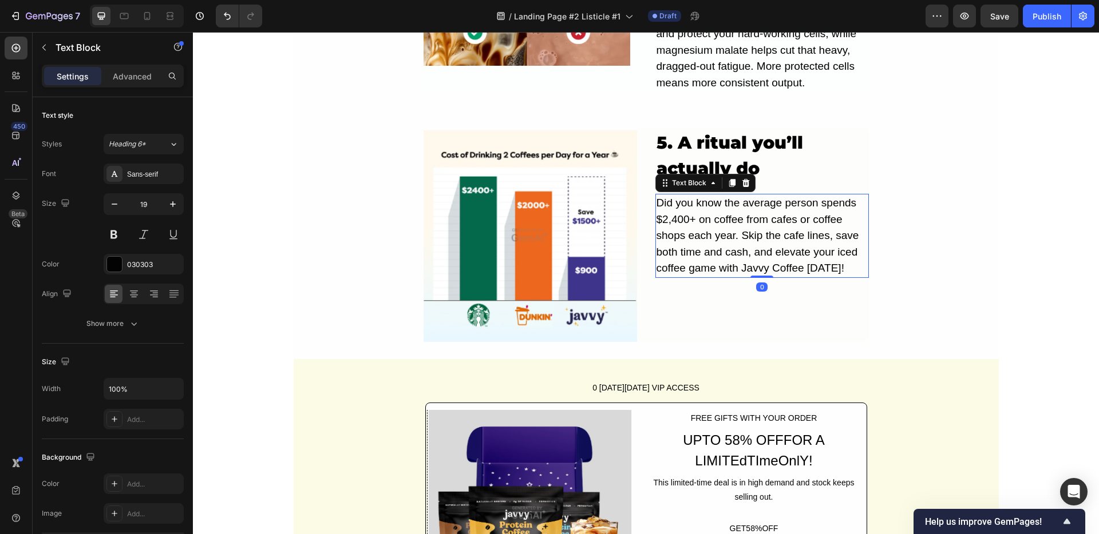
click at [656, 221] on div "Did you know the average person spends $2,400+ on coffee from cafes or coffee s…" at bounding box center [761, 236] width 213 height 84
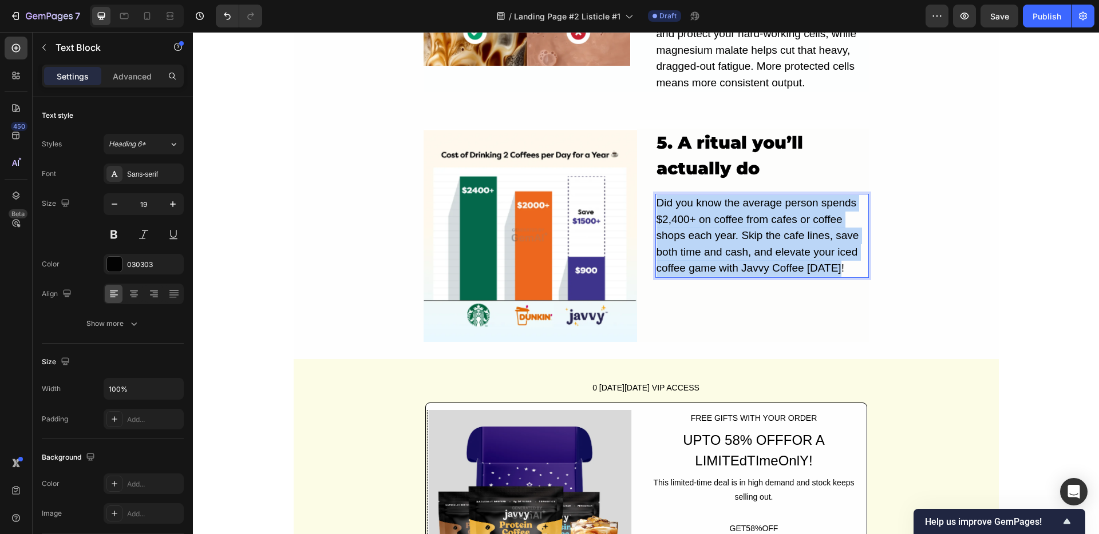
click at [656, 221] on p "Did you know the average person spends $2,400+ on coffee from cafes or coffee s…" at bounding box center [761, 236] width 211 height 82
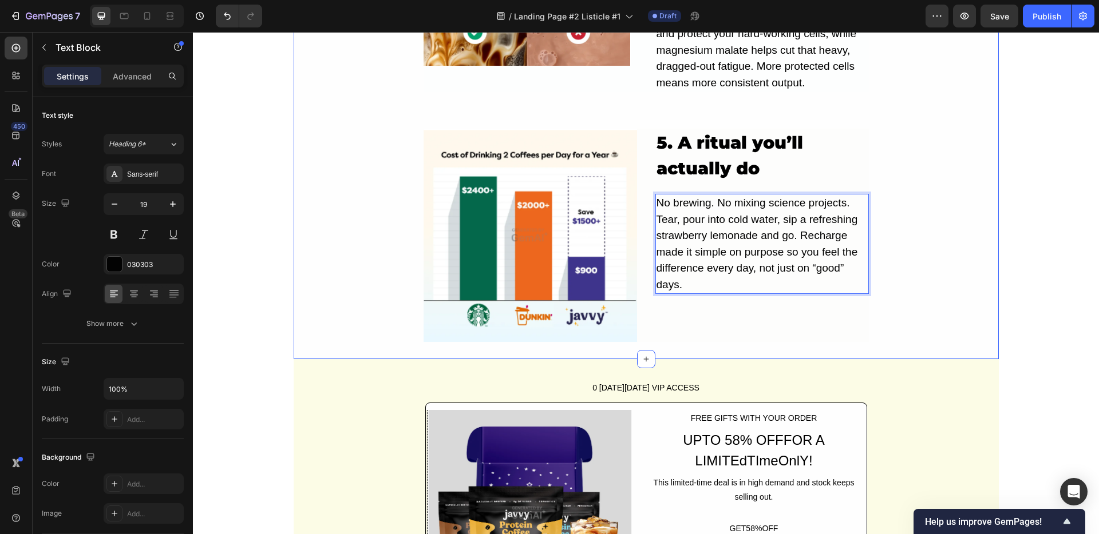
click at [750, 219] on p "No brewing. No mixing science projects. Tear, pour into cold water, sip a refre…" at bounding box center [761, 244] width 211 height 98
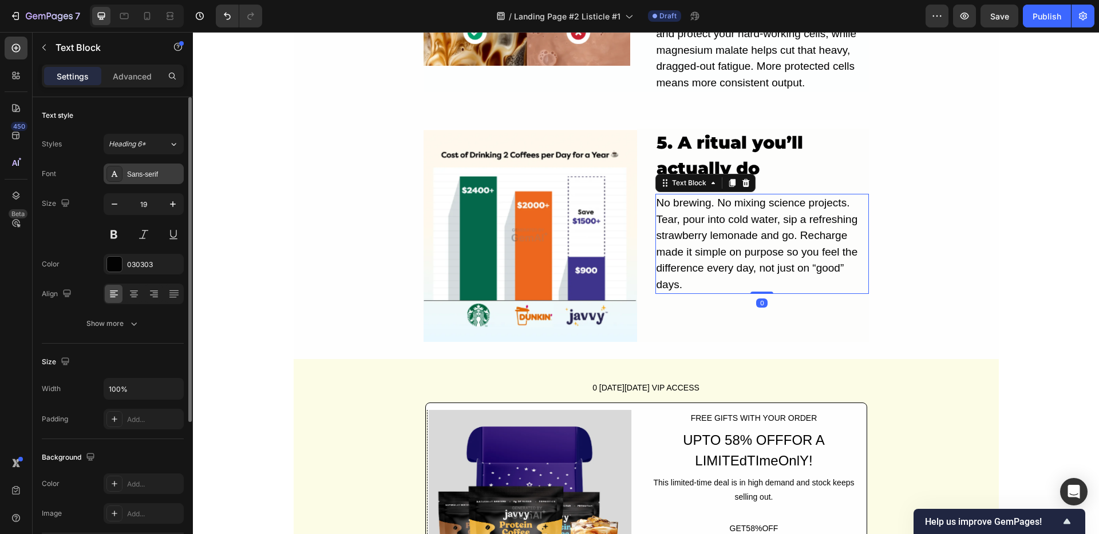
click at [138, 183] on div "Sans-serif" at bounding box center [144, 174] width 80 height 21
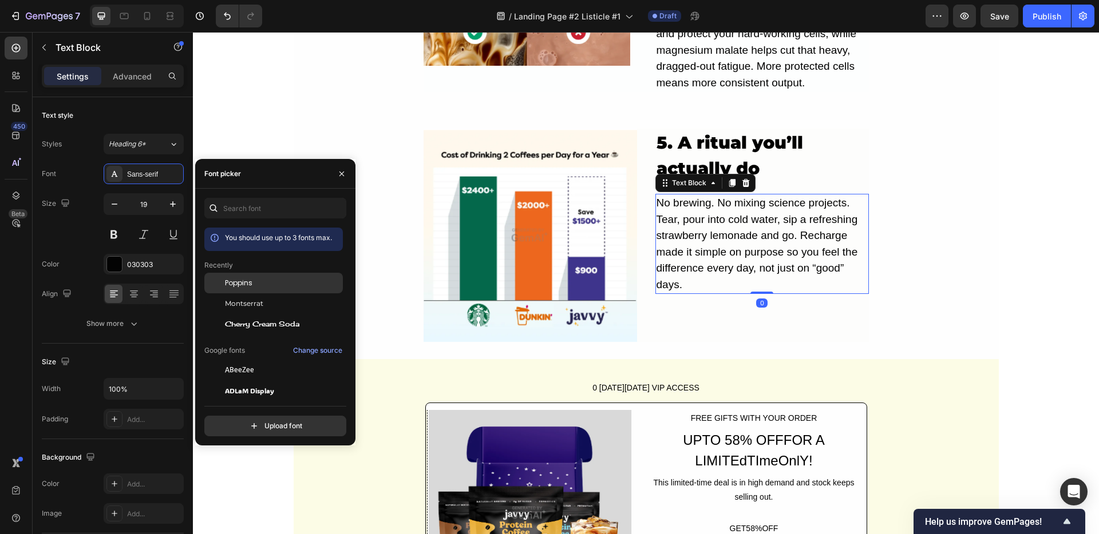
click at [239, 290] on div "Poppins" at bounding box center [273, 283] width 138 height 21
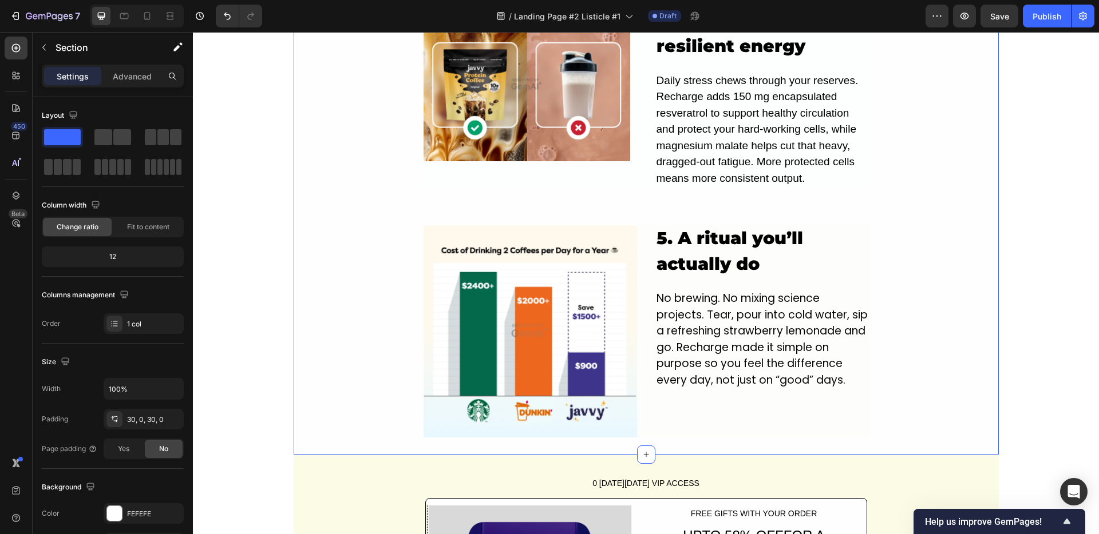
scroll to position [1417, 0]
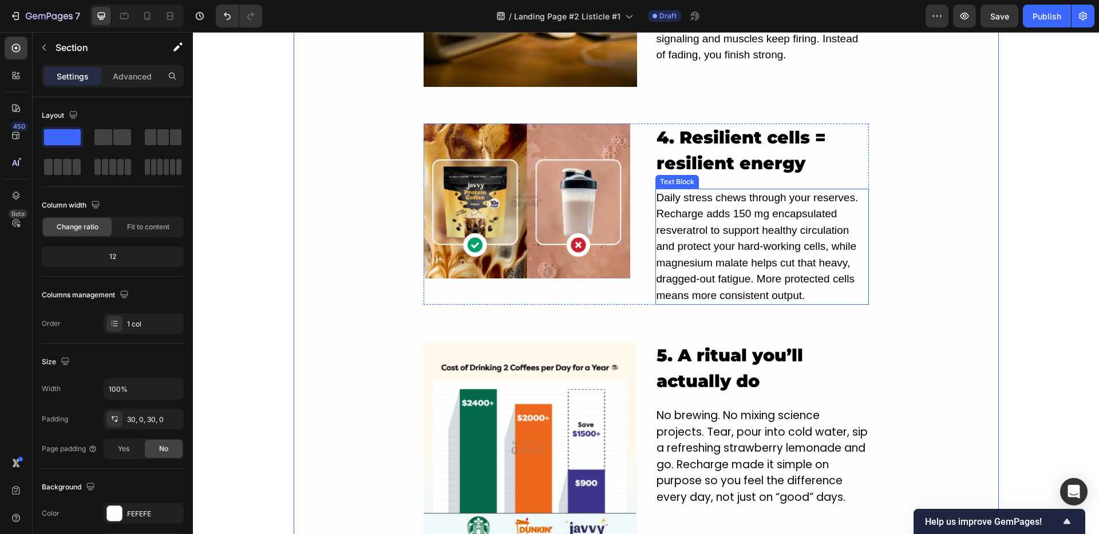
click at [684, 235] on p "Daily stress chews through your reserves. Recharge adds 150 mg encapsulated res…" at bounding box center [761, 247] width 211 height 114
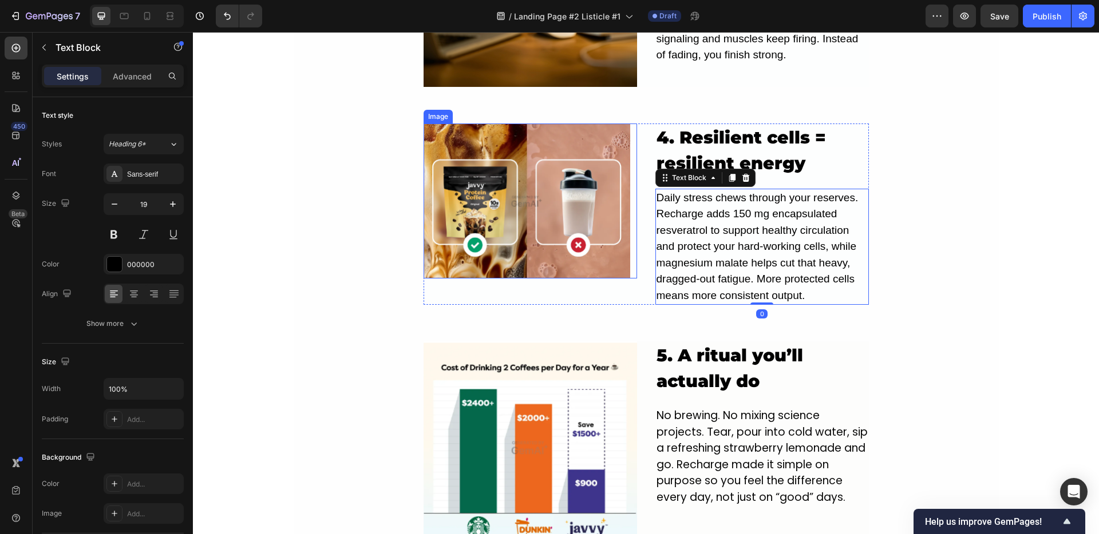
scroll to position [1414, 0]
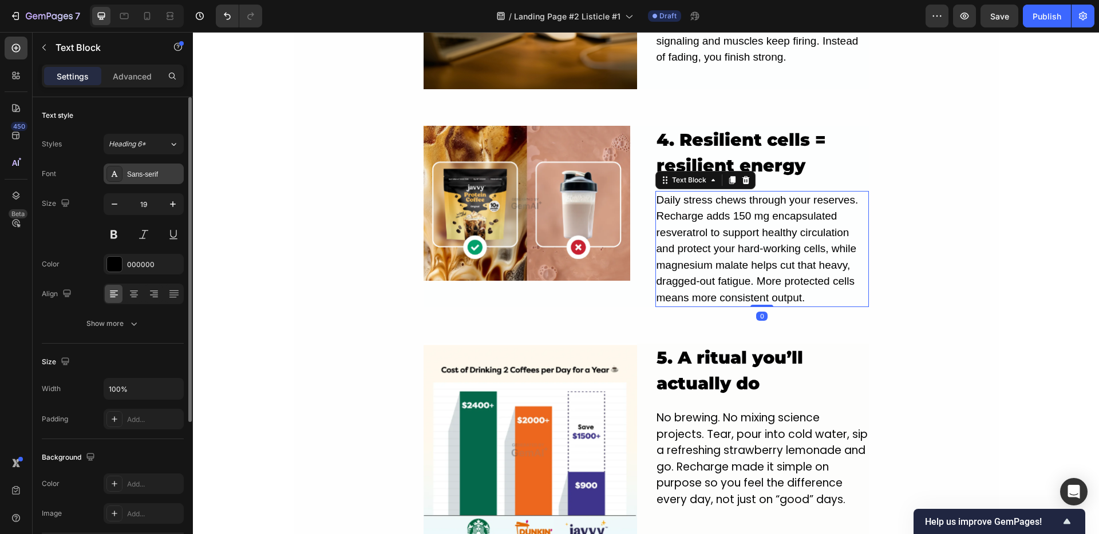
click at [148, 172] on div "Sans-serif" at bounding box center [154, 174] width 54 height 10
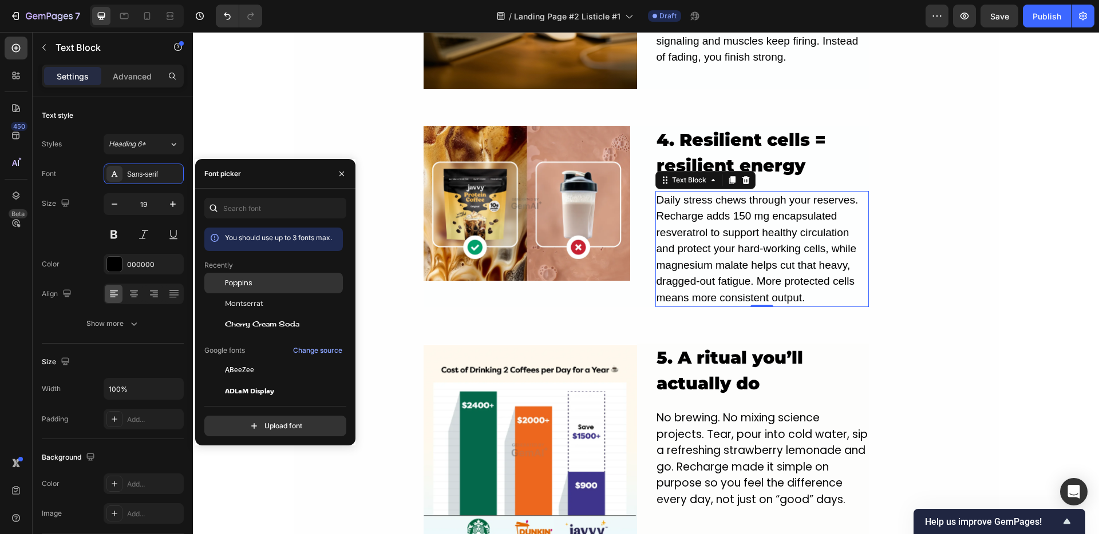
click at [244, 279] on span "Poppins" at bounding box center [238, 283] width 27 height 10
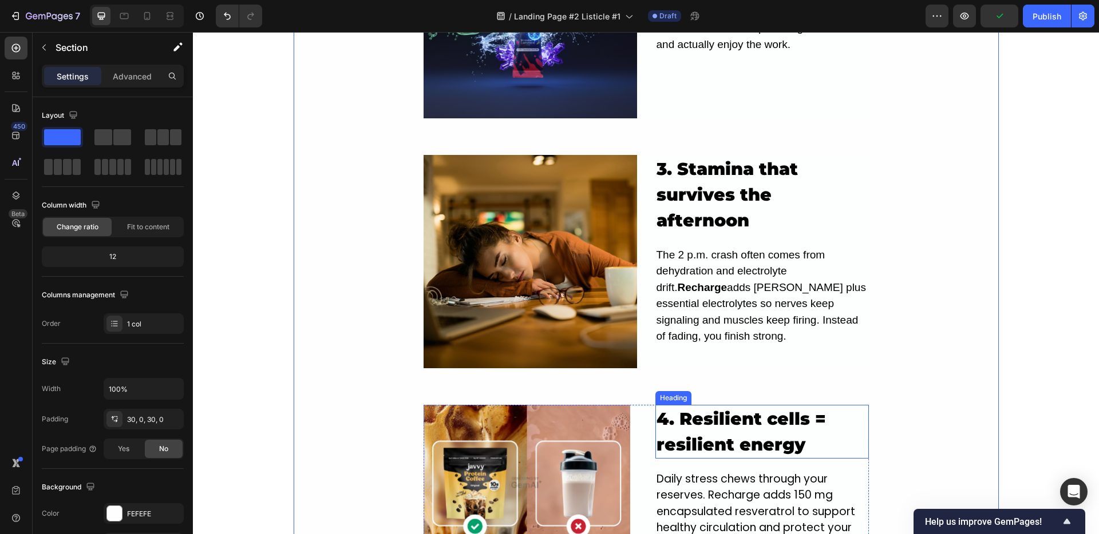
scroll to position [1115, 0]
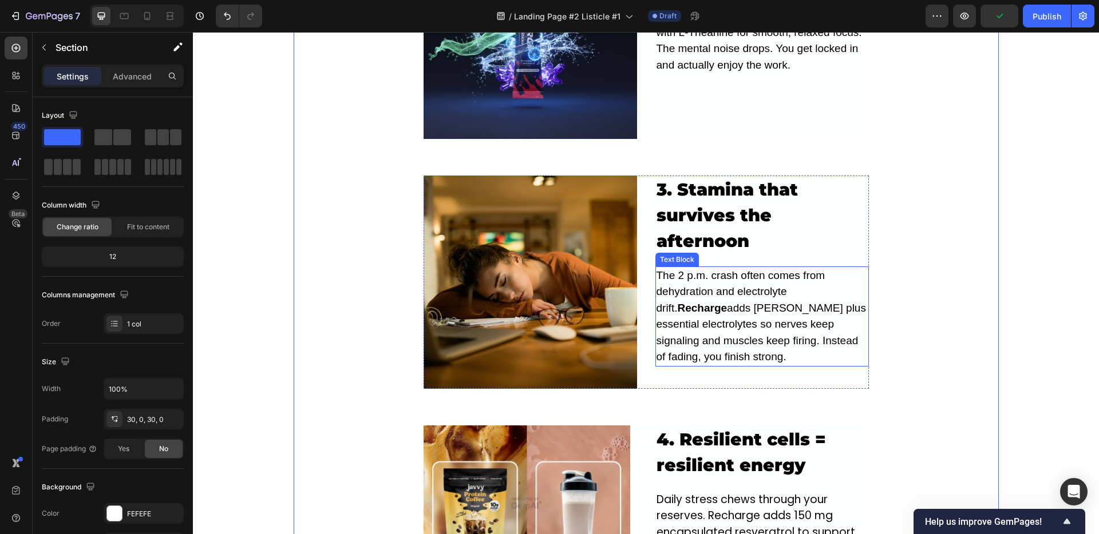
click at [679, 268] on p "The 2 p.m. crash often comes from dehydration and electrolyte drift. Recharge a…" at bounding box center [761, 317] width 211 height 98
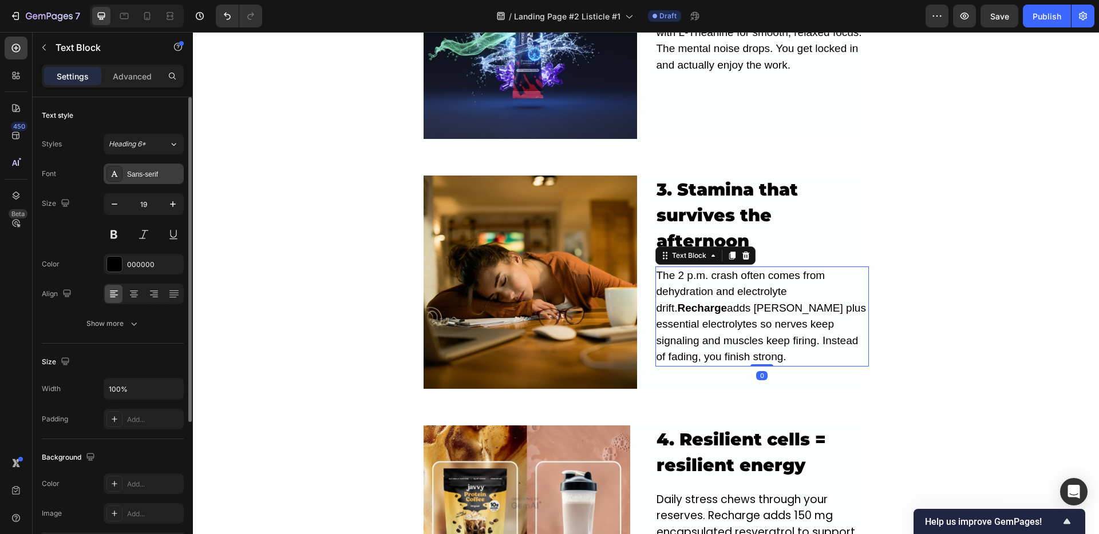
click at [137, 175] on div "Sans-serif" at bounding box center [154, 174] width 54 height 10
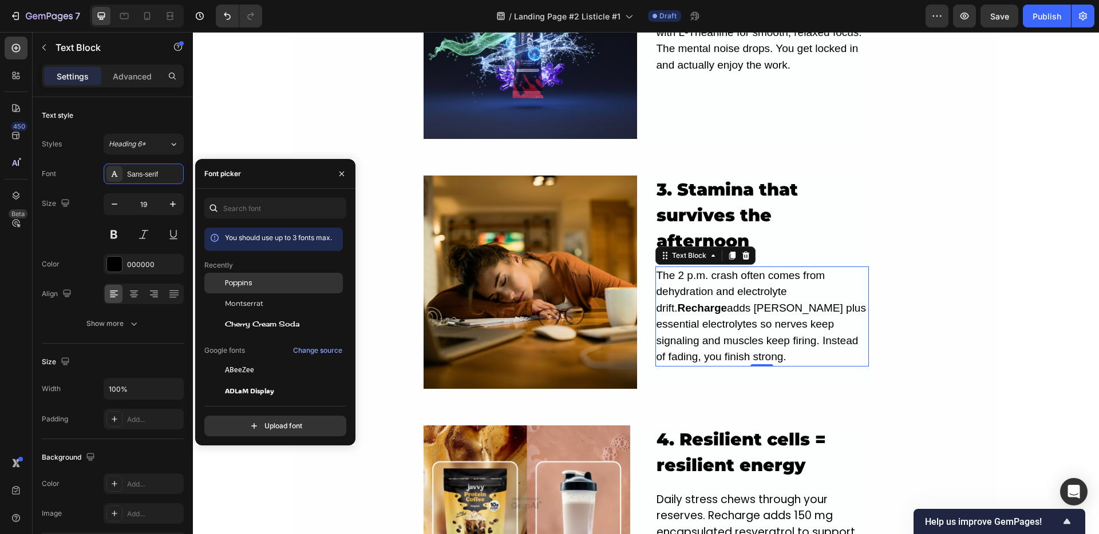
click at [250, 287] on span "Poppins" at bounding box center [238, 283] width 27 height 10
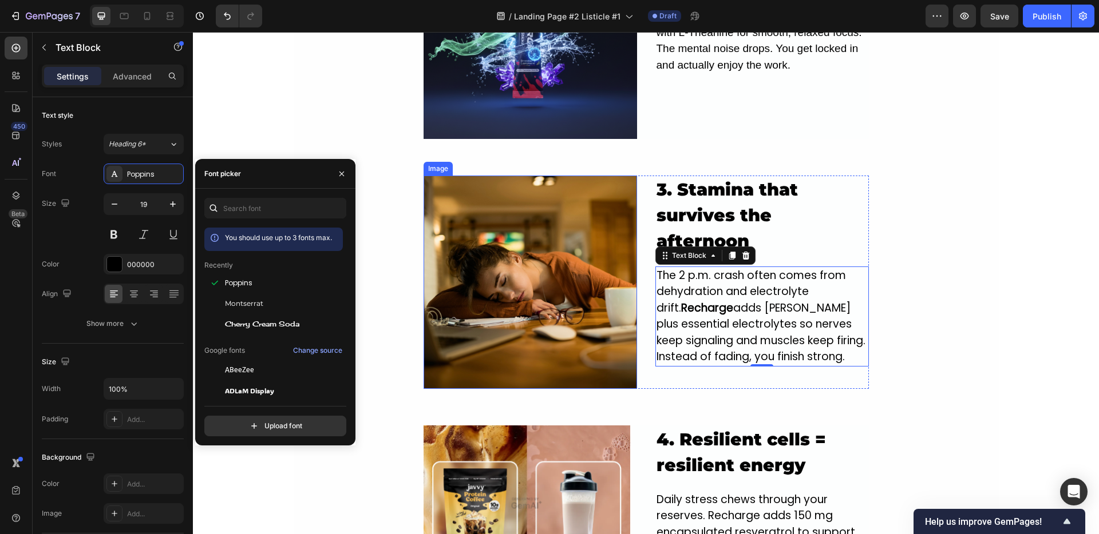
click at [589, 235] on img at bounding box center [529, 282] width 213 height 213
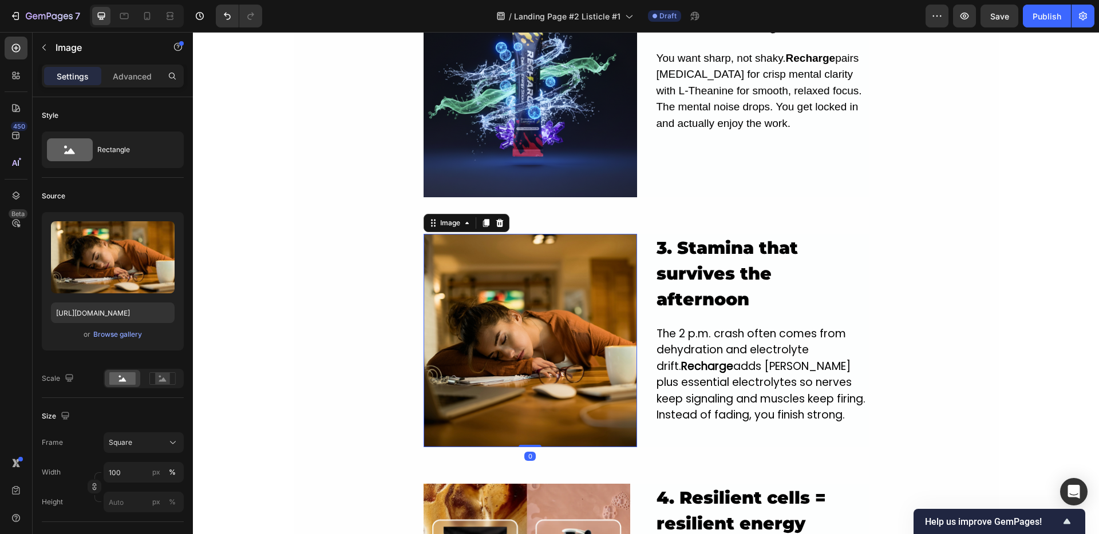
scroll to position [909, 0]
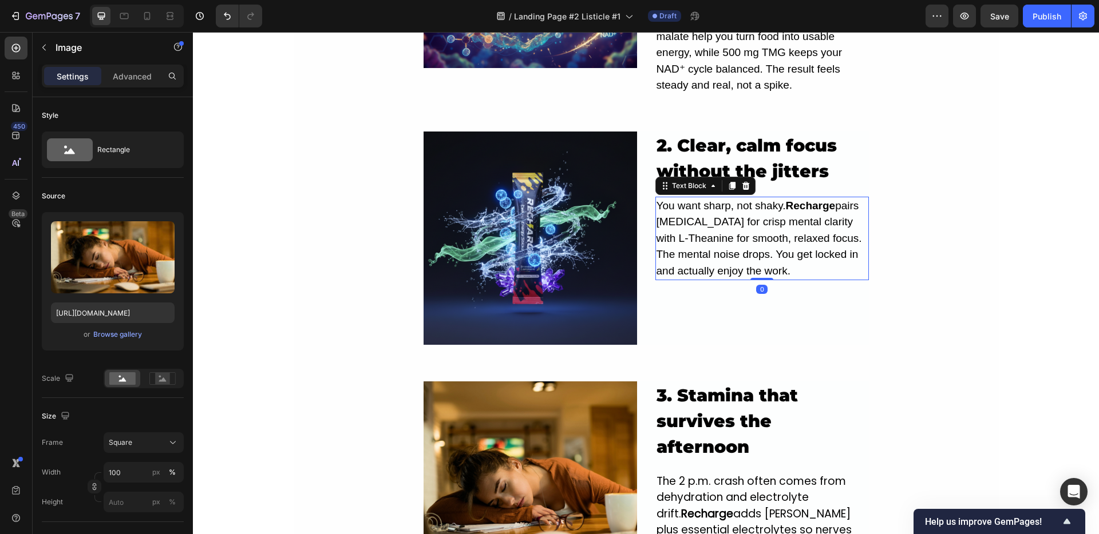
click at [730, 225] on p "You want sharp, not shaky. Recharge pairs [MEDICAL_DATA] for crisp mental clari…" at bounding box center [761, 239] width 211 height 82
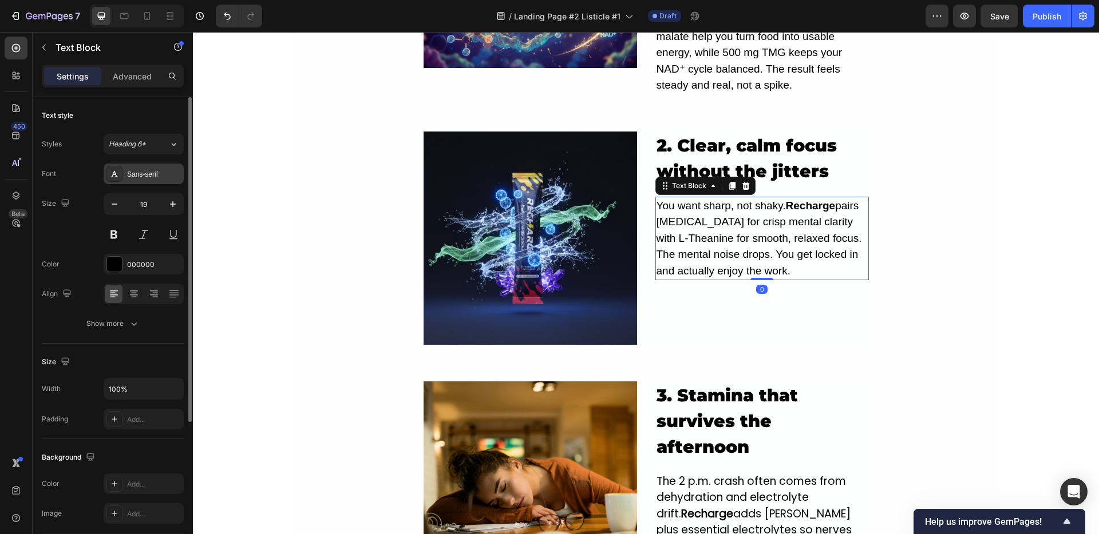
click at [160, 171] on div "Sans-serif" at bounding box center [154, 174] width 54 height 10
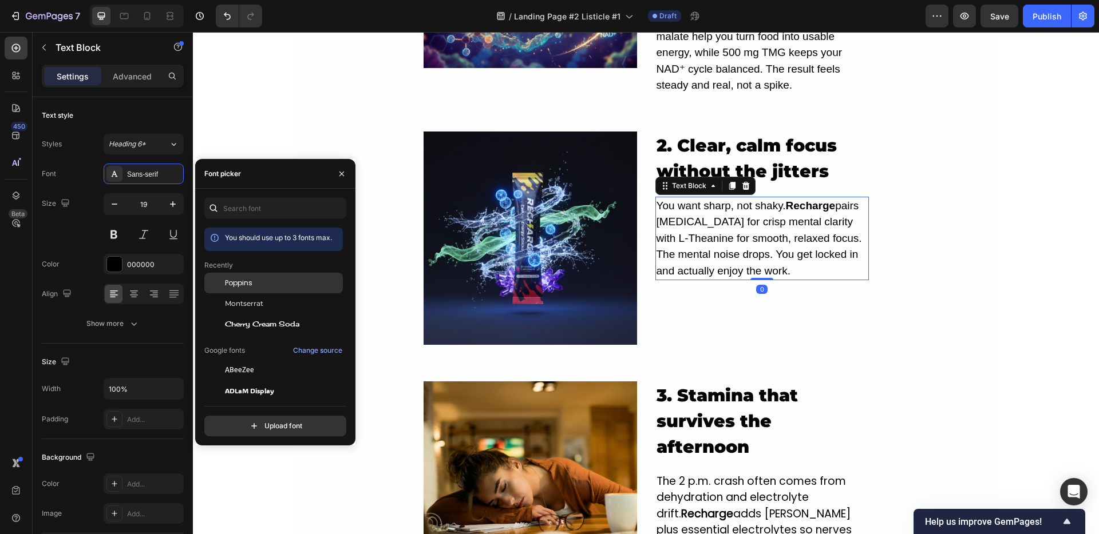
click at [277, 279] on div "Poppins" at bounding box center [283, 283] width 116 height 10
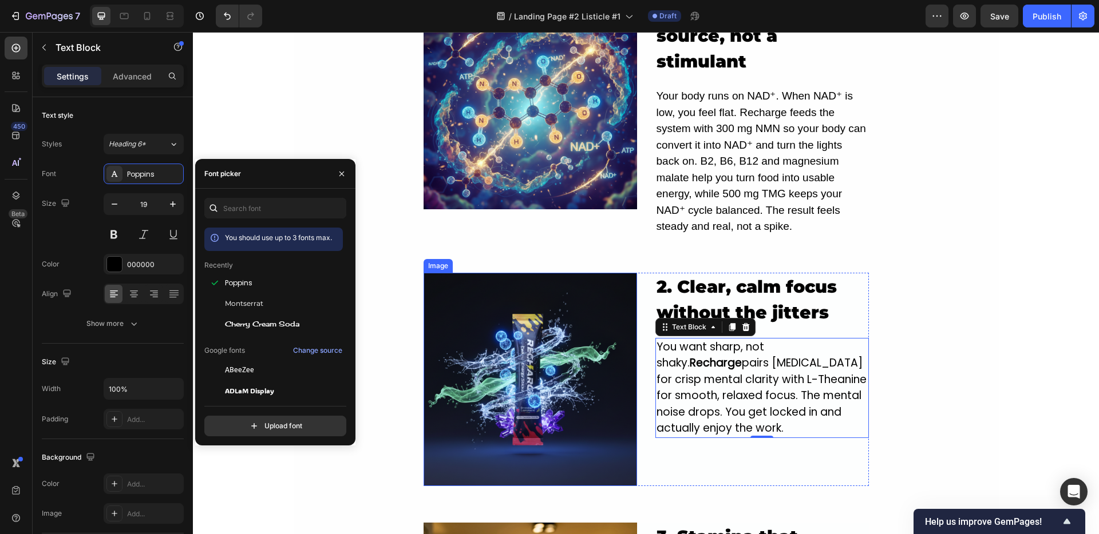
scroll to position [648, 0]
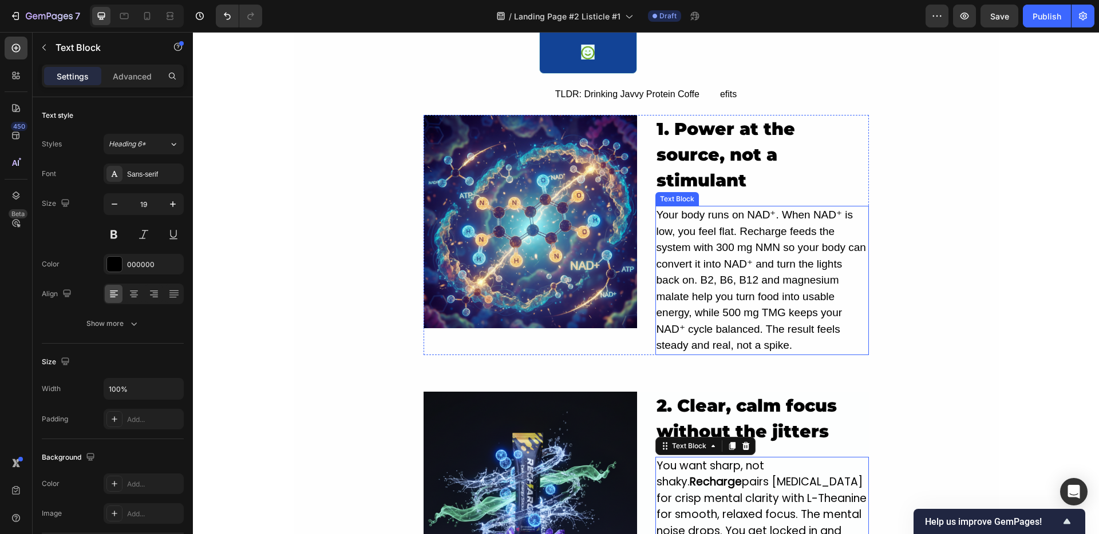
click at [716, 236] on p "Your body runs on NAD⁺. When NAD⁺ is low, you feel flat. Recharge feeds the sys…" at bounding box center [761, 280] width 211 height 147
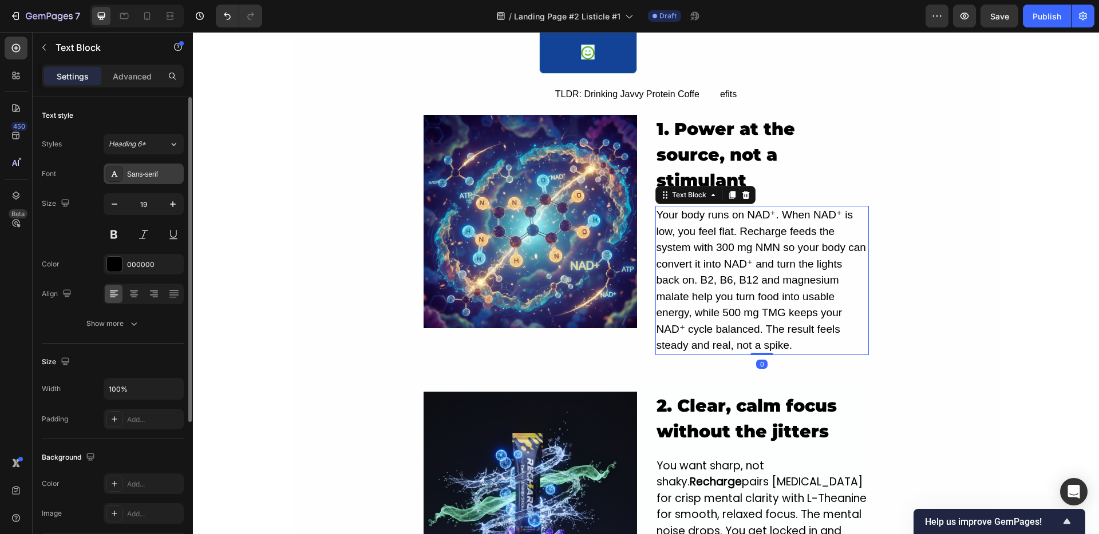
click at [158, 170] on div "Sans-serif" at bounding box center [154, 174] width 54 height 10
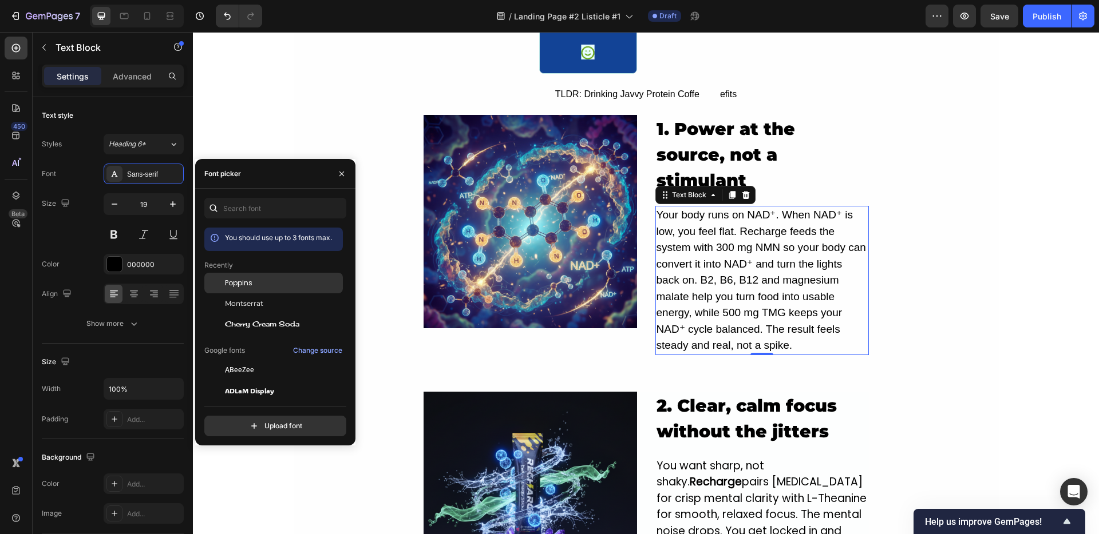
click at [248, 280] on span "Poppins" at bounding box center [238, 283] width 27 height 10
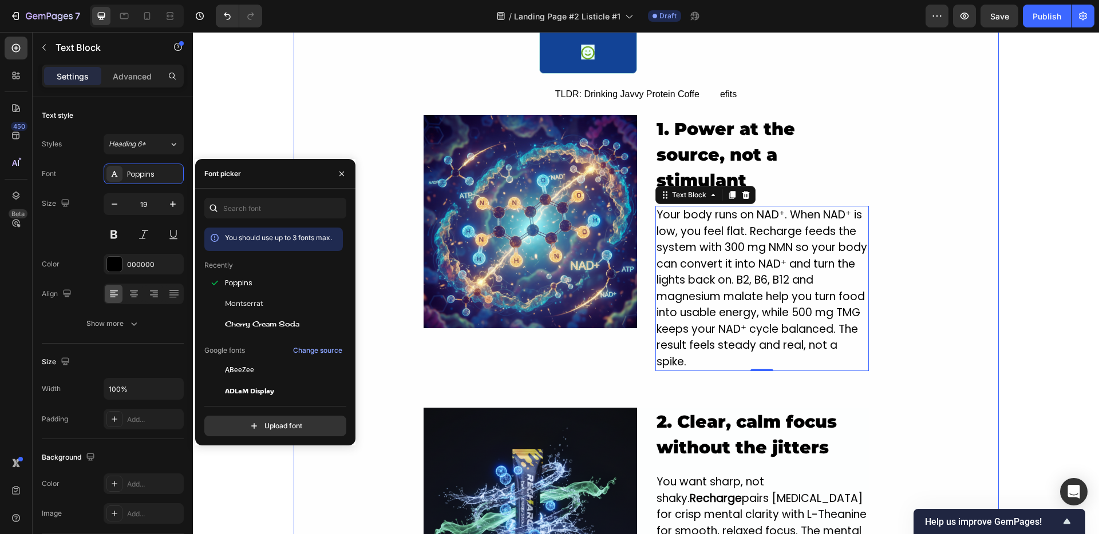
click at [905, 239] on div "5 Real Reasons Recharge Beats Caffeine For All-Day Energy Heading still tired a…" at bounding box center [646, 390] width 705 height 1932
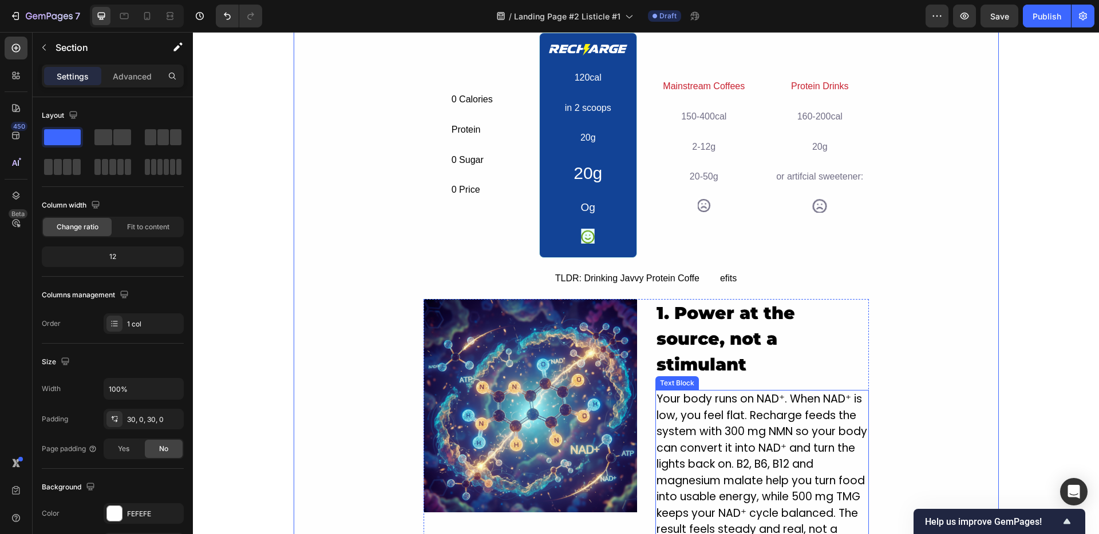
scroll to position [443, 0]
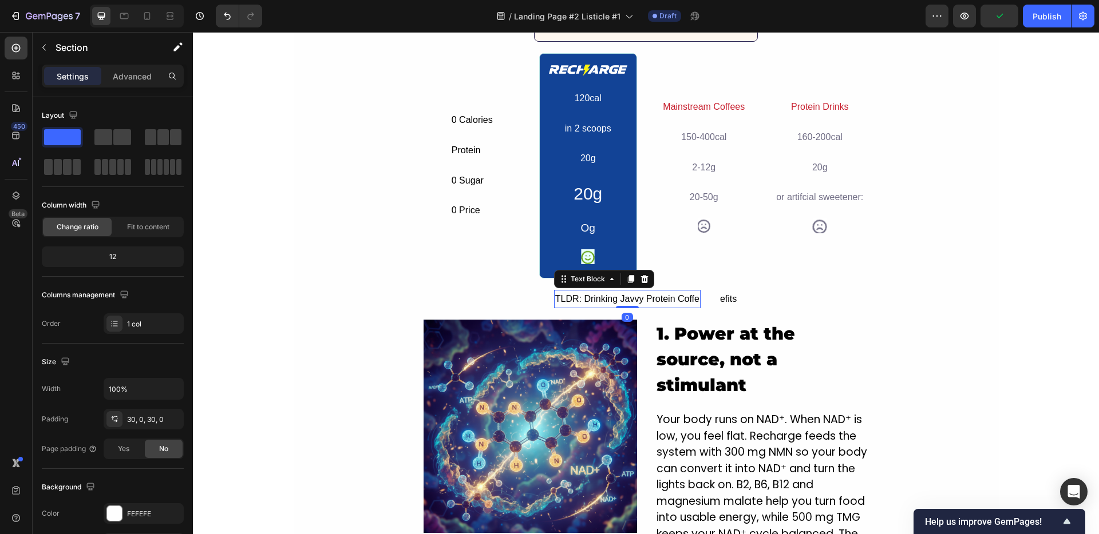
click at [666, 295] on div "TLDR: Drinking Javvy Protein Coffe" at bounding box center [627, 299] width 146 height 19
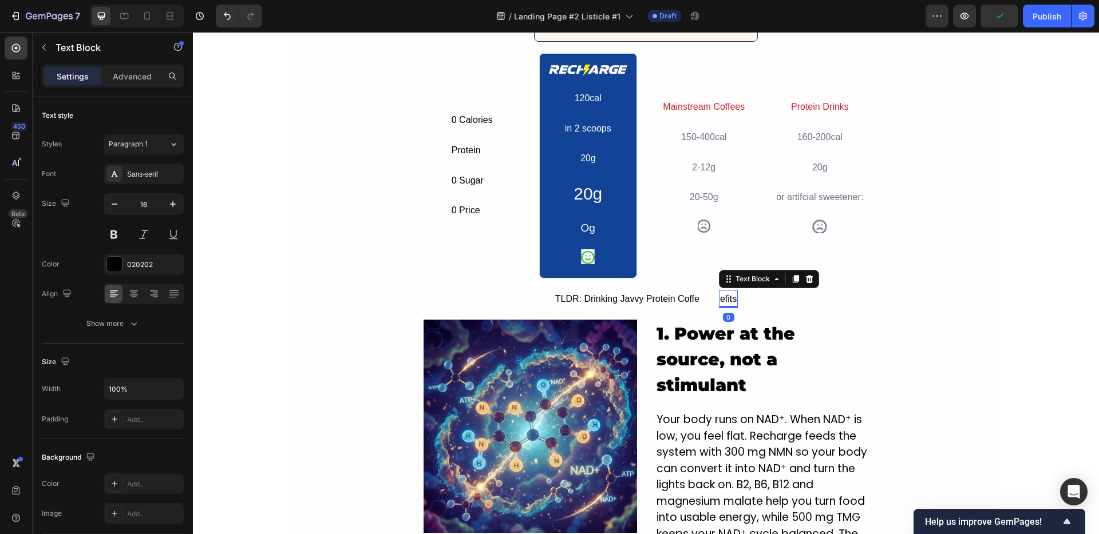
click at [719, 296] on div "efits" at bounding box center [728, 299] width 19 height 19
click at [805, 278] on icon at bounding box center [808, 279] width 7 height 8
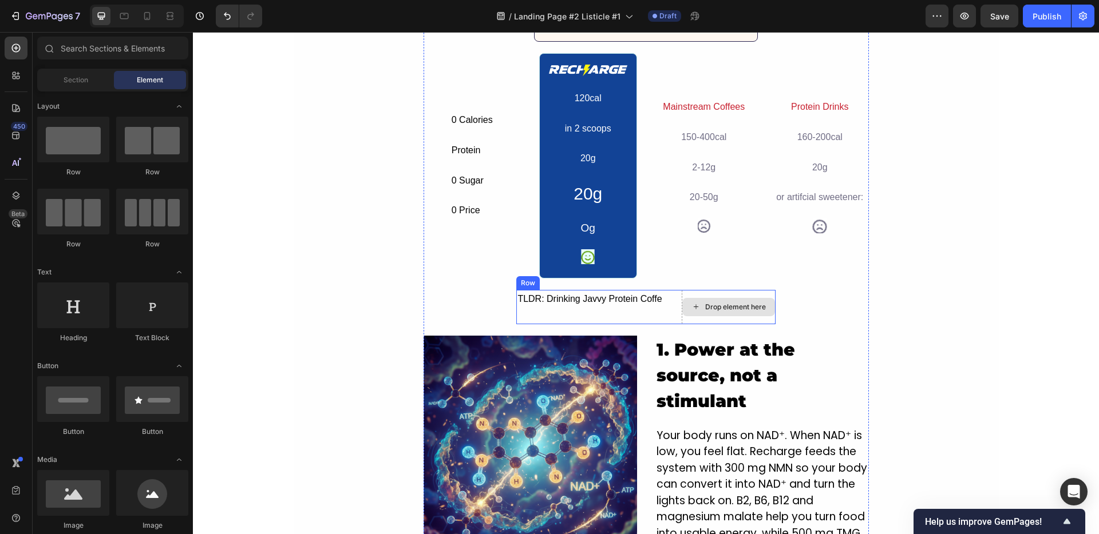
click at [685, 311] on div "Drop element here" at bounding box center [728, 307] width 93 height 18
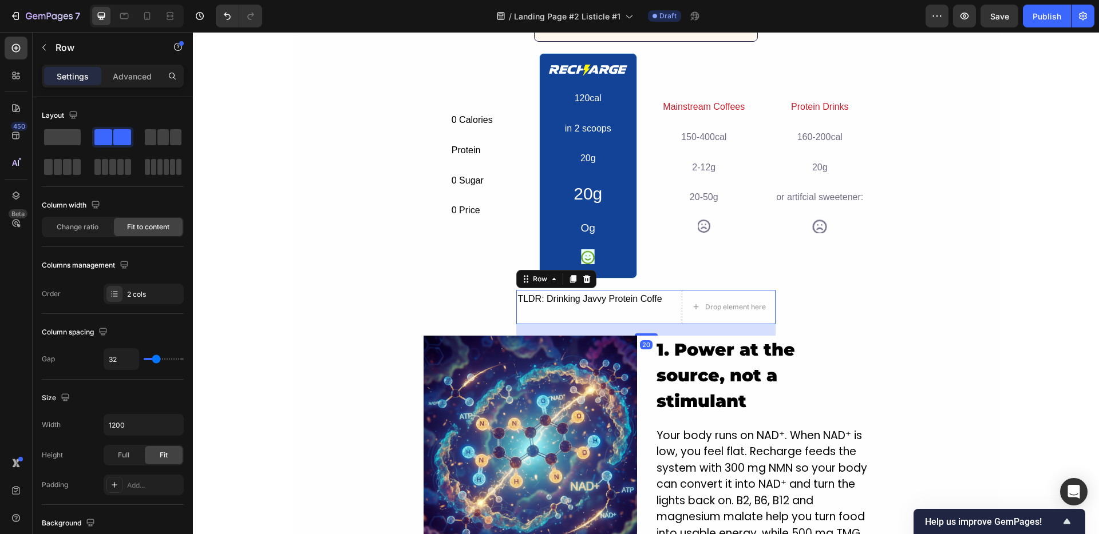
click at [565, 316] on div "TLDR: Drinking Javvy Protein Coffe Text Block" at bounding box center [589, 307] width 146 height 34
click at [586, 278] on icon at bounding box center [586, 279] width 9 height 9
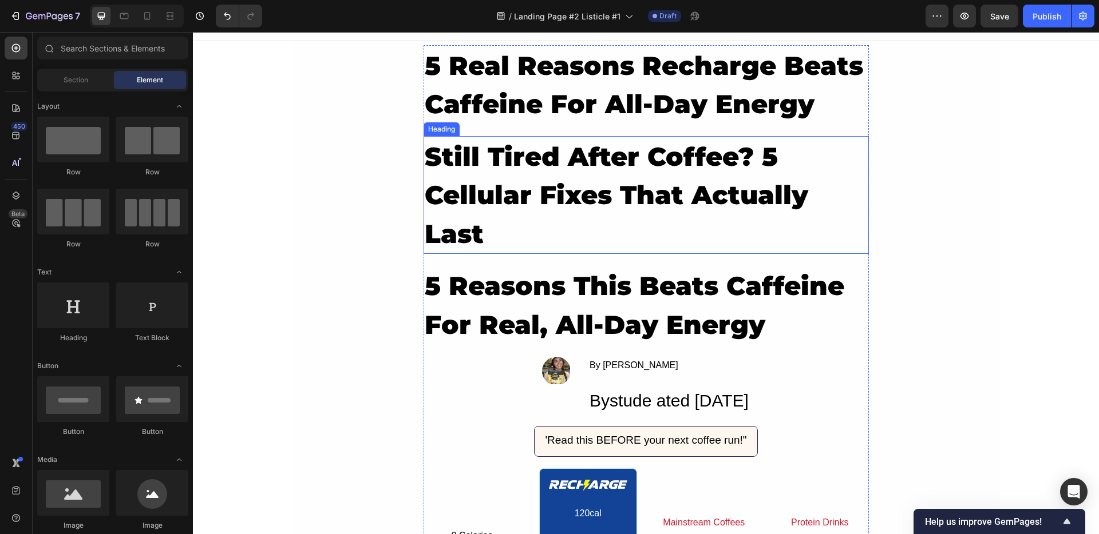
scroll to position [0, 0]
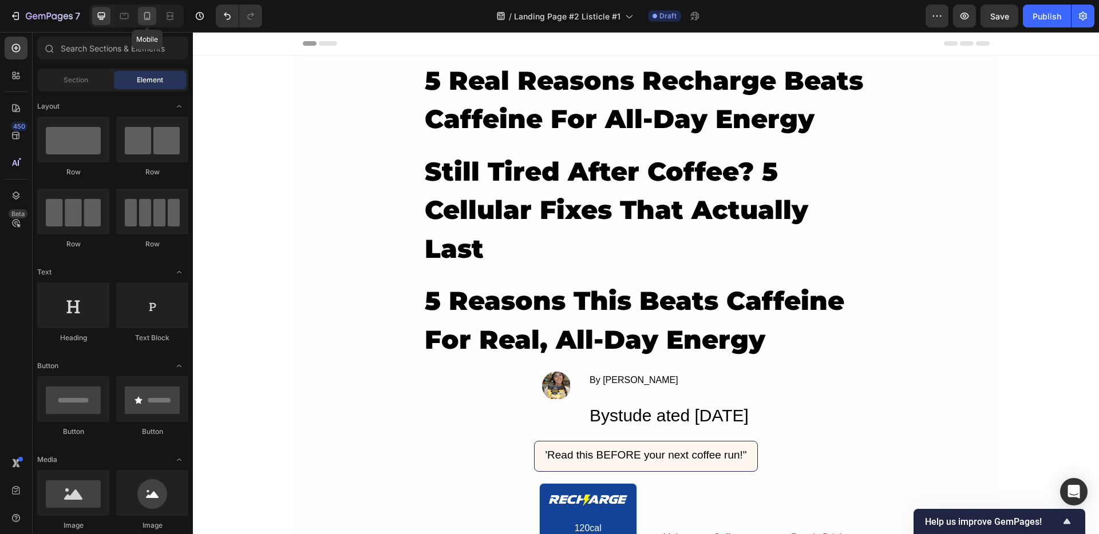
click at [140, 12] on div at bounding box center [147, 16] width 18 height 18
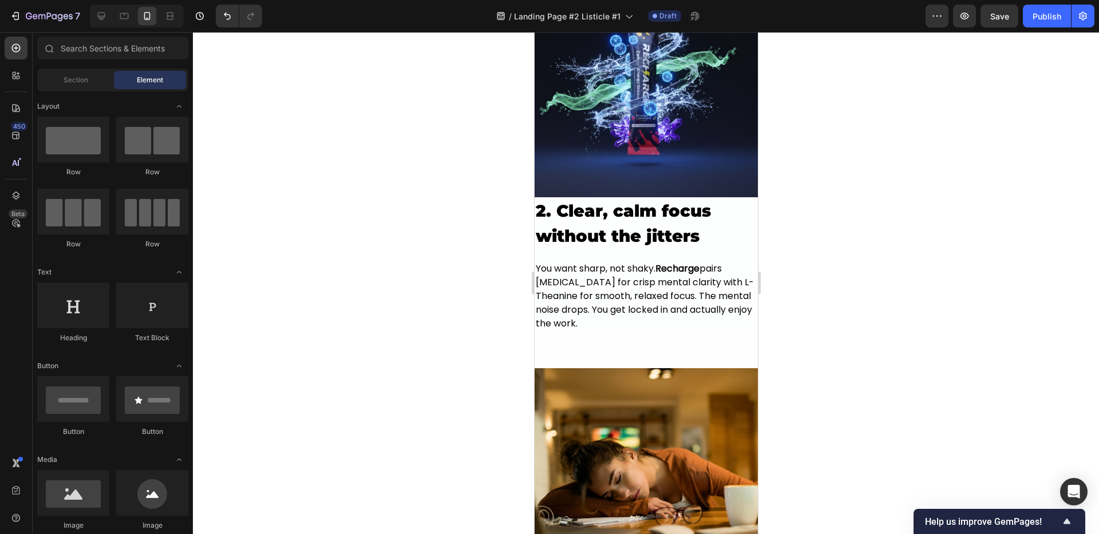
scroll to position [149, 0]
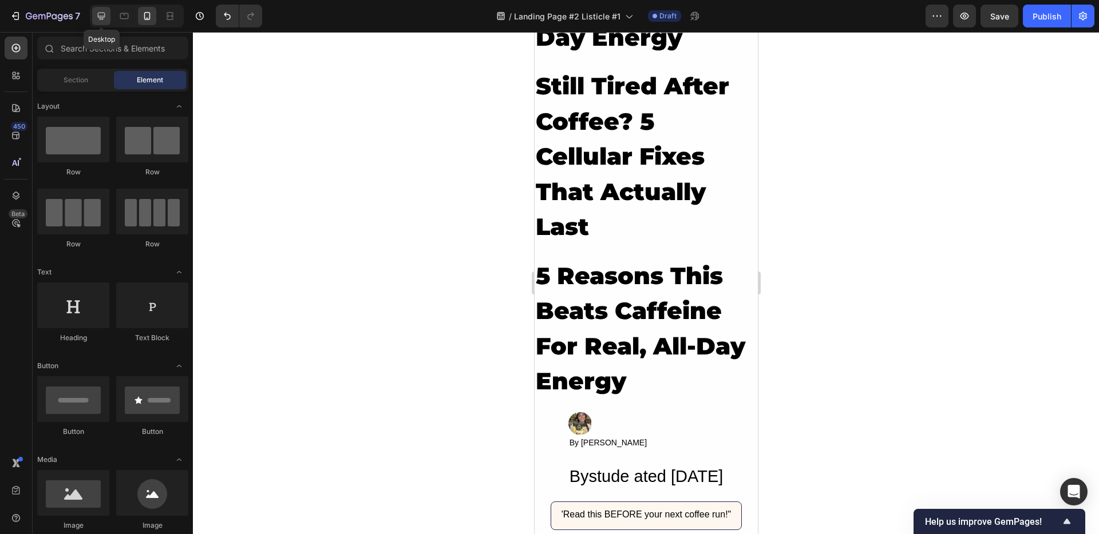
click at [101, 22] on div at bounding box center [101, 16] width 18 height 18
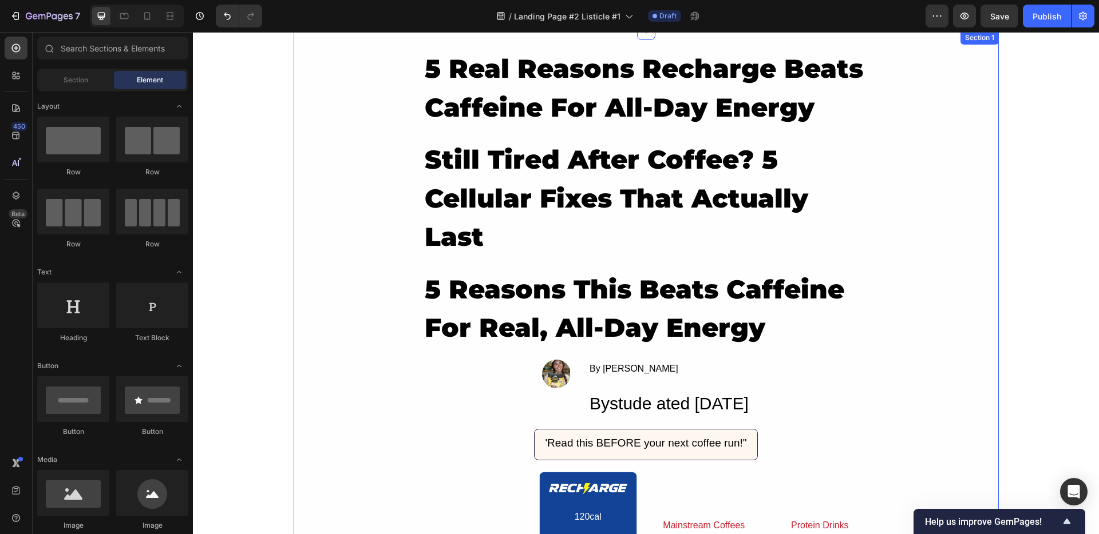
scroll to position [25, 0]
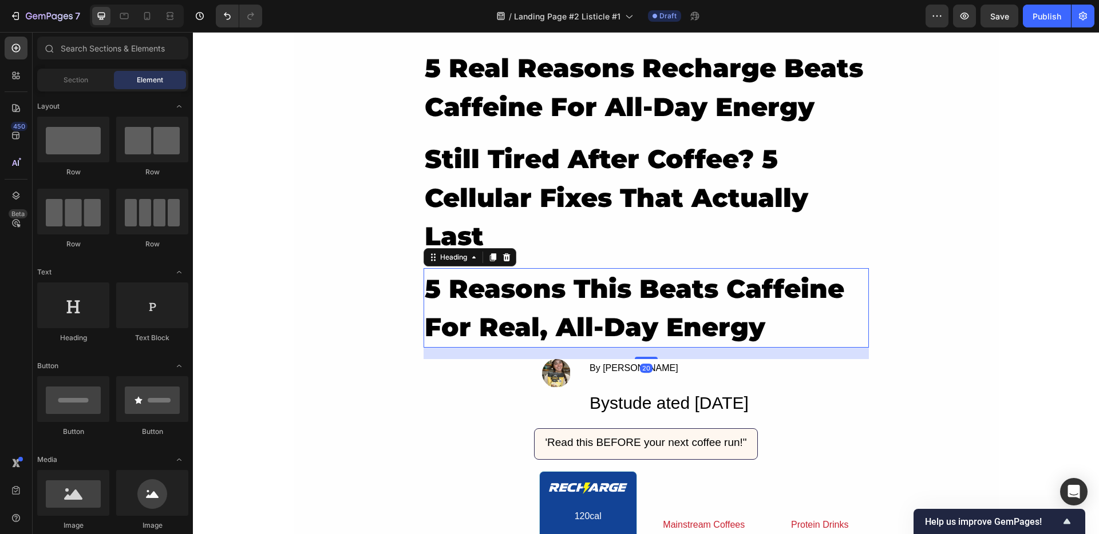
click at [580, 332] on h2 "5 reasons this beats caffeine for real, all-day energy" at bounding box center [645, 308] width 445 height 80
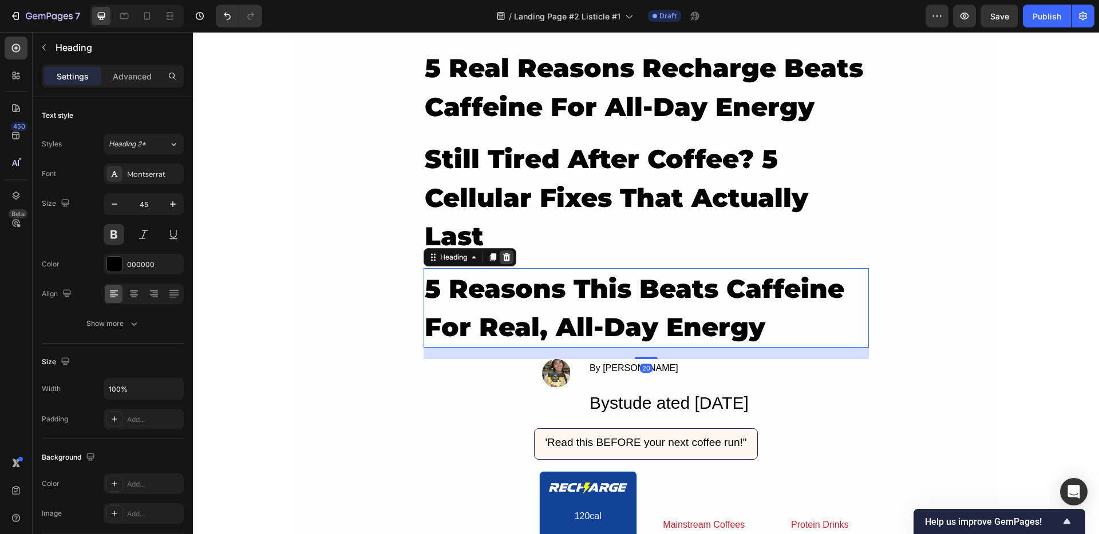
click at [502, 257] on icon at bounding box center [506, 257] width 9 height 9
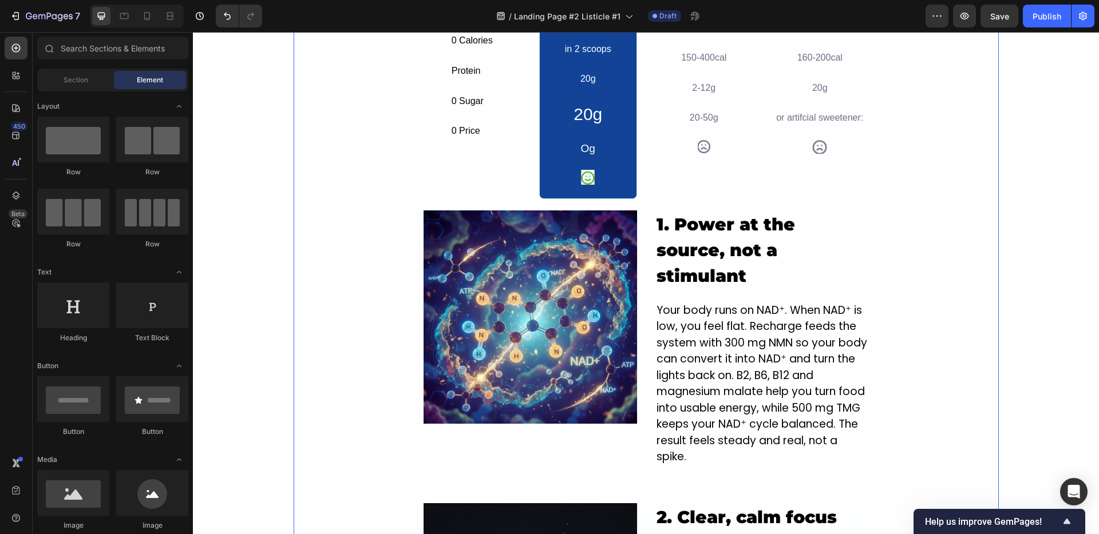
scroll to position [444, 0]
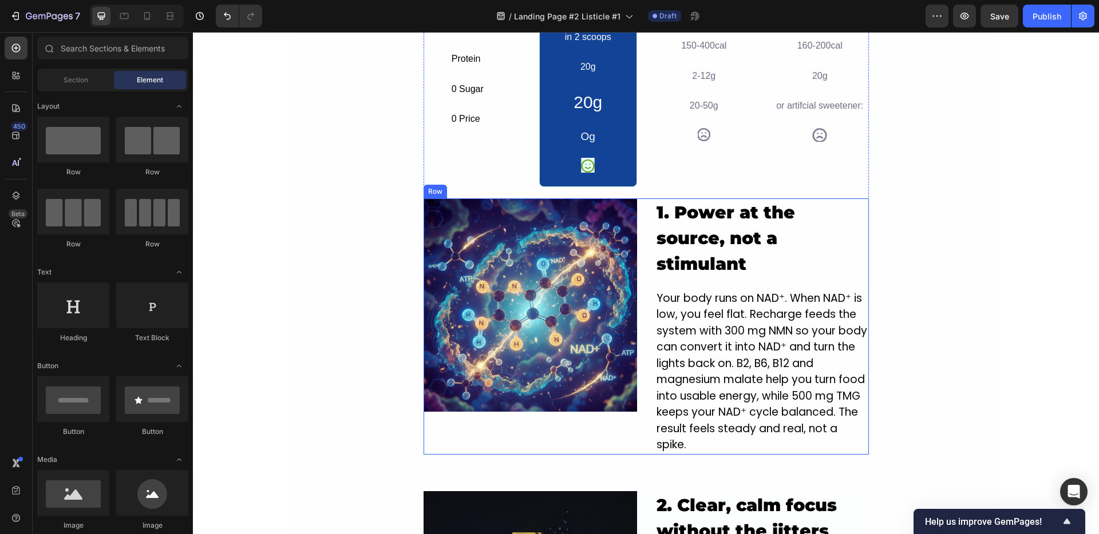
click at [701, 257] on div "1. Power at the source, not a stimulant Heading Your body runs on NAD⁺. When NA…" at bounding box center [761, 327] width 213 height 256
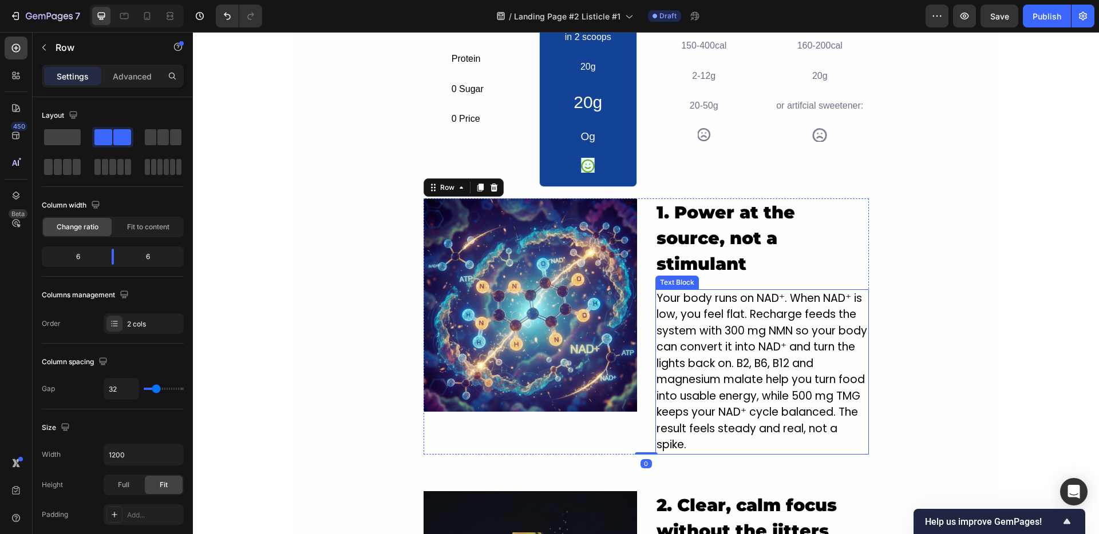
click at [708, 295] on p "Your body runs on NAD⁺. When NAD⁺ is low, you feel flat. Recharge feeds the sys…" at bounding box center [761, 372] width 211 height 163
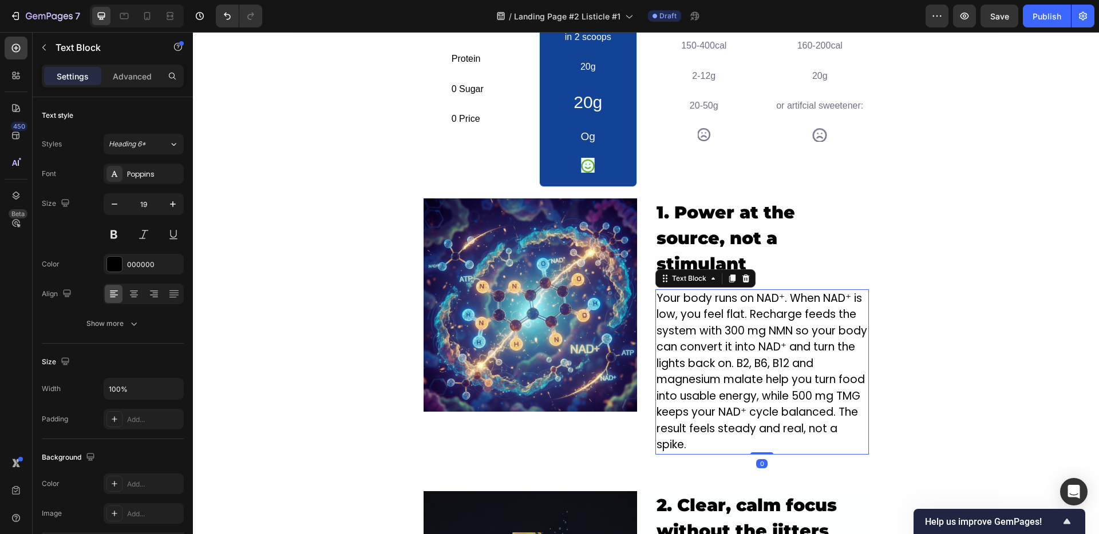
click at [708, 295] on p "Your body runs on NAD⁺. When NAD⁺ is low, you feel flat. Recharge feeds the sys…" at bounding box center [761, 372] width 211 height 163
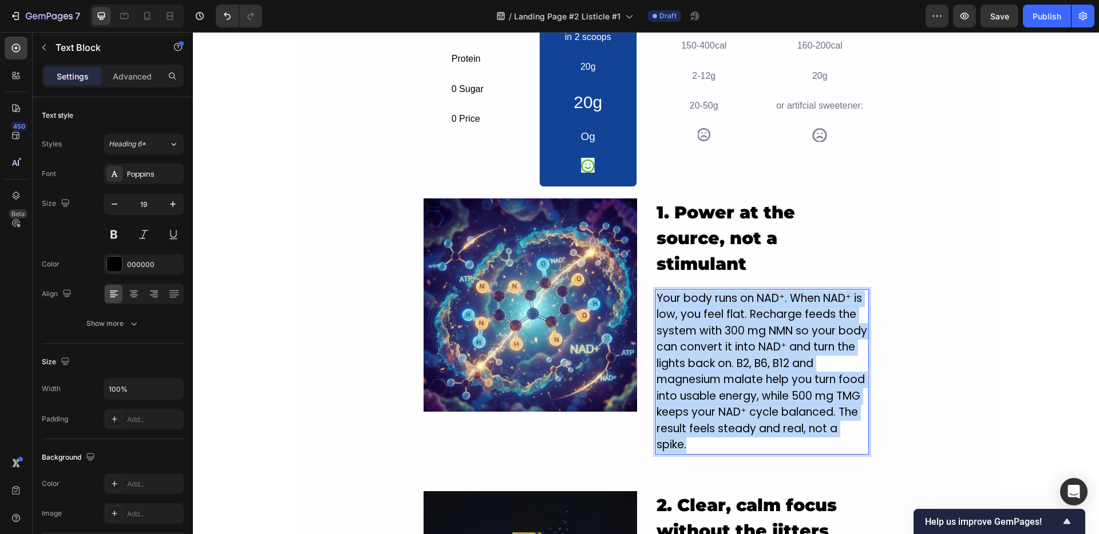
click at [708, 295] on p "Your body runs on NAD⁺. When NAD⁺ is low, you feel flat. Recharge feeds the sys…" at bounding box center [761, 372] width 211 height 163
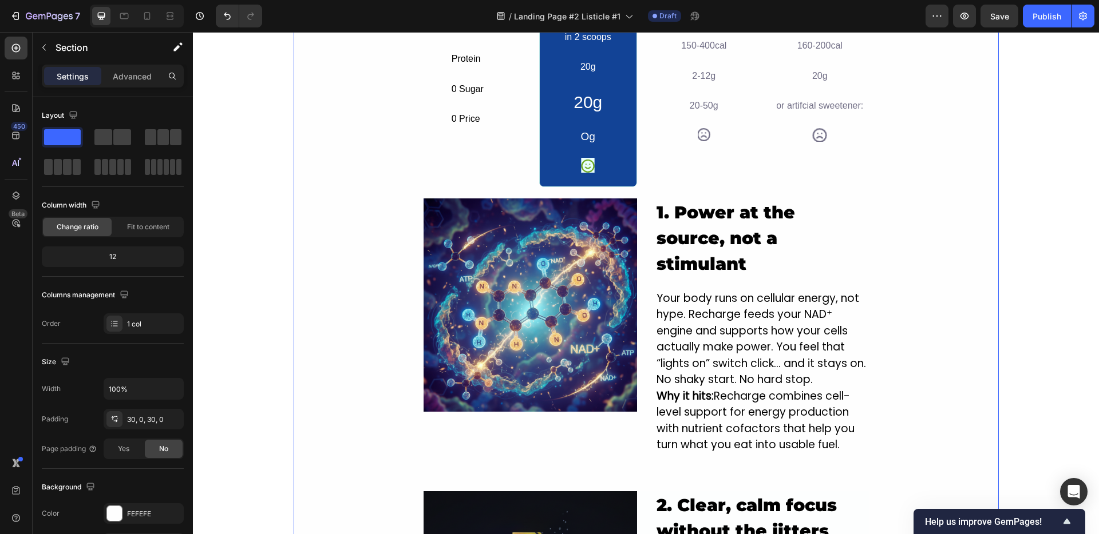
click at [980, 302] on div "5 Real Reasons Recharge Beats Caffeine For All-Day Energy Heading still tired a…" at bounding box center [646, 534] width 705 height 1811
click at [911, 229] on div "5 Real Reasons Recharge Beats Caffeine For All-Day Energy Heading still tired a…" at bounding box center [646, 534] width 705 height 1811
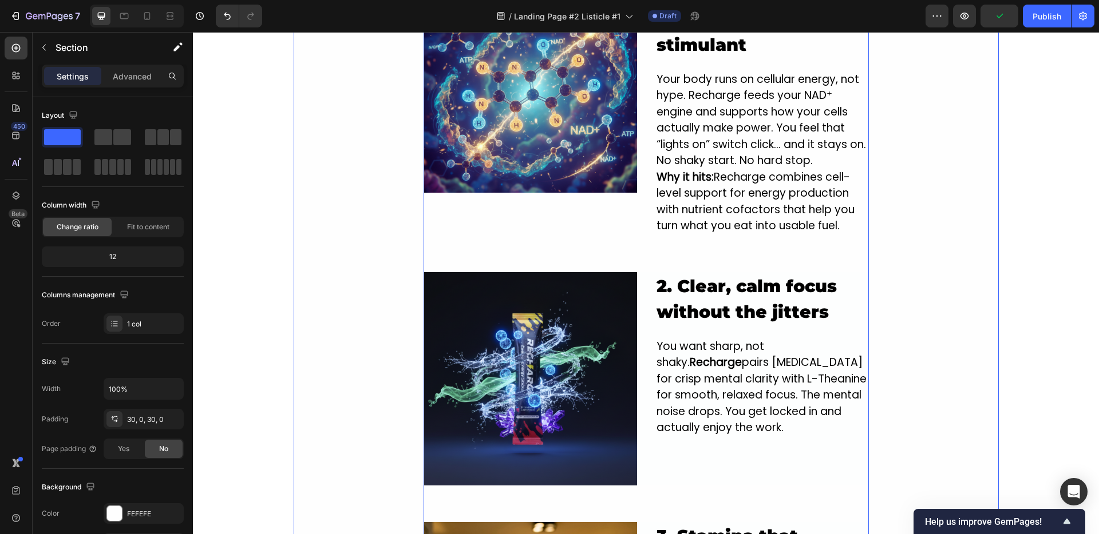
scroll to position [796, 0]
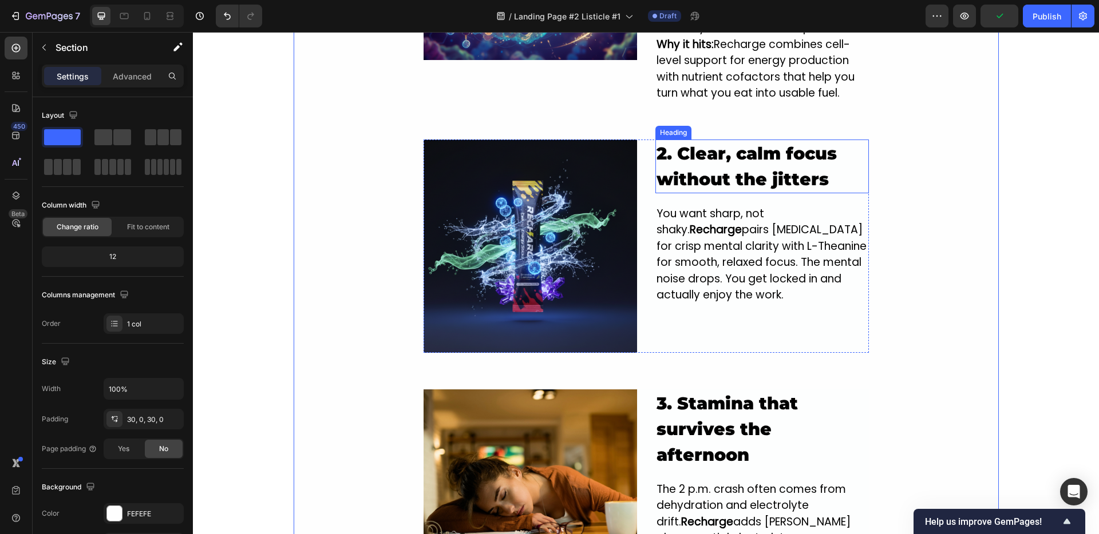
click at [728, 143] on strong "2. Clear, calm focus without the jitters" at bounding box center [746, 166] width 180 height 47
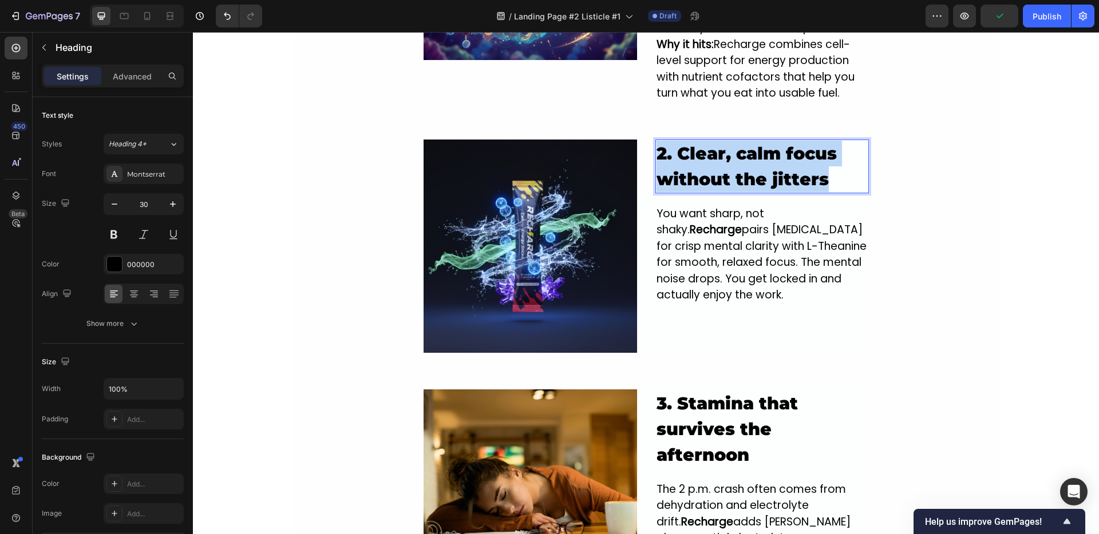
click at [728, 143] on strong "2. Clear, calm focus without the jitters" at bounding box center [746, 166] width 180 height 47
click at [830, 141] on p "2. Clear, calm focus without the jitters" at bounding box center [761, 166] width 211 height 51
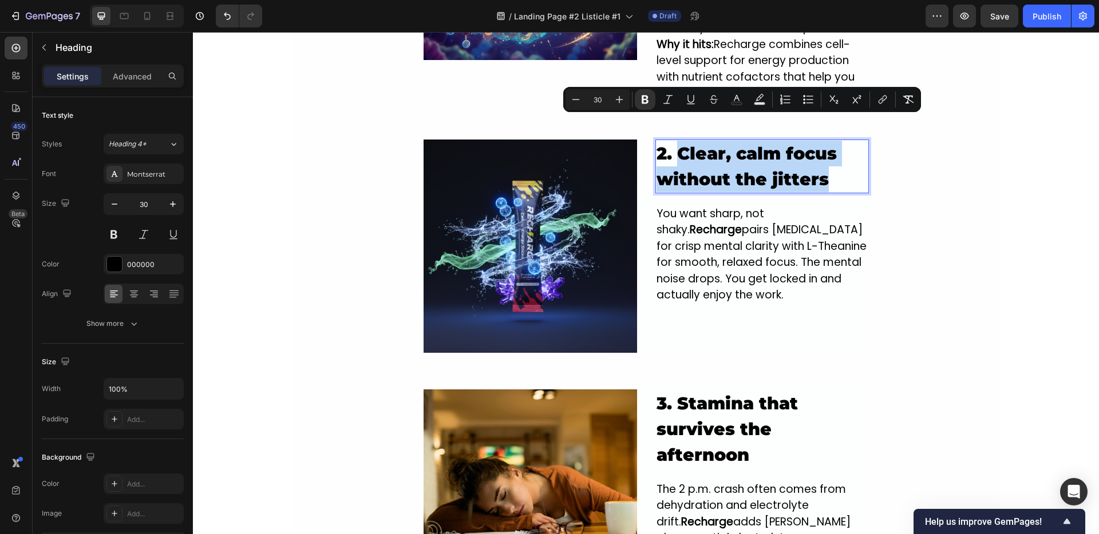
drag, startPoint x: 829, startPoint y: 146, endPoint x: 677, endPoint y: 134, distance: 152.7
click at [677, 141] on p "2. Clear, calm focus without the jitters" at bounding box center [761, 166] width 211 height 51
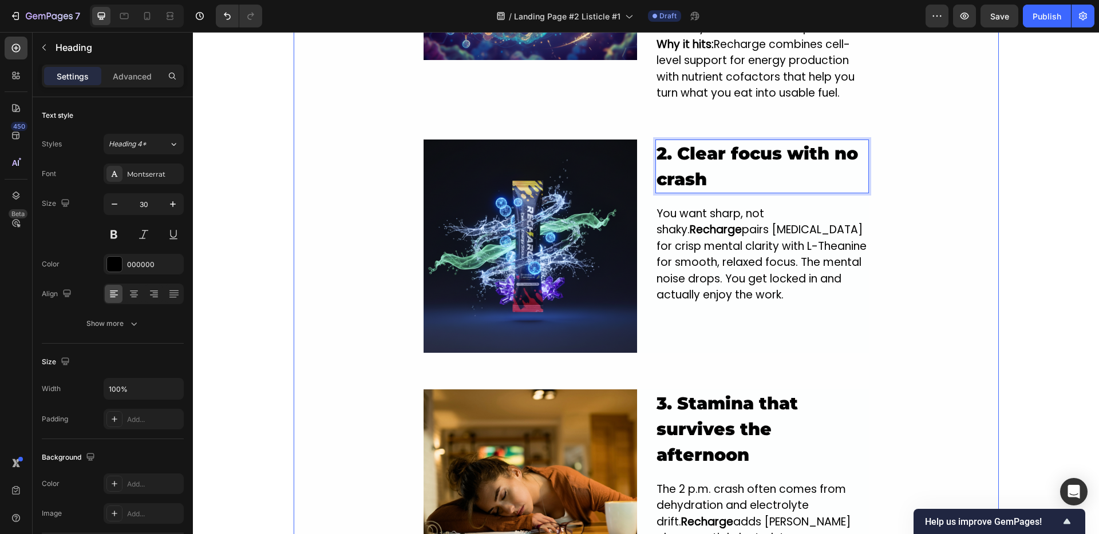
click at [867, 172] on div "5 Real Reasons Recharge Beats Caffeine For All-Day Energy Heading still tired a…" at bounding box center [646, 182] width 705 height 1811
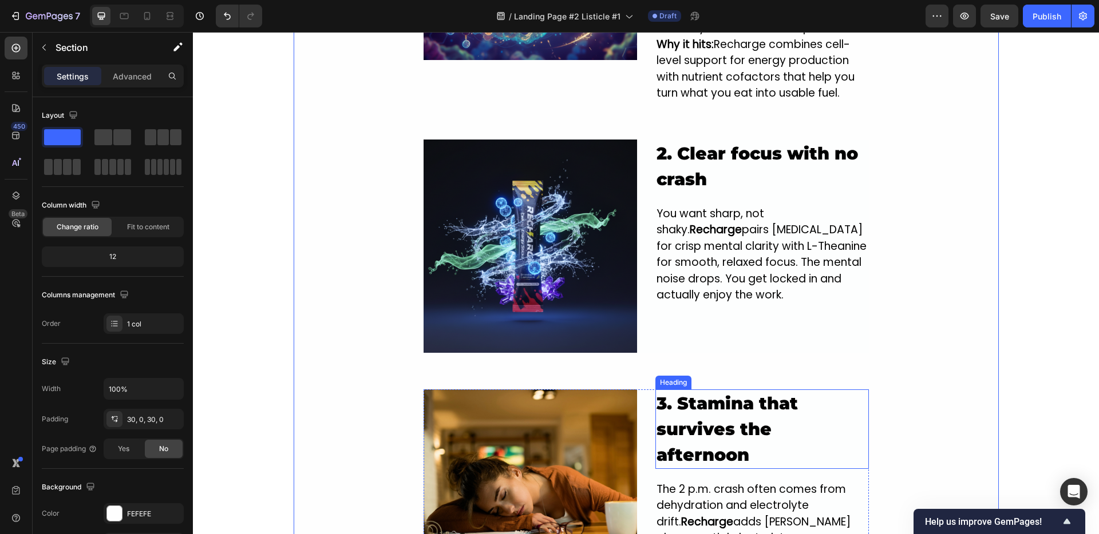
click at [723, 394] on strong "3. Stamina that survives the afternoon" at bounding box center [726, 429] width 141 height 73
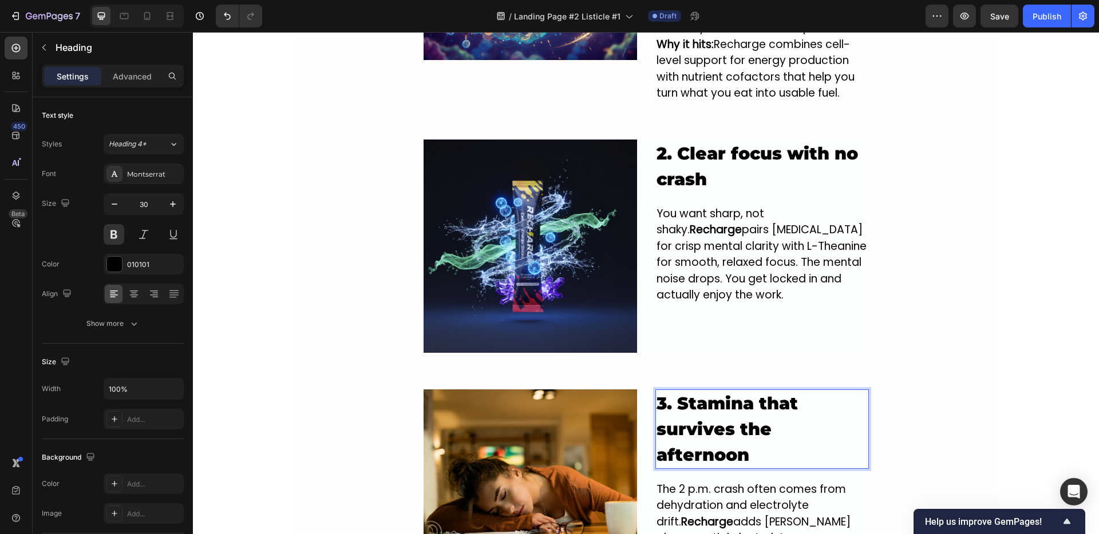
click at [766, 437] on p "3. Stamina that survives the afternoon" at bounding box center [761, 429] width 211 height 77
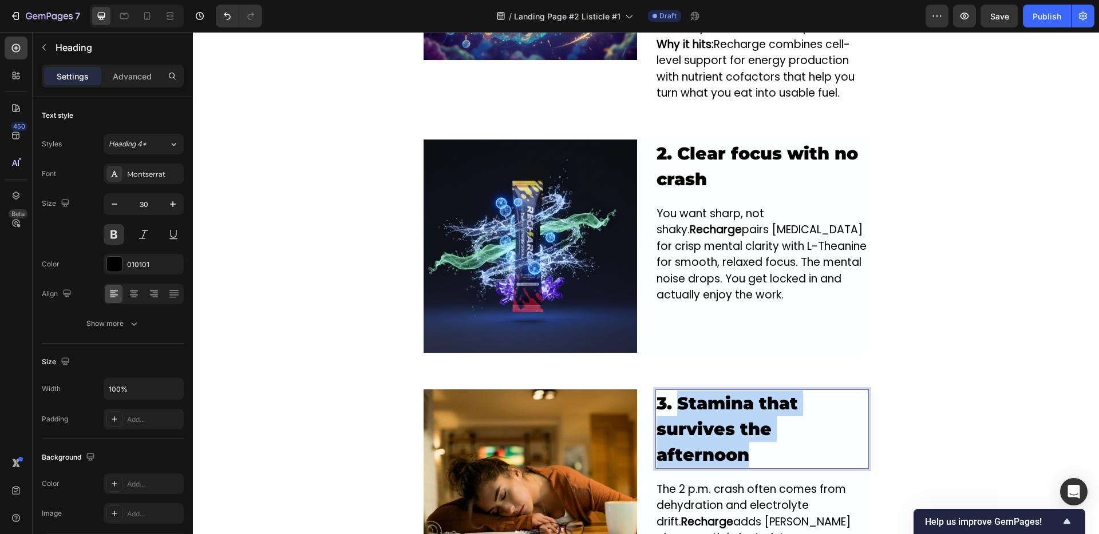
drag, startPoint x: 754, startPoint y: 431, endPoint x: 672, endPoint y: 383, distance: 94.9
click at [672, 391] on p "3. Stamina that survives the afternoon" at bounding box center [761, 429] width 211 height 77
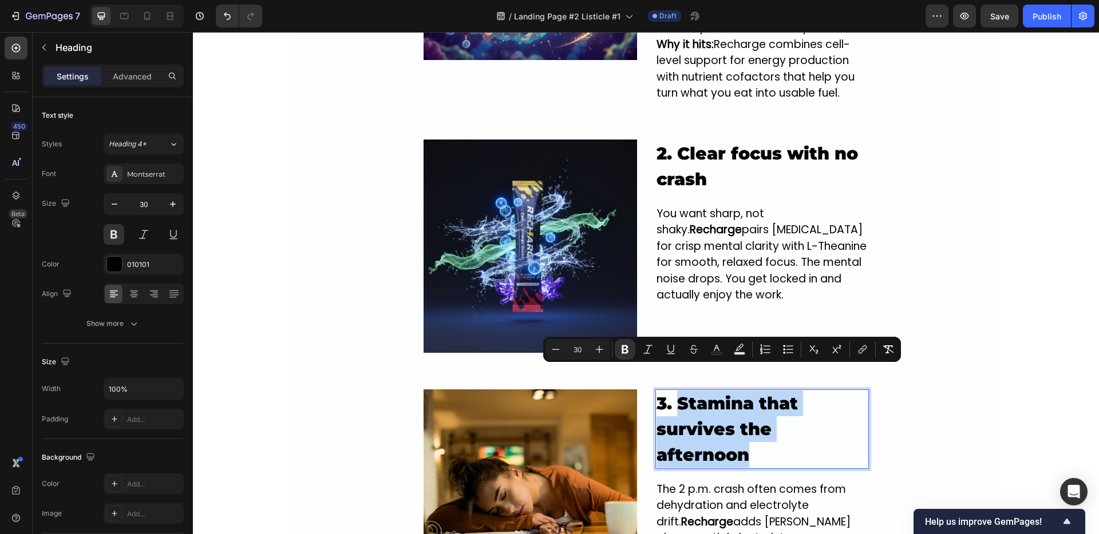
copy strong "Stamina that survives the afternoon"
click at [730, 143] on strong "2. Clear focus with no crash" at bounding box center [756, 166] width 201 height 47
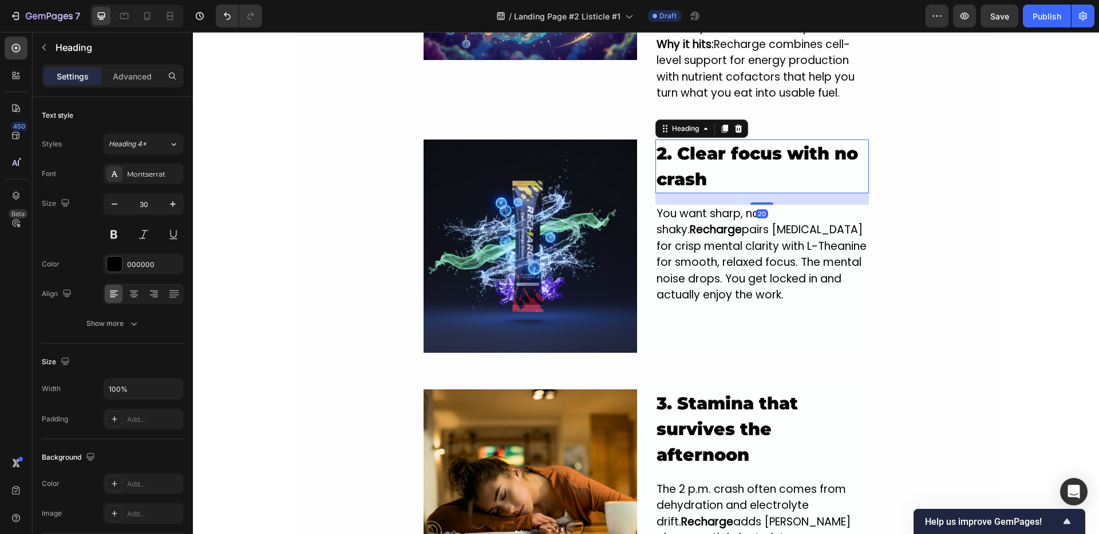
click at [730, 143] on strong "2. Clear focus with no crash" at bounding box center [756, 166] width 201 height 47
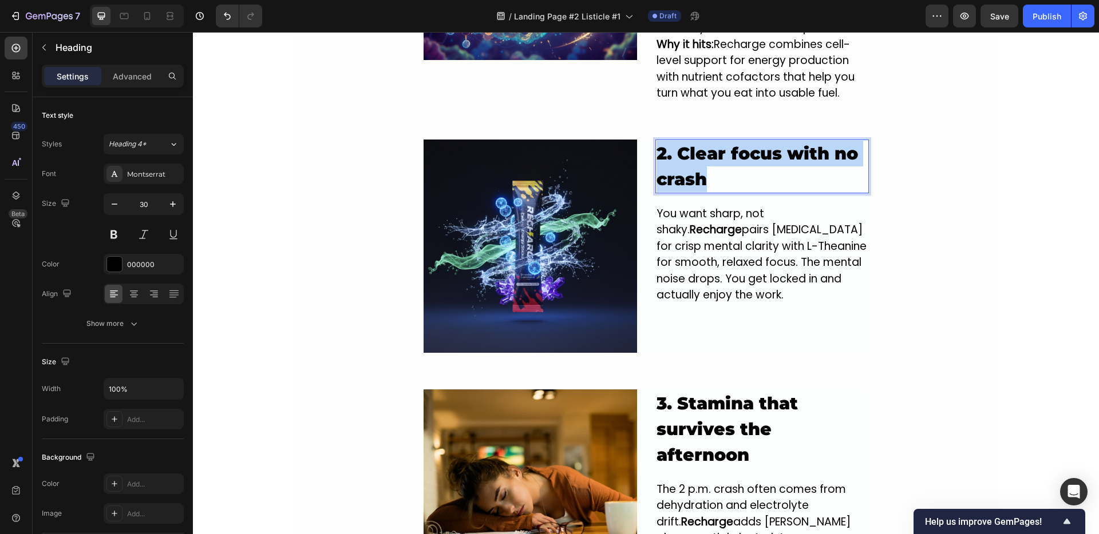
click at [726, 144] on p "2. Clear focus with no crash" at bounding box center [761, 166] width 211 height 51
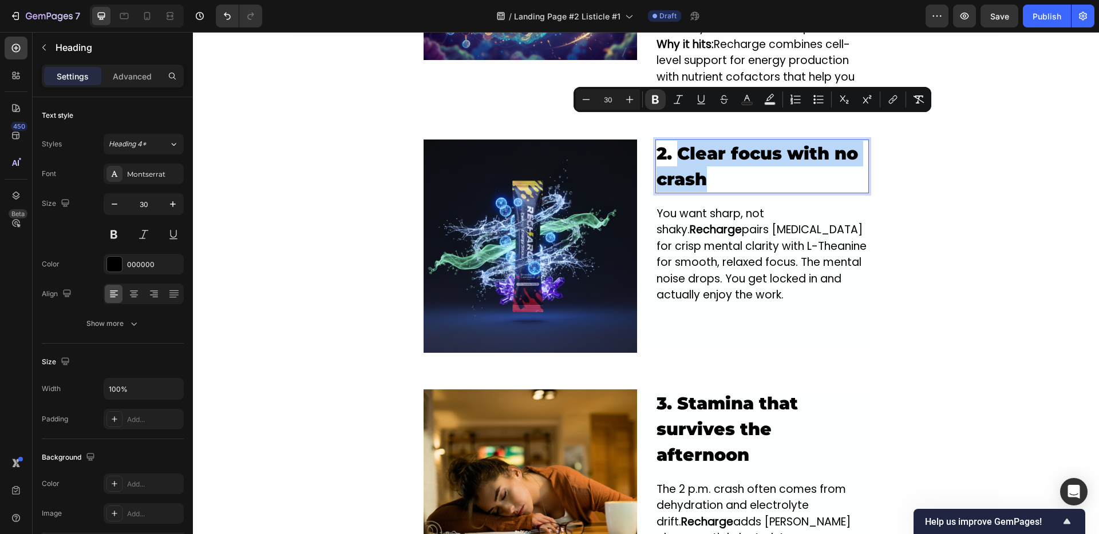
drag, startPoint x: 716, startPoint y: 152, endPoint x: 672, endPoint y: 136, distance: 46.9
click at [672, 141] on p "2. Clear focus with no crash" at bounding box center [761, 166] width 211 height 51
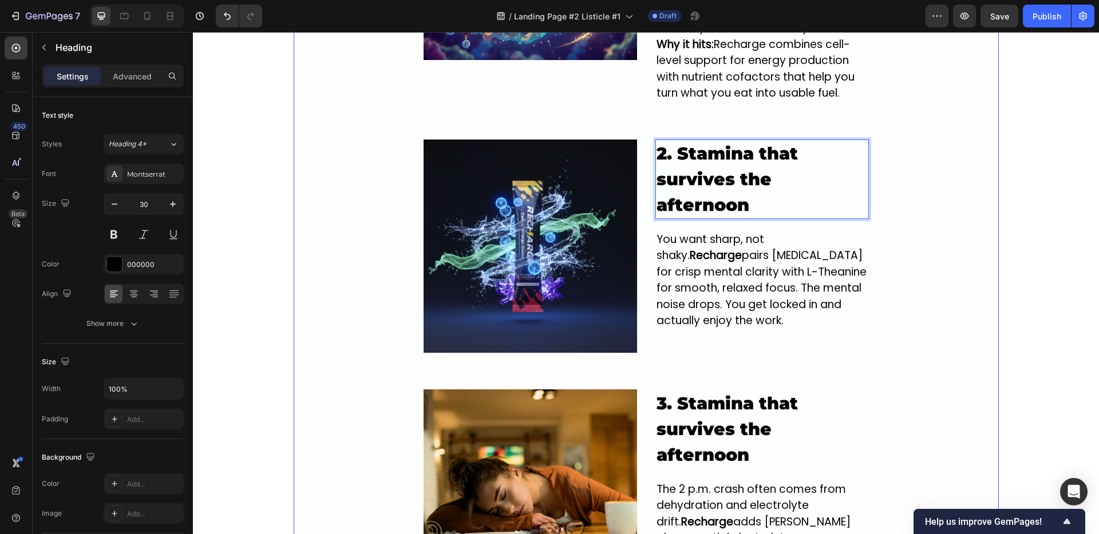
click at [895, 197] on div "5 Real Reasons Recharge Beats Caffeine For All-Day Energy Heading still tired a…" at bounding box center [646, 182] width 705 height 1811
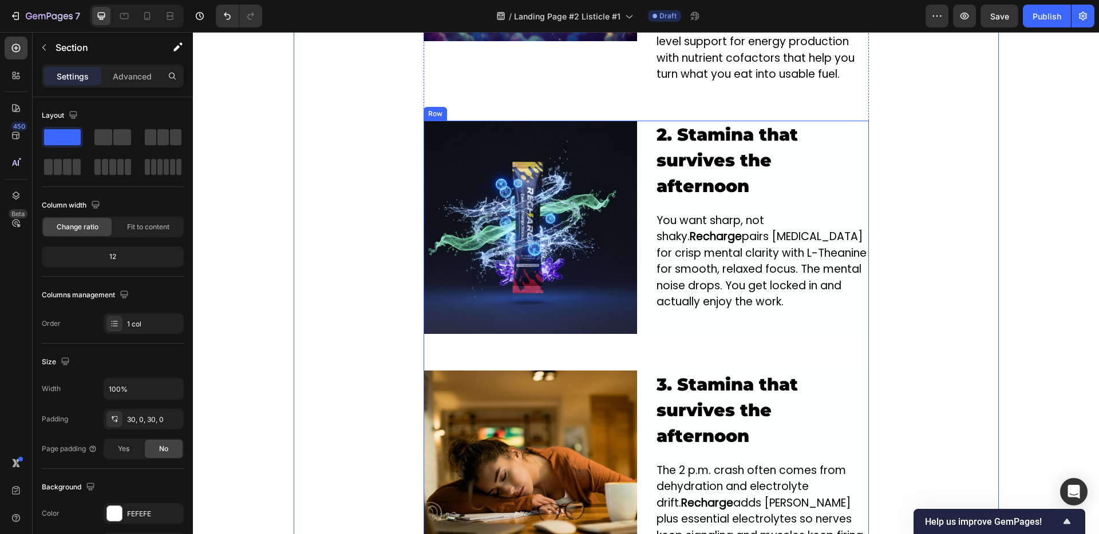
scroll to position [816, 0]
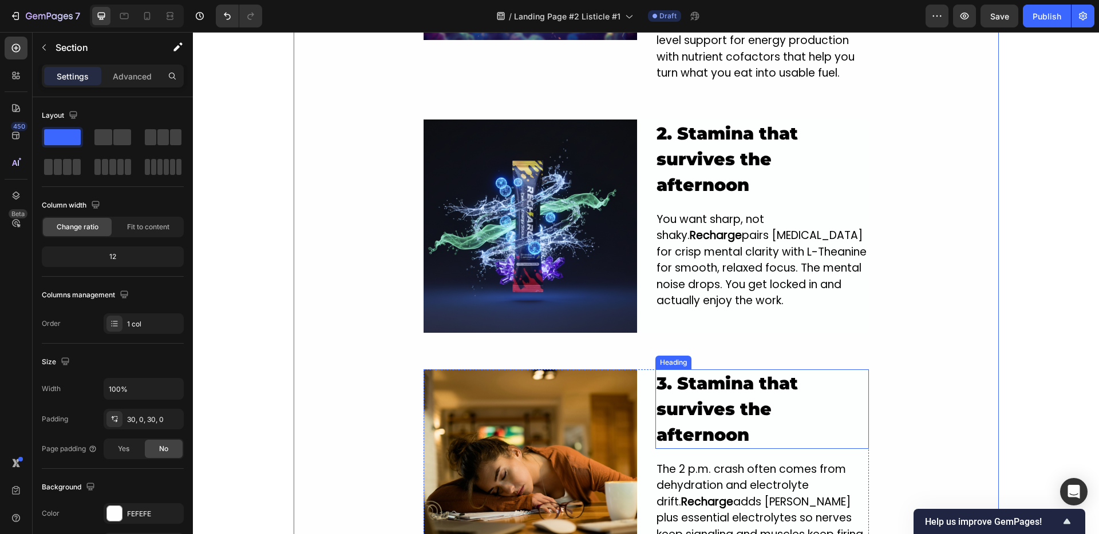
click at [697, 395] on p "⁠⁠⁠⁠⁠⁠⁠ 3. Stamina that survives the afternoon" at bounding box center [761, 409] width 211 height 77
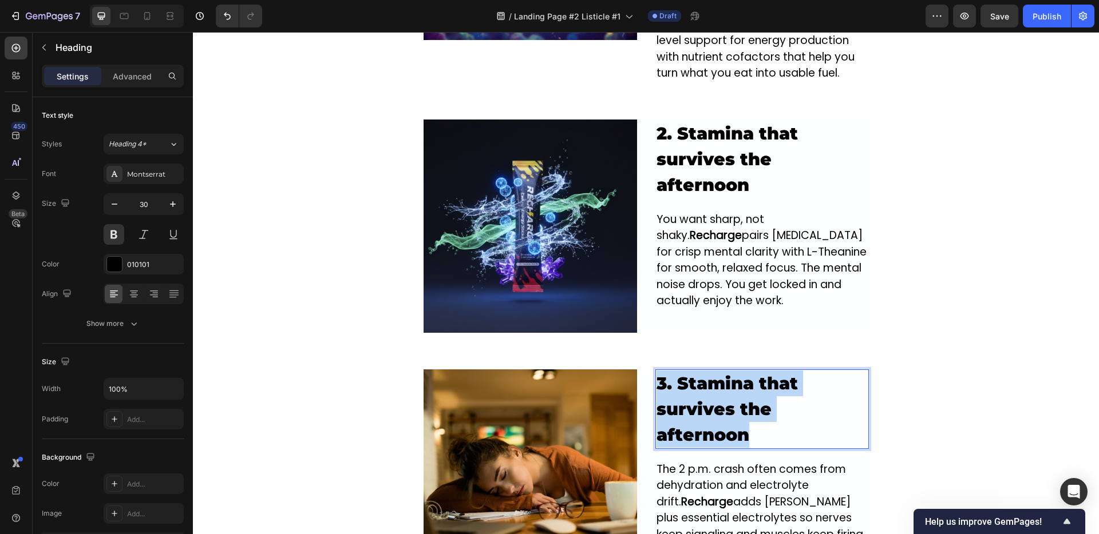
click at [697, 395] on p "3. Stamina that survives the afternoon" at bounding box center [761, 409] width 211 height 77
click at [745, 413] on p "3. Stamina that survives the afternoon" at bounding box center [761, 409] width 211 height 77
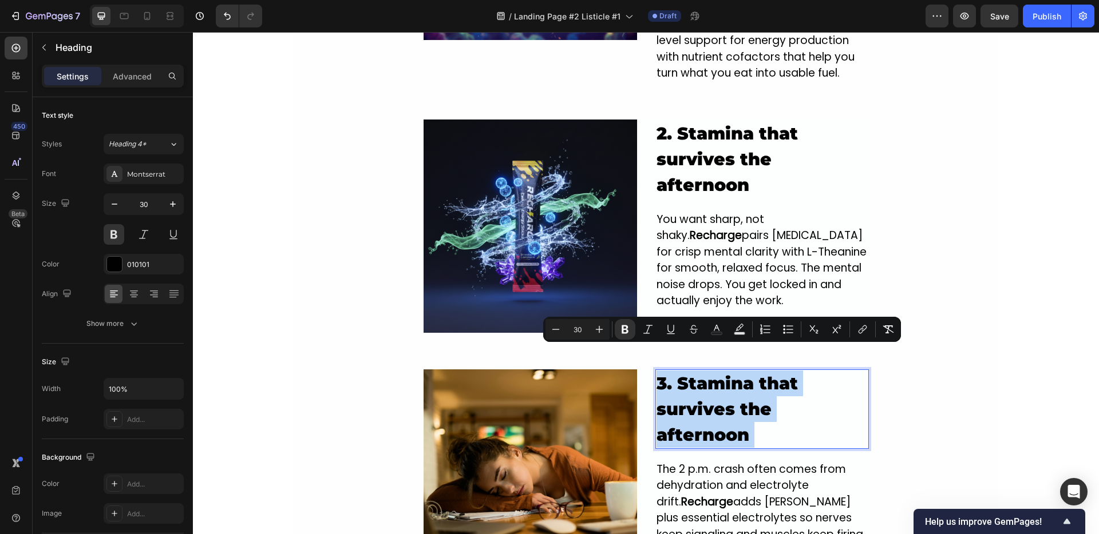
drag, startPoint x: 734, startPoint y: 402, endPoint x: 708, endPoint y: 391, distance: 27.9
click at [707, 391] on p "3. Stamina that survives the afternoon" at bounding box center [761, 409] width 211 height 77
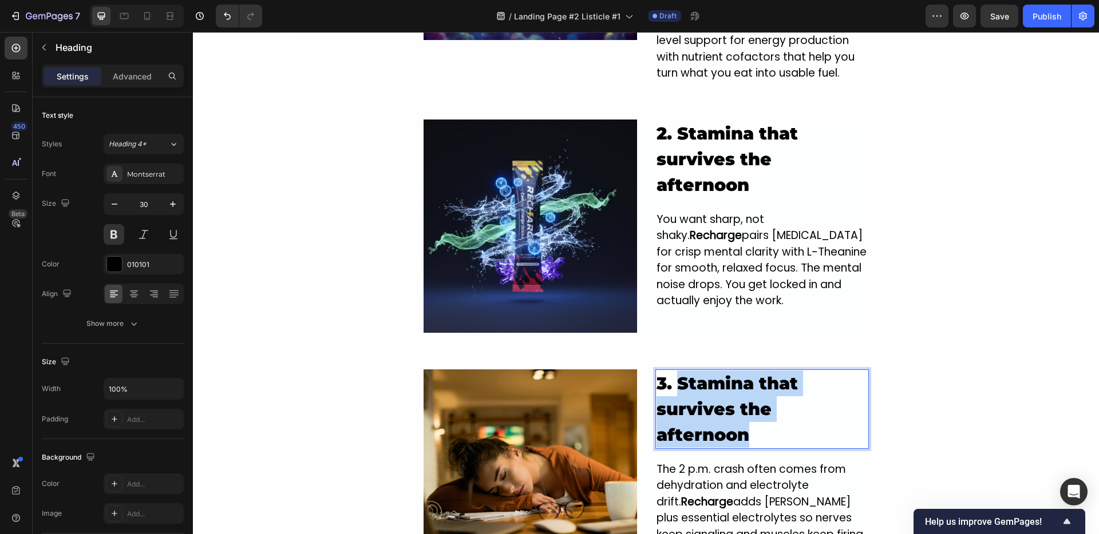
drag, startPoint x: 731, startPoint y: 403, endPoint x: 677, endPoint y: 358, distance: 70.3
click at [677, 371] on p "3. Stamina that survives the afternoon" at bounding box center [761, 409] width 211 height 77
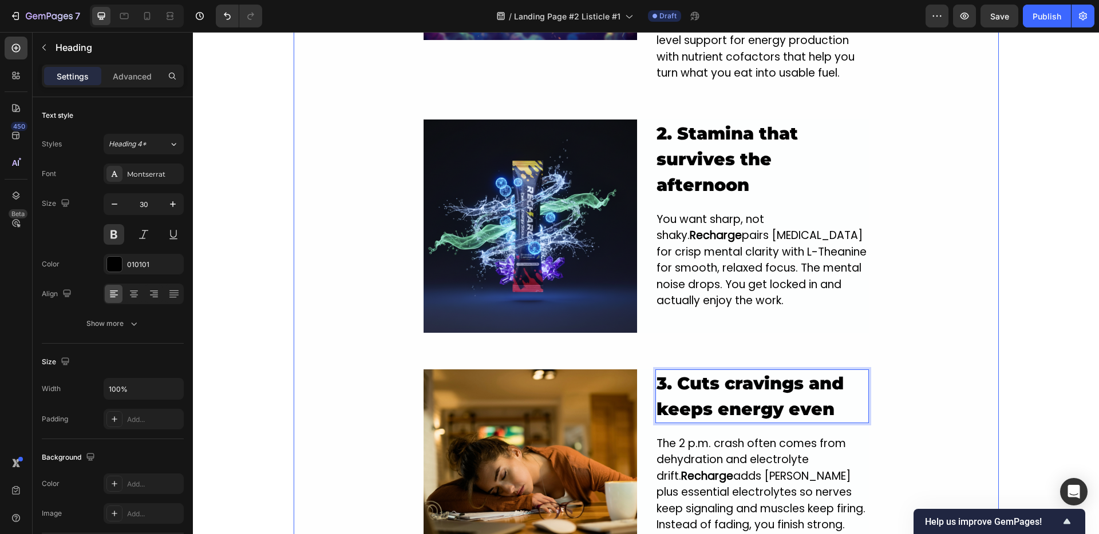
click at [929, 370] on div "5 Real Reasons Recharge Beats Caffeine For All-Day Energy Heading still tired a…" at bounding box center [646, 162] width 705 height 1811
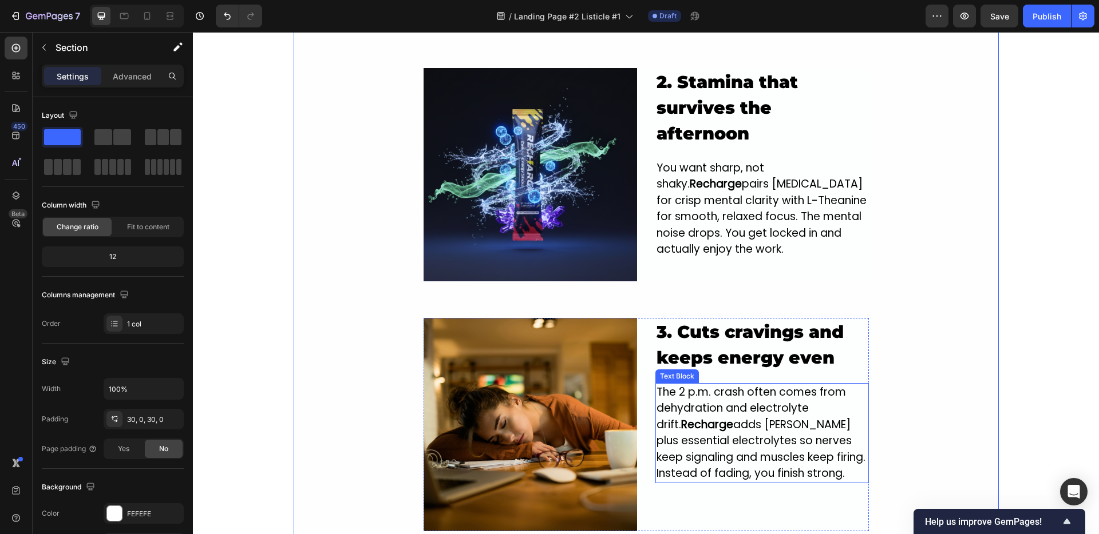
scroll to position [917, 0]
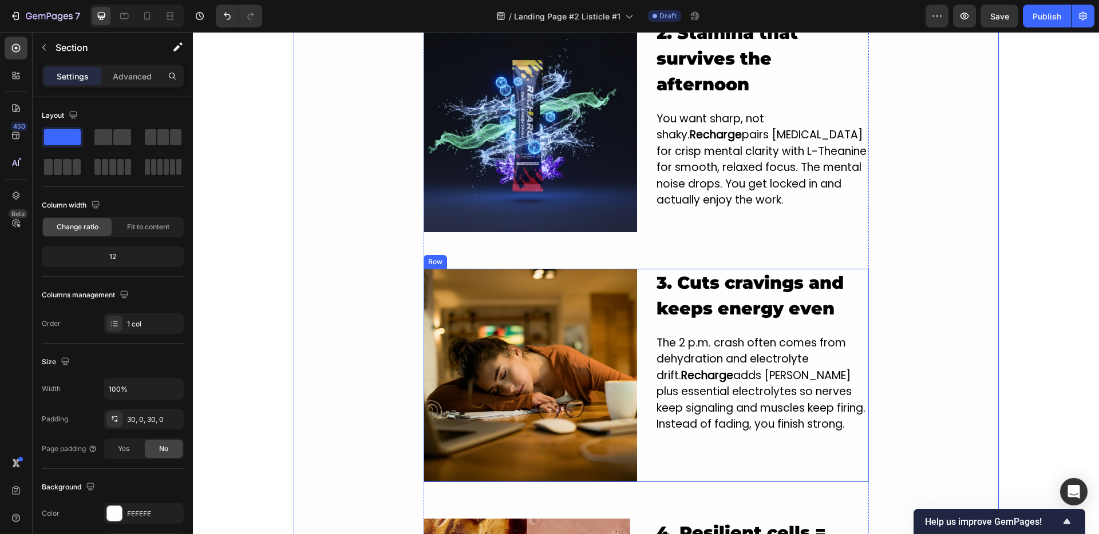
click at [732, 380] on p "The 2 p.m. crash often comes from dehydration and electrolyte drift. Recharge a…" at bounding box center [761, 384] width 211 height 98
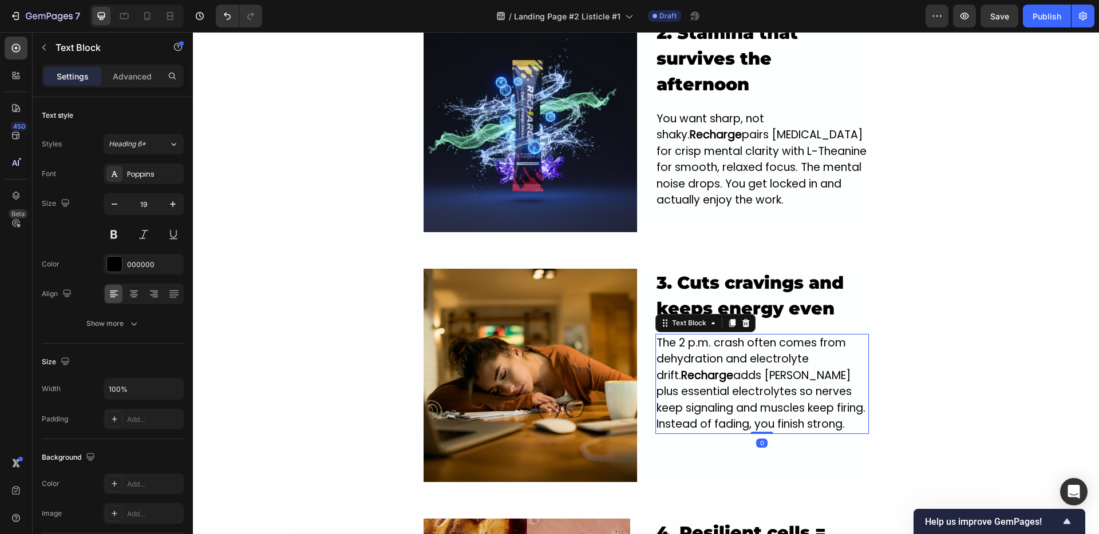
click at [732, 380] on p "The 2 p.m. crash often comes from dehydration and electrolyte drift. Recharge a…" at bounding box center [761, 384] width 211 height 98
click at [731, 380] on p "The 2 p.m. crash often comes from dehydration and electrolyte drift. Recharge a…" at bounding box center [761, 384] width 211 height 98
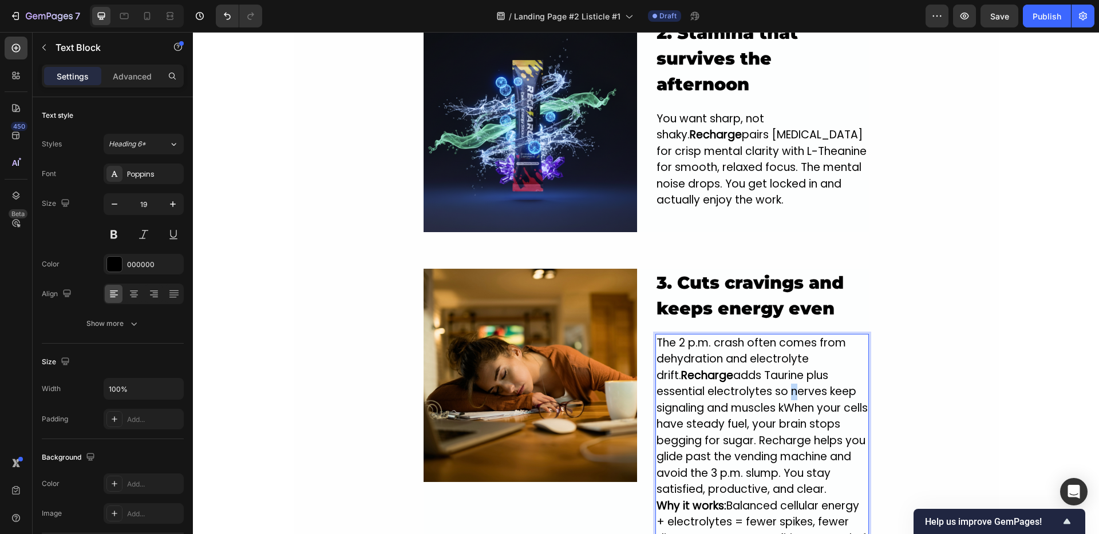
click at [728, 374] on p "The 2 p.m. crash often comes from dehydration and electrolyte drift. Recharge a…" at bounding box center [761, 416] width 211 height 163
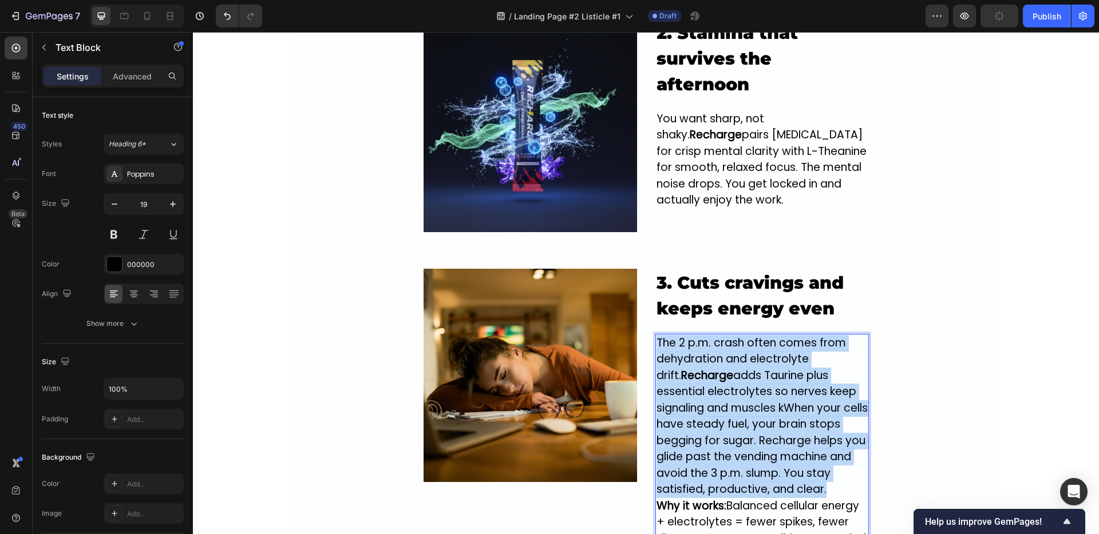
click at [728, 374] on p "The 2 p.m. crash often comes from dehydration and electrolyte drift. Recharge a…" at bounding box center [761, 416] width 211 height 163
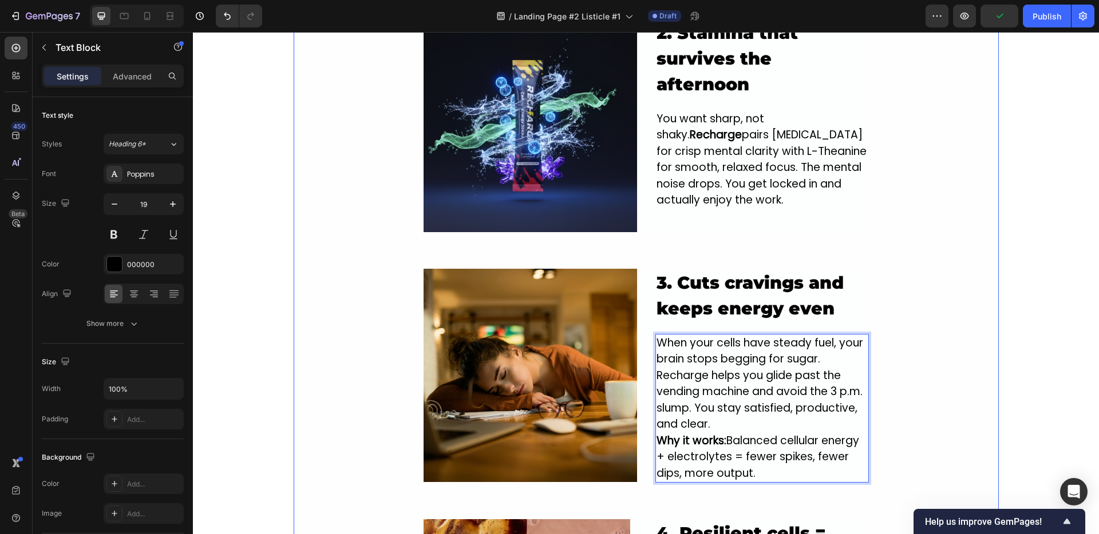
click at [894, 333] on div "5 Real Reasons Recharge Beats Caffeine For All-Day Energy Heading still tired a…" at bounding box center [646, 61] width 705 height 1811
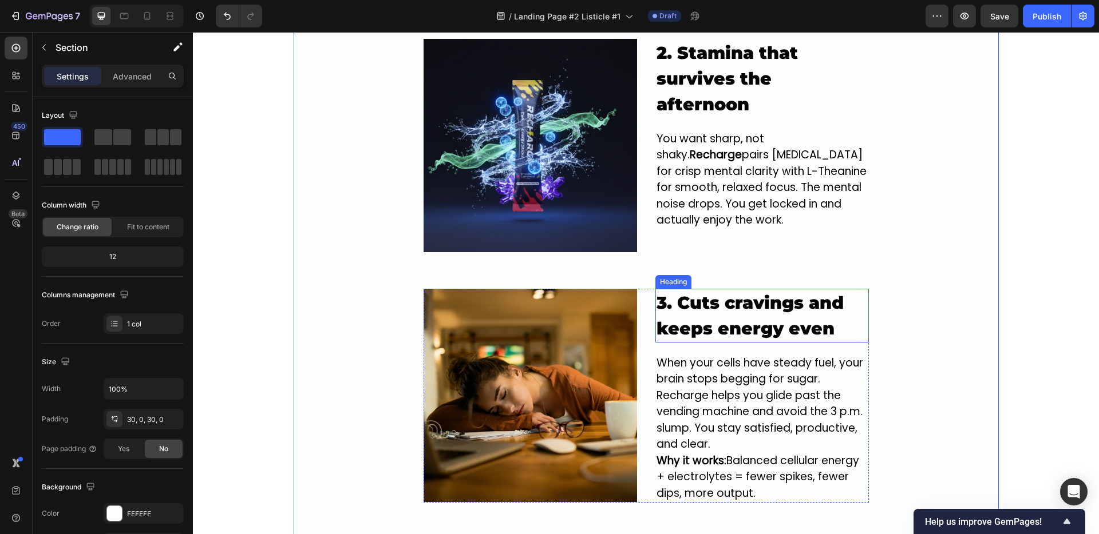
scroll to position [730, 0]
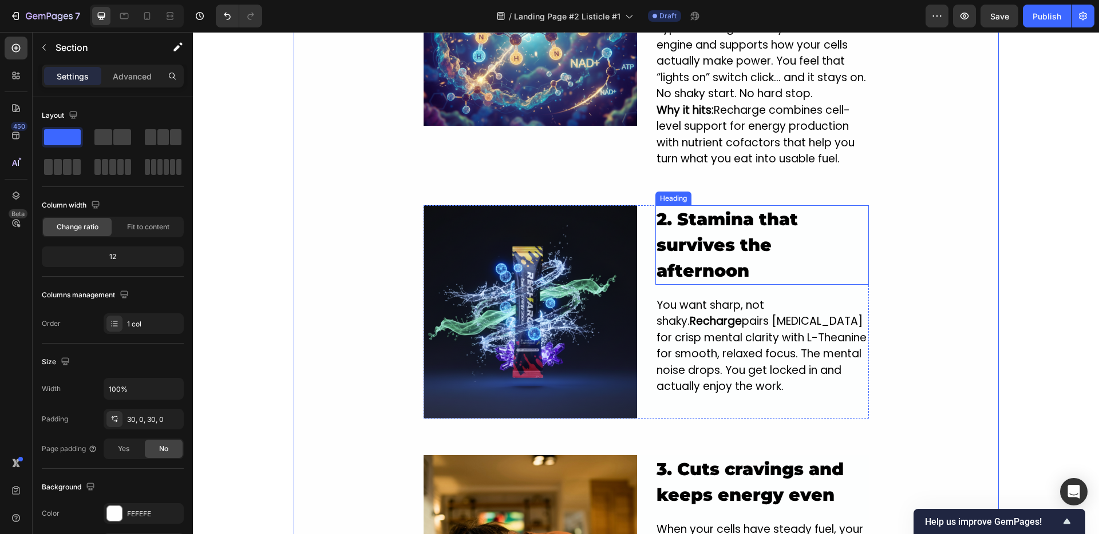
click at [691, 231] on p "⁠⁠⁠⁠⁠⁠⁠ 2. Stamina that survives the afternoon" at bounding box center [761, 245] width 211 height 77
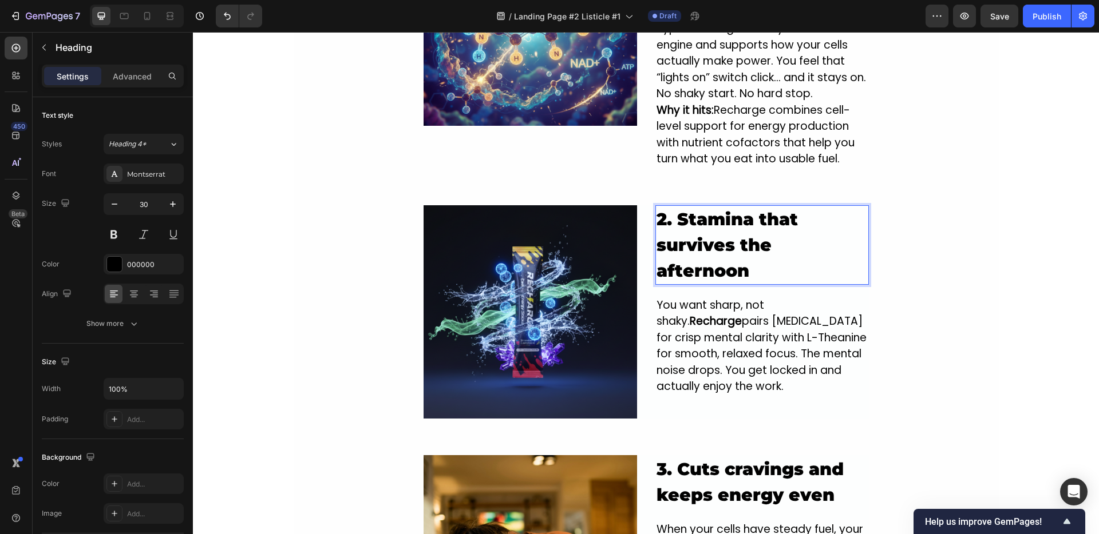
drag, startPoint x: 748, startPoint y: 233, endPoint x: 754, endPoint y: 236, distance: 6.4
click at [749, 233] on p "2. Stamina that survives the afternoon" at bounding box center [761, 245] width 211 height 77
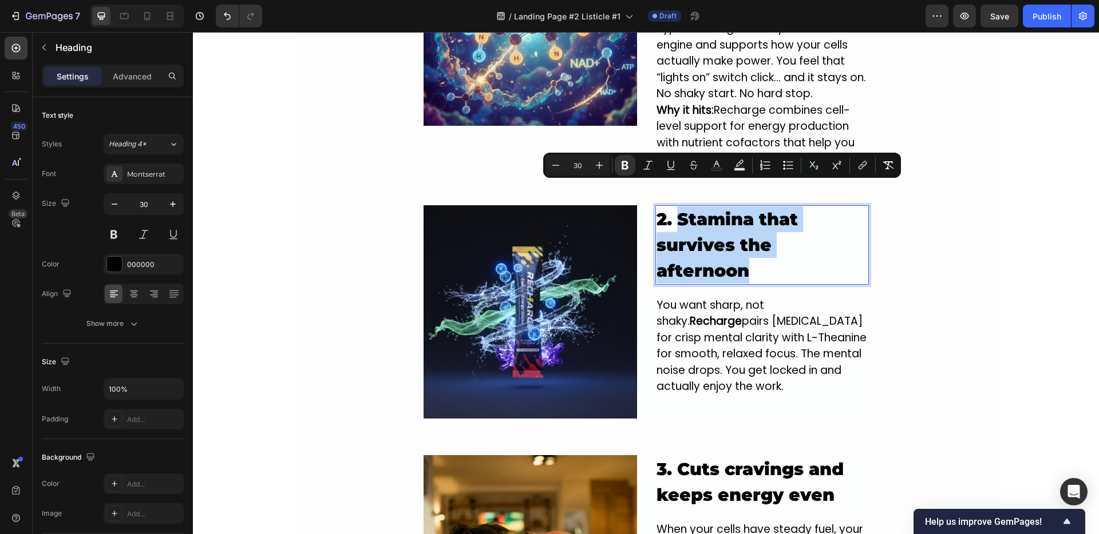
drag, startPoint x: 757, startPoint y: 245, endPoint x: 675, endPoint y: 193, distance: 97.8
click at [675, 207] on p "2. Stamina that survives the afternoon" at bounding box center [761, 245] width 211 height 77
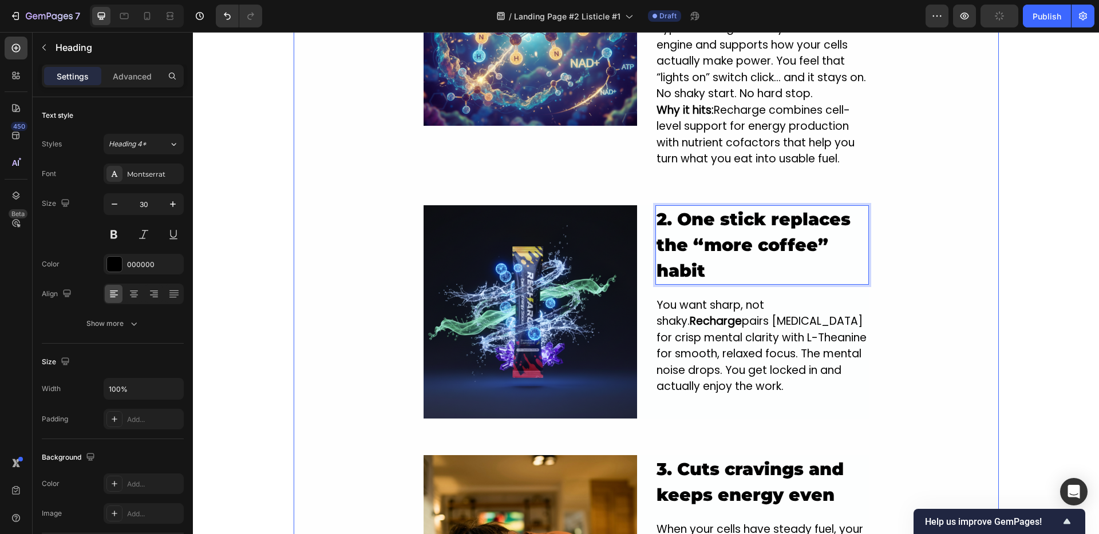
click at [896, 259] on div "5 Real Reasons Recharge Beats Caffeine For All-Day Energy Heading still tired a…" at bounding box center [646, 248] width 705 height 1811
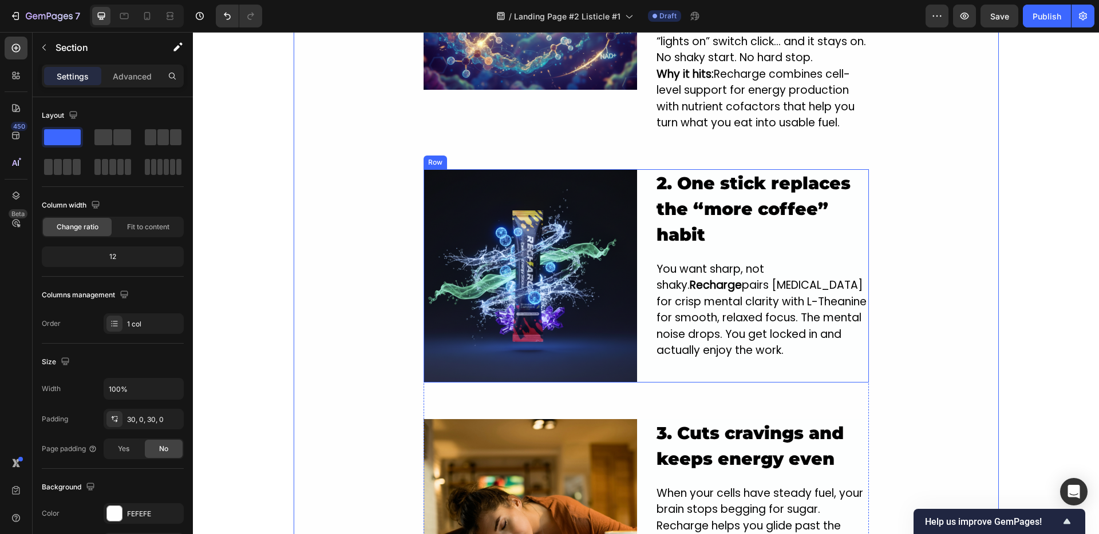
scroll to position [792, 0]
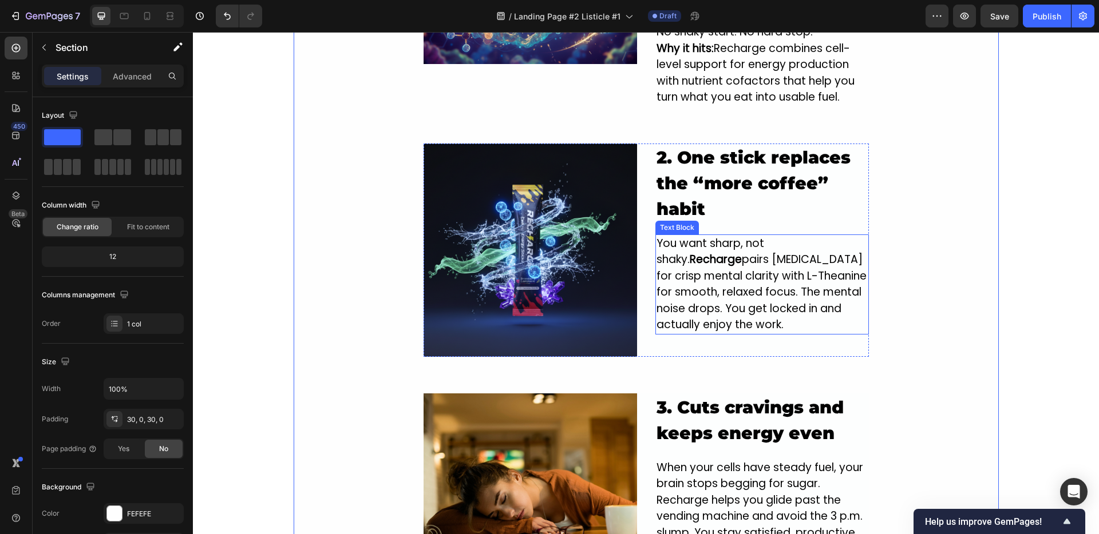
click at [724, 269] on p "You want sharp, not shaky. Recharge pairs [MEDICAL_DATA] for crisp mental clari…" at bounding box center [761, 285] width 211 height 98
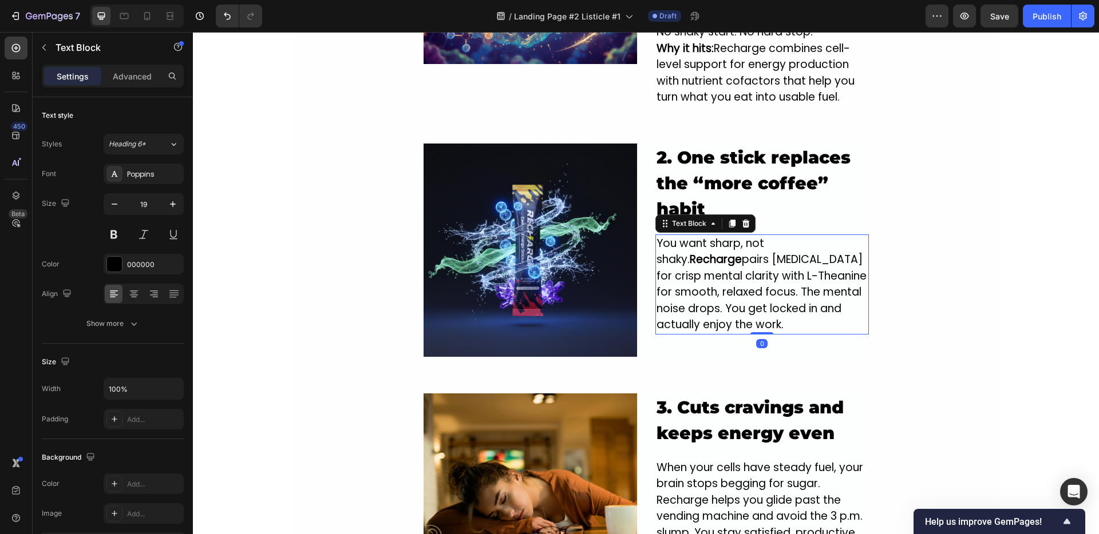
click at [724, 269] on p "You want sharp, not shaky. Recharge pairs [MEDICAL_DATA] for crisp mental clari…" at bounding box center [761, 285] width 211 height 98
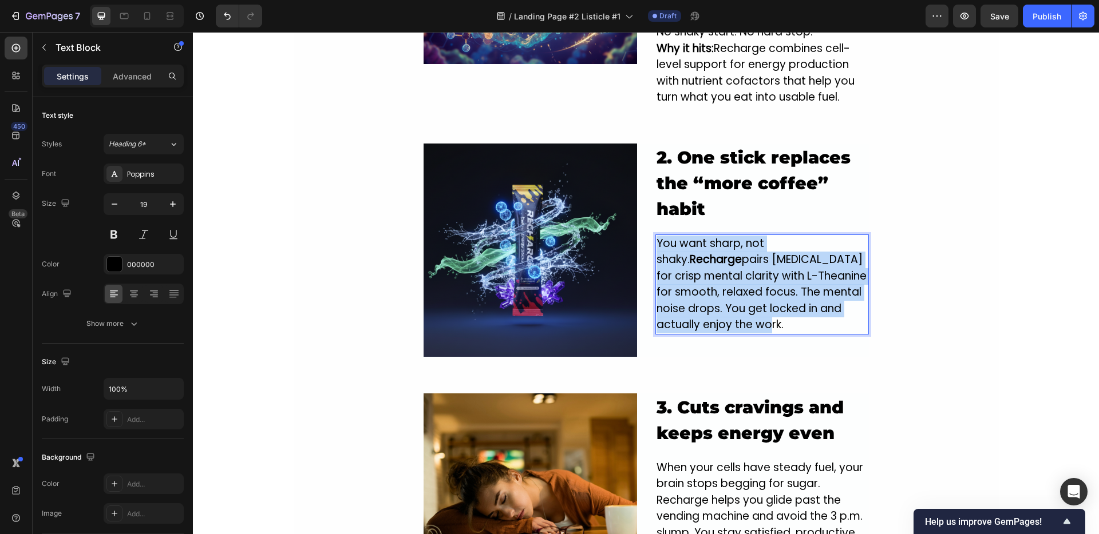
click at [724, 269] on p "You want sharp, not shaky. Recharge pairs [MEDICAL_DATA] for crisp mental clari…" at bounding box center [761, 285] width 211 height 98
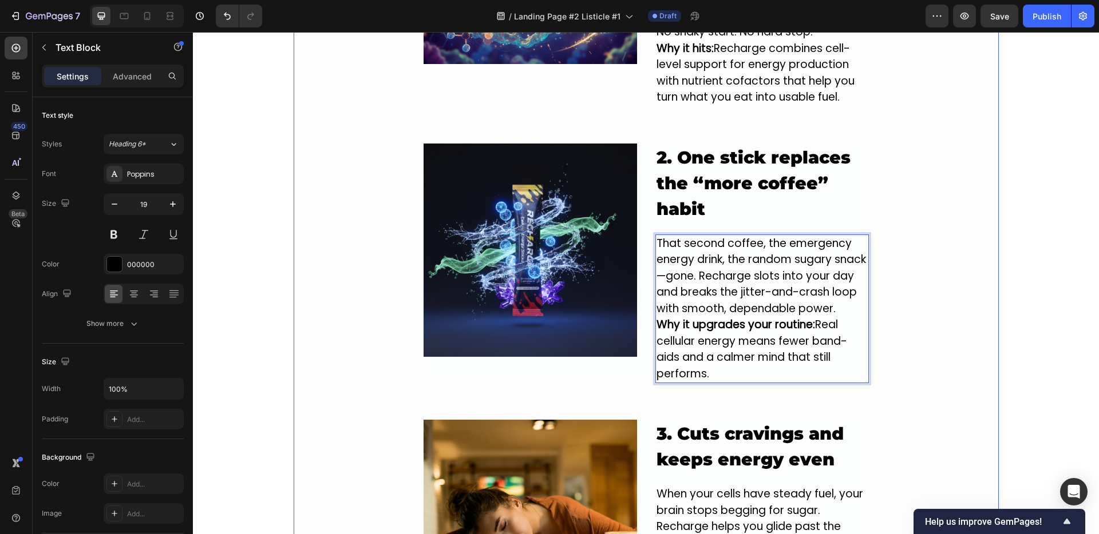
click at [899, 267] on div "5 Real Reasons Recharge Beats Caffeine For All-Day Energy Heading still tired a…" at bounding box center [646, 200] width 705 height 1838
